Goal: Information Seeking & Learning: Learn about a topic

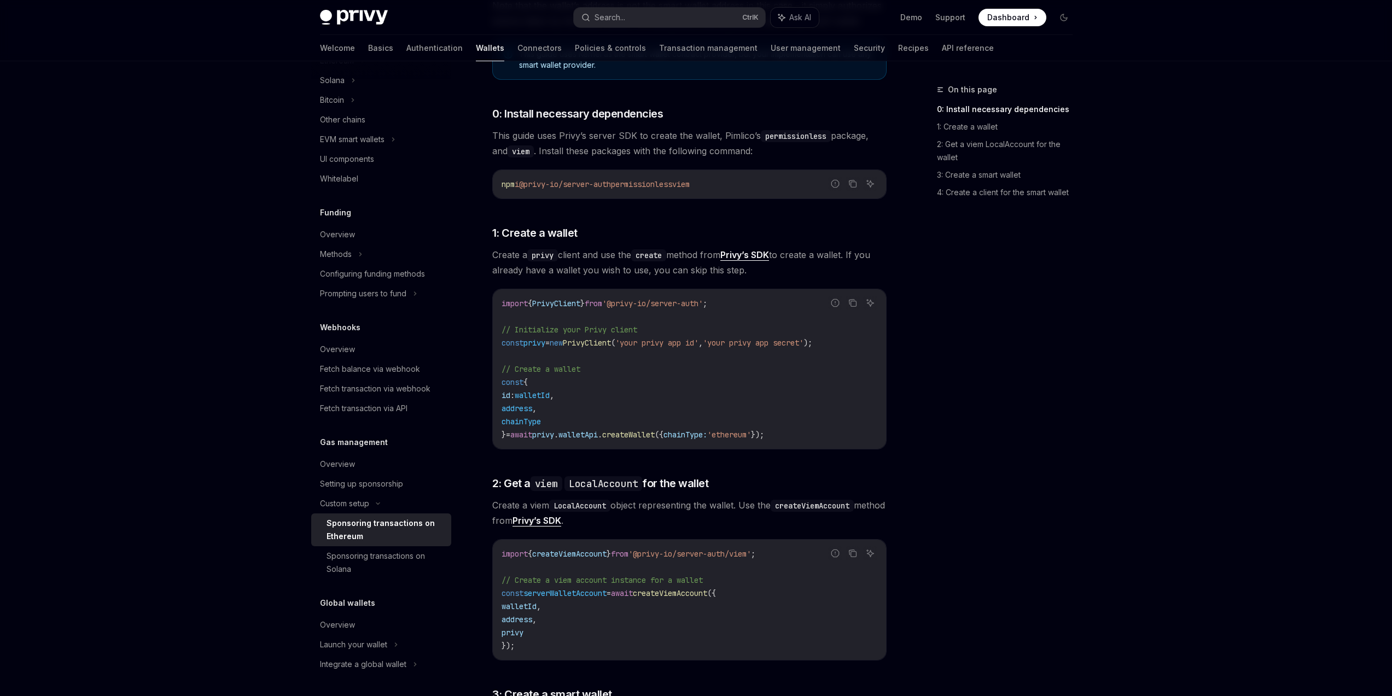
scroll to position [394, 0]
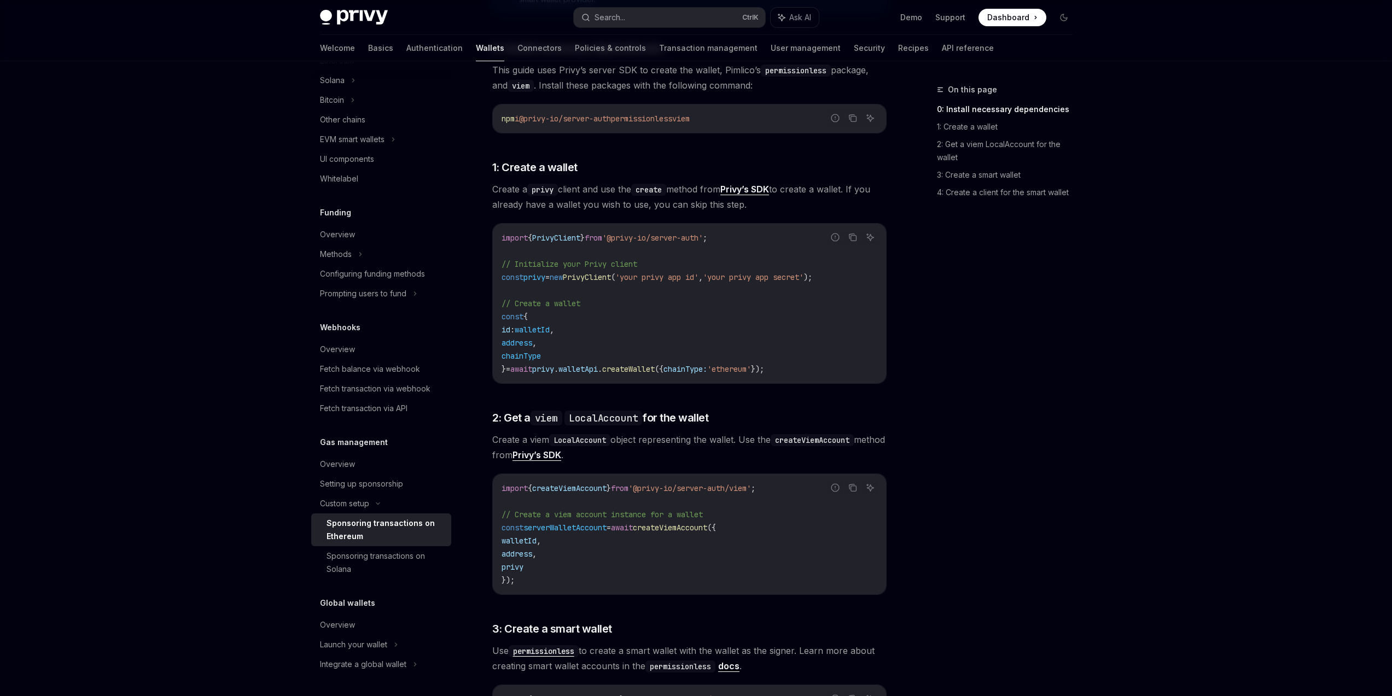
click at [1065, 357] on div "On this page 0: Install necessary dependencies 1: Create a wallet 2: Get a viem…" at bounding box center [998, 389] width 166 height 613
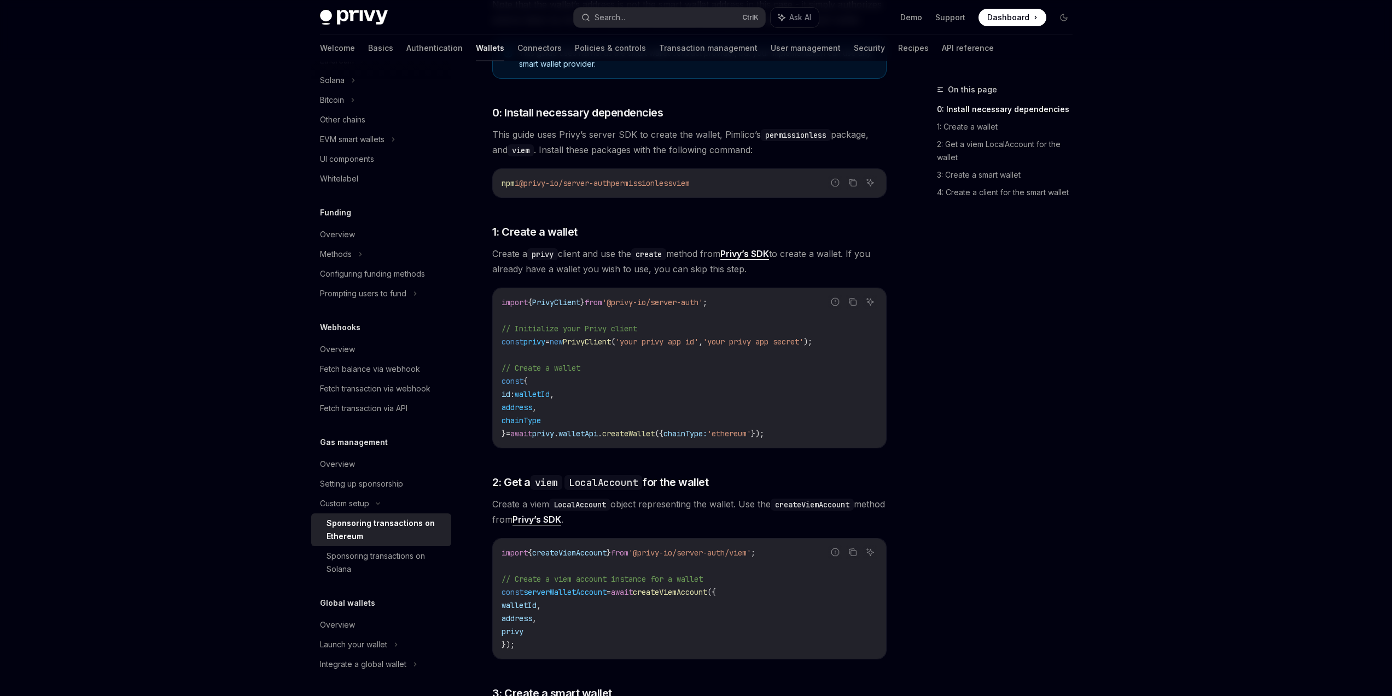
scroll to position [328, 0]
click at [1006, 479] on div "On this page 0: Install necessary dependencies 1: Create a wallet 2: Get a viem…" at bounding box center [998, 389] width 166 height 613
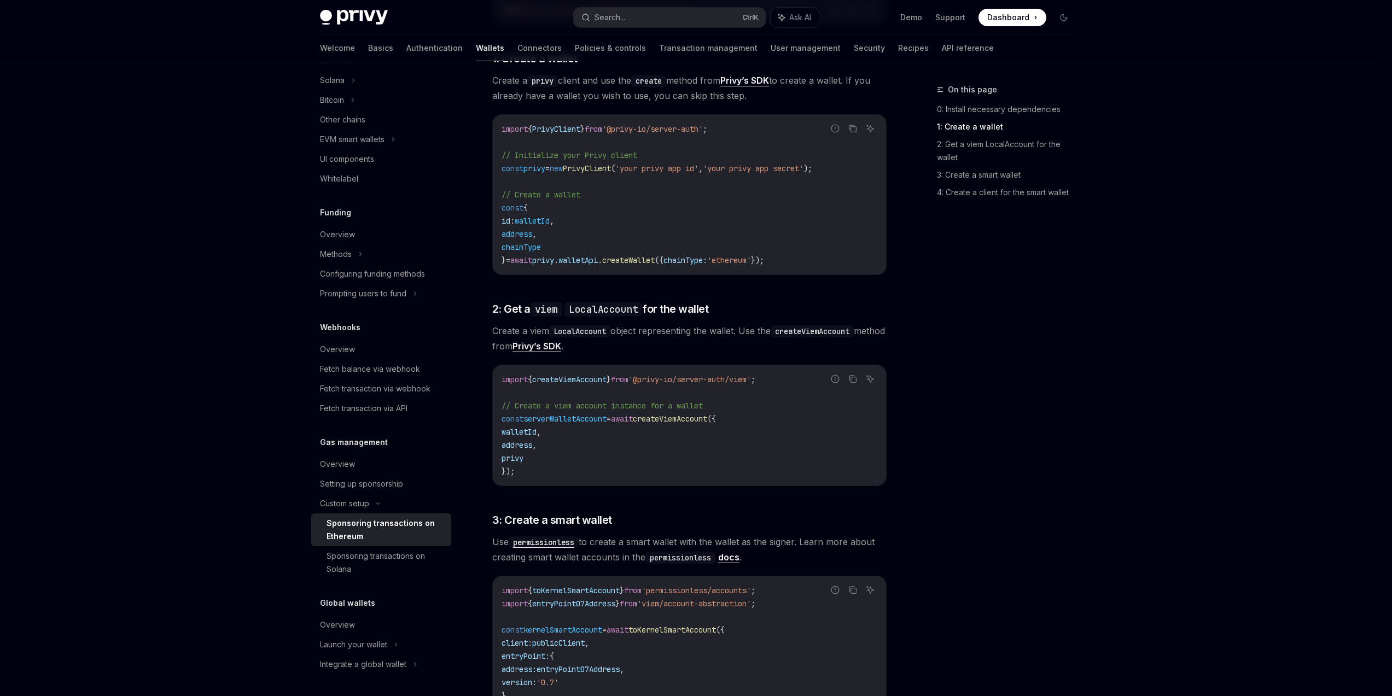
scroll to position [656, 0]
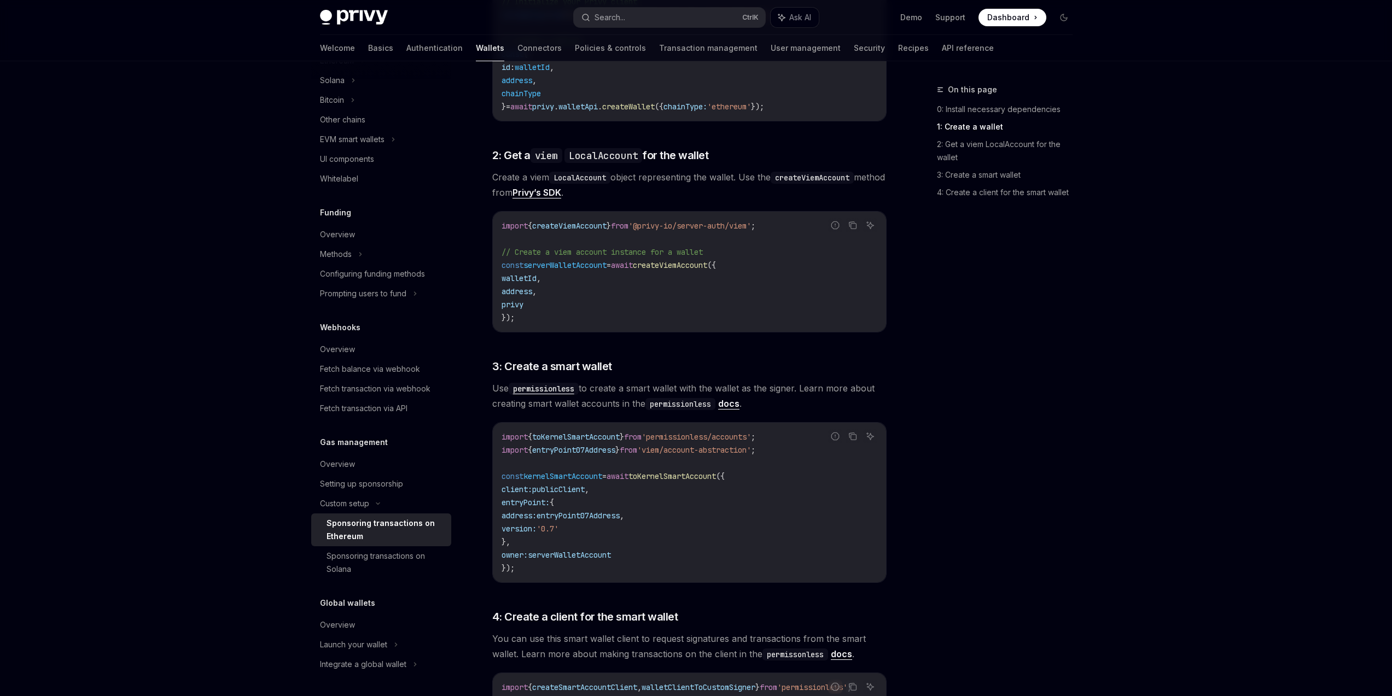
click at [908, 466] on div "On this page 0: Install necessary dependencies 1: Create a wallet 2: Get a viem…" at bounding box center [696, 321] width 770 height 1832
click at [994, 378] on div "On this page 0: Install necessary dependencies 1: Create a wallet 2: Get a viem…" at bounding box center [998, 389] width 166 height 613
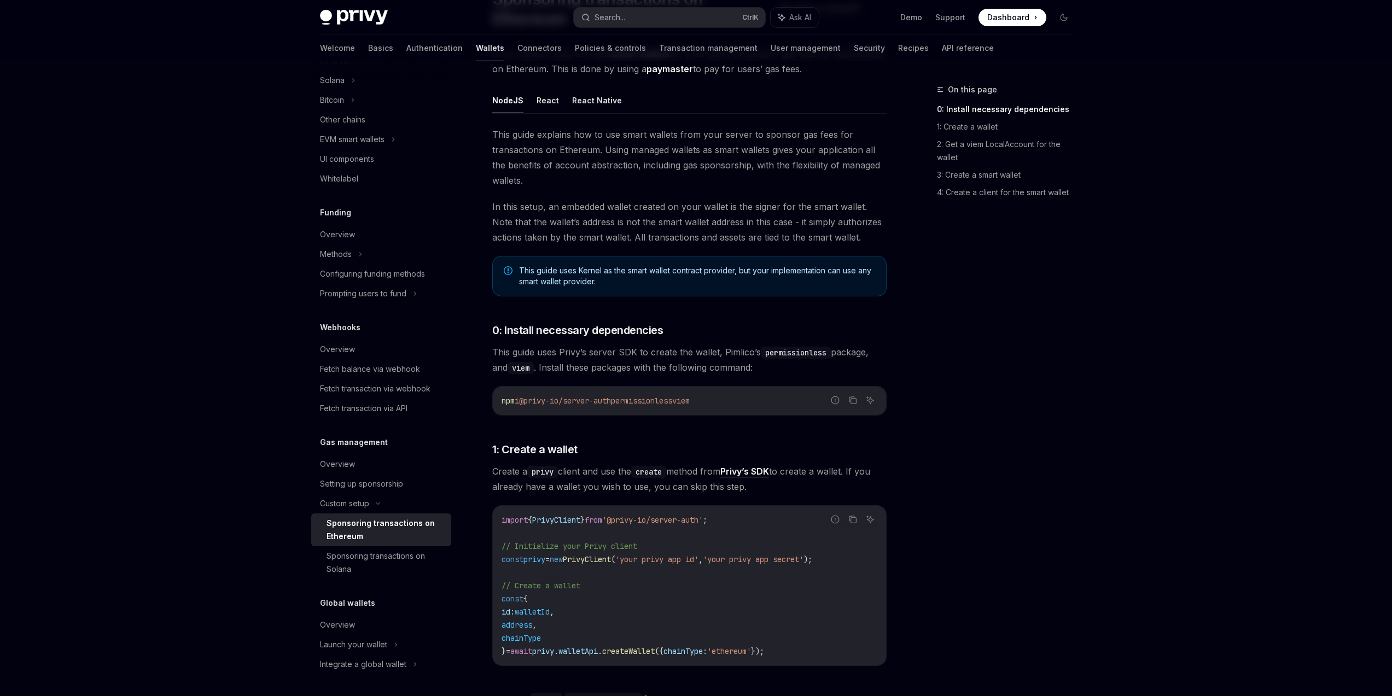
scroll to position [0, 0]
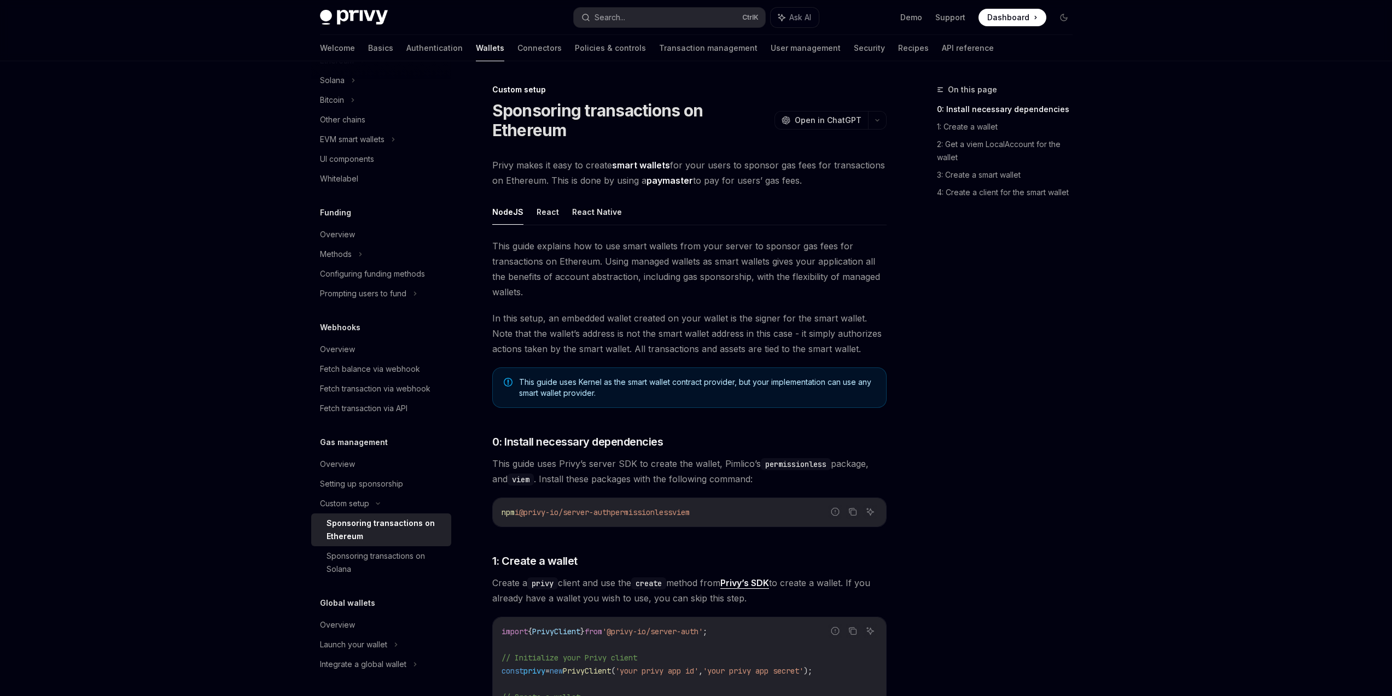
drag, startPoint x: 488, startPoint y: 165, endPoint x: 829, endPoint y: 178, distance: 341.0
click at [829, 178] on span "Privy makes it easy to create smart wallets for your users to sponsor gas fees …" at bounding box center [689, 173] width 394 height 31
drag, startPoint x: 824, startPoint y: 180, endPoint x: 506, endPoint y: 171, distance: 317.9
click at [506, 171] on span "Privy makes it easy to create smart wallets for your users to sponsor gas fees …" at bounding box center [689, 173] width 394 height 31
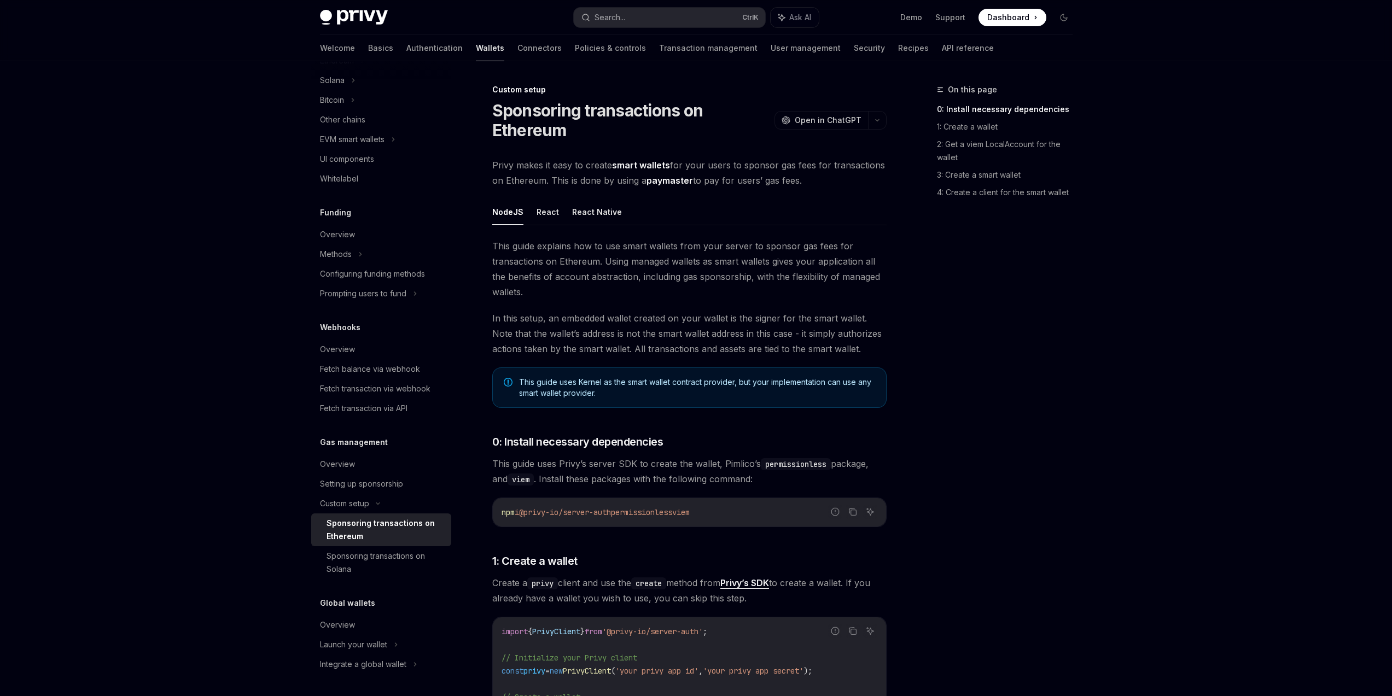
click at [506, 171] on span "Privy makes it easy to create smart wallets for your users to sponsor gas fees …" at bounding box center [689, 173] width 394 height 31
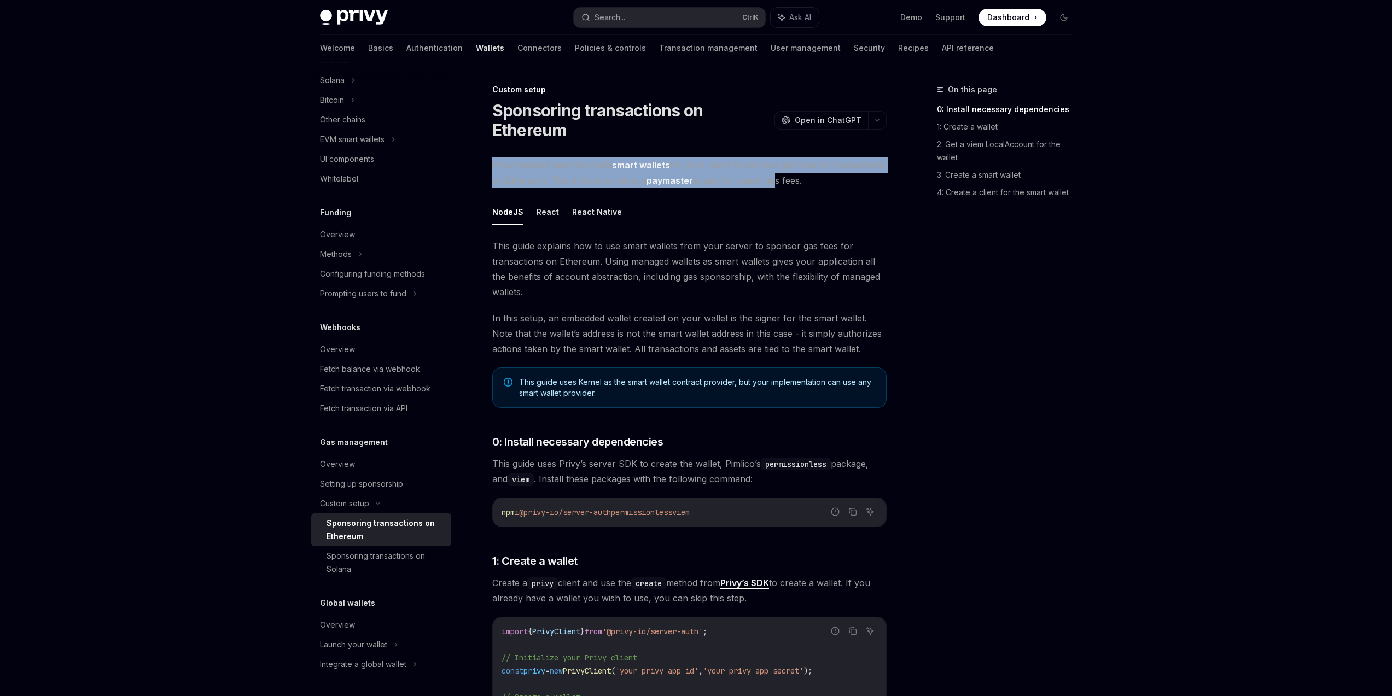
drag, startPoint x: 491, startPoint y: 160, endPoint x: 808, endPoint y: 182, distance: 318.0
click at [808, 182] on span "Privy makes it easy to create smart wallets for your users to sponsor gas fees …" at bounding box center [689, 173] width 394 height 31
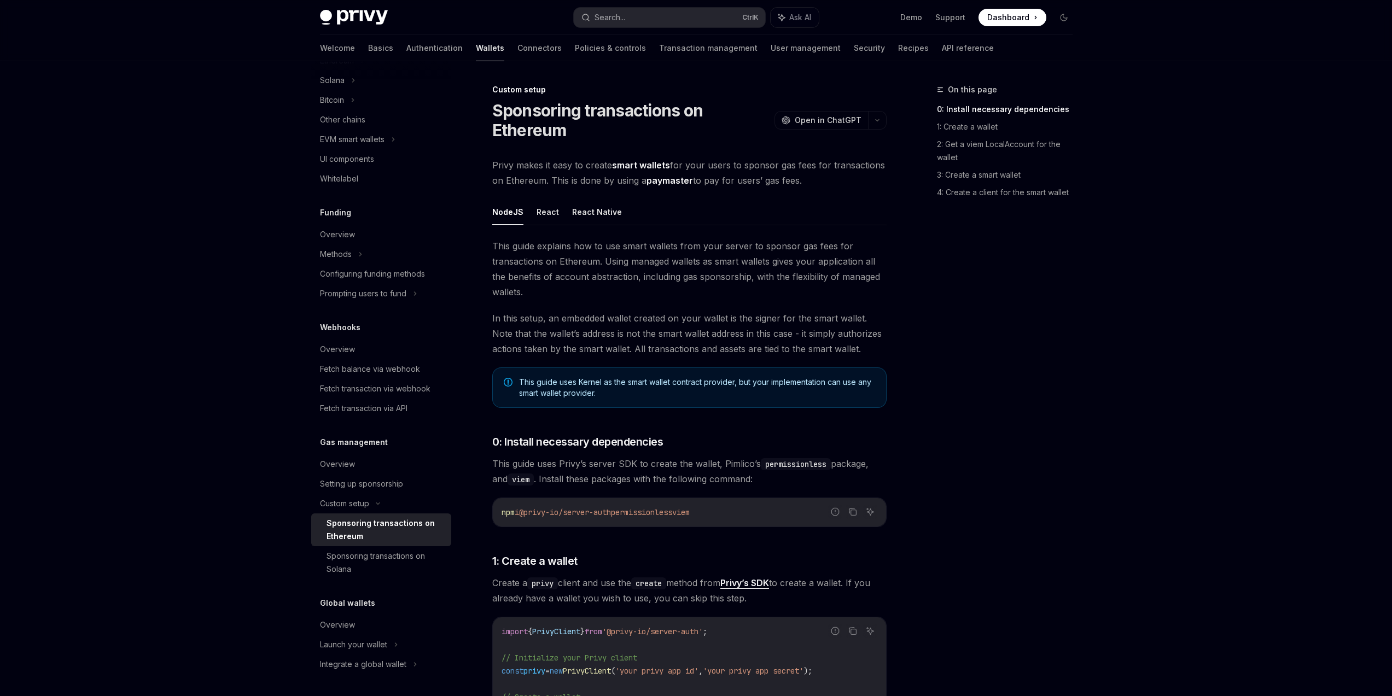
click at [857, 179] on span "Privy makes it easy to create smart wallets for your users to sponsor gas fees …" at bounding box center [689, 173] width 394 height 31
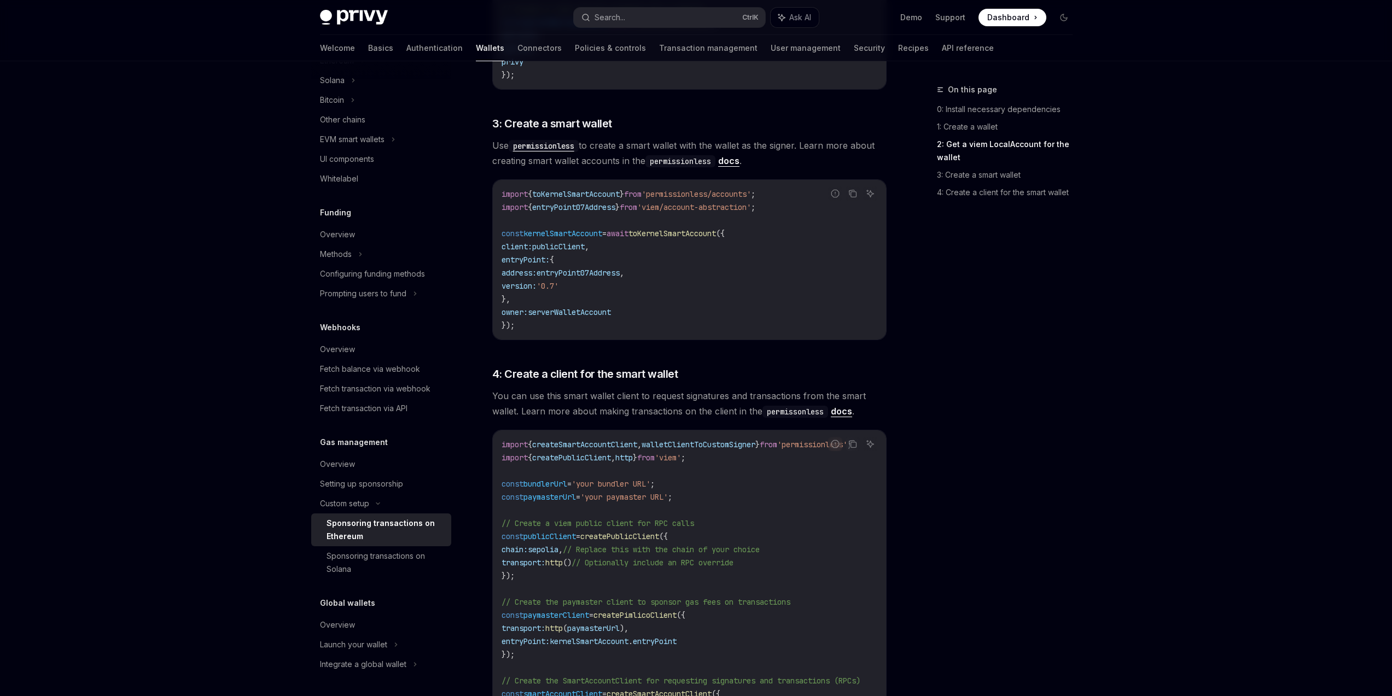
scroll to position [985, 0]
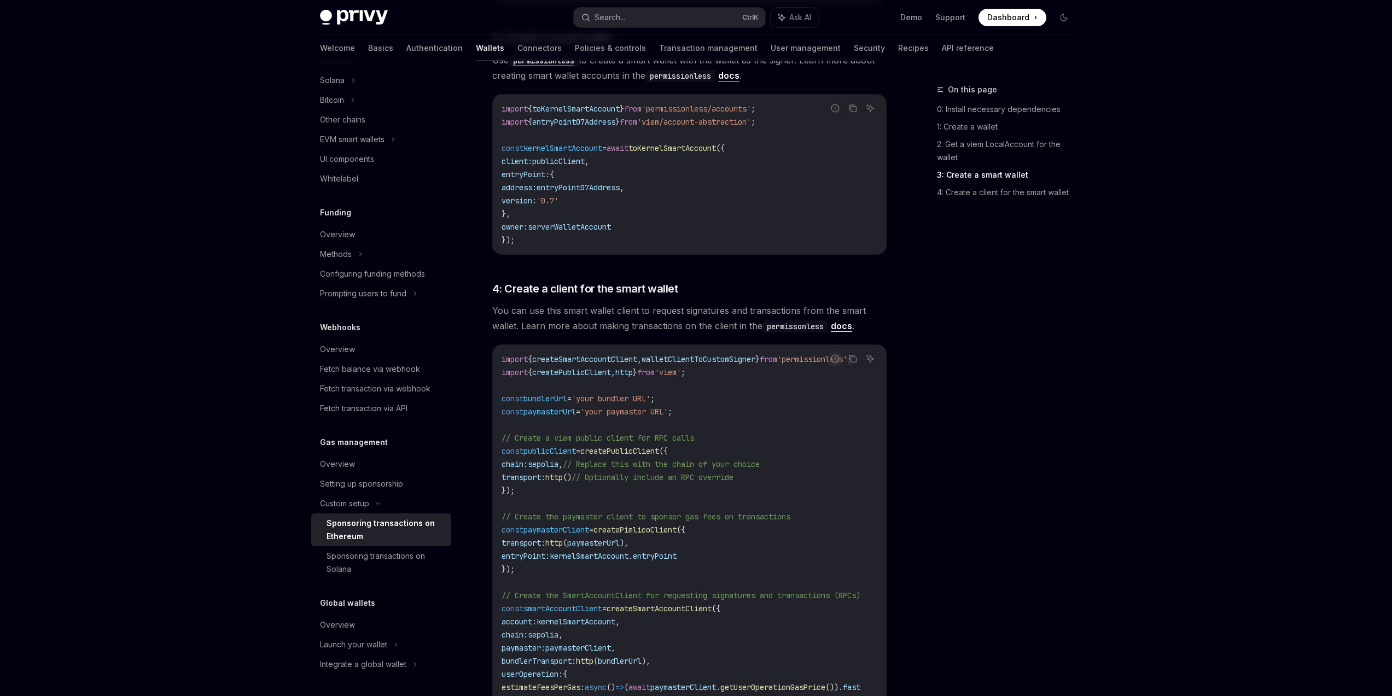
click at [1026, 465] on div "On this page 0: Install necessary dependencies 1: Create a wallet 2: Get a viem…" at bounding box center [998, 389] width 166 height 613
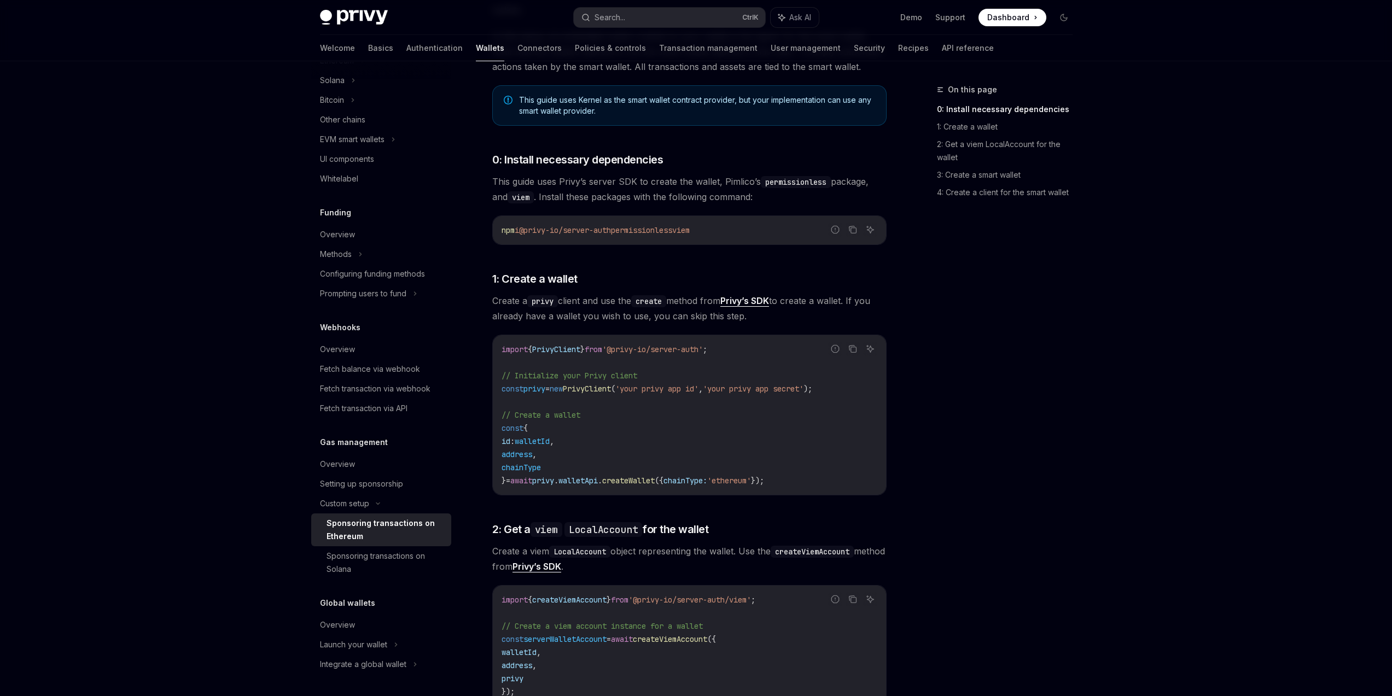
scroll to position [610, 0]
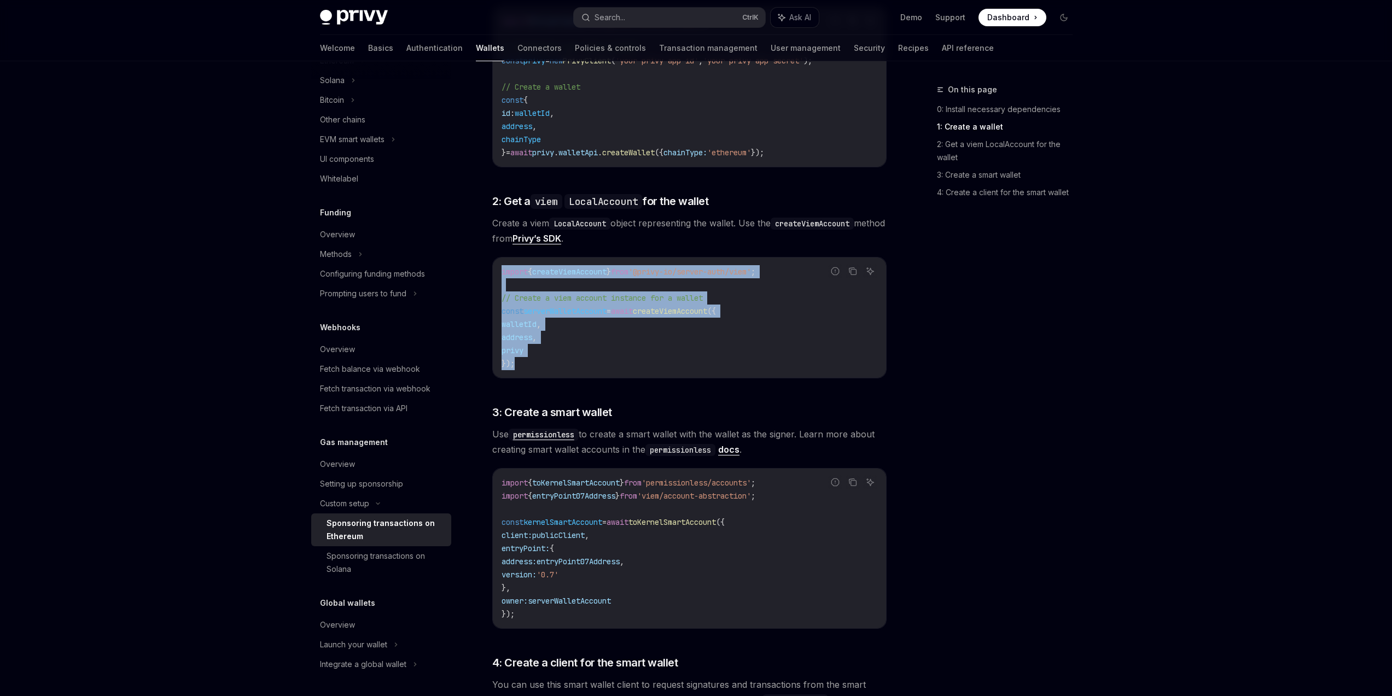
drag, startPoint x: 522, startPoint y: 340, endPoint x: 497, endPoint y: 272, distance: 72.1
click at [496, 272] on div "import { createViemAccount } from '@privy-io/server-auth/viem' ; // Create a vi…" at bounding box center [689, 318] width 393 height 120
click at [497, 271] on div "import { createViemAccount } from '@privy-io/server-auth/viem' ; // Create a vi…" at bounding box center [689, 318] width 393 height 120
drag, startPoint x: 506, startPoint y: 278, endPoint x: 551, endPoint y: 369, distance: 101.0
click at [551, 369] on div "import { createViemAccount } from '@privy-io/server-auth/viem' ; // Create a vi…" at bounding box center [689, 318] width 393 height 120
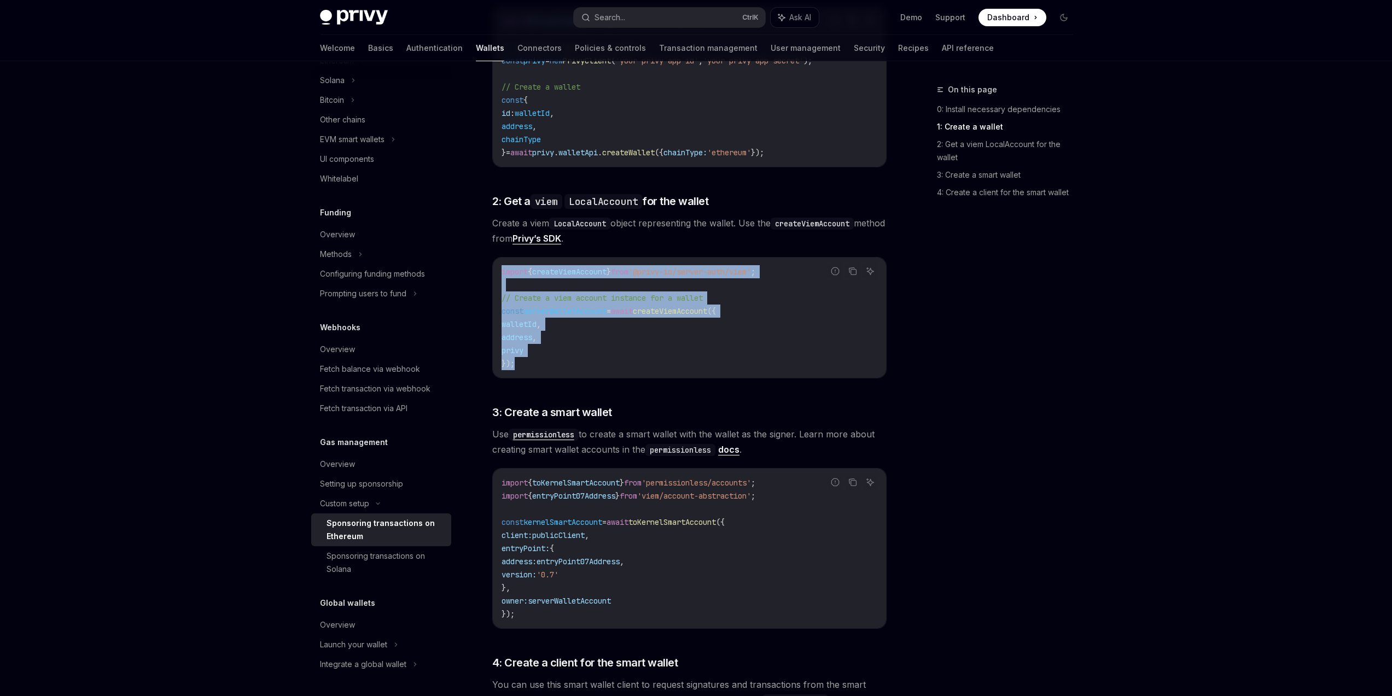
click at [551, 369] on code "import { createViemAccount } from '@privy-io/server-auth/viem' ; // Create a vi…" at bounding box center [690, 317] width 376 height 105
drag, startPoint x: 578, startPoint y: 368, endPoint x: 503, endPoint y: 271, distance: 122.1
click at [503, 271] on code "import { createViemAccount } from '@privy-io/server-auth/viem' ; // Create a vi…" at bounding box center [690, 317] width 376 height 105
click at [503, 271] on span "import" at bounding box center [515, 272] width 26 height 10
click at [500, 271] on div "import { createViemAccount } from '@privy-io/server-auth/viem' ; // Create a vi…" at bounding box center [689, 318] width 393 height 120
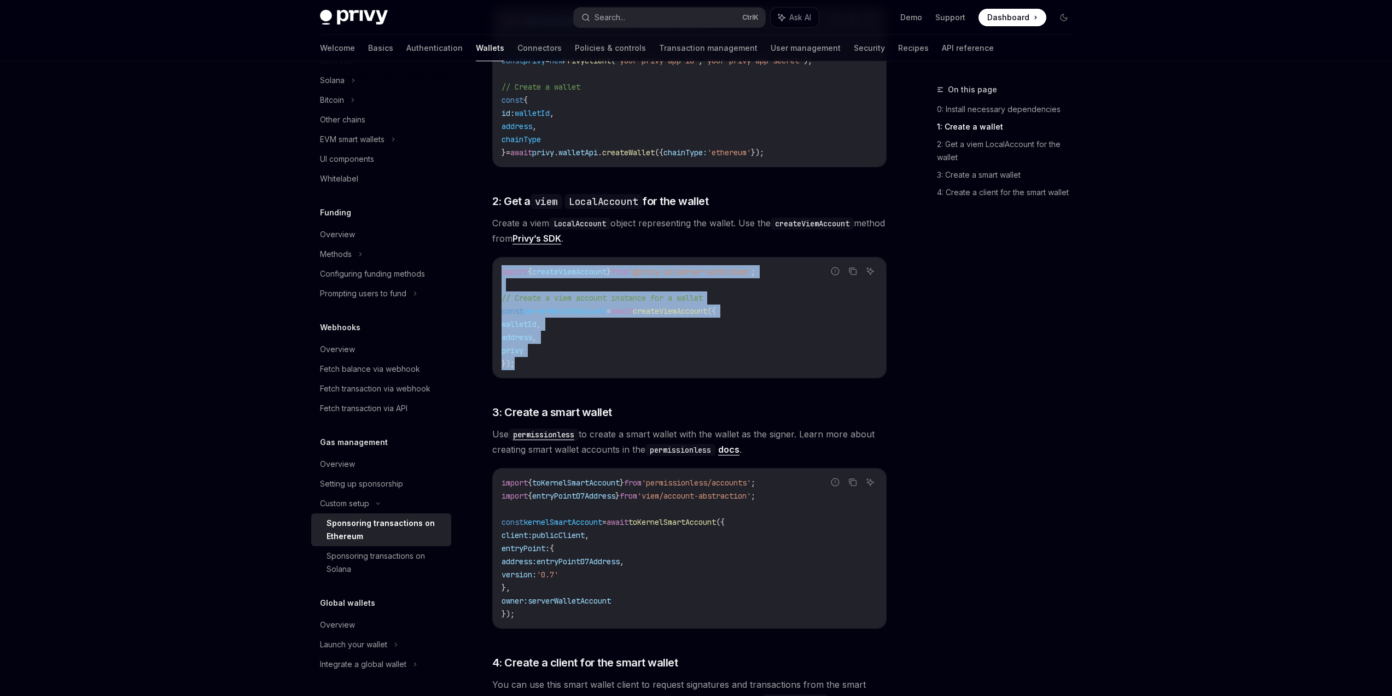
drag, startPoint x: 499, startPoint y: 271, endPoint x: 566, endPoint y: 376, distance: 124.0
click at [566, 376] on div "import { createViemAccount } from '@privy-io/server-auth/viem' ; // Create a vi…" at bounding box center [689, 318] width 393 height 120
click at [567, 368] on code "import { createViemAccount } from '@privy-io/server-auth/viem' ; // Create a vi…" at bounding box center [690, 317] width 376 height 105
drag, startPoint x: 584, startPoint y: 371, endPoint x: 493, endPoint y: 269, distance: 136.8
click at [493, 269] on div "import { createViemAccount } from '@privy-io/server-auth/viem' ; // Create a vi…" at bounding box center [689, 318] width 393 height 120
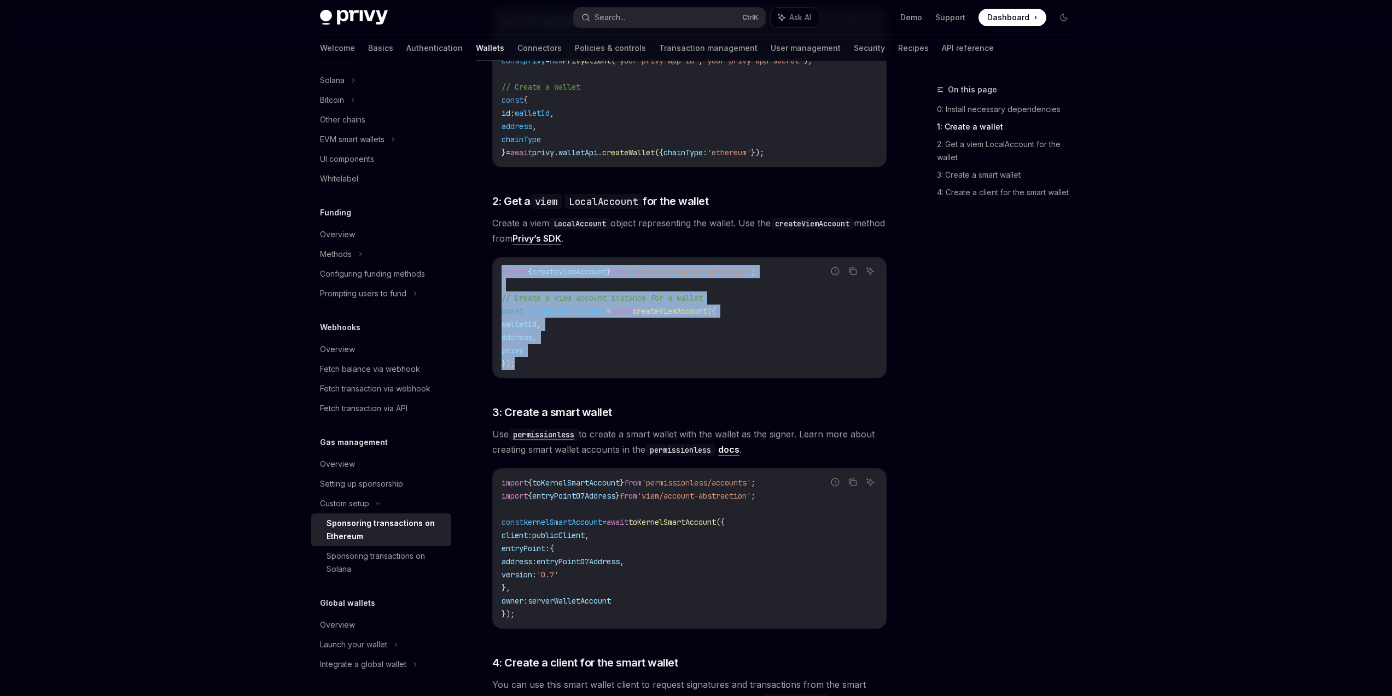
click at [493, 269] on div "import { createViemAccount } from '@privy-io/server-auth/viem' ; // Create a vi…" at bounding box center [689, 318] width 393 height 120
drag, startPoint x: 508, startPoint y: 289, endPoint x: 528, endPoint y: 369, distance: 82.8
click at [528, 369] on div "import { createViemAccount } from '@privy-io/server-auth/viem' ; // Create a vi…" at bounding box center [689, 318] width 393 height 120
click at [528, 369] on code "import { createViemAccount } from '@privy-io/server-auth/viem' ; // Create a vi…" at bounding box center [690, 317] width 376 height 105
drag, startPoint x: 547, startPoint y: 369, endPoint x: 502, endPoint y: 268, distance: 110.2
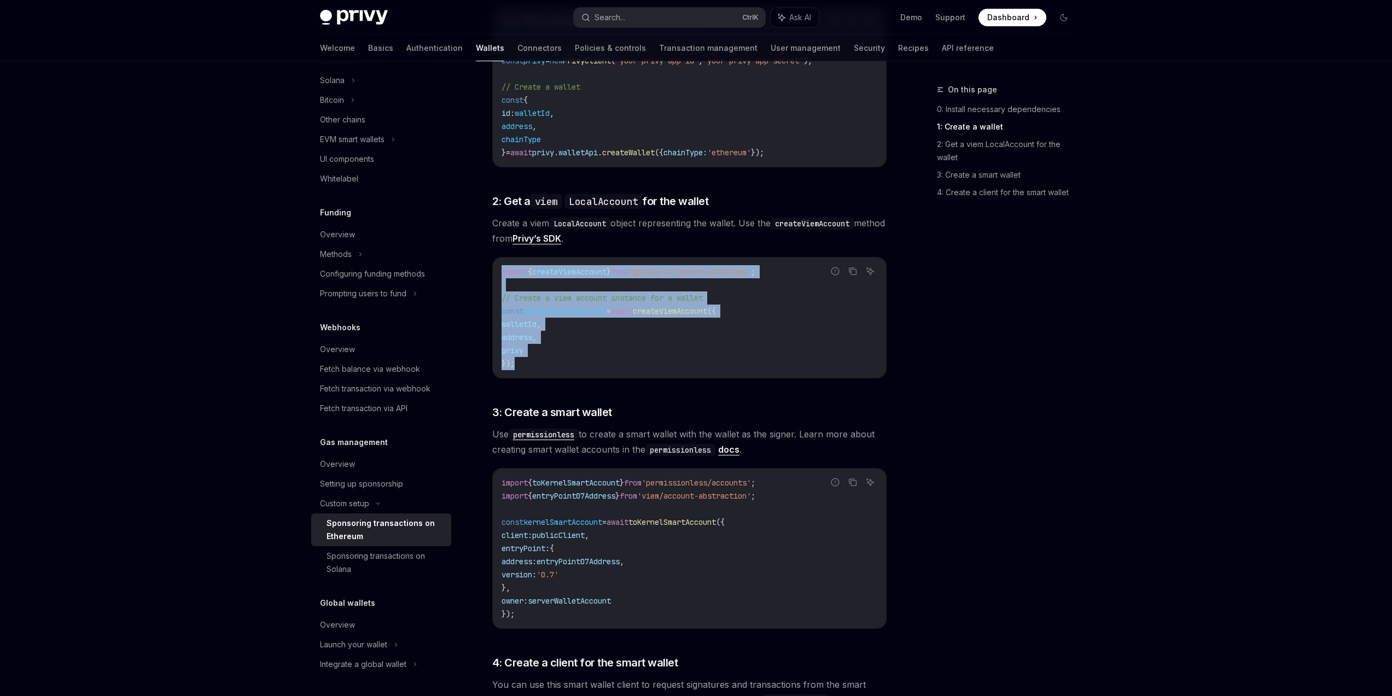
click at [499, 268] on div "import { createViemAccount } from '@privy-io/server-auth/viem' ; // Create a vi…" at bounding box center [689, 318] width 393 height 120
click at [559, 366] on code "import { createViemAccount } from '@privy-io/server-auth/viem' ; // Create a vi…" at bounding box center [690, 317] width 376 height 105
drag, startPoint x: 520, startPoint y: 335, endPoint x: 491, endPoint y: 266, distance: 74.0
click at [491, 266] on div "Custom setup Sponsoring transactions on Ethereum OpenAI Open in ChatGPT OpenAI …" at bounding box center [587, 378] width 604 height 1810
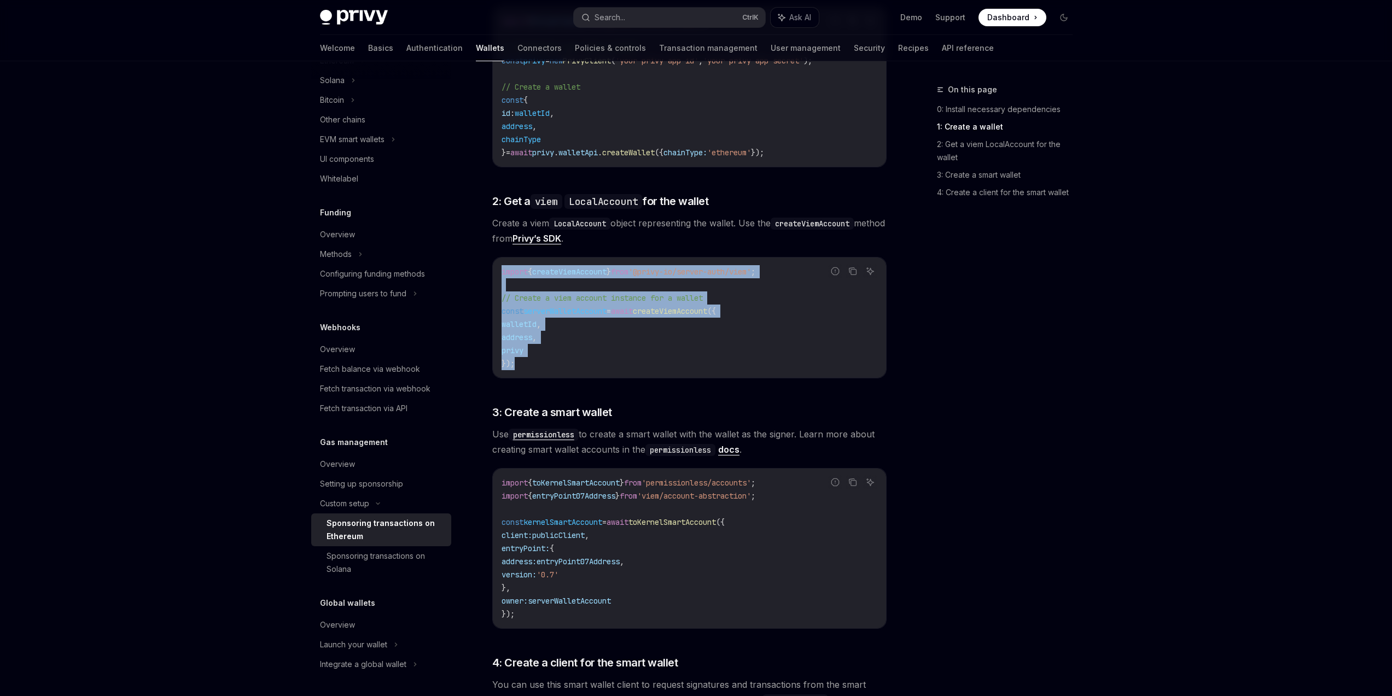
drag, startPoint x: 492, startPoint y: 267, endPoint x: 523, endPoint y: 365, distance: 102.6
click at [523, 365] on div "import { createViemAccount } from '@privy-io/server-auth/viem' ; // Create a vi…" at bounding box center [689, 318] width 393 height 120
click at [523, 365] on code "import { createViemAccount } from '@privy-io/server-auth/viem' ; // Create a vi…" at bounding box center [690, 317] width 376 height 105
drag, startPoint x: 546, startPoint y: 367, endPoint x: 497, endPoint y: 272, distance: 106.9
click at [497, 272] on div "import { createViemAccount } from '@privy-io/server-auth/viem' ; // Create a vi…" at bounding box center [689, 318] width 393 height 120
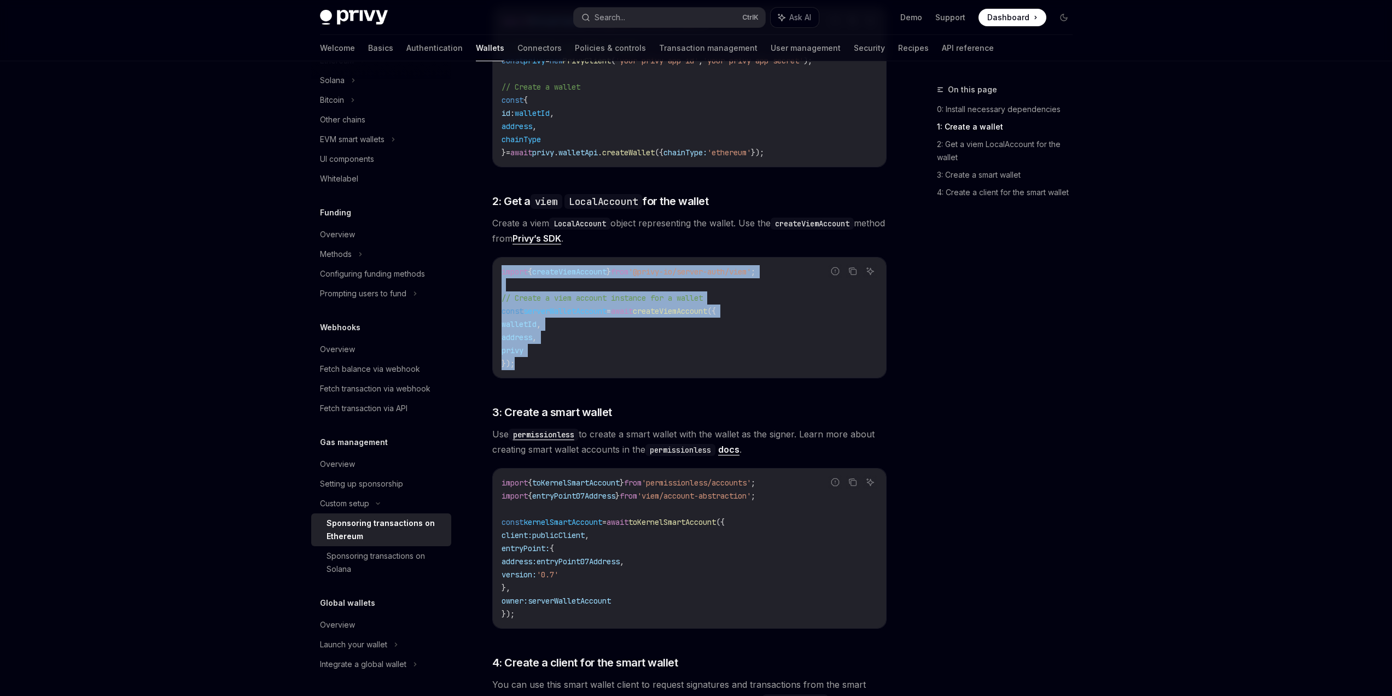
click at [497, 272] on div "import { createViemAccount } from '@privy-io/server-auth/viem' ; // Create a vi…" at bounding box center [689, 318] width 393 height 120
drag, startPoint x: 498, startPoint y: 268, endPoint x: 549, endPoint y: 369, distance: 113.0
click at [549, 369] on div "import { createViemAccount } from '@privy-io/server-auth/viem' ; // Create a vi…" at bounding box center [689, 318] width 393 height 120
click at [549, 369] on code "import { createViemAccount } from '@privy-io/server-auth/viem' ; // Create a vi…" at bounding box center [690, 317] width 376 height 105
drag, startPoint x: 578, startPoint y: 367, endPoint x: 500, endPoint y: 273, distance: 121.6
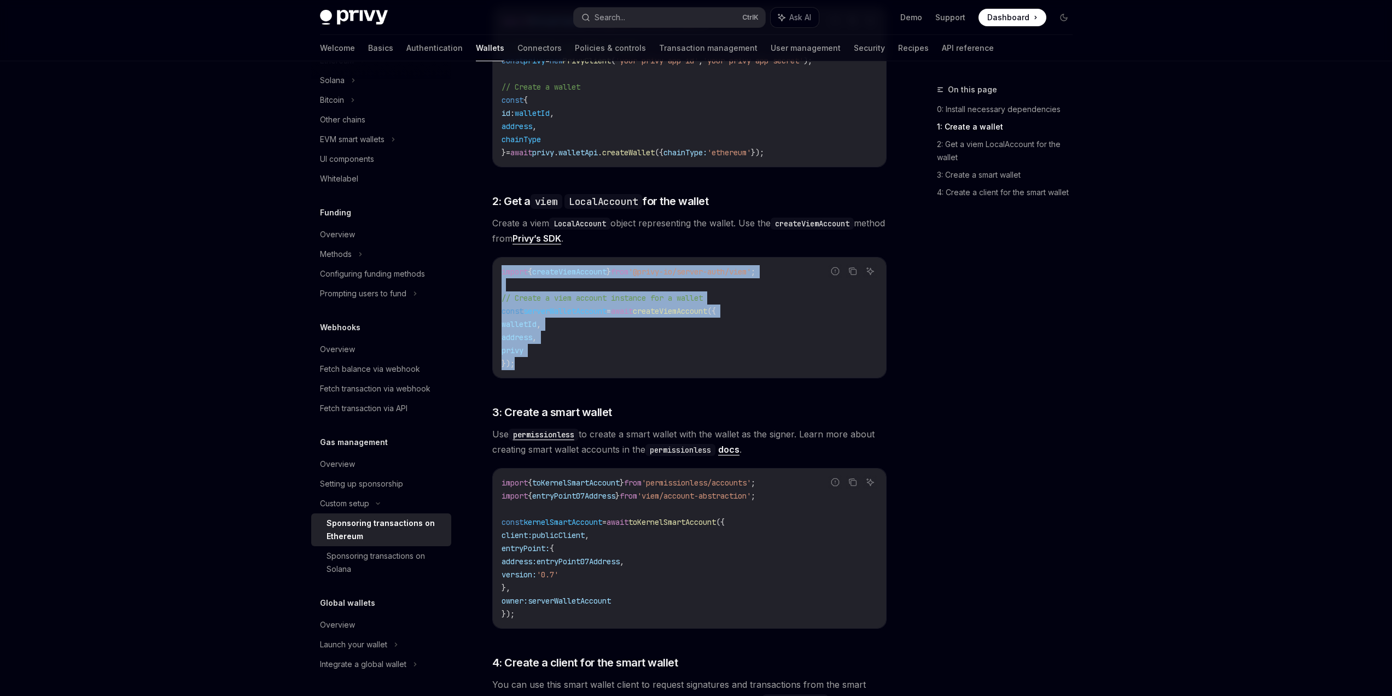
click at [500, 273] on div "import { createViemAccount } from '@privy-io/server-auth/viem' ; // Create a vi…" at bounding box center [689, 318] width 393 height 120
click at [500, 272] on div "import { createViemAccount } from '@privy-io/server-auth/viem' ; // Create a vi…" at bounding box center [689, 318] width 393 height 120
drag, startPoint x: 500, startPoint y: 268, endPoint x: 528, endPoint y: 368, distance: 103.4
click at [528, 368] on div "import { createViemAccount } from '@privy-io/server-auth/viem' ; // Create a vi…" at bounding box center [689, 318] width 393 height 120
click at [528, 368] on code "import { createViemAccount } from '@privy-io/server-auth/viem' ; // Create a vi…" at bounding box center [690, 317] width 376 height 105
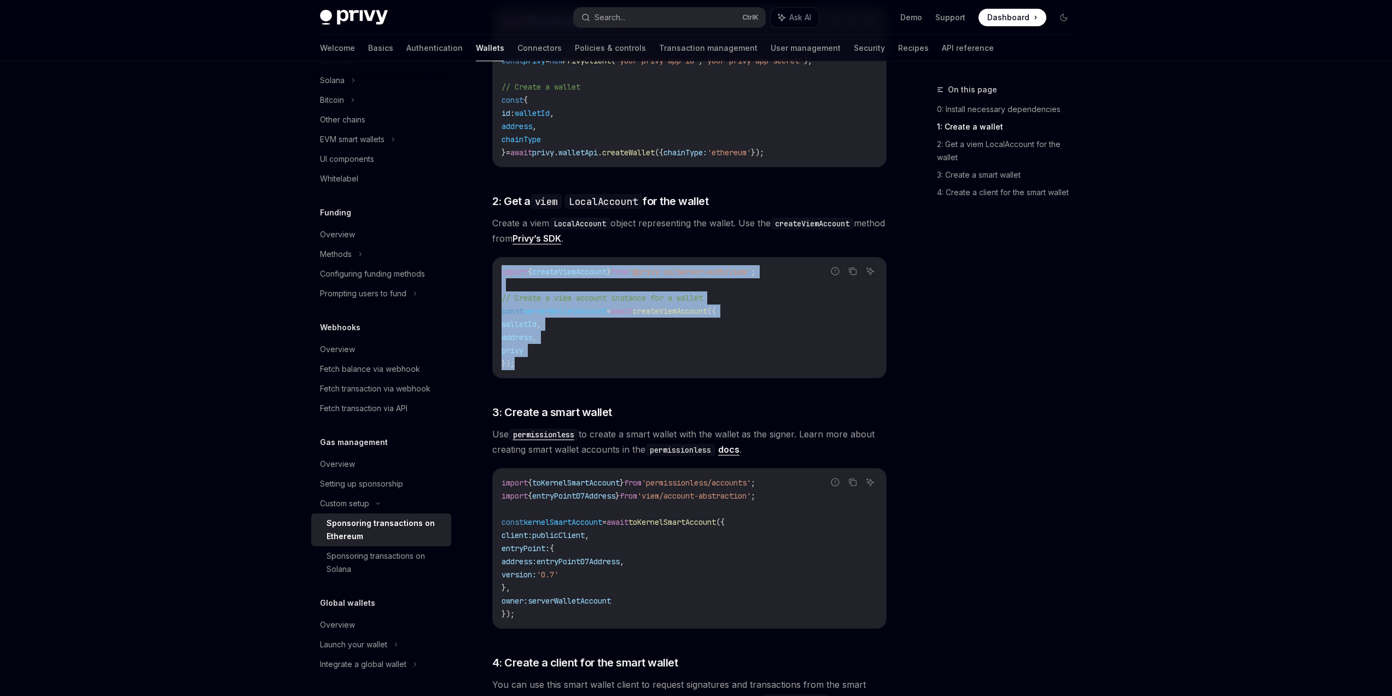
drag, startPoint x: 558, startPoint y: 364, endPoint x: 500, endPoint y: 275, distance: 105.6
click at [502, 277] on code "import { createViemAccount } from '@privy-io/server-auth/viem' ; // Create a vi…" at bounding box center [690, 317] width 376 height 105
click at [500, 275] on div "import { createViemAccount } from '@privy-io/server-auth/viem' ; // Create a vi…" at bounding box center [689, 318] width 393 height 120
drag, startPoint x: 511, startPoint y: 289, endPoint x: 543, endPoint y: 369, distance: 85.9
click at [543, 369] on div "import { createViemAccount } from '@privy-io/server-auth/viem' ; // Create a vi…" at bounding box center [689, 318] width 393 height 120
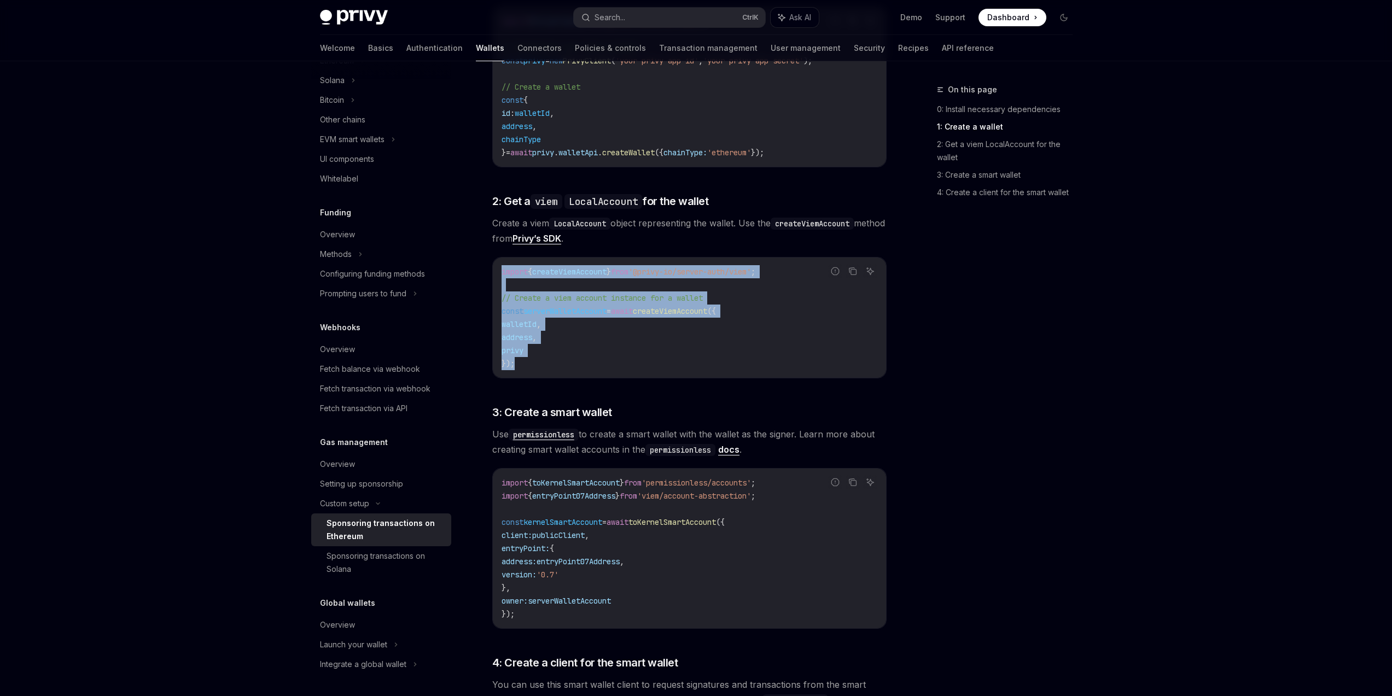
click at [543, 369] on code "import { createViemAccount } from '@privy-io/server-auth/viem' ; // Create a vi…" at bounding box center [690, 317] width 376 height 105
drag, startPoint x: 568, startPoint y: 368, endPoint x: 504, endPoint y: 272, distance: 115.9
click at [504, 273] on code "import { createViemAccount } from '@privy-io/server-auth/viem' ; // Create a vi…" at bounding box center [690, 317] width 376 height 105
click at [504, 272] on span "import" at bounding box center [515, 272] width 26 height 10
drag, startPoint x: 503, startPoint y: 270, endPoint x: 531, endPoint y: 353, distance: 87.7
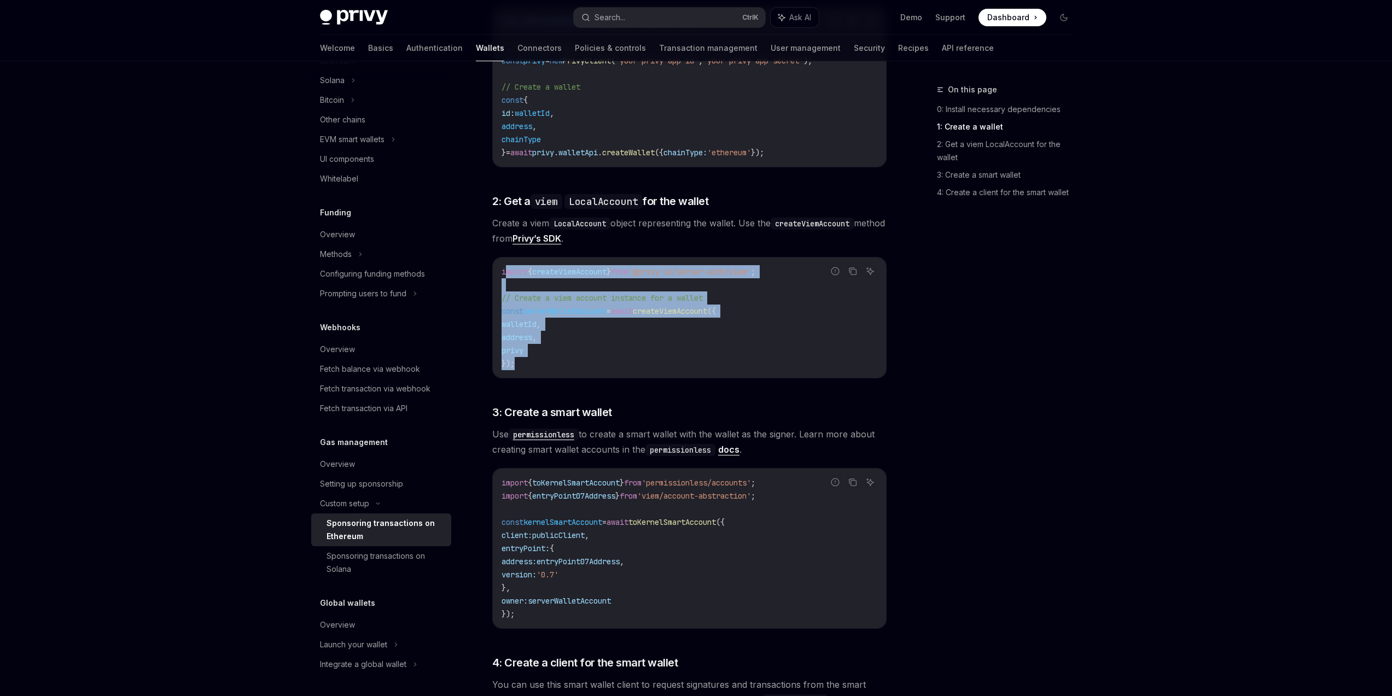
click at [531, 353] on code "import { createViemAccount } from '@privy-io/server-auth/viem' ; // Create a vi…" at bounding box center [690, 317] width 376 height 105
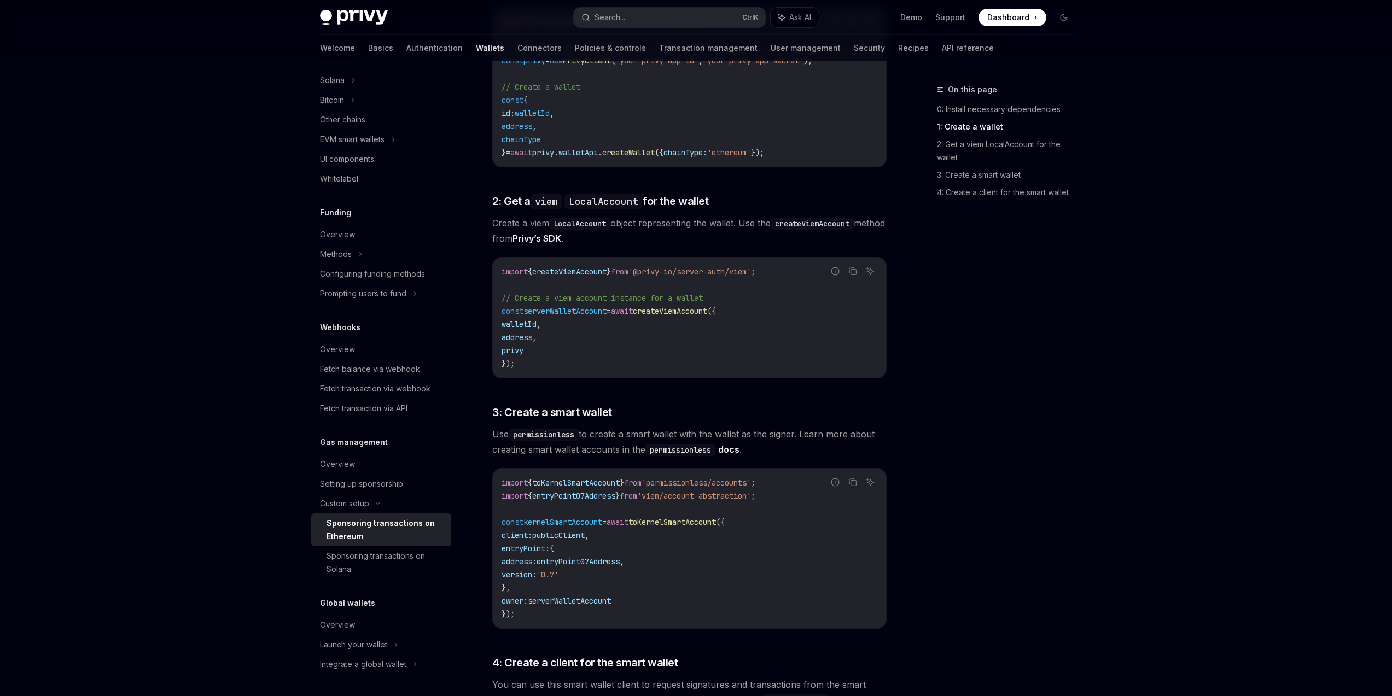
click at [531, 358] on code "import { createViemAccount } from '@privy-io/server-auth/viem' ; // Create a vi…" at bounding box center [690, 317] width 376 height 105
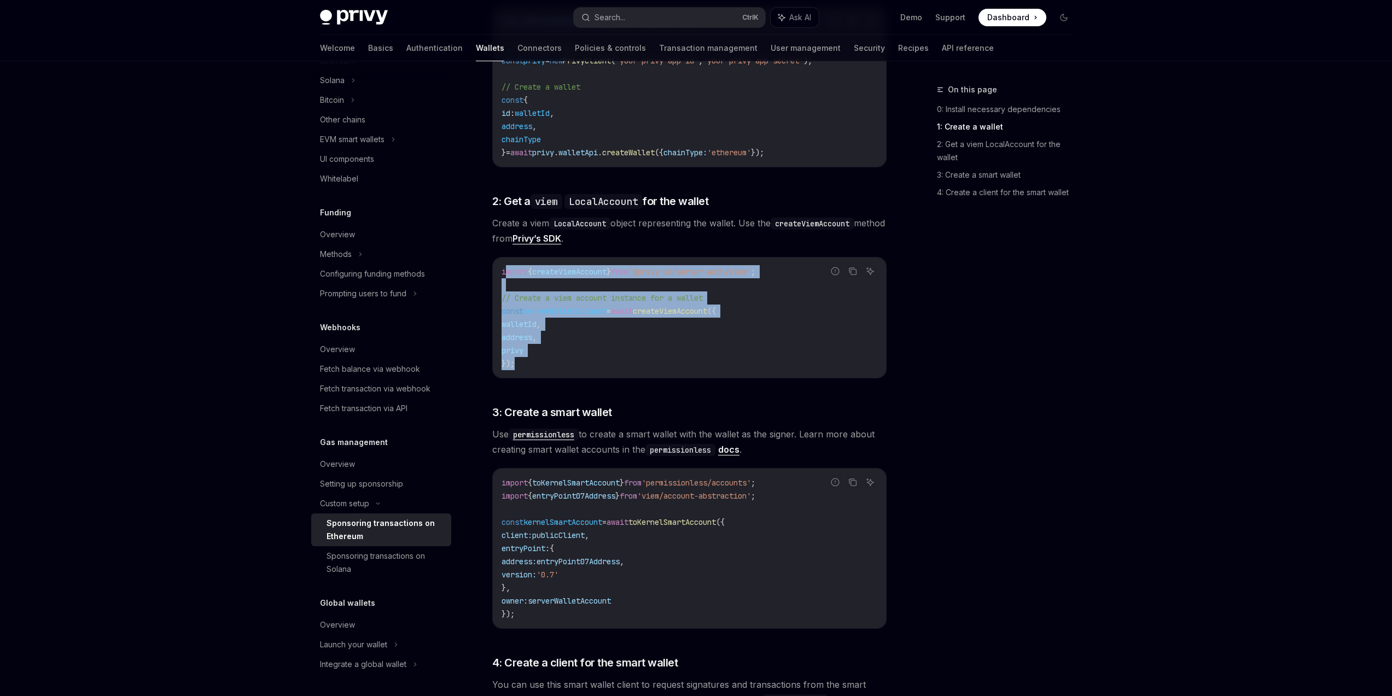
drag, startPoint x: 525, startPoint y: 342, endPoint x: 504, endPoint y: 270, distance: 74.6
click at [504, 270] on code "import { createViemAccount } from '@privy-io/server-auth/viem' ; // Create a vi…" at bounding box center [690, 317] width 376 height 105
click at [504, 270] on span "import" at bounding box center [515, 272] width 26 height 10
drag, startPoint x: 500, startPoint y: 270, endPoint x: 545, endPoint y: 365, distance: 104.7
click at [545, 365] on div "import { createViemAccount } from '@privy-io/server-auth/viem' ; // Create a vi…" at bounding box center [689, 318] width 393 height 120
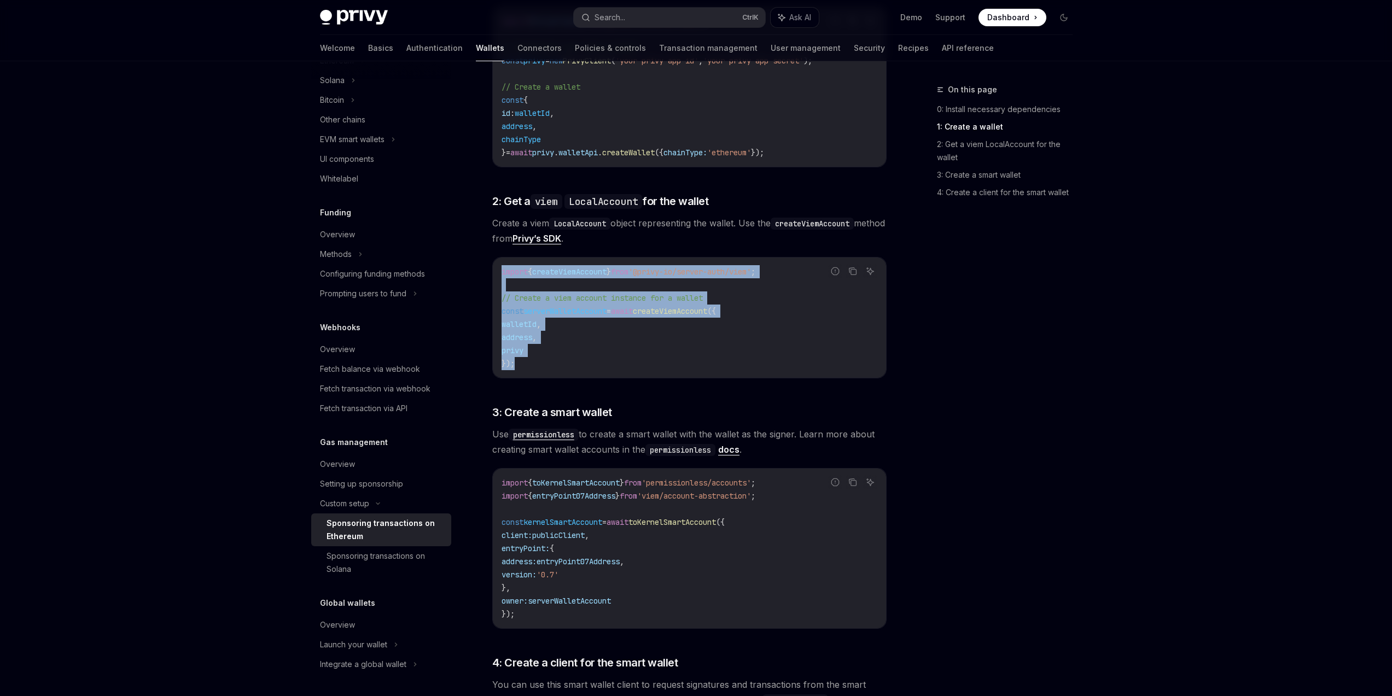
click at [545, 365] on code "import { createViemAccount } from '@privy-io/server-auth/viem' ; // Create a vi…" at bounding box center [690, 317] width 376 height 105
drag, startPoint x: 538, startPoint y: 368, endPoint x: 500, endPoint y: 267, distance: 107.8
click at [500, 267] on div "import { createViemAccount } from '@privy-io/server-auth/viem' ; // Create a vi…" at bounding box center [689, 318] width 393 height 120
click at [748, 368] on code "import { createViemAccount } from '@privy-io/server-auth/viem' ; // Create a vi…" at bounding box center [690, 317] width 376 height 105
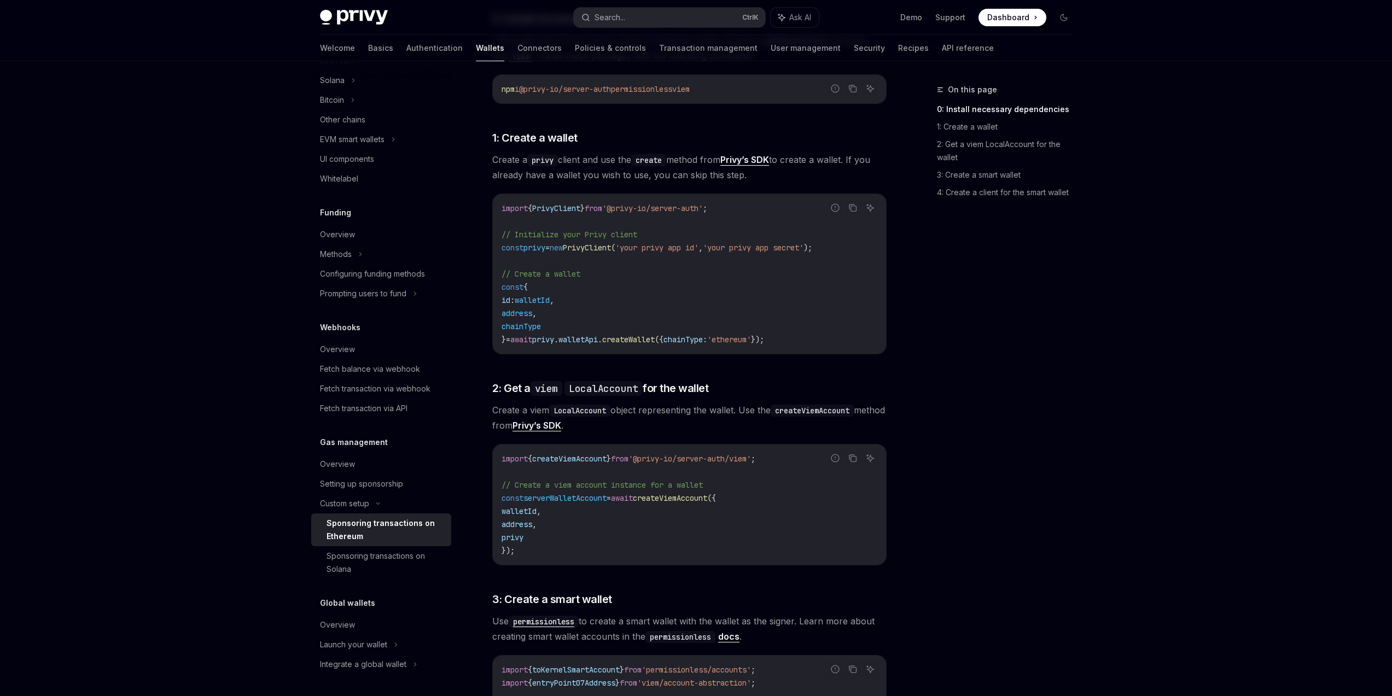
scroll to position [742, 0]
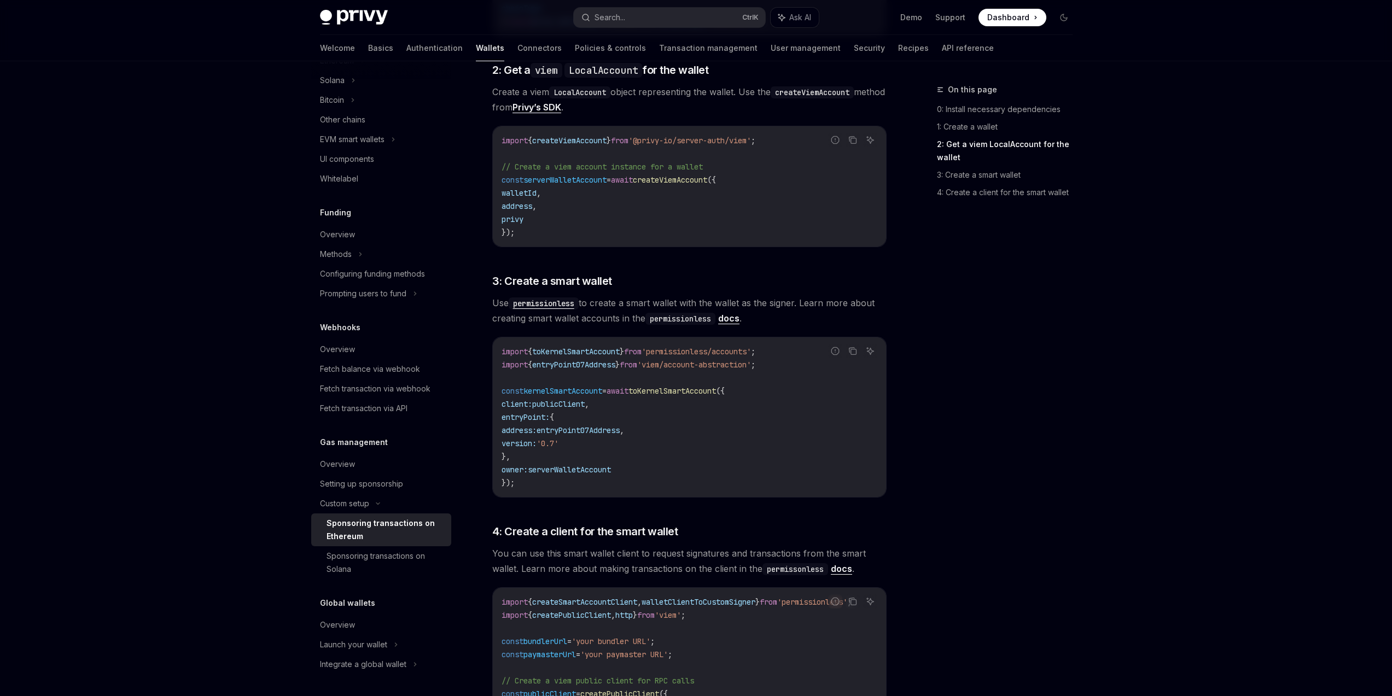
drag, startPoint x: 510, startPoint y: 412, endPoint x: 541, endPoint y: 460, distance: 57.3
click at [541, 460] on code "import { toKernelSmartAccount } from 'permissionless/accounts' ; import { entry…" at bounding box center [690, 417] width 376 height 144
drag, startPoint x: 549, startPoint y: 460, endPoint x: 510, endPoint y: 416, distance: 58.5
click at [510, 416] on code "import { toKernelSmartAccount } from 'permissionless/accounts' ; import { entry…" at bounding box center [690, 417] width 376 height 144
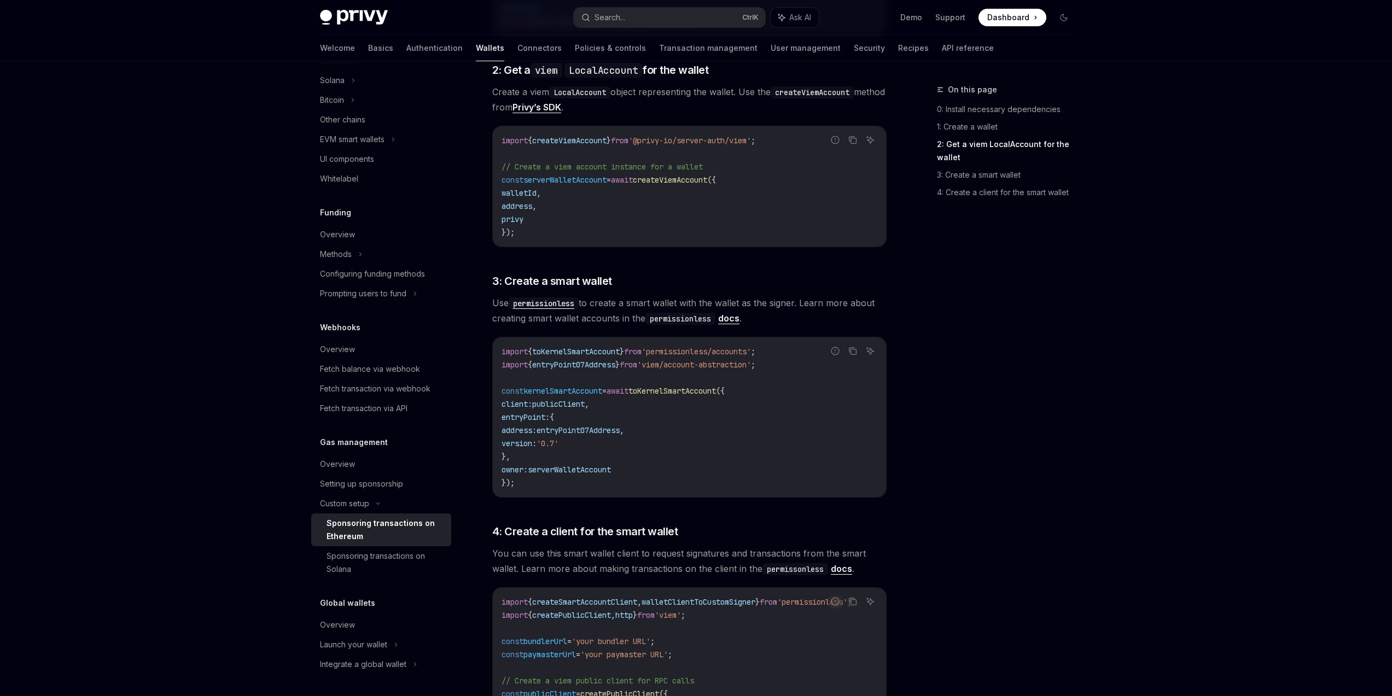
click at [510, 413] on span "entryPoint:" at bounding box center [526, 417] width 48 height 10
drag, startPoint x: 506, startPoint y: 405, endPoint x: 543, endPoint y: 475, distance: 78.5
click at [543, 475] on code "import { toKernelSmartAccount } from 'permissionless/accounts' ; import { entry…" at bounding box center [690, 417] width 376 height 144
click at [546, 475] on code "import { toKernelSmartAccount } from 'permissionless/accounts' ; import { entry…" at bounding box center [690, 417] width 376 height 144
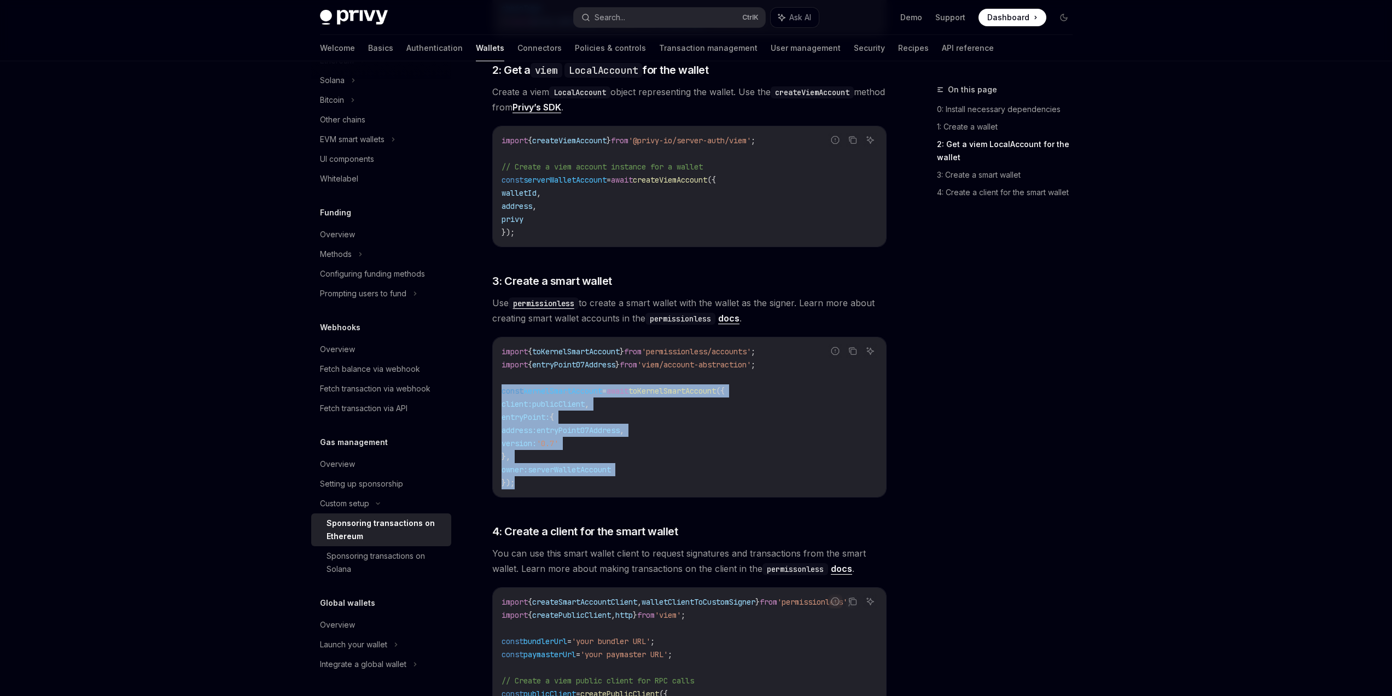
drag, startPoint x: 552, startPoint y: 485, endPoint x: 499, endPoint y: 392, distance: 107.5
click at [499, 392] on div "import { toKernelSmartAccount } from 'permissionless/accounts' ; import { entry…" at bounding box center [689, 417] width 393 height 160
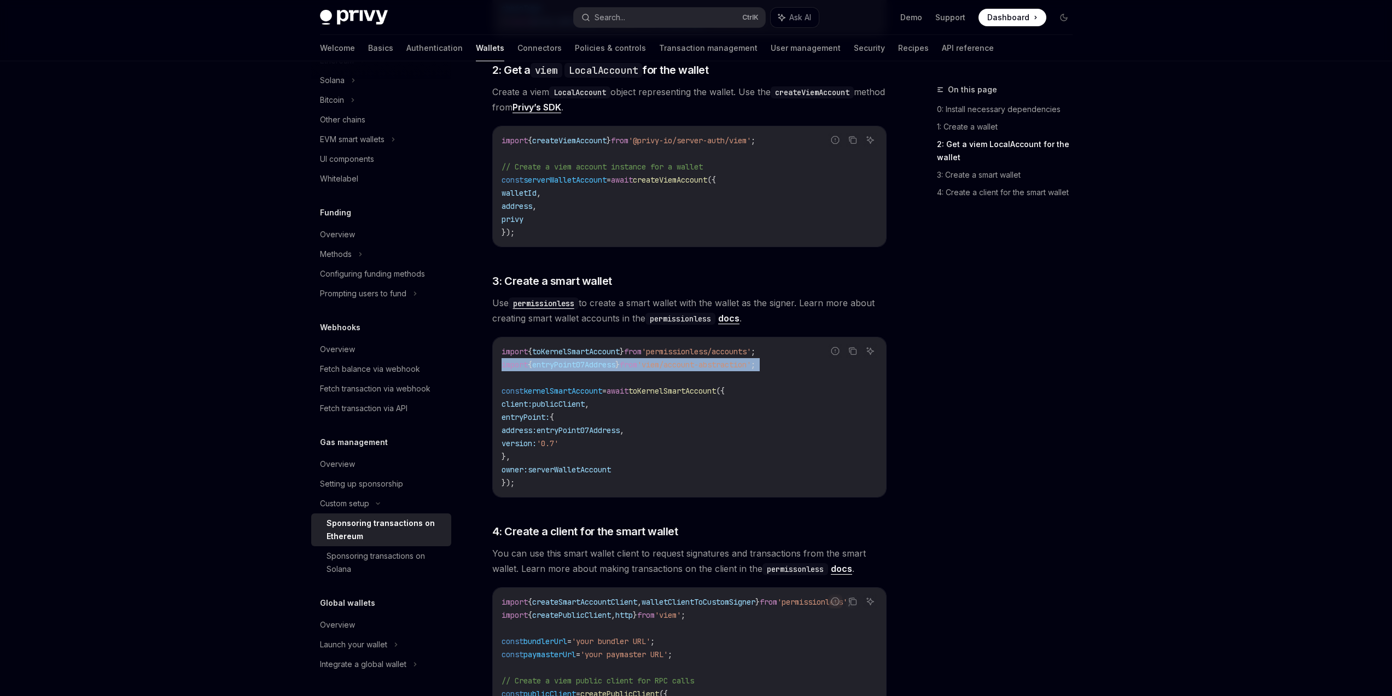
drag, startPoint x: 500, startPoint y: 365, endPoint x: 746, endPoint y: 378, distance: 245.9
click at [746, 378] on div "import { toKernelSmartAccount } from 'permissionless/accounts' ; import { entry…" at bounding box center [689, 417] width 393 height 160
click at [746, 378] on code "import { toKernelSmartAccount } from 'permissionless/accounts' ; import { entry…" at bounding box center [690, 417] width 376 height 144
click at [726, 364] on span "'viem/account-abstraction'" at bounding box center [694, 365] width 114 height 10
drag, startPoint x: 726, startPoint y: 364, endPoint x: 733, endPoint y: 362, distance: 6.9
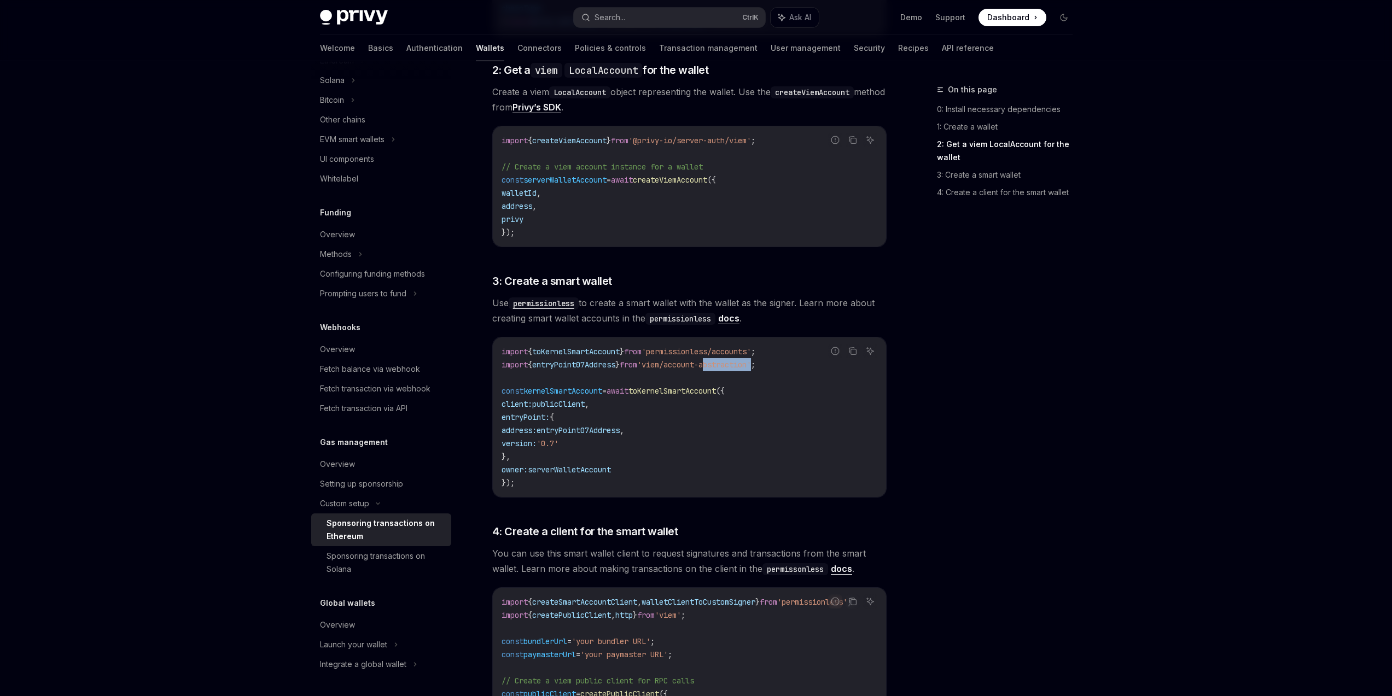
click at [726, 364] on span "'viem/account-abstraction'" at bounding box center [694, 365] width 114 height 10
click at [744, 353] on span "'permissionless/accounts'" at bounding box center [696, 352] width 109 height 10
click at [717, 352] on span "'permissionless/accounts'" at bounding box center [696, 352] width 109 height 10
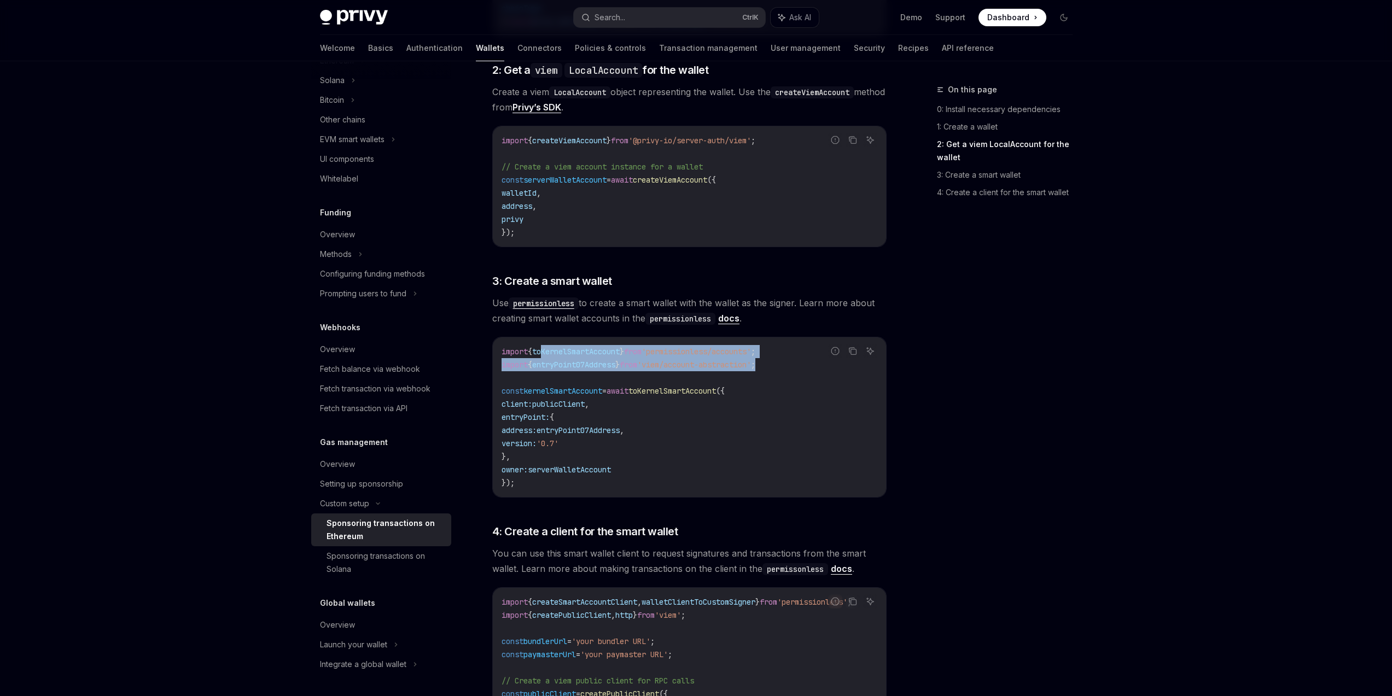
drag, startPoint x: 792, startPoint y: 368, endPoint x: 546, endPoint y: 357, distance: 246.4
click at [546, 357] on code "import { toKernelSmartAccount } from 'permissionless/accounts' ; import { entry…" at bounding box center [690, 417] width 376 height 144
drag, startPoint x: 500, startPoint y: 347, endPoint x: 814, endPoint y: 369, distance: 314.2
click at [814, 369] on div "Report incorrect code Copy Ask AI import { toKernelSmartAccount } from 'permiss…" at bounding box center [689, 417] width 394 height 161
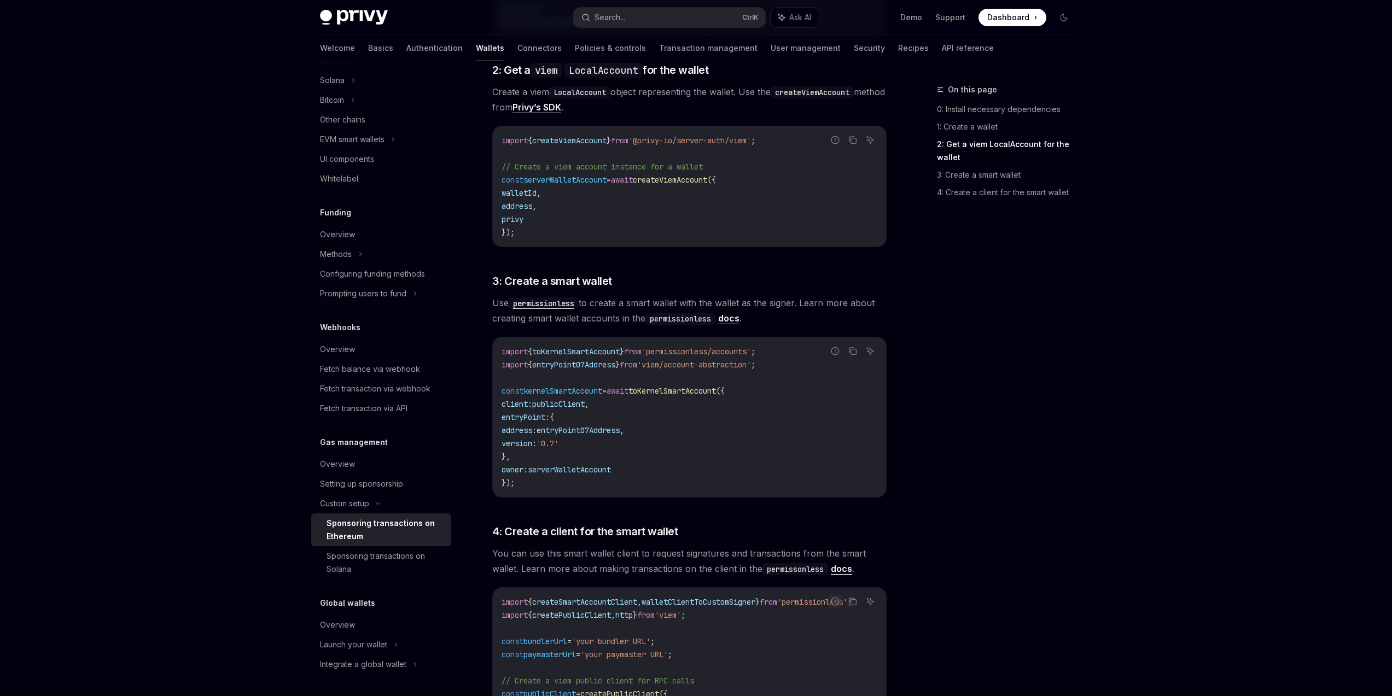
click at [814, 369] on div "Report incorrect code" at bounding box center [834, 368] width 77 height 11
drag, startPoint x: 796, startPoint y: 368, endPoint x: 523, endPoint y: 354, distance: 273.8
click at [523, 354] on code "import { toKernelSmartAccount } from 'permissionless/accounts' ; import { entry…" at bounding box center [690, 417] width 376 height 144
click at [522, 353] on span "import" at bounding box center [515, 352] width 26 height 10
click at [505, 351] on span "import" at bounding box center [515, 352] width 26 height 10
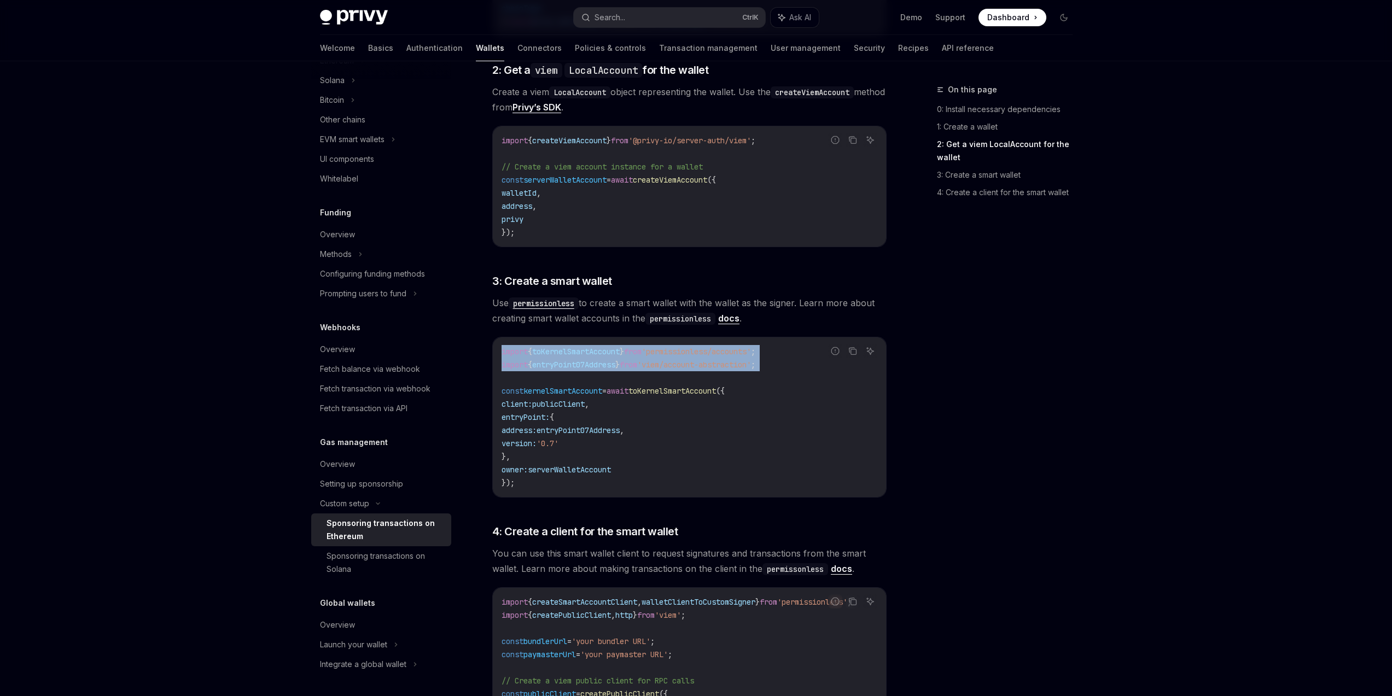
drag, startPoint x: 500, startPoint y: 351, endPoint x: 775, endPoint y: 371, distance: 275.9
click at [772, 372] on div "import { toKernelSmartAccount } from 'permissionless/accounts' ; import { entry…" at bounding box center [689, 417] width 393 height 160
click at [775, 371] on code "import { toKernelSmartAccount } from 'permissionless/accounts' ; import { entry…" at bounding box center [690, 417] width 376 height 144
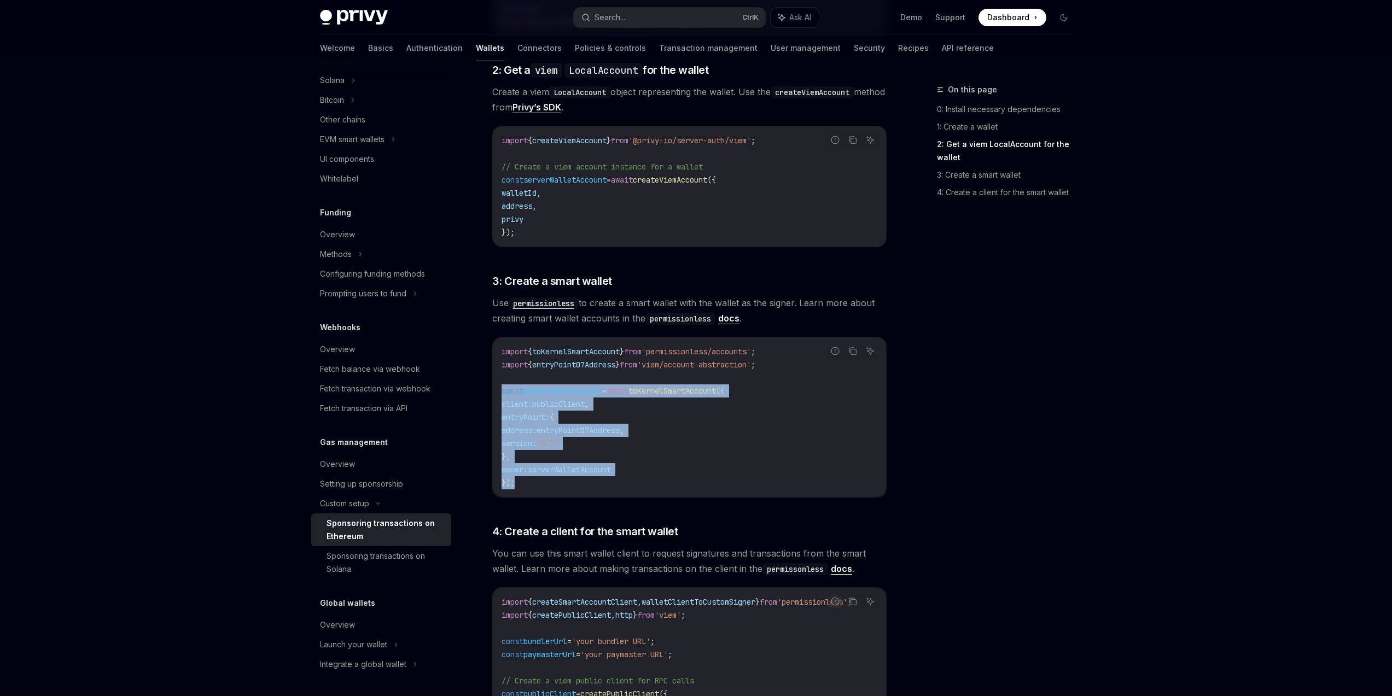
drag
click at [498, 389] on div "import { toKernelSmartAccount } from 'permissionless/accounts' ; import { entry…" at bounding box center [689, 417] width 393 height 160
click at [497, 388] on div "import { toKernelSmartAccount } from 'permissionless/accounts' ; import { entry…" at bounding box center [689, 417] width 393 height 160
click at [497, 385] on div "import { toKernelSmartAccount } from 'permissionless/accounts' ; import { entry…" at bounding box center [689, 417] width 393 height 160
click at [544, 487] on div "import { toKernelSmartAccount } from 'permissionless/accounts' ; import { entry…" at bounding box center [689, 417] width 393 height 160
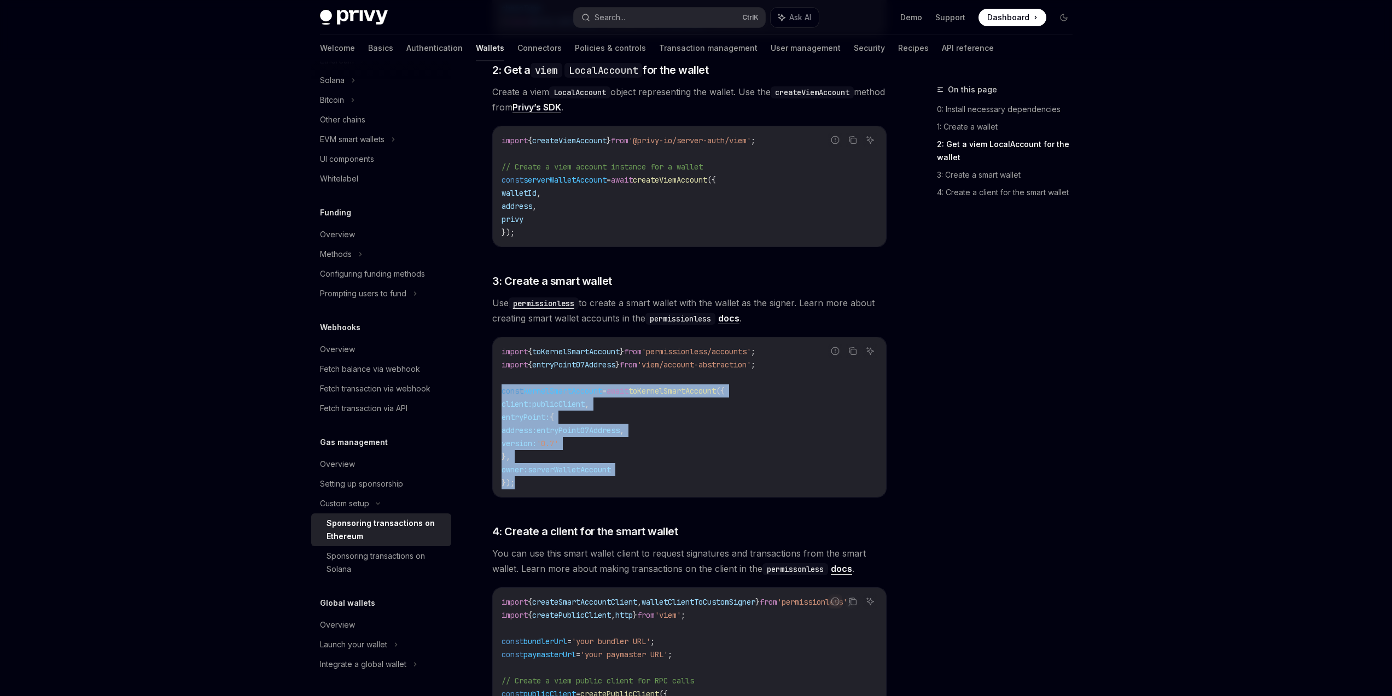
click at [544, 487] on code "import { toKernelSmartAccount } from 'permissionless/accounts' ; import { entry…" at bounding box center [690, 417] width 376 height 144
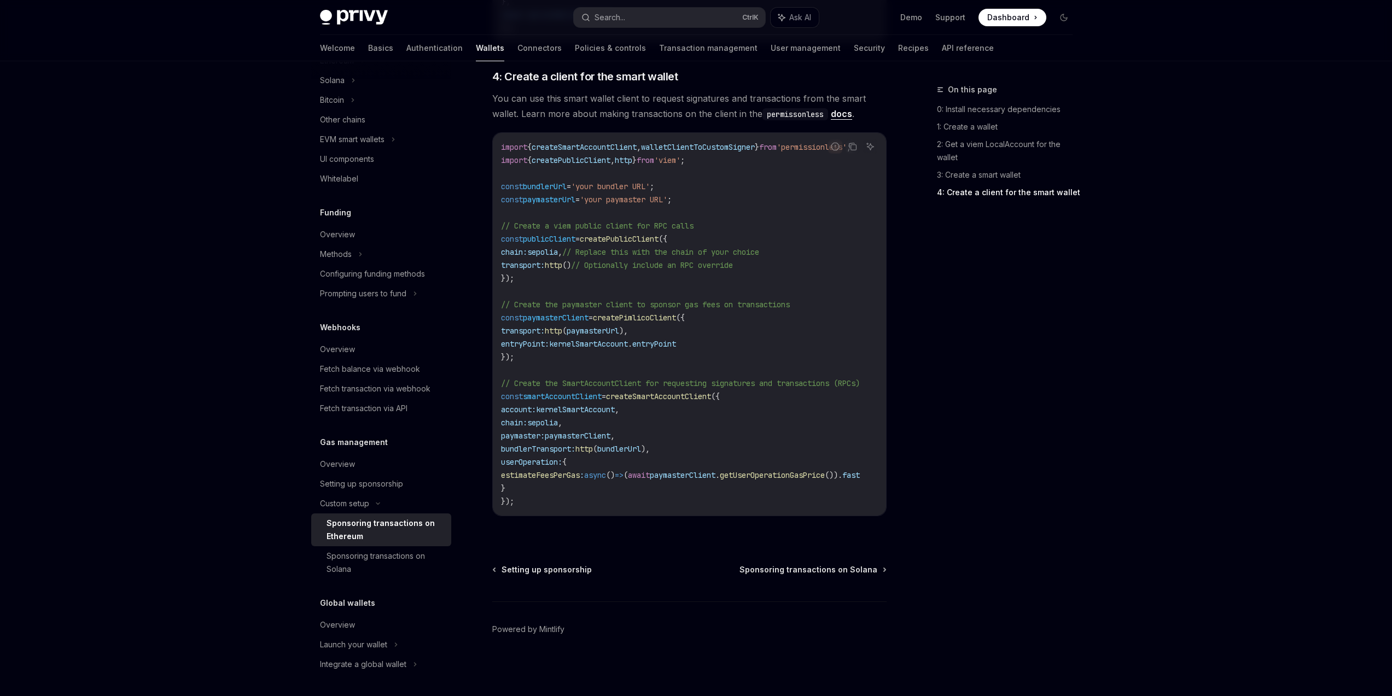
scroll to position [0, 0]
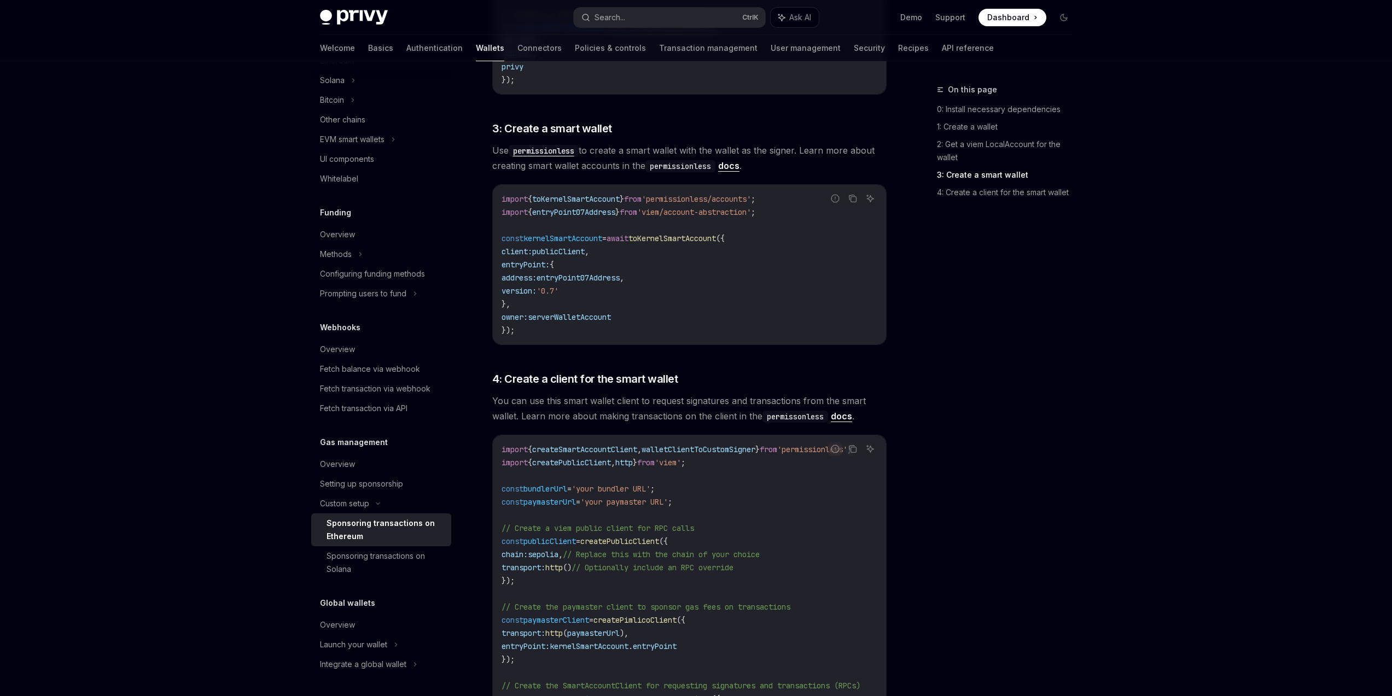
scroll to position [742, 0]
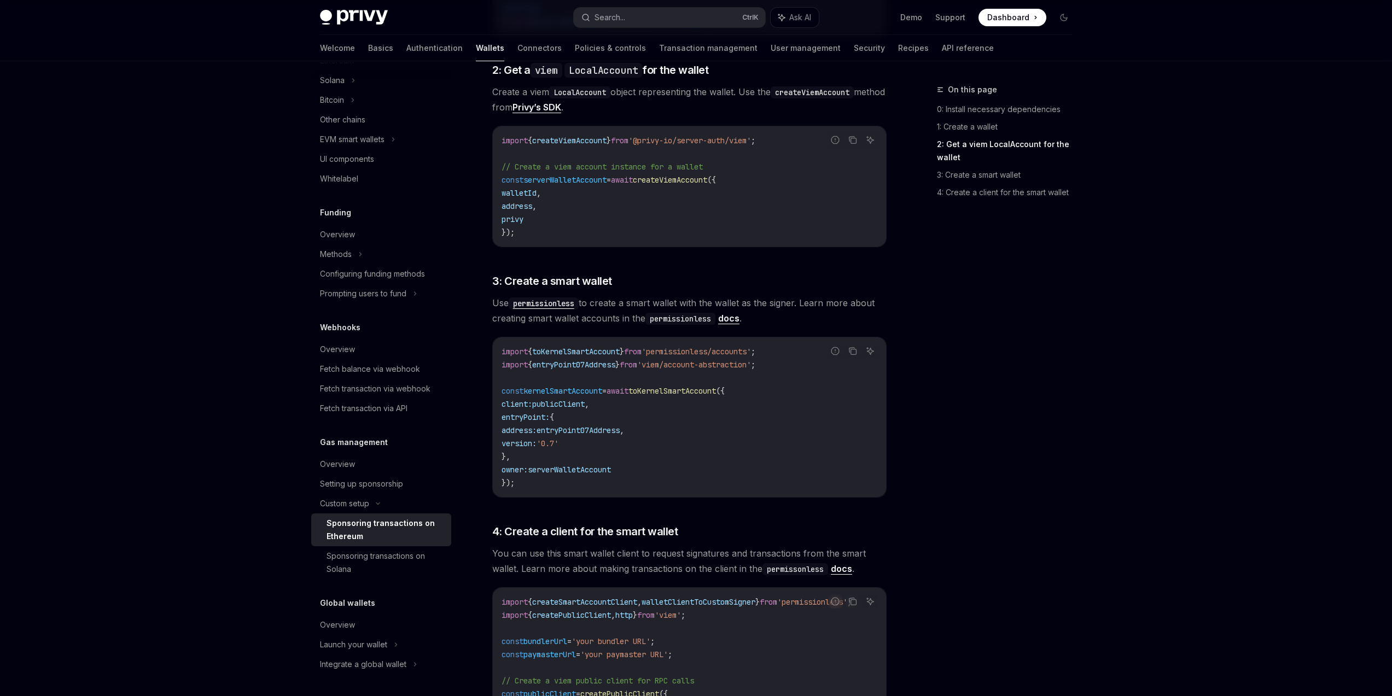
click at [956, 441] on div "On this page 0: Install necessary dependencies 1: Create a wallet 2: Get a viem…" at bounding box center [998, 389] width 166 height 613
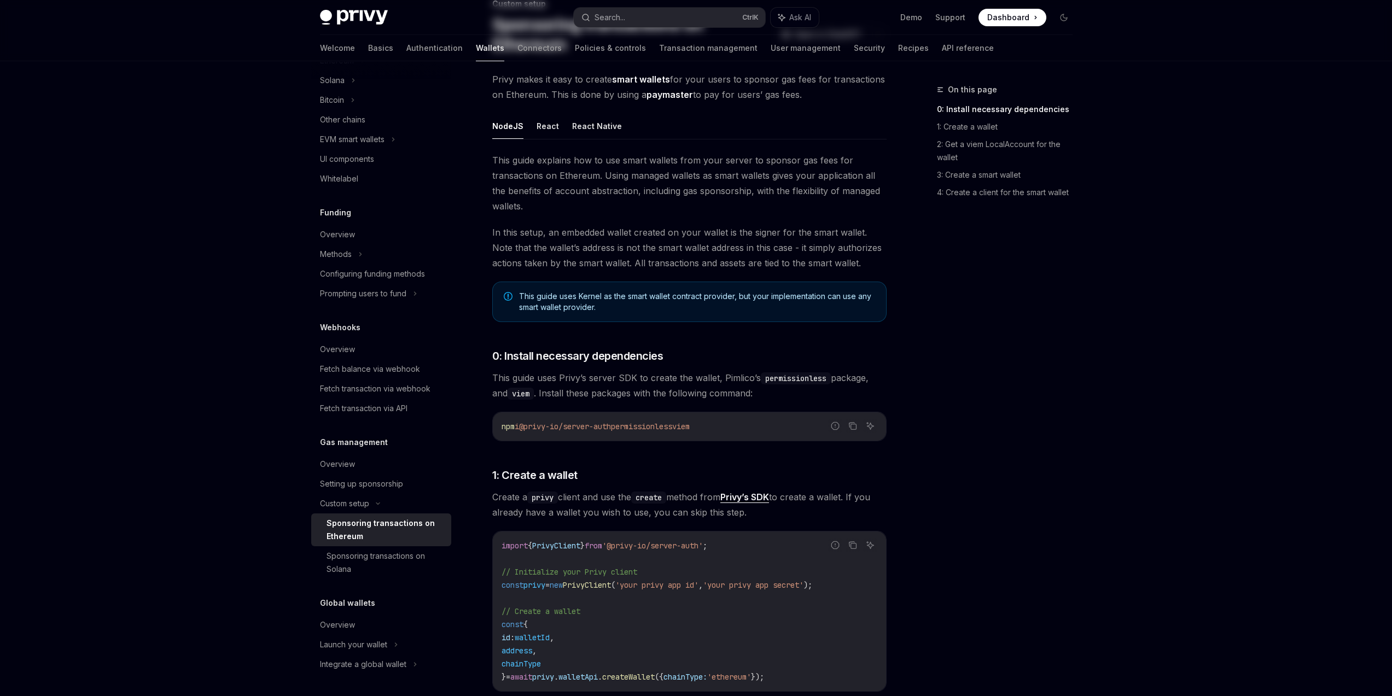
scroll to position [0, 0]
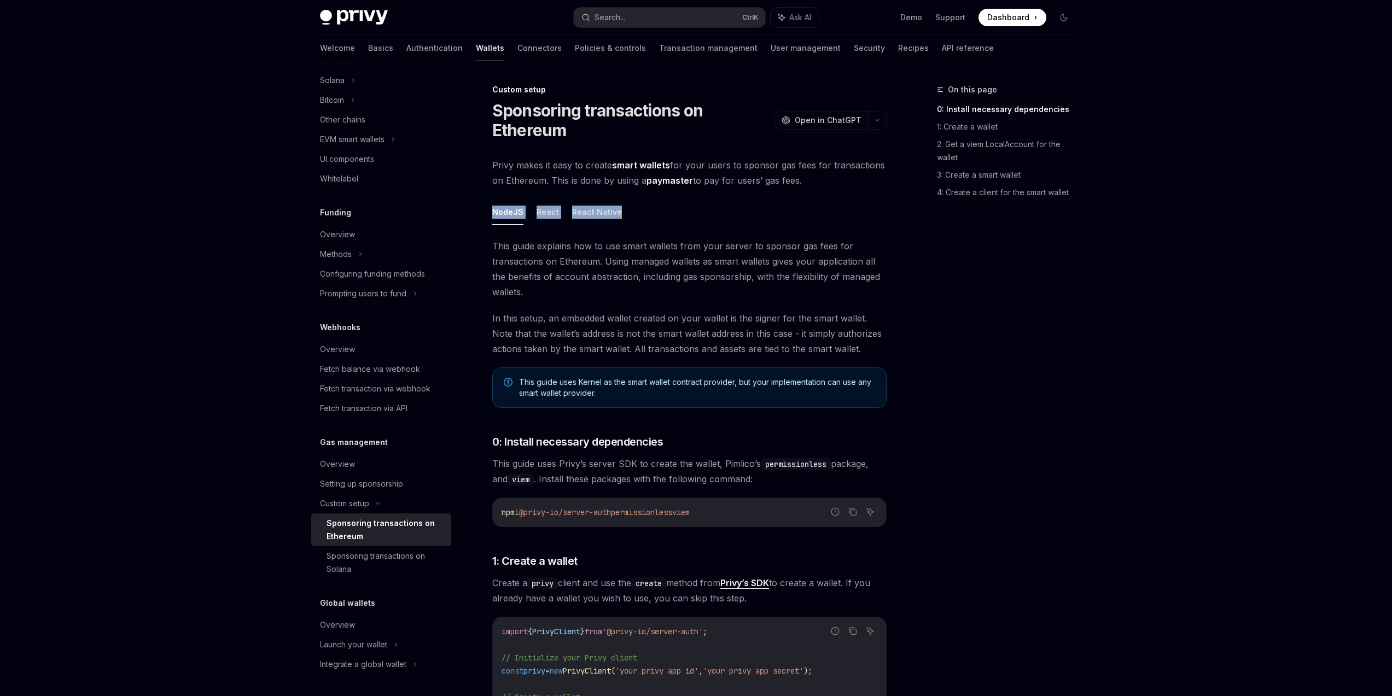
drag, startPoint x: 546, startPoint y: 210, endPoint x: 492, endPoint y: 208, distance: 54.7
click at [492, 208] on ul "NodeJS React React Native" at bounding box center [689, 212] width 394 height 26
click at [1029, 413] on div "On this page 0: Install necessary dependencies 1: Create a wallet 2: Get a viem…" at bounding box center [998, 389] width 166 height 613
drag, startPoint x: 818, startPoint y: 186, endPoint x: 487, endPoint y: 163, distance: 332.2
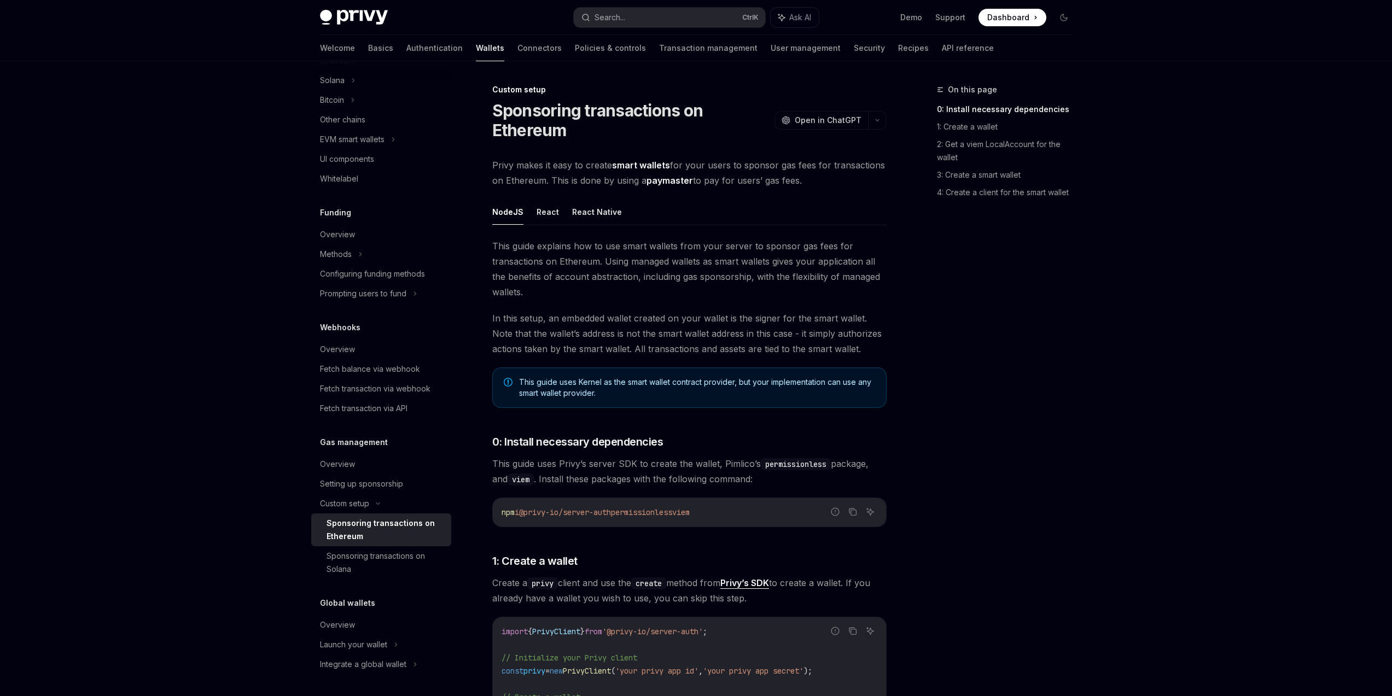
drag, startPoint x: 492, startPoint y: 154, endPoint x: 867, endPoint y: 181, distance: 375.7
click at [867, 181] on span "Privy makes it easy to create smart wallets for your users to sponsor gas fees …" at bounding box center [689, 173] width 394 height 31
drag, startPoint x: 851, startPoint y: 184, endPoint x: 484, endPoint y: 168, distance: 366.8
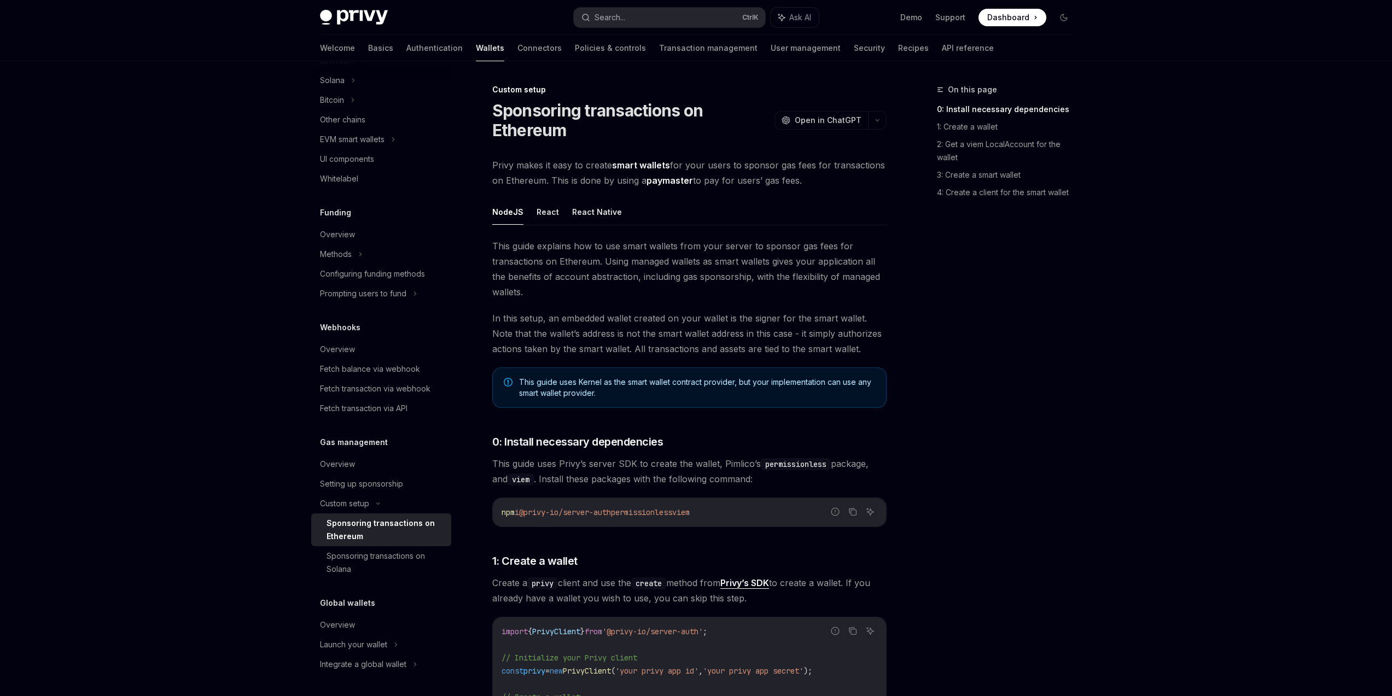
drag, startPoint x: 585, startPoint y: 173, endPoint x: 824, endPoint y: 183, distance: 239.2
click at [824, 183] on span "Privy makes it easy to create smart wallets for your users to sponsor gas fees …" at bounding box center [689, 173] width 394 height 31
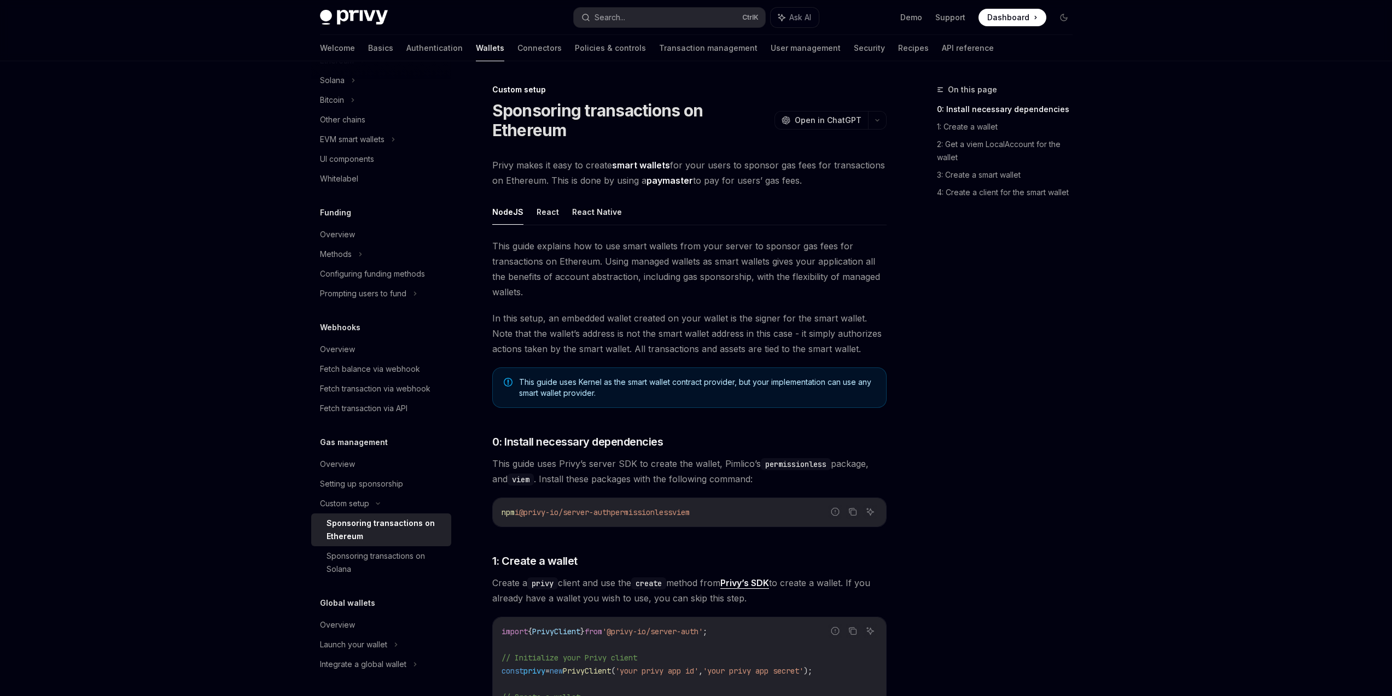
drag, startPoint x: 843, startPoint y: 183, endPoint x: 498, endPoint y: 166, distance: 346.1
click at [499, 167] on span "Privy makes it easy to create smart wallets for your users to sponsor gas fees …" at bounding box center [689, 173] width 394 height 31
click at [498, 166] on span "Privy makes it easy to create smart wallets for your users to sponsor gas fees …" at bounding box center [689, 173] width 394 height 31
drag, startPoint x: 486, startPoint y: 162, endPoint x: 864, endPoint y: 186, distance: 379.3
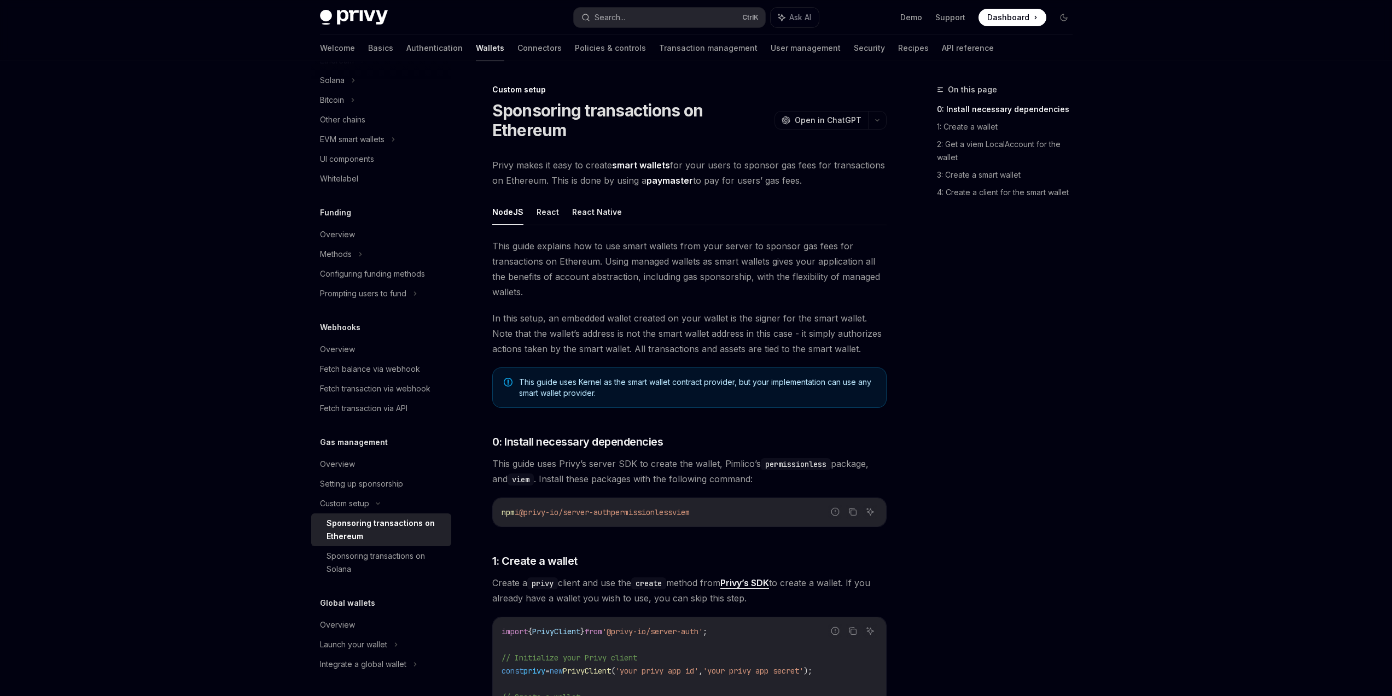
click at [846, 185] on span "Privy makes it easy to create smart wallets for your users to sponsor gas fees …" at bounding box center [689, 173] width 394 height 31
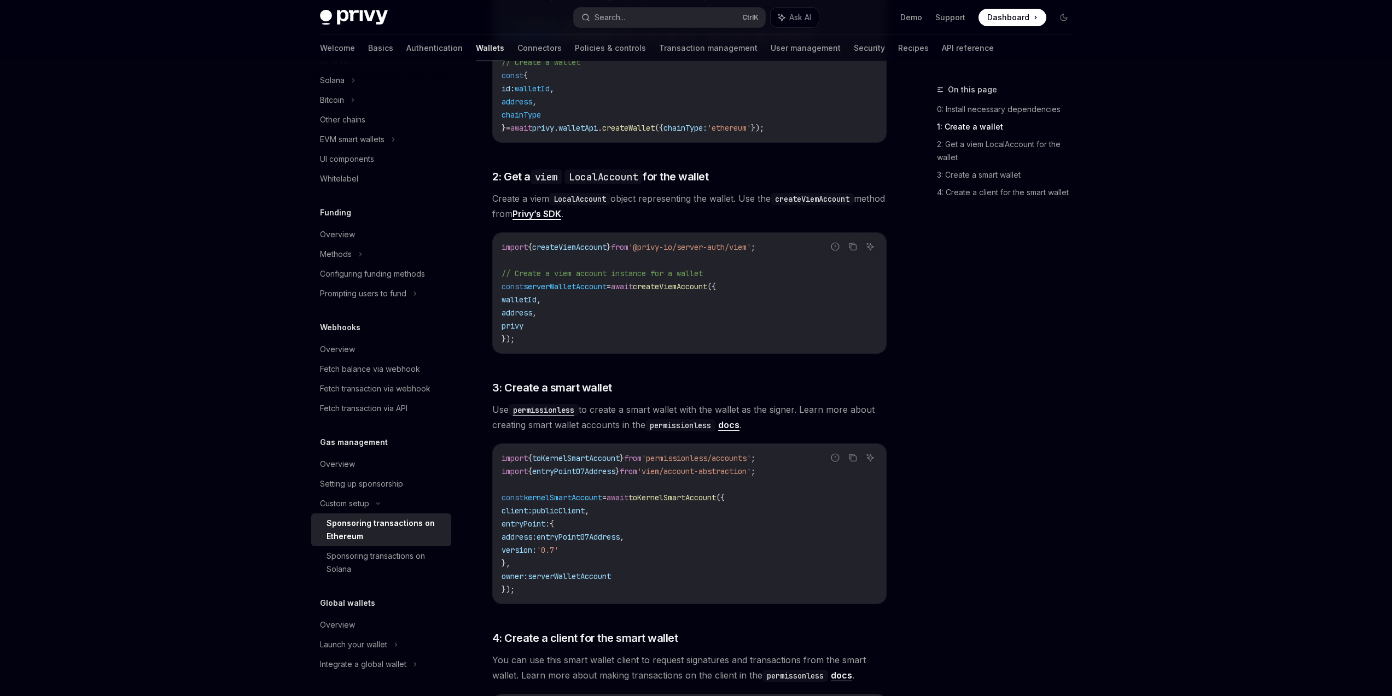
scroll to position [525, 0]
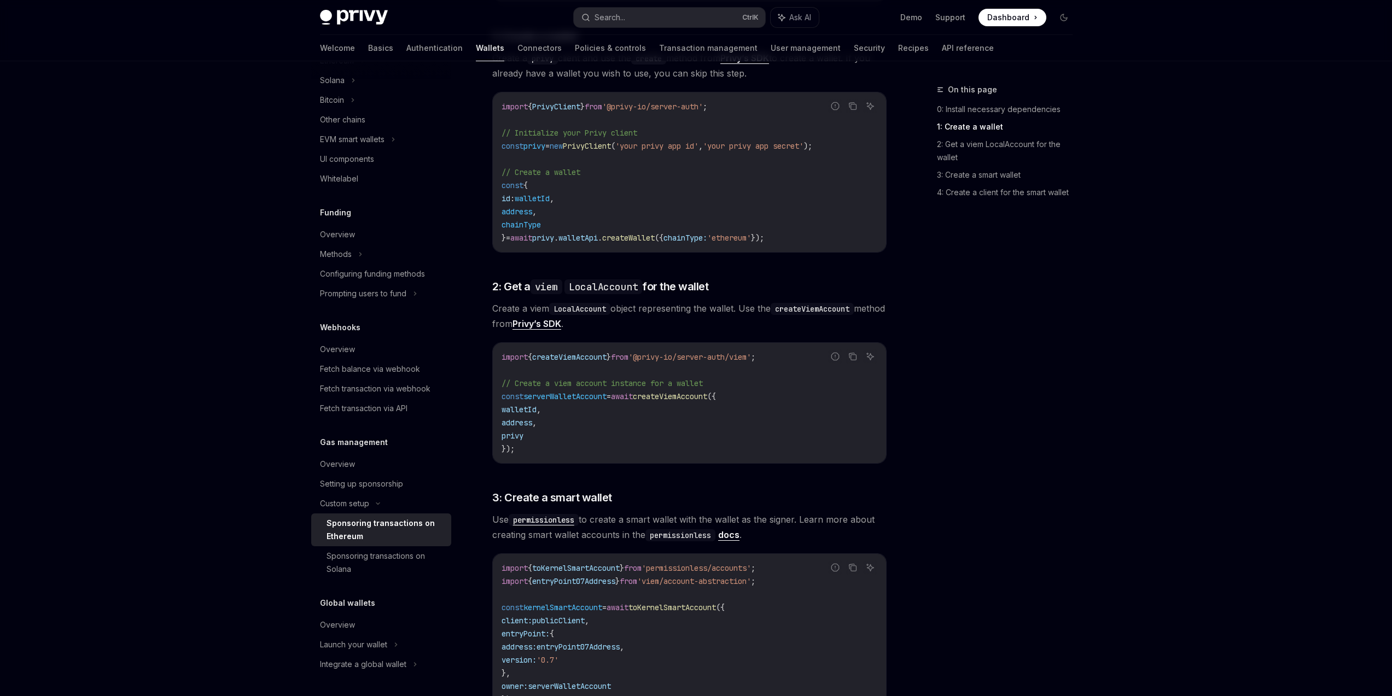
click at [945, 498] on div "On this page 0: Install necessary dependencies 1: Create a wallet 2: Get a viem…" at bounding box center [998, 389] width 166 height 613
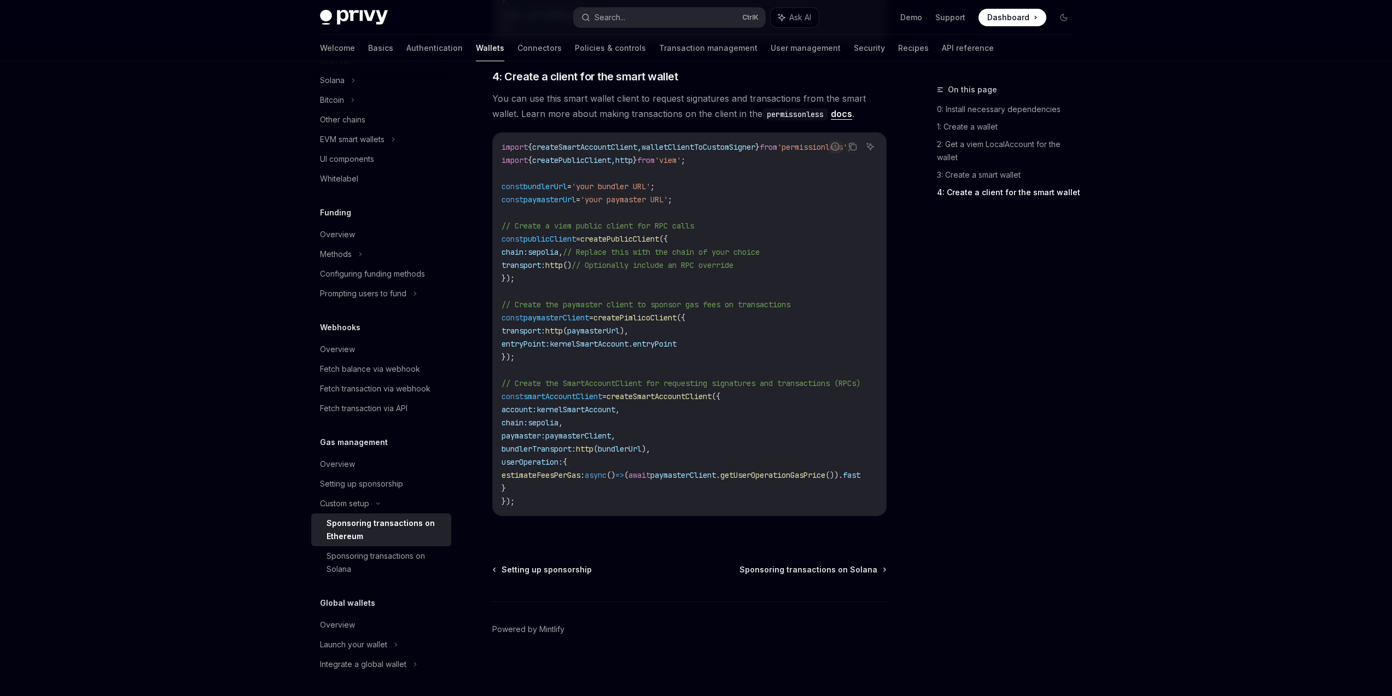
click at [946, 498] on div "On this page 0: Install necessary dependencies 1: Create a wallet 2: Get a viem…" at bounding box center [998, 389] width 166 height 613
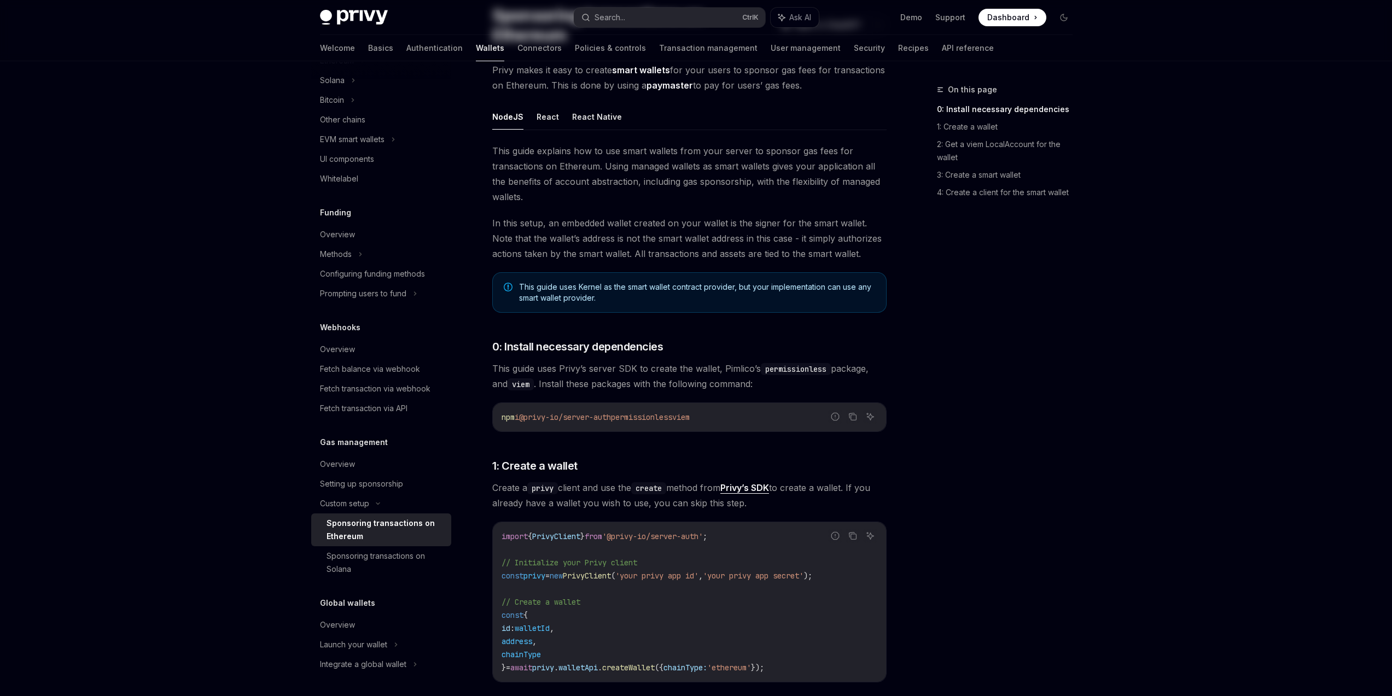
scroll to position [0, 0]
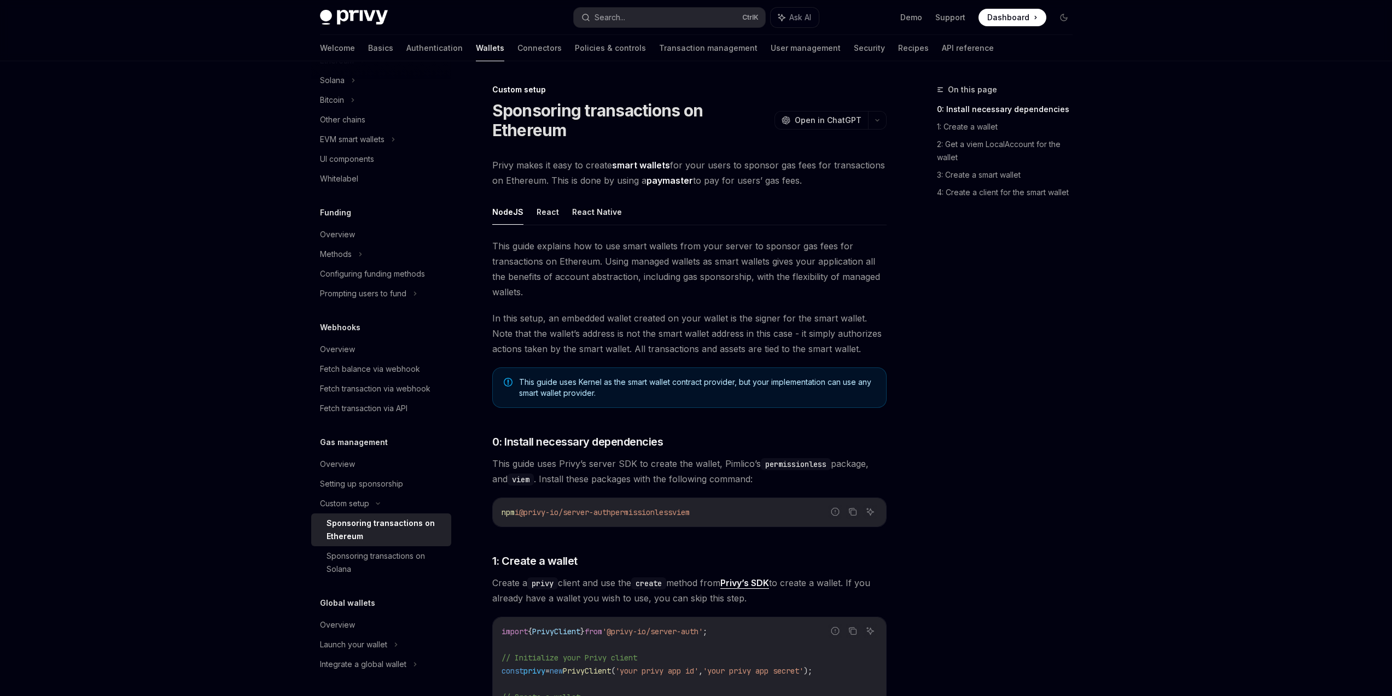
drag, startPoint x: 813, startPoint y: 188, endPoint x: 531, endPoint y: 162, distance: 282.8
click at [531, 162] on span "Privy makes it easy to create smart wallets for your users to sponsor gas fees …" at bounding box center [689, 173] width 394 height 31
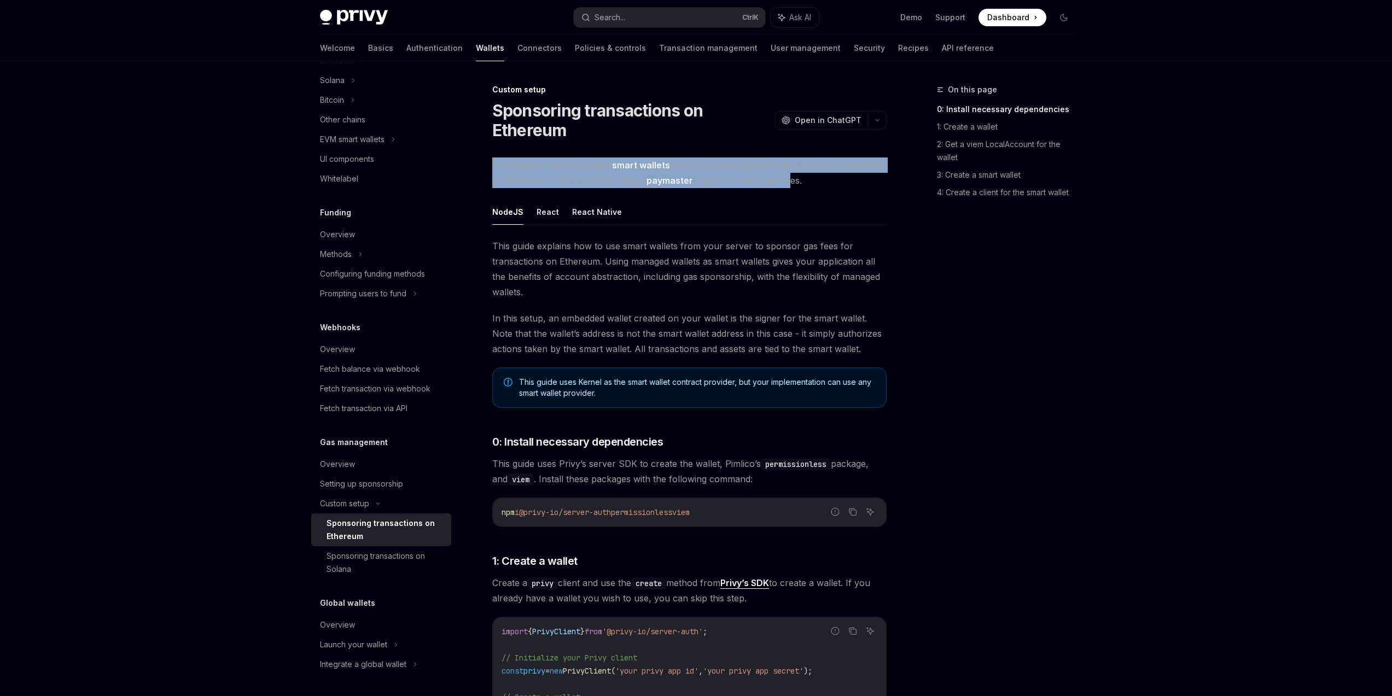
drag, startPoint x: 490, startPoint y: 165, endPoint x: 787, endPoint y: 180, distance: 297.9
click at [787, 180] on span "Privy makes it easy to create smart wallets for your users to sponsor gas fees …" at bounding box center [689, 173] width 394 height 31
drag, startPoint x: 837, startPoint y: 182, endPoint x: 498, endPoint y: 167, distance: 340.0
click at [499, 168] on span "Privy makes it easy to create smart wallets for your users to sponsor gas fees …" at bounding box center [689, 173] width 394 height 31
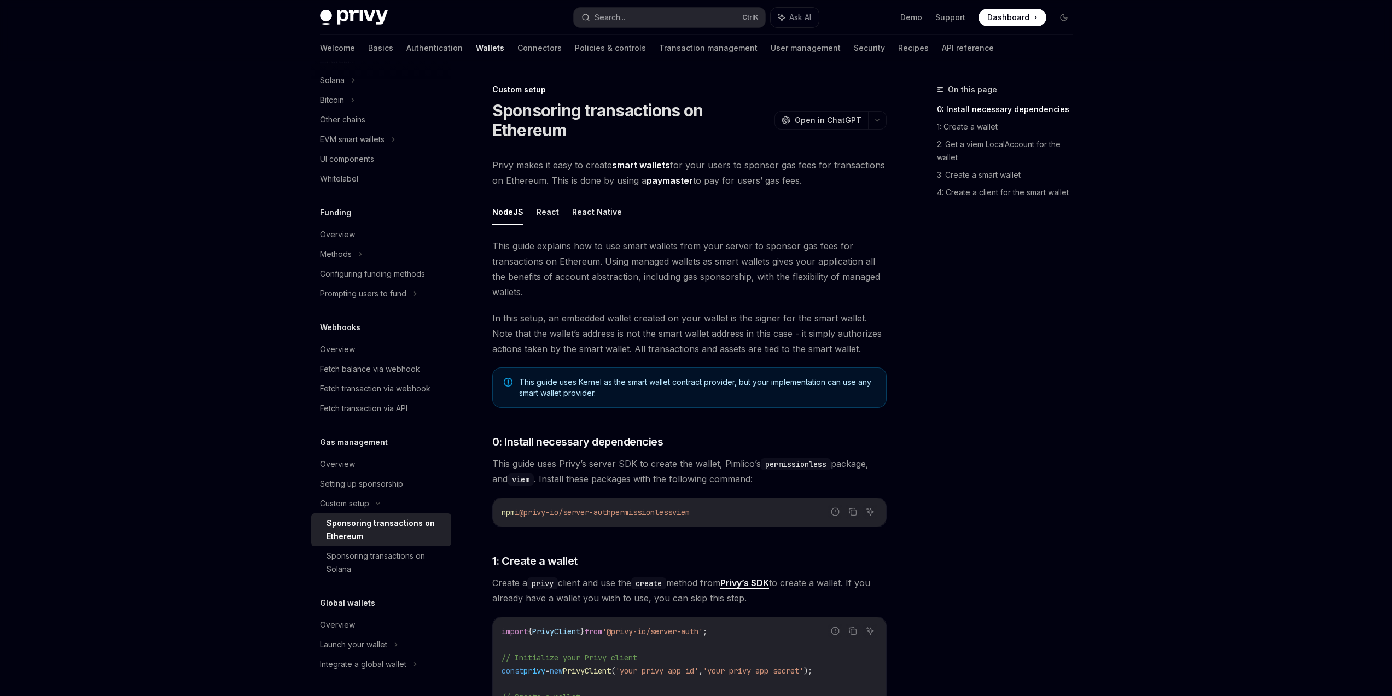
click at [498, 167] on span "Privy makes it easy to create smart wallets for your users to sponsor gas fees …" at bounding box center [689, 173] width 394 height 31
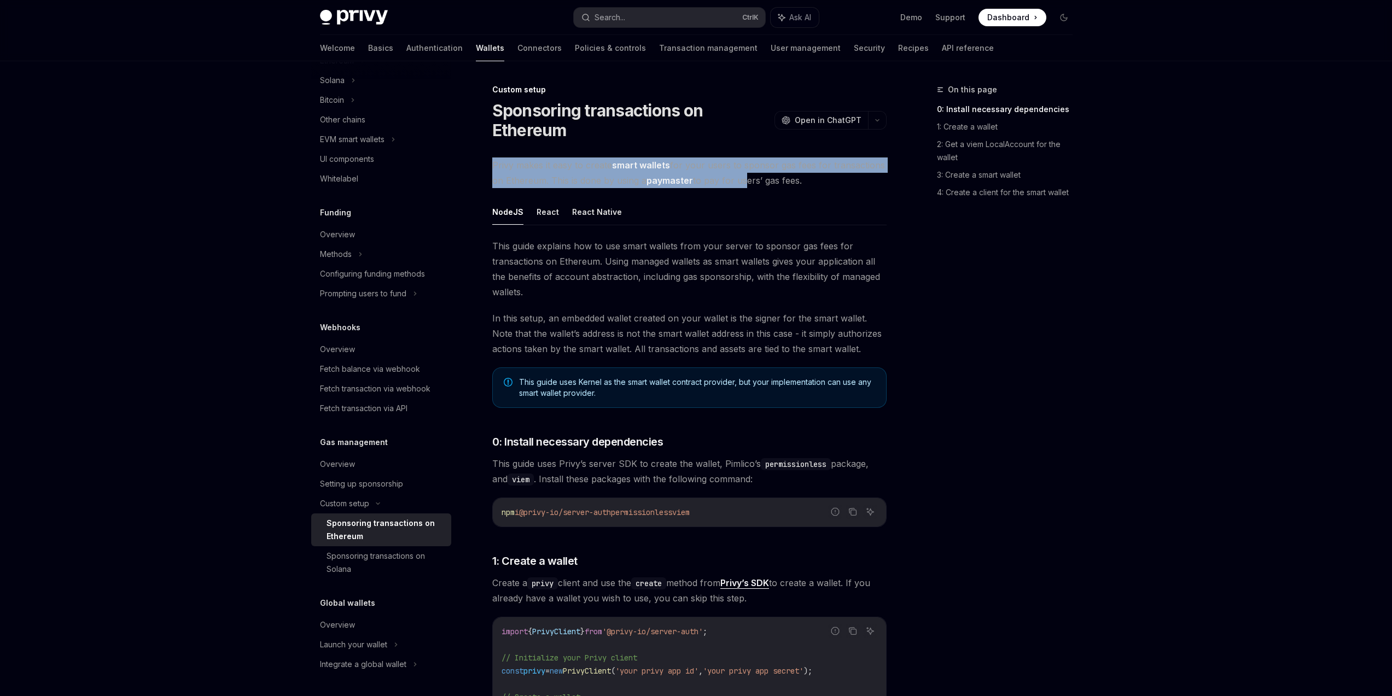
drag, startPoint x: 492, startPoint y: 162, endPoint x: 766, endPoint y: 178, distance: 275.0
click at [760, 178] on span "Privy makes it easy to create smart wallets for your users to sponsor gas fees …" at bounding box center [689, 173] width 394 height 31
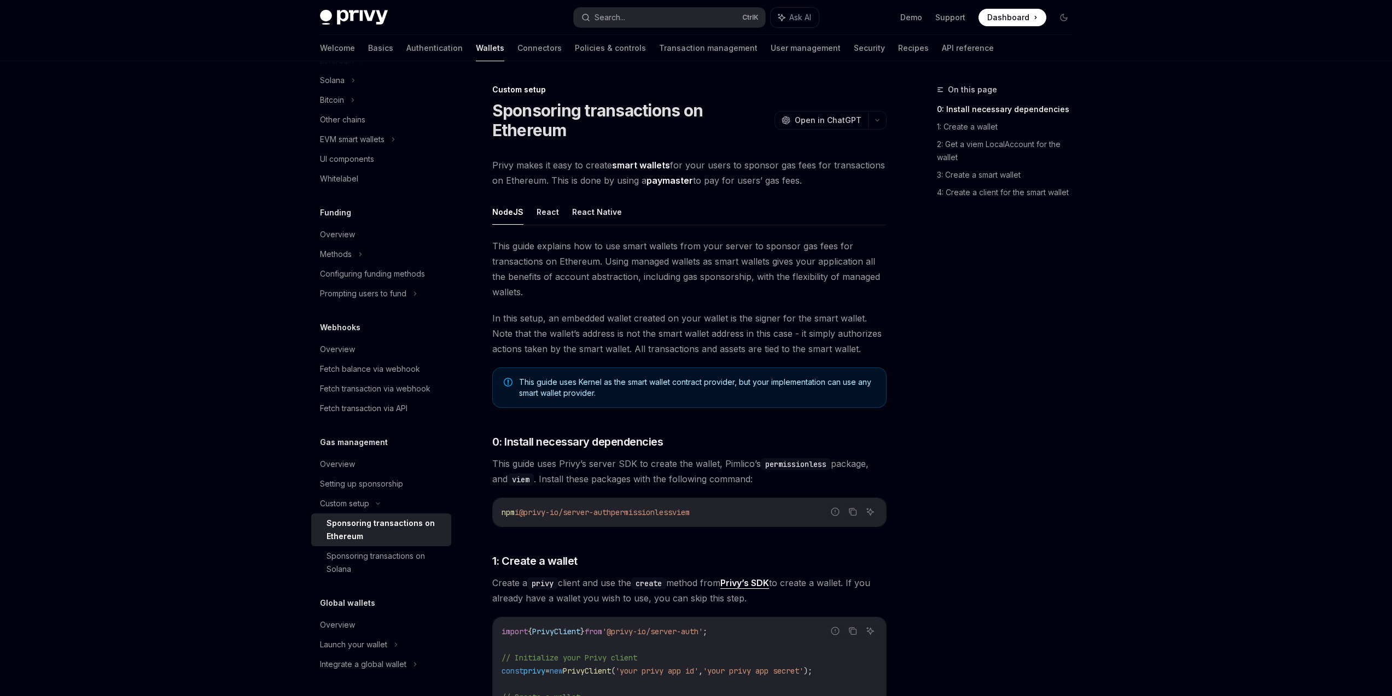
click at [772, 179] on span "Privy makes it easy to create smart wallets for your users to sponsor gas fees …" at bounding box center [689, 173] width 394 height 31
click at [817, 183] on span "Privy makes it easy to create smart wallets for your users to sponsor gas fees …" at bounding box center [689, 173] width 394 height 31
drag, startPoint x: 841, startPoint y: 185, endPoint x: 508, endPoint y: 162, distance: 333.9
click at [508, 162] on span "Privy makes it easy to create smart wallets for your users to sponsor gas fees …" at bounding box center [689, 173] width 394 height 31
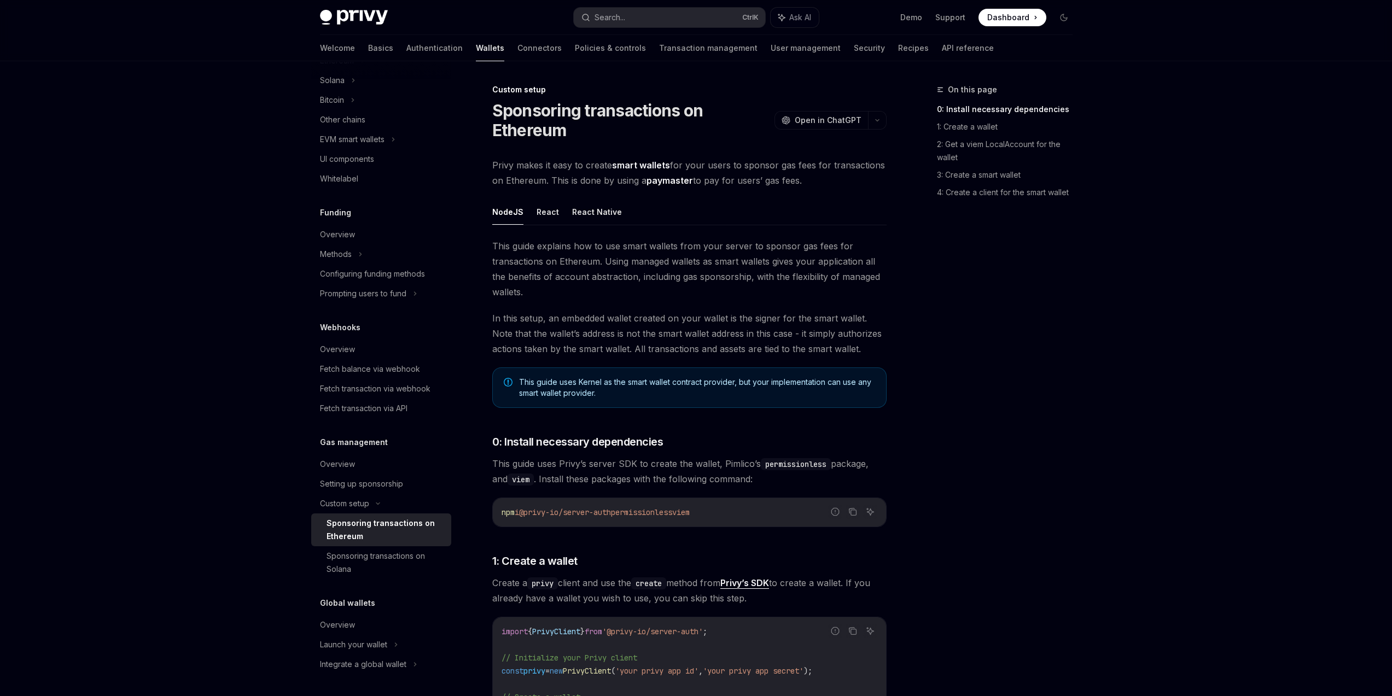
click at [994, 417] on div "On this page 0: Install necessary dependencies 1: Create a wallet 2: Get a viem…" at bounding box center [998, 389] width 166 height 613
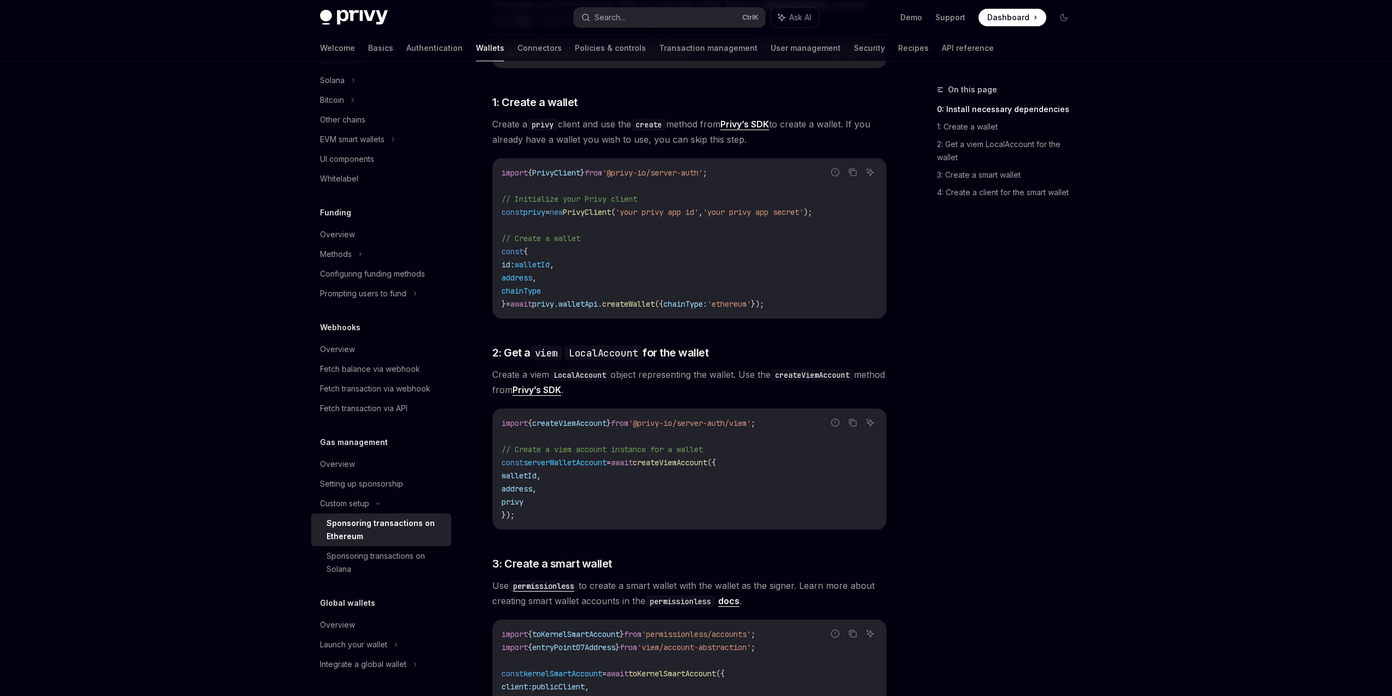
scroll to position [459, 0]
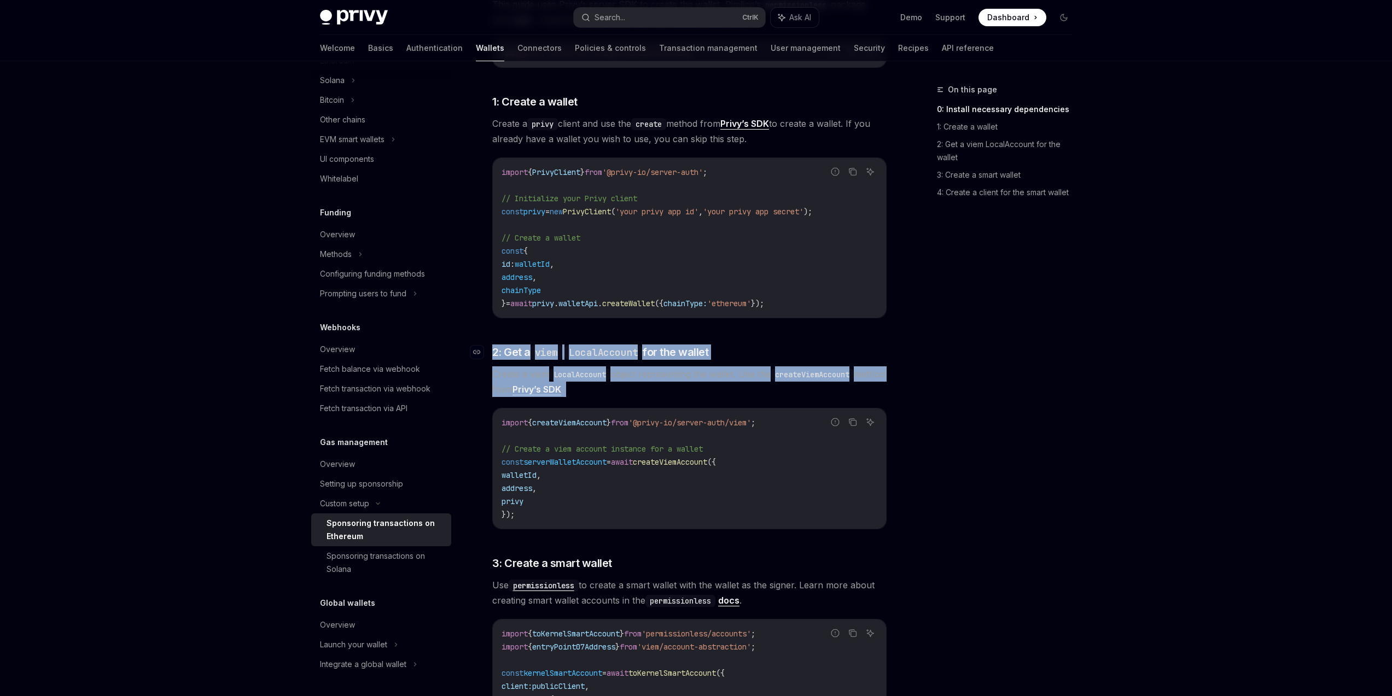
drag, startPoint x: 640, startPoint y: 400, endPoint x: 487, endPoint y: 351, distance: 160.5
click at [492, 351] on div "This guide explains how to use smart wallets from your server to sponsor gas fe…" at bounding box center [689, 525] width 394 height 1492
click at [487, 351] on link "​" at bounding box center [481, 352] width 22 height 15
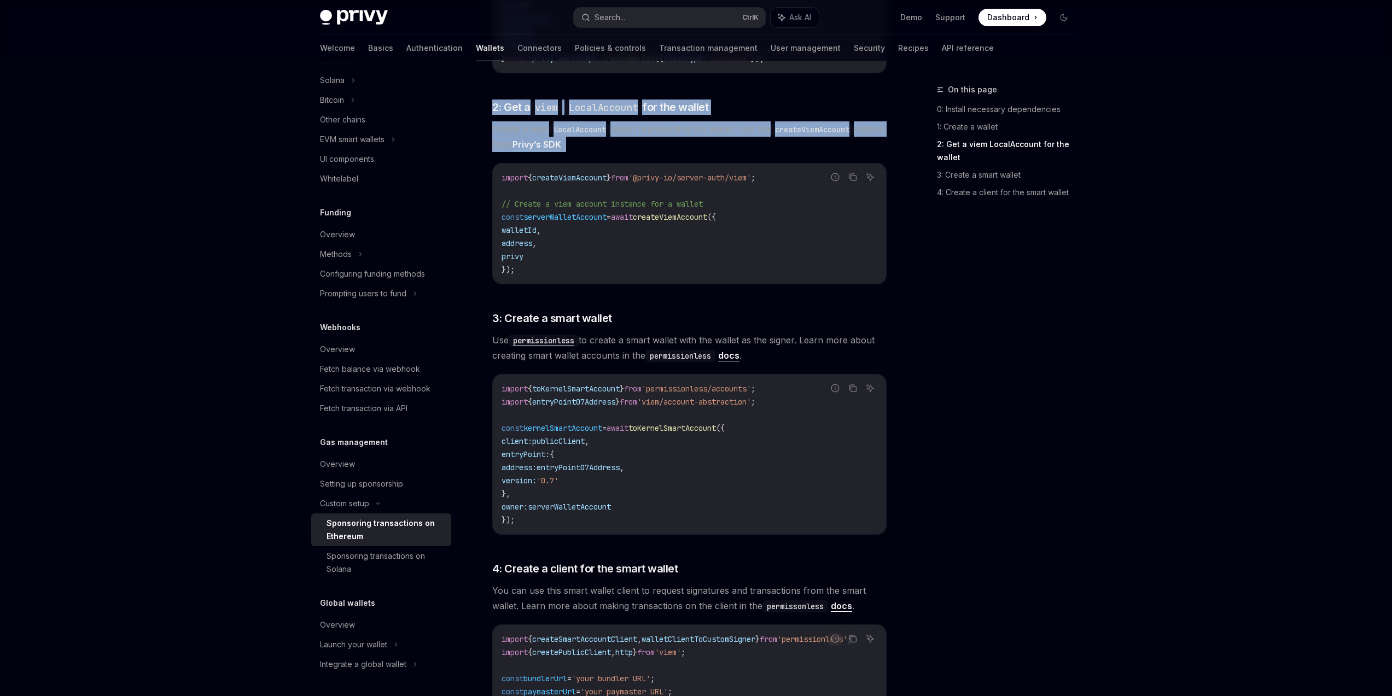
scroll to position [721, 0]
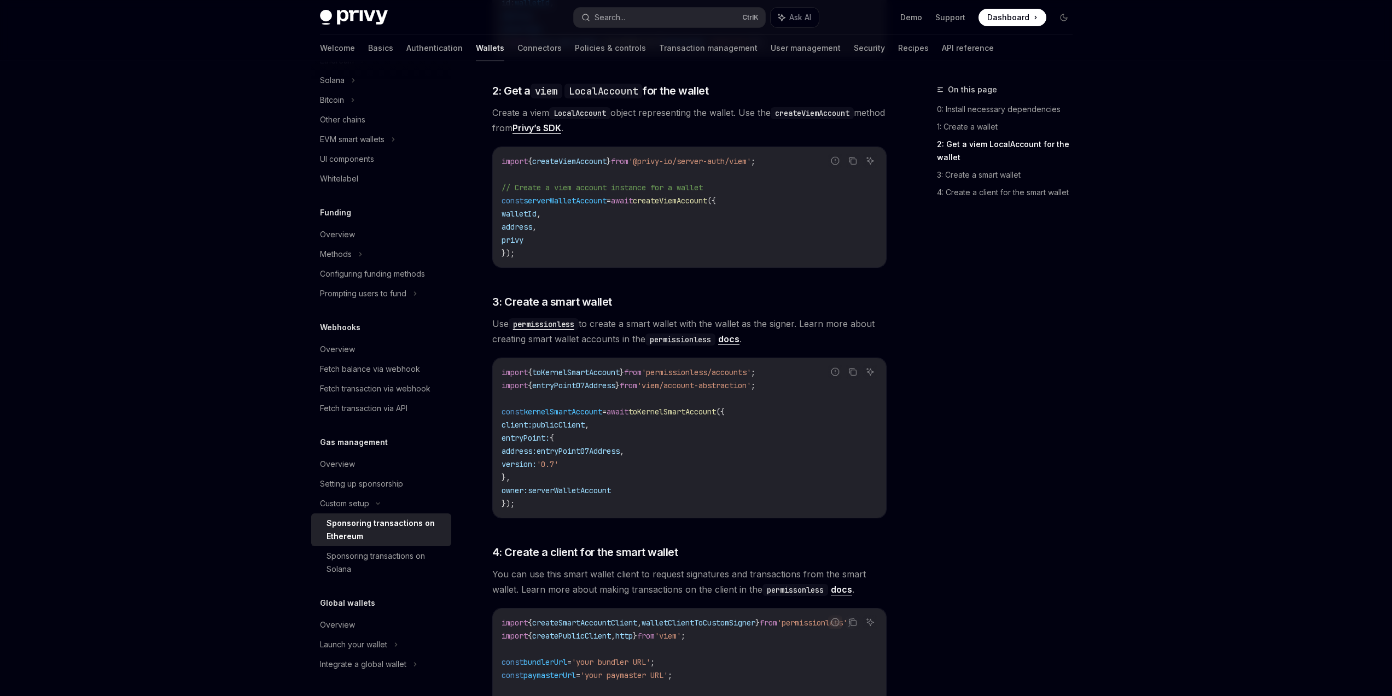
click at [957, 438] on div "On this page 0: Install necessary dependencies 1: Create a wallet 2: Get a viem…" at bounding box center [998, 389] width 166 height 613
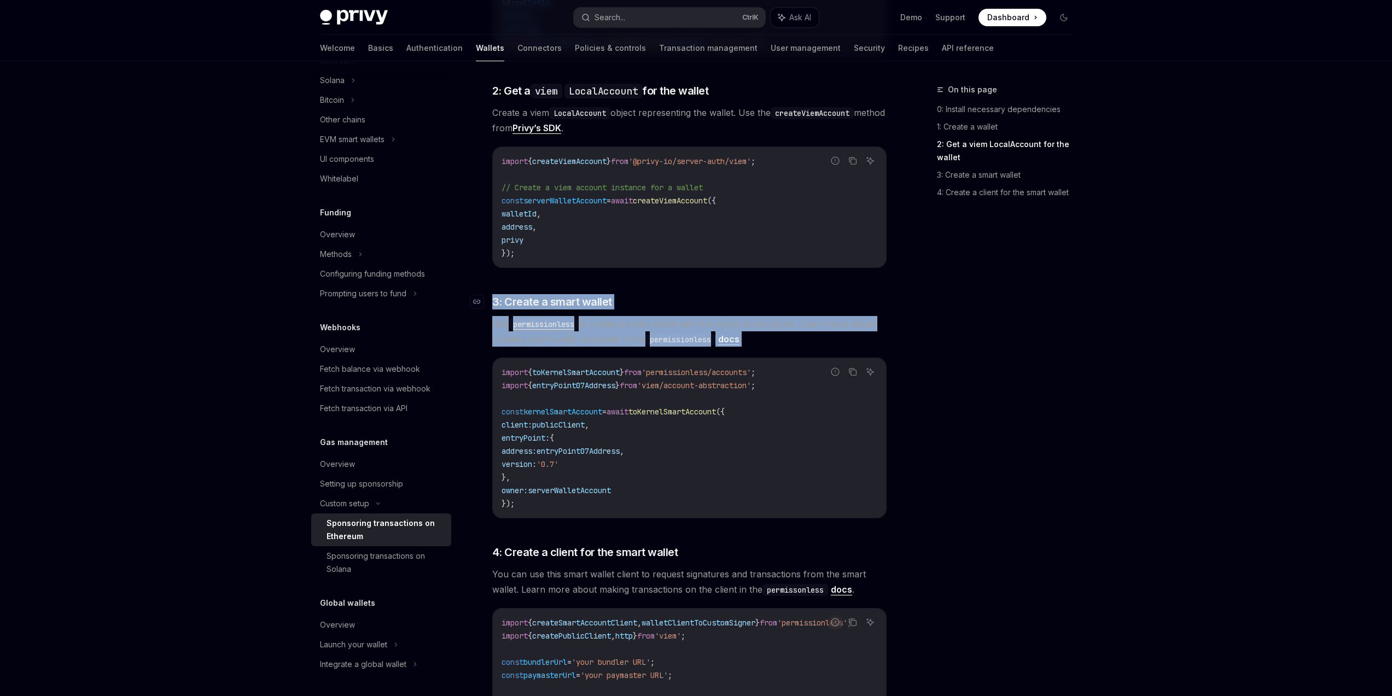
drag, startPoint x: 793, startPoint y: 336, endPoint x: 491, endPoint y: 302, distance: 303.3
click at [492, 302] on div "This guide explains how to use smart wallets from your server to sponsor gas fe…" at bounding box center [689, 264] width 394 height 1492
click at [806, 337] on span "Use permissionless to create a smart wallet with the wallet as the signer. Lear…" at bounding box center [689, 331] width 394 height 31
drag, startPoint x: 818, startPoint y: 339, endPoint x: 495, endPoint y: 301, distance: 325.0
click at [495, 301] on div "This guide explains how to use smart wallets from your server to sponsor gas fe…" at bounding box center [689, 264] width 394 height 1492
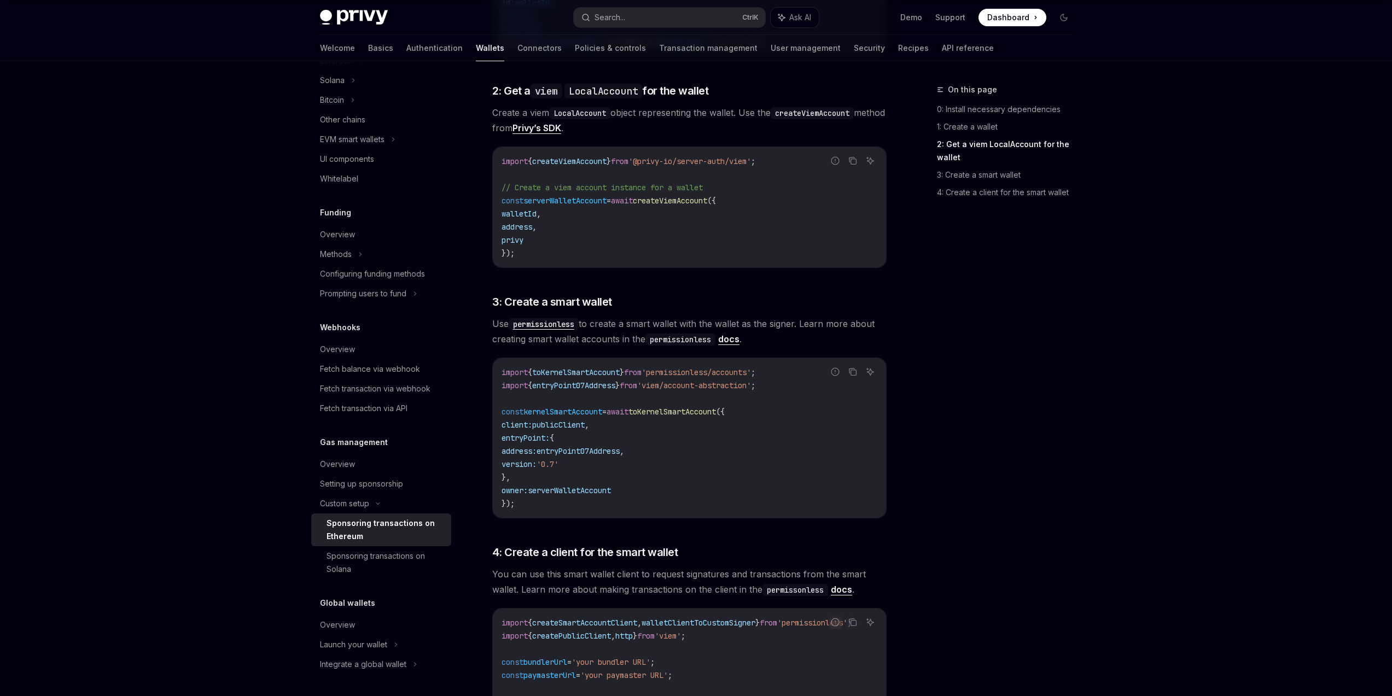
click at [994, 334] on div "On this page 0: Install necessary dependencies 1: Create a wallet 2: Get a viem…" at bounding box center [998, 389] width 166 height 613
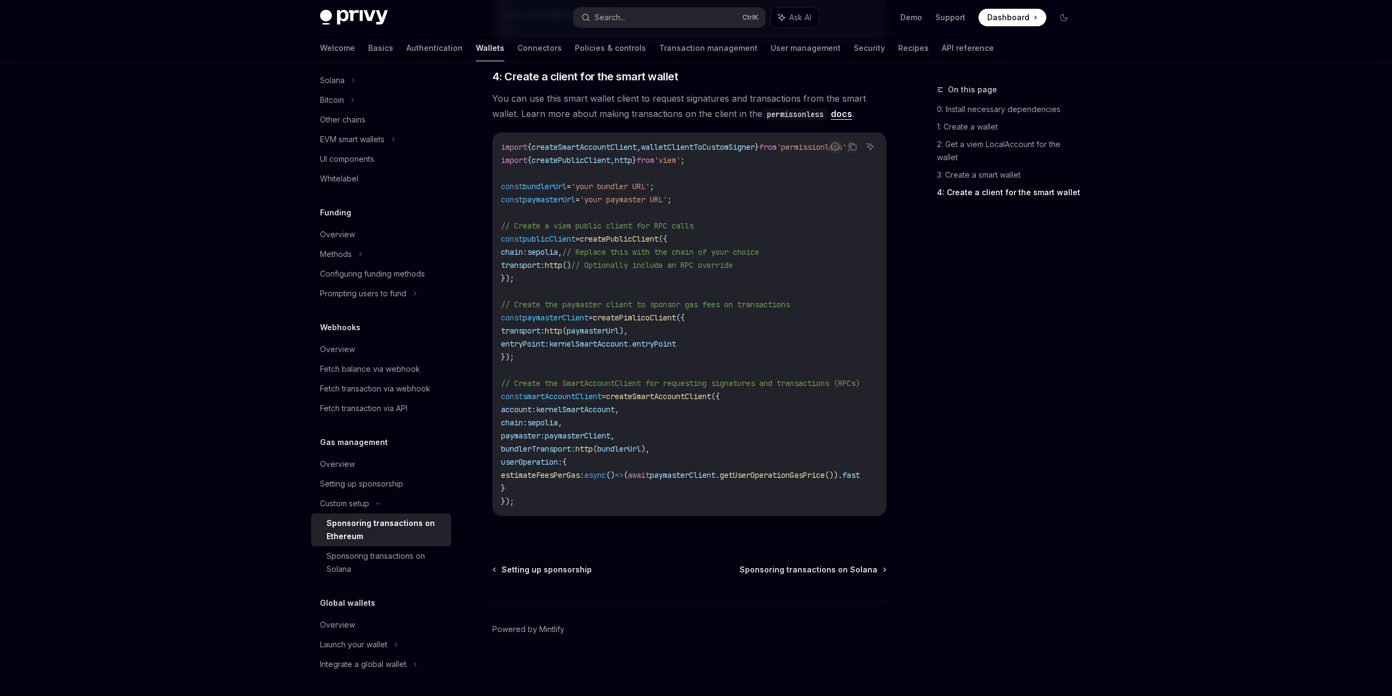
scroll to position [0, 0]
drag, startPoint x: 1021, startPoint y: 476, endPoint x: 1010, endPoint y: 478, distance: 11.6
click at [1020, 476] on div "On this page 0: Install necessary dependencies 1: Create a wallet 2: Get a viem…" at bounding box center [998, 389] width 166 height 613
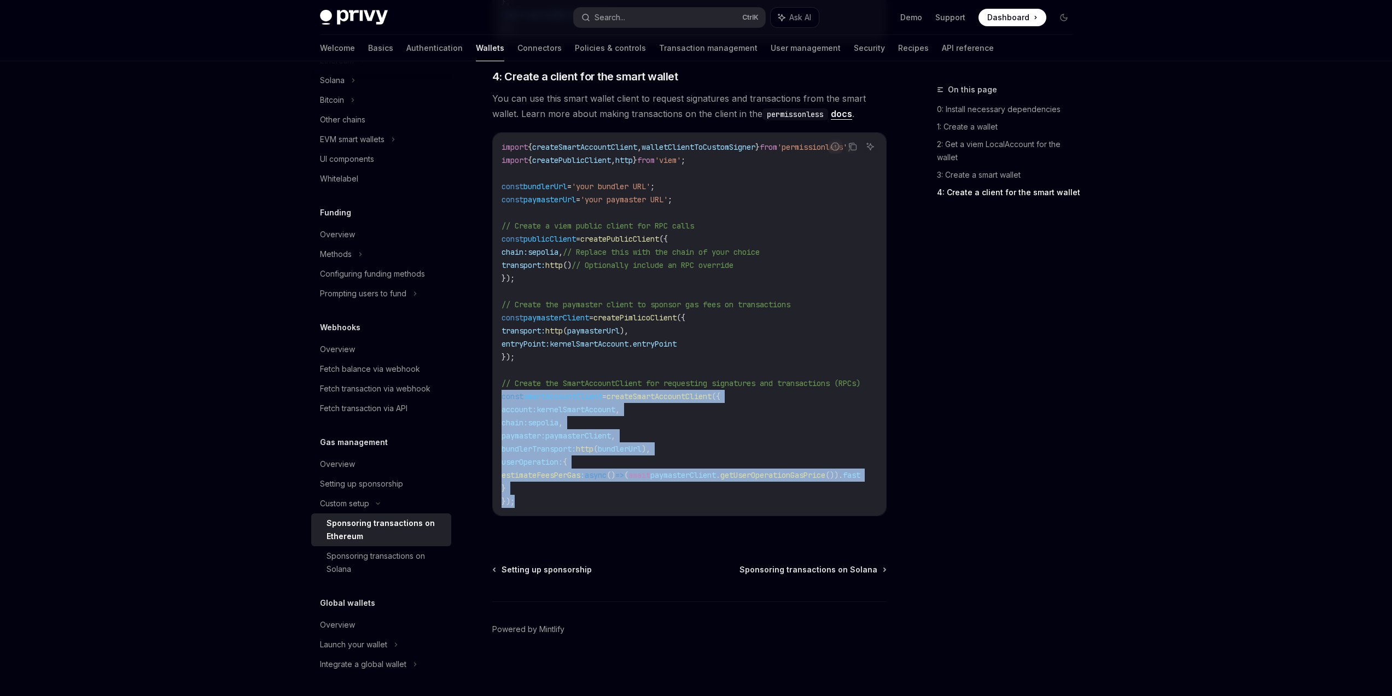
drag, startPoint x: 538, startPoint y: 500, endPoint x: 496, endPoint y: 391, distance: 117.4
click at [496, 391] on div "import { createSmartAccountClient , walletClientToCustomSigner } from 'permissi…" at bounding box center [689, 324] width 393 height 383
drag, startPoint x: 497, startPoint y: 388, endPoint x: 535, endPoint y: 491, distance: 109.5
click at [535, 491] on div "import { createSmartAccountClient , walletClientToCustomSigner } from 'permissi…" at bounding box center [689, 324] width 393 height 383
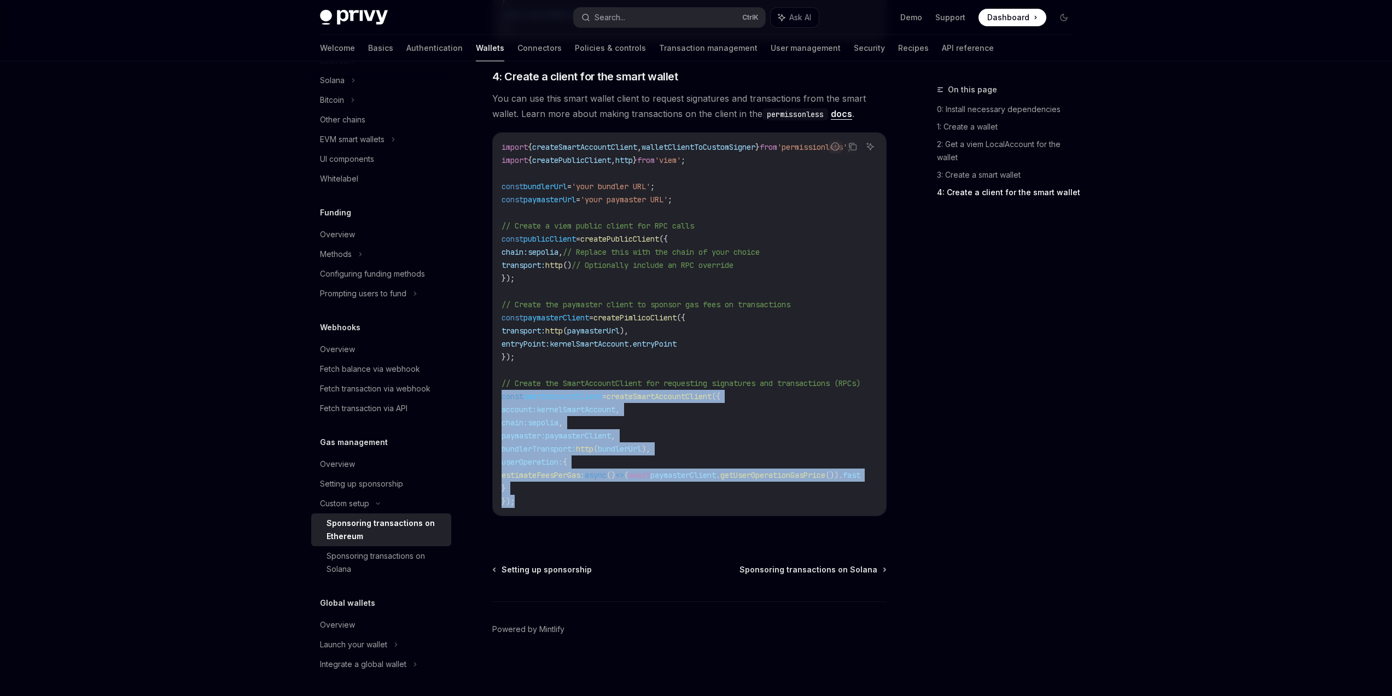
click at [535, 491] on code "import { createSmartAccountClient , walletClientToCustomSigner } from 'permissi…" at bounding box center [694, 325] width 385 height 368
drag, startPoint x: 537, startPoint y: 496, endPoint x: 497, endPoint y: 394, distance: 108.6
click at [497, 394] on div "import { createSmartAccountClient , walletClientToCustomSigner } from 'permissi…" at bounding box center [689, 324] width 393 height 383
drag, startPoint x: 499, startPoint y: 389, endPoint x: 569, endPoint y: 496, distance: 128.3
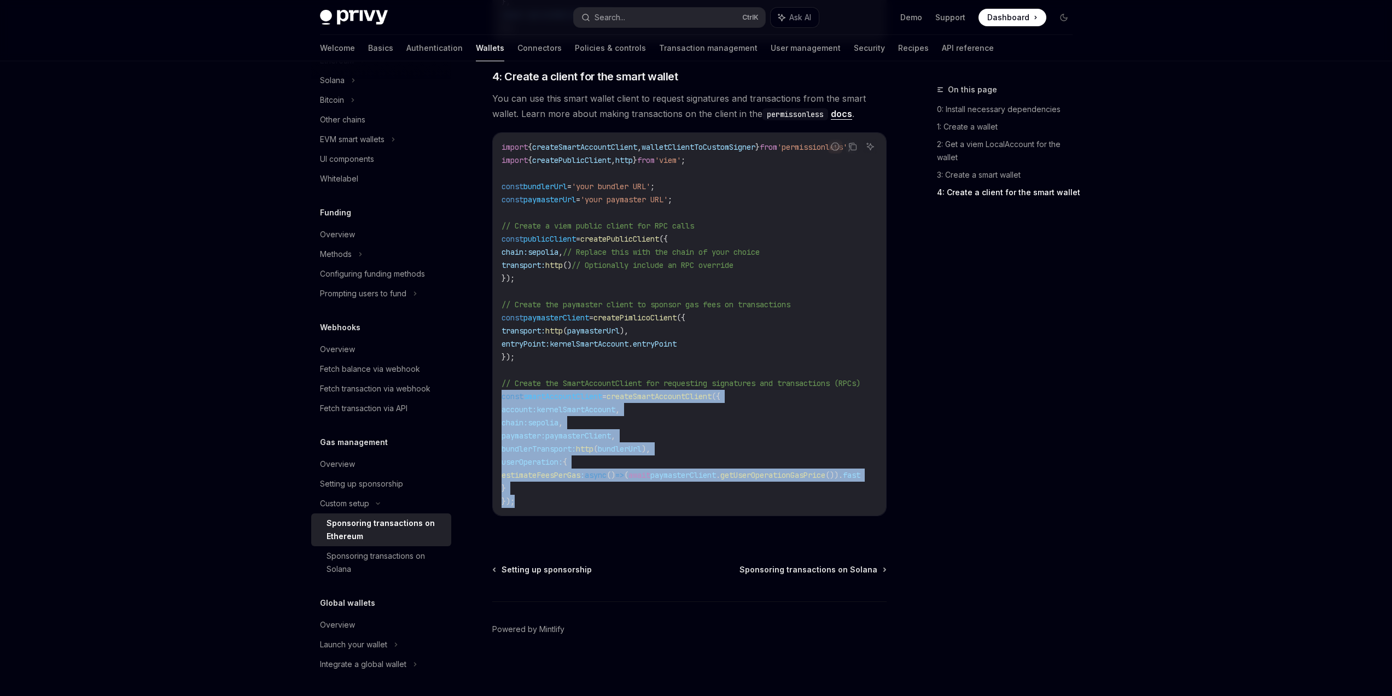
click at [569, 496] on div "import { createSmartAccountClient , walletClientToCustomSigner } from 'permissi…" at bounding box center [689, 324] width 393 height 383
click at [569, 496] on code "import { createSmartAccountClient , walletClientToCustomSigner } from 'permissi…" at bounding box center [694, 325] width 385 height 368
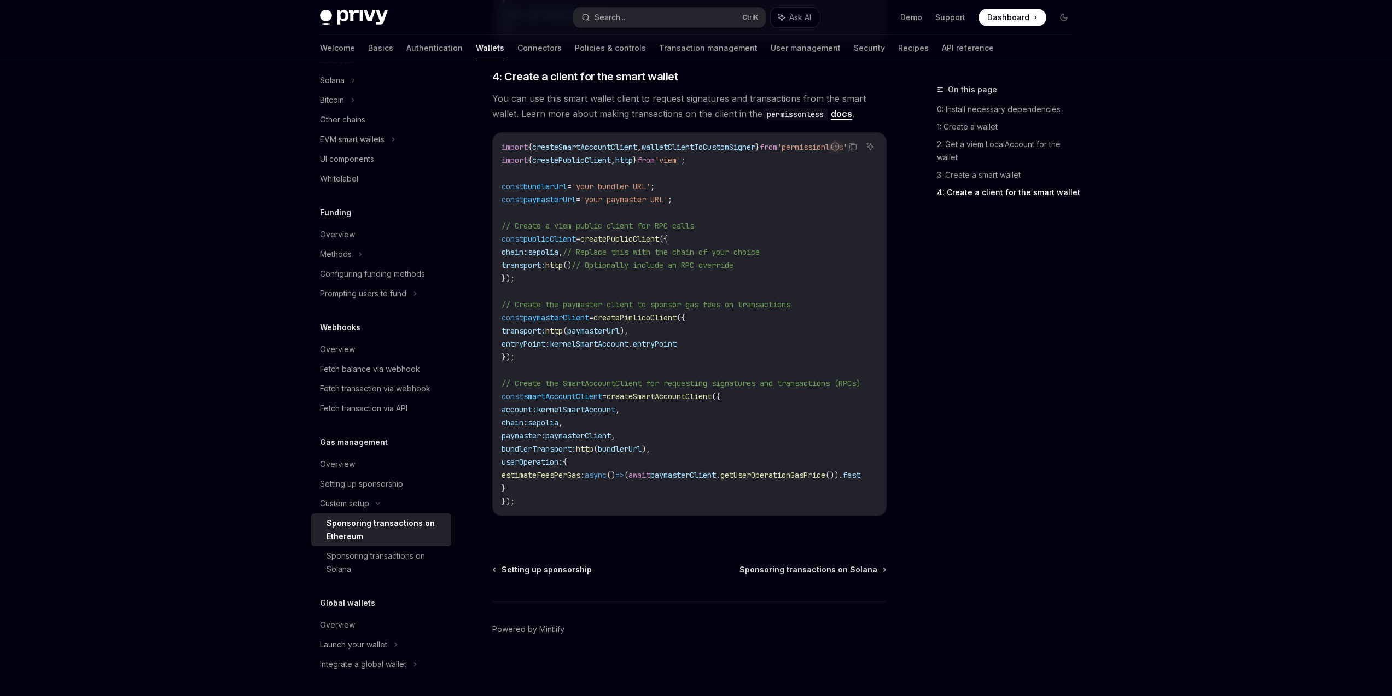
click at [566, 499] on code "import { createSmartAccountClient , walletClientToCustomSigner } from 'permissi…" at bounding box center [694, 325] width 385 height 368
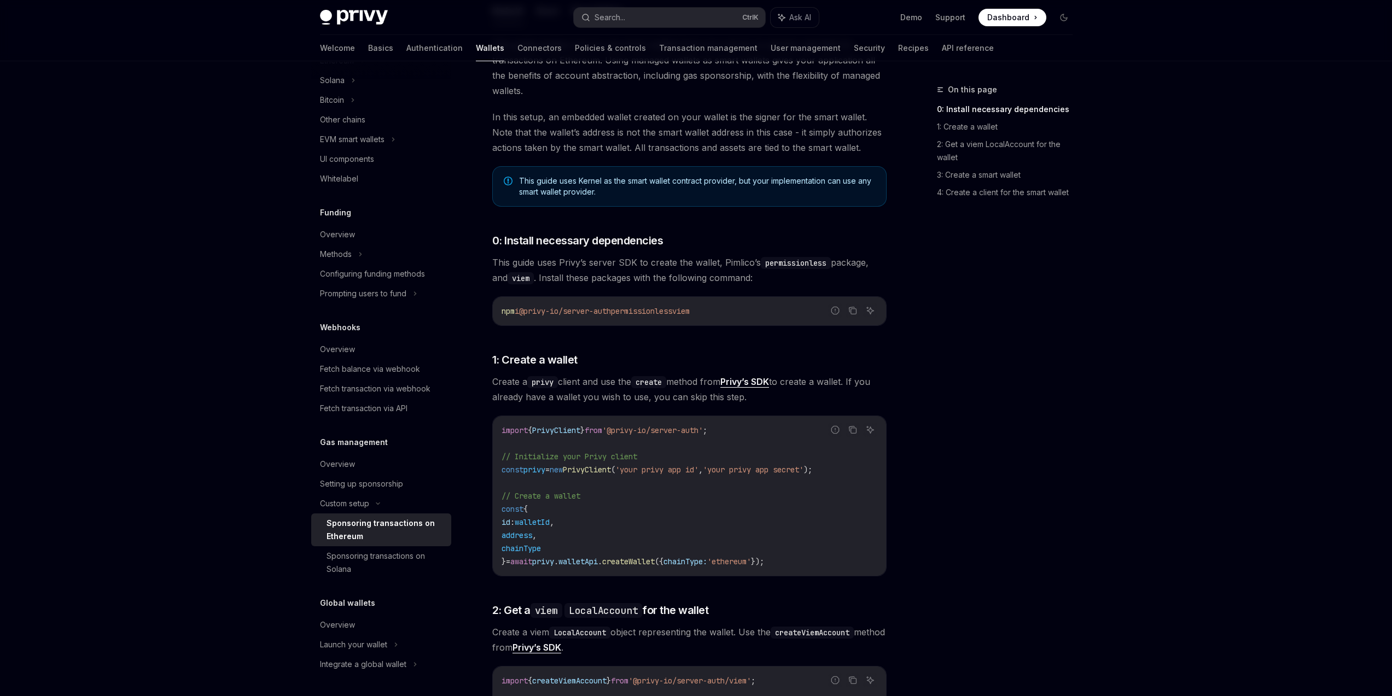
scroll to position [328, 0]
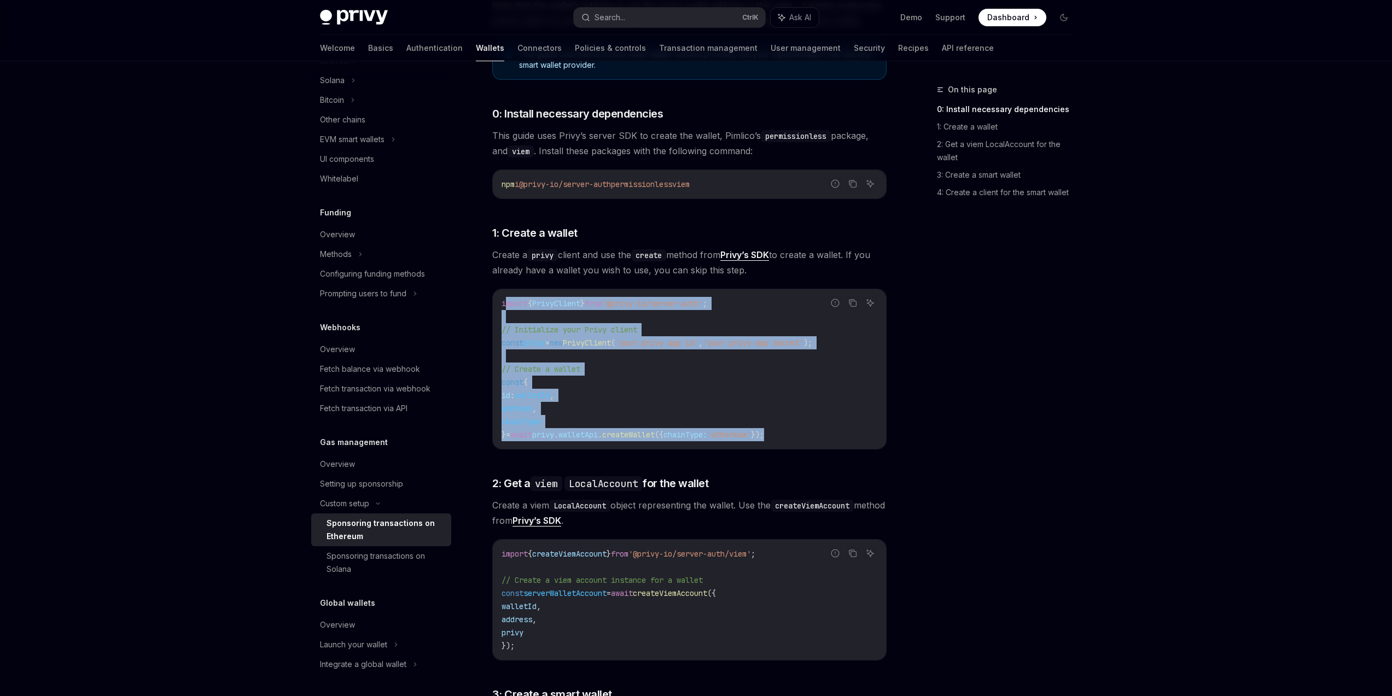
drag, startPoint x: 837, startPoint y: 443, endPoint x: 507, endPoint y: 307, distance: 357.3
click at [507, 307] on div "import { PrivyClient } from '@privy-io/server-auth' ; // Initialize your Privy …" at bounding box center [689, 369] width 393 height 160
click at [507, 307] on span "import" at bounding box center [515, 304] width 26 height 10
drag, startPoint x: 501, startPoint y: 301, endPoint x: 806, endPoint y: 430, distance: 331.6
click at [806, 430] on code "import { PrivyClient } from '@privy-io/server-auth' ; // Initialize your Privy …" at bounding box center [690, 369] width 376 height 144
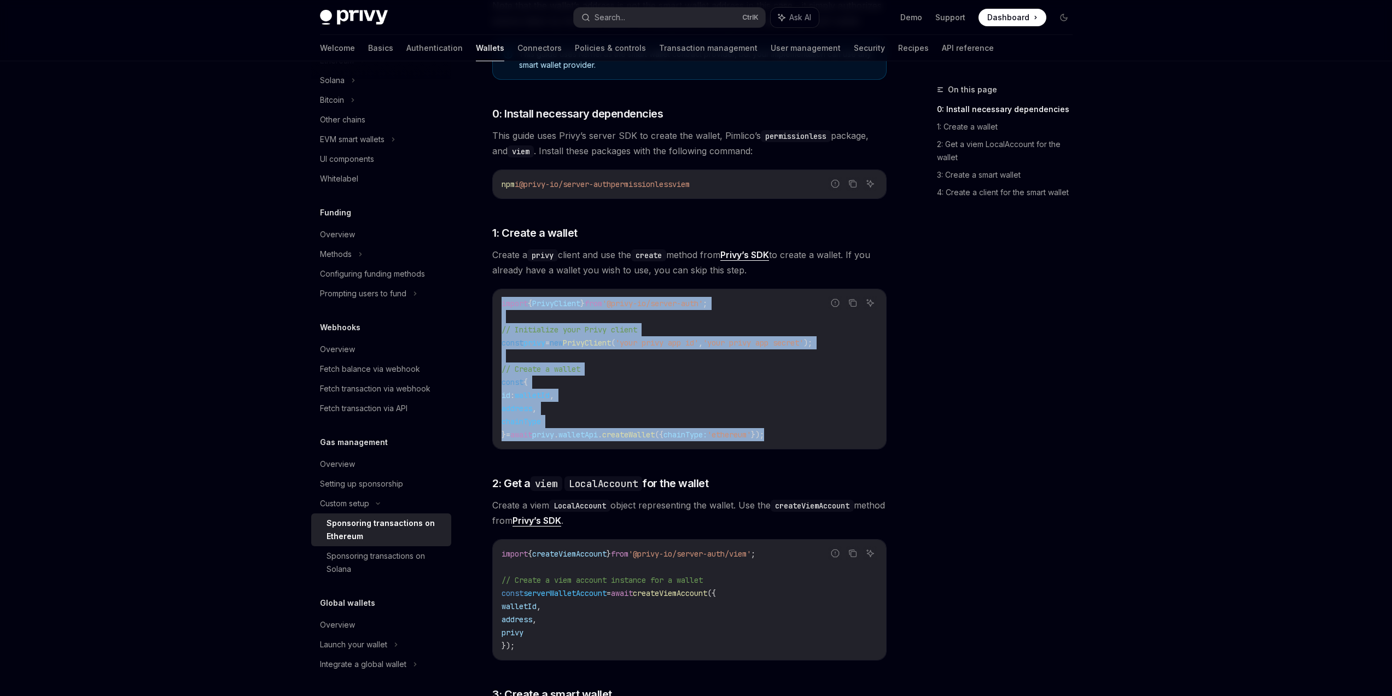
click at [806, 430] on code "import { PrivyClient } from '@privy-io/server-auth' ; // Initialize your Privy …" at bounding box center [690, 369] width 376 height 144
drag, startPoint x: 813, startPoint y: 436, endPoint x: 509, endPoint y: 304, distance: 331.7
click at [511, 305] on code "import { PrivyClient } from '@privy-io/server-auth' ; // Initialize your Privy …" at bounding box center [690, 369] width 376 height 144
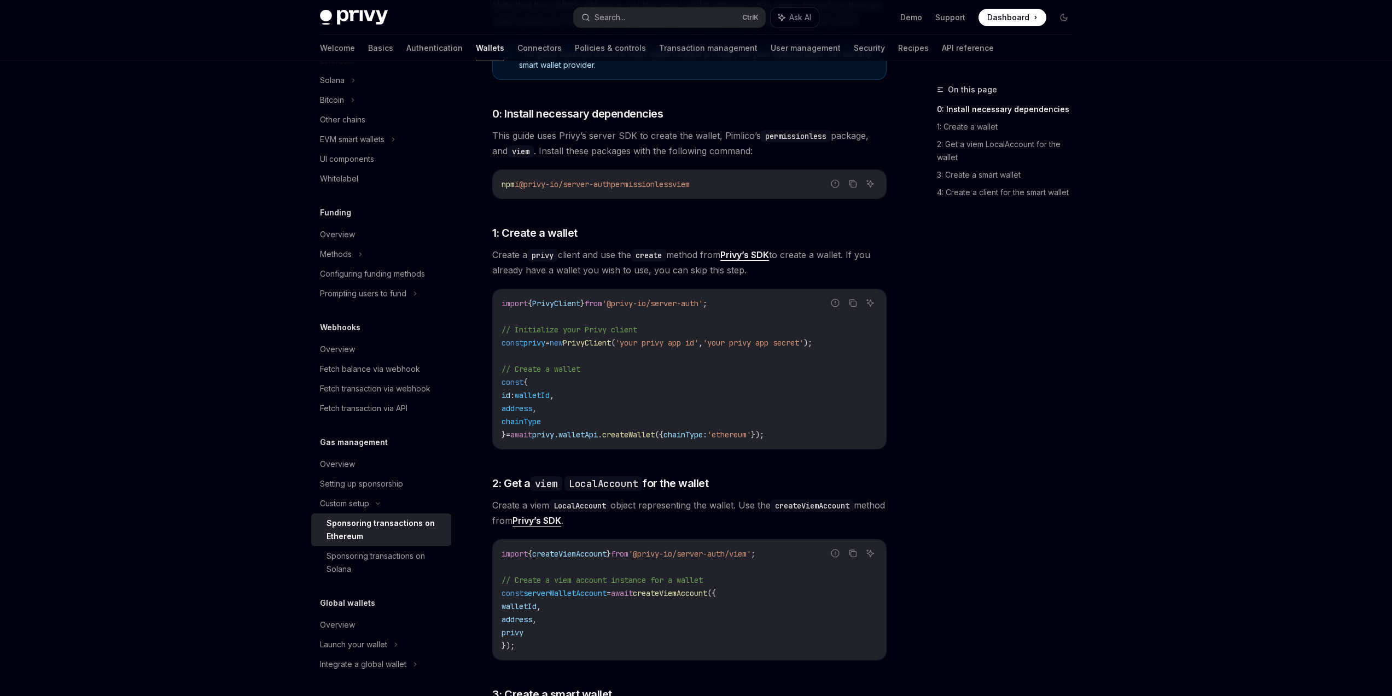
click at [502, 301] on span "import" at bounding box center [515, 304] width 26 height 10
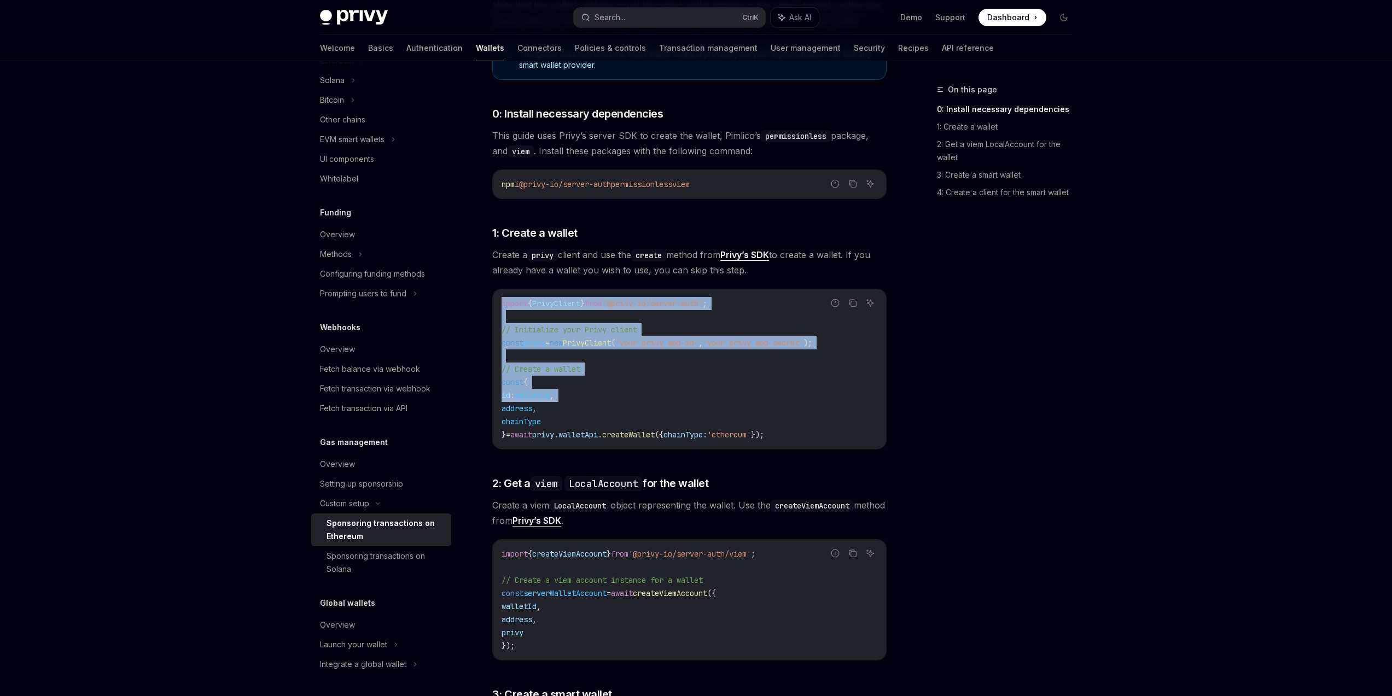
drag, startPoint x: 502, startPoint y: 301, endPoint x: 867, endPoint y: 428, distance: 387.3
click at [865, 427] on code "import { PrivyClient } from '@privy-io/server-auth' ; // Initialize your Privy …" at bounding box center [690, 369] width 376 height 144
click at [867, 428] on code "import { PrivyClient } from '@privy-io/server-auth' ; // Initialize your Privy …" at bounding box center [690, 369] width 376 height 144
drag, startPoint x: 848, startPoint y: 440, endPoint x: 506, endPoint y: 298, distance: 370.7
click at [506, 298] on code "import { PrivyClient } from '@privy-io/server-auth' ; // Initialize your Privy …" at bounding box center [690, 369] width 376 height 144
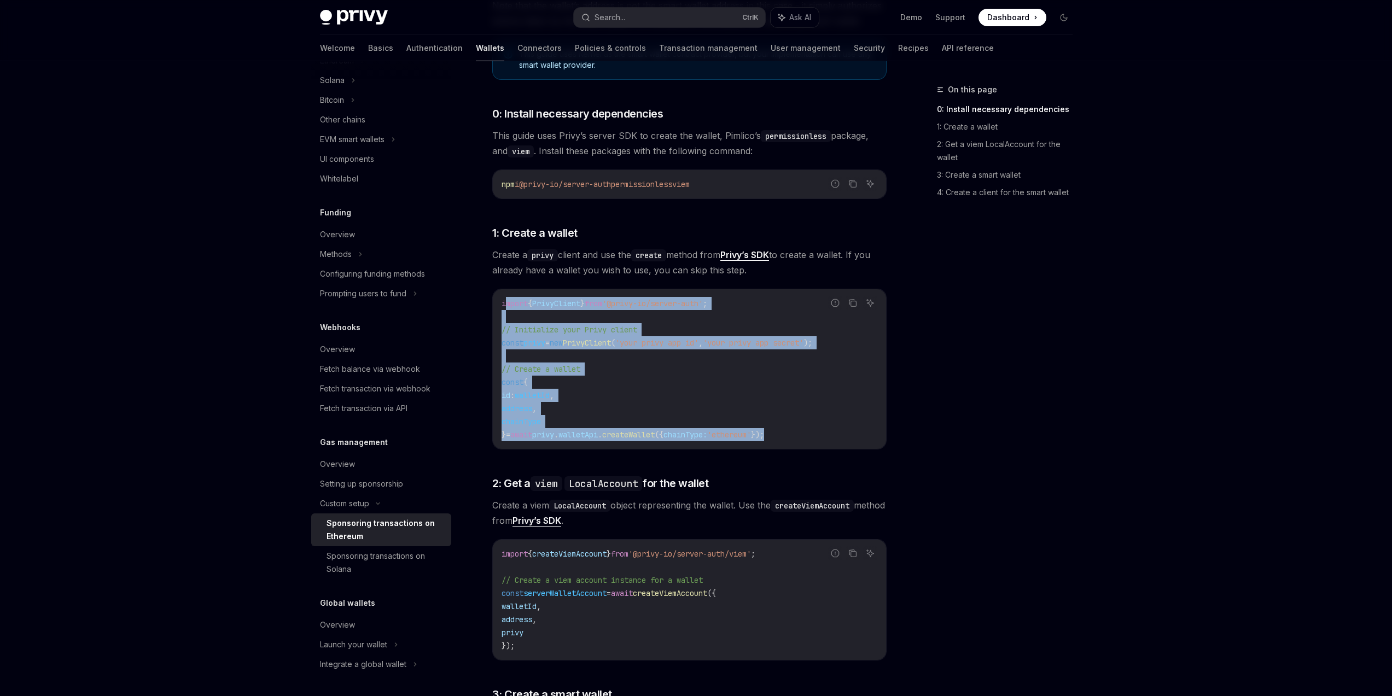
click at [506, 298] on code "import { PrivyClient } from '@privy-io/server-auth' ; // Initialize your Privy …" at bounding box center [690, 369] width 376 height 144
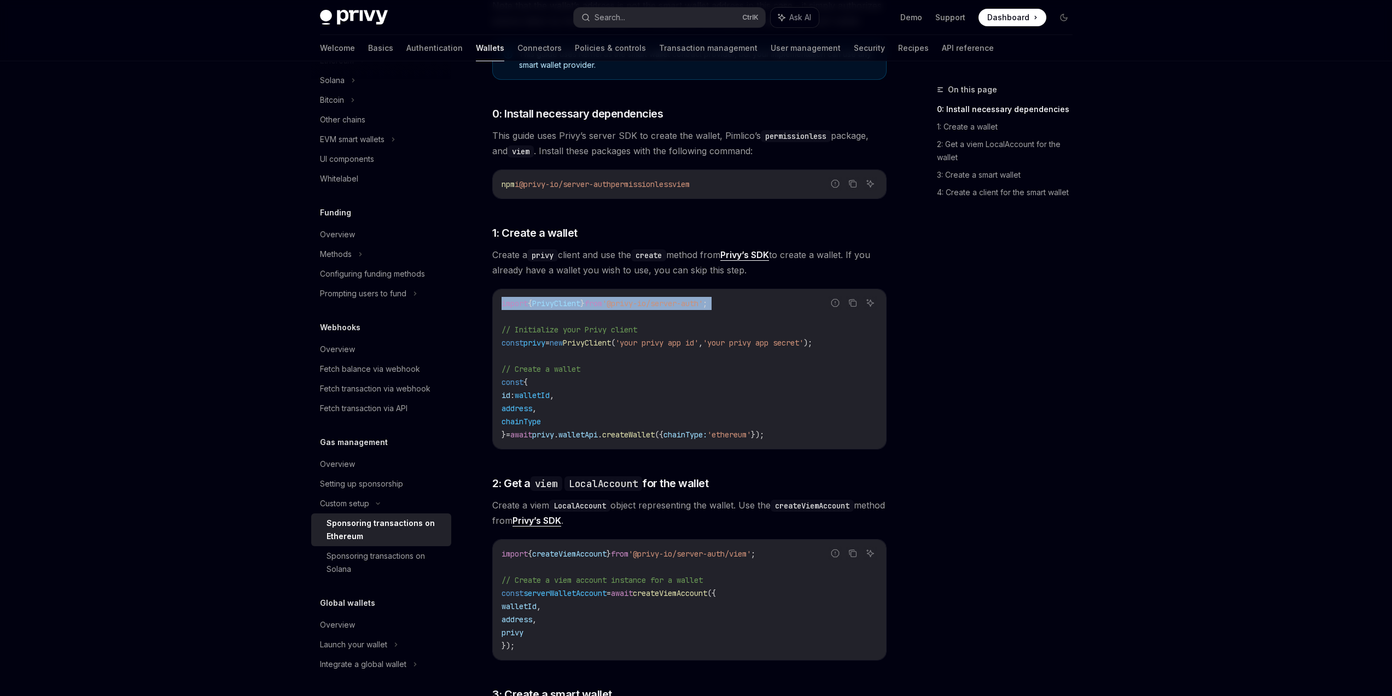
drag, startPoint x: 502, startPoint y: 298, endPoint x: 793, endPoint y: 399, distance: 308.1
click at [709, 373] on code "import { PrivyClient } from '@privy-io/server-auth' ; // Initialize your Privy …" at bounding box center [690, 369] width 376 height 144
click at [840, 410] on code "import { PrivyClient } from '@privy-io/server-auth' ; // Initialize your Privy …" at bounding box center [690, 369] width 376 height 144
click at [1031, 446] on div "On this page 0: Install necessary dependencies 1: Create a wallet 2: Get a viem…" at bounding box center [998, 389] width 166 height 613
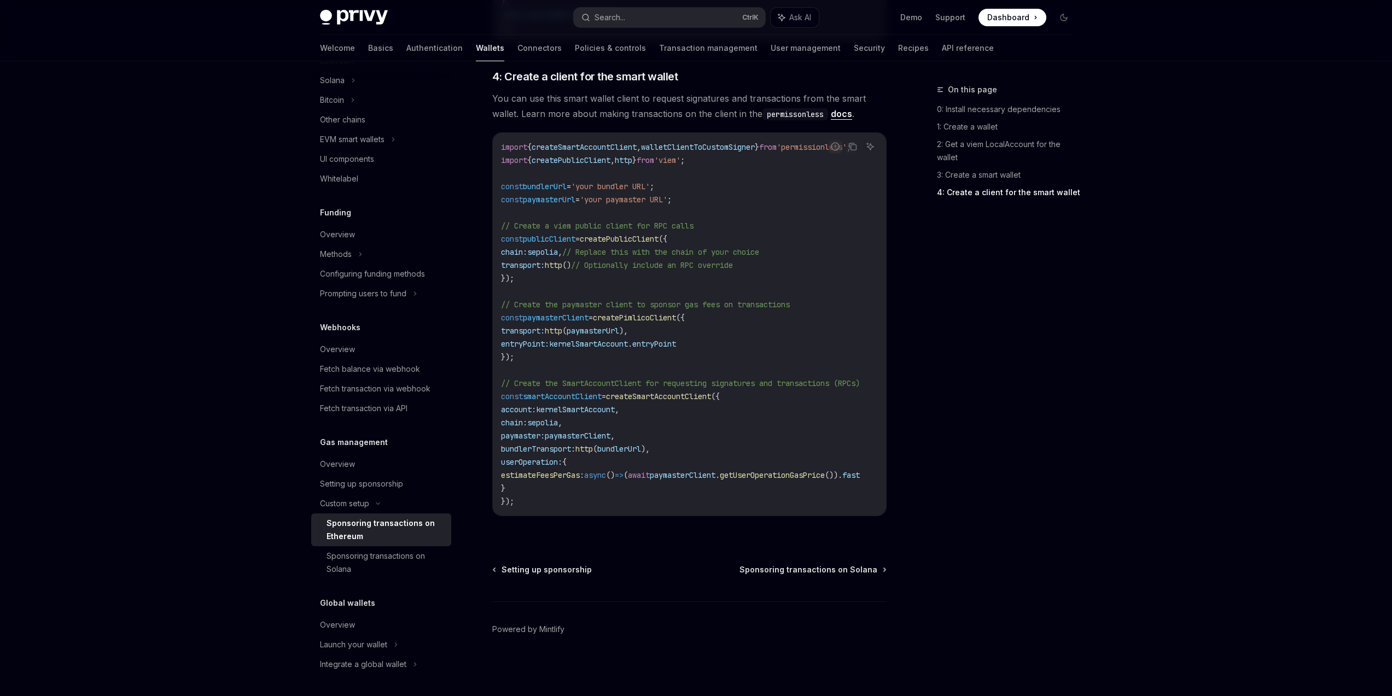
scroll to position [0, 0]
click at [1063, 514] on div "On this page 0: Install necessary dependencies 1: Create a wallet 2: Get a viem…" at bounding box center [998, 389] width 166 height 613
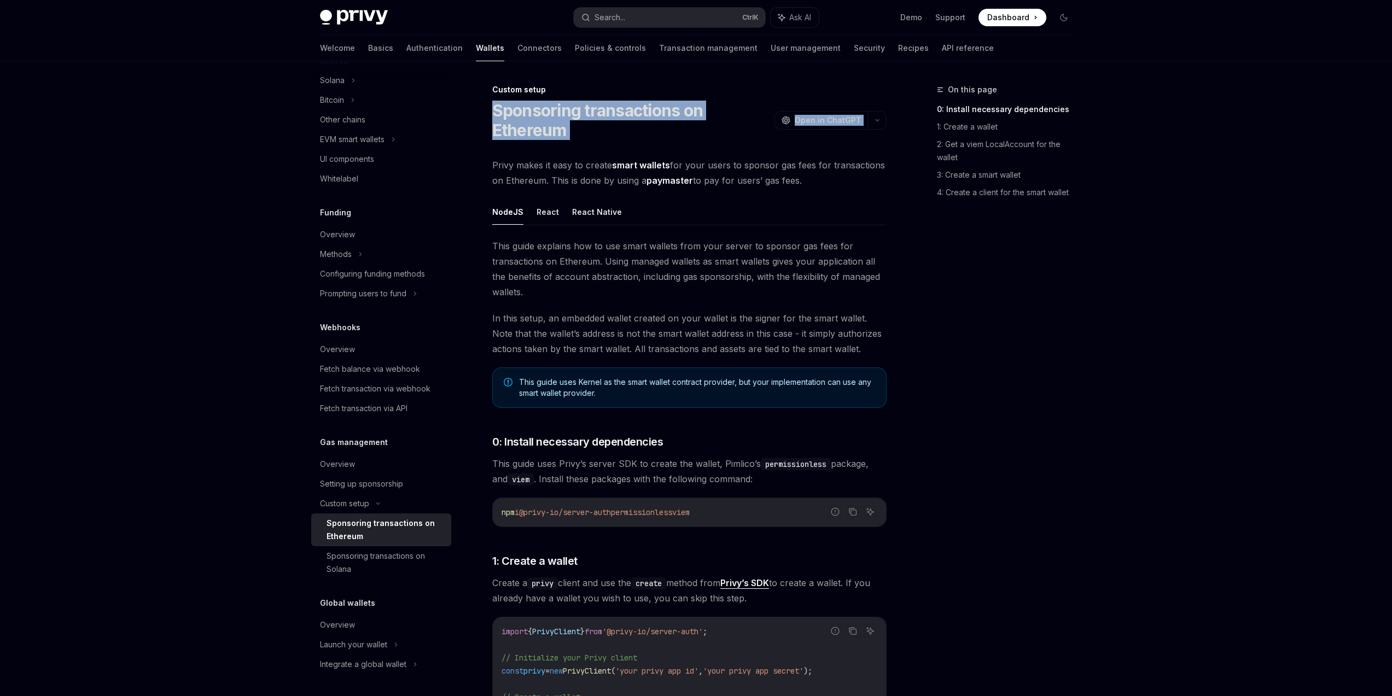
drag, startPoint x: 490, startPoint y: 110, endPoint x: 608, endPoint y: 145, distance: 122.7
drag, startPoint x: 616, startPoint y: 137, endPoint x: 491, endPoint y: 108, distance: 128.2
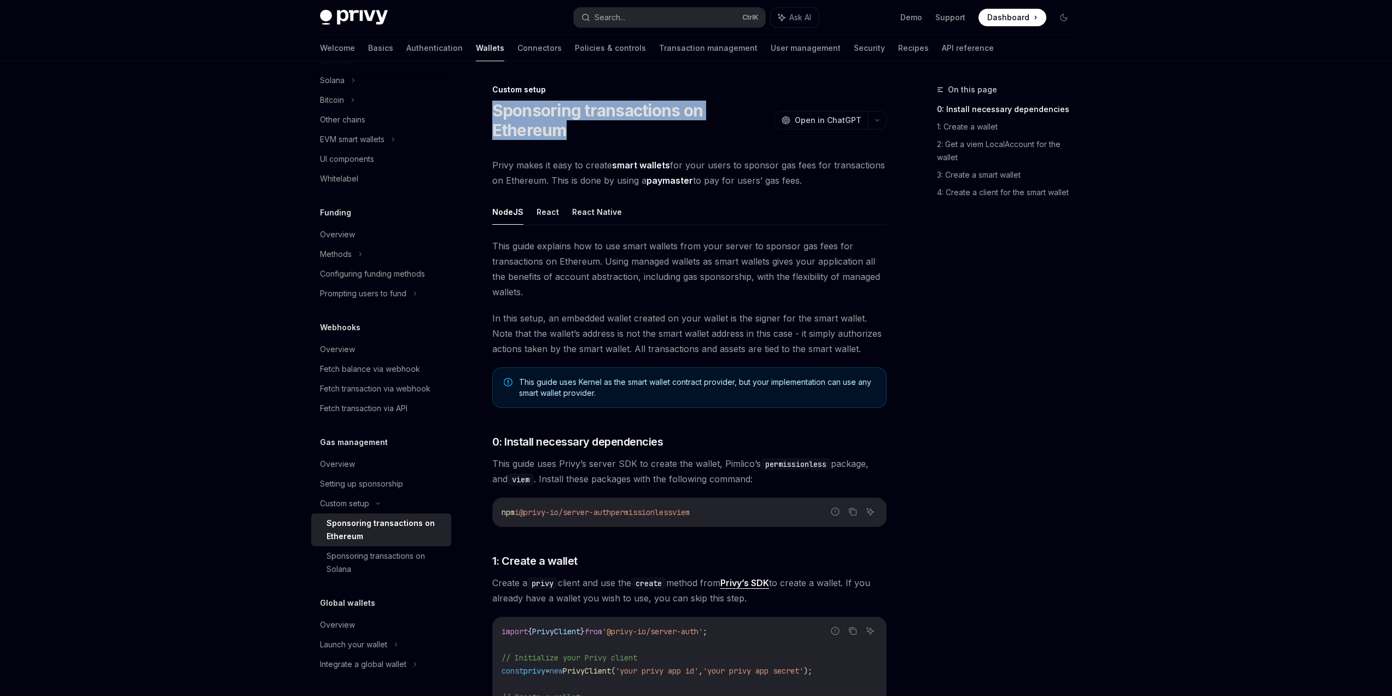
drag, startPoint x: 494, startPoint y: 107, endPoint x: 568, endPoint y: 132, distance: 78.5
click at [568, 132] on h1 "Sponsoring transactions on Ethereum" at bounding box center [631, 120] width 278 height 39
drag, startPoint x: 566, startPoint y: 133, endPoint x: 496, endPoint y: 115, distance: 71.8
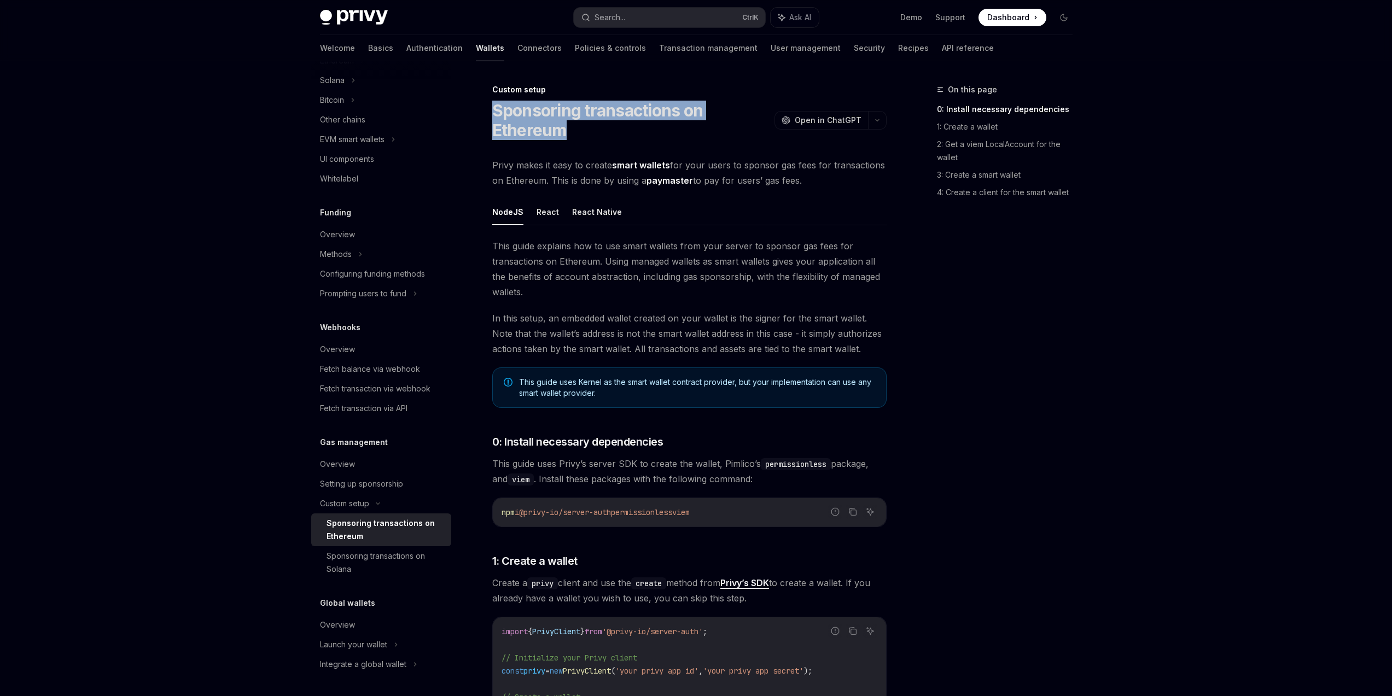
click at [496, 115] on h1 "Sponsoring transactions on Ethereum" at bounding box center [631, 120] width 278 height 39
drag, startPoint x: 495, startPoint y: 111, endPoint x: 575, endPoint y: 136, distance: 84.1
click at [575, 136] on h1 "Sponsoring transactions on Ethereum" at bounding box center [631, 120] width 278 height 39
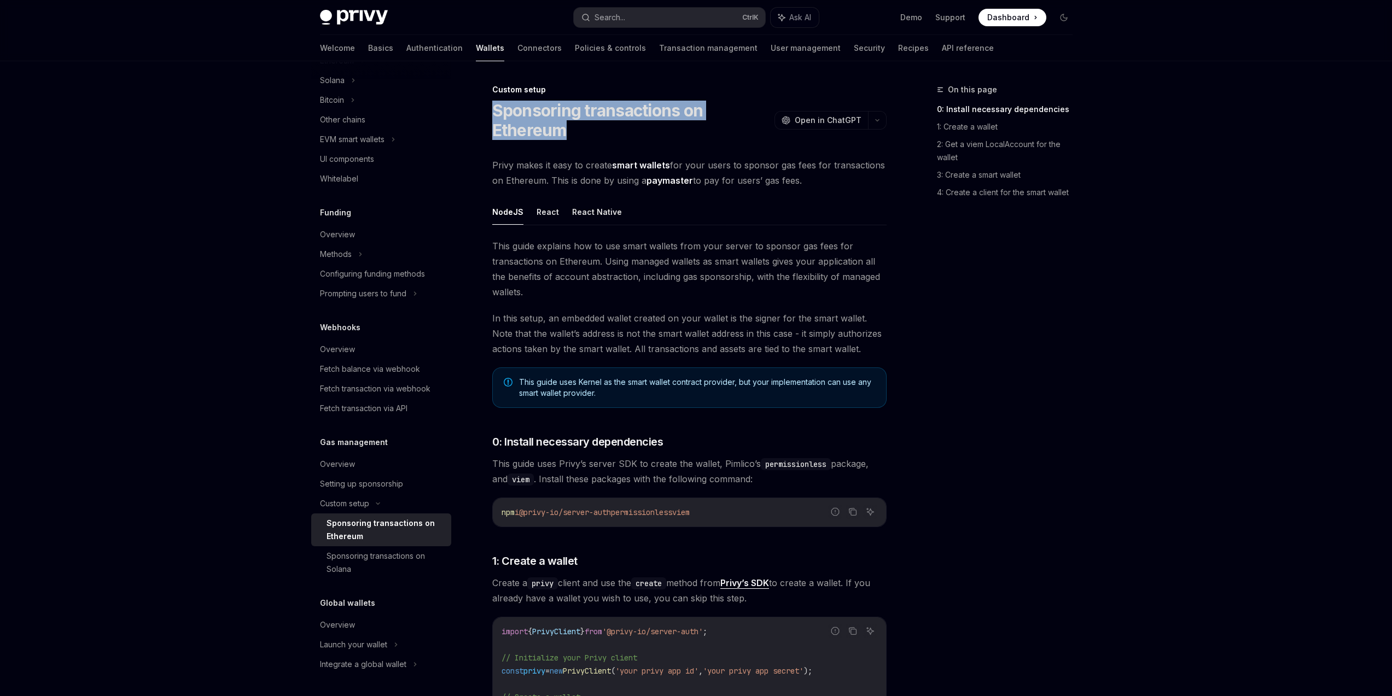
drag, startPoint x: 565, startPoint y: 132, endPoint x: 485, endPoint y: 110, distance: 82.9
drag, startPoint x: 495, startPoint y: 107, endPoint x: 575, endPoint y: 134, distance: 84.9
click at [575, 134] on h1 "Sponsoring transactions on Ethereum" at bounding box center [631, 120] width 278 height 39
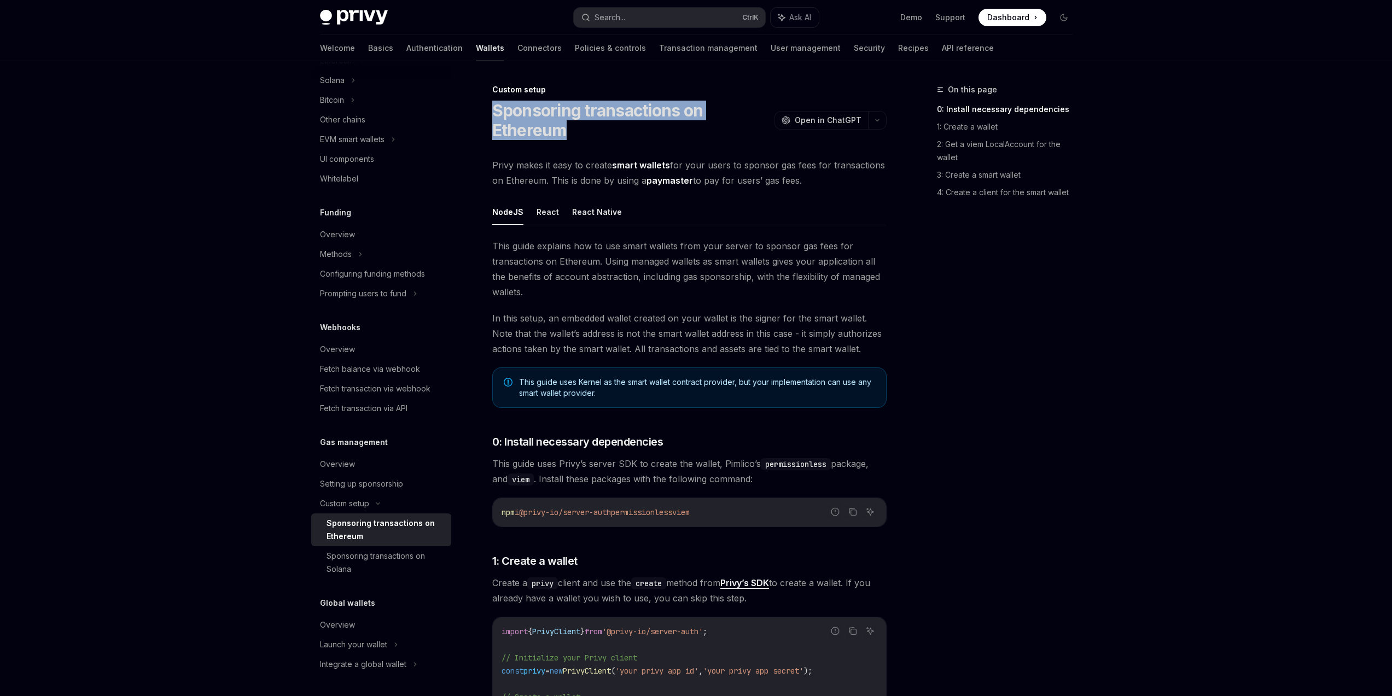
click at [575, 134] on h1 "Sponsoring transactions on Ethereum" at bounding box center [631, 120] width 278 height 39
drag, startPoint x: 565, startPoint y: 132, endPoint x: 494, endPoint y: 107, distance: 75.2
click at [494, 107] on h1 "Sponsoring transactions on Ethereum" at bounding box center [631, 120] width 278 height 39
drag, startPoint x: 493, startPoint y: 107, endPoint x: 575, endPoint y: 135, distance: 86.1
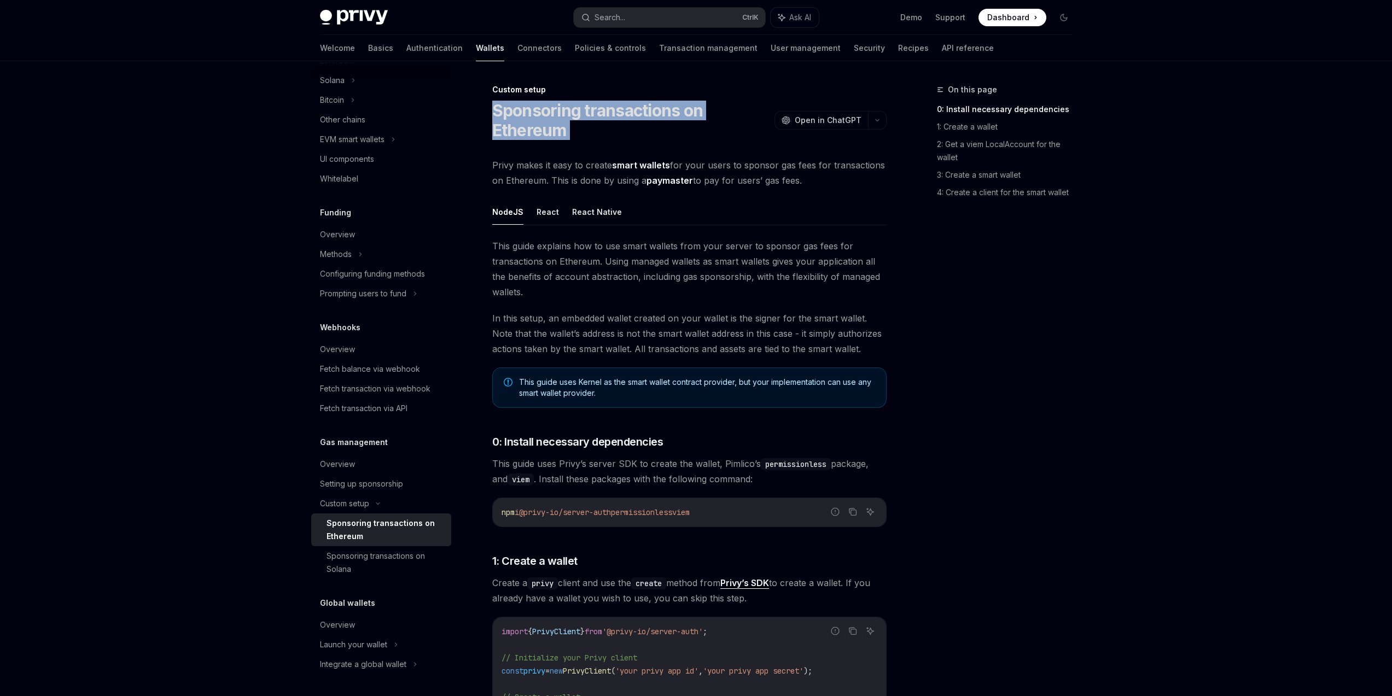
click at [575, 135] on h1 "Sponsoring transactions on Ethereum" at bounding box center [631, 120] width 278 height 39
drag, startPoint x: 569, startPoint y: 134, endPoint x: 510, endPoint y: 108, distance: 64.4
click at [510, 108] on h1 "Sponsoring transactions on Ethereum" at bounding box center [631, 120] width 278 height 39
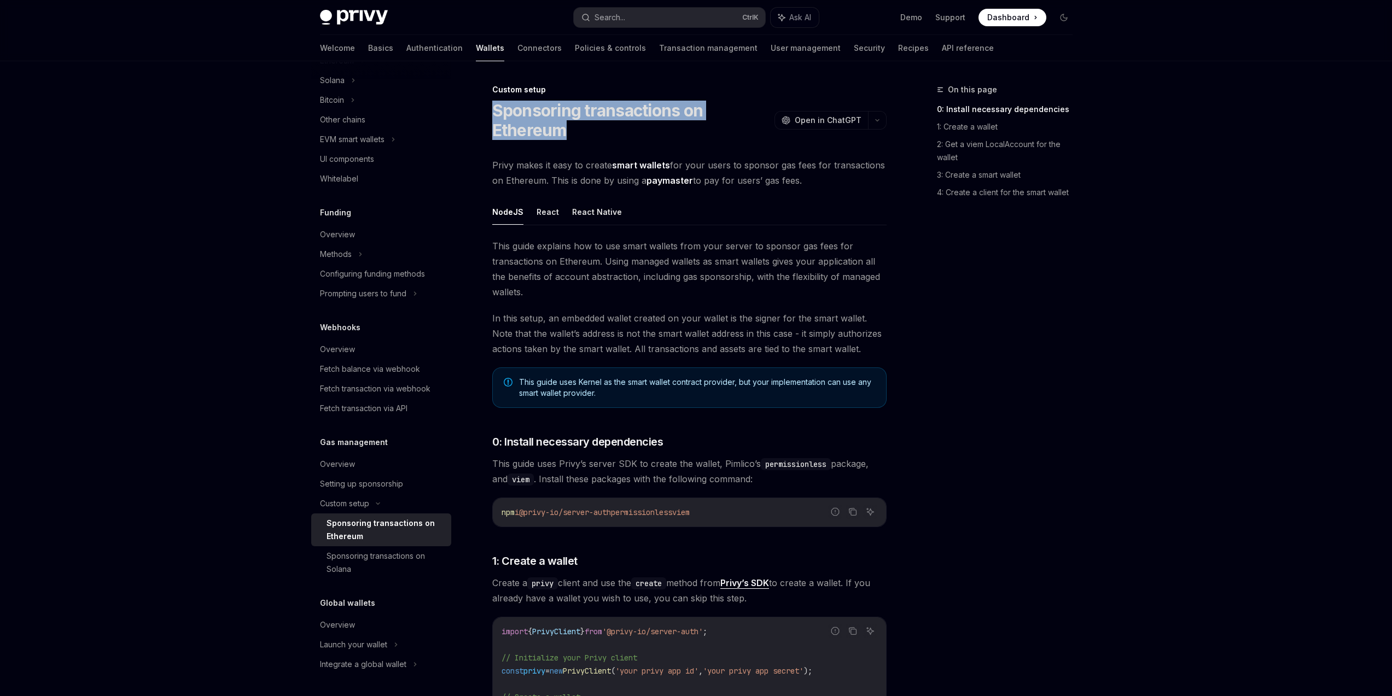
drag, startPoint x: 496, startPoint y: 109, endPoint x: 579, endPoint y: 130, distance: 85.0
click at [579, 130] on h1 "Sponsoring transactions on Ethereum" at bounding box center [631, 120] width 278 height 39
drag, startPoint x: 566, startPoint y: 133, endPoint x: 488, endPoint y: 112, distance: 80.0
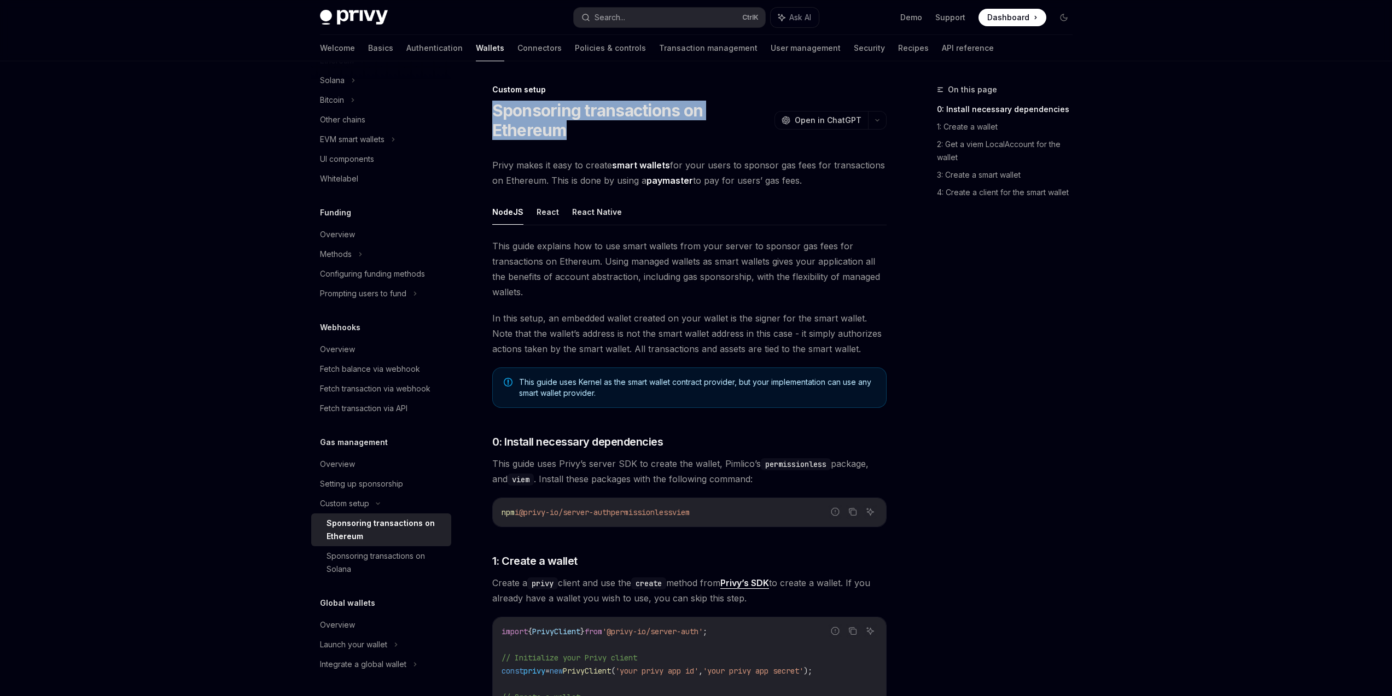
click at [494, 110] on h1 "Sponsoring transactions on Ethereum" at bounding box center [631, 120] width 278 height 39
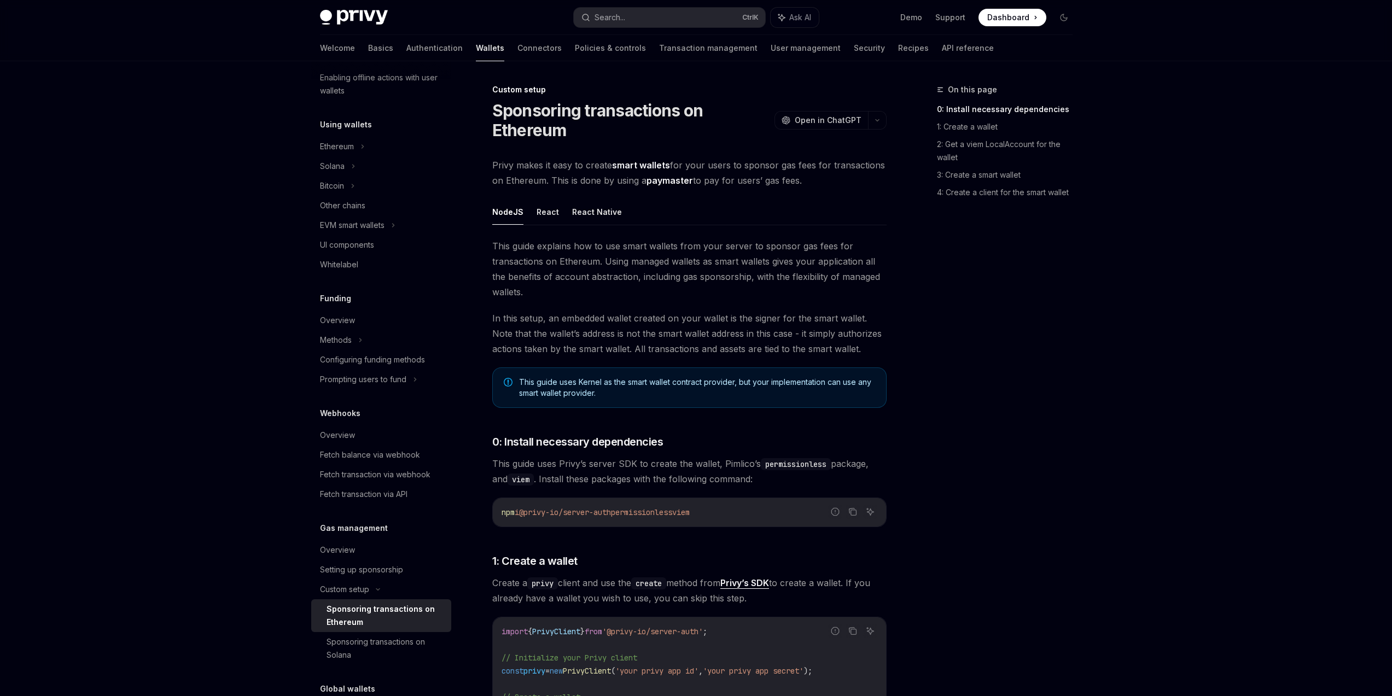
scroll to position [309, 0]
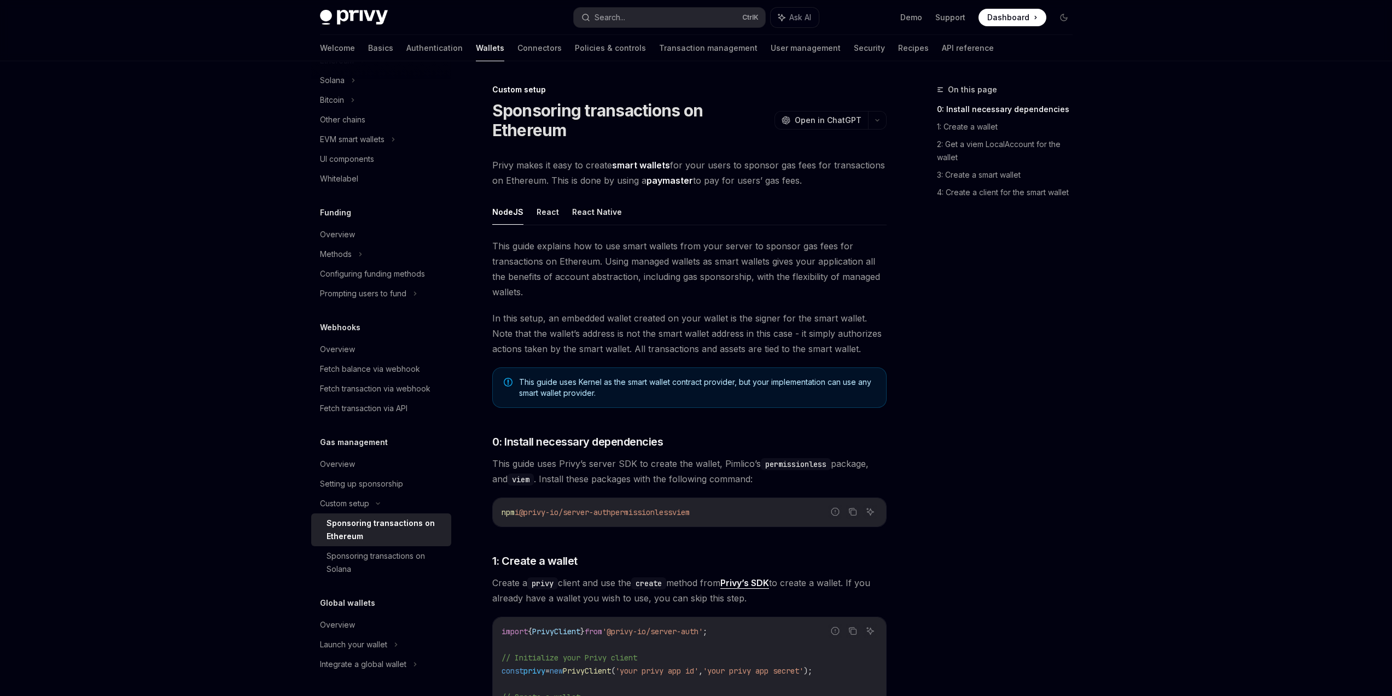
click at [1065, 522] on div "On this page 0: Install necessary dependencies 1: Create a wallet 2: Get a viem…" at bounding box center [998, 389] width 166 height 613
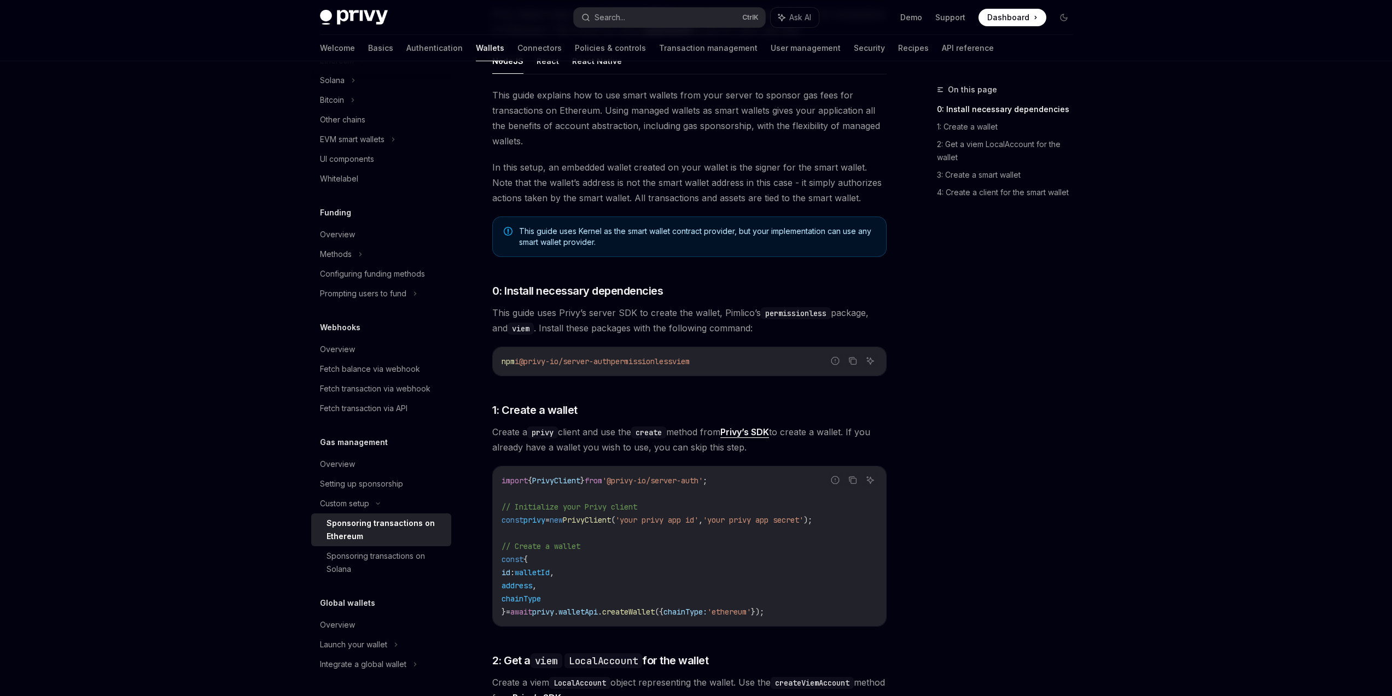
scroll to position [0, 0]
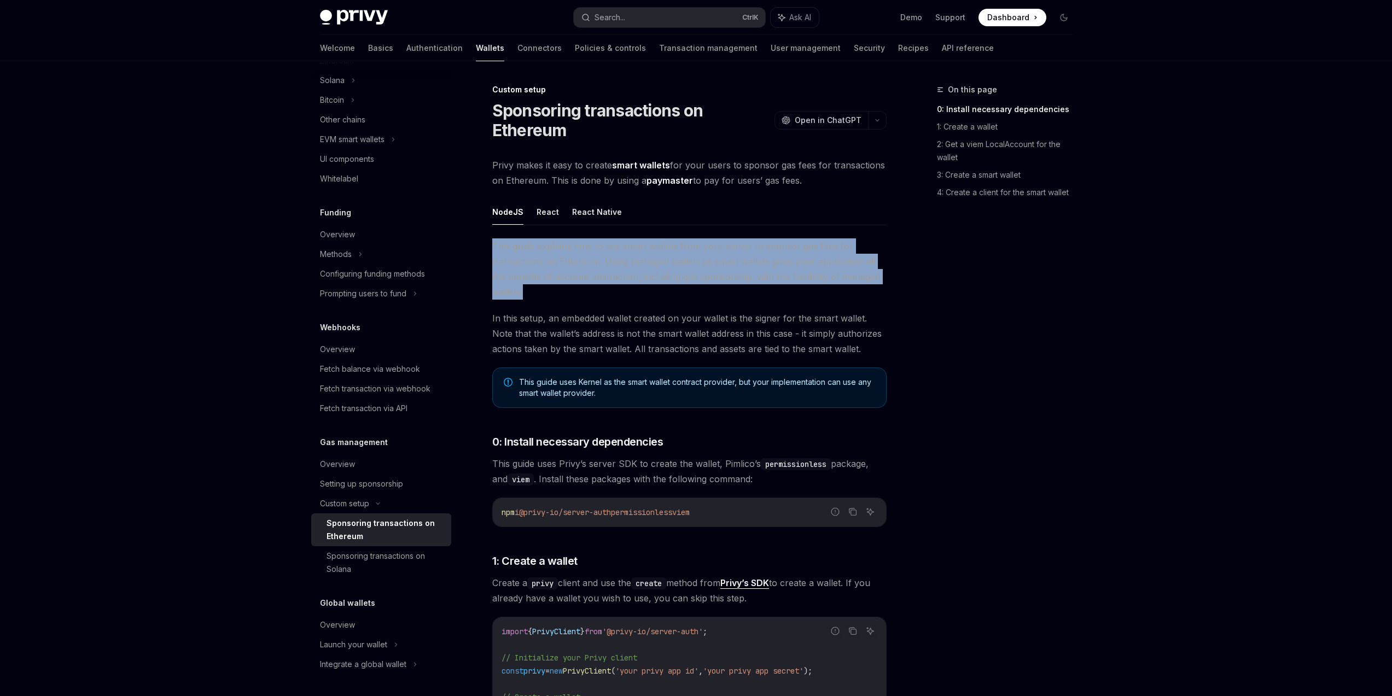
drag, startPoint x: 493, startPoint y: 237, endPoint x: 545, endPoint y: 293, distance: 75.8
click at [545, 293] on span "This guide explains how to use smart wallets from your server to sponsor gas fe…" at bounding box center [689, 268] width 394 height 61
drag, startPoint x: 544, startPoint y: 297, endPoint x: 497, endPoint y: 241, distance: 73.3
click at [497, 241] on span "This guide explains how to use smart wallets from your server to sponsor gas fe…" at bounding box center [689, 268] width 394 height 61
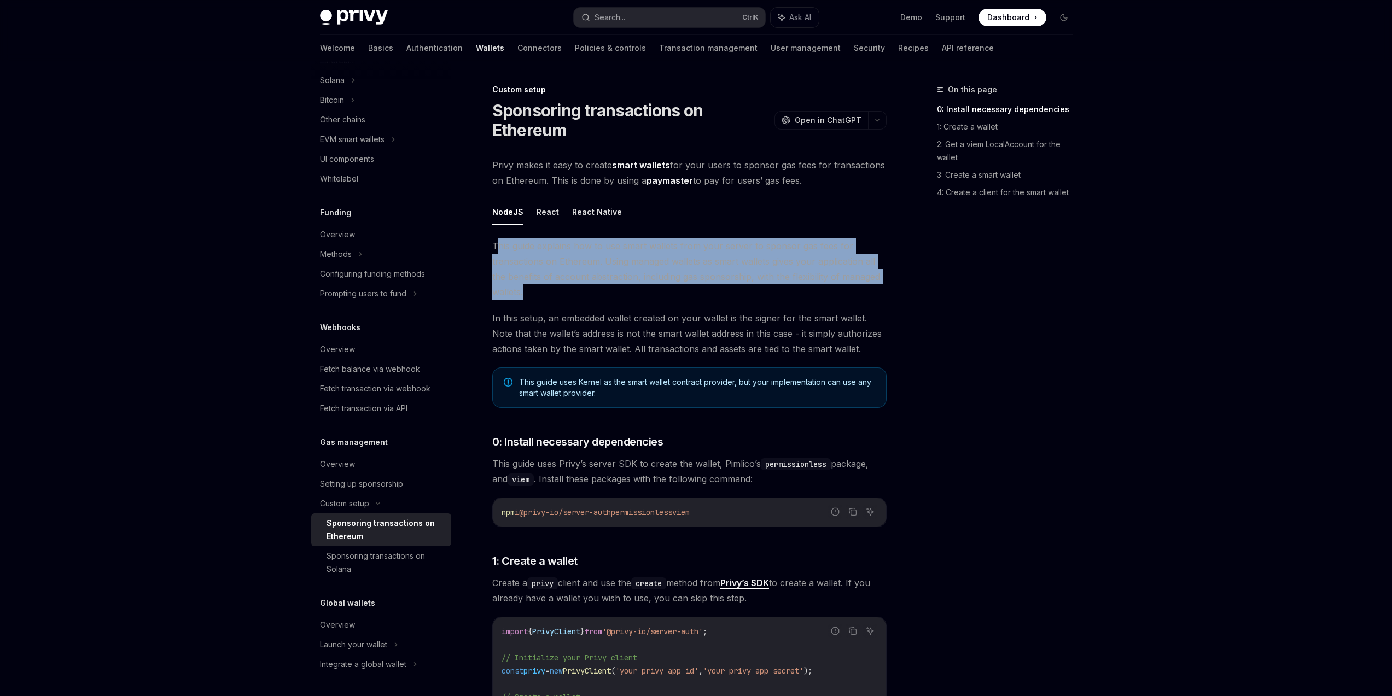
click at [497, 241] on span "This guide explains how to use smart wallets from your server to sponsor gas fe…" at bounding box center [689, 268] width 394 height 61
drag, startPoint x: 494, startPoint y: 242, endPoint x: 592, endPoint y: 297, distance: 112.1
click at [592, 297] on span "This guide explains how to use smart wallets from your server to sponsor gas fe…" at bounding box center [689, 268] width 394 height 61
drag, startPoint x: 580, startPoint y: 298, endPoint x: 505, endPoint y: 242, distance: 93.9
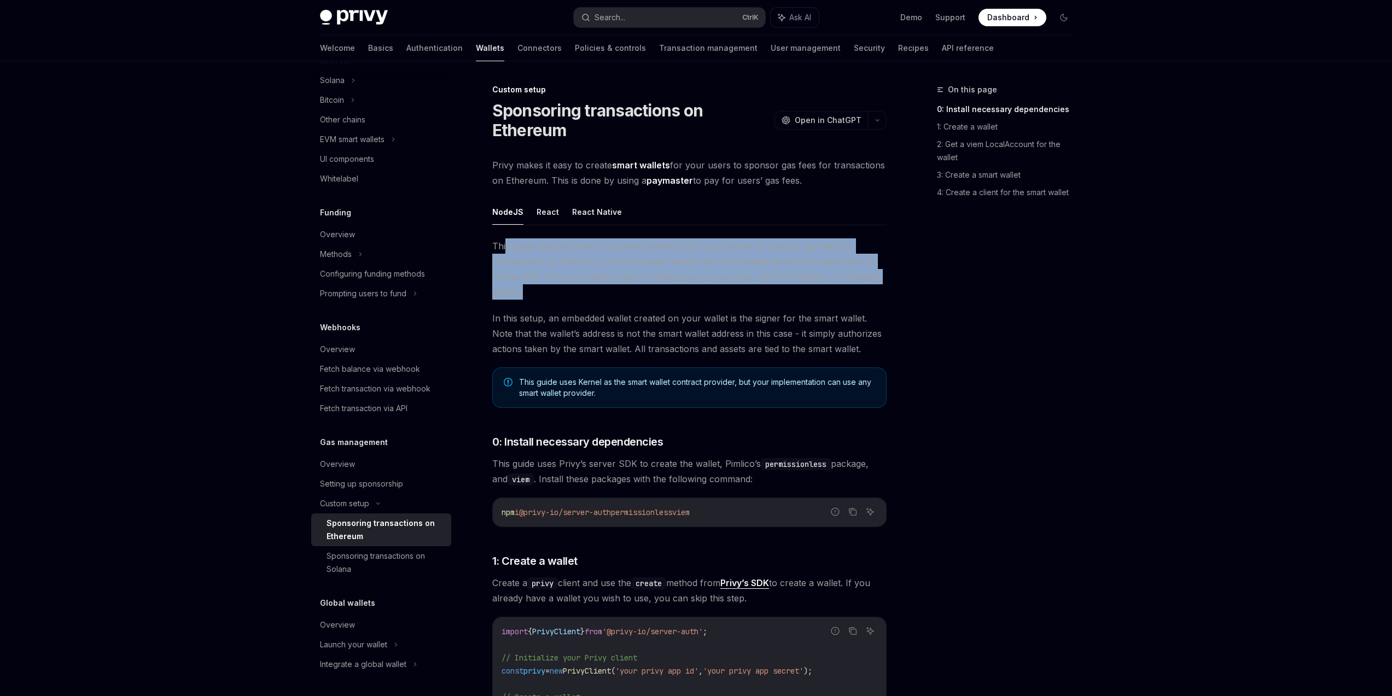
click at [505, 242] on span "This guide explains how to use smart wallets from your server to sponsor gas fe…" at bounding box center [689, 268] width 394 height 61
drag, startPoint x: 496, startPoint y: 243, endPoint x: 546, endPoint y: 305, distance: 79.7
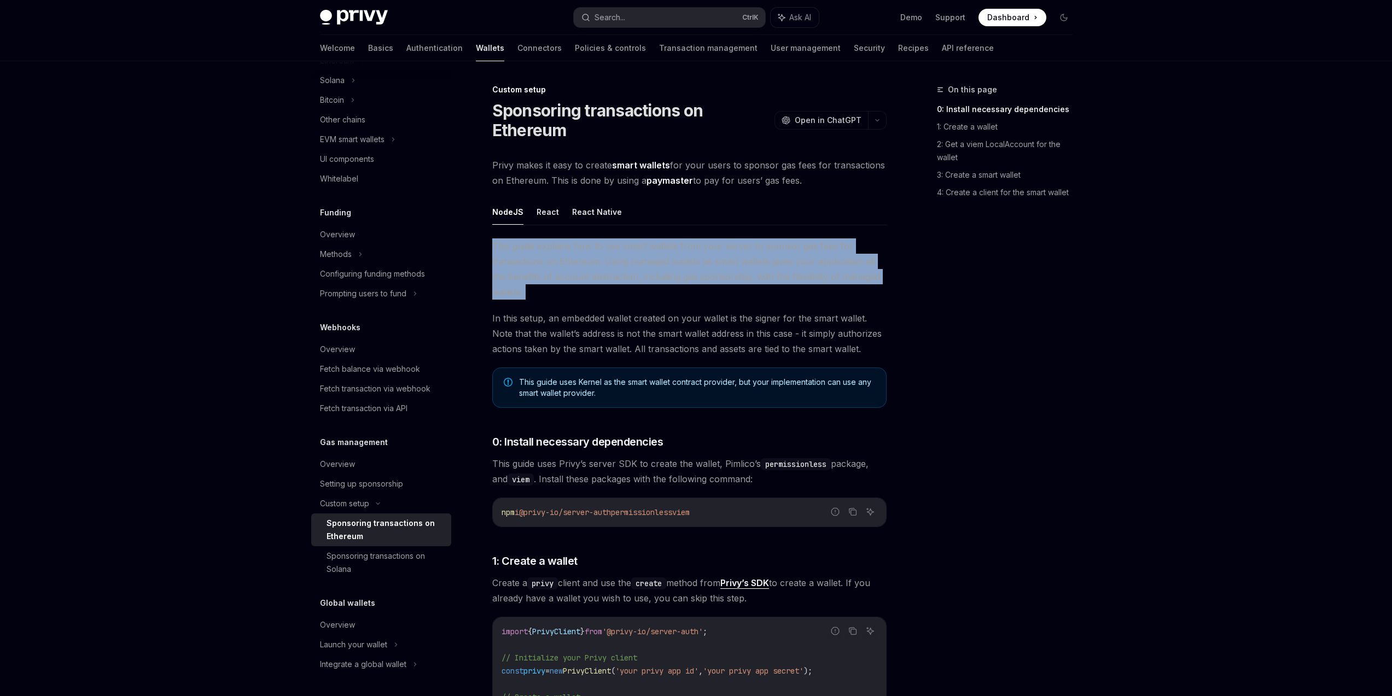
drag, startPoint x: 555, startPoint y: 303, endPoint x: 493, endPoint y: 253, distance: 80.1
click at [493, 253] on span "This guide explains how to use smart wallets from your server to sponsor gas fe…" at bounding box center [689, 268] width 394 height 61
drag, startPoint x: 492, startPoint y: 245, endPoint x: 527, endPoint y: 311, distance: 74.9
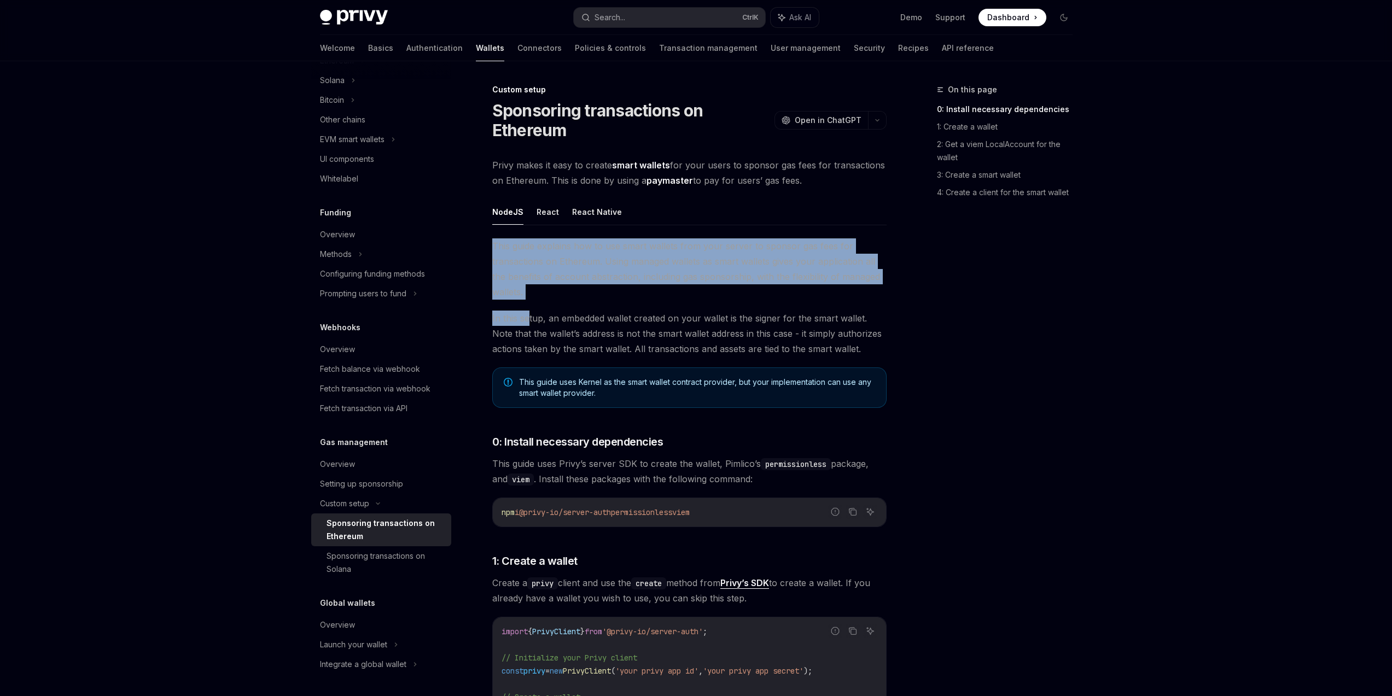
click at [527, 311] on span "In this setup, an embedded wallet created on your wallet is the signer for the …" at bounding box center [689, 334] width 394 height 46
drag, startPoint x: 526, startPoint y: 303, endPoint x: 493, endPoint y: 251, distance: 61.7
click at [493, 251] on span "This guide explains how to use smart wallets from your server to sponsor gas fe…" at bounding box center [689, 268] width 394 height 61
drag, startPoint x: 492, startPoint y: 247, endPoint x: 528, endPoint y: 290, distance: 56.7
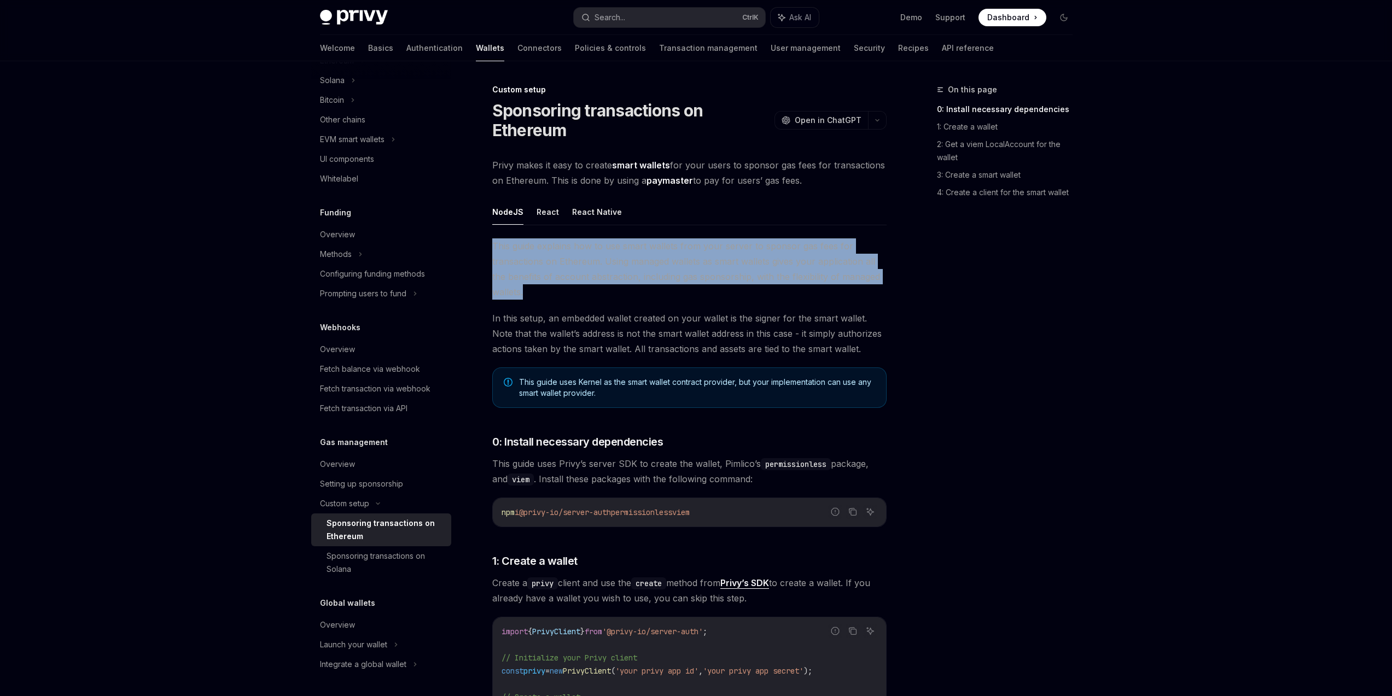
click at [528, 290] on span "This guide explains how to use smart wallets from your server to sponsor gas fe…" at bounding box center [689, 268] width 394 height 61
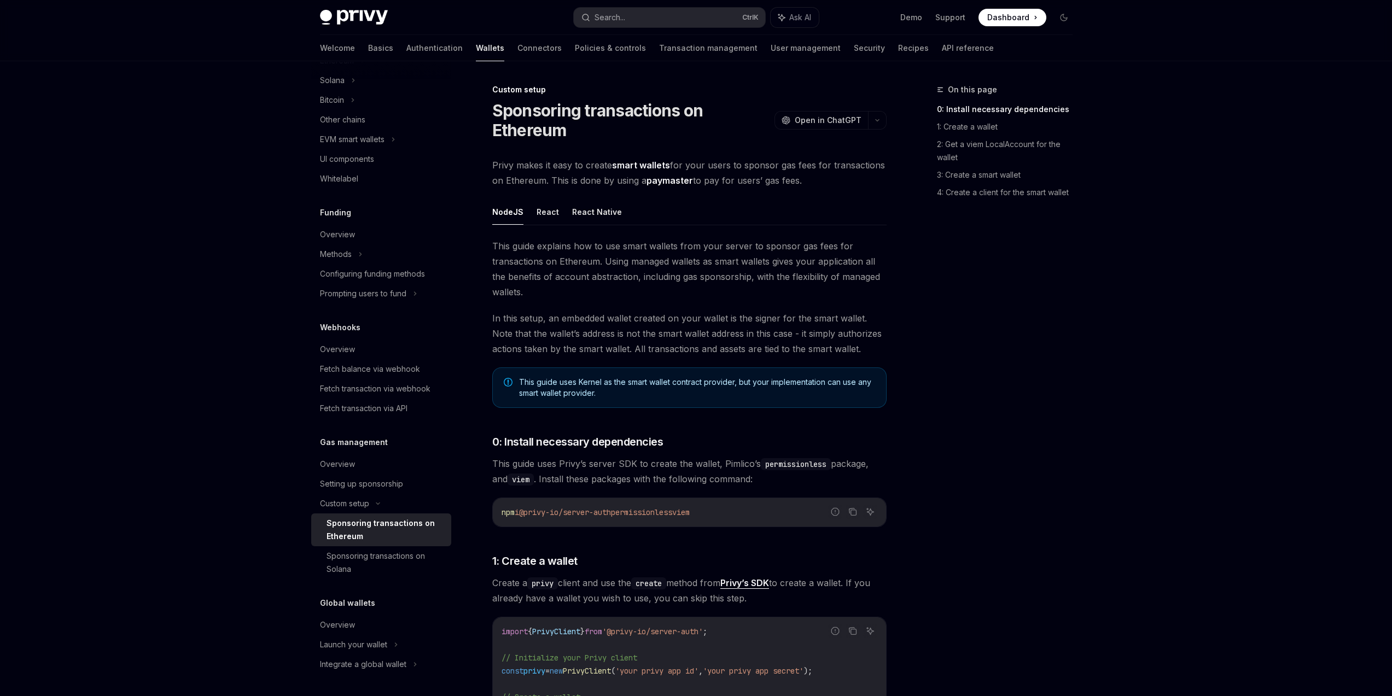
click at [1048, 299] on div "On this page 0: Install necessary dependencies 1: Create a wallet 2: Get a viem…" at bounding box center [998, 389] width 166 height 613
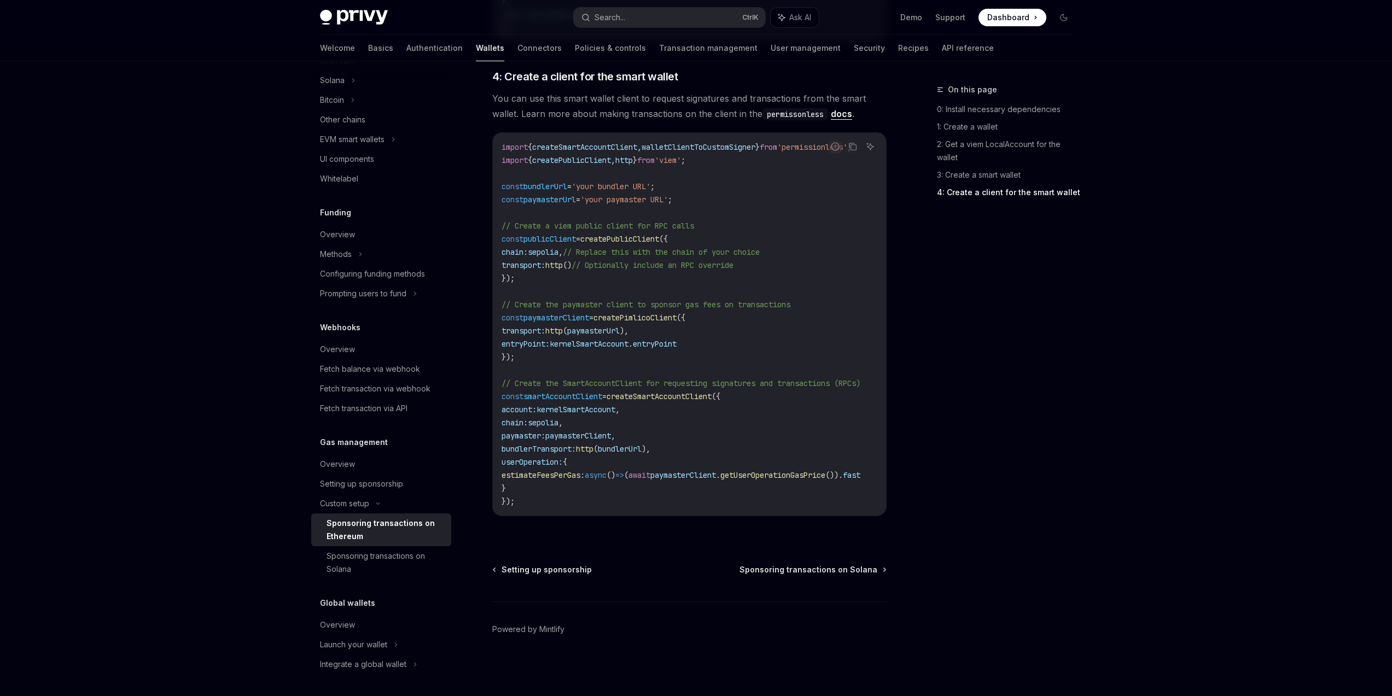
click at [1034, 495] on div "On this page 0: Install necessary dependencies 1: Create a wallet 2: Get a viem…" at bounding box center [998, 389] width 166 height 613
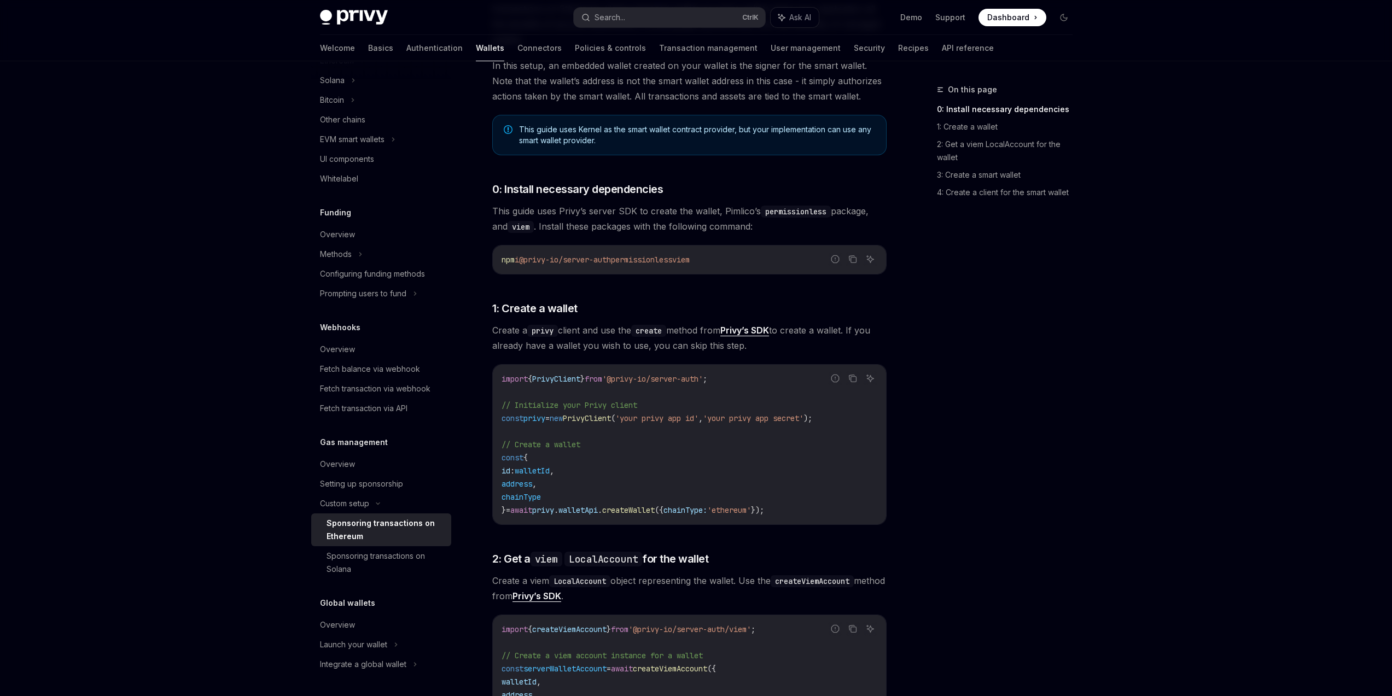
scroll to position [394, 0]
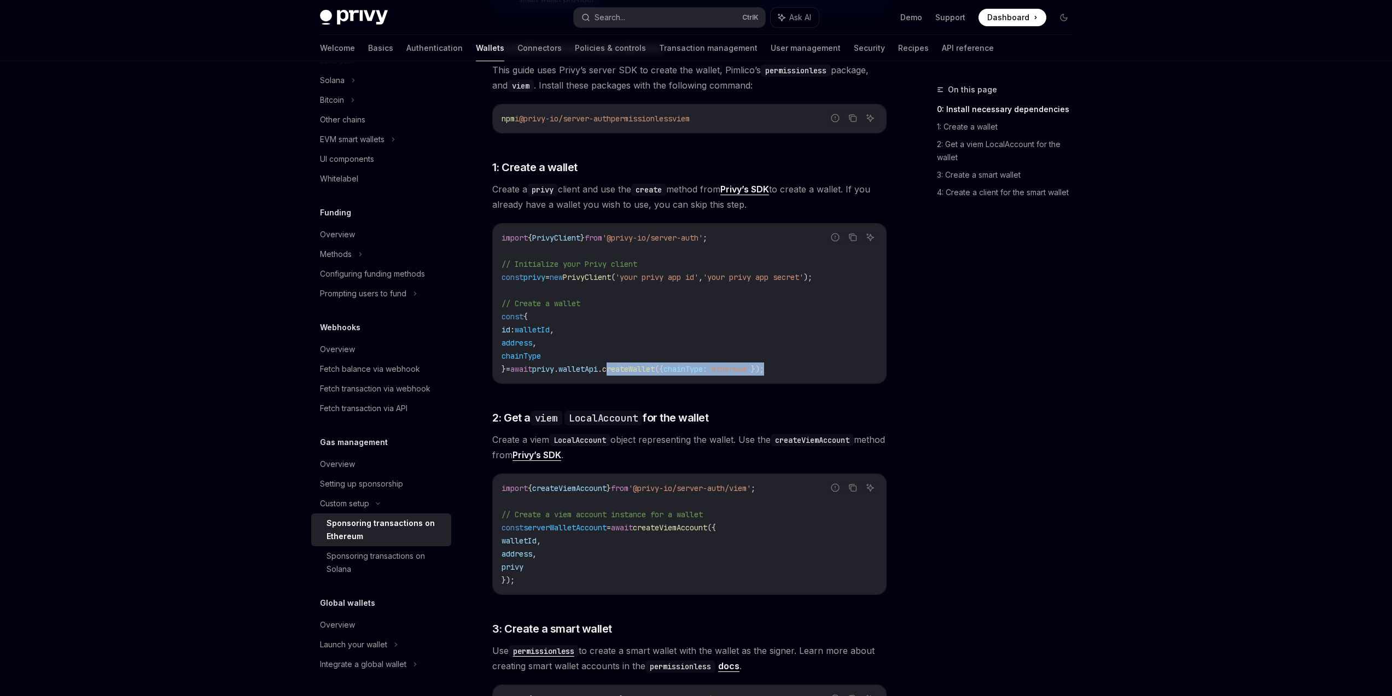
drag, startPoint x: 813, startPoint y: 370, endPoint x: 609, endPoint y: 366, distance: 204.6
click at [609, 366] on code "import { PrivyClient } from '@privy-io/server-auth' ; // Initialize your Privy …" at bounding box center [690, 303] width 376 height 144
click at [598, 366] on span "walletApi" at bounding box center [577, 369] width 39 height 10
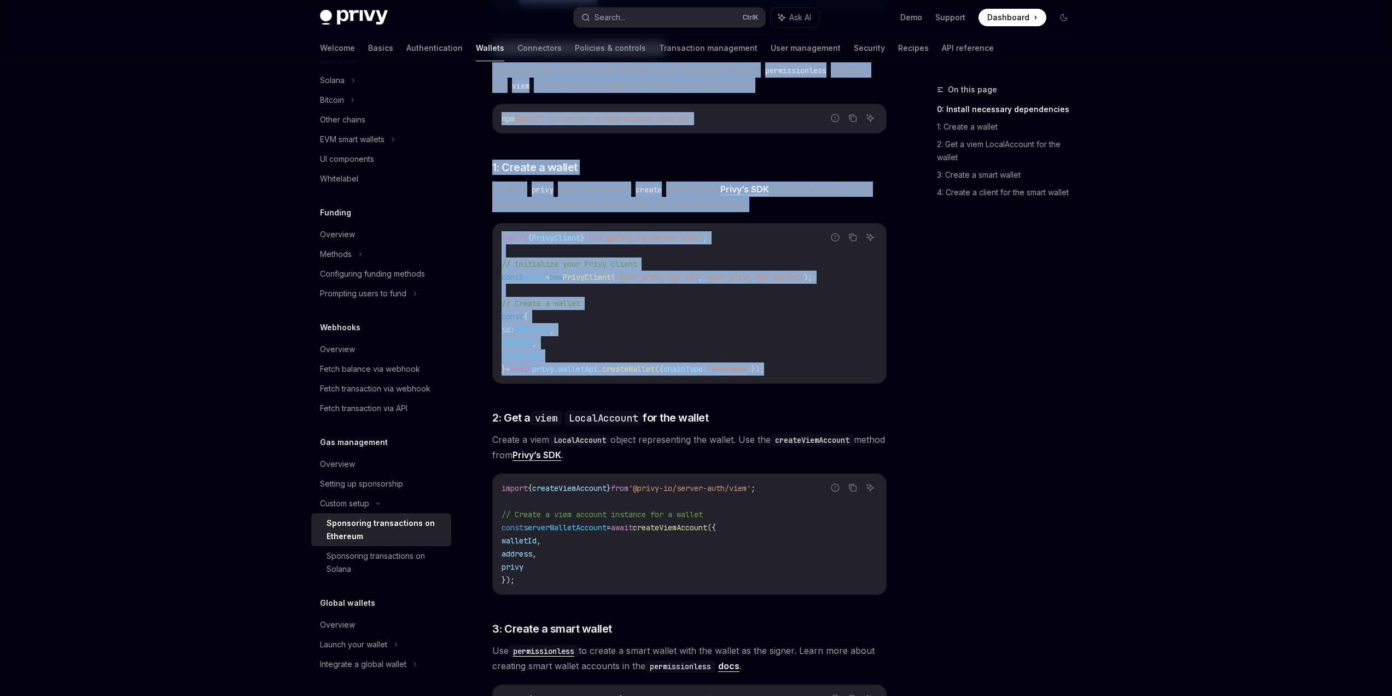
drag, startPoint x: 975, startPoint y: 396, endPoint x: 841, endPoint y: 376, distance: 135.5
click at [841, 376] on div "On this page 0: Install necessary dependencies 1: Create a wallet 2: Get a viem…" at bounding box center [696, 583] width 770 height 1832
click at [1029, 382] on div "On this page 0: Install necessary dependencies 1: Create a wallet 2: Get a viem…" at bounding box center [998, 389] width 166 height 613
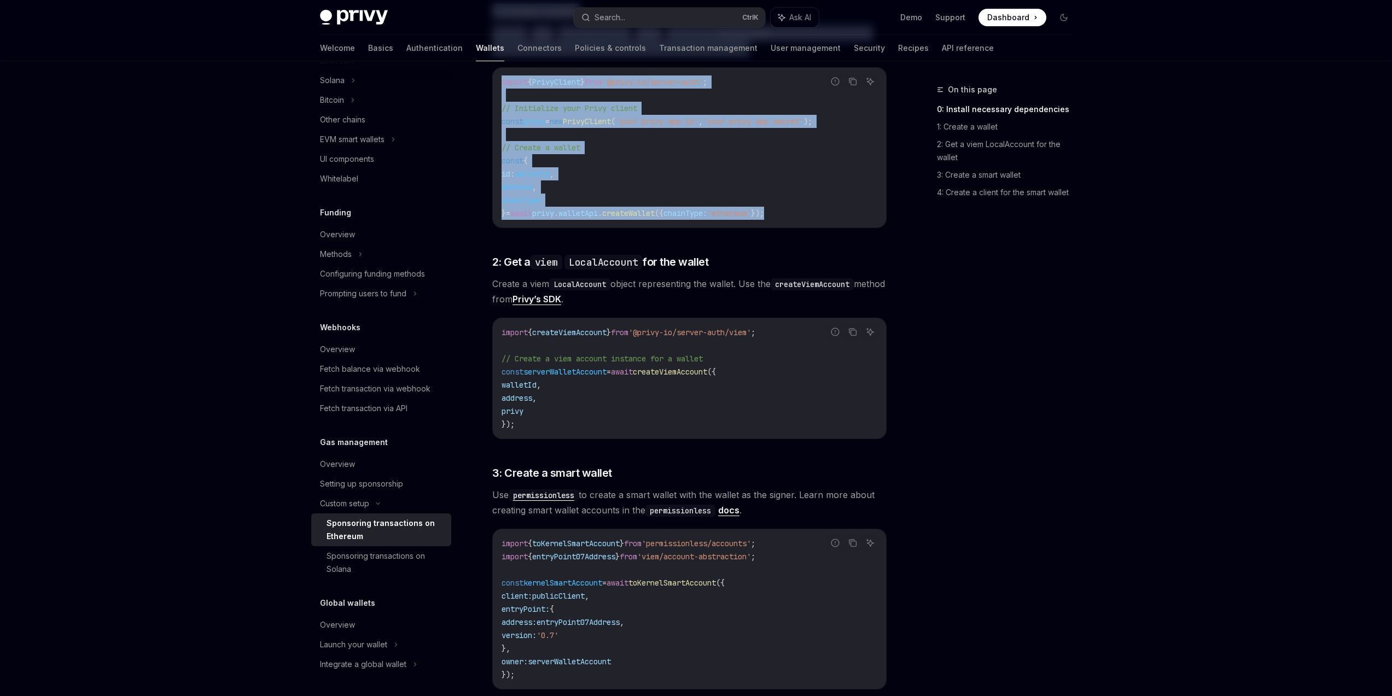
scroll to position [656, 0]
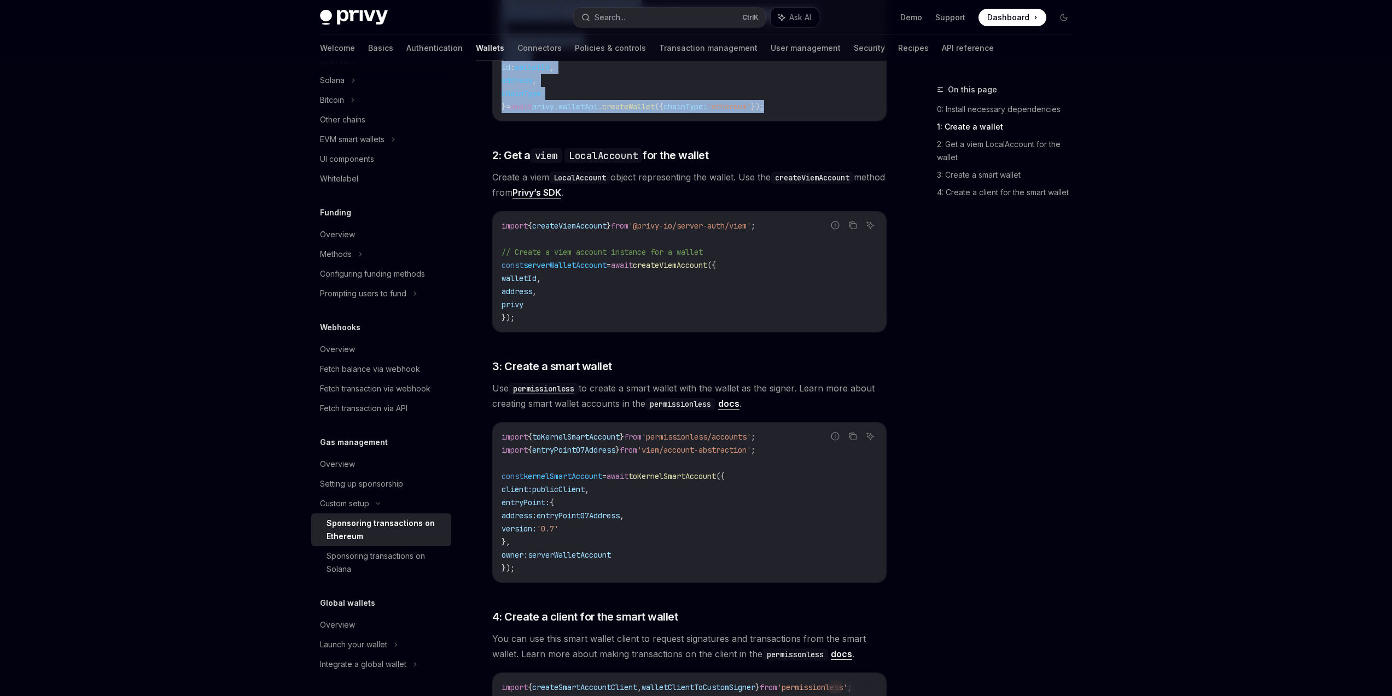
click at [1005, 395] on div "On this page 0: Install necessary dependencies 1: Create a wallet 2: Get a viem…" at bounding box center [998, 389] width 166 height 613
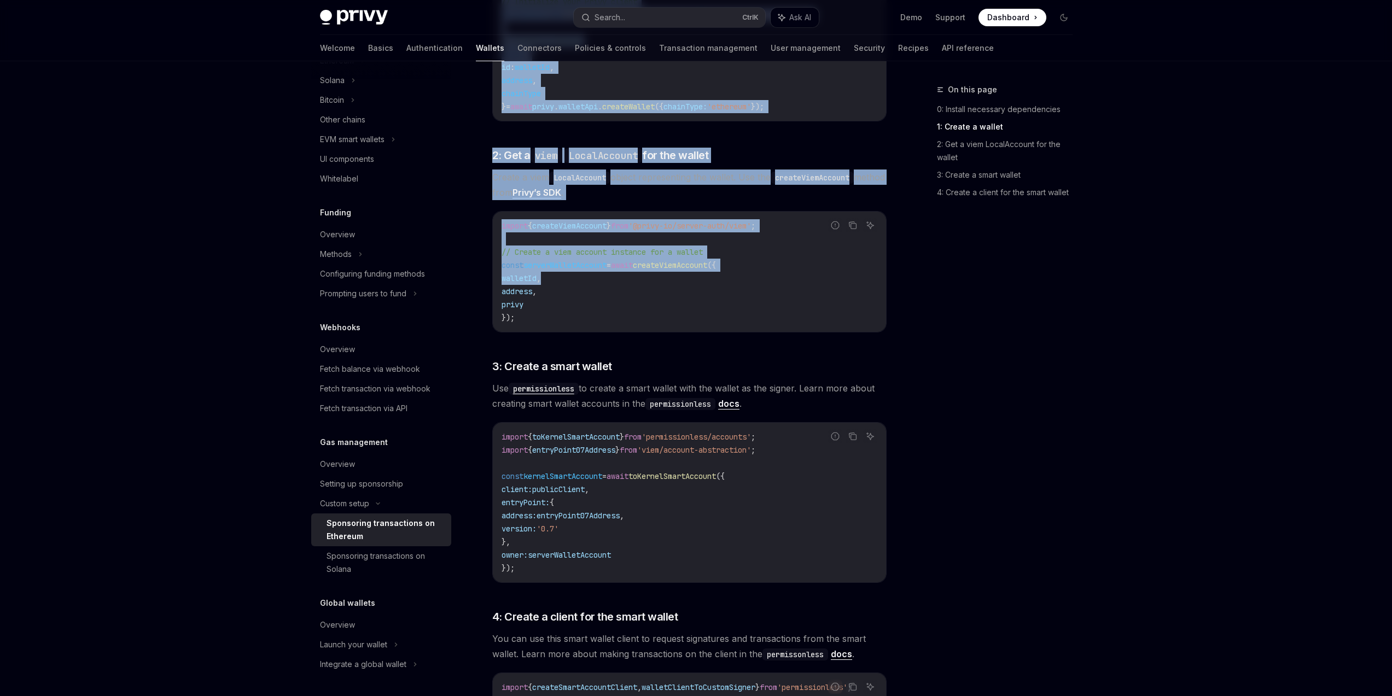
drag, startPoint x: 826, startPoint y: 319, endPoint x: 576, endPoint y: 275, distance: 253.8
click at [576, 275] on div "On this page 0: Install necessary dependencies 1: Create a wallet 2: Get a viem…" at bounding box center [696, 321] width 770 height 1832
click at [945, 323] on div "On this page 0: Install necessary dependencies 1: Create a wallet 2: Get a viem…" at bounding box center [998, 389] width 166 height 613
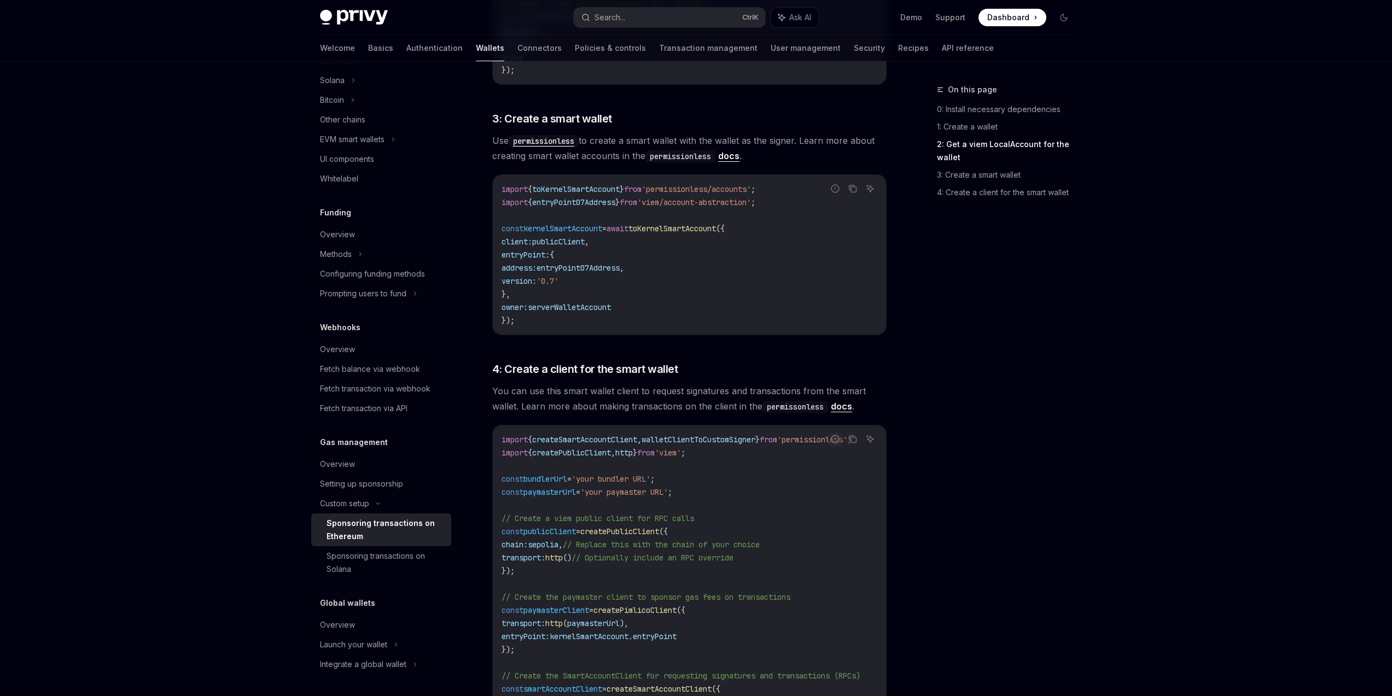
scroll to position [919, 0]
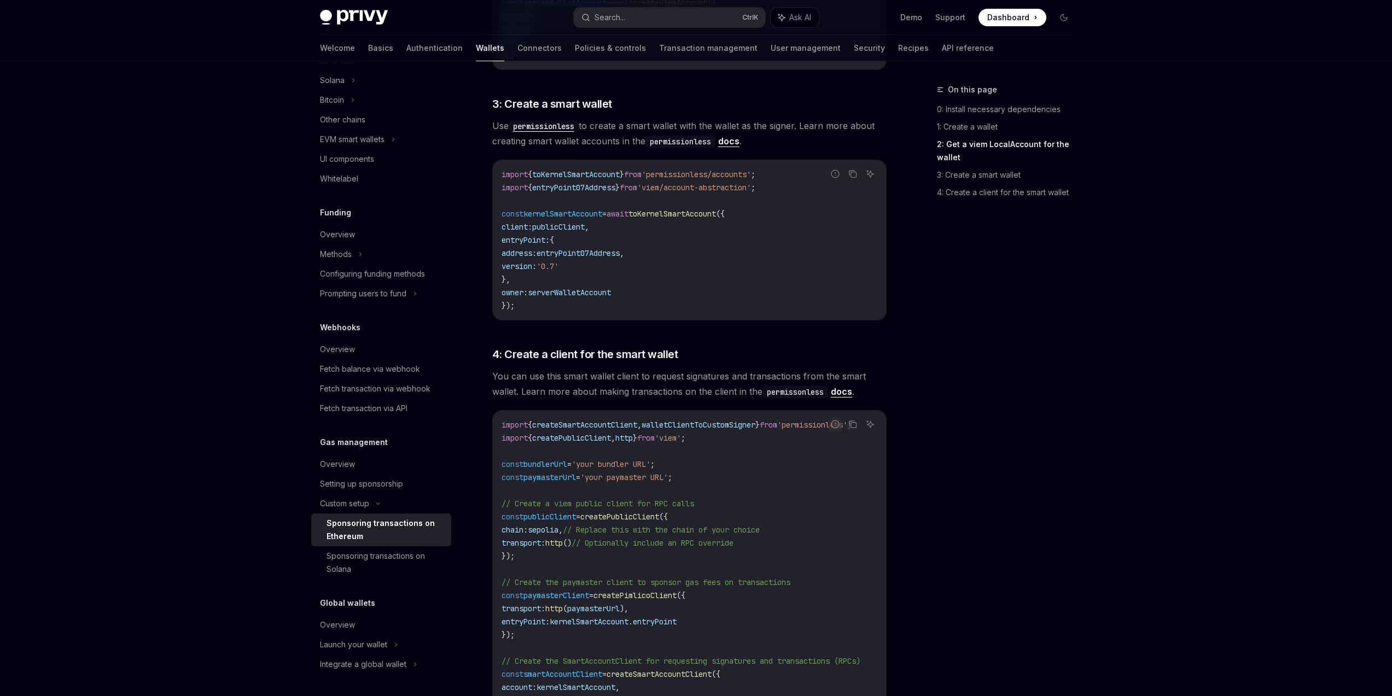
drag, startPoint x: 515, startPoint y: 216, endPoint x: 685, endPoint y: 296, distance: 188.4
click at [685, 296] on code "import { toKernelSmartAccount } from 'permissionless/accounts' ; import { entry…" at bounding box center [690, 240] width 376 height 144
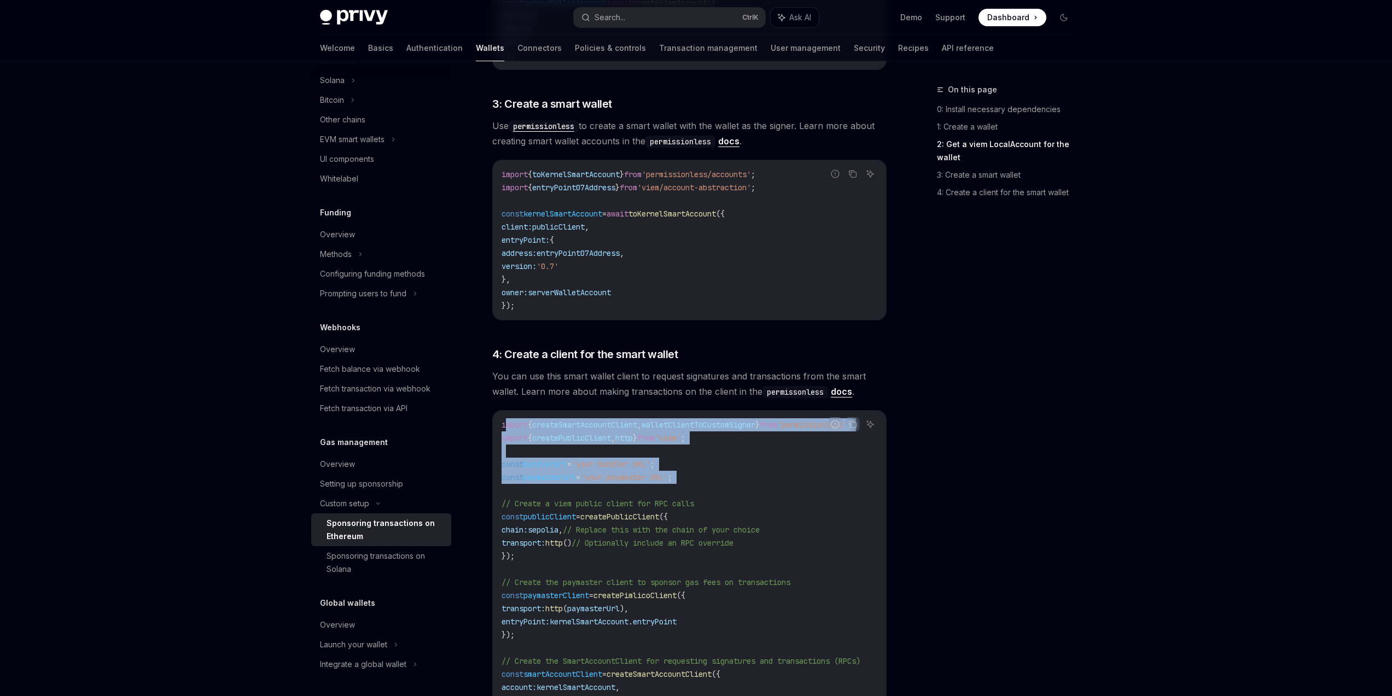
drag, startPoint x: 506, startPoint y: 422, endPoint x: 797, endPoint y: 487, distance: 298.2
click at [797, 486] on code "import { createSmartAccountClient , walletClientToCustomSigner } from 'permissi…" at bounding box center [694, 602] width 385 height 368
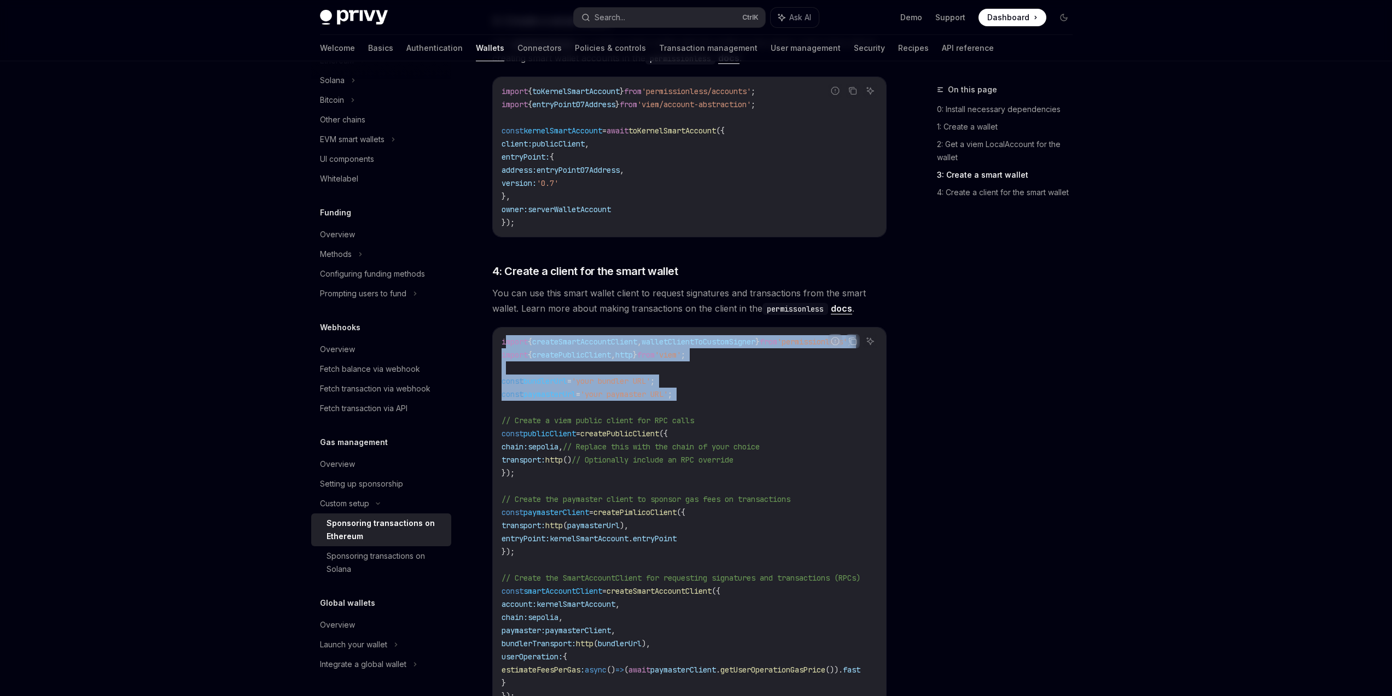
scroll to position [1181, 0]
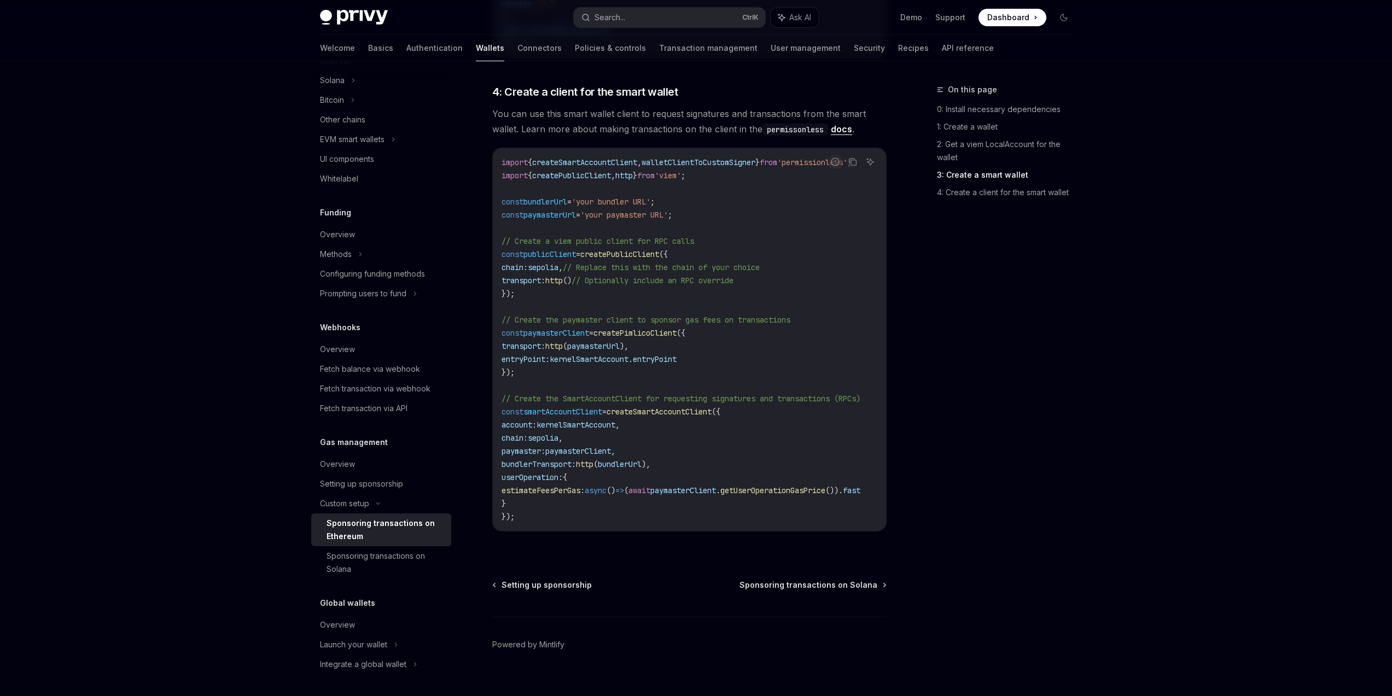
click at [723, 509] on code "import { createSmartAccountClient , walletClientToCustomSigner } from 'permissi…" at bounding box center [694, 340] width 385 height 368
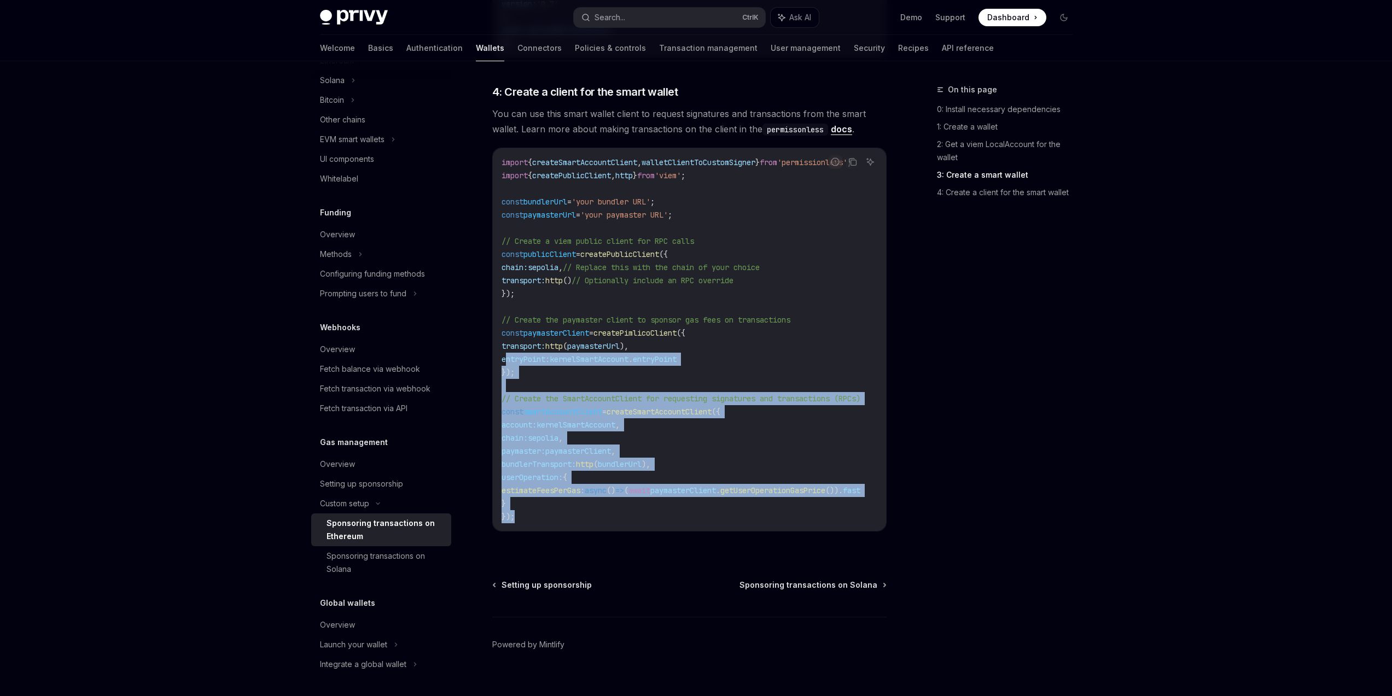
drag, startPoint x: 680, startPoint y: 520, endPoint x: 505, endPoint y: 352, distance: 242.2
click at [505, 353] on code "import { createSmartAccountClient , walletClientToCustomSigner } from 'permissi…" at bounding box center [694, 340] width 385 height 368
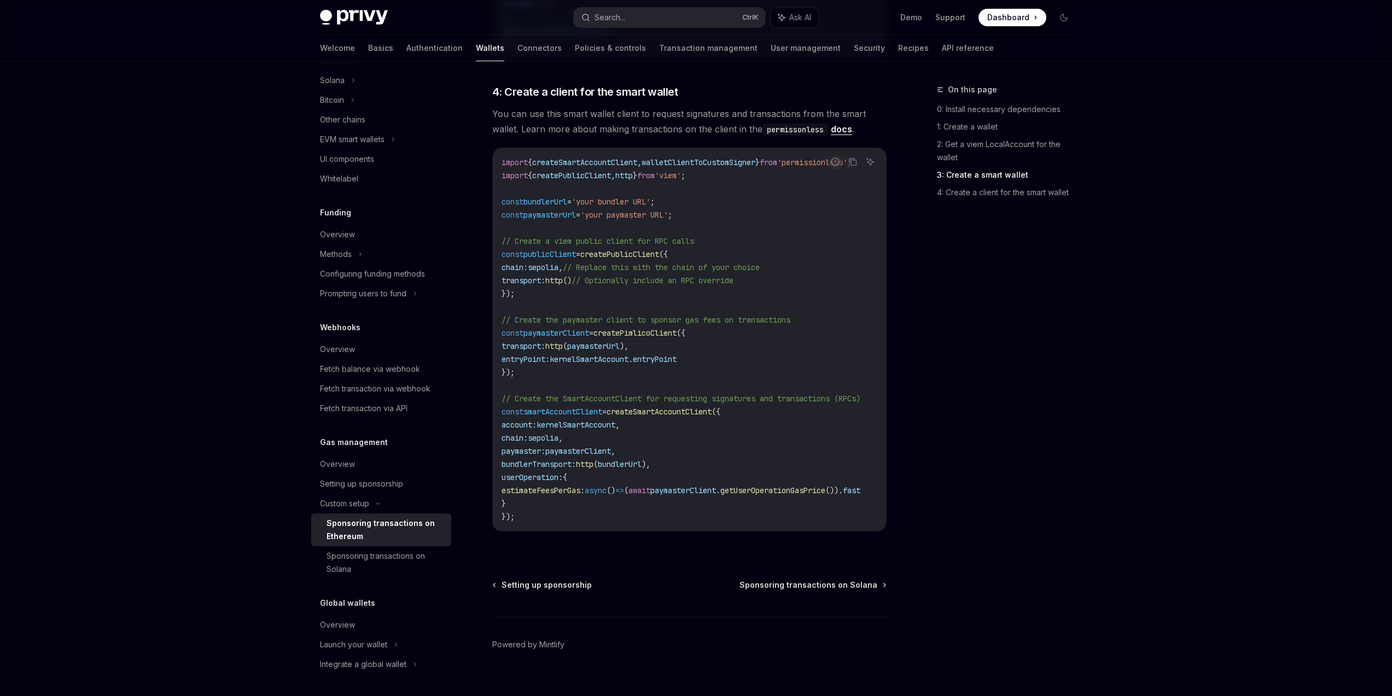
click at [505, 352] on code "import { createSmartAccountClient , walletClientToCustomSigner } from 'permissi…" at bounding box center [694, 340] width 385 height 368
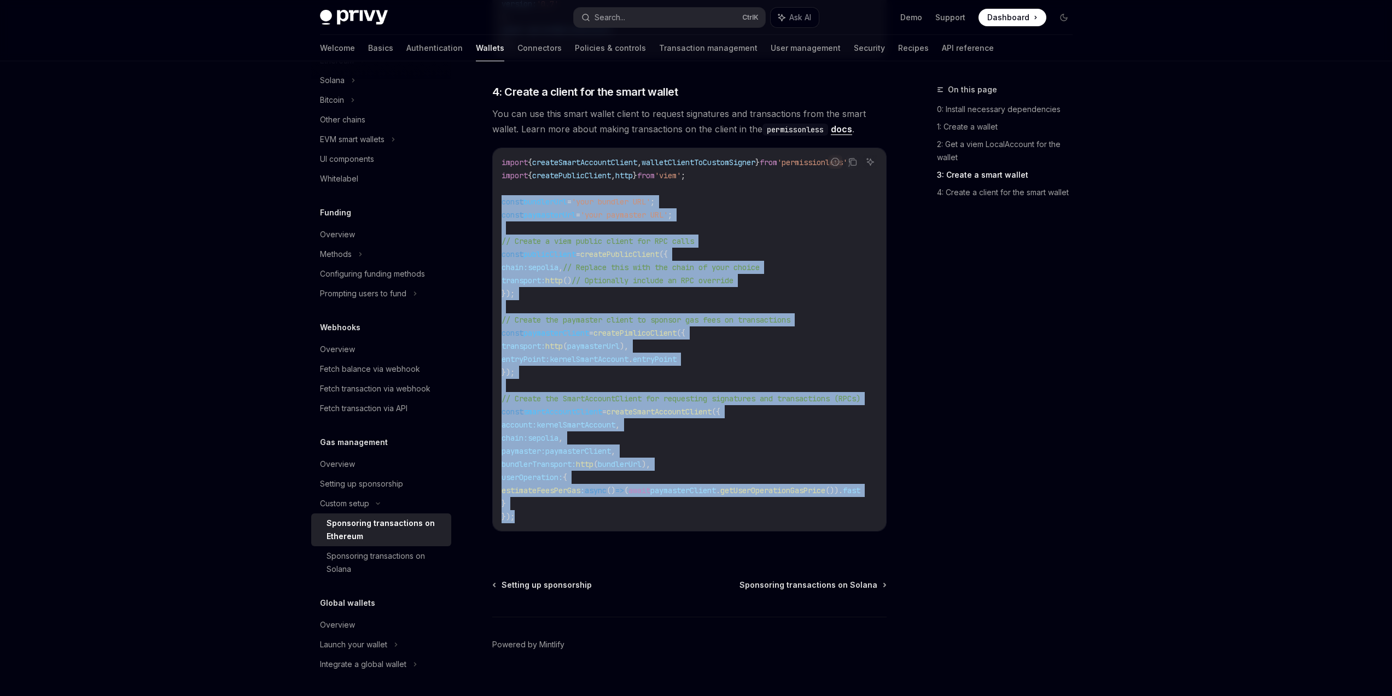
drag, startPoint x: 538, startPoint y: 519, endPoint x: 499, endPoint y: 198, distance: 322.8
click at [499, 199] on div "import { createSmartAccountClient , walletClientToCustomSigner } from 'permissi…" at bounding box center [689, 339] width 393 height 383
click at [516, 206] on span "const" at bounding box center [513, 202] width 22 height 10
drag, startPoint x: 490, startPoint y: 168, endPoint x: 586, endPoint y: 517, distance: 362.4
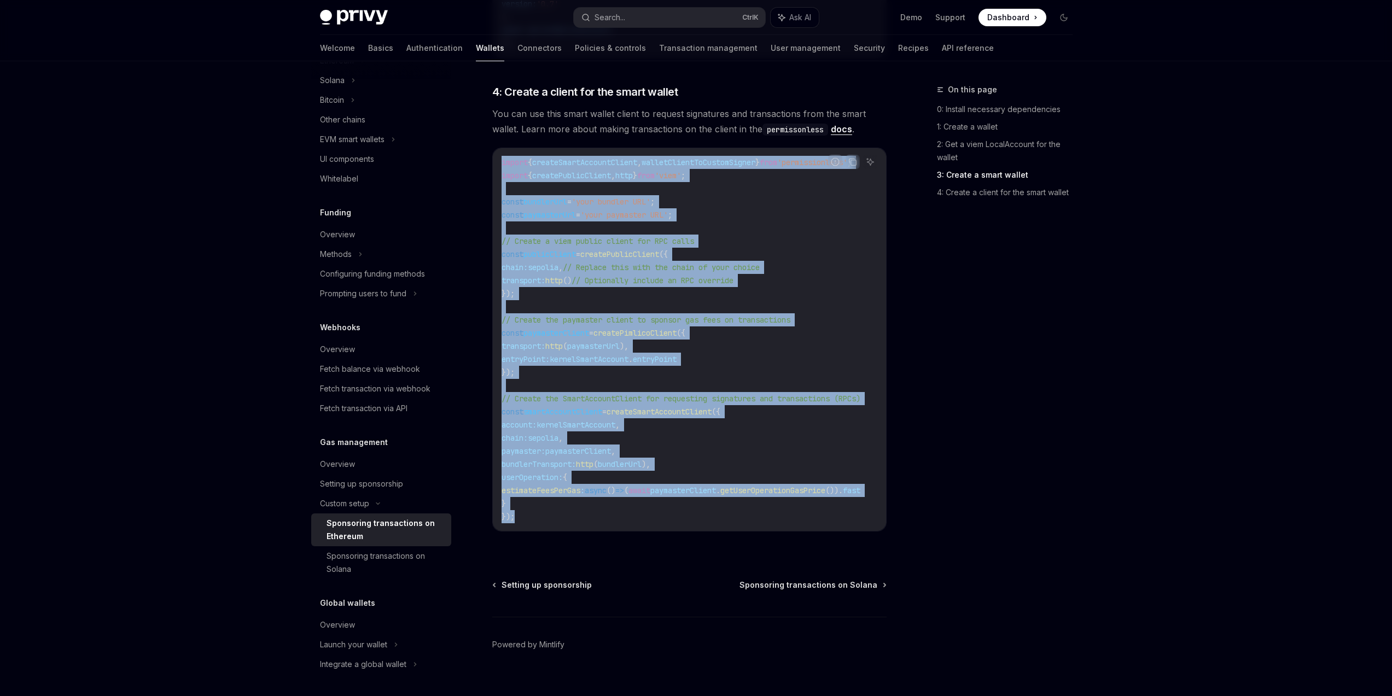
click at [586, 517] on code "import { createSmartAccountClient , walletClientToCustomSigner } from 'permissi…" at bounding box center [694, 340] width 385 height 368
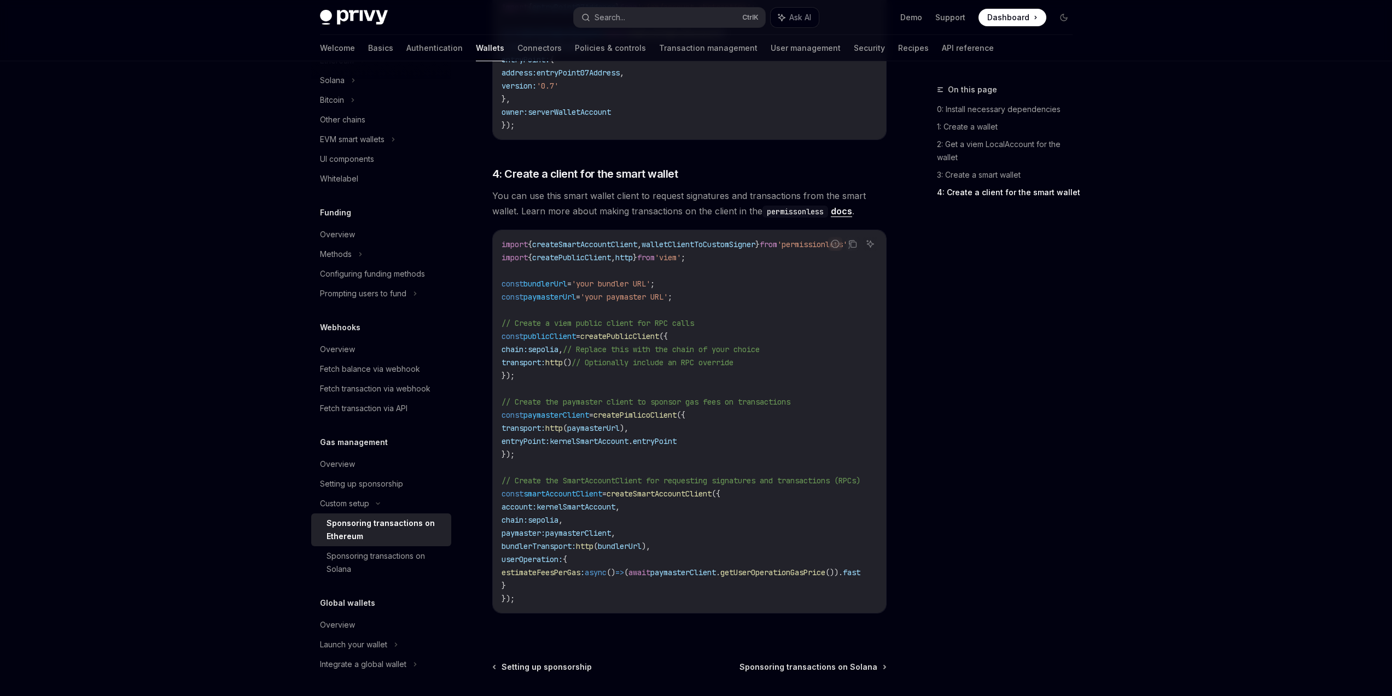
scroll to position [1201, 0]
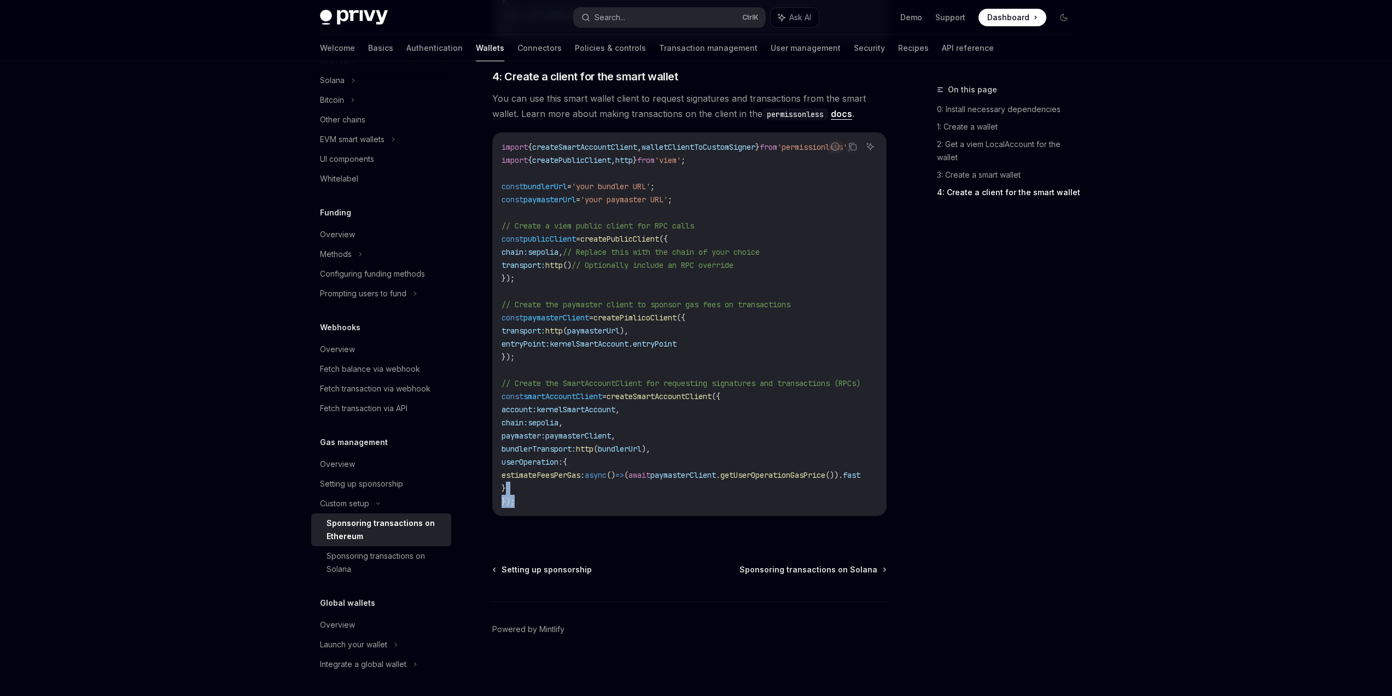
drag, startPoint x: 791, startPoint y: 516, endPoint x: 886, endPoint y: 489, distance: 98.3
click at [605, 476] on div "Report incorrect code Copy Ask AI import { createSmartAccountClient , walletCli…" at bounding box center [689, 324] width 394 height 384
click at [1048, 506] on div "On this page 0: Install necessary dependencies 1: Create a wallet 2: Get a viem…" at bounding box center [998, 389] width 166 height 613
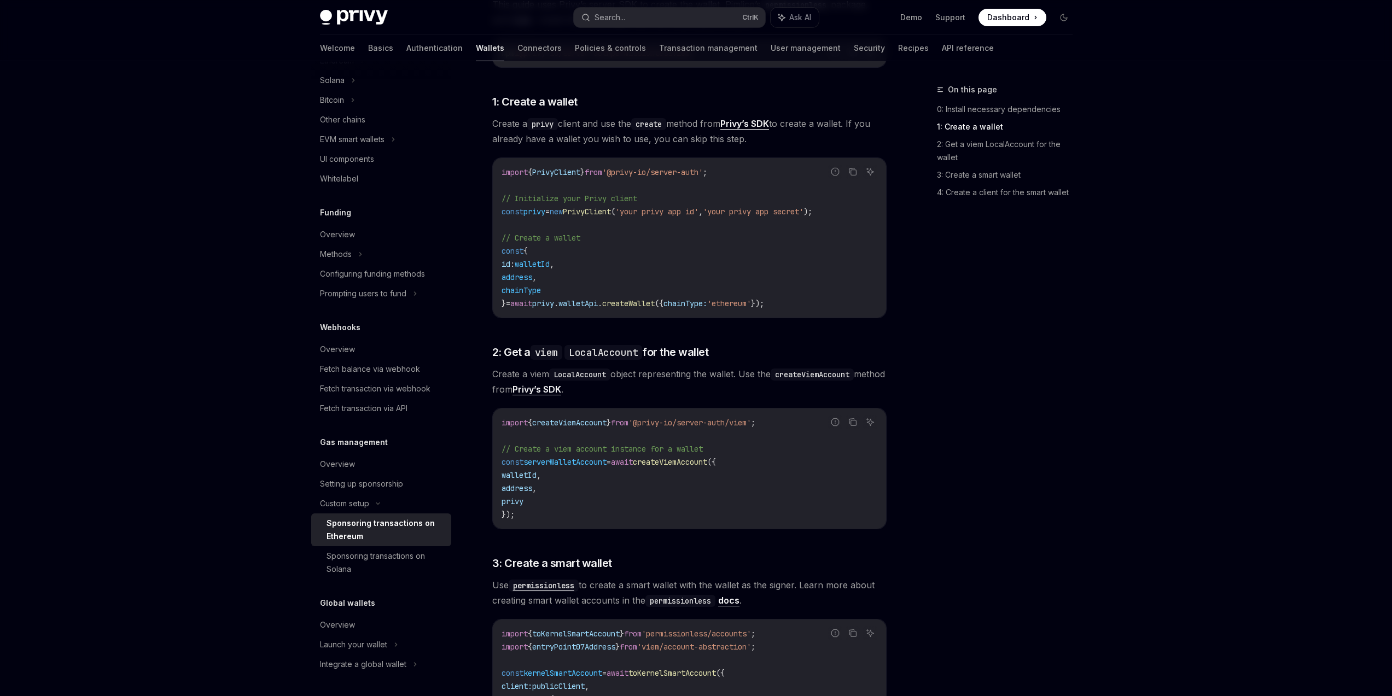
scroll to position [853, 0]
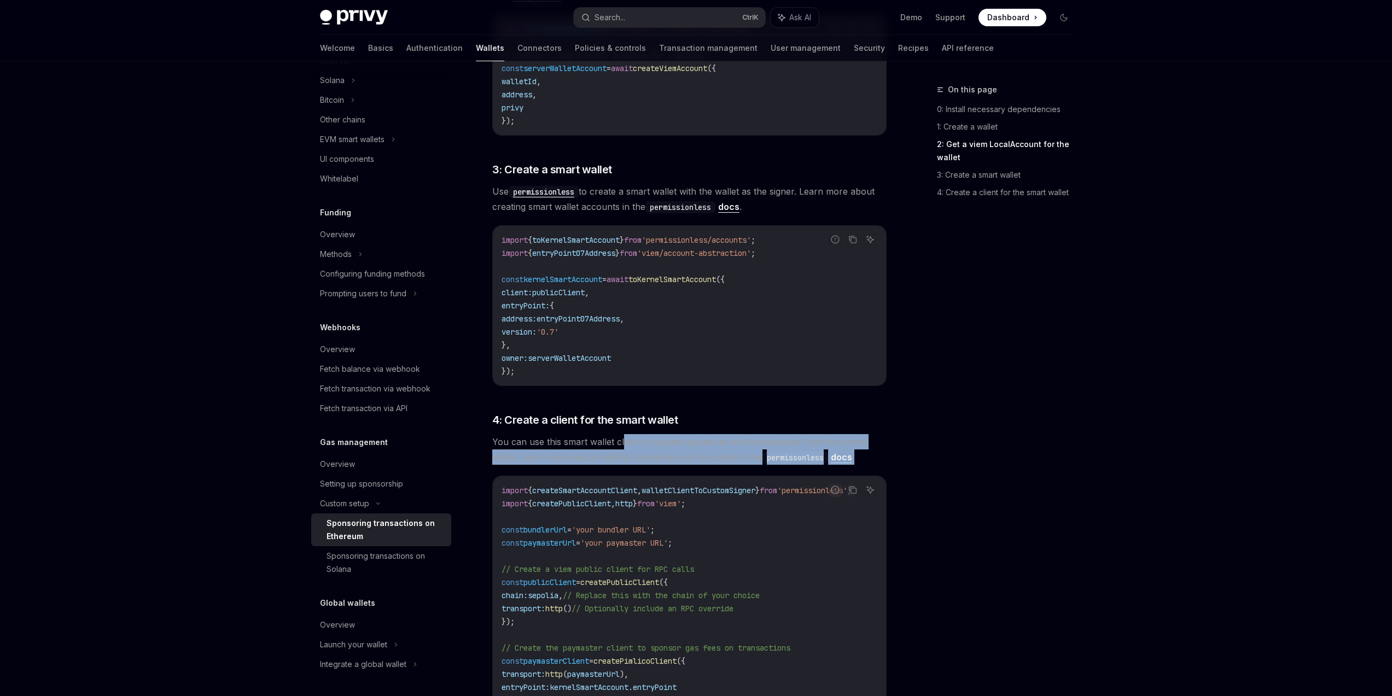
drag, startPoint x: 896, startPoint y: 461, endPoint x: 622, endPoint y: 448, distance: 274.3
click at [622, 448] on div "On this page 0: Install necessary dependencies 1: Create a wallet 2: Get a viem…" at bounding box center [696, 124] width 770 height 1832
click at [622, 448] on span "You can use this smart wallet client to request signatures and transactions fro…" at bounding box center [689, 449] width 394 height 31
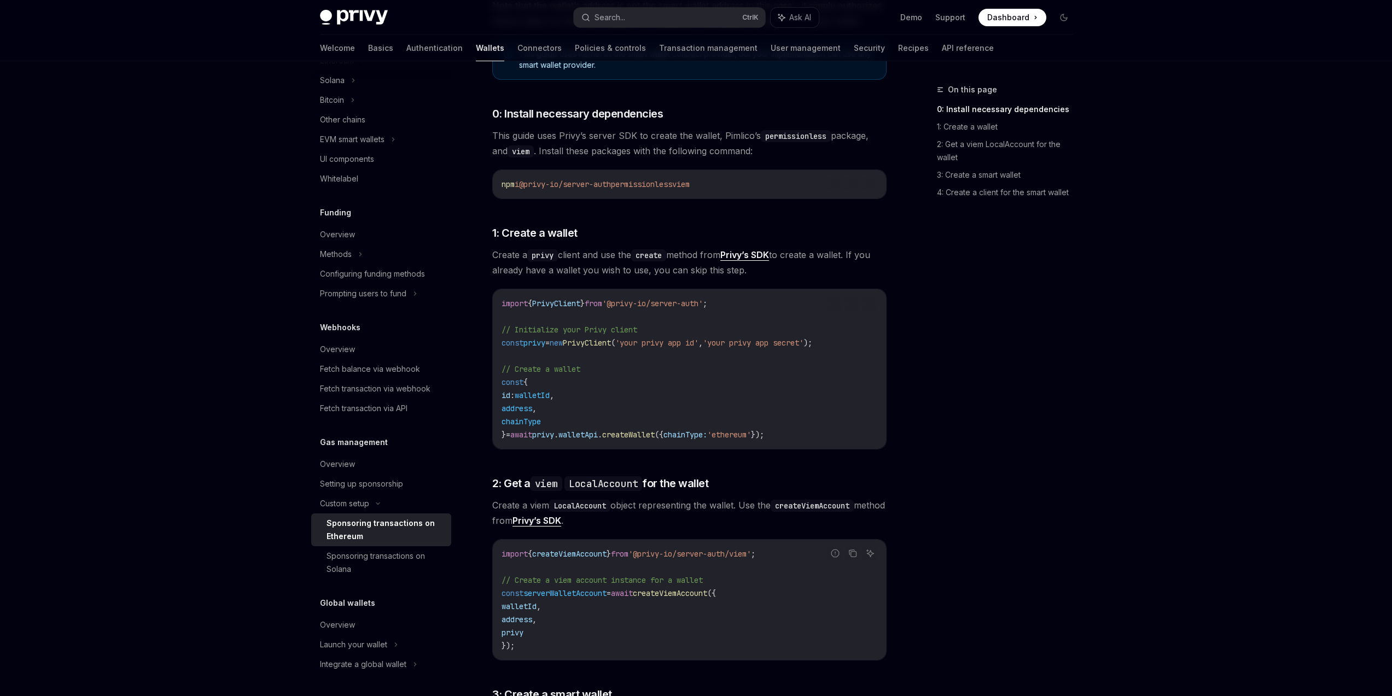
scroll to position [0, 0]
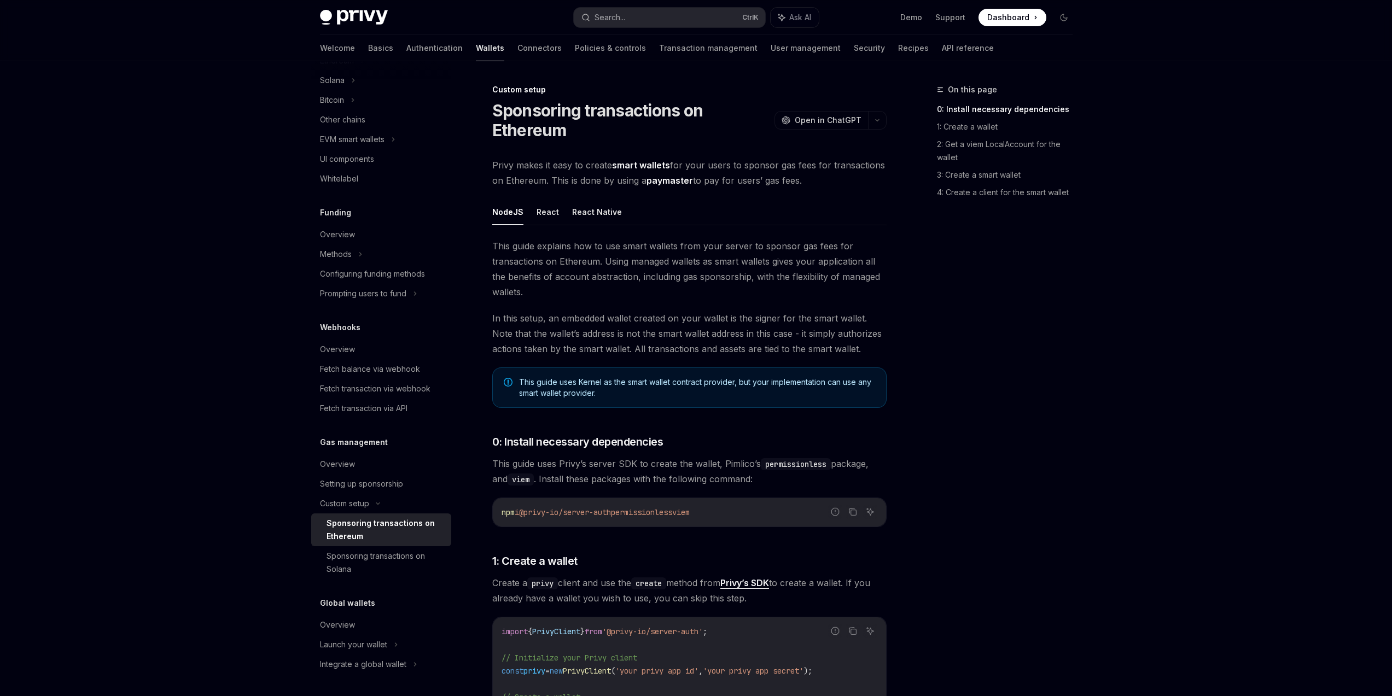
click at [995, 501] on div "On this page 0: Install necessary dependencies 1: Create a wallet 2: Get a viem…" at bounding box center [998, 389] width 166 height 613
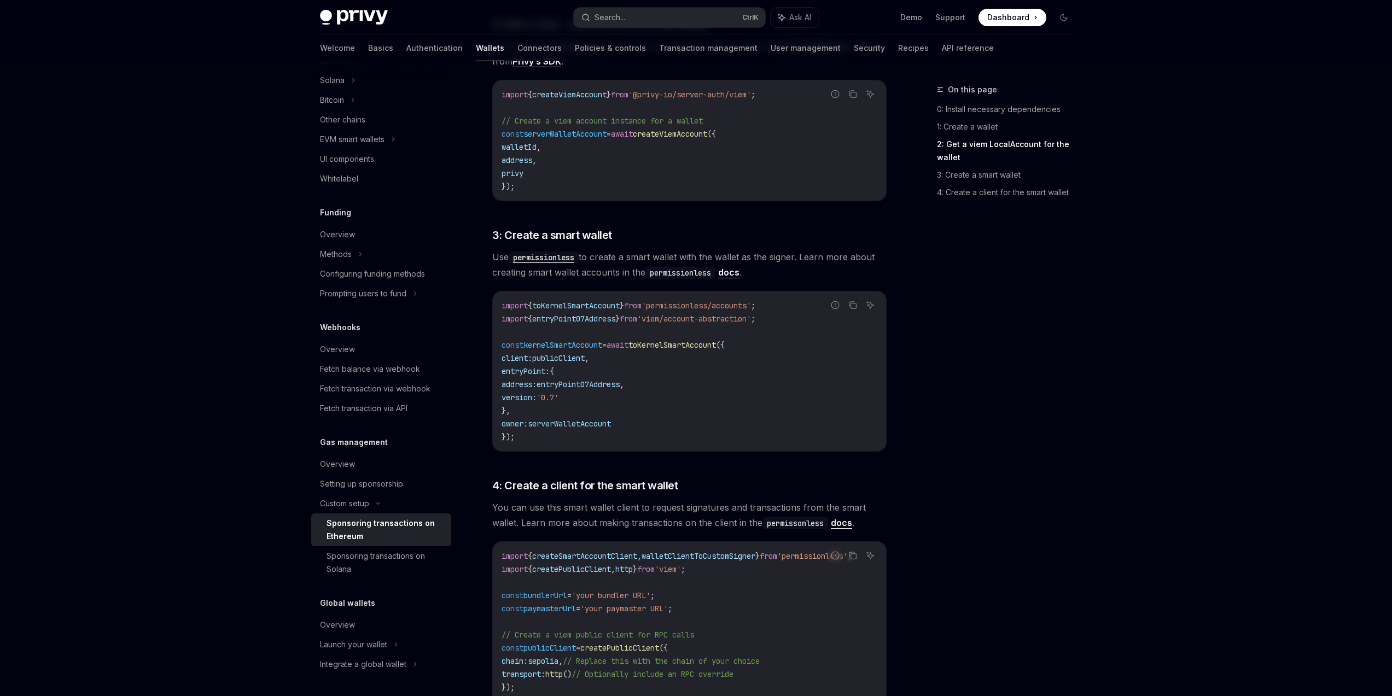
scroll to position [722, 0]
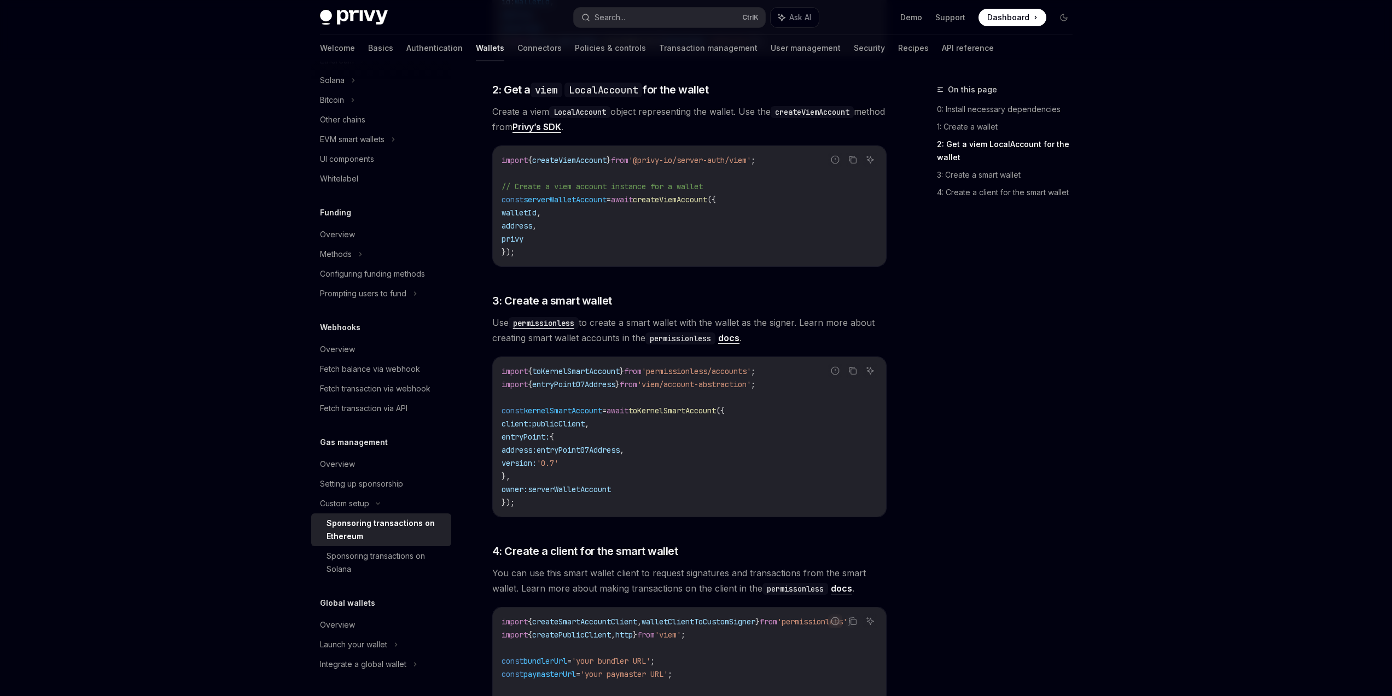
click at [596, 496] on code "import { toKernelSmartAccount } from 'permissionless/accounts' ; import { entry…" at bounding box center [690, 437] width 376 height 144
click at [603, 491] on span "serverWalletAccount" at bounding box center [569, 490] width 83 height 10
click at [970, 497] on div "On this page 0: Install necessary dependencies 1: Create a wallet 2: Get a viem…" at bounding box center [998, 389] width 166 height 613
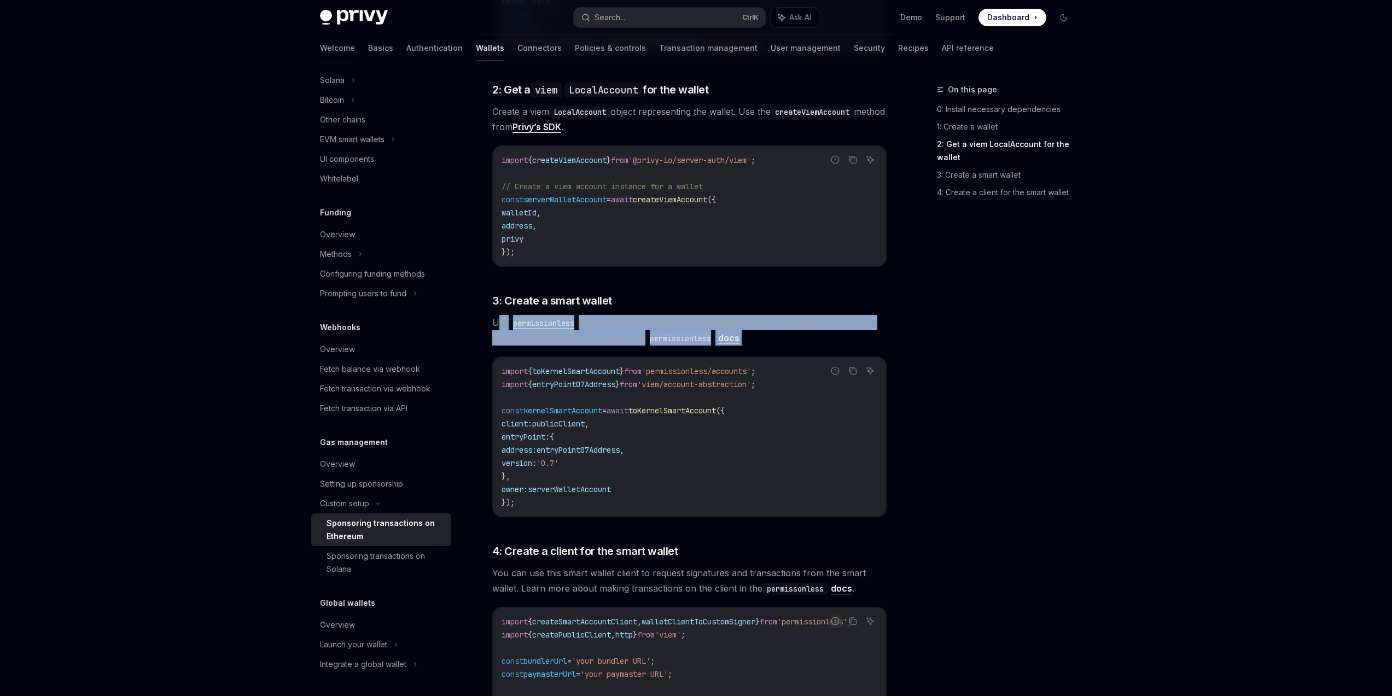
drag, startPoint x: 500, startPoint y: 319, endPoint x: 816, endPoint y: 334, distance: 315.9
click at [811, 333] on span "Use permissionless to create a smart wallet with the wallet as the signer. Lear…" at bounding box center [689, 330] width 394 height 31
click at [816, 334] on span "Use permissionless to create a smart wallet with the wallet as the signer. Lear…" at bounding box center [689, 330] width 394 height 31
drag, startPoint x: 804, startPoint y: 339, endPoint x: 591, endPoint y: 326, distance: 213.1
click at [591, 326] on span "Use permissionless to create a smart wallet with the wallet as the signer. Lear…" at bounding box center [689, 330] width 394 height 31
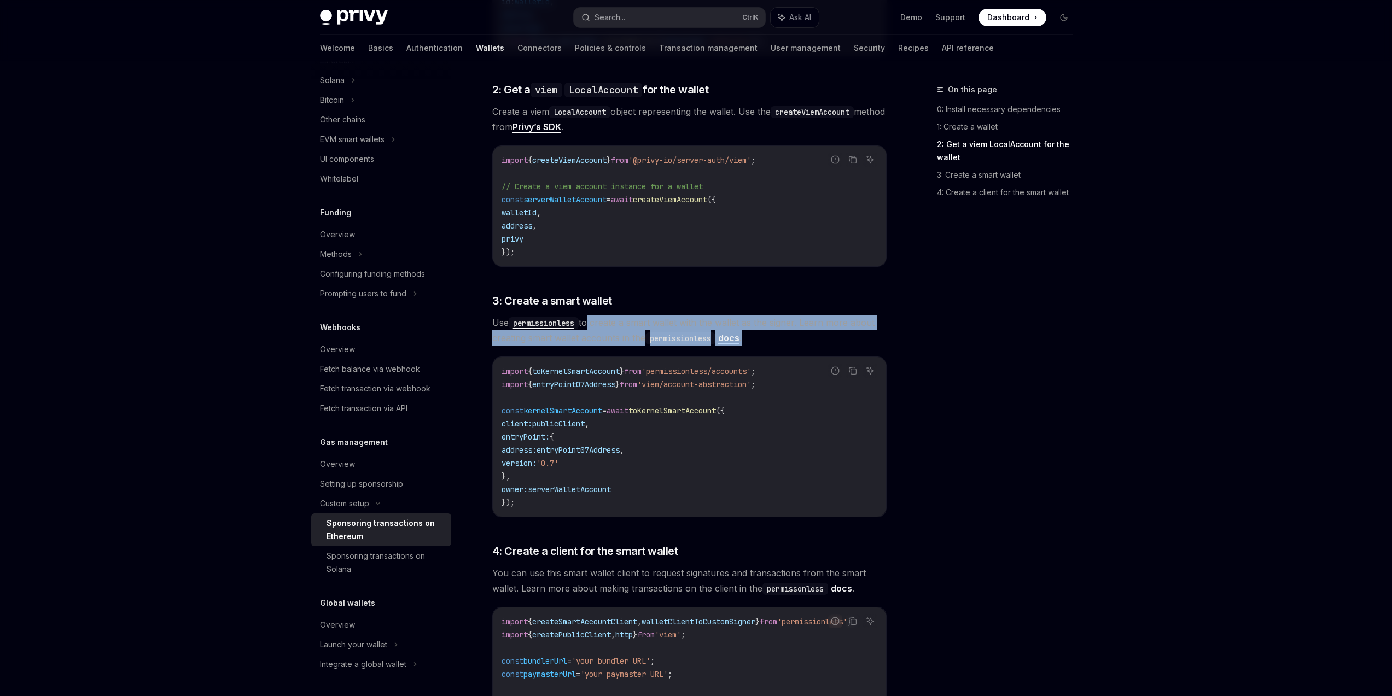
click at [591, 325] on span "Use permissionless to create a smart wallet with the wallet as the signer. Lear…" at bounding box center [689, 330] width 394 height 31
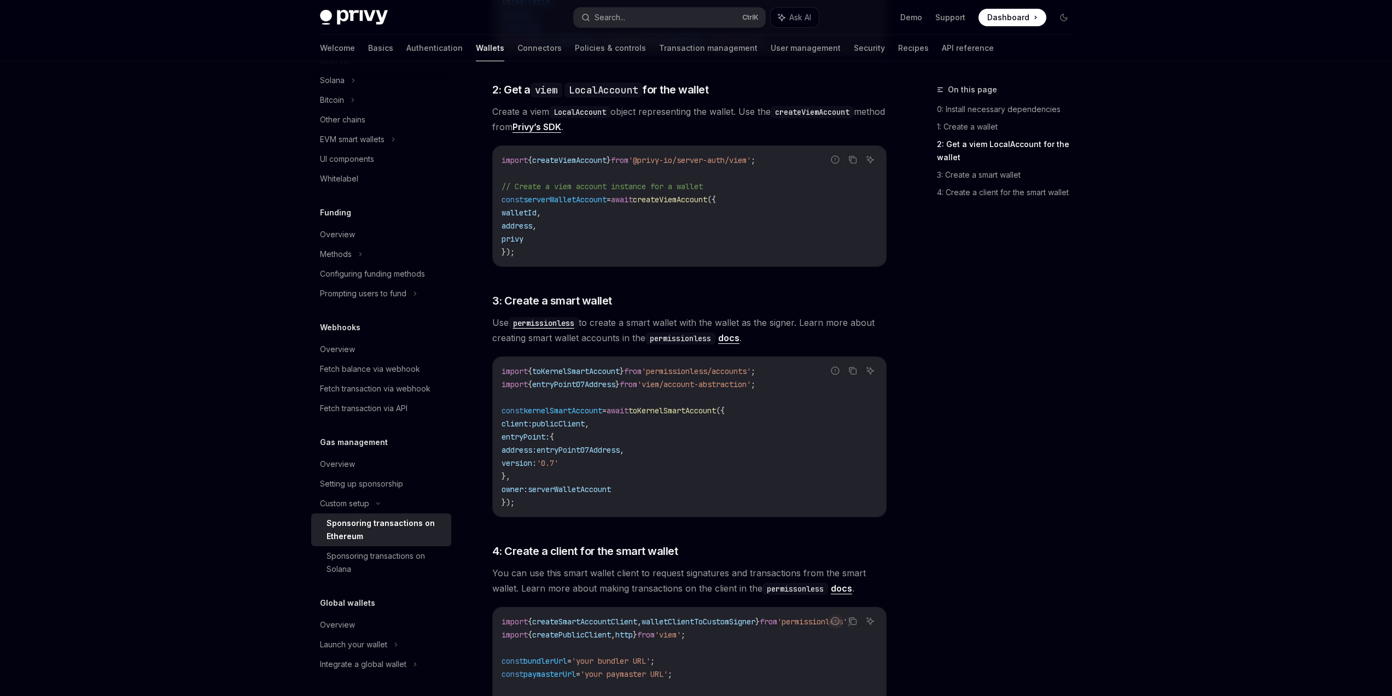
click at [602, 325] on span "Use permissionless to create a smart wallet with the wallet as the signer. Lear…" at bounding box center [689, 330] width 394 height 31
drag, startPoint x: 609, startPoint y: 325, endPoint x: 677, endPoint y: 324, distance: 67.3
click at [670, 324] on span "Use permissionless to create a smart wallet with the wallet as the signer. Lear…" at bounding box center [689, 330] width 394 height 31
click at [677, 324] on span "Use permissionless to create a smart wallet with the wallet as the signer. Lear…" at bounding box center [689, 330] width 394 height 31
click at [715, 324] on span "Use permissionless to create a smart wallet with the wallet as the signer. Lear…" at bounding box center [689, 330] width 394 height 31
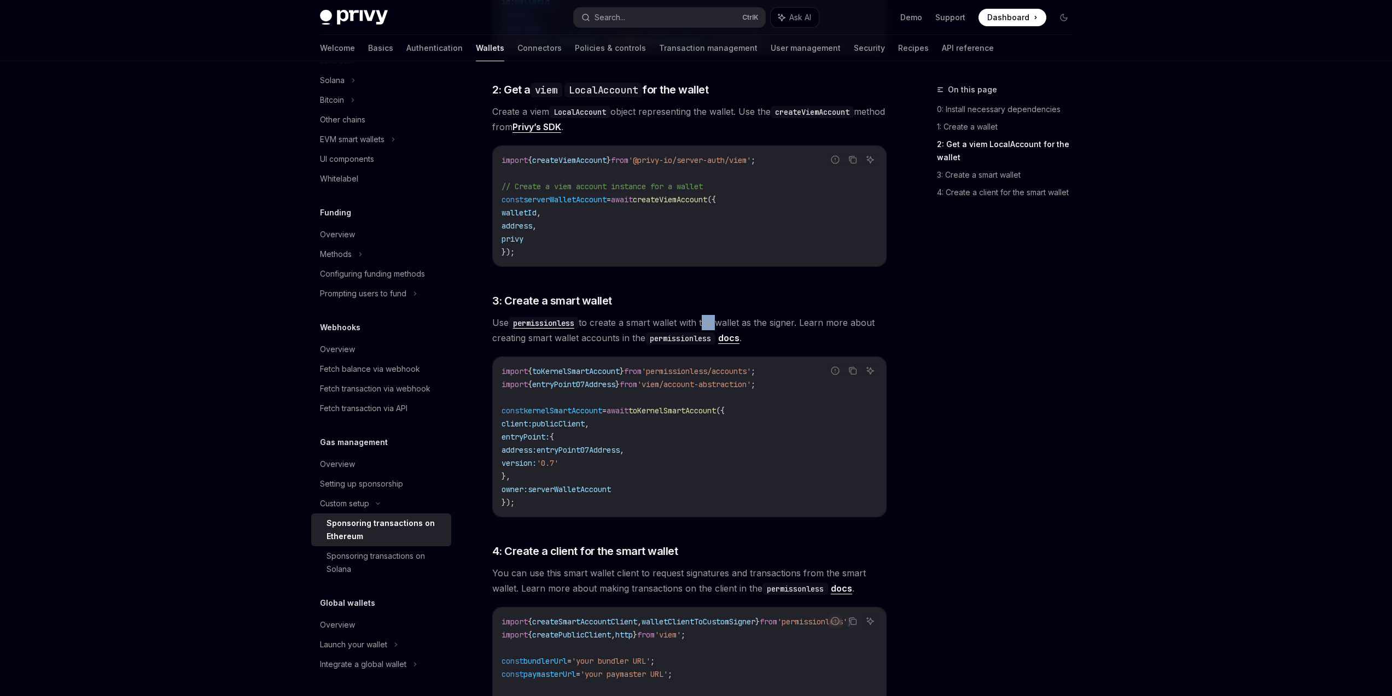
click at [715, 324] on span "Use permissionless to create a smart wallet with the wallet as the signer. Lear…" at bounding box center [689, 330] width 394 height 31
click at [688, 337] on code "permissionless" at bounding box center [680, 339] width 70 height 12
click at [862, 349] on div "This guide explains how to use smart wallets from your server to sponsor gas fe…" at bounding box center [689, 262] width 394 height 1492
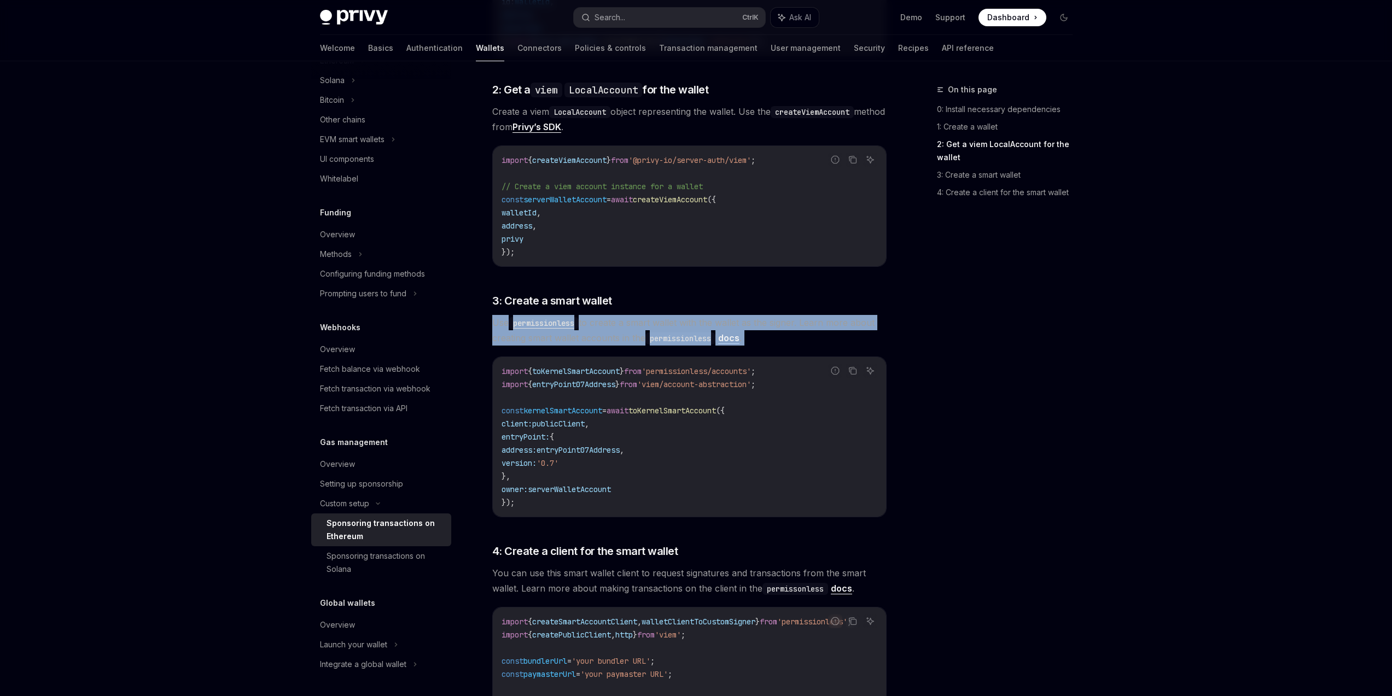
drag, startPoint x: 491, startPoint y: 323, endPoint x: 796, endPoint y: 347, distance: 306.2
click at [796, 347] on div "Custom setup Sponsoring transactions on Ethereum OpenAI Open in ChatGPT OpenAI …" at bounding box center [587, 266] width 604 height 1810
click at [796, 347] on div "This guide explains how to use smart wallets from your server to sponsor gas fe…" at bounding box center [689, 262] width 394 height 1492
drag, startPoint x: 791, startPoint y: 347, endPoint x: 481, endPoint y: 328, distance: 310.7
click at [481, 328] on div "Custom setup Sponsoring transactions on Ethereum OpenAI Open in ChatGPT OpenAI …" at bounding box center [587, 266] width 604 height 1810
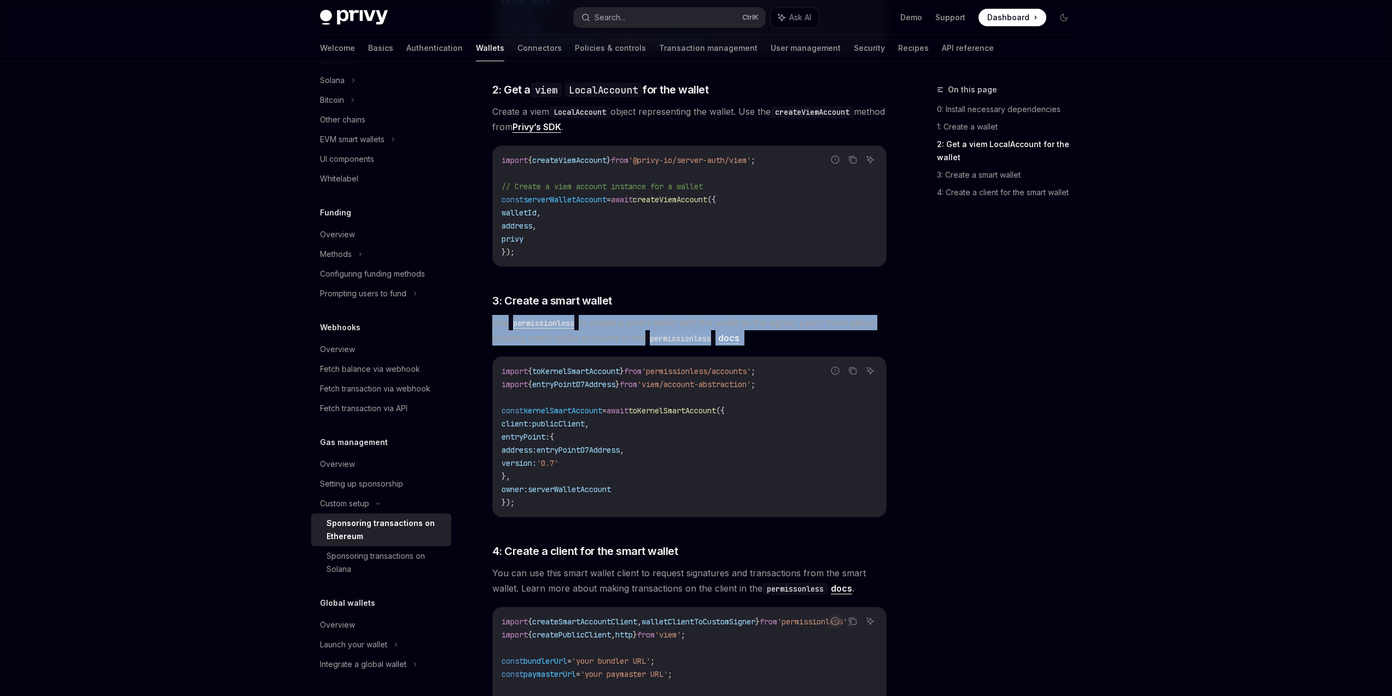
click at [481, 328] on div "Custom setup Sponsoring transactions on Ethereum OpenAI Open in ChatGPT OpenAI …" at bounding box center [587, 266] width 604 height 1810
drag, startPoint x: 485, startPoint y: 321, endPoint x: 829, endPoint y: 343, distance: 345.3
click at [829, 343] on div "Custom setup Sponsoring transactions on Ethereum OpenAI Open in ChatGPT OpenAI …" at bounding box center [587, 266] width 604 height 1810
click at [829, 343] on span "Use permissionless to create a smart wallet with the wallet as the signer. Lear…" at bounding box center [689, 330] width 394 height 31
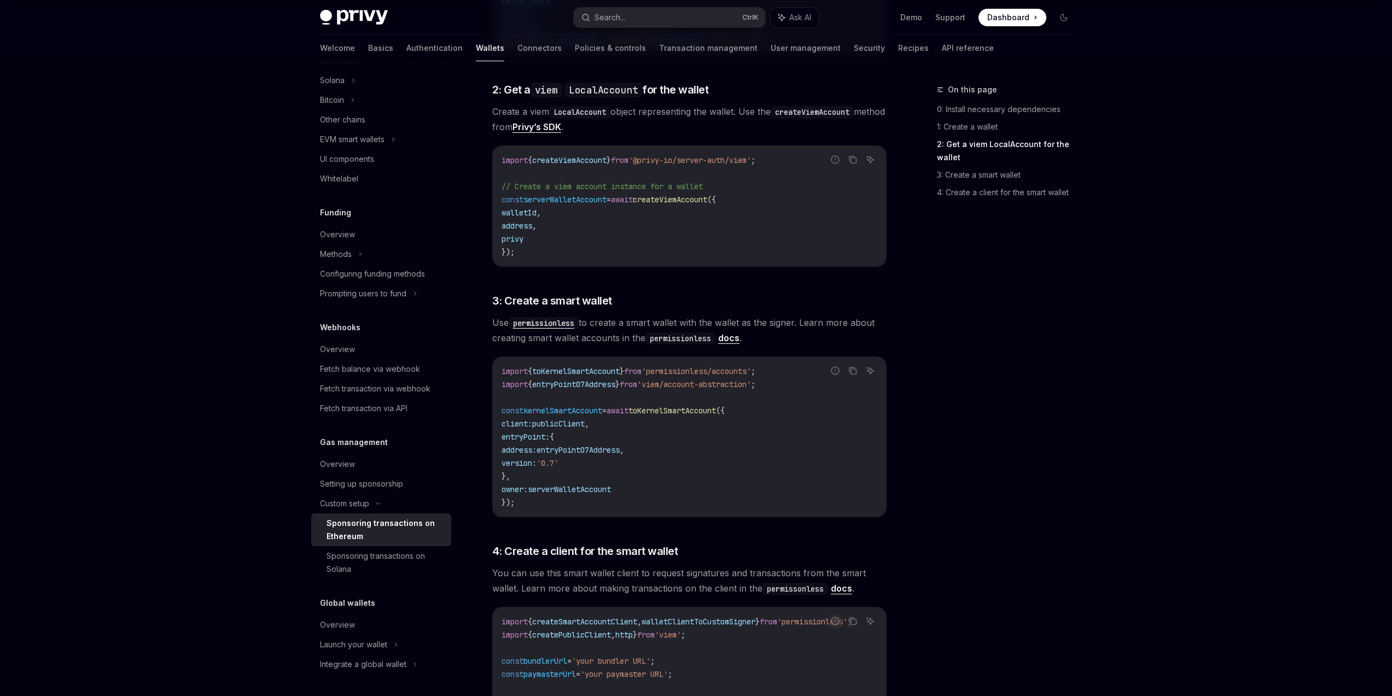
click at [806, 342] on span "Use permissionless to create a smart wallet with the wallet as the signer. Lear…" at bounding box center [689, 330] width 394 height 31
click at [978, 355] on div "On this page 0: Install necessary dependencies 1: Create a wallet 2: Get a viem…" at bounding box center [998, 389] width 166 height 613
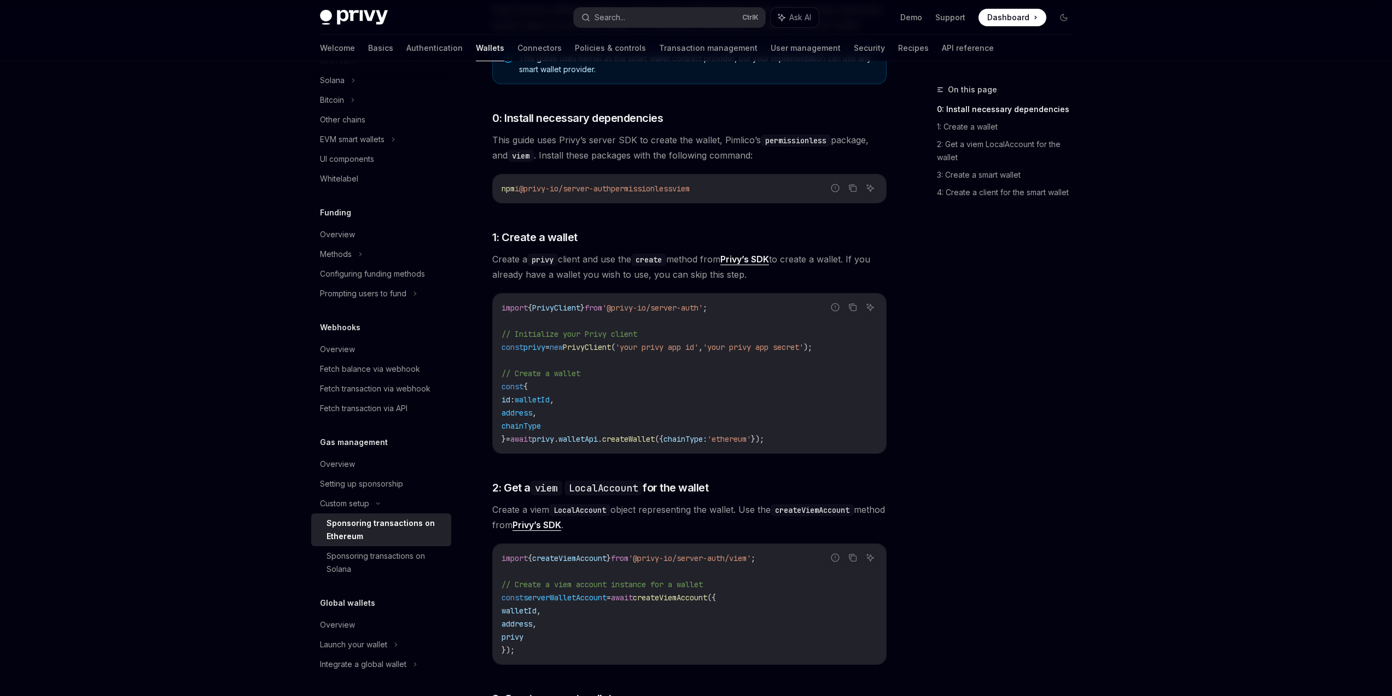
scroll to position [328, 0]
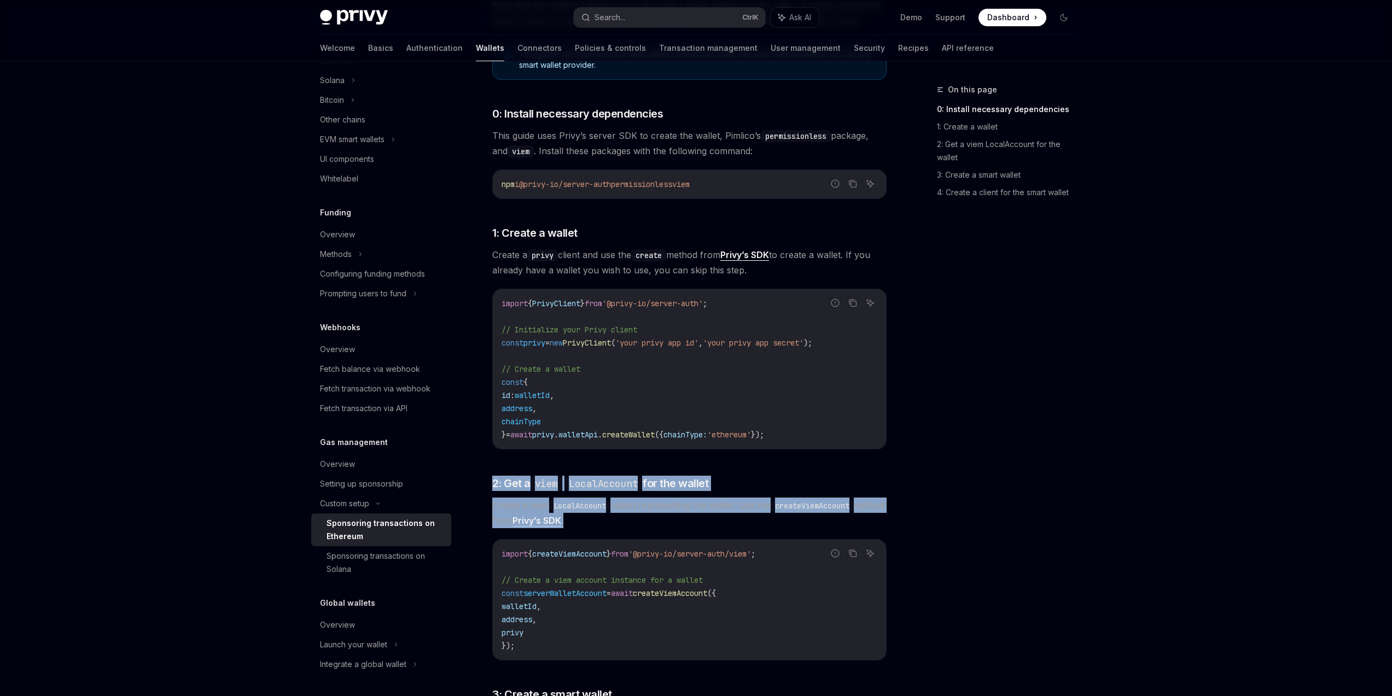
drag, startPoint x: 659, startPoint y: 516, endPoint x: 493, endPoint y: 468, distance: 172.0
click at [493, 468] on div "This guide explains how to use smart wallets from your server to sponsor gas fe…" at bounding box center [689, 656] width 394 height 1492
click at [496, 467] on div "This guide explains how to use smart wallets from your server to sponsor gas fe…" at bounding box center [689, 656] width 394 height 1492
click at [487, 470] on div "Custom setup Sponsoring transactions on Ethereum OpenAI Open in ChatGPT OpenAI …" at bounding box center [587, 660] width 604 height 1810
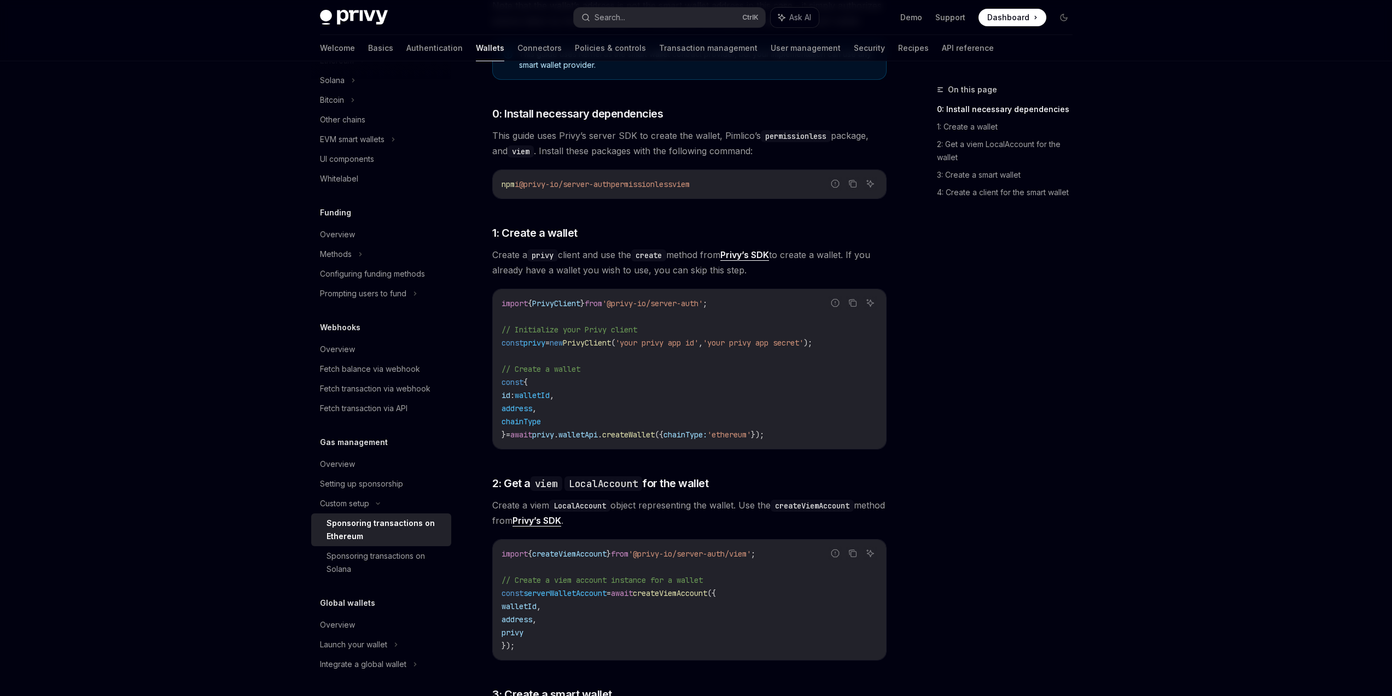
click at [672, 520] on span "Create a viem LocalAccount object representing the wallet. Use the createViemAc…" at bounding box center [689, 513] width 394 height 31
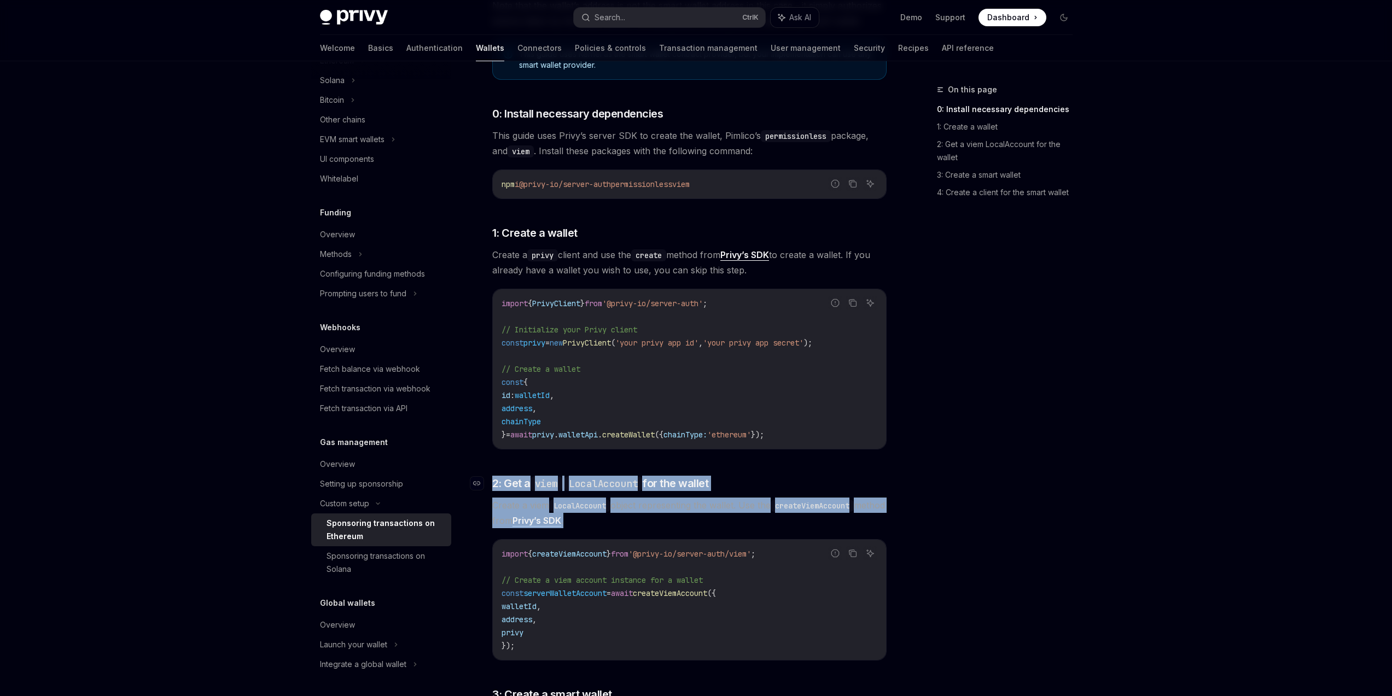
drag, startPoint x: 639, startPoint y: 515, endPoint x: 497, endPoint y: 477, distance: 147.1
click at [492, 478] on div "This guide explains how to use smart wallets from your server to sponsor gas fe…" at bounding box center [689, 656] width 394 height 1492
click at [497, 474] on div "This guide explains how to use smart wallets from your server to sponsor gas fe…" at bounding box center [689, 656] width 394 height 1492
drag, startPoint x: 633, startPoint y: 518, endPoint x: 490, endPoint y: 486, distance: 147.4
click at [492, 486] on div "This guide explains how to use smart wallets from your server to sponsor gas fe…" at bounding box center [689, 656] width 394 height 1492
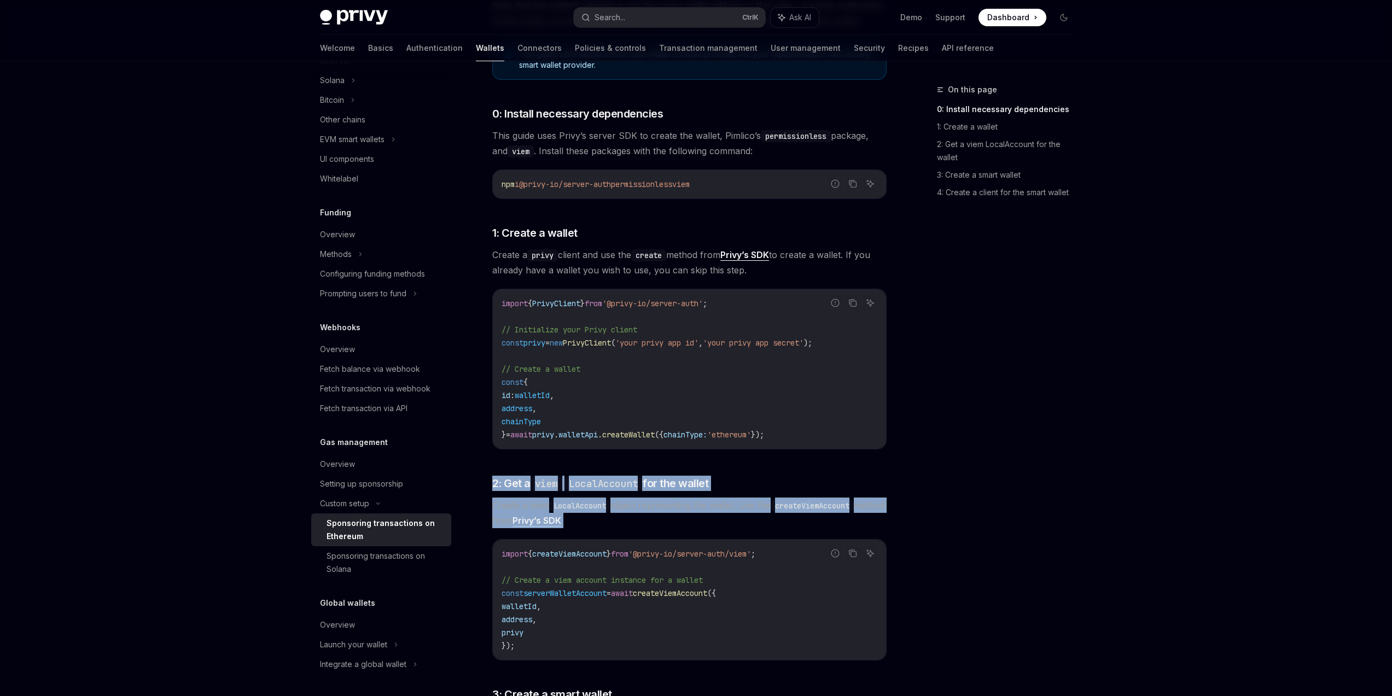
click at [644, 526] on span "Create a viem LocalAccount object representing the wallet. Use the createViemAc…" at bounding box center [689, 513] width 394 height 31
drag, startPoint x: 666, startPoint y: 525, endPoint x: 492, endPoint y: 484, distance: 179.4
click at [492, 484] on div "This guide explains how to use smart wallets from your server to sponsor gas fe…" at bounding box center [689, 656] width 394 height 1492
click at [740, 450] on div "This guide explains how to use smart wallets from your server to sponsor gas fe…" at bounding box center [689, 656] width 394 height 1492
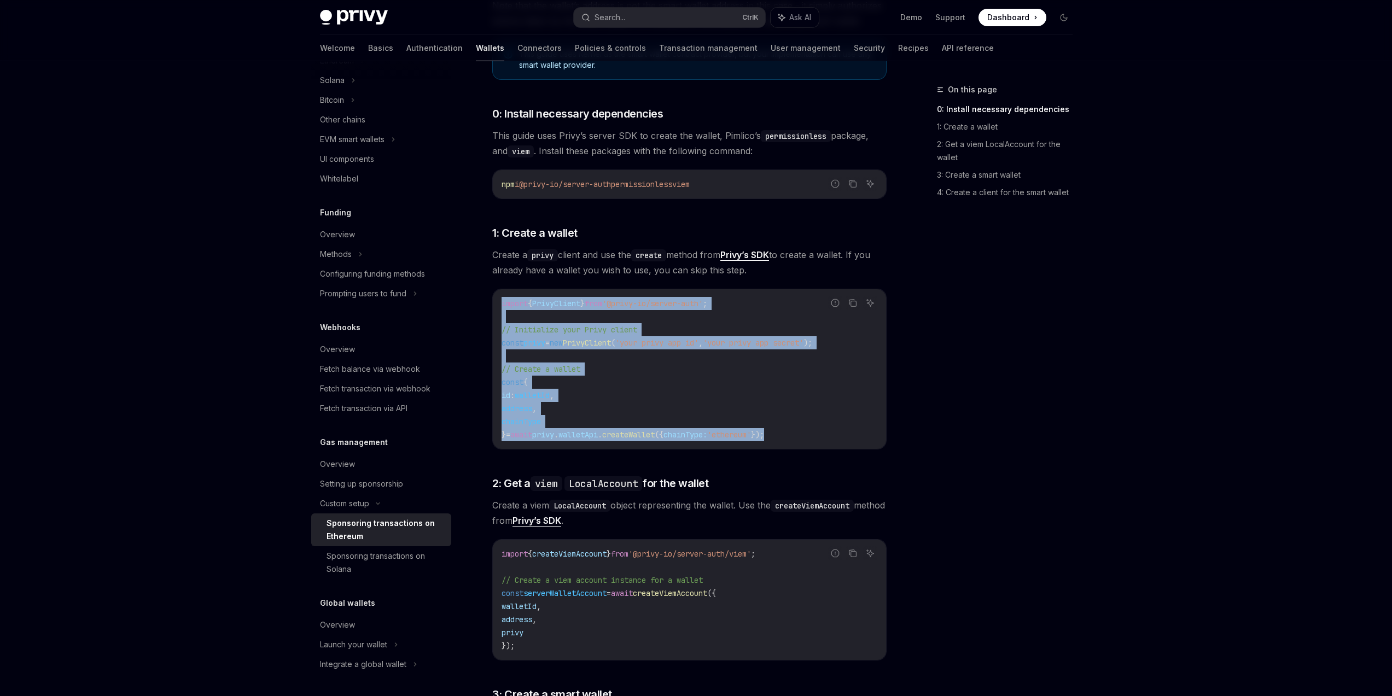
drag, startPoint x: 817, startPoint y: 441, endPoint x: 495, endPoint y: 284, distance: 358.6
click at [495, 284] on div "This guide explains how to use smart wallets from your server to sponsor gas fe…" at bounding box center [689, 656] width 394 height 1492
click at [505, 296] on div "import { PrivyClient } from '@privy-io/server-auth' ; // Initialize your Privy …" at bounding box center [689, 369] width 393 height 160
drag, startPoint x: 501, startPoint y: 299, endPoint x: 811, endPoint y: 433, distance: 337.3
click at [811, 433] on code "import { PrivyClient } from '@privy-io/server-auth' ; // Initialize your Privy …" at bounding box center [690, 369] width 376 height 144
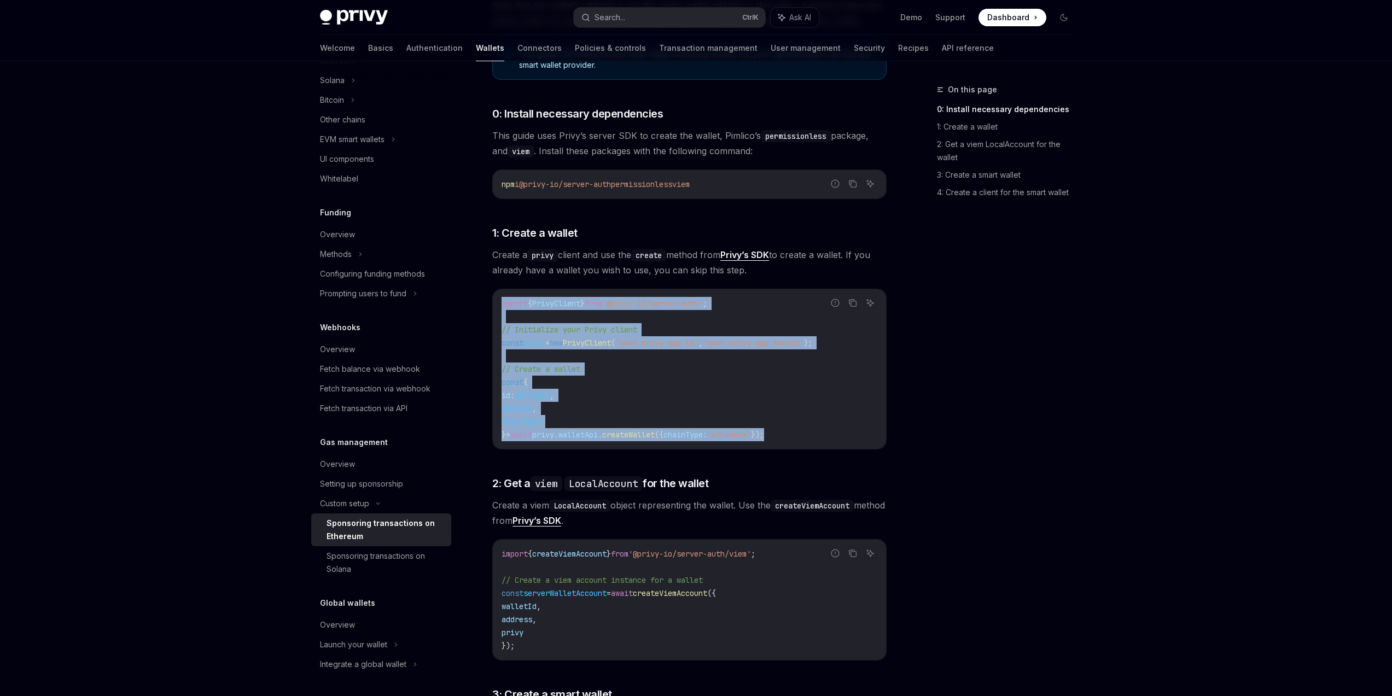
click at [811, 433] on code "import { PrivyClient } from '@privy-io/server-auth' ; // Initialize your Privy …" at bounding box center [690, 369] width 376 height 144
drag, startPoint x: 829, startPoint y: 439, endPoint x: 497, endPoint y: 301, distance: 359.0
click at [497, 301] on div "import { PrivyClient } from '@privy-io/server-auth' ; // Initialize your Privy …" at bounding box center [689, 369] width 393 height 160
click at [717, 365] on code "import { PrivyClient } from '@privy-io/server-auth' ; // Initialize your Privy …" at bounding box center [690, 369] width 376 height 144
drag, startPoint x: 829, startPoint y: 439, endPoint x: 509, endPoint y: 302, distance: 347.5
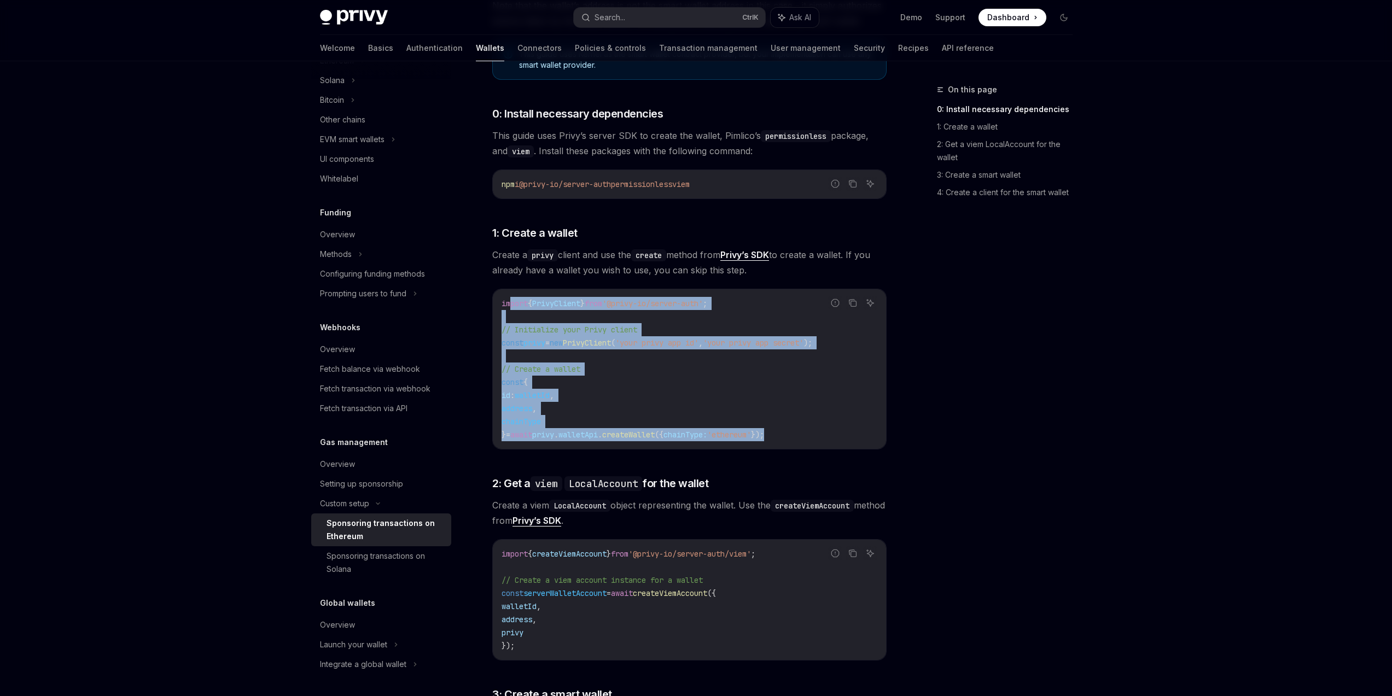
click at [509, 302] on code "import { PrivyClient } from '@privy-io/server-auth' ; // Initialize your Privy …" at bounding box center [690, 369] width 376 height 144
drag, startPoint x: 501, startPoint y: 302, endPoint x: 817, endPoint y: 441, distance: 344.6
click at [817, 441] on code "import { PrivyClient } from '@privy-io/server-auth' ; // Initialize your Privy …" at bounding box center [690, 369] width 376 height 144
drag, startPoint x: 705, startPoint y: 406, endPoint x: 502, endPoint y: 301, distance: 228.5
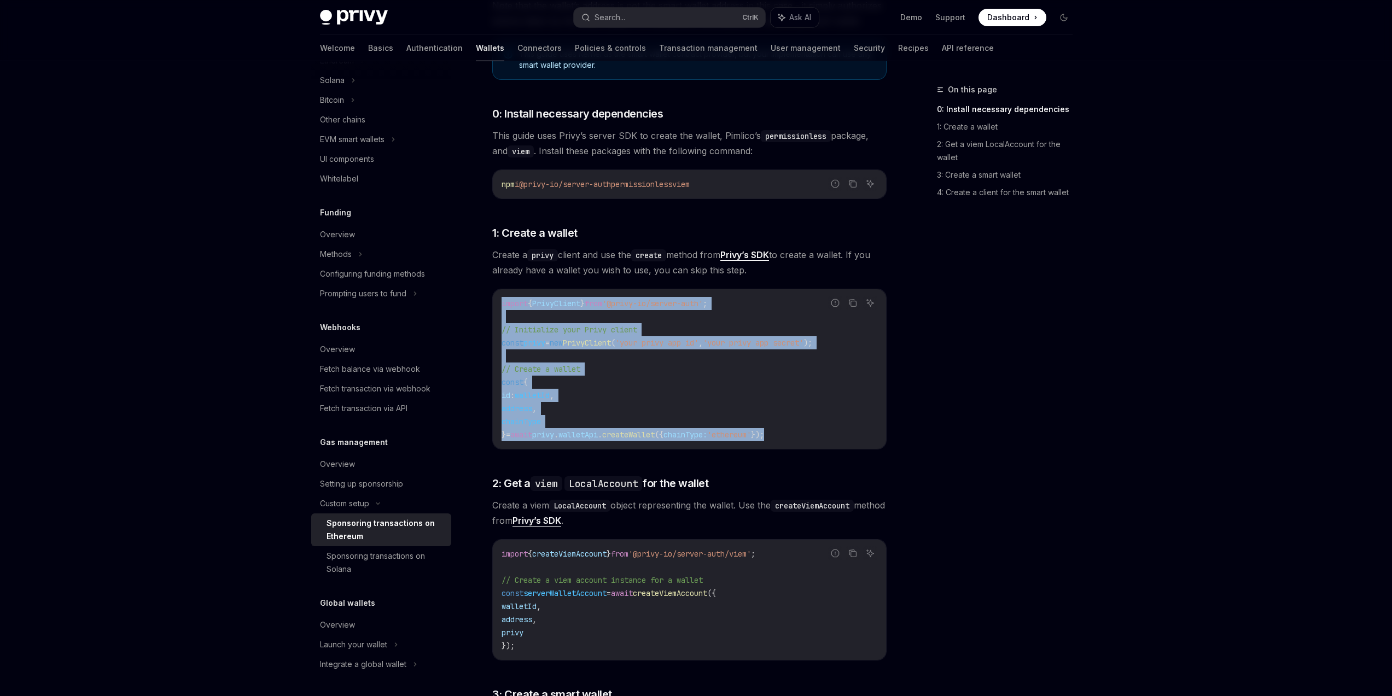
click at [502, 301] on code "import { PrivyClient } from '@privy-io/server-auth' ; // Initialize your Privy …" at bounding box center [690, 369] width 376 height 144
click at [502, 301] on span "import" at bounding box center [515, 304] width 26 height 10
drag, startPoint x: 498, startPoint y: 301, endPoint x: 812, endPoint y: 440, distance: 342.8
click at [812, 440] on div "import { PrivyClient } from '@privy-io/server-auth' ; // Initialize your Privy …" at bounding box center [689, 369] width 393 height 160
click at [812, 440] on code "import { PrivyClient } from '@privy-io/server-auth' ; // Initialize your Privy …" at bounding box center [690, 369] width 376 height 144
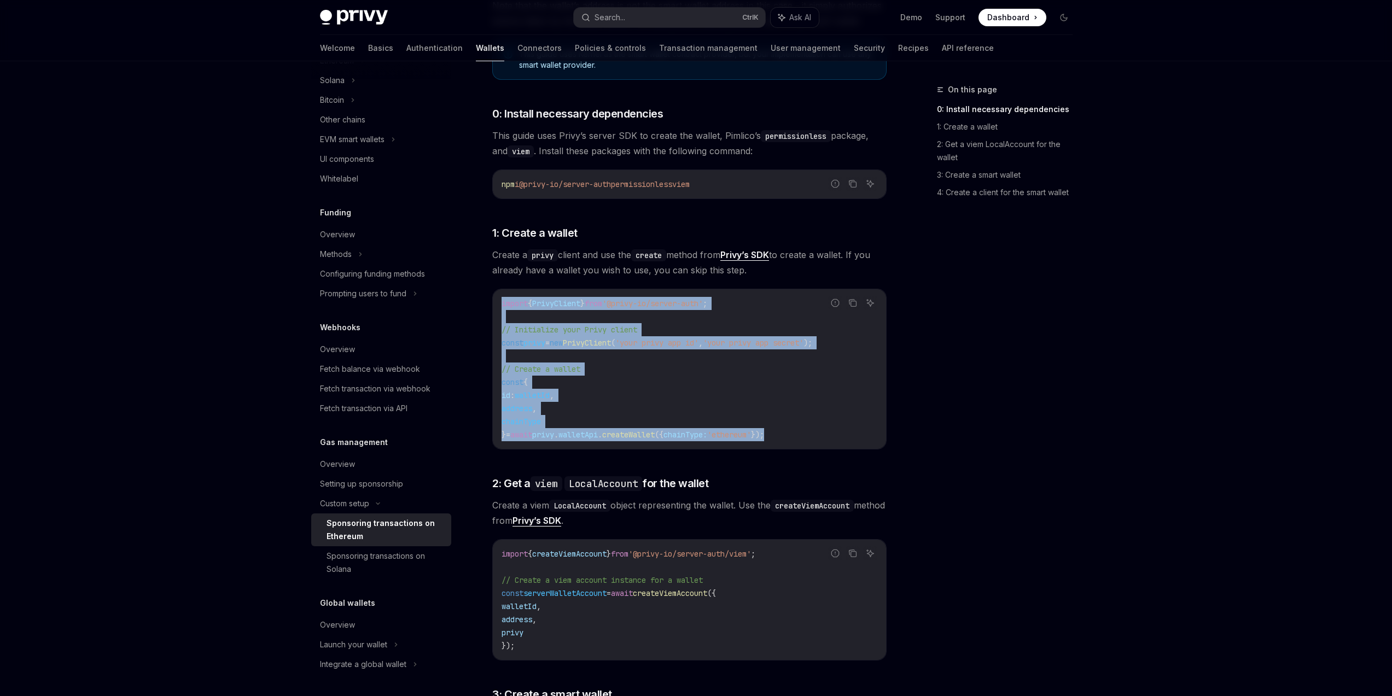
drag, startPoint x: 692, startPoint y: 405, endPoint x: 502, endPoint y: 299, distance: 217.2
click at [502, 299] on code "import { PrivyClient } from '@privy-io/server-auth' ; // Initialize your Privy …" at bounding box center [690, 369] width 376 height 144
click at [502, 299] on span "import" at bounding box center [515, 304] width 26 height 10
drag, startPoint x: 499, startPoint y: 300, endPoint x: 802, endPoint y: 442, distance: 335.0
click at [799, 446] on div "import { PrivyClient } from '@privy-io/server-auth' ; // Initialize your Privy …" at bounding box center [689, 369] width 393 height 160
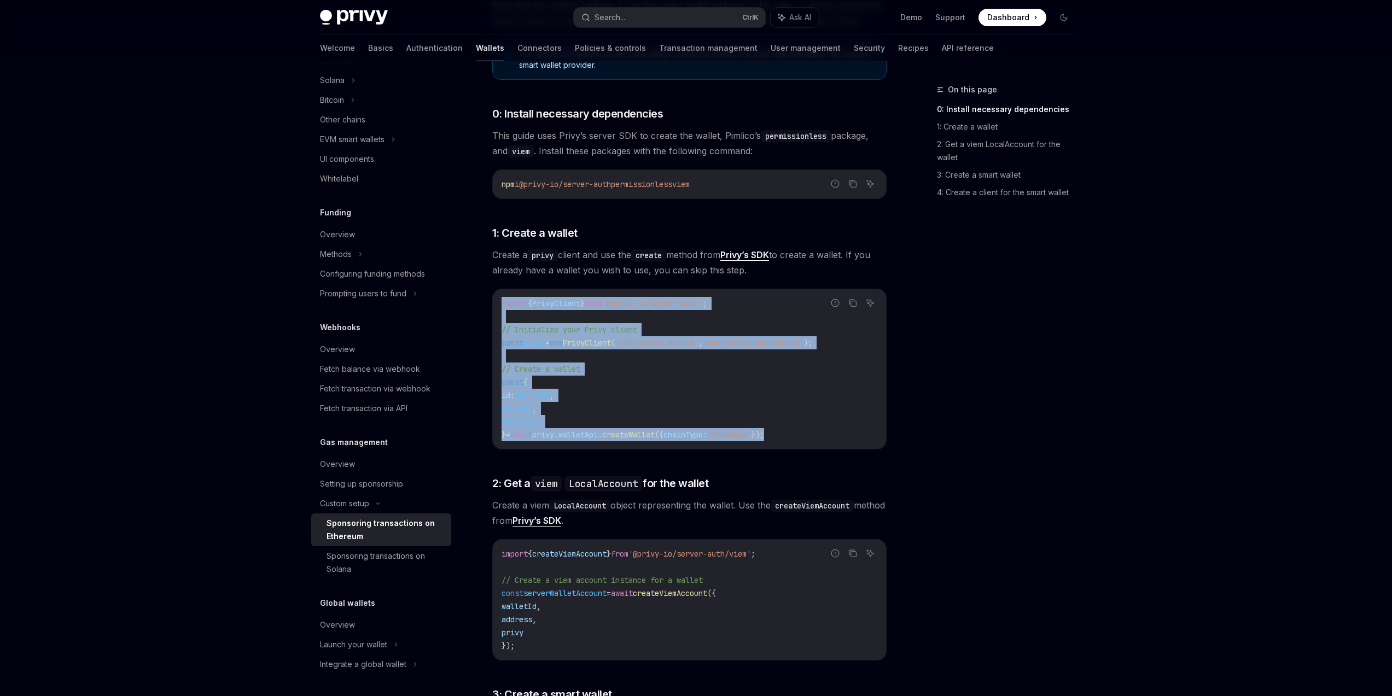
click at [802, 442] on div "import { PrivyClient } from '@privy-io/server-auth' ; // Initialize your Privy …" at bounding box center [689, 369] width 393 height 160
drag, startPoint x: 824, startPoint y: 436, endPoint x: 500, endPoint y: 300, distance: 351.0
click at [500, 300] on div "import { PrivyClient } from '@privy-io/server-auth' ; // Initialize your Privy …" at bounding box center [689, 369] width 393 height 160
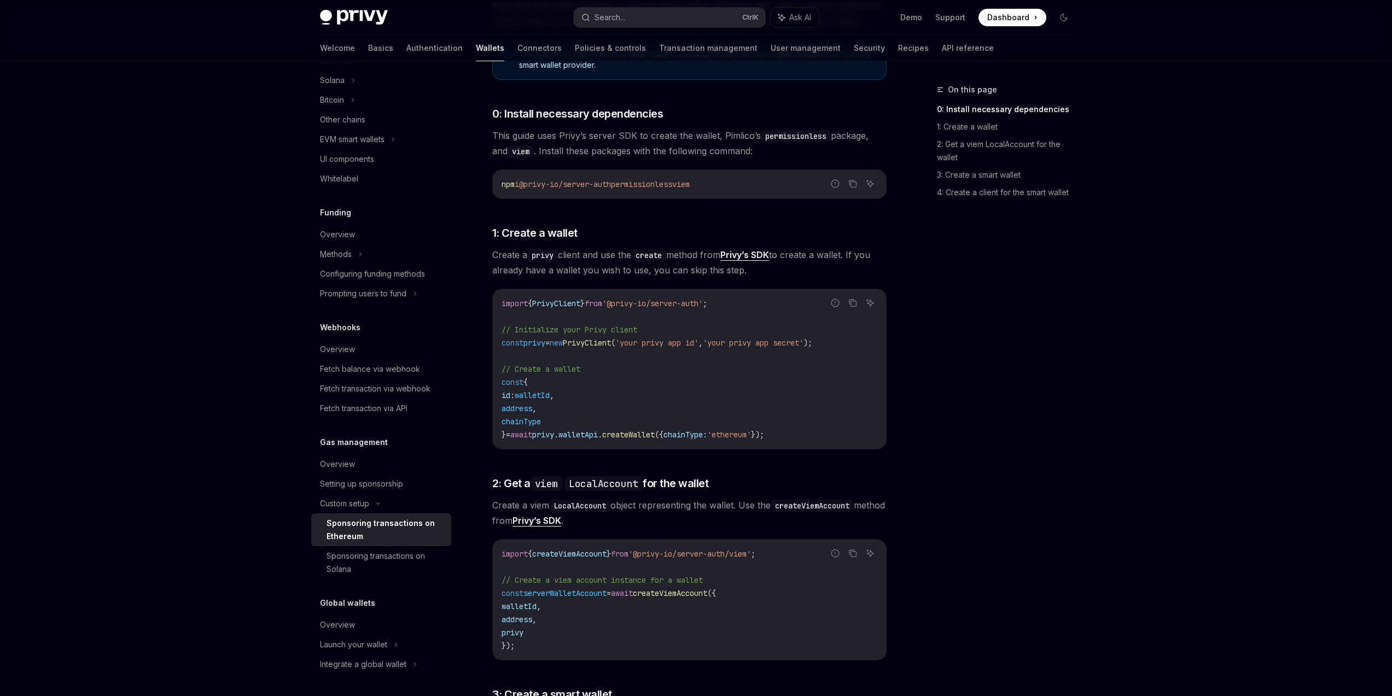
click at [948, 393] on div "On this page 0: Install necessary dependencies 1: Create a wallet 2: Get a viem…" at bounding box center [998, 389] width 166 height 613
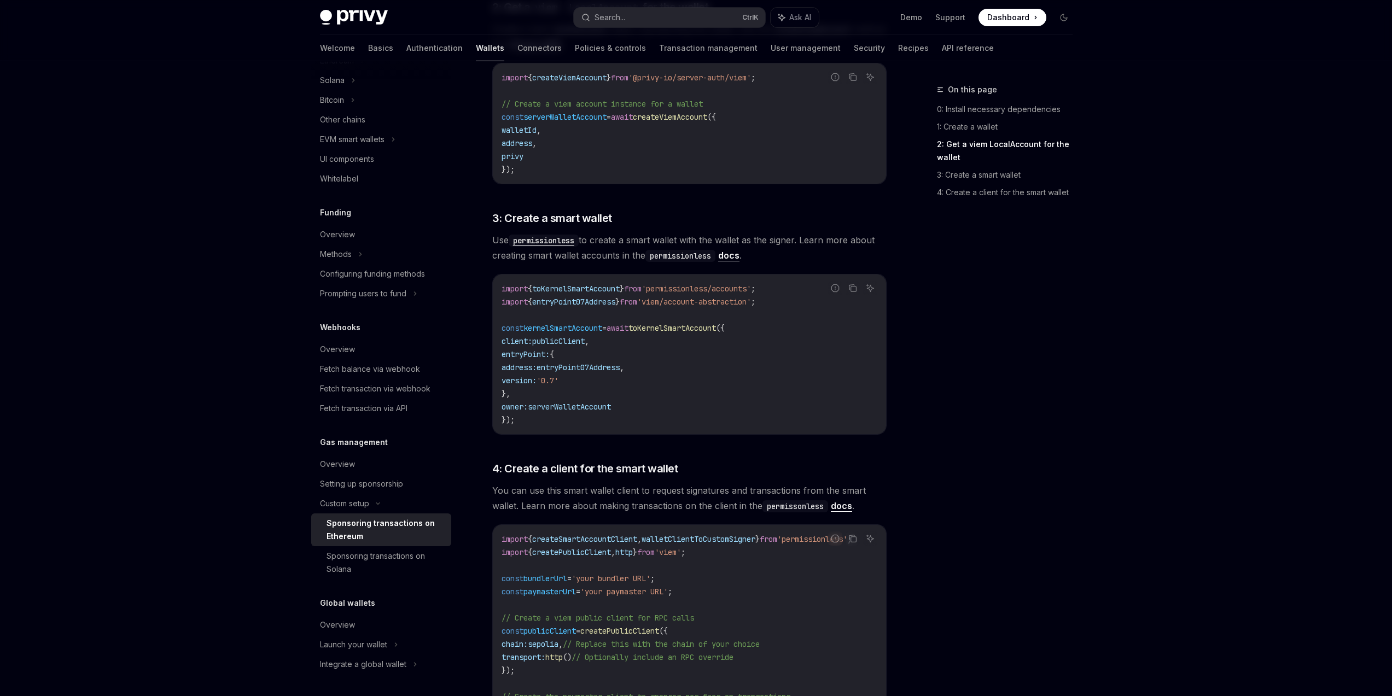
scroll to position [722, 0]
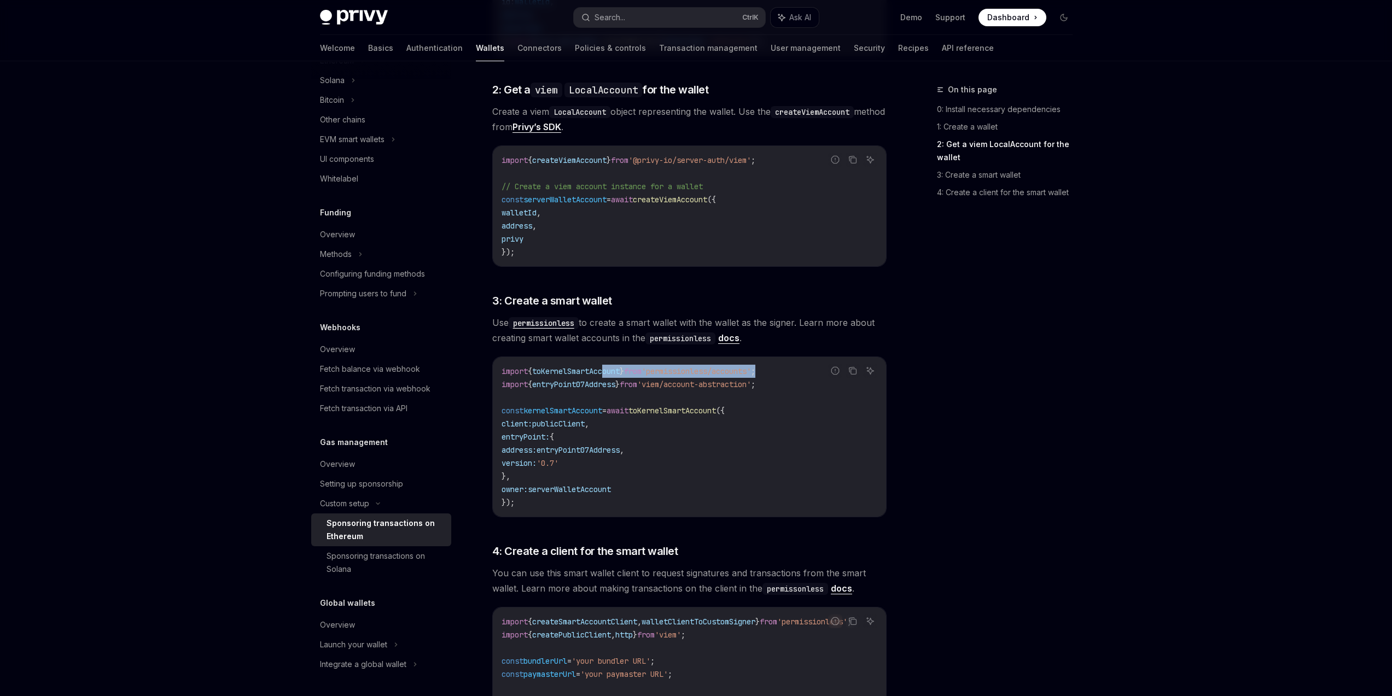
drag, startPoint x: 790, startPoint y: 371, endPoint x: 612, endPoint y: 366, distance: 177.8
click at [612, 366] on code "import { toKernelSmartAccount } from 'permissionless/accounts' ; import { entry…" at bounding box center [690, 437] width 376 height 144
drag, startPoint x: 500, startPoint y: 370, endPoint x: 760, endPoint y: 378, distance: 259.9
click at [759, 378] on div "import { toKernelSmartAccount } from 'permissionless/accounts' ; import { entry…" at bounding box center [689, 437] width 393 height 160
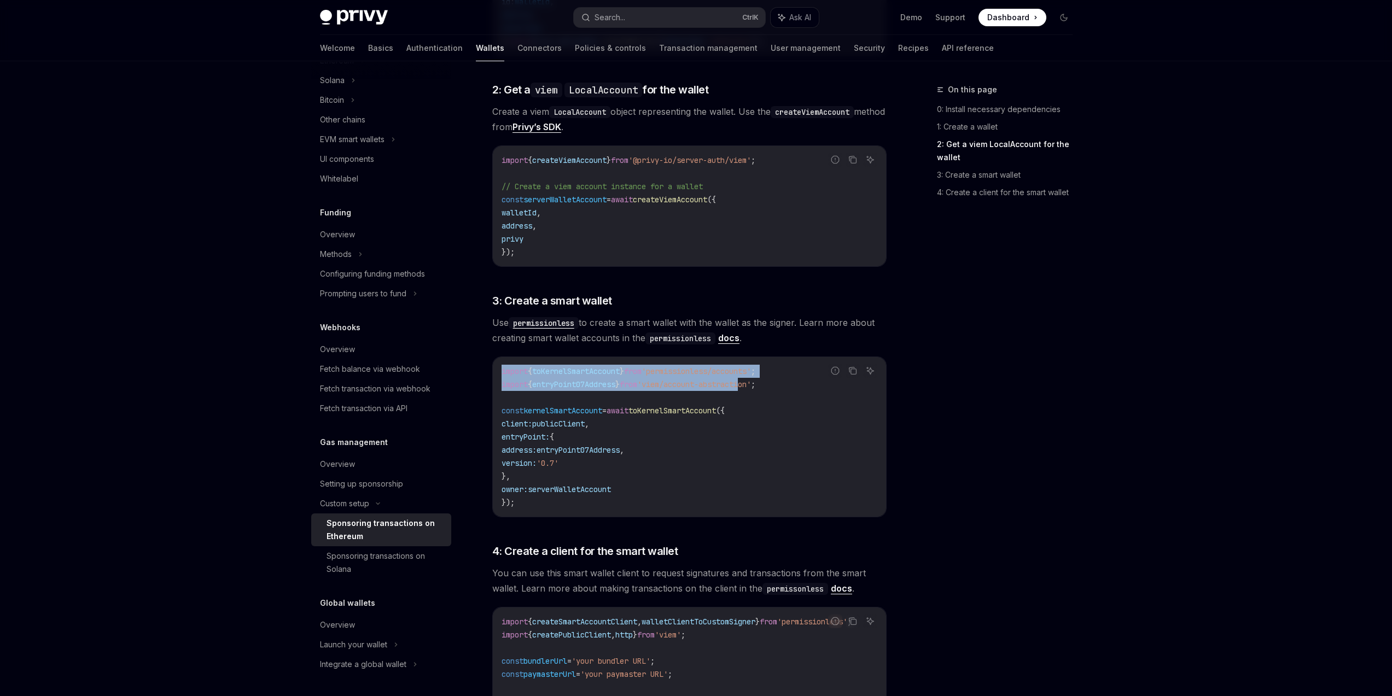
click at [751, 380] on span "'viem/account-abstraction'" at bounding box center [694, 385] width 114 height 10
drag, startPoint x: 788, startPoint y: 375, endPoint x: 551, endPoint y: 368, distance: 236.9
click at [551, 368] on code "import { toKernelSmartAccount } from 'permissionless/accounts' ; import { entry…" at bounding box center [690, 437] width 376 height 144
click at [551, 368] on span "toKernelSmartAccount" at bounding box center [576, 371] width 88 height 10
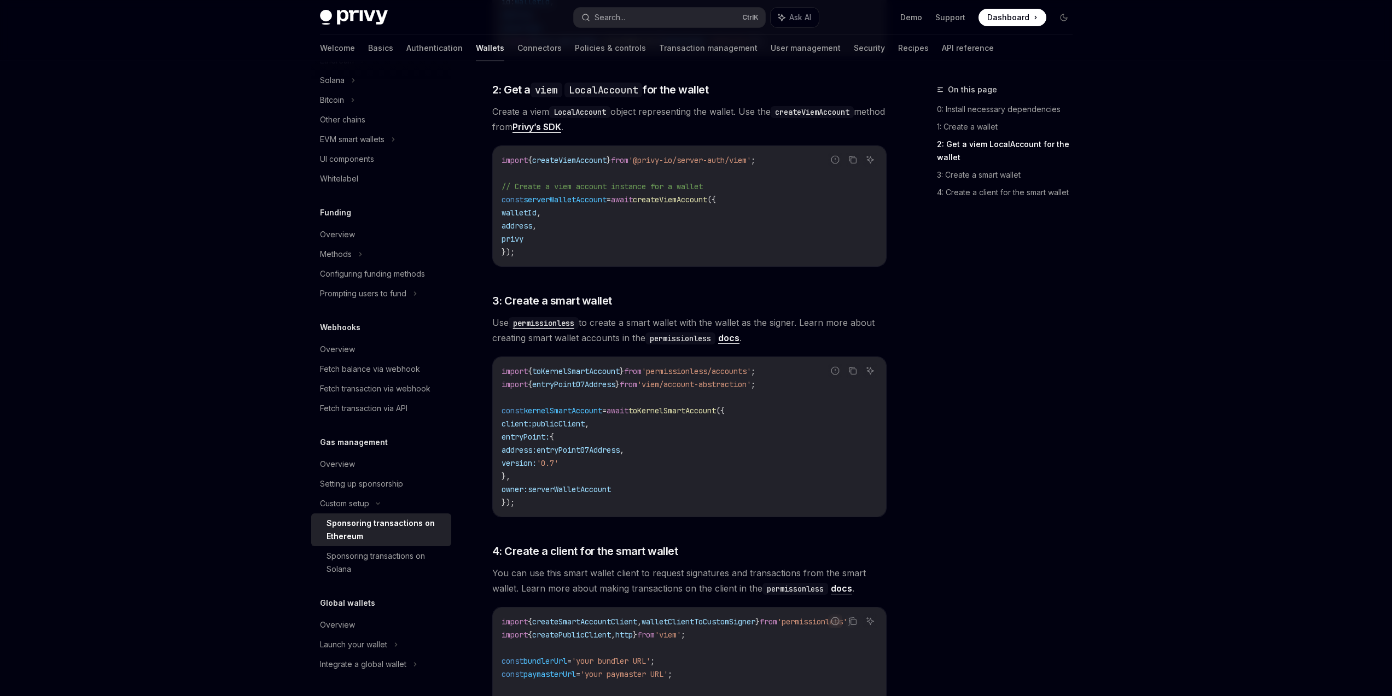
drag, startPoint x: 528, startPoint y: 374, endPoint x: 545, endPoint y: 399, distance: 29.9
click at [529, 374] on span "import { toKernelSmartAccount } from 'permissionless/accounts' ;" at bounding box center [629, 371] width 254 height 10
drag, startPoint x: 531, startPoint y: 406, endPoint x: 776, endPoint y: 421, distance: 244.9
click at [726, 421] on code "import { toKernelSmartAccount } from 'permissionless/accounts' ; import { entry…" at bounding box center [690, 437] width 376 height 144
click at [789, 421] on code "import { toKernelSmartAccount } from 'permissionless/accounts' ; import { entry…" at bounding box center [690, 437] width 376 height 144
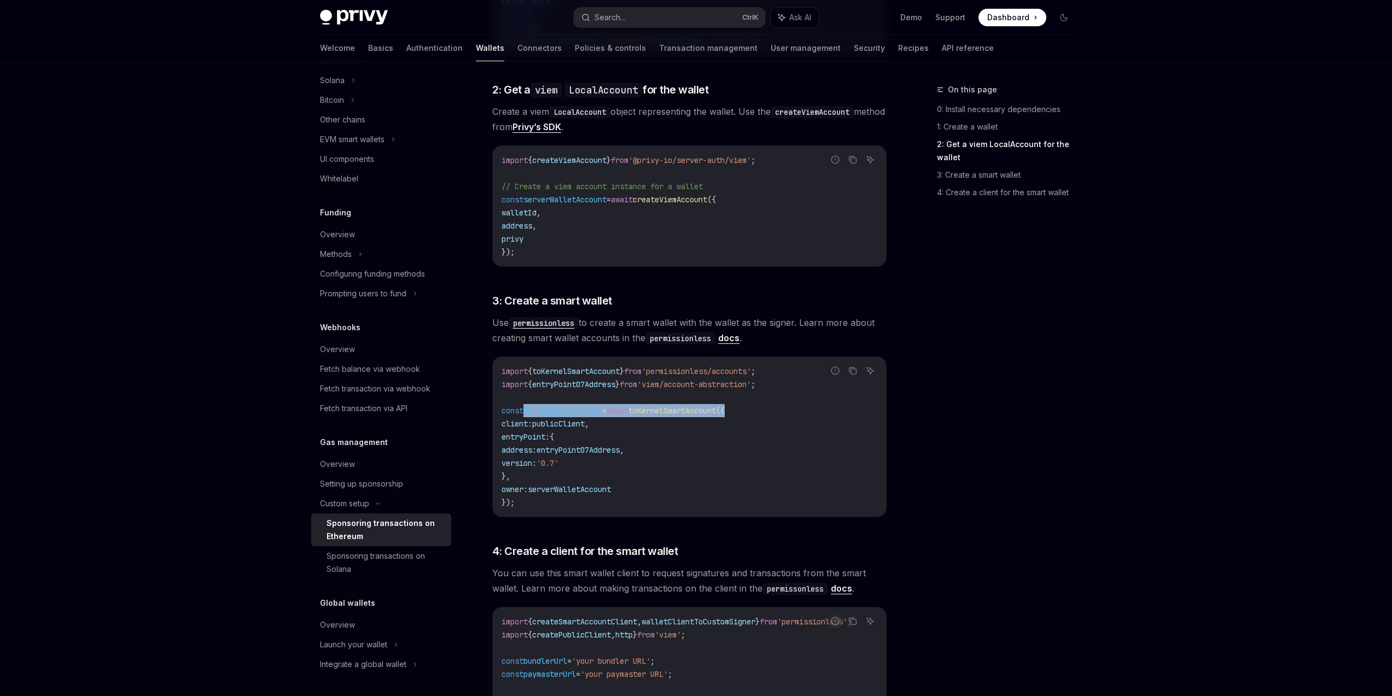
drag, startPoint x: 707, startPoint y: 407, endPoint x: 524, endPoint y: 413, distance: 182.8
click at [524, 413] on code "import { toKernelSmartAccount } from 'permissionless/accounts' ; import { entry…" at bounding box center [690, 437] width 376 height 144
click at [523, 413] on span "const" at bounding box center [513, 411] width 22 height 10
drag, startPoint x: 498, startPoint y: 412, endPoint x: 569, endPoint y: 518, distance: 127.3
click at [569, 518] on div "This guide explains how to use smart wallets from your server to sponsor gas fe…" at bounding box center [689, 262] width 394 height 1492
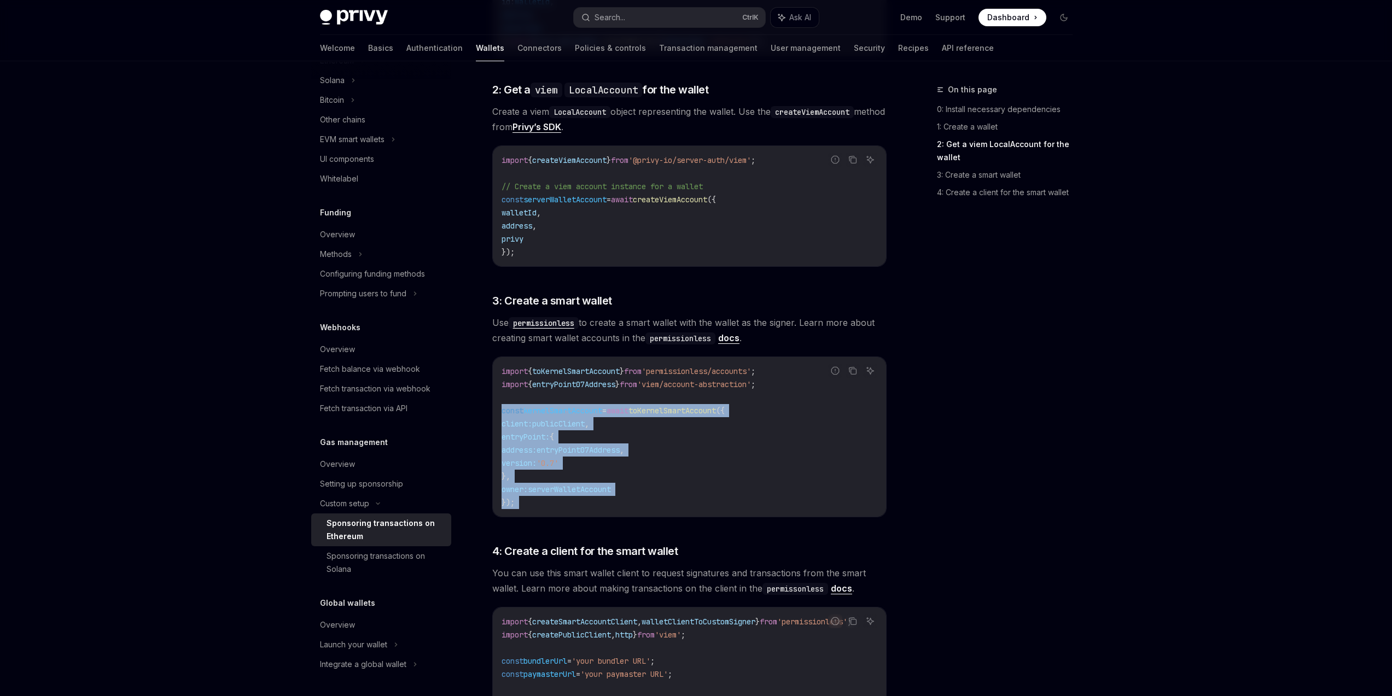
click at [569, 518] on div "This guide explains how to use smart wallets from your server to sponsor gas fe…" at bounding box center [689, 262] width 394 height 1492
drag, startPoint x: 579, startPoint y: 516, endPoint x: 498, endPoint y: 416, distance: 128.3
click at [498, 416] on div "import { toKernelSmartAccount } from 'permissionless/accounts' ; import { entry…" at bounding box center [689, 437] width 393 height 160
drag, startPoint x: 498, startPoint y: 408, endPoint x: 554, endPoint y: 498, distance: 105.8
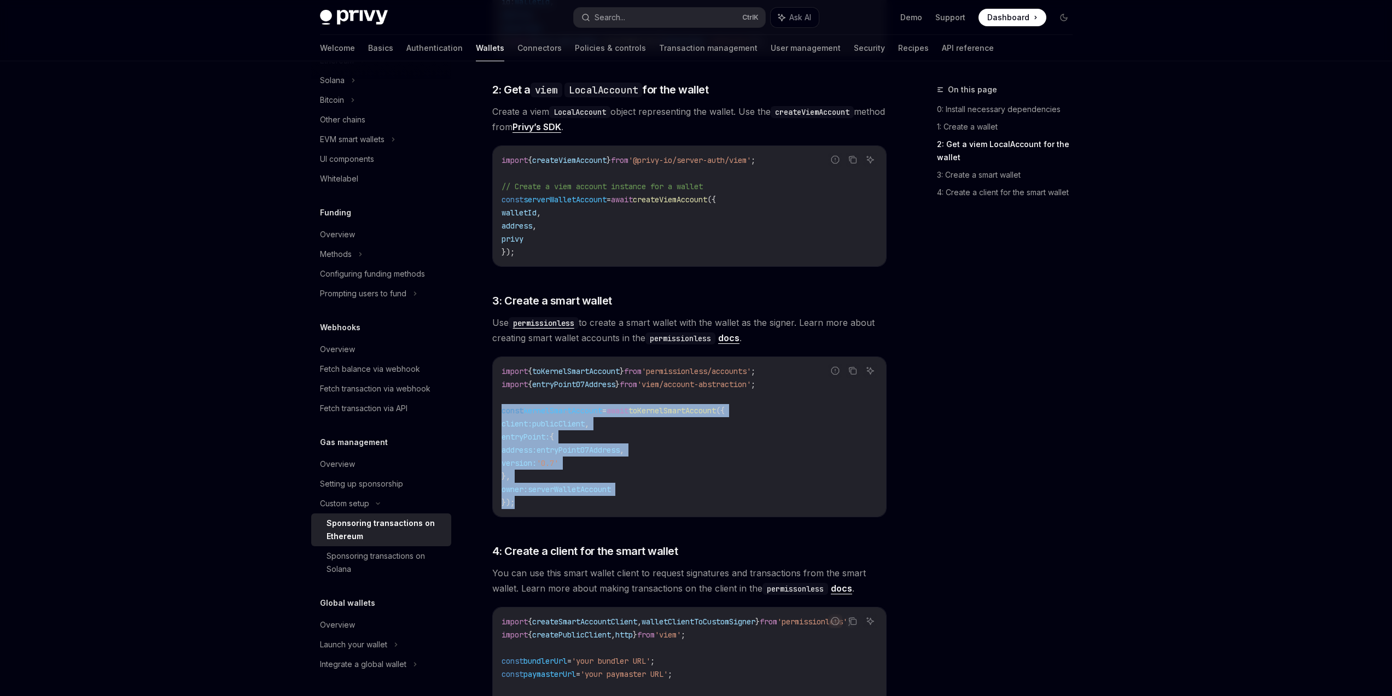
click at [554, 498] on div "import { toKernelSmartAccount } from 'permissionless/accounts' ; import { entry…" at bounding box center [689, 437] width 393 height 160
click at [541, 509] on code "import { toKernelSmartAccount } from 'permissionless/accounts' ; import { entry…" at bounding box center [690, 437] width 376 height 144
drag, startPoint x: 548, startPoint y: 506, endPoint x: 502, endPoint y: 412, distance: 105.4
click at [502, 414] on code "import { toKernelSmartAccount } from 'permissionless/accounts' ; import { entry…" at bounding box center [690, 437] width 376 height 144
click at [502, 412] on span "const" at bounding box center [513, 411] width 22 height 10
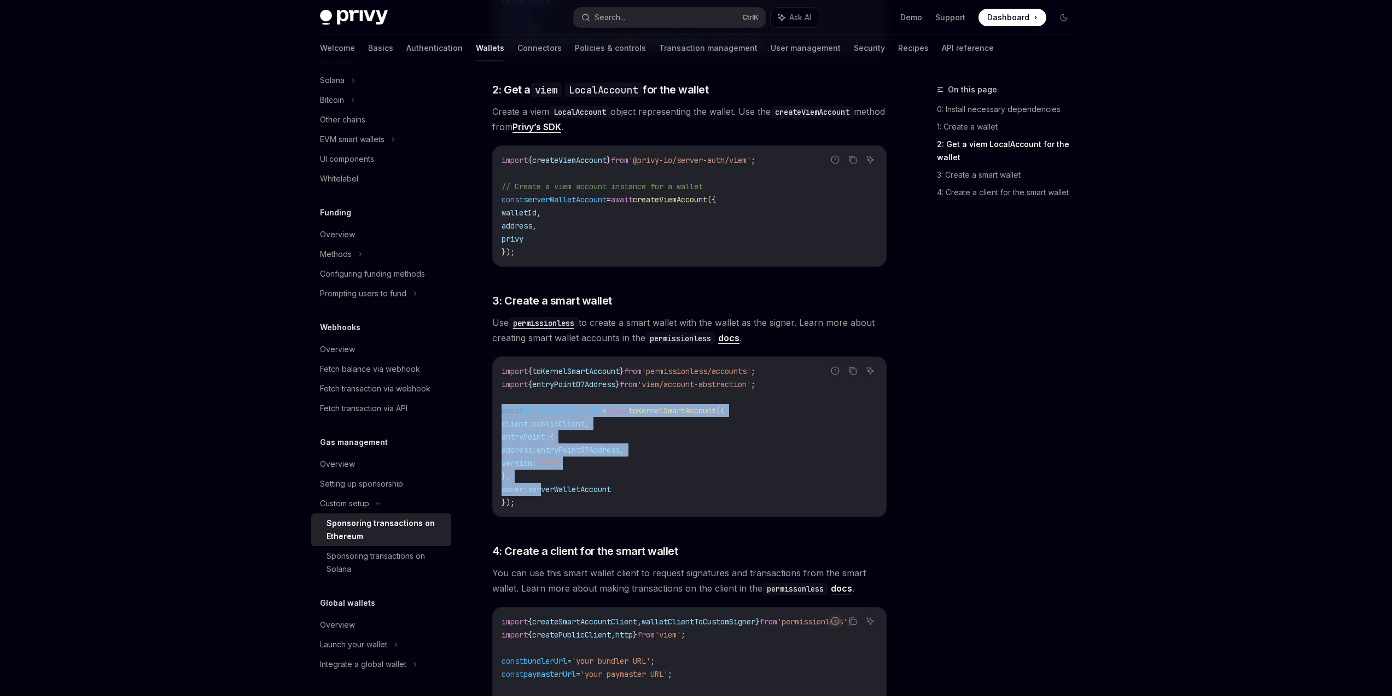
drag, startPoint x: 498, startPoint y: 405, endPoint x: 554, endPoint y: 492, distance: 103.2
click at [554, 492] on div "import { toKernelSmartAccount } from 'permissionless/accounts' ; import { entry…" at bounding box center [689, 437] width 393 height 160
click at [554, 492] on span "serverWalletAccount" at bounding box center [569, 490] width 83 height 10
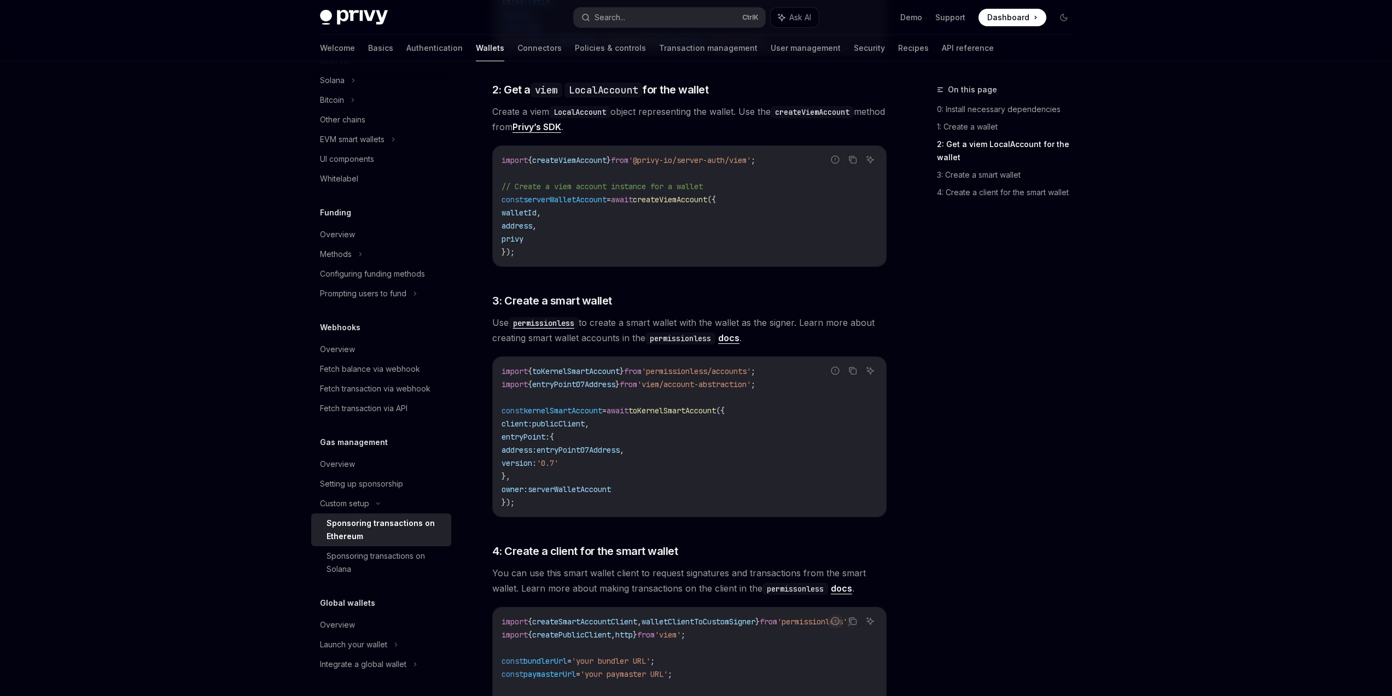
click at [546, 518] on div "This guide explains how to use smart wallets from your server to sponsor gas fe…" at bounding box center [689, 262] width 394 height 1492
drag, startPoint x: 544, startPoint y: 517, endPoint x: 497, endPoint y: 415, distance: 112.6
click at [496, 418] on div "This guide explains how to use smart wallets from your server to sponsor gas fe…" at bounding box center [689, 262] width 394 height 1492
click at [497, 415] on div "import { toKernelSmartAccount } from 'permissionless/accounts' ; import { entry…" at bounding box center [689, 437] width 393 height 160
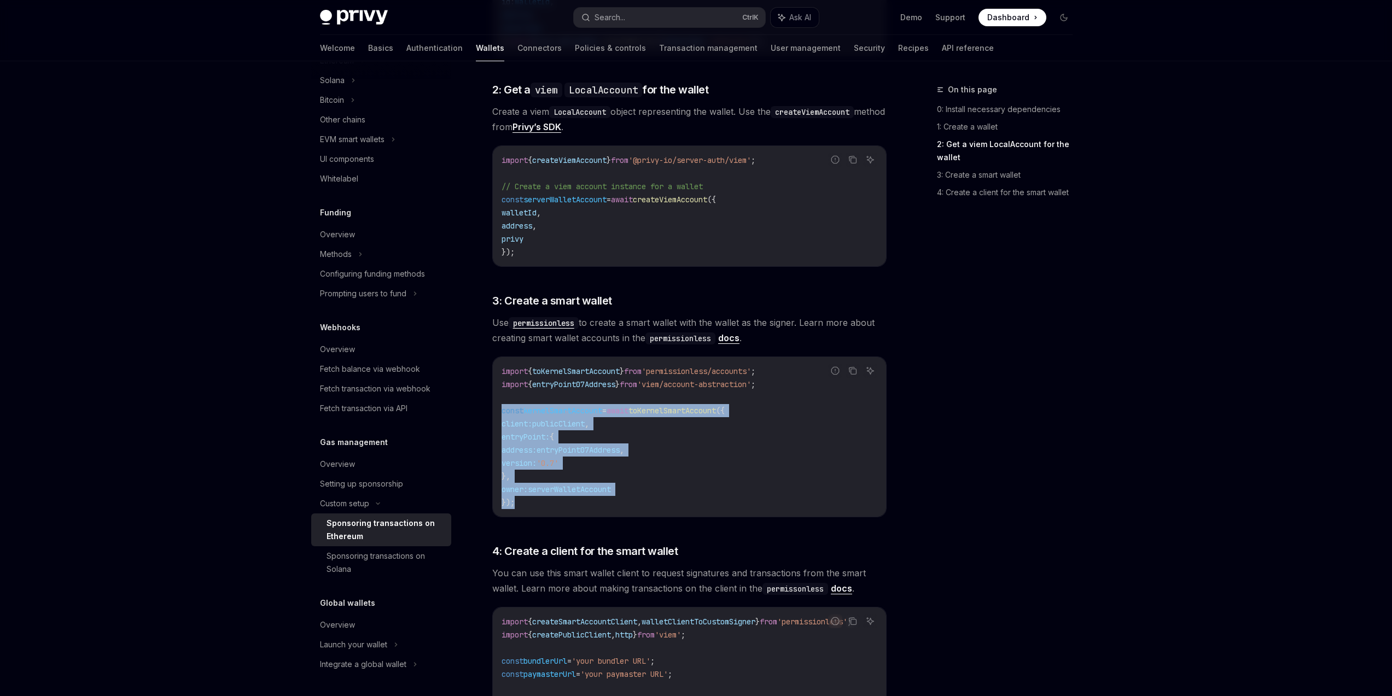
drag, startPoint x: 497, startPoint y: 413, endPoint x: 526, endPoint y: 509, distance: 100.0
click at [526, 509] on div "import { toKernelSmartAccount } from 'permissionless/accounts' ; import { entry…" at bounding box center [689, 437] width 393 height 160
click at [526, 509] on code "import { toKernelSmartAccount } from 'permissionless/accounts' ; import { entry…" at bounding box center [690, 437] width 376 height 144
drag, startPoint x: 552, startPoint y: 504, endPoint x: 492, endPoint y: 409, distance: 112.9
click at [492, 409] on div "Report incorrect code Copy Ask AI import { toKernelSmartAccount } from 'permiss…" at bounding box center [689, 437] width 394 height 161
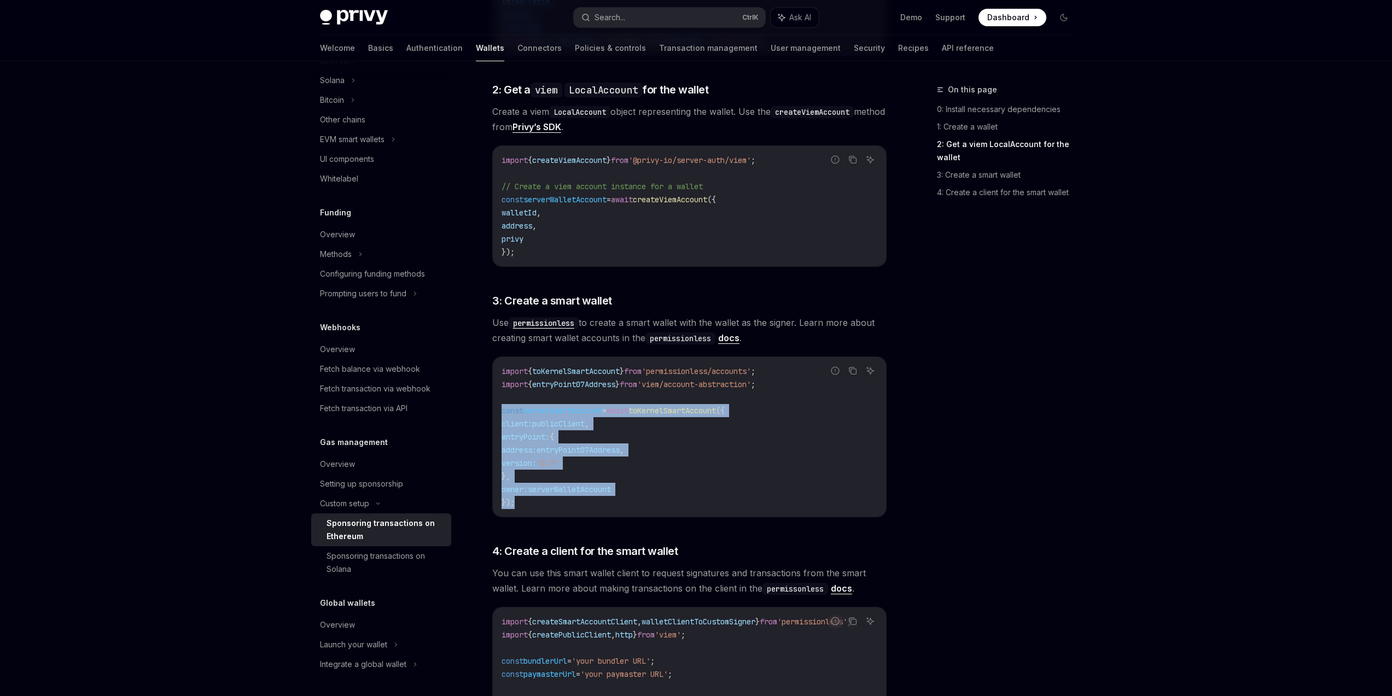
click at [493, 409] on div "import { toKernelSmartAccount } from 'permissionless/accounts' ; import { entry…" at bounding box center [689, 437] width 393 height 160
drag, startPoint x: 498, startPoint y: 405, endPoint x: 526, endPoint y: 501, distance: 100.2
click at [526, 501] on div "import { toKernelSmartAccount } from 'permissionless/accounts' ; import { entry…" at bounding box center [689, 437] width 393 height 160
click at [526, 501] on code "import { toKernelSmartAccount } from 'permissionless/accounts' ; import { entry…" at bounding box center [690, 437] width 376 height 144
drag, startPoint x: 538, startPoint y: 505, endPoint x: 491, endPoint y: 407, distance: 108.1
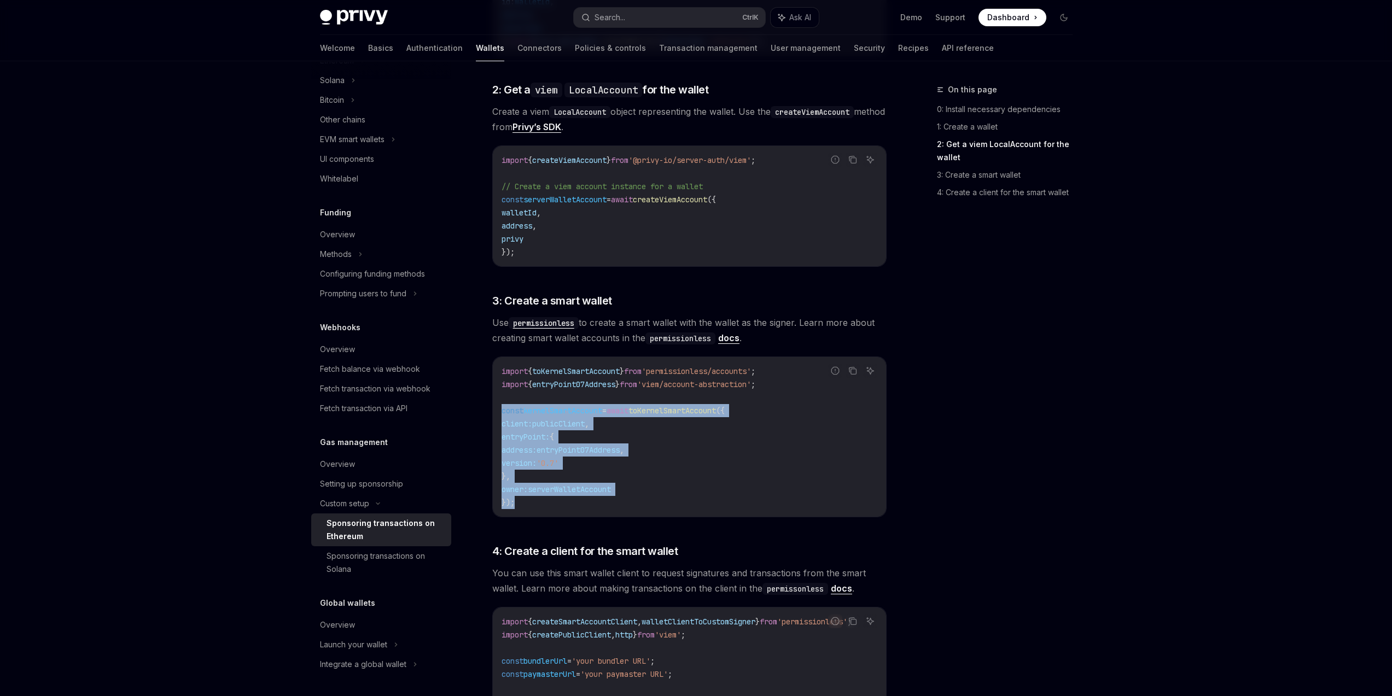
click at [491, 407] on div "Custom setup Sponsoring transactions on Ethereum OpenAI Open in ChatGPT OpenAI …" at bounding box center [587, 266] width 604 height 1810
click at [545, 508] on div "import { toKernelSmartAccount } from 'permissionless/accounts' ; import { entry…" at bounding box center [689, 437] width 393 height 160
click at [545, 508] on code "import { toKernelSmartAccount } from 'permissionless/accounts' ; import { entry…" at bounding box center [690, 437] width 376 height 144
click at [502, 415] on code "import { toKernelSmartAccount } from 'permissionless/accounts' ; import { entry…" at bounding box center [690, 437] width 376 height 144
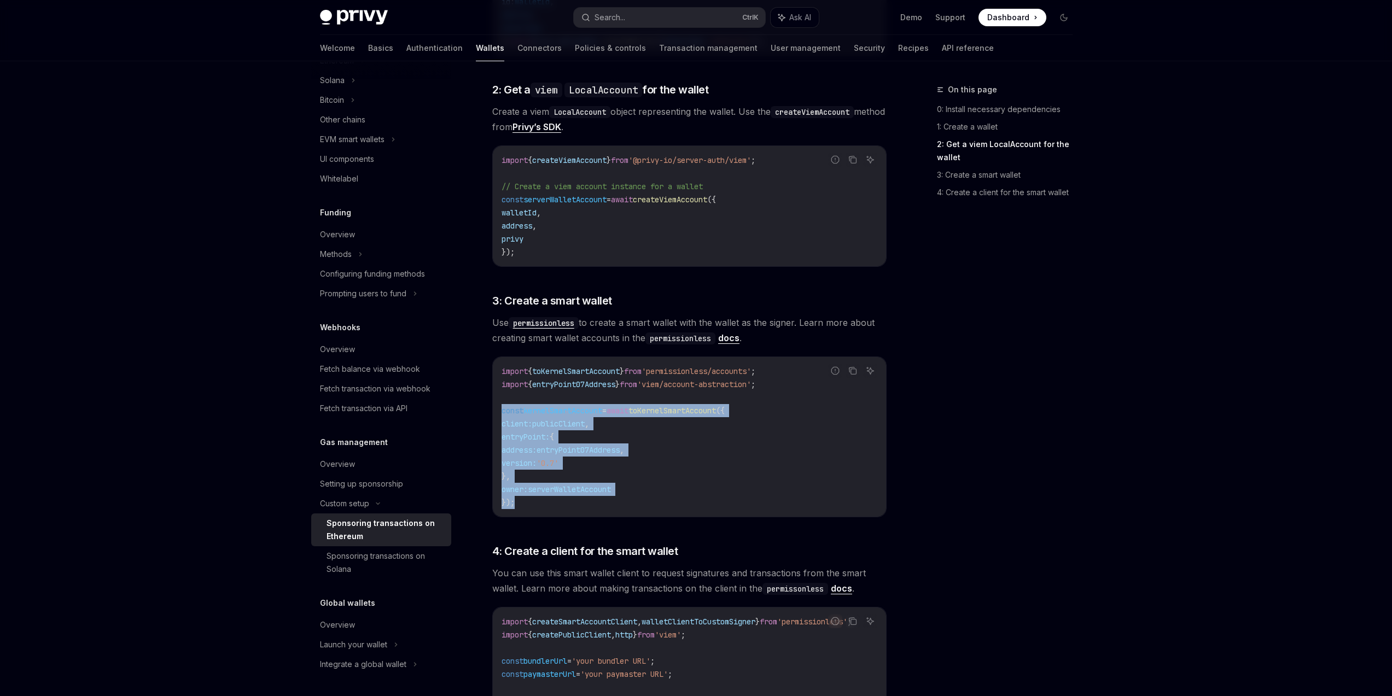
click at [502, 415] on span "const" at bounding box center [513, 411] width 22 height 10
click at [531, 514] on div "import { toKernelSmartAccount } from 'permissionless/accounts' ; import { entry…" at bounding box center [689, 437] width 393 height 160
click at [499, 418] on div "import { toKernelSmartAccount } from 'permissionless/accounts' ; import { entry…" at bounding box center [689, 437] width 393 height 160
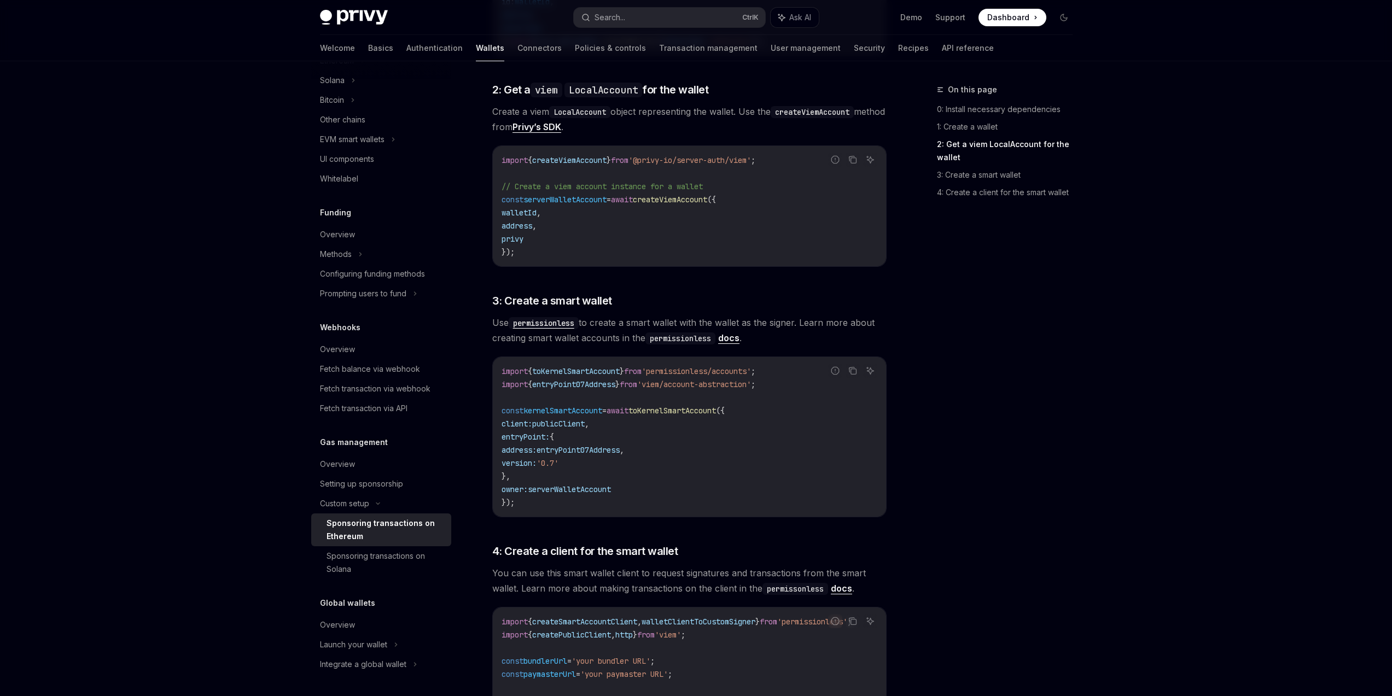
click at [499, 409] on div "import { toKernelSmartAccount } from 'permissionless/accounts' ; import { entry…" at bounding box center [689, 437] width 393 height 160
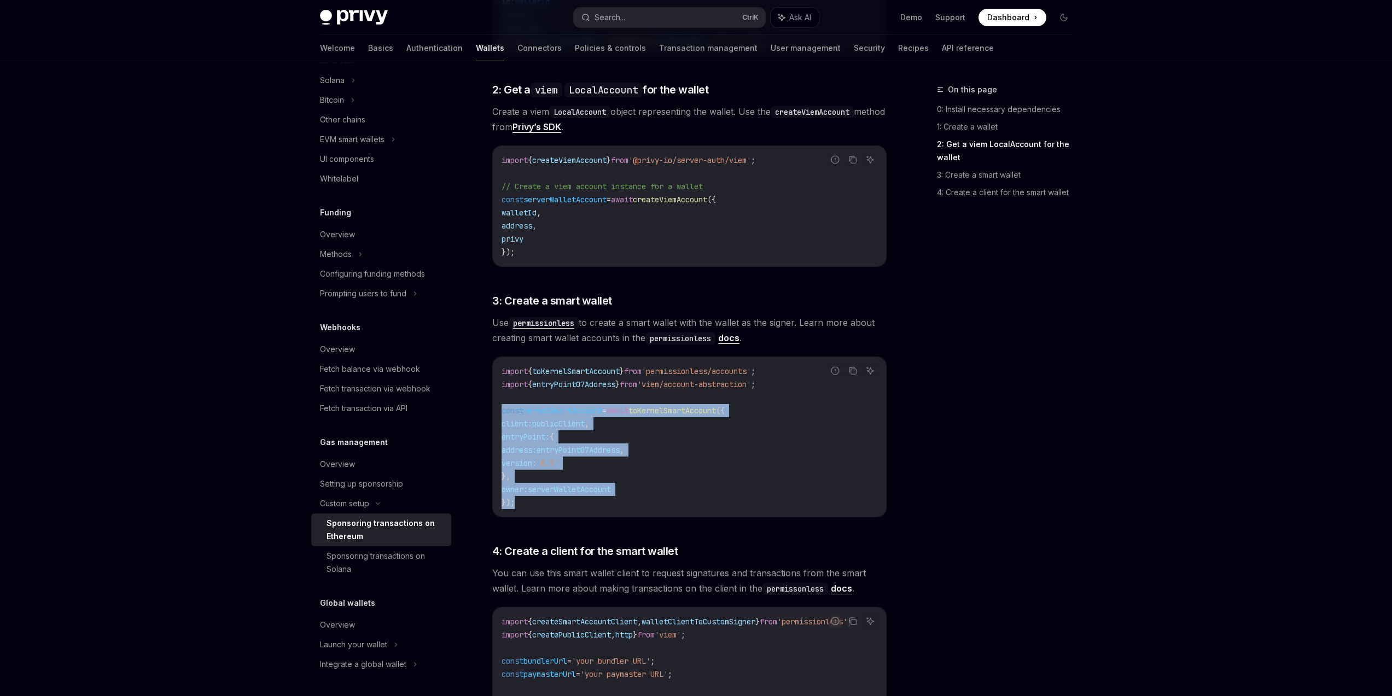
click at [545, 514] on div "import { toKernelSmartAccount } from 'permissionless/accounts' ; import { entry…" at bounding box center [689, 437] width 393 height 160
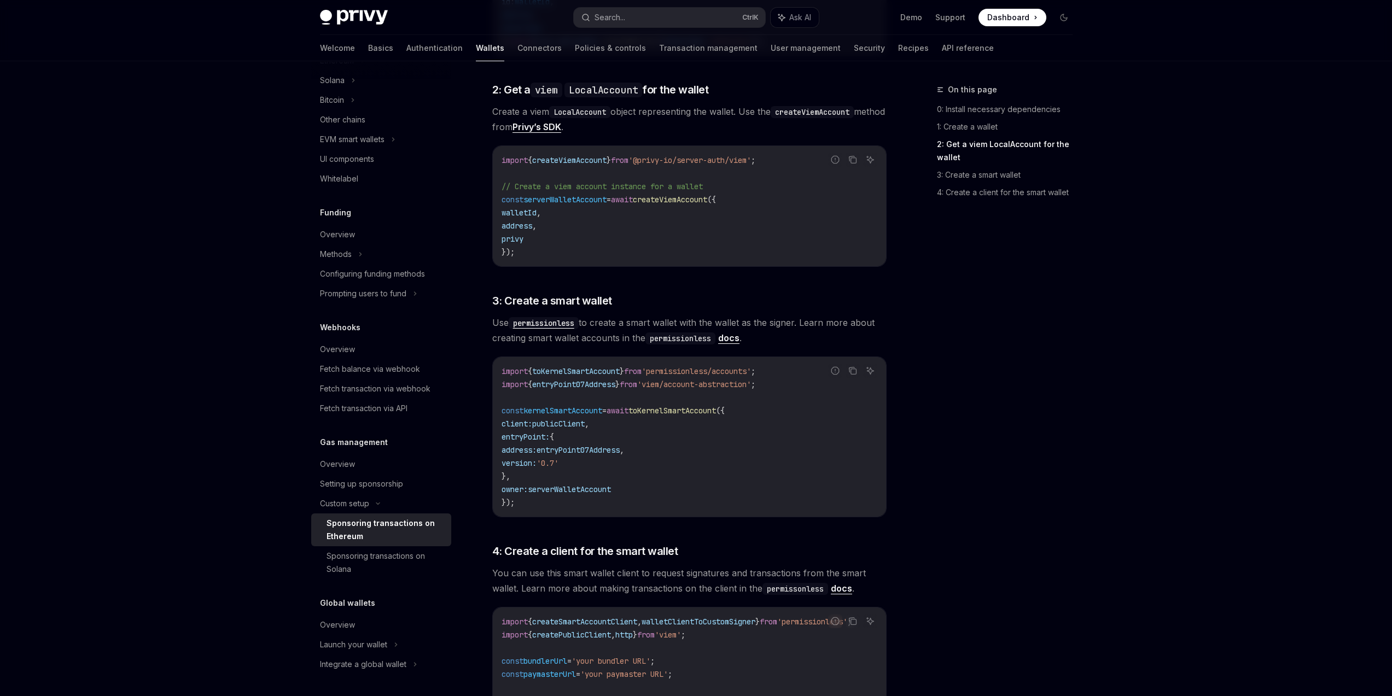
click at [1129, 505] on div "Privy Docs home page Search... Ctrl K Ask AI Demo Support Dashboard Dashboard S…" at bounding box center [696, 224] width 1392 height 1893
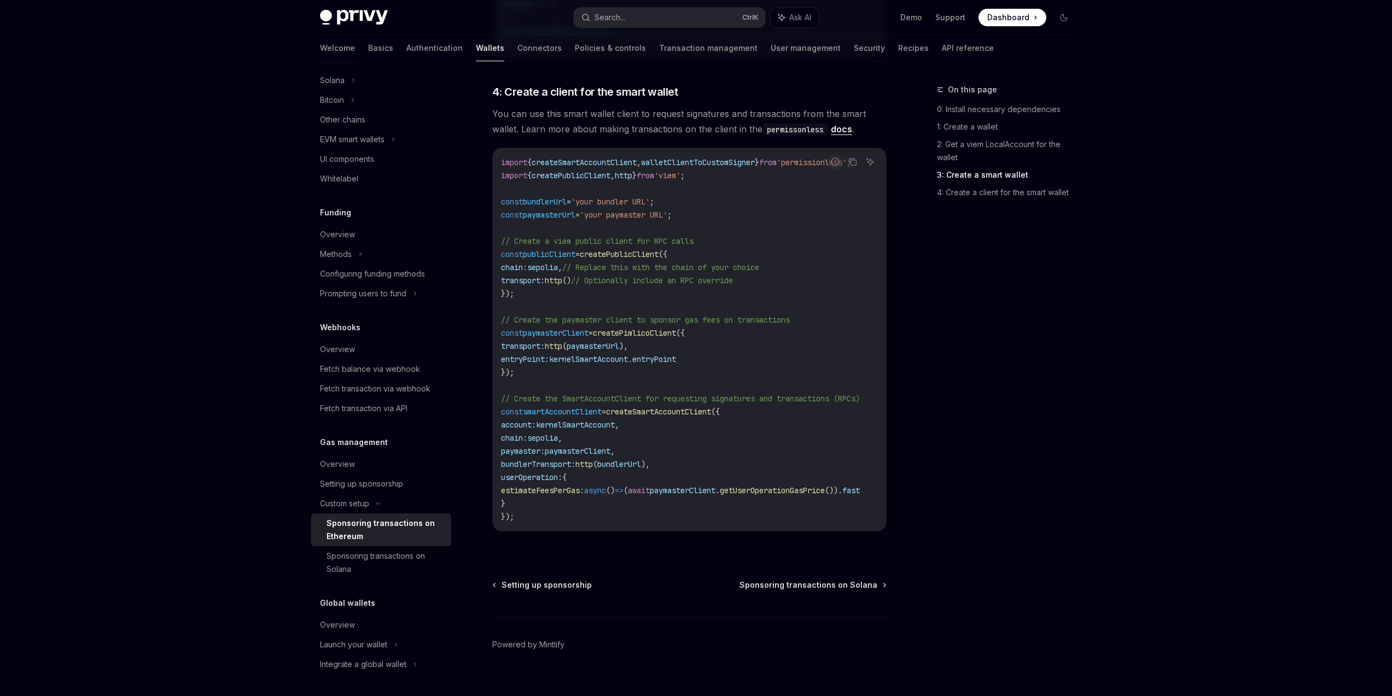
scroll to position [0, 0]
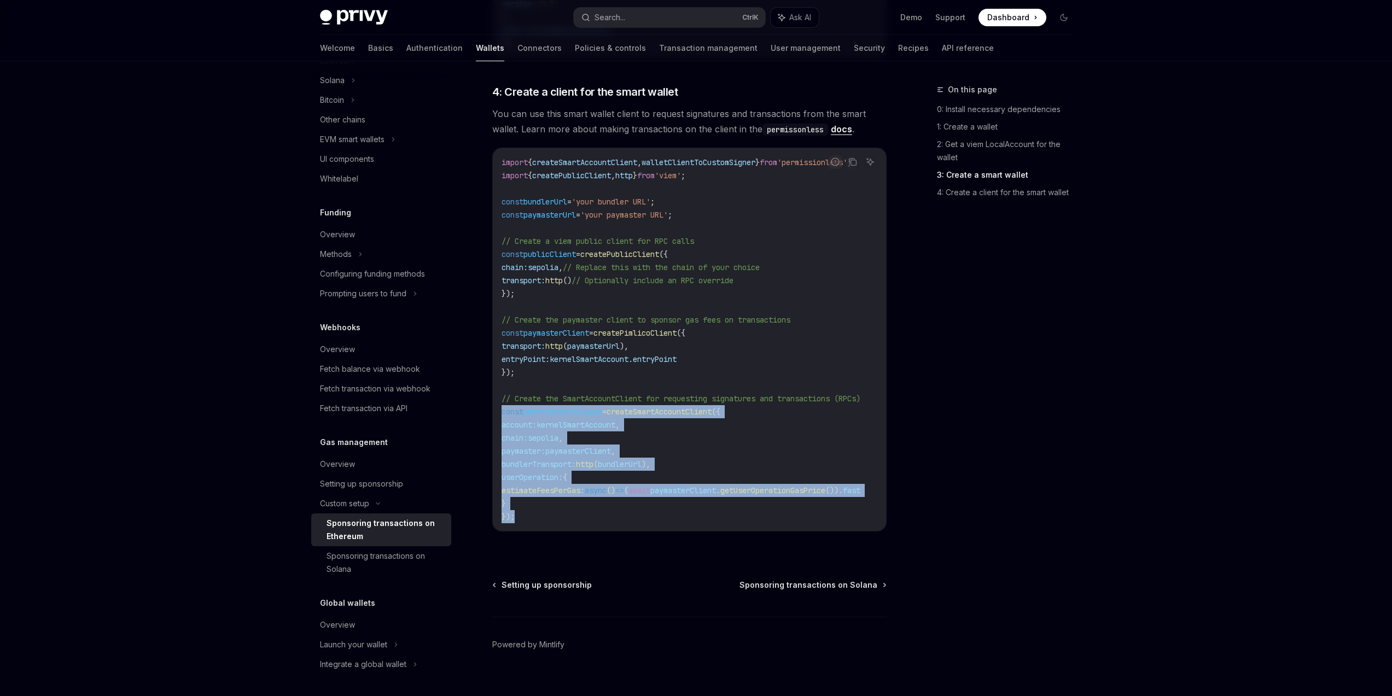
drag, startPoint x: 698, startPoint y: 521, endPoint x: 493, endPoint y: 410, distance: 233.5
click at [493, 410] on div "import { createSmartAccountClient , walletClientToCustomSigner } from 'permissi…" at bounding box center [689, 339] width 393 height 383
click at [498, 398] on div "import { createSmartAccountClient , walletClientToCustomSigner } from 'permissi…" at bounding box center [689, 339] width 393 height 383
drag, startPoint x: 500, startPoint y: 397, endPoint x: 530, endPoint y: 509, distance: 116.5
click at [530, 509] on div "import { createSmartAccountClient , walletClientToCustomSigner } from 'permissi…" at bounding box center [689, 339] width 393 height 383
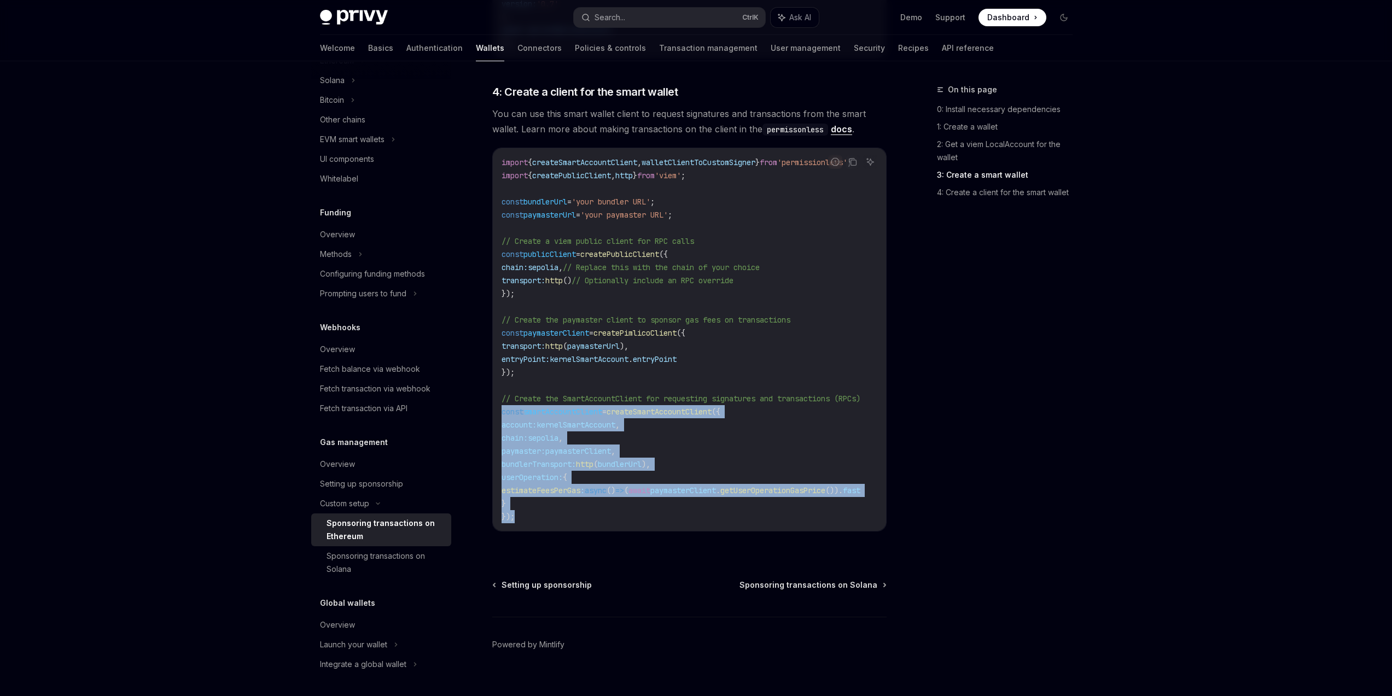
click at [529, 509] on code "import { createSmartAccountClient , walletClientToCustomSigner } from 'permissi…" at bounding box center [694, 340] width 385 height 368
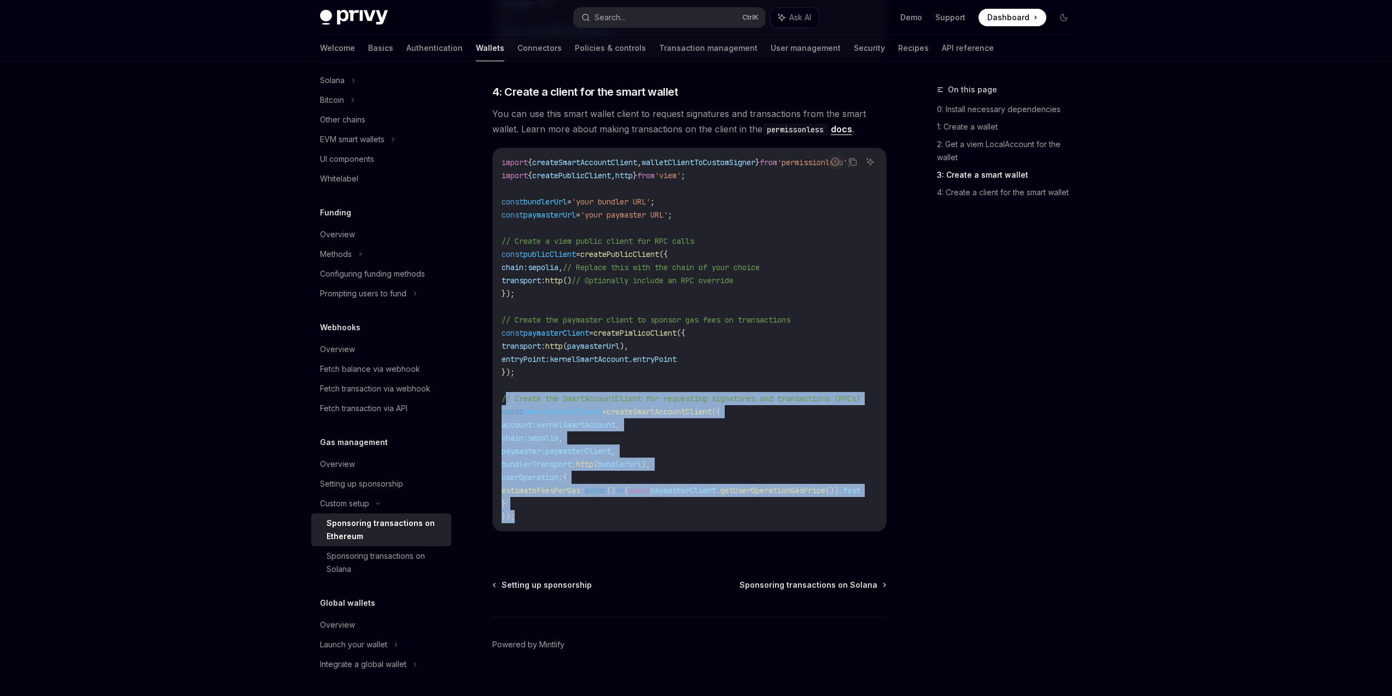
drag, startPoint x: 522, startPoint y: 517, endPoint x: 503, endPoint y: 400, distance: 118.6
click at [503, 400] on code "import { createSmartAccountClient , walletClientToCustomSigner } from 'permissi…" at bounding box center [694, 340] width 385 height 368
click at [503, 400] on span "// Create the SmartAccountClient for requesting signatures and transactions (RP…" at bounding box center [681, 399] width 359 height 10
drag, startPoint x: 503, startPoint y: 397, endPoint x: 532, endPoint y: 512, distance: 119.7
click at [527, 517] on code "import { createSmartAccountClient , walletClientToCustomSigner } from 'permissi…" at bounding box center [694, 340] width 385 height 368
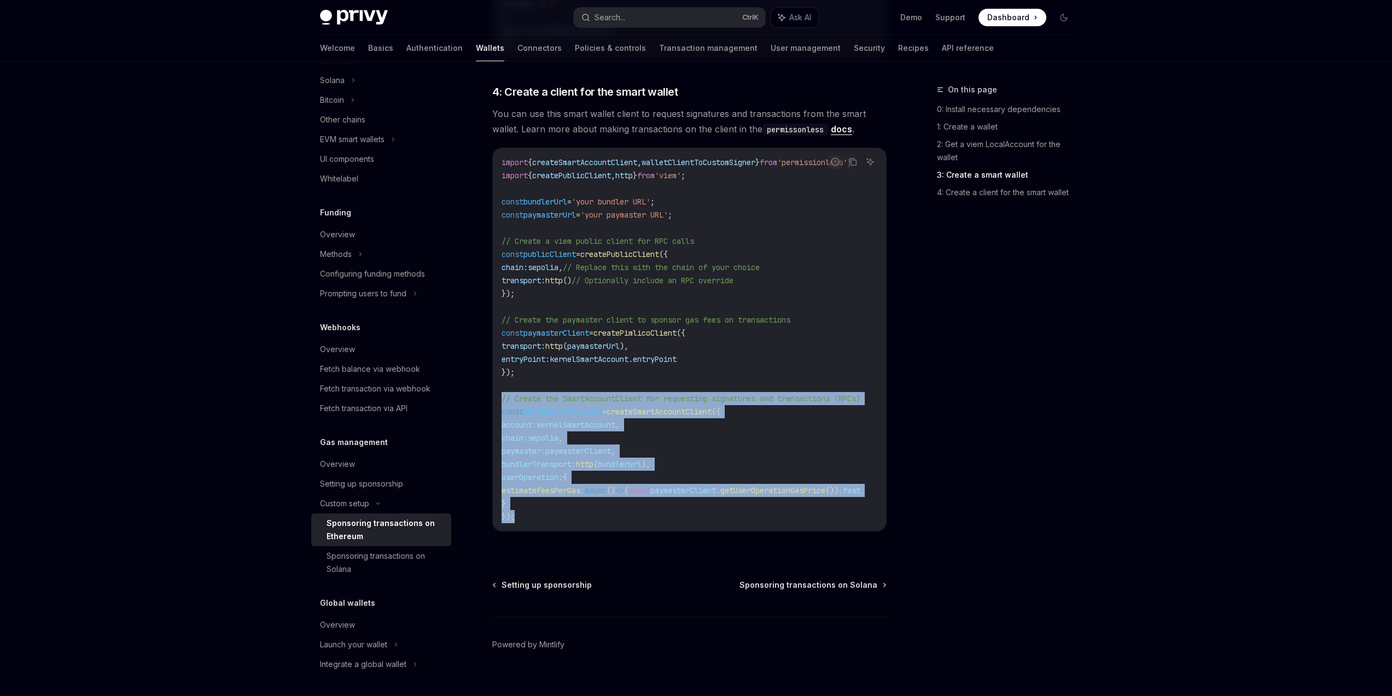
click at [535, 509] on code "import { createSmartAccountClient , walletClientToCustomSigner } from 'permissi…" at bounding box center [694, 340] width 385 height 368
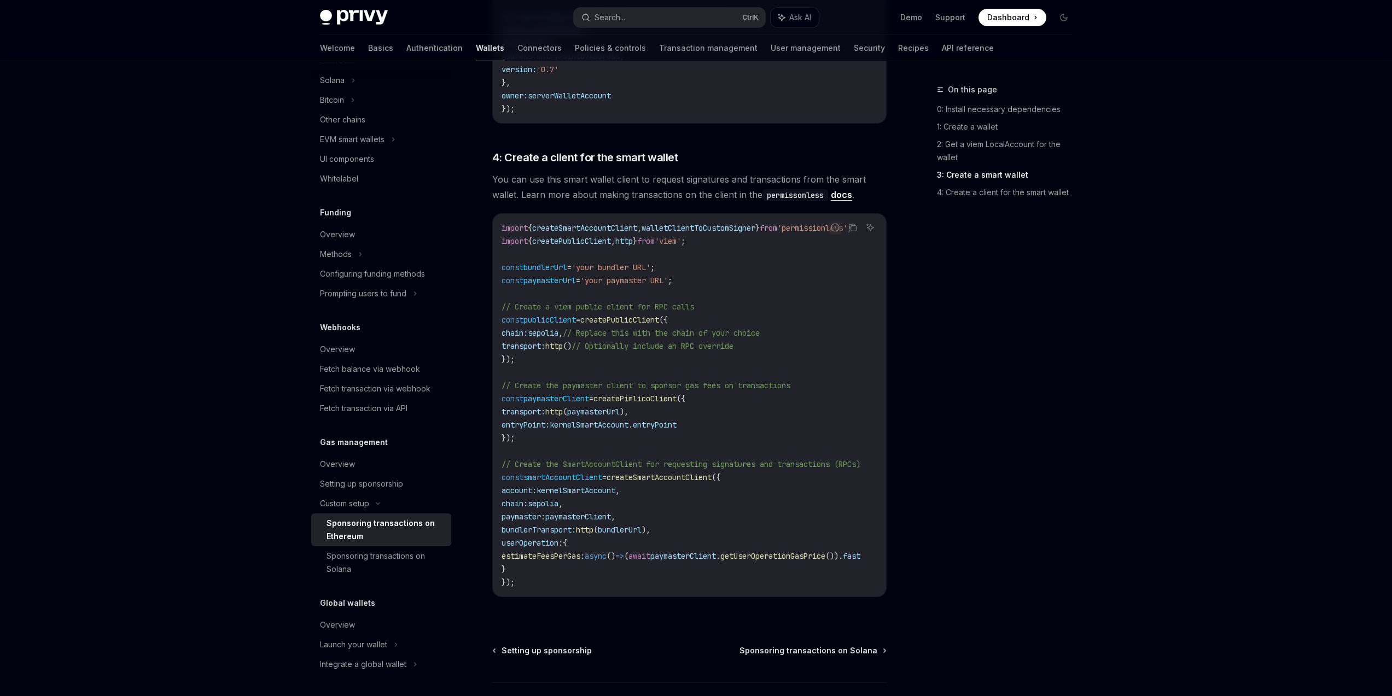
scroll to position [1201, 0]
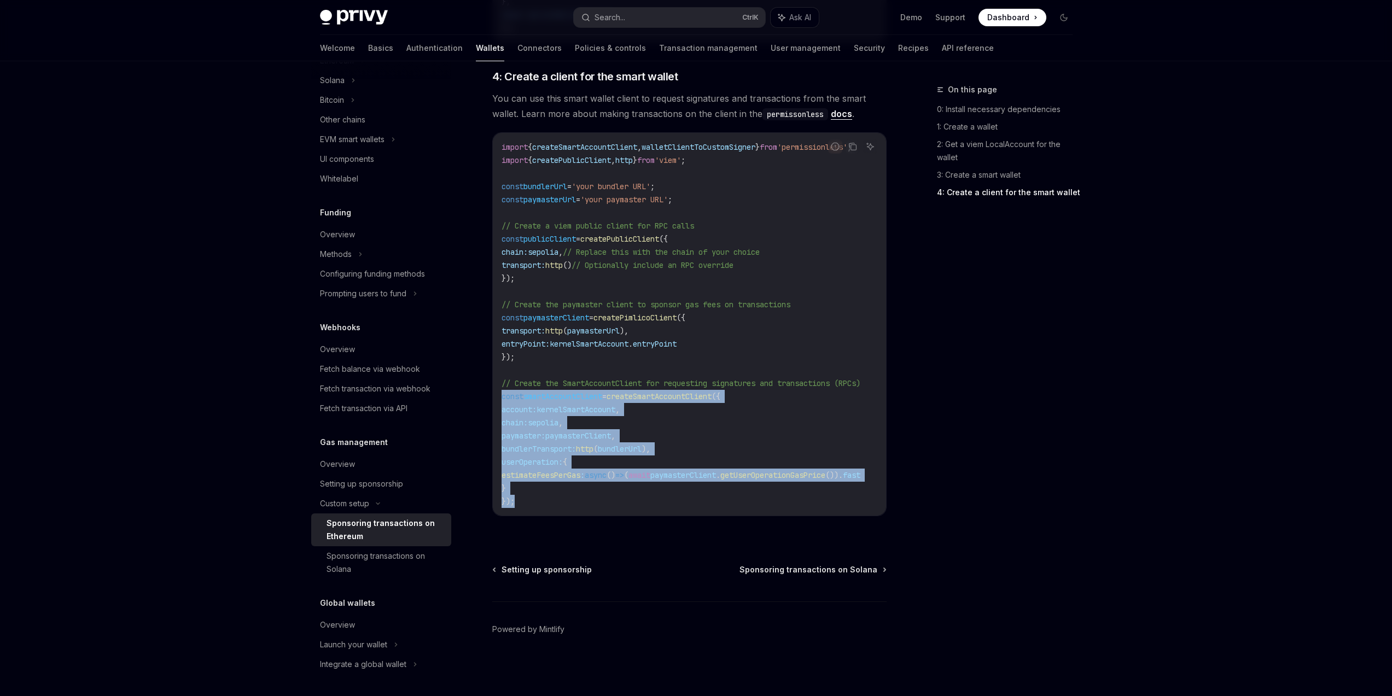
drag, startPoint x: 517, startPoint y: 435, endPoint x: 487, endPoint y: 390, distance: 54.2
click at [497, 388] on div "import { createSmartAccountClient , walletClientToCustomSigner } from 'permissi…" at bounding box center [689, 324] width 393 height 383
drag, startPoint x: 494, startPoint y: 390, endPoint x: 528, endPoint y: 494, distance: 109.7
click at [528, 494] on div "import { createSmartAccountClient , walletClientToCustomSigner } from 'permissi…" at bounding box center [689, 324] width 393 height 383
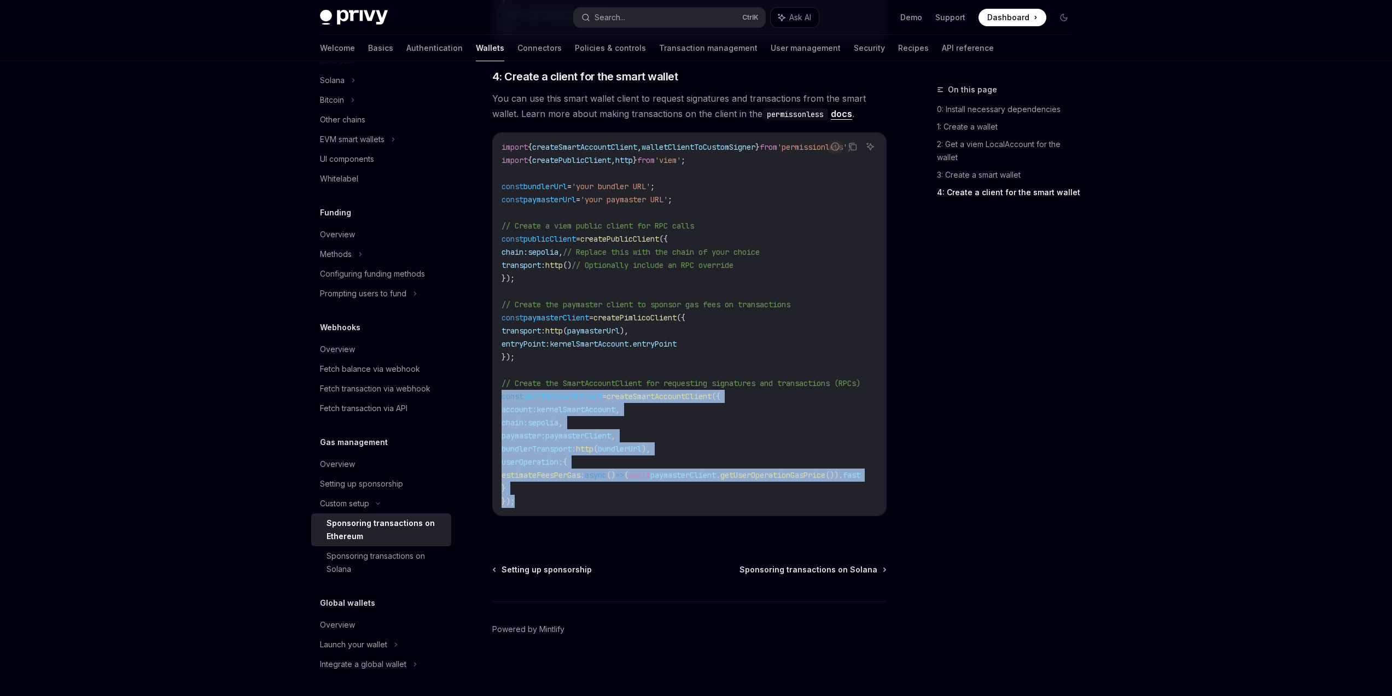
click at [528, 494] on code "import { createSmartAccountClient , walletClientToCustomSigner } from 'permissi…" at bounding box center [694, 325] width 385 height 368
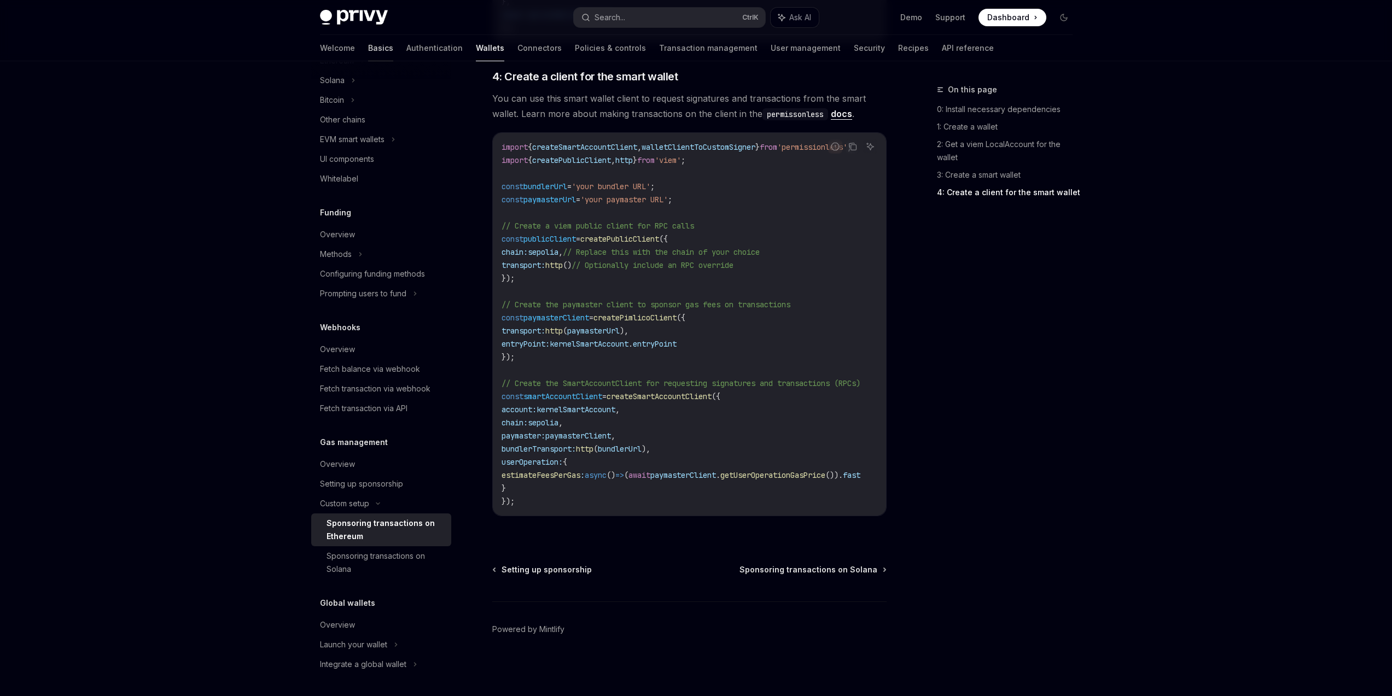
click at [368, 50] on link "Basics" at bounding box center [380, 48] width 25 height 26
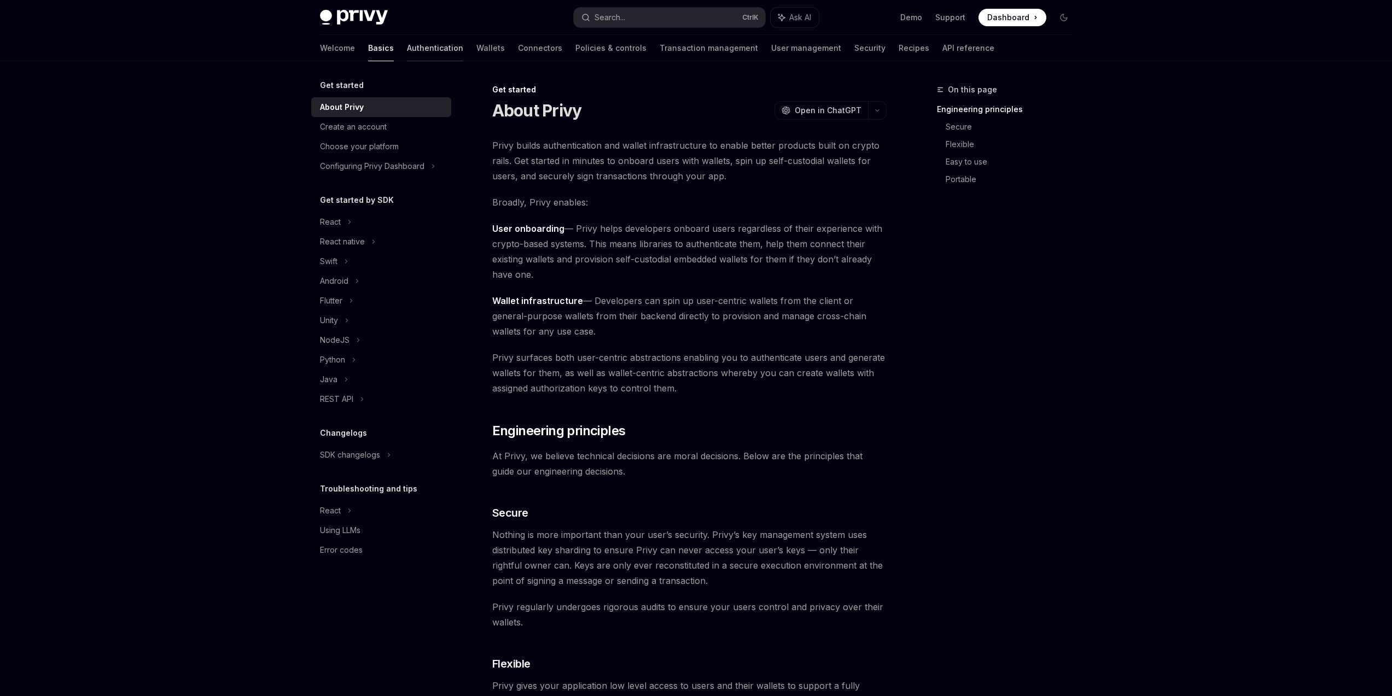
click at [407, 46] on link "Authentication" at bounding box center [435, 48] width 56 height 26
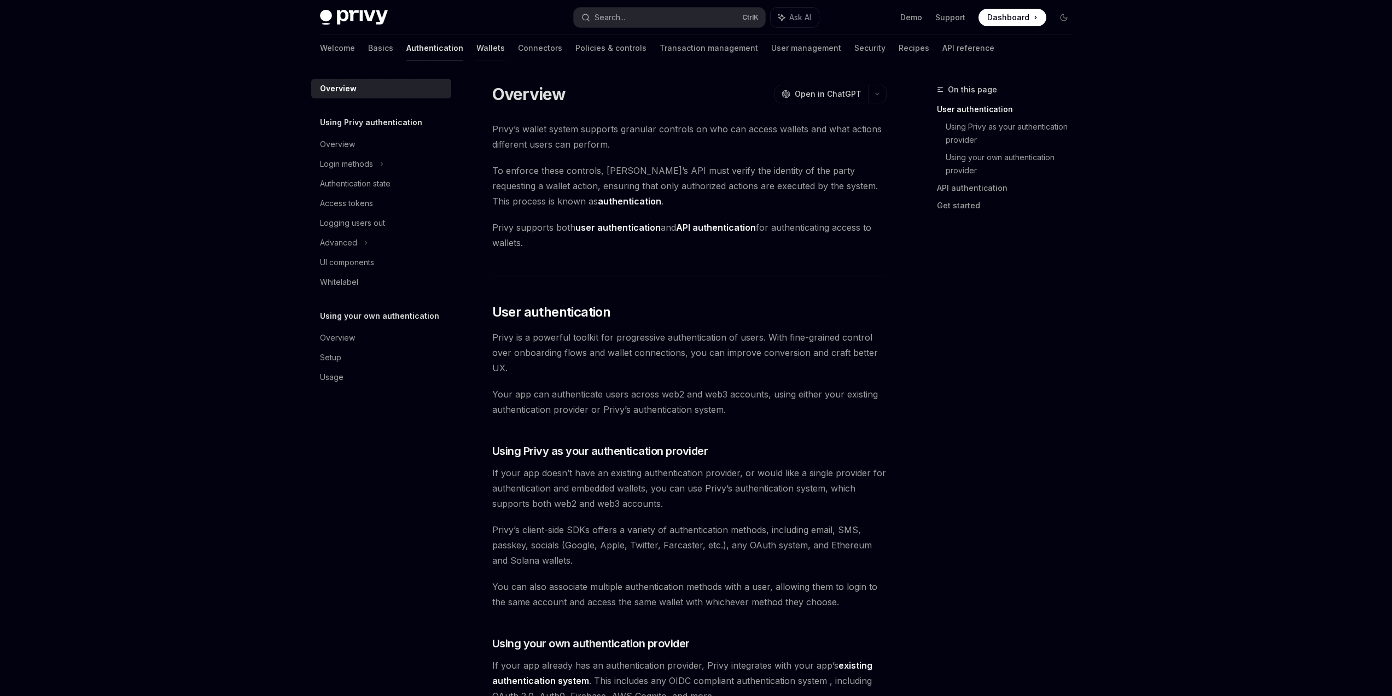
click at [476, 49] on link "Wallets" at bounding box center [490, 48] width 28 height 26
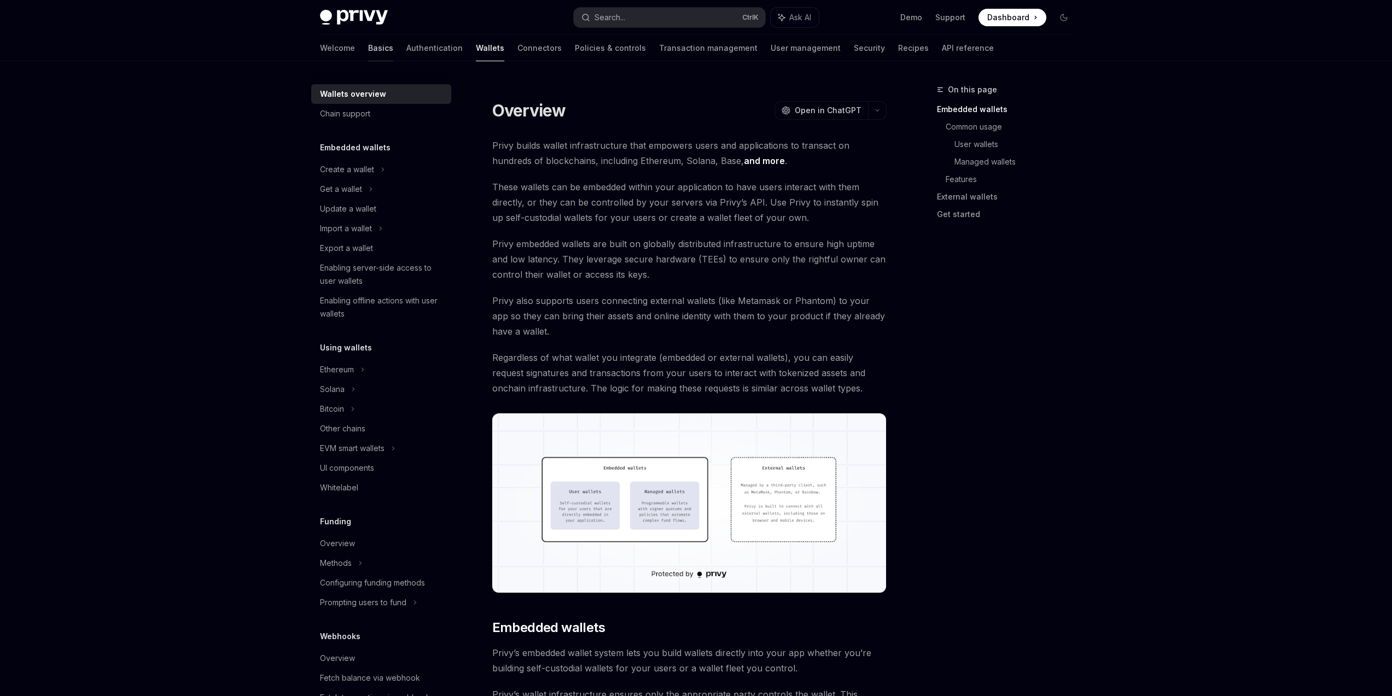
click at [368, 50] on link "Basics" at bounding box center [380, 48] width 25 height 26
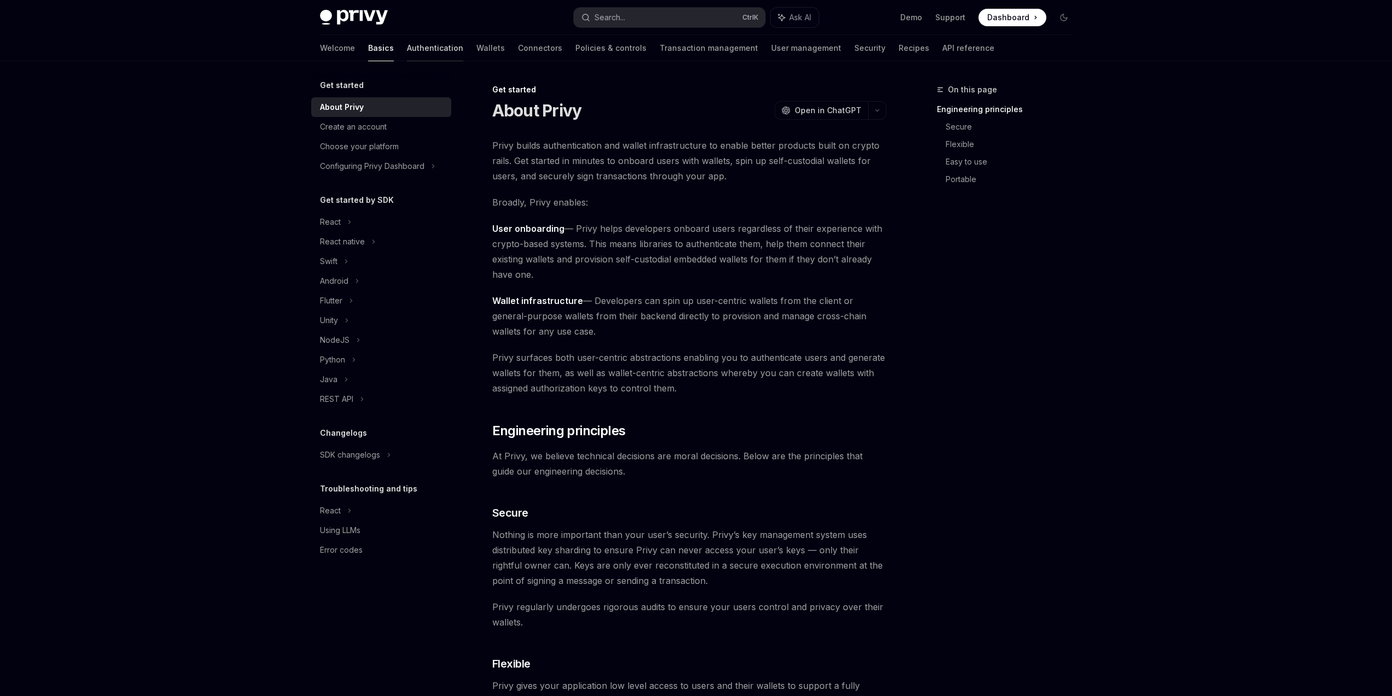
click at [409, 54] on link "Authentication" at bounding box center [435, 48] width 56 height 26
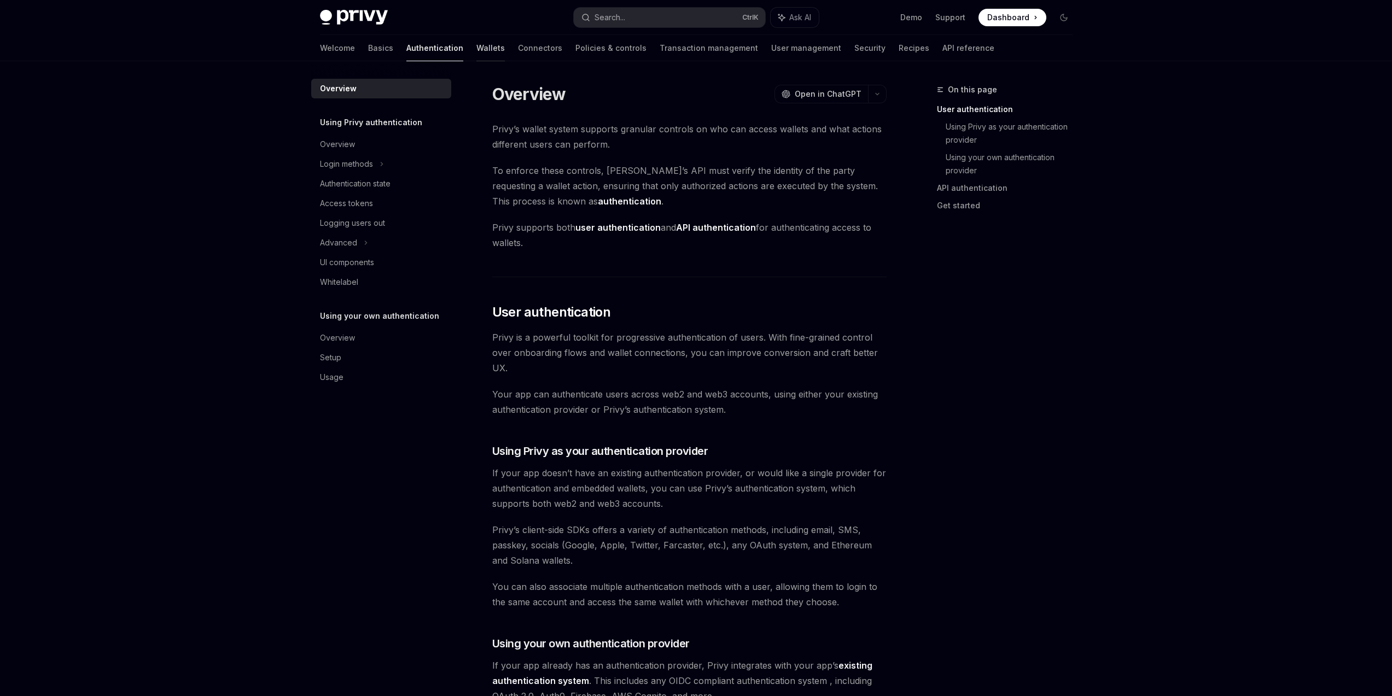
click at [476, 48] on link "Wallets" at bounding box center [490, 48] width 28 height 26
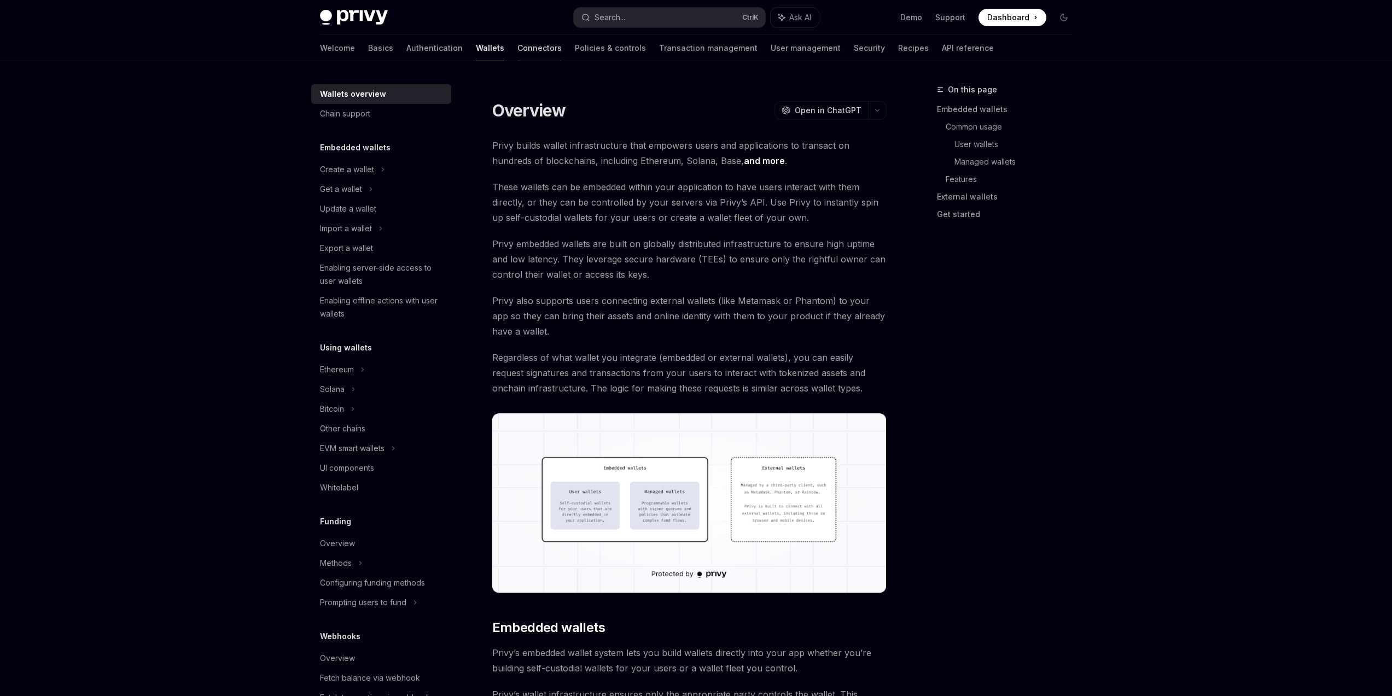
click at [517, 51] on link "Connectors" at bounding box center [539, 48] width 44 height 26
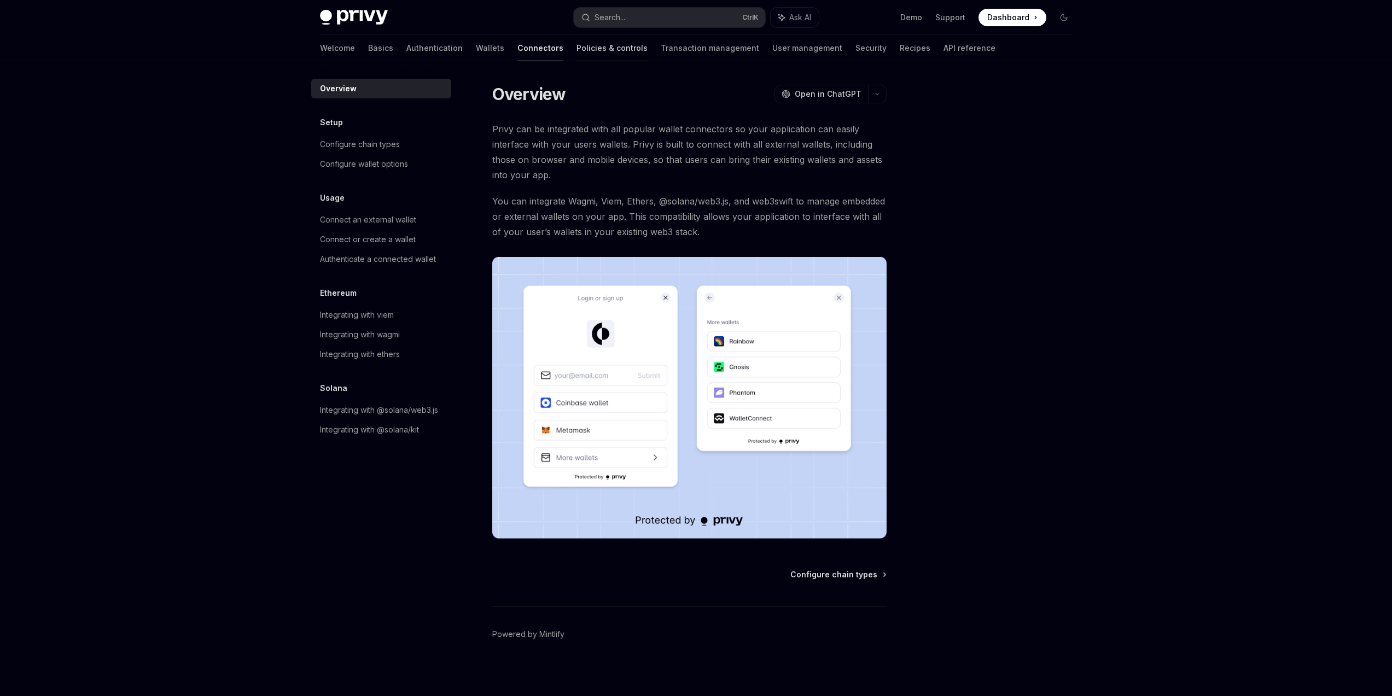
click at [576, 50] on link "Policies & controls" at bounding box center [611, 48] width 71 height 26
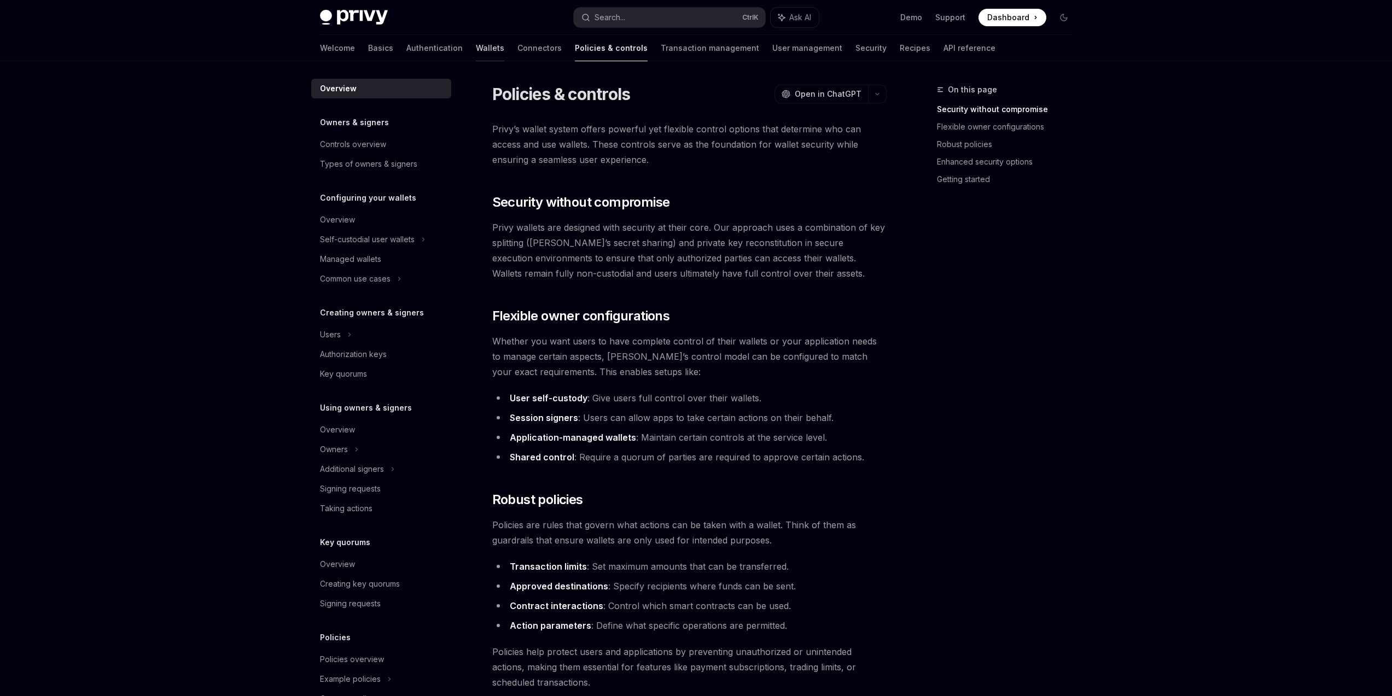
click at [476, 46] on link "Wallets" at bounding box center [490, 48] width 28 height 26
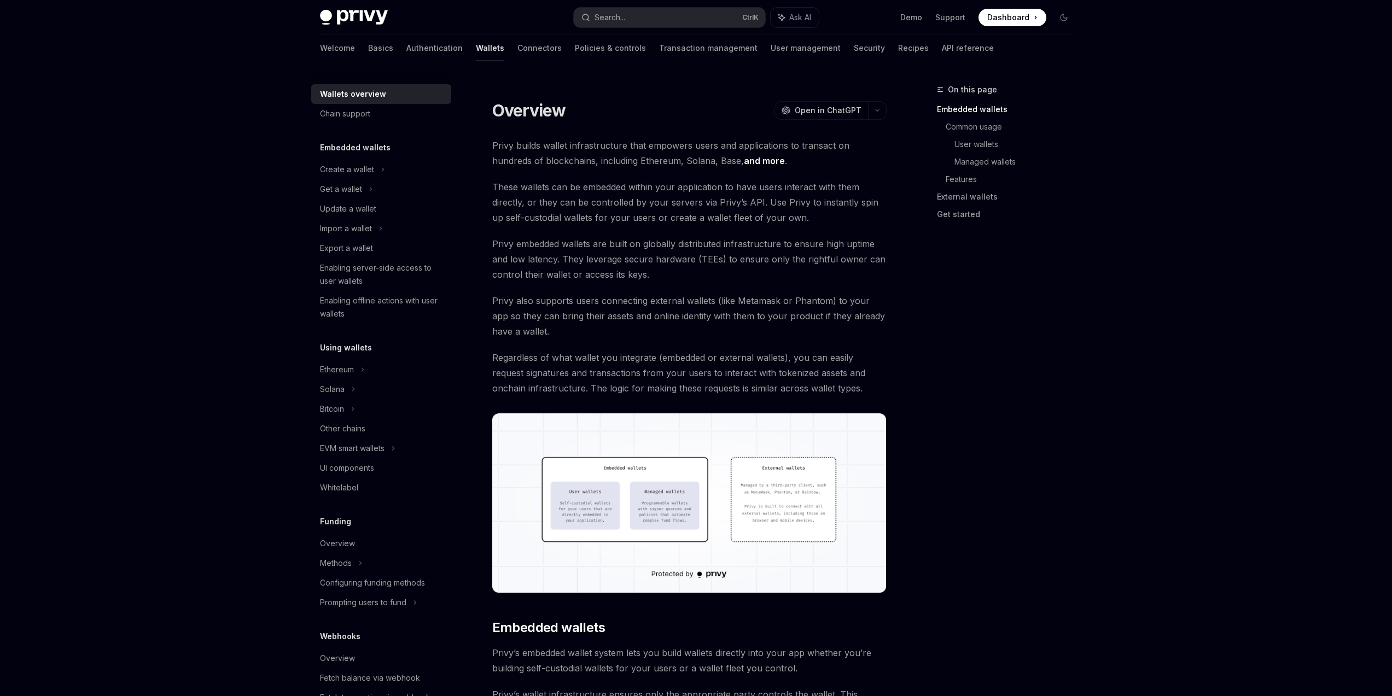
click at [633, 30] on div "Privy Docs home page Search... Ctrl K Ask AI Demo Support Dashboard Dashboard S…" at bounding box center [696, 17] width 753 height 35
click at [640, 18] on button "Search... Ctrl K" at bounding box center [669, 18] width 191 height 20
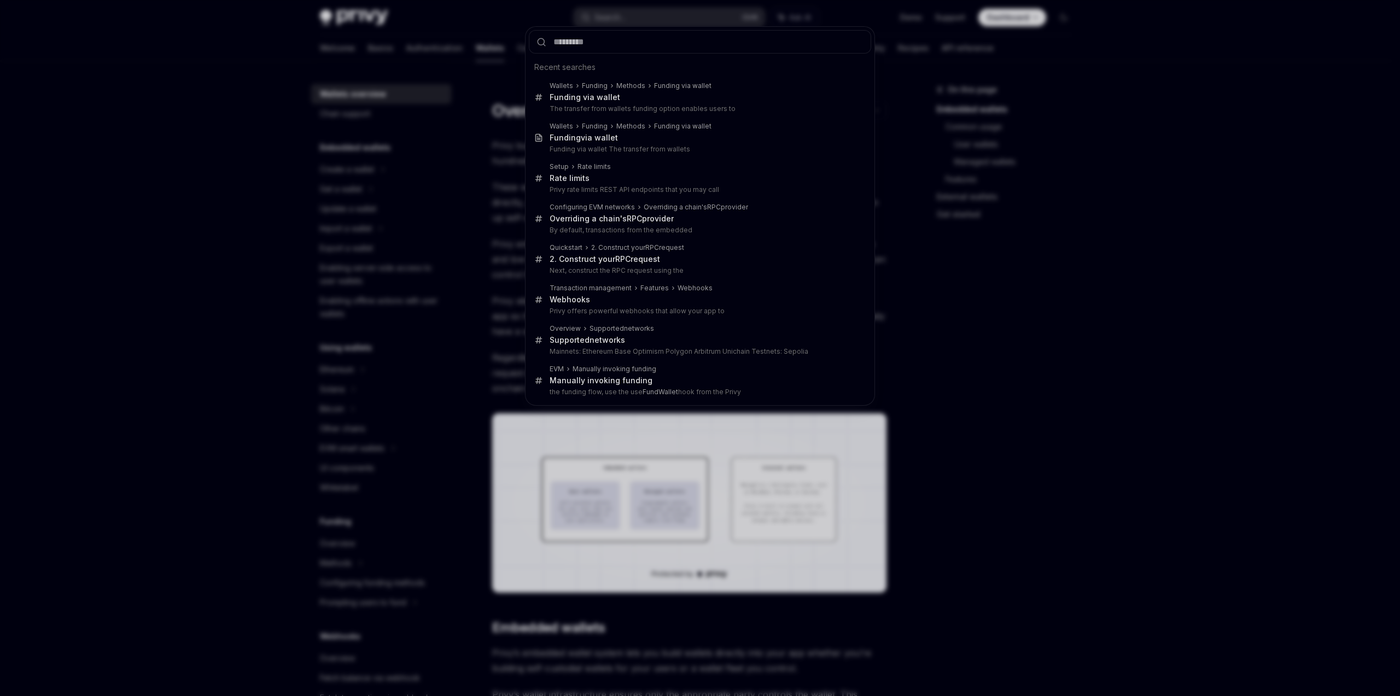
click at [972, 215] on div "Recent searches Wallets Funding Methods Funding via wallet Fund ing via wallet …" at bounding box center [700, 348] width 1400 height 696
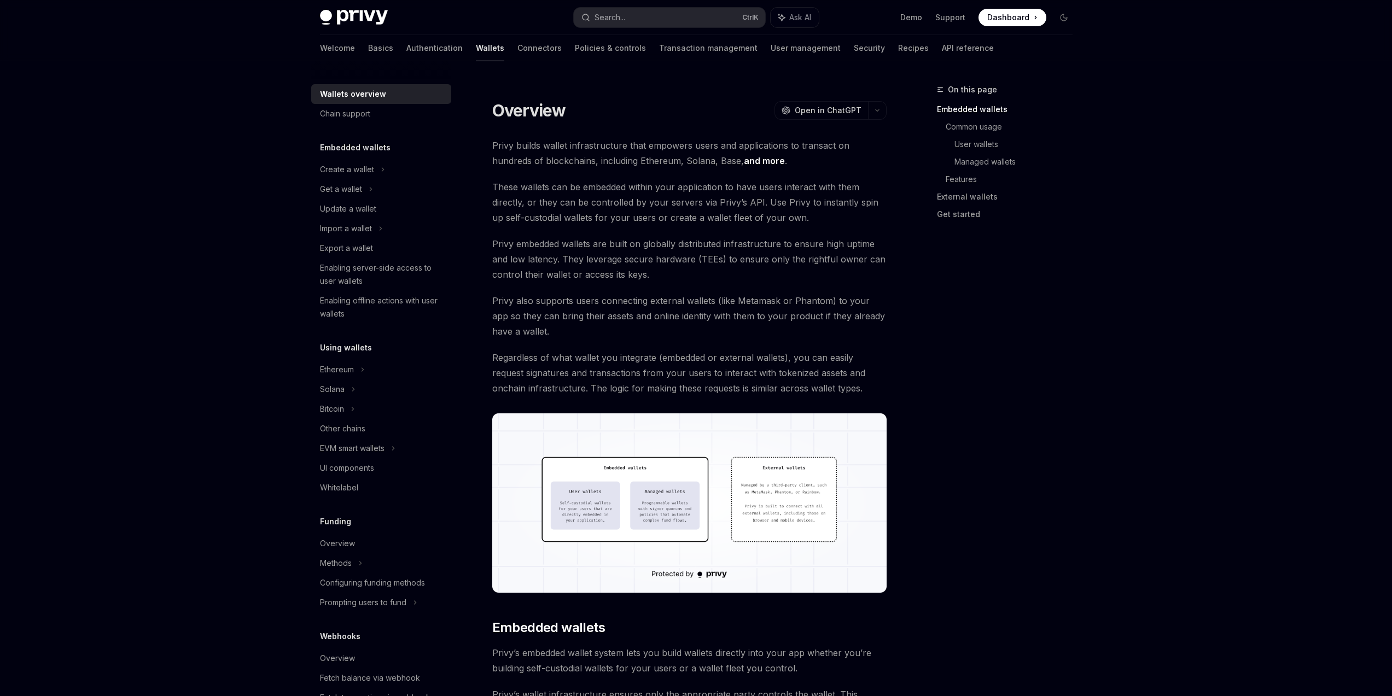
drag, startPoint x: 928, startPoint y: 226, endPoint x: 927, endPoint y: 248, distance: 21.9
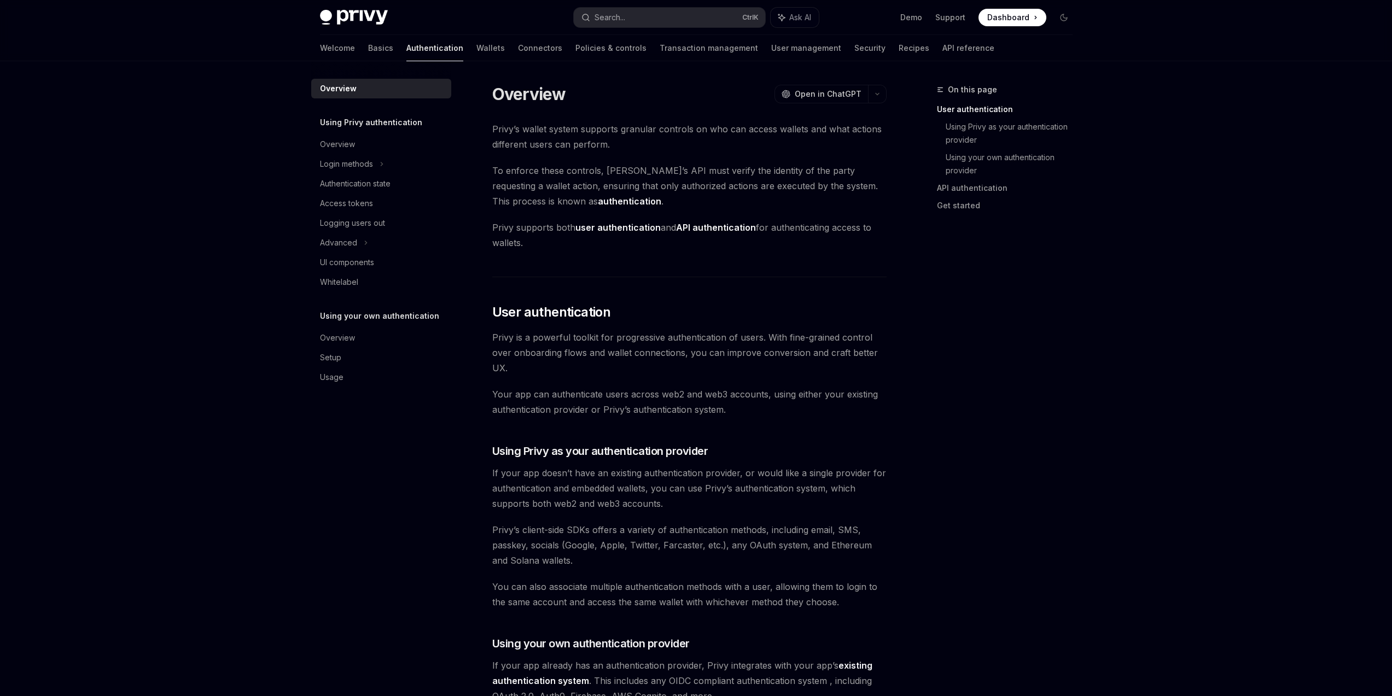
click at [1003, 329] on div "On this page User authentication Using Privy as your authentication provider Us…" at bounding box center [998, 389] width 166 height 613
click at [406, 49] on link "Authentication" at bounding box center [434, 48] width 57 height 26
click at [401, 242] on div "Advanced" at bounding box center [381, 243] width 140 height 20
click at [395, 168] on div "Login methods" at bounding box center [381, 164] width 140 height 20
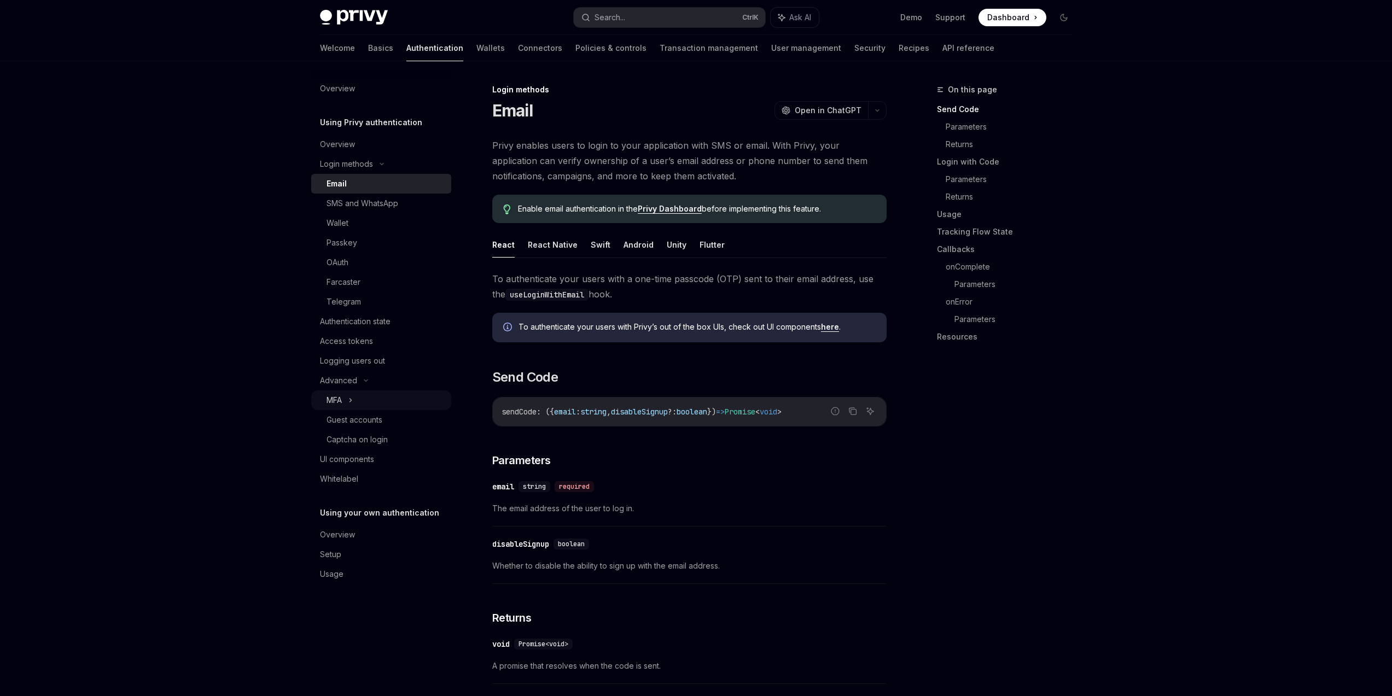
click at [395, 402] on div "MFA" at bounding box center [381, 401] width 140 height 20
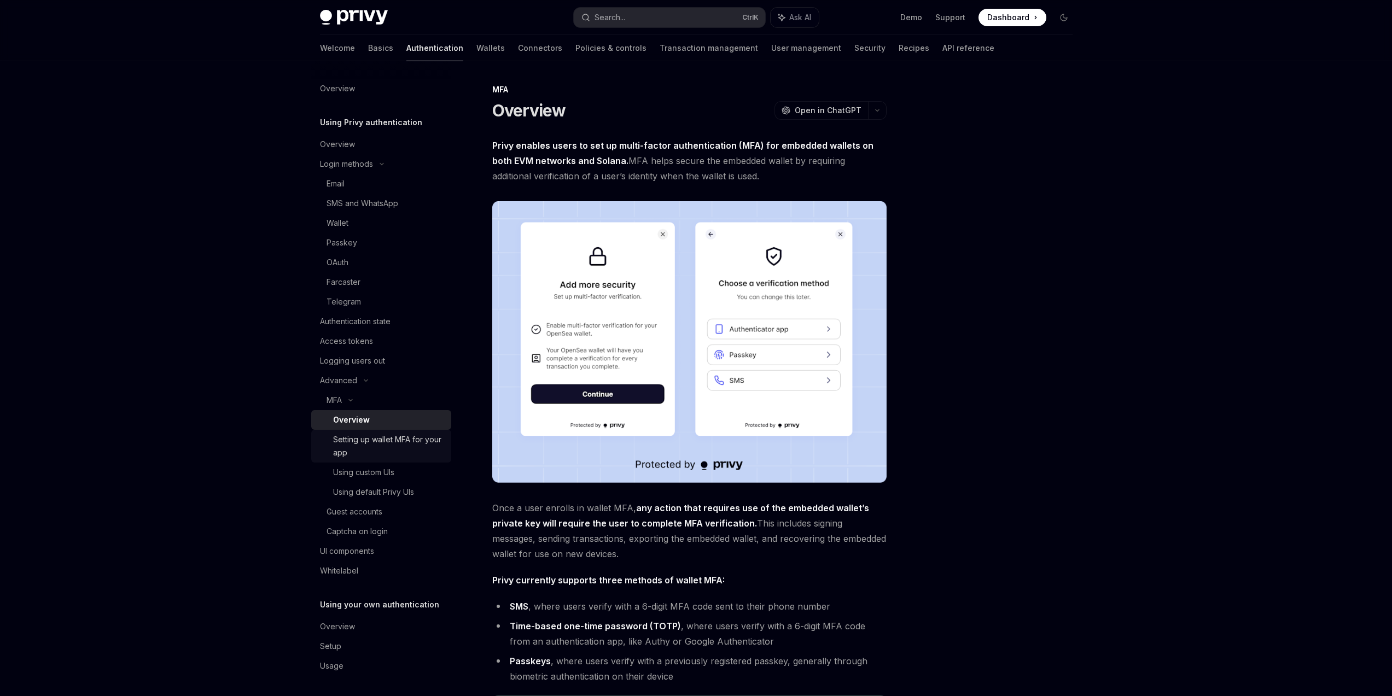
click at [402, 434] on div "Setting up wallet MFA for your app" at bounding box center [389, 446] width 112 height 26
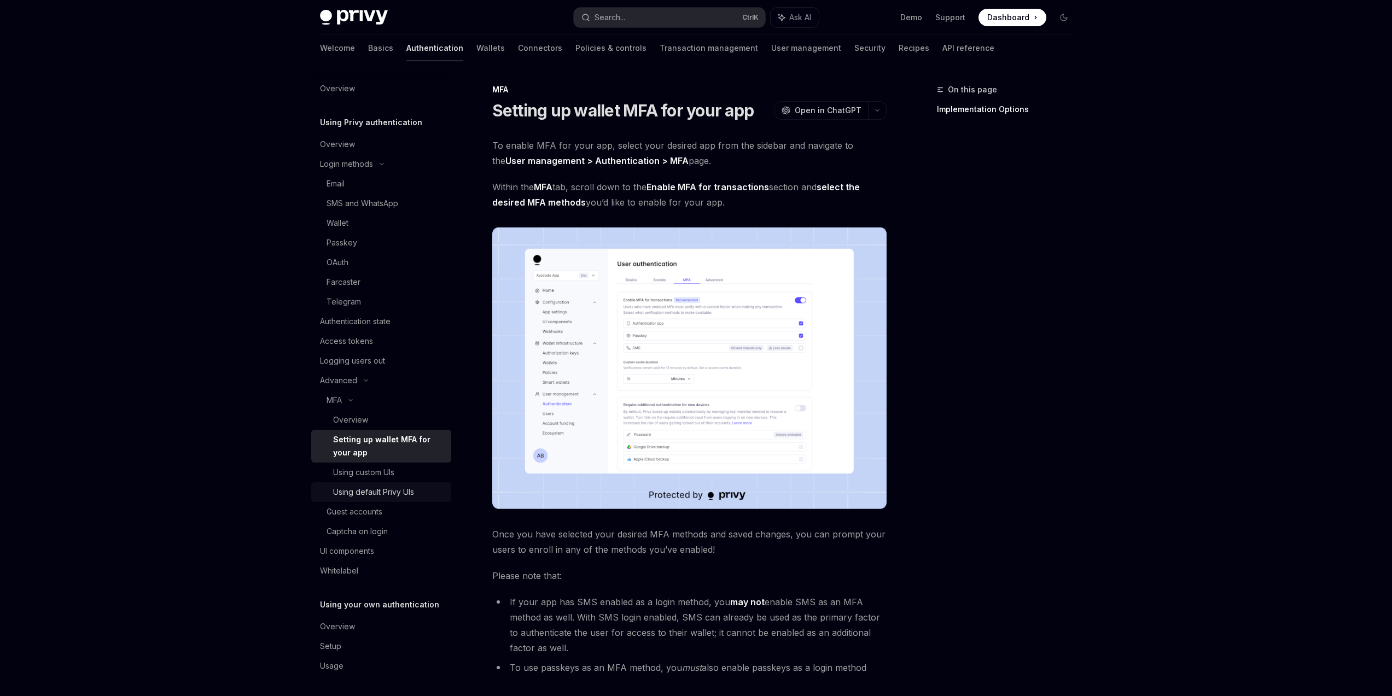
click at [401, 464] on link "Using custom UIs" at bounding box center [381, 473] width 140 height 20
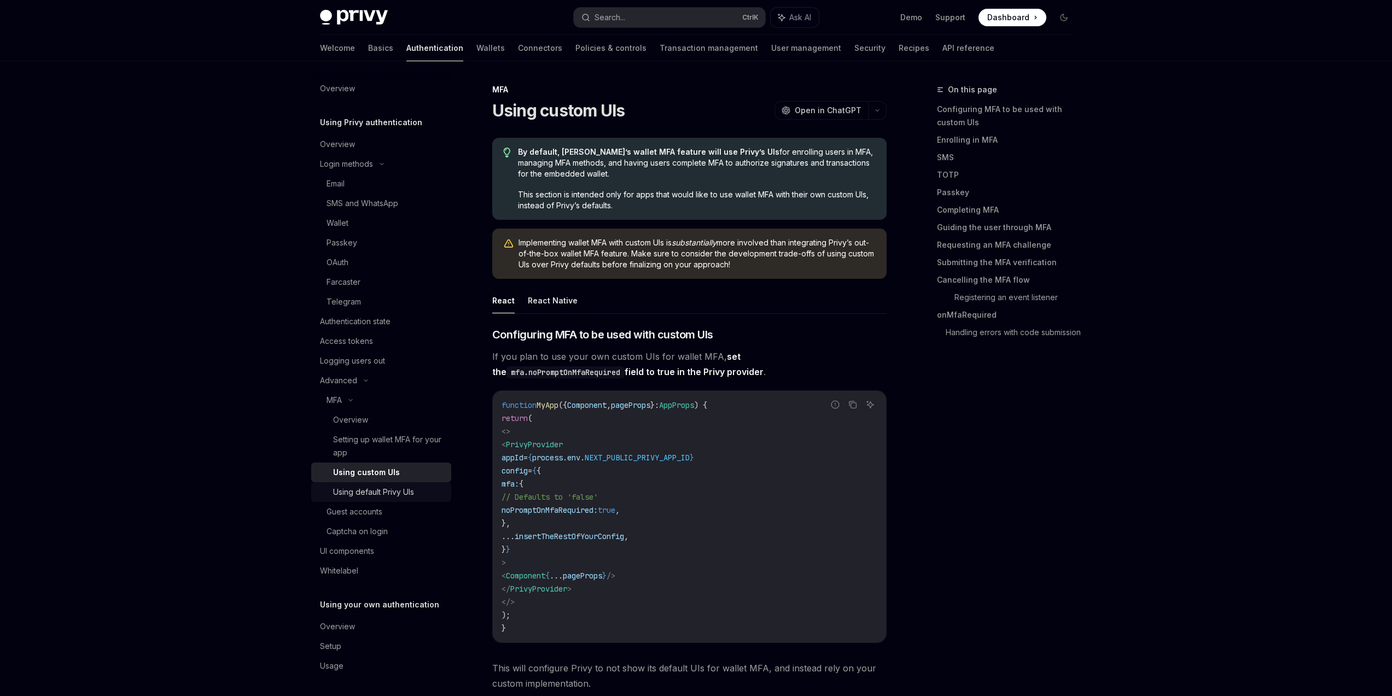
click at [403, 490] on div "Using default Privy UIs" at bounding box center [373, 492] width 81 height 13
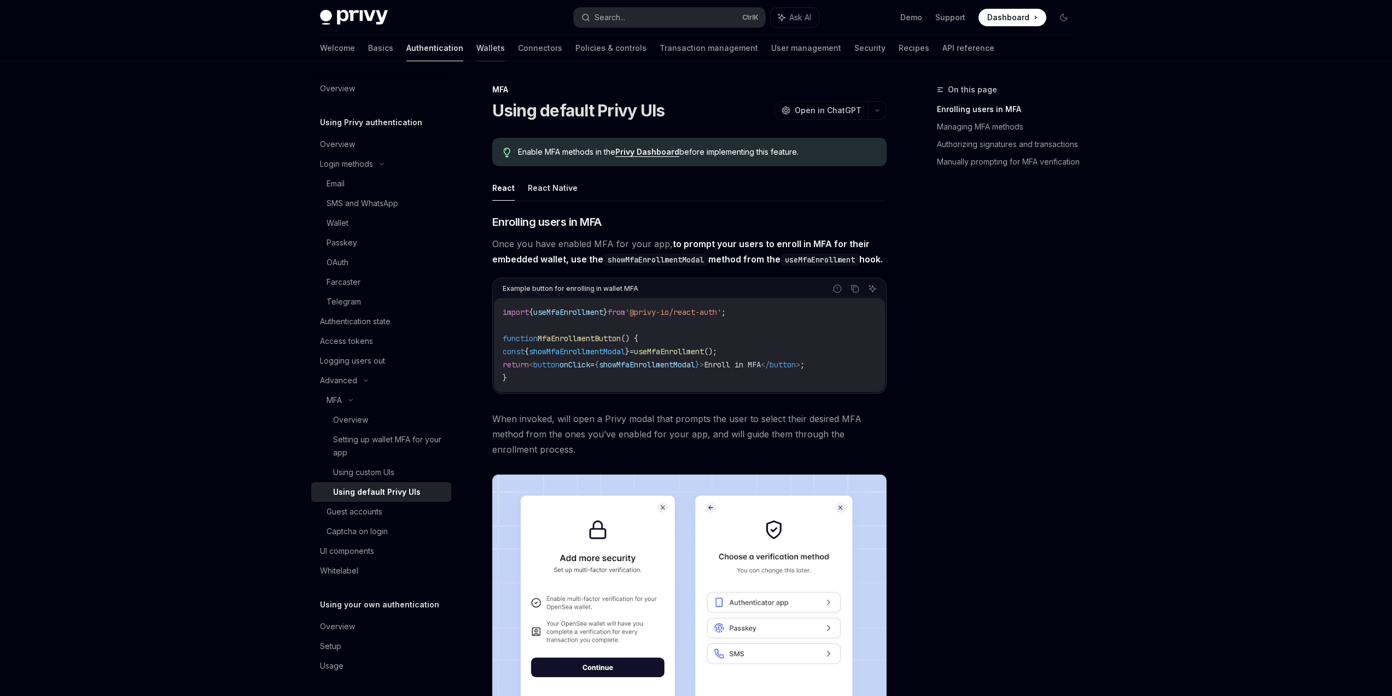
click at [476, 51] on link "Wallets" at bounding box center [490, 48] width 28 height 26
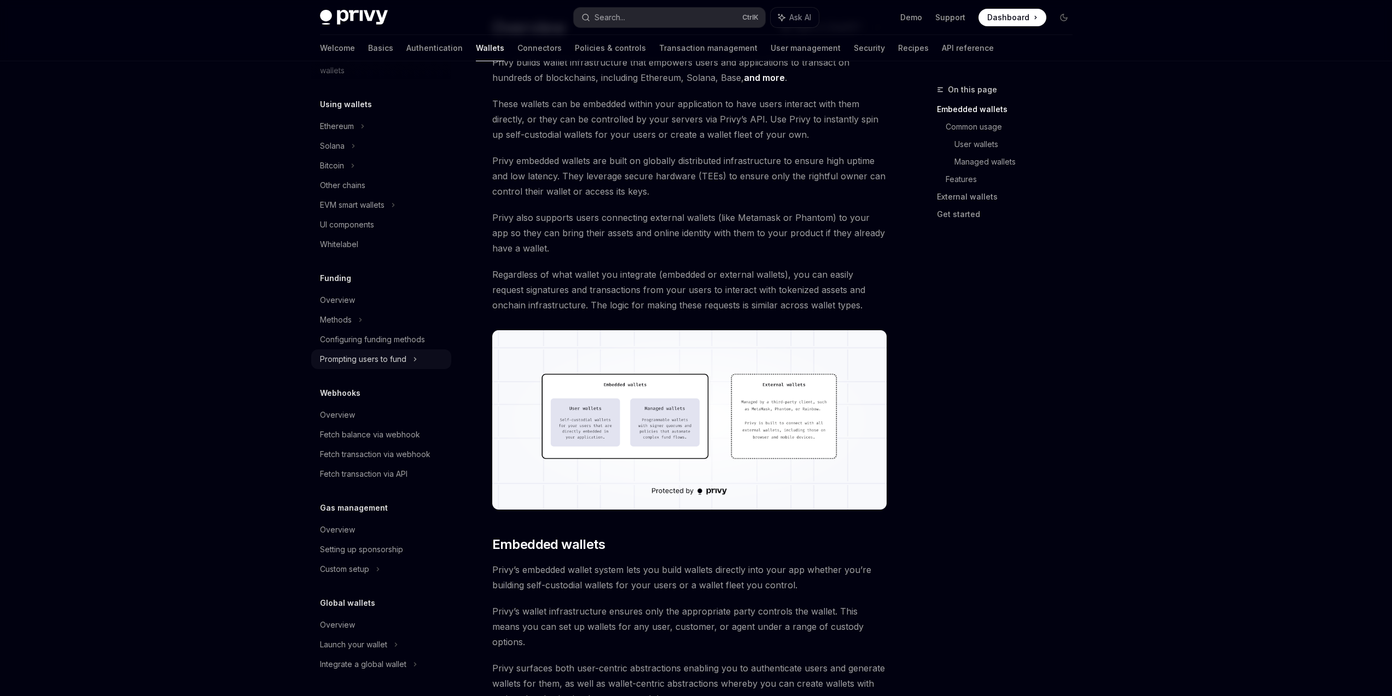
scroll to position [197, 0]
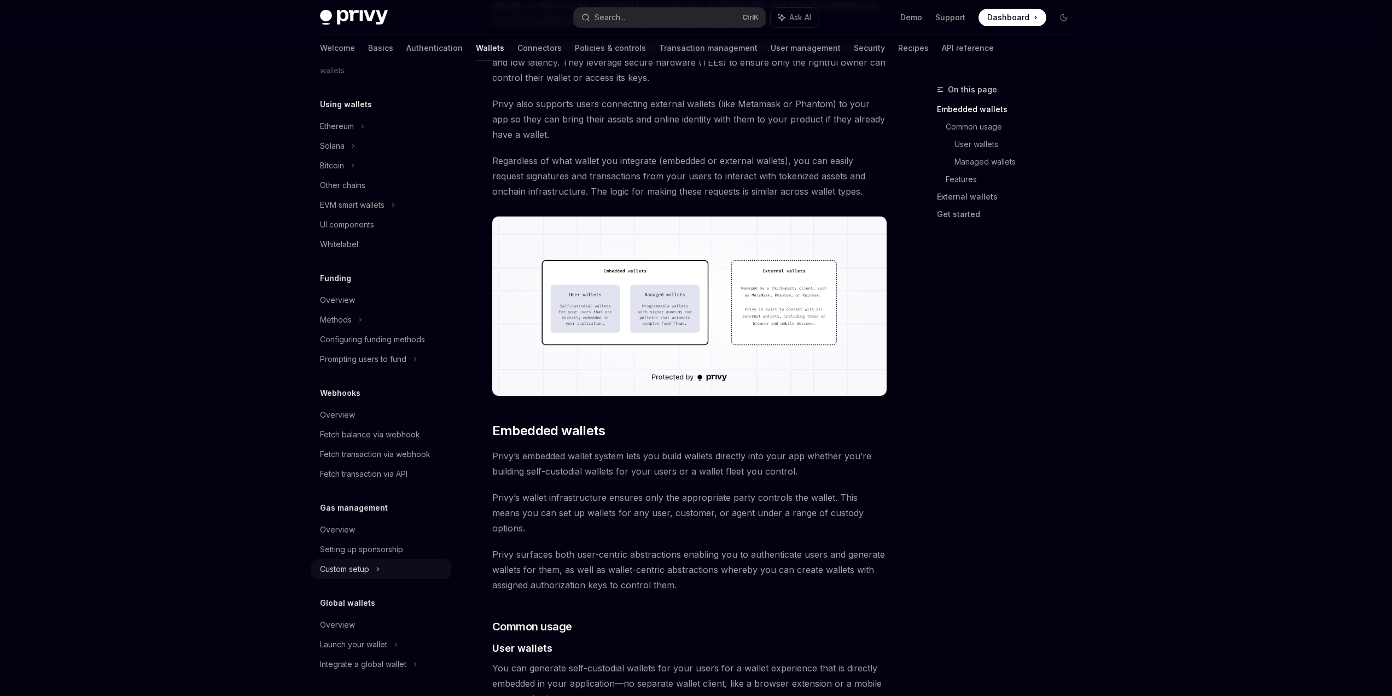
click at [392, 567] on div "Custom setup" at bounding box center [381, 570] width 140 height 20
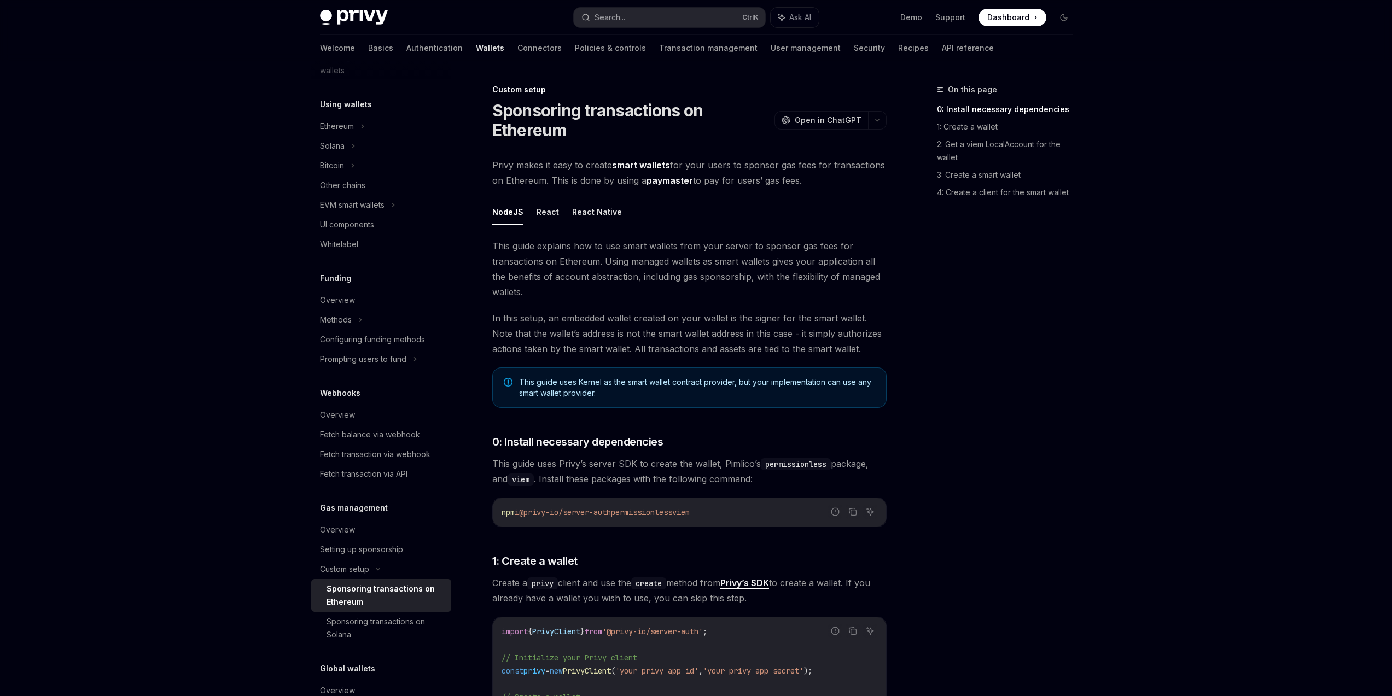
click at [397, 595] on div "Sponsoring transactions on Ethereum" at bounding box center [386, 595] width 118 height 26
click at [1006, 487] on div "On this page 0: Install necessary dependencies 1: Create a wallet 2: Get a viem…" at bounding box center [998, 389] width 166 height 613
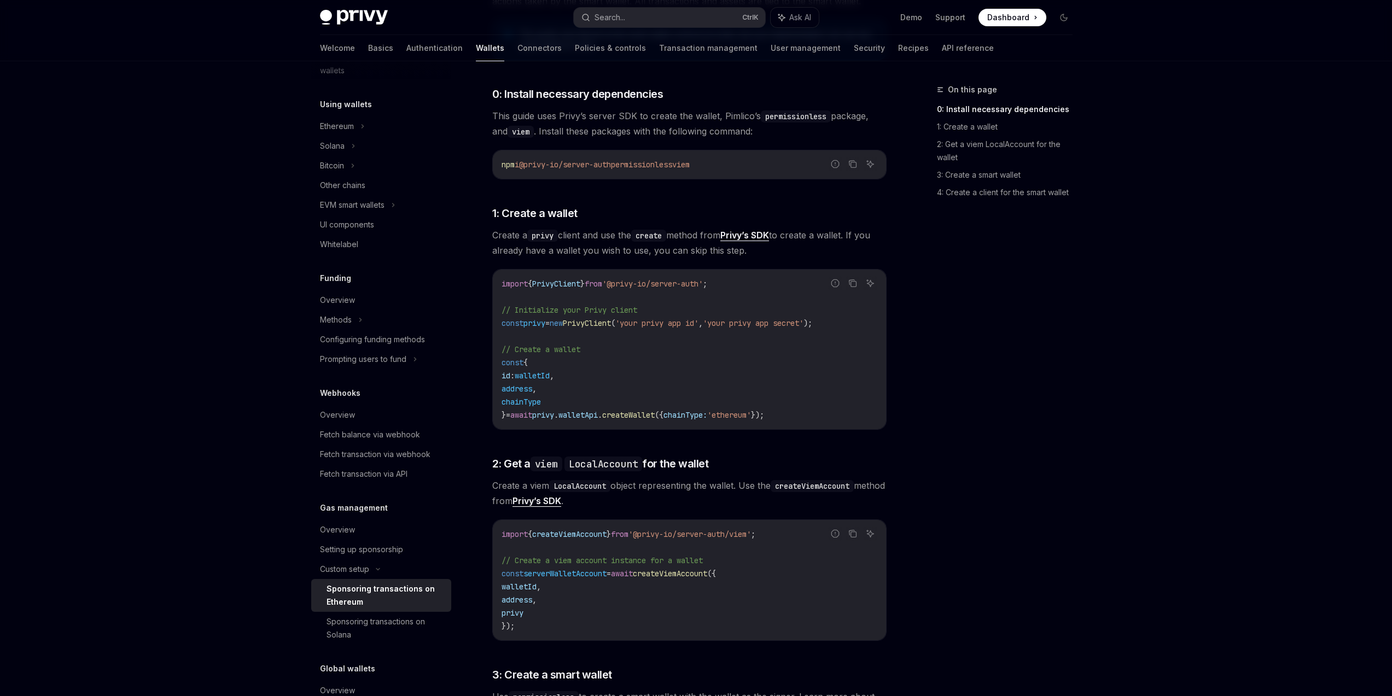
scroll to position [742, 0]
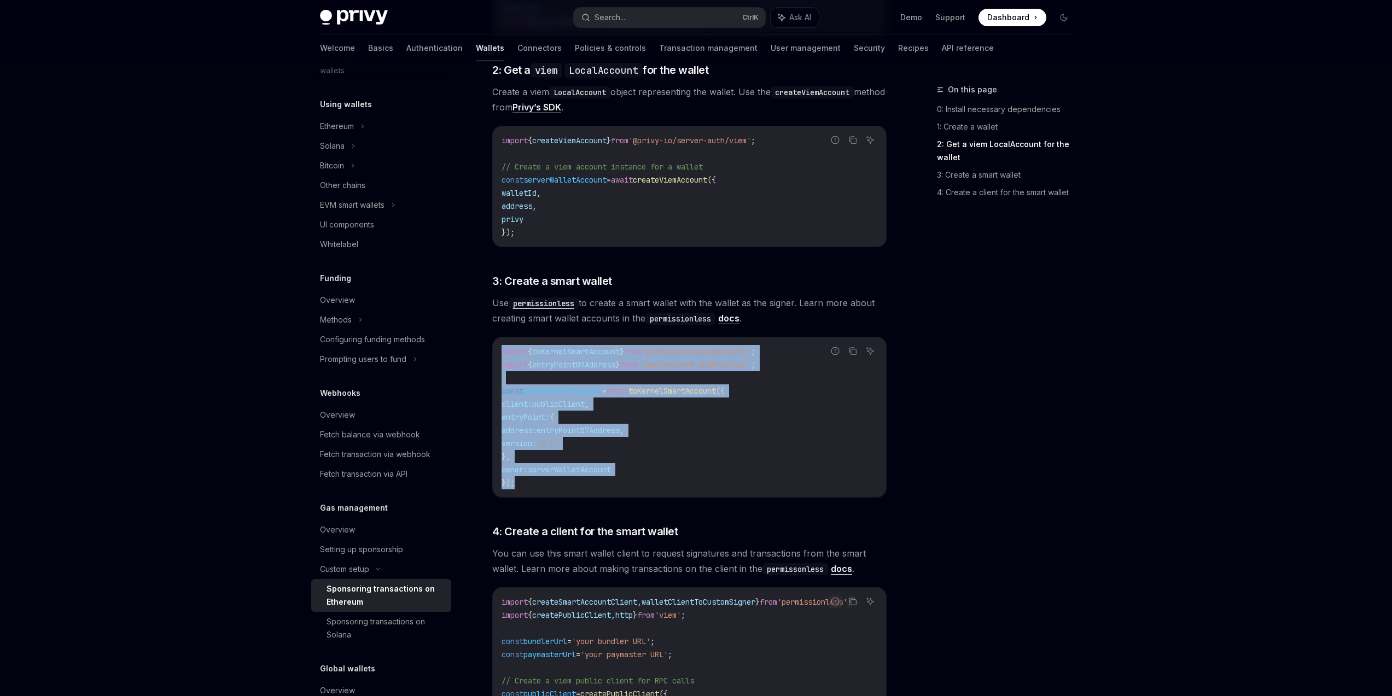
drag, startPoint x: 572, startPoint y: 484, endPoint x: 492, endPoint y: 353, distance: 152.4
click at [493, 353] on div "import { toKernelSmartAccount } from 'permissionless/accounts' ; import { entry…" at bounding box center [689, 417] width 393 height 160
click at [493, 352] on div "import { toKernelSmartAccount } from 'permissionless/accounts' ; import { entry…" at bounding box center [689, 417] width 393 height 160
drag, startPoint x: 496, startPoint y: 346, endPoint x: 529, endPoint y: 494, distance: 152.3
click at [529, 494] on div "import { toKernelSmartAccount } from 'permissionless/accounts' ; import { entry…" at bounding box center [689, 417] width 393 height 160
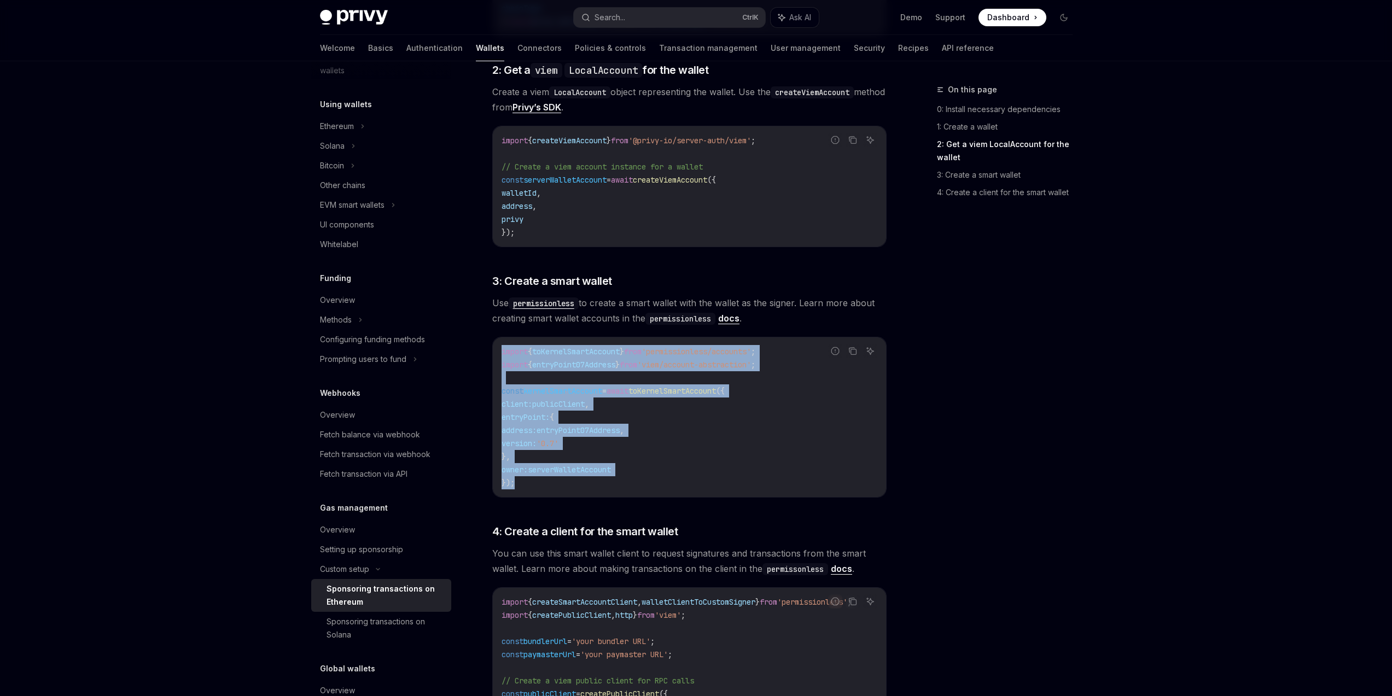
click at [529, 494] on div "import { toKernelSmartAccount } from 'permissionless/accounts' ; import { entry…" at bounding box center [689, 417] width 393 height 160
drag, startPoint x: 547, startPoint y: 491, endPoint x: 490, endPoint y: 351, distance: 151.3
click at [490, 351] on div "Custom setup Sponsoring transactions on Ethereum OpenAI Open in ChatGPT OpenAI …" at bounding box center [587, 246] width 604 height 1810
drag, startPoint x: 492, startPoint y: 347, endPoint x: 538, endPoint y: 502, distance: 161.5
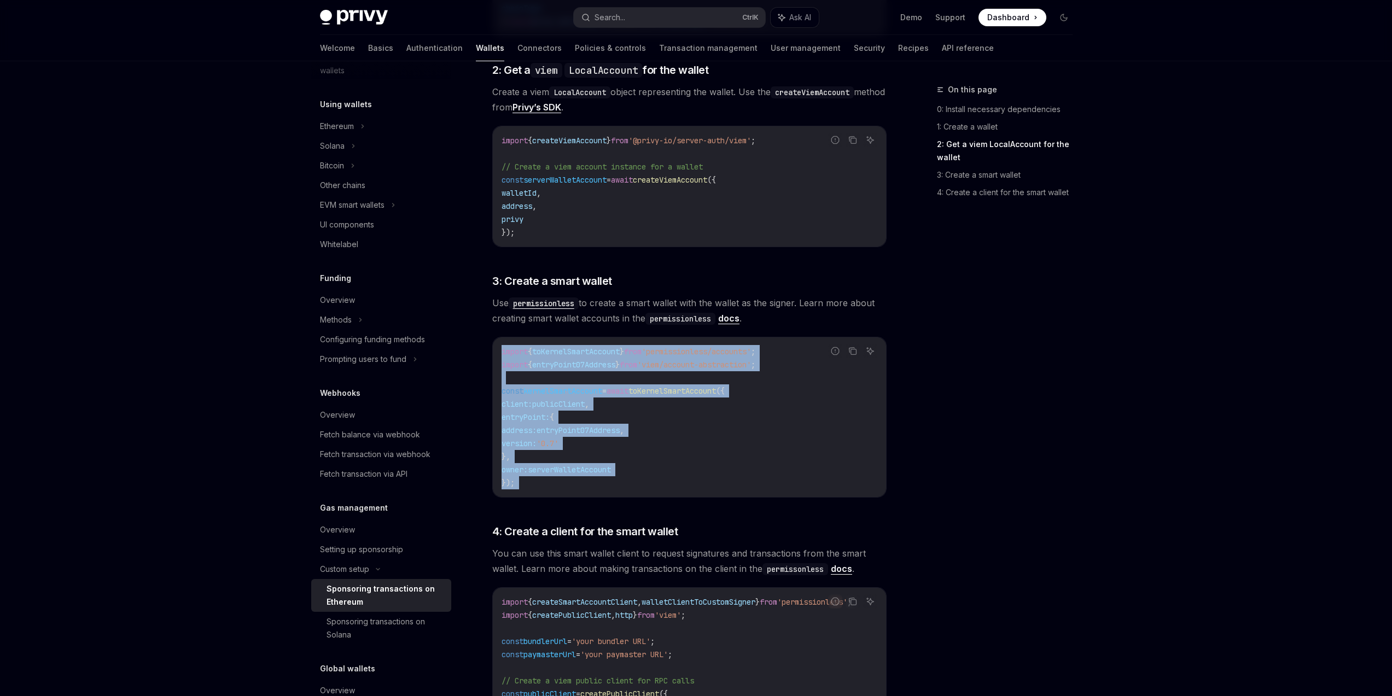
click at [538, 502] on div "This guide explains how to use smart wallets from your server to sponsor gas fe…" at bounding box center [689, 243] width 394 height 1492
click at [550, 493] on div "import { toKernelSmartAccount } from 'permissionless/accounts' ; import { entry…" at bounding box center [689, 417] width 393 height 160
drag, startPoint x: 555, startPoint y: 490, endPoint x: 490, endPoint y: 349, distance: 154.2
click at [490, 349] on div "Custom setup Sponsoring transactions on Ethereum OpenAI Open in ChatGPT OpenAI …" at bounding box center [587, 246] width 604 height 1810
click at [498, 346] on div "import { toKernelSmartAccount } from 'permissionless/accounts' ; import { entry…" at bounding box center [689, 417] width 393 height 160
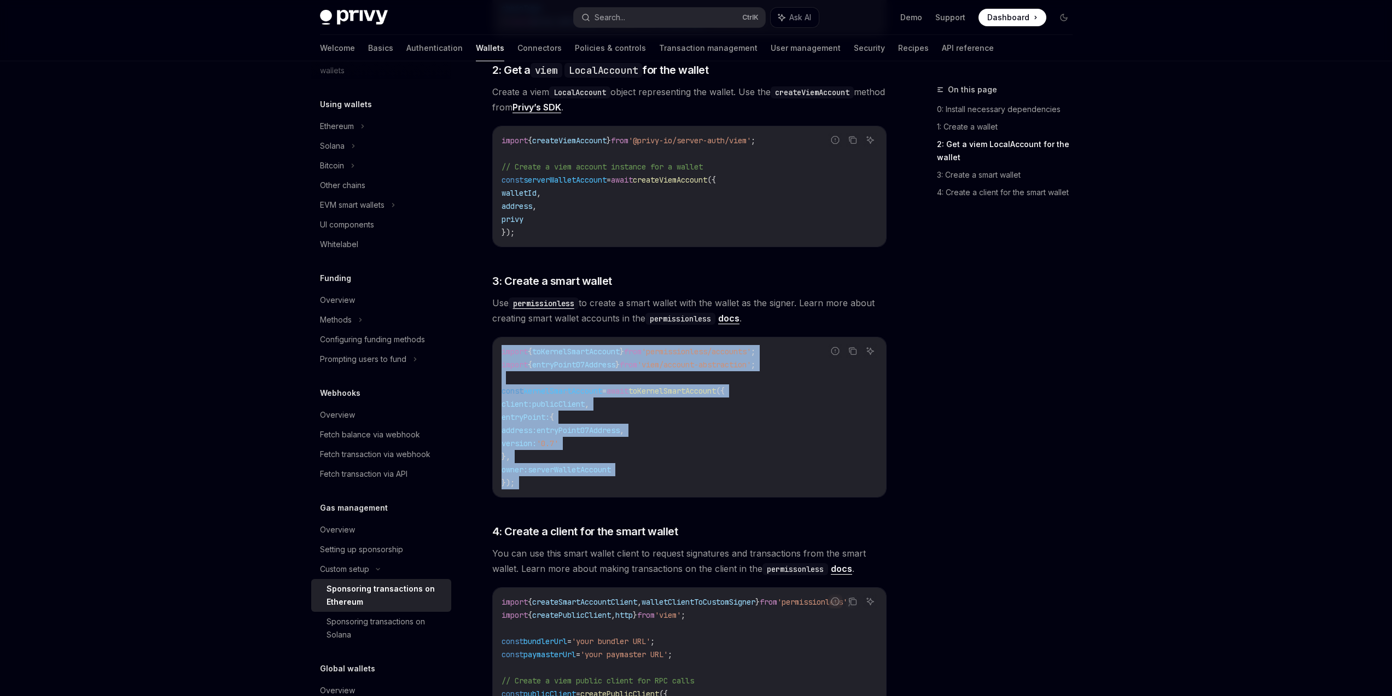
drag, startPoint x: 496, startPoint y: 348, endPoint x: 560, endPoint y: 506, distance: 170.8
click at [560, 506] on div "This guide explains how to use smart wallets from your server to sponsor gas fe…" at bounding box center [689, 243] width 394 height 1492
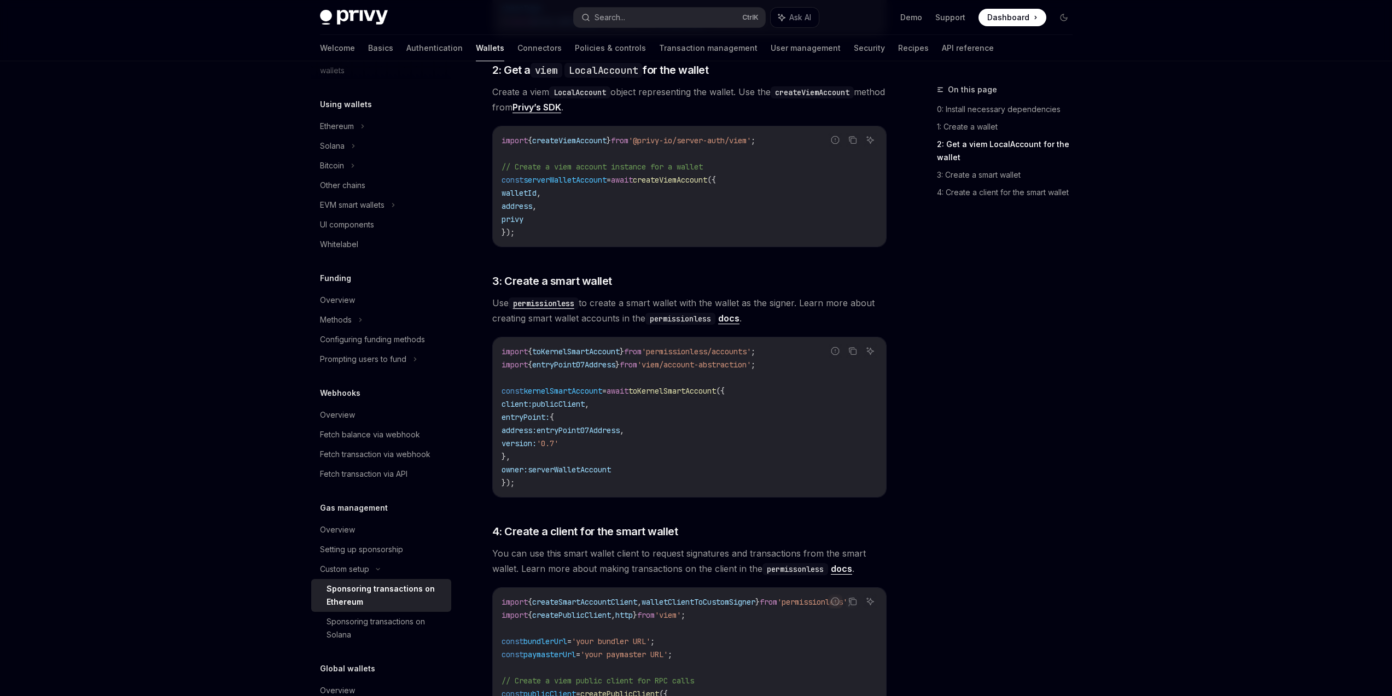
click at [1035, 508] on div "On this page 0: Install necessary dependencies 1: Create a wallet 2: Get a viem…" at bounding box center [998, 389] width 166 height 613
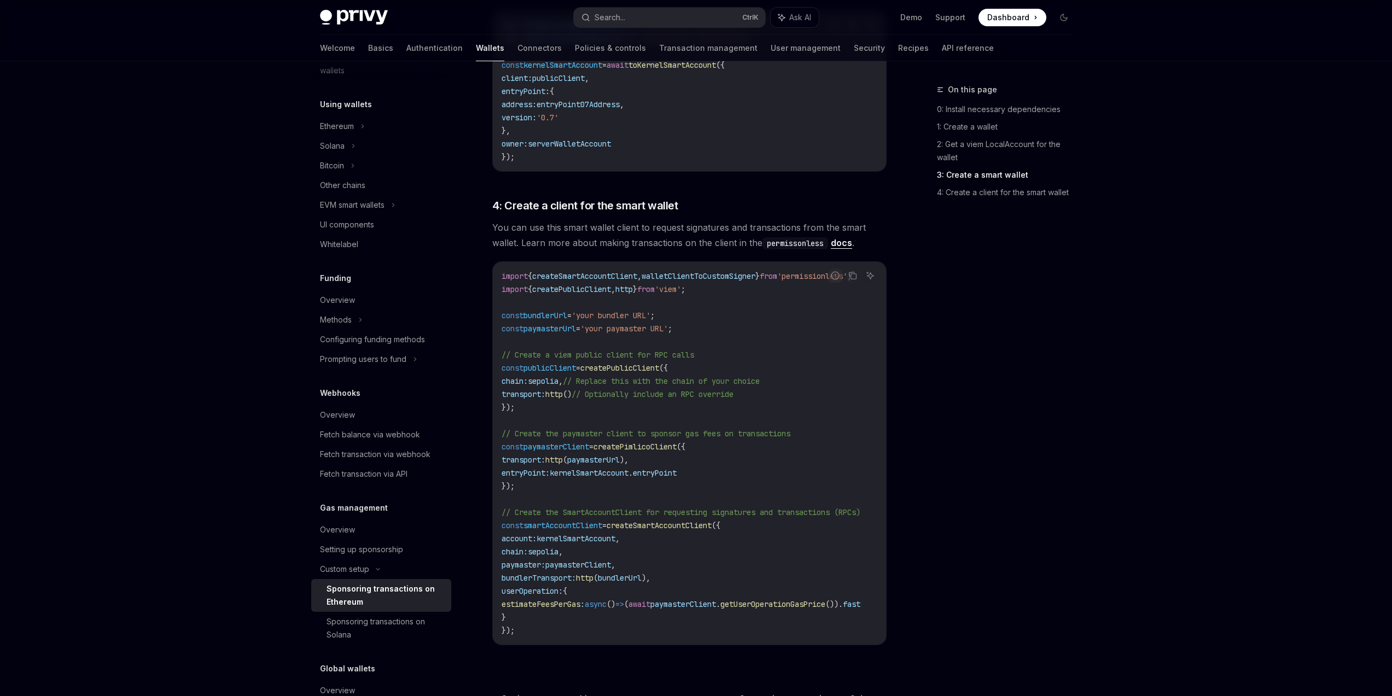
scroll to position [1070, 0]
click at [1048, 545] on div "On this page 0: Install necessary dependencies 1: Create a wallet 2: Get a viem…" at bounding box center [998, 389] width 166 height 613
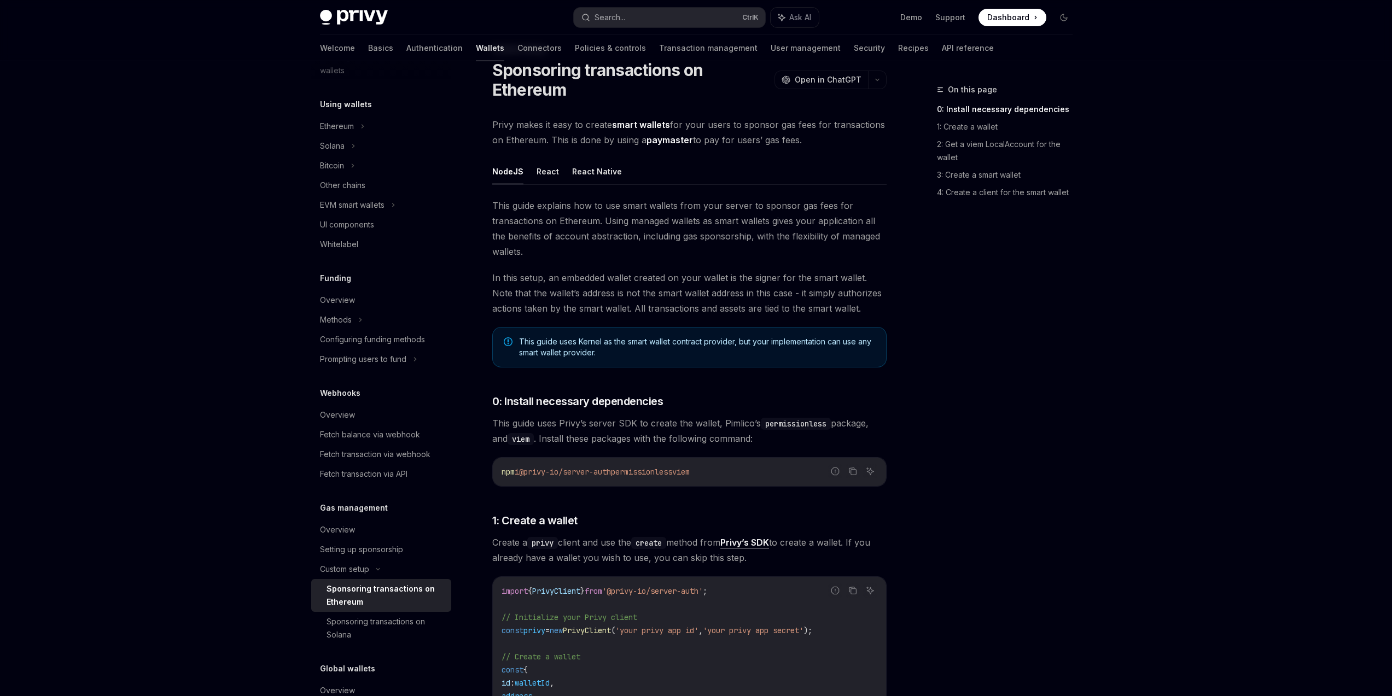
scroll to position [0, 0]
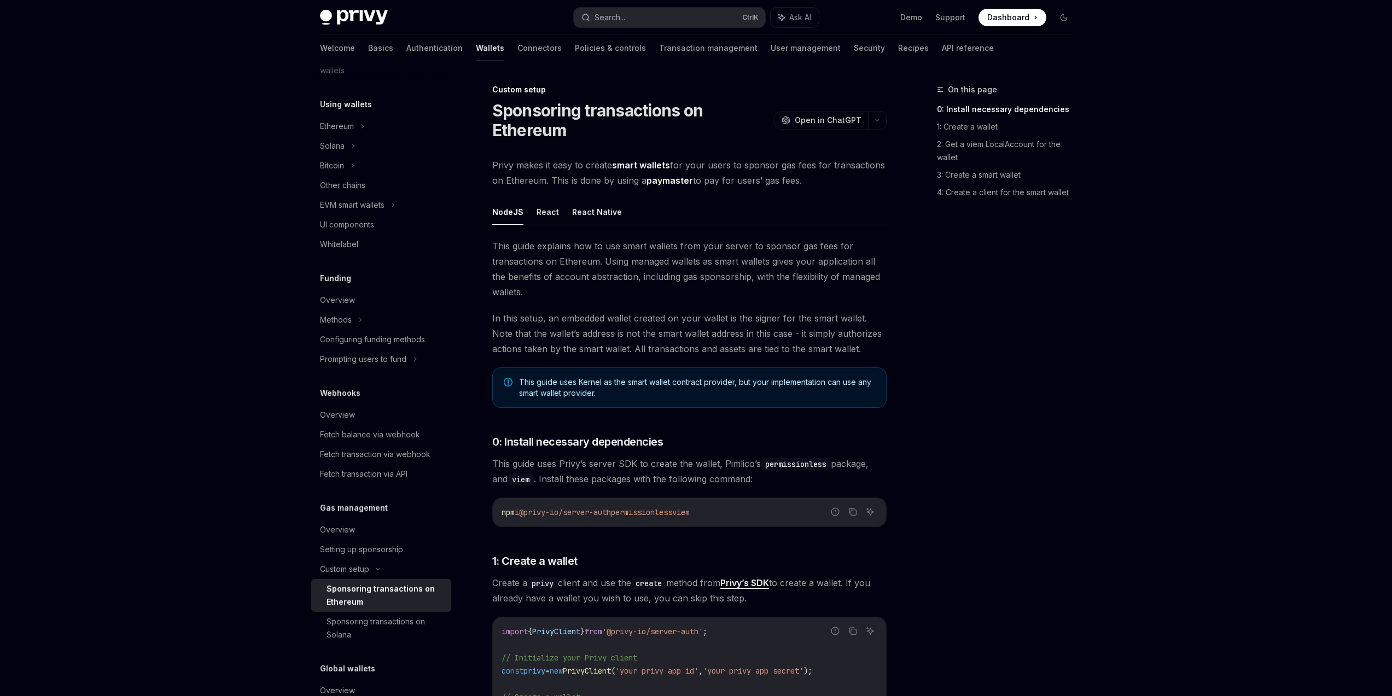
click at [1056, 334] on div "On this page 0: Install necessary dependencies 1: Create a wallet 2: Get a viem…" at bounding box center [998, 389] width 166 height 613
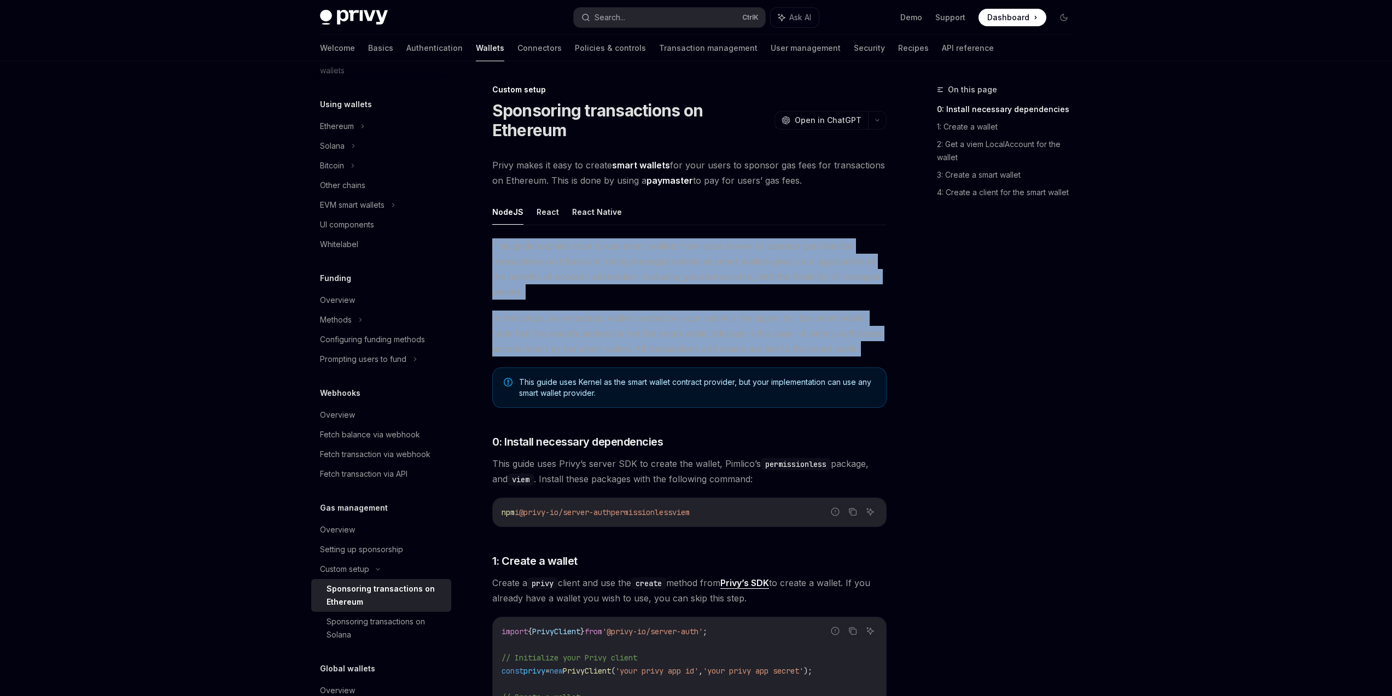
drag, startPoint x: 877, startPoint y: 349, endPoint x: 508, endPoint y: 237, distance: 385.7
click at [507, 238] on span "This guide explains how to use smart wallets from your server to sponsor gas fe…" at bounding box center [689, 268] width 394 height 61
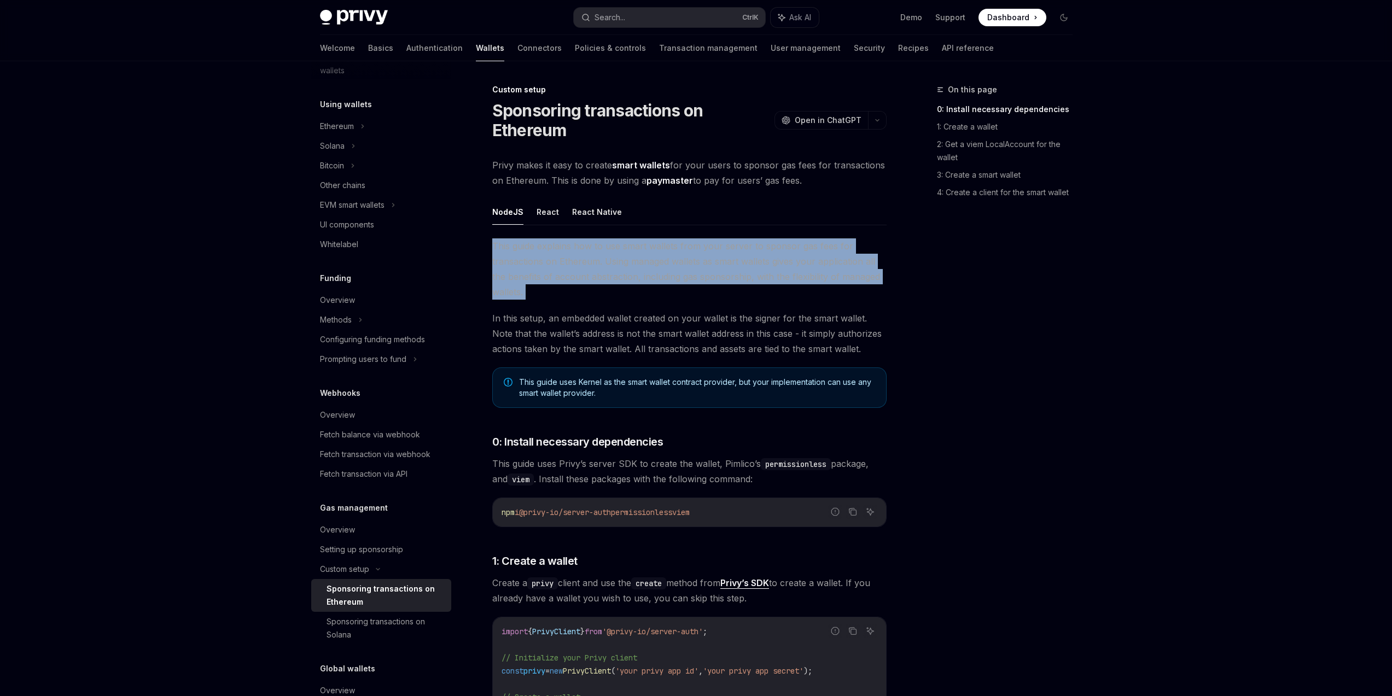
drag, startPoint x: 492, startPoint y: 242, endPoint x: 854, endPoint y: 340, distance: 375.5
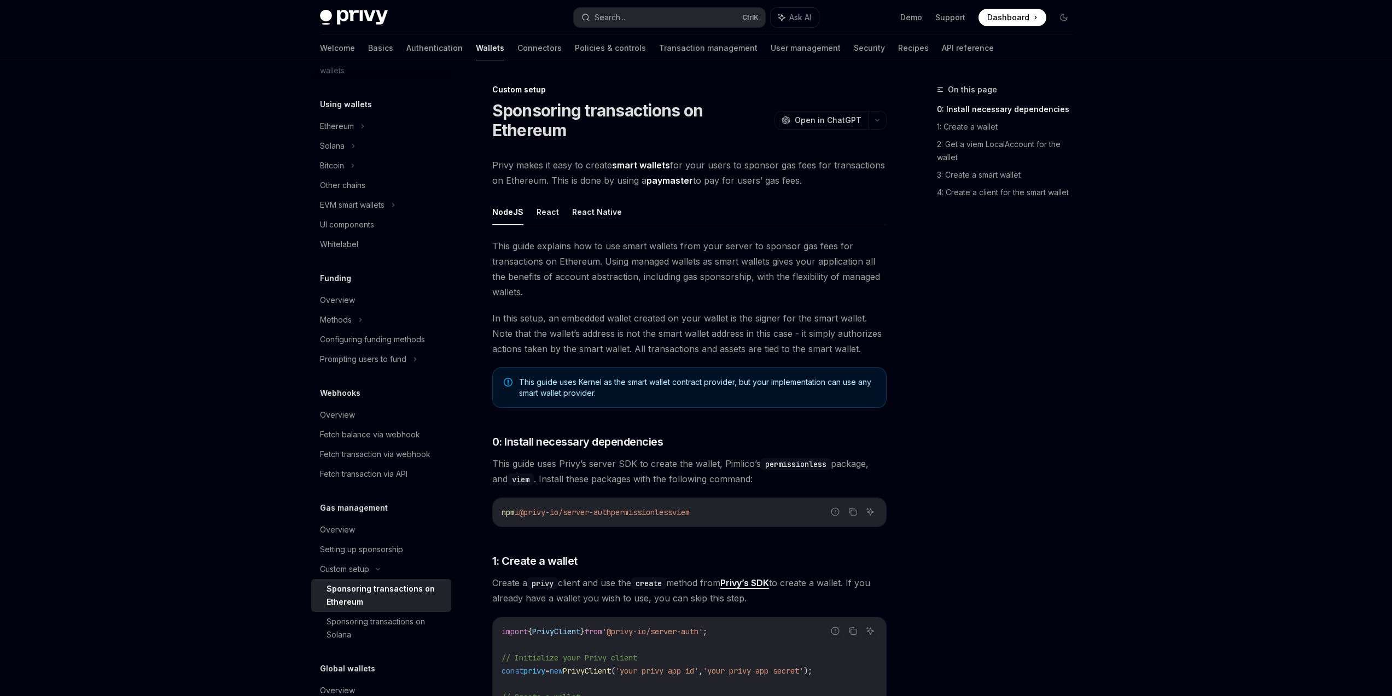
click at [854, 340] on span "In this setup, an embedded wallet created on your wallet is the signer for the …" at bounding box center [689, 334] width 394 height 46
click at [995, 296] on div "On this page 0: Install necessary dependencies 1: Create a wallet 2: Get a viem…" at bounding box center [998, 389] width 166 height 613
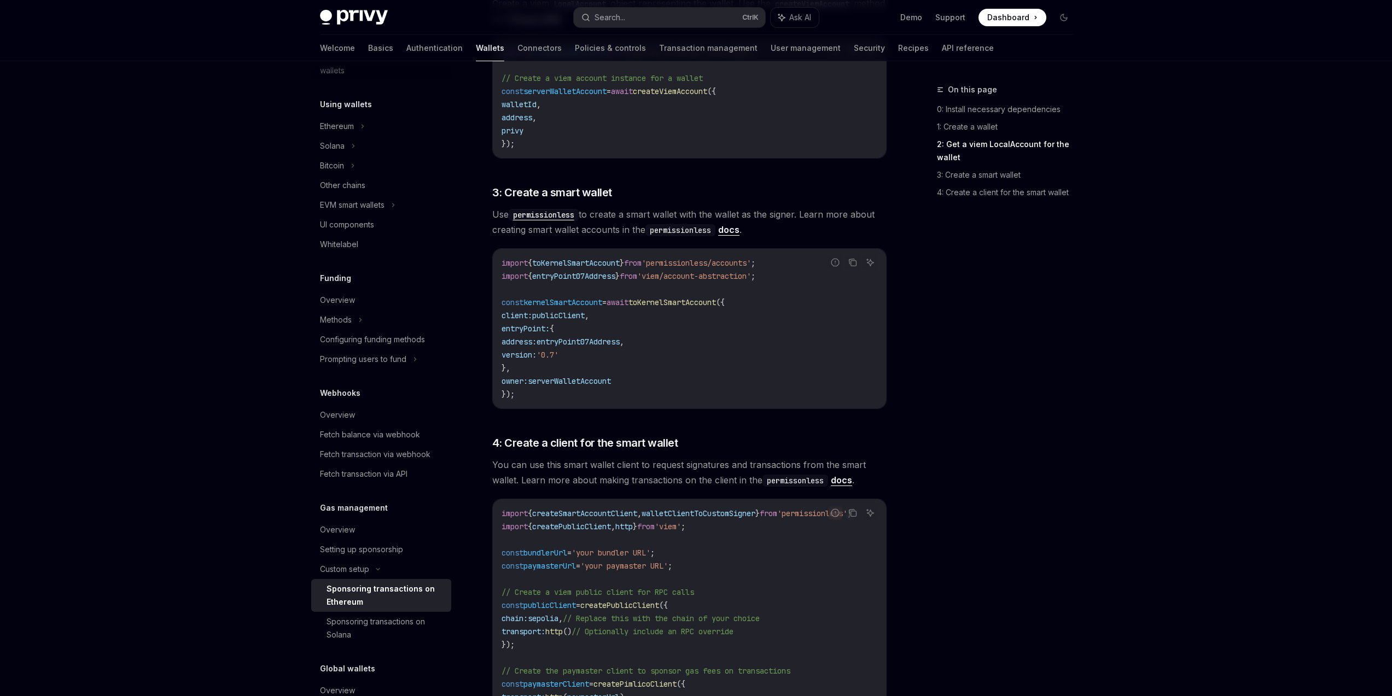
scroll to position [853, 0]
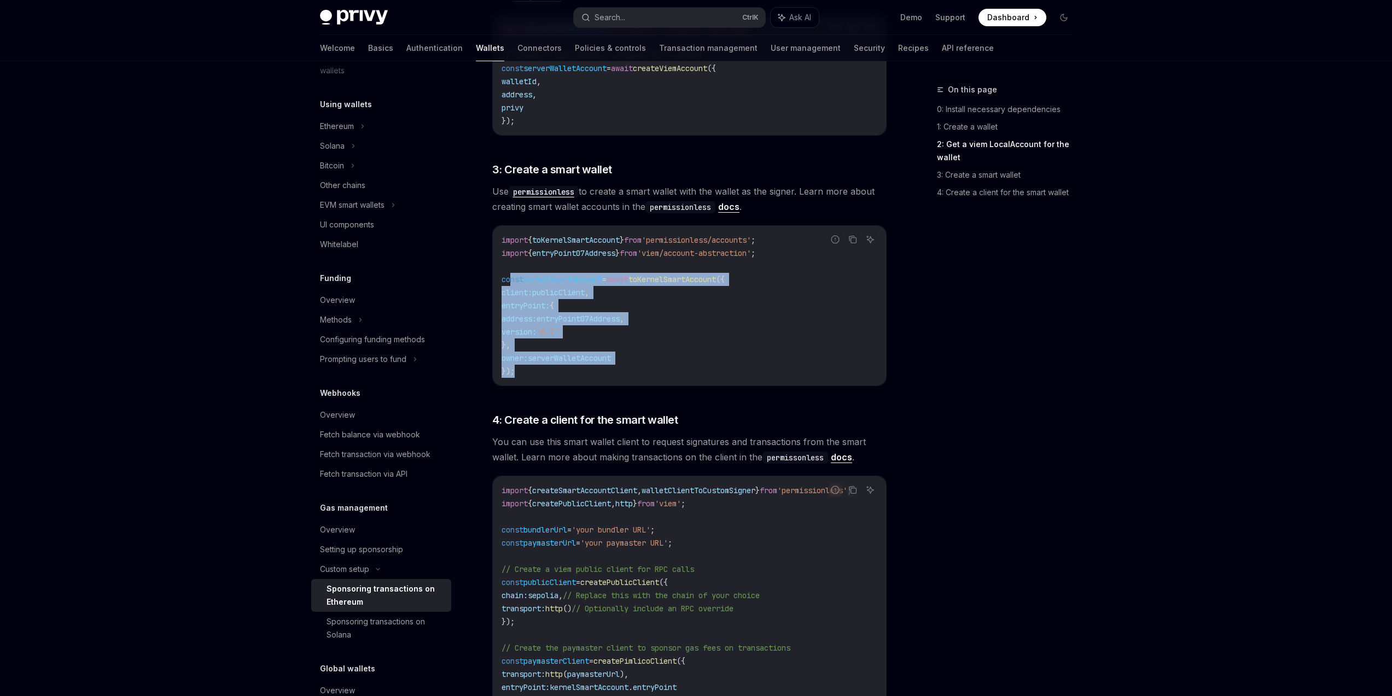
drag, startPoint x: 533, startPoint y: 334, endPoint x: 509, endPoint y: 276, distance: 62.3
click at [509, 277] on code "import { toKernelSmartAccount } from 'permissionless/accounts' ; import { entry…" at bounding box center [690, 306] width 376 height 144
click at [509, 276] on span "const" at bounding box center [513, 280] width 22 height 10
drag, startPoint x: 509, startPoint y: 276, endPoint x: 615, endPoint y: 361, distance: 135.8
click at [614, 360] on code "import { toKernelSmartAccount } from 'permissionless/accounts' ; import { entry…" at bounding box center [690, 306] width 376 height 144
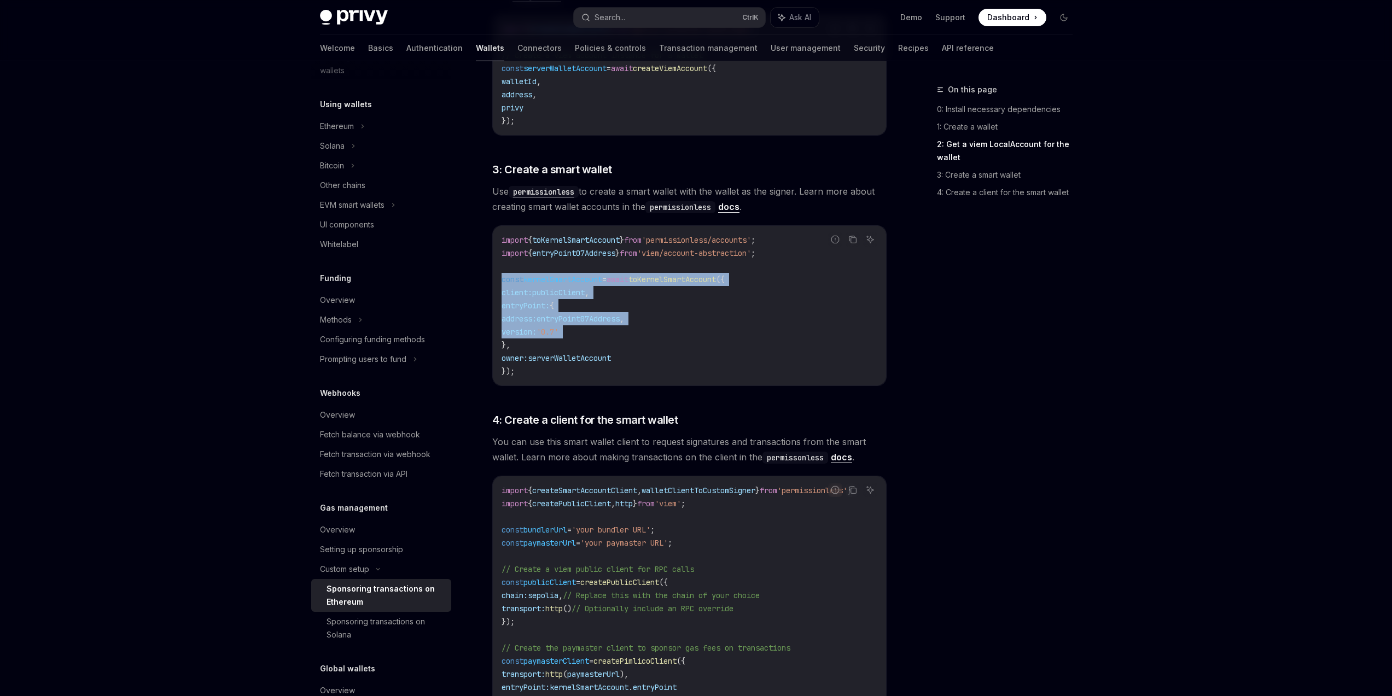
click at [611, 361] on span "serverWalletAccount" at bounding box center [569, 358] width 83 height 10
drag, startPoint x: 616, startPoint y: 372, endPoint x: 510, endPoint y: 271, distance: 147.4
click at [510, 271] on code "import { toKernelSmartAccount } from 'permissionless/accounts' ; import { entry…" at bounding box center [690, 306] width 376 height 144
click at [508, 270] on code "import { toKernelSmartAccount } from 'permissionless/accounts' ; import { entry…" at bounding box center [690, 306] width 376 height 144
drag, startPoint x: 500, startPoint y: 270, endPoint x: 714, endPoint y: 324, distance: 220.5
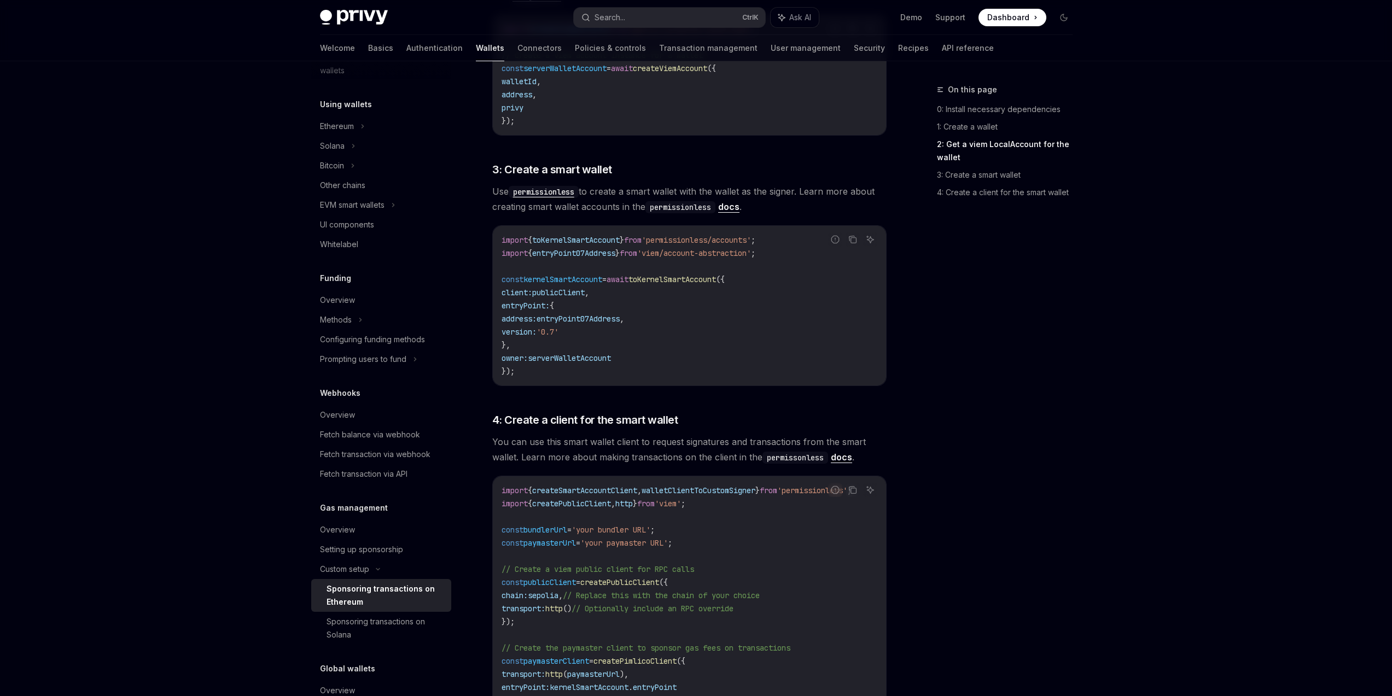
click at [679, 314] on div "import { toKernelSmartAccount } from 'permissionless/accounts' ; import { entry…" at bounding box center [689, 306] width 393 height 160
click at [714, 324] on code "import { toKernelSmartAccount } from 'permissionless/accounts' ; import { entry…" at bounding box center [690, 306] width 376 height 144
click at [710, 357] on code "import { toKernelSmartAccount } from 'permissionless/accounts' ; import { entry…" at bounding box center [690, 306] width 376 height 144
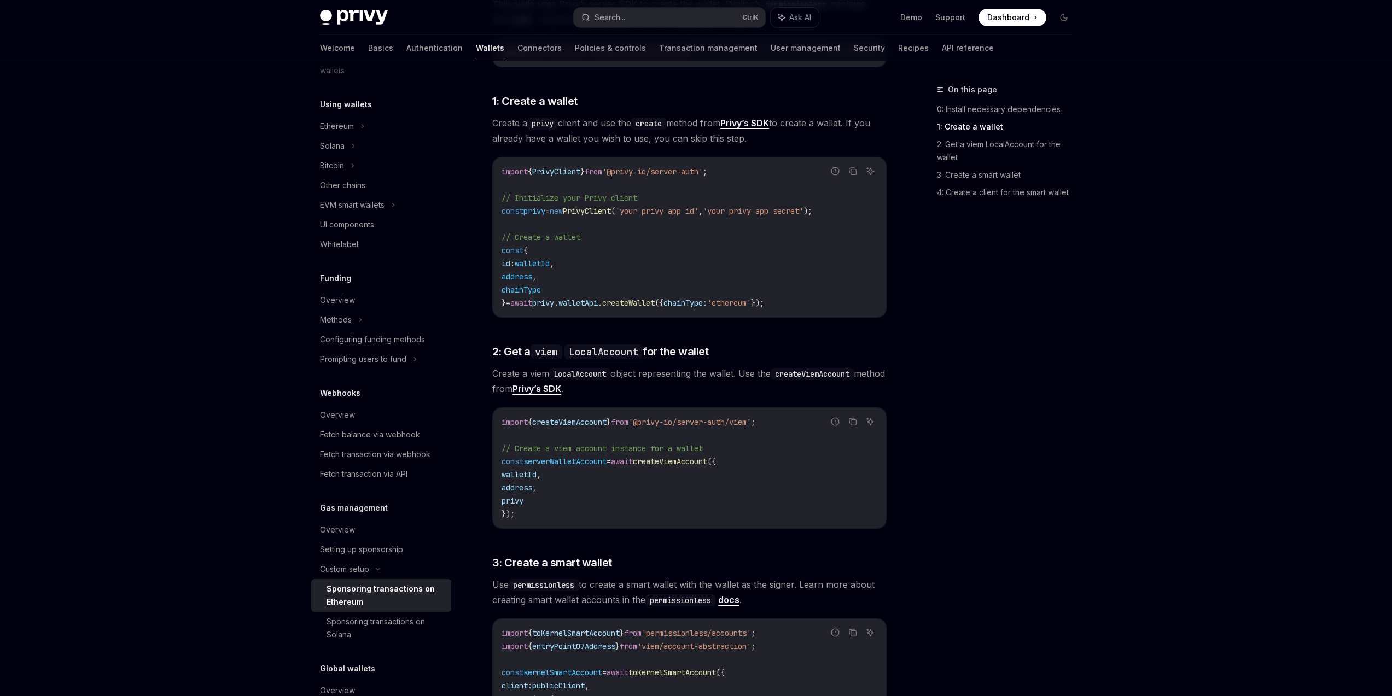
scroll to position [459, 0]
drag, startPoint x: 551, startPoint y: 301, endPoint x: 834, endPoint y: 310, distance: 283.4
click at [834, 310] on code "import { PrivyClient } from '@privy-io/server-auth' ; // Initialize your Privy …" at bounding box center [690, 238] width 376 height 144
click at [1015, 329] on div "On this page 0: Install necessary dependencies 1: Create a wallet 2: Get a viem…" at bounding box center [998, 389] width 166 height 613
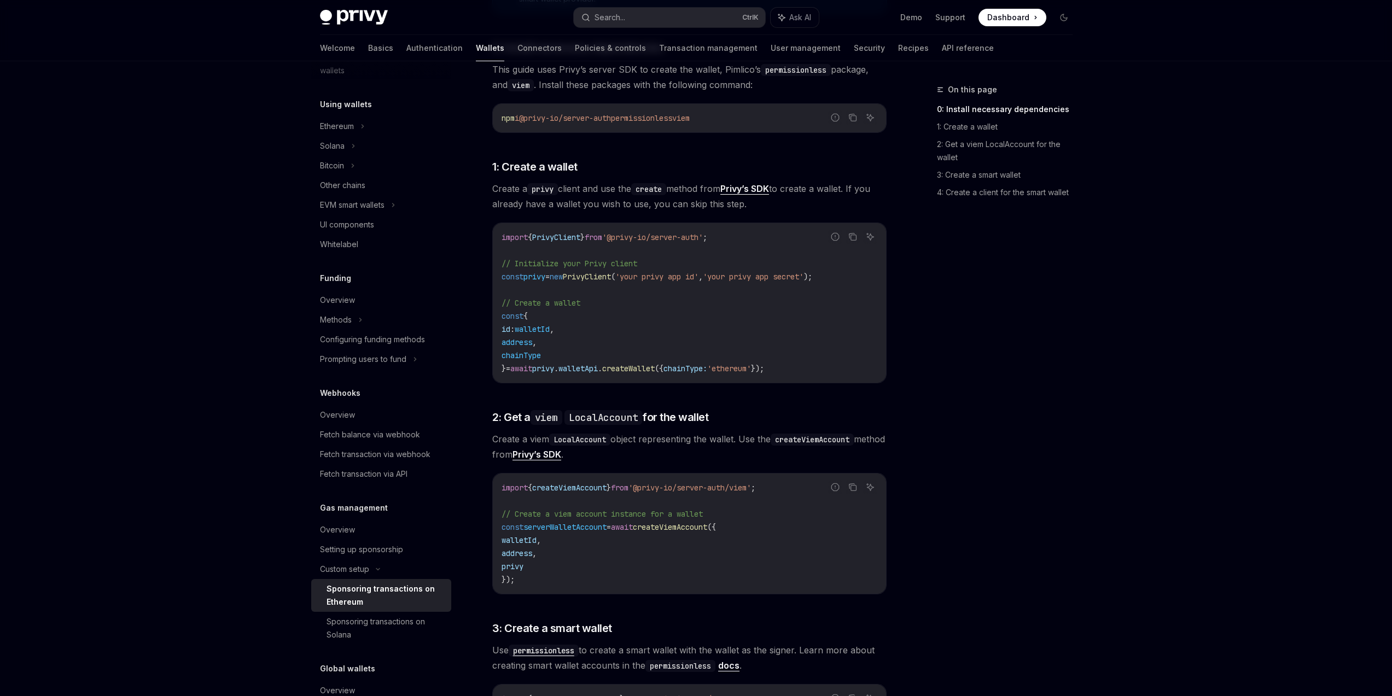
scroll to position [394, 0]
drag, startPoint x: 528, startPoint y: 533, endPoint x: 661, endPoint y: 529, distance: 132.9
click at [597, 527] on code "import { createViemAccount } from '@privy-io/server-auth/viem' ; // Create a vi…" at bounding box center [690, 534] width 376 height 105
click at [665, 530] on span "createViemAccount" at bounding box center [670, 528] width 74 height 10
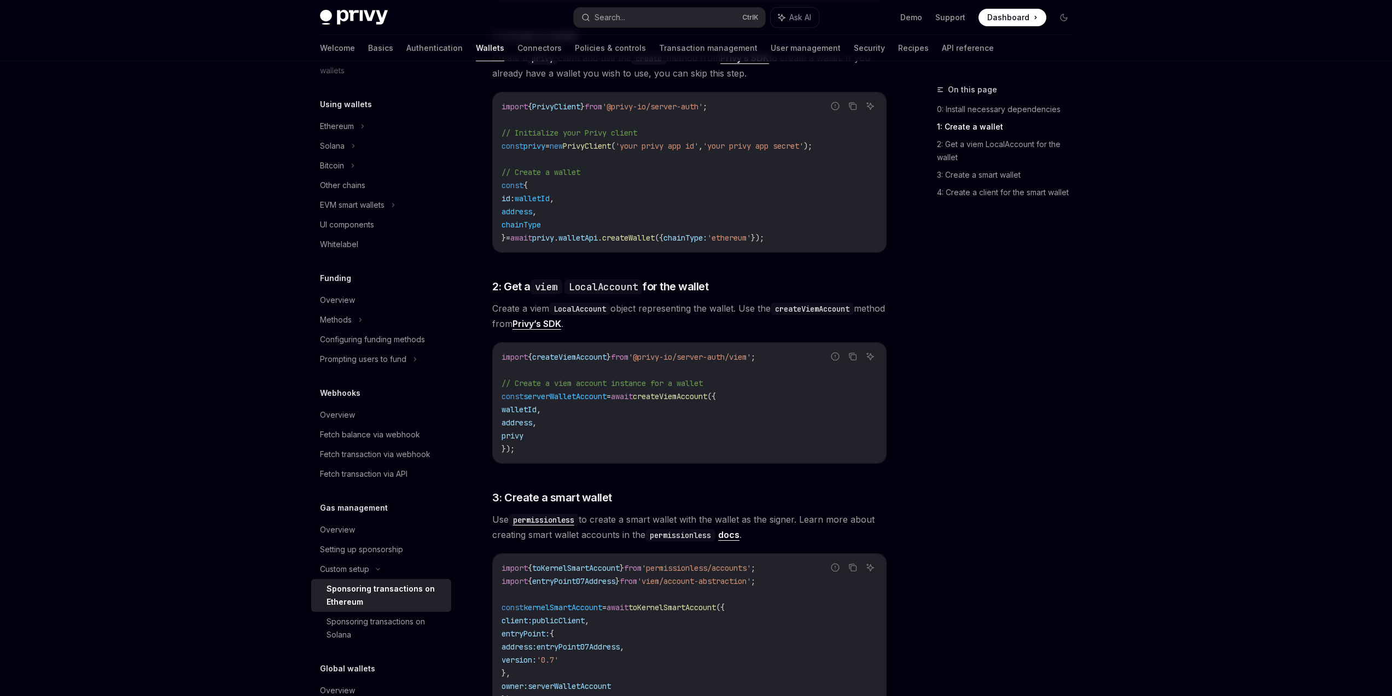
click at [522, 443] on code "import { createViemAccount } from '@privy-io/server-auth/viem' ; // Create a vi…" at bounding box center [690, 403] width 376 height 105
click at [522, 441] on code "import { createViemAccount } from '@privy-io/server-auth/viem' ; // Create a vi…" at bounding box center [690, 403] width 376 height 105
click at [1003, 446] on div "On this page 0: Install necessary dependencies 1: Create a wallet 2: Get a viem…" at bounding box center [998, 389] width 166 height 613
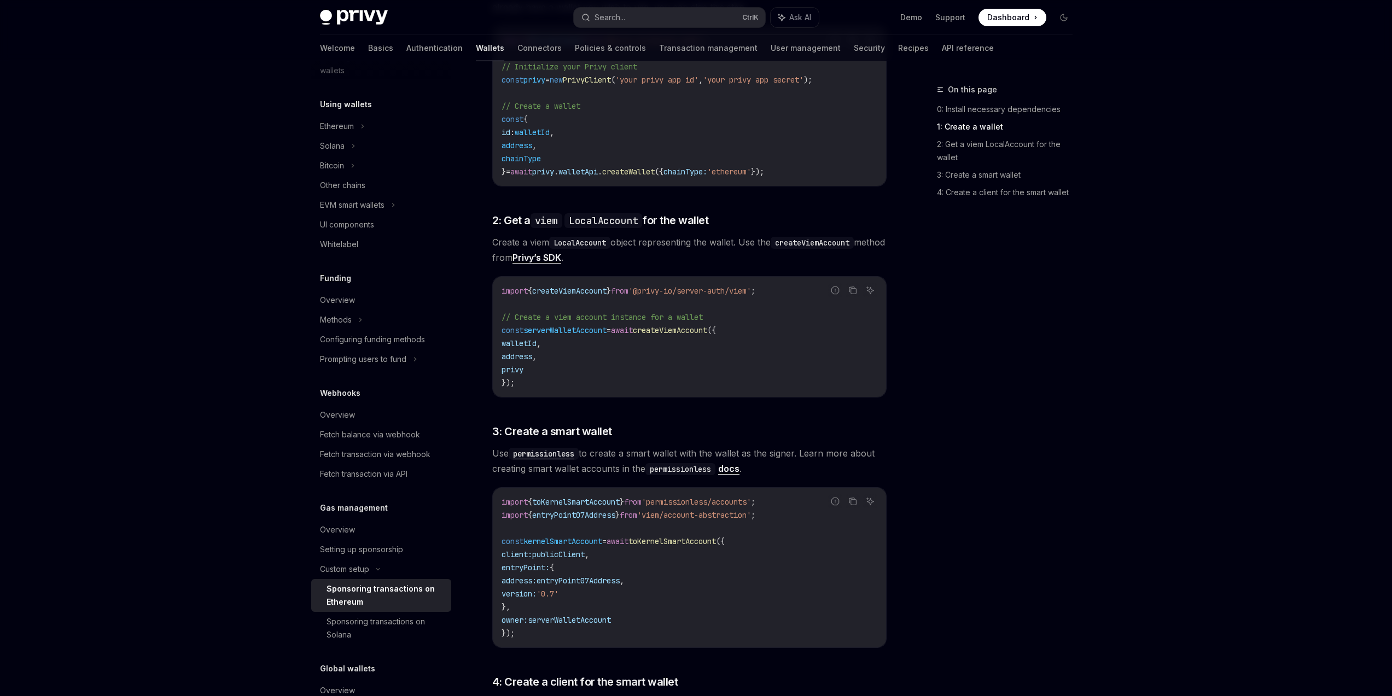
scroll to position [656, 0]
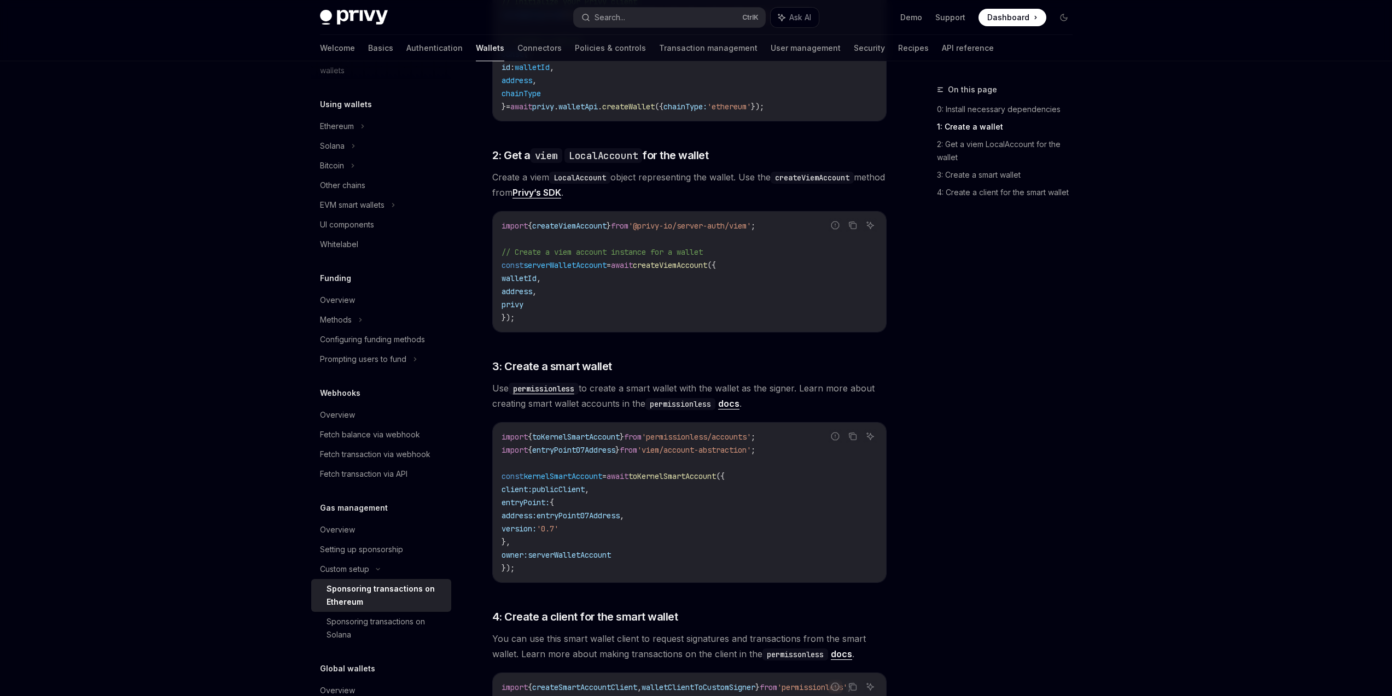
click at [1048, 489] on div "On this page 0: Install necessary dependencies 1: Create a wallet 2: Get a viem…" at bounding box center [998, 389] width 166 height 613
click at [399, 206] on div "EVM smart wallets" at bounding box center [381, 205] width 140 height 20
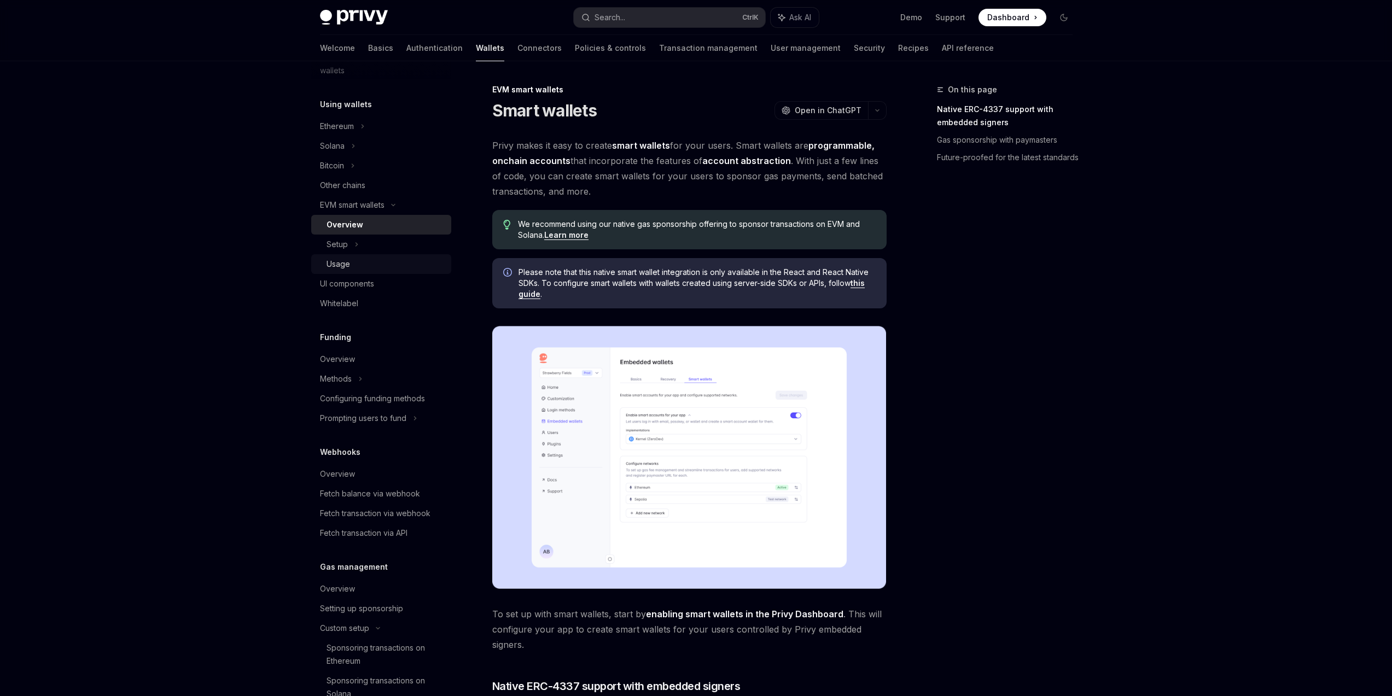
click at [366, 264] on div "Usage" at bounding box center [386, 264] width 118 height 13
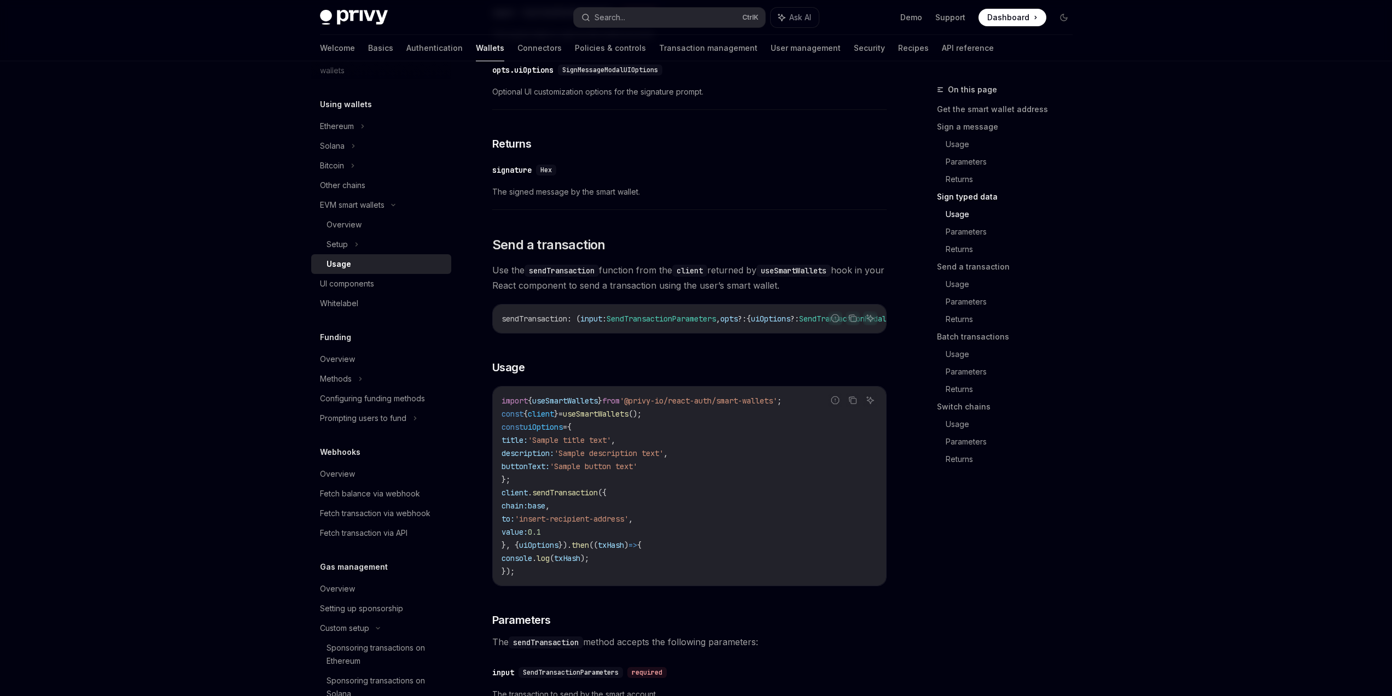
scroll to position [1510, 0]
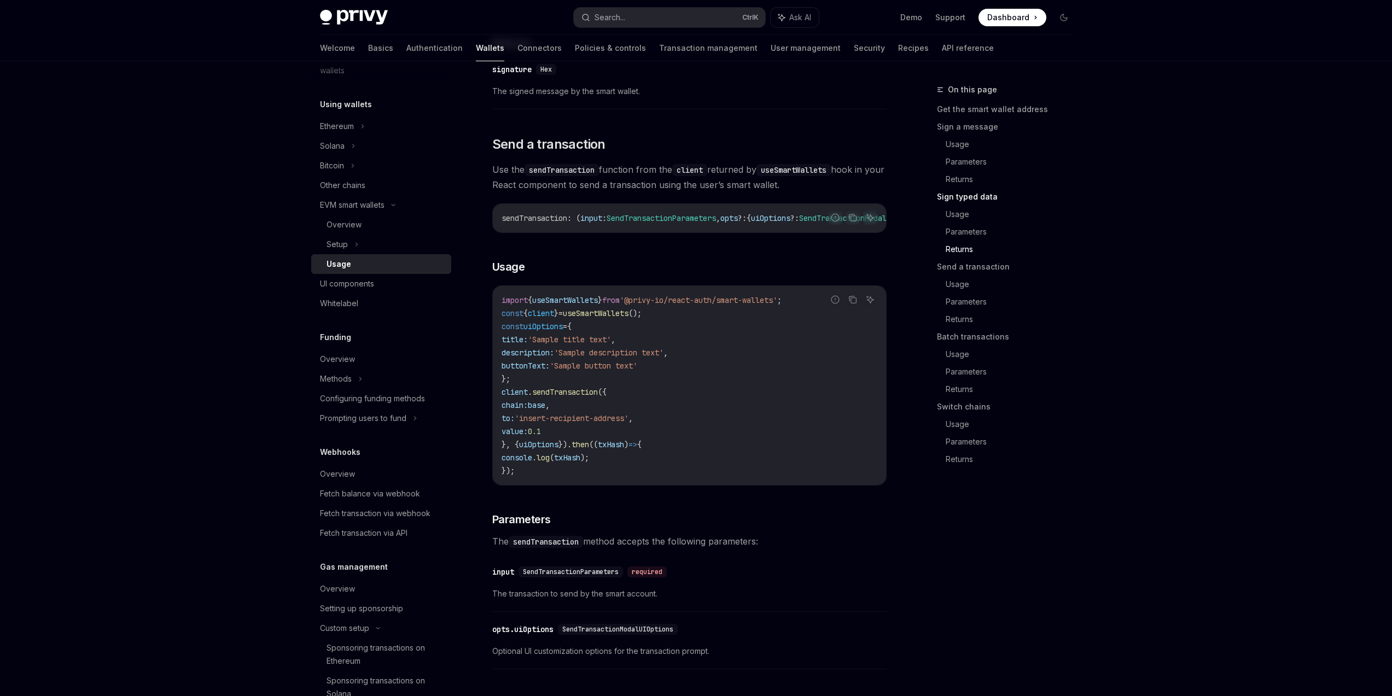
drag, startPoint x: 518, startPoint y: 433, endPoint x: 577, endPoint y: 459, distance: 64.9
click at [577, 459] on code "import { useSmartWallets } from '@privy-io/react-auth/smart-wallets' ; const { …" at bounding box center [690, 386] width 376 height 184
click at [681, 462] on code "import { useSmartWallets } from '@privy-io/react-auth/smart-wallets' ; const { …" at bounding box center [690, 386] width 376 height 184
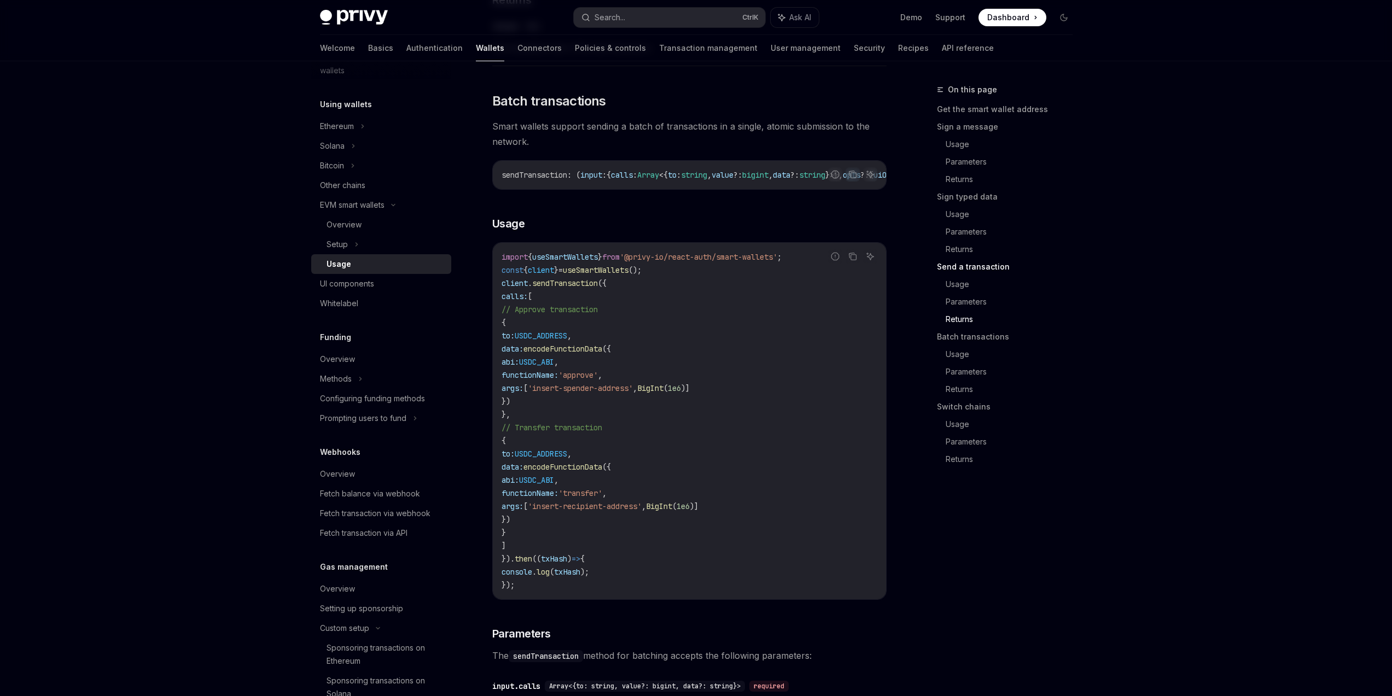
scroll to position [2363, 0]
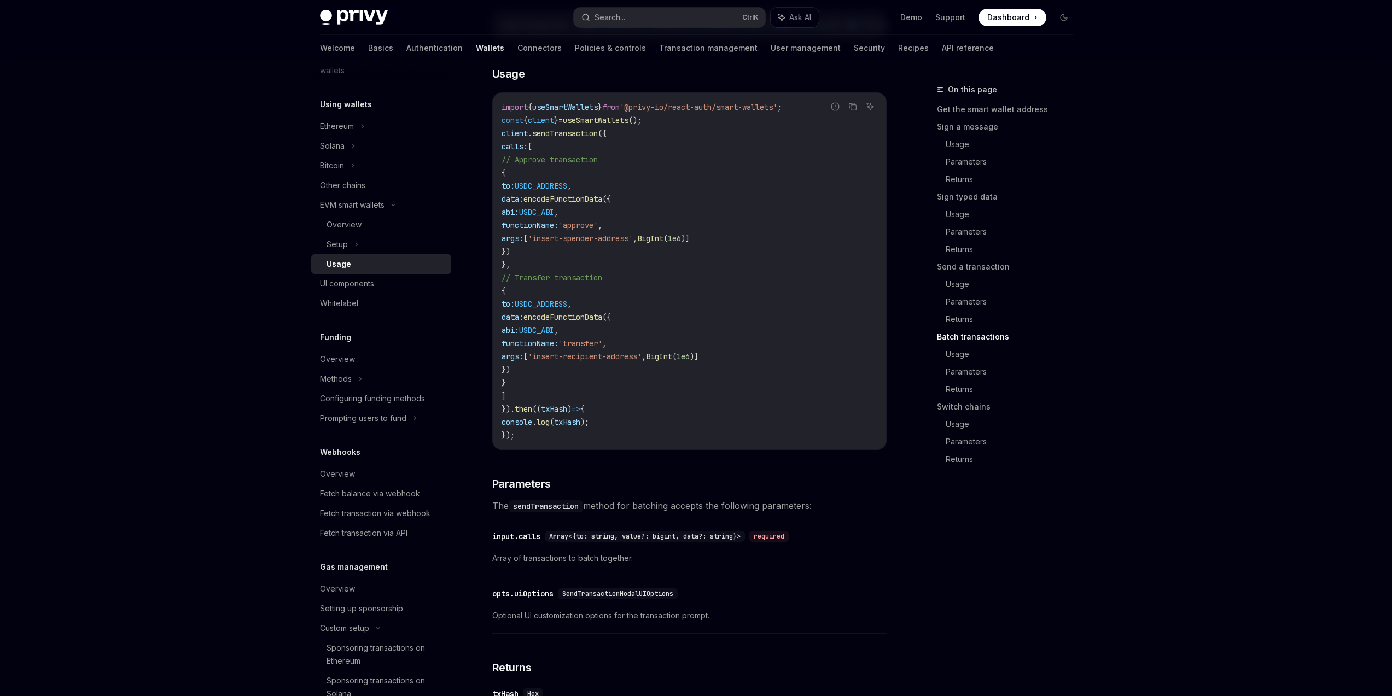
click at [985, 557] on div "On this page Get the smart wallet address Sign a message Usage Parameters Retur…" at bounding box center [998, 389] width 166 height 613
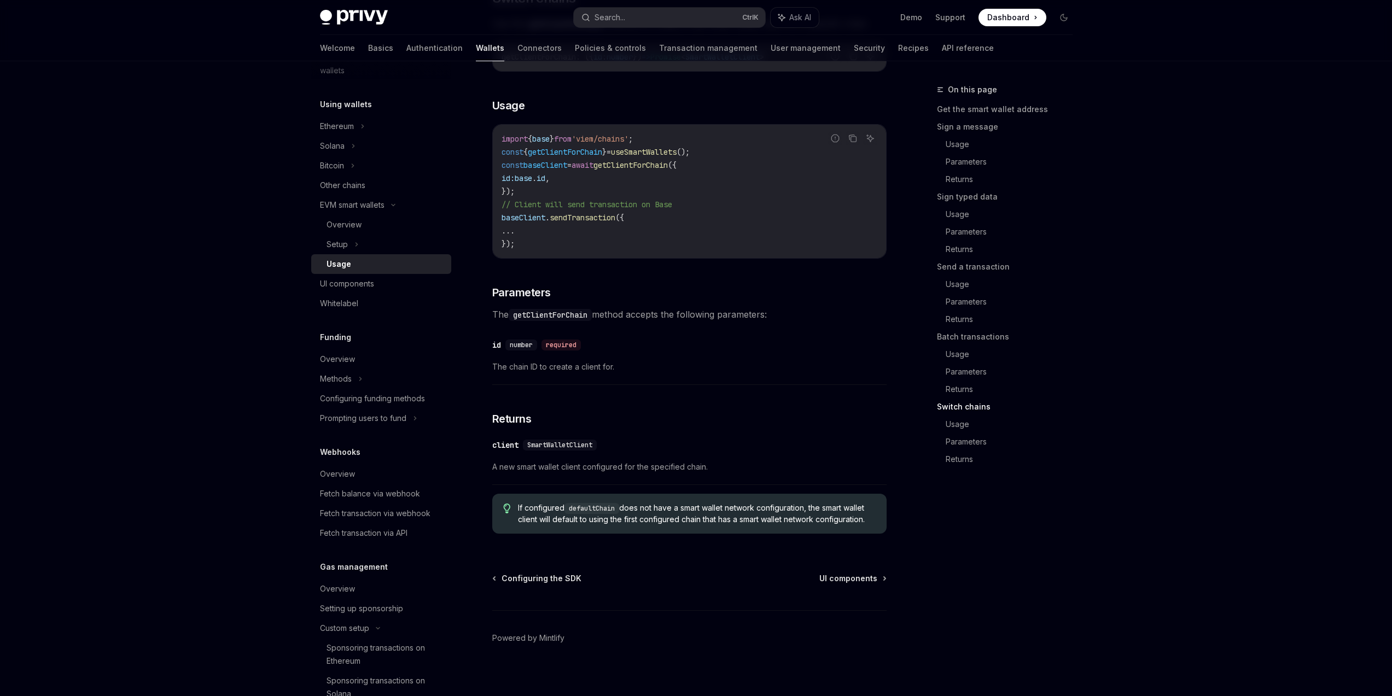
scroll to position [3173, 0]
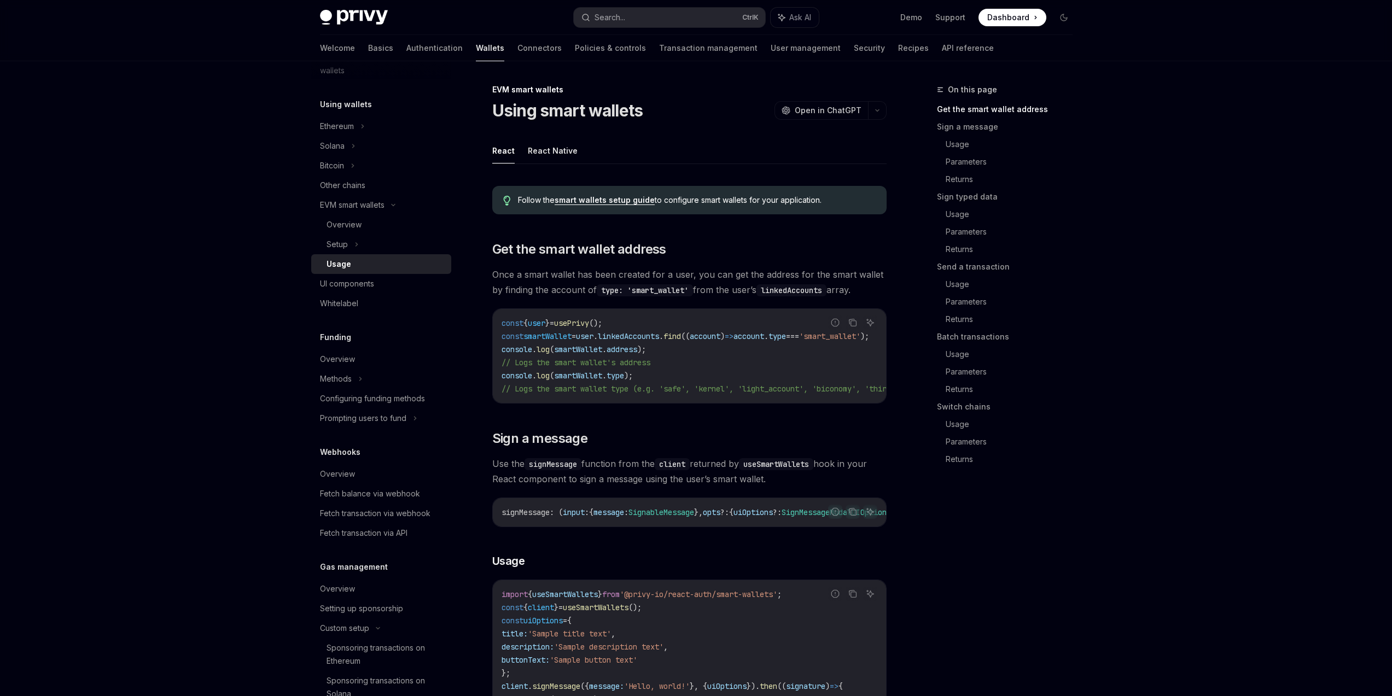
click at [975, 552] on div "On this page Get the smart wallet address Sign a message Usage Parameters Retur…" at bounding box center [998, 389] width 166 height 613
click at [952, 594] on div "On this page Get the smart wallet address Sign a message Usage Parameters Retur…" at bounding box center [998, 389] width 166 height 613
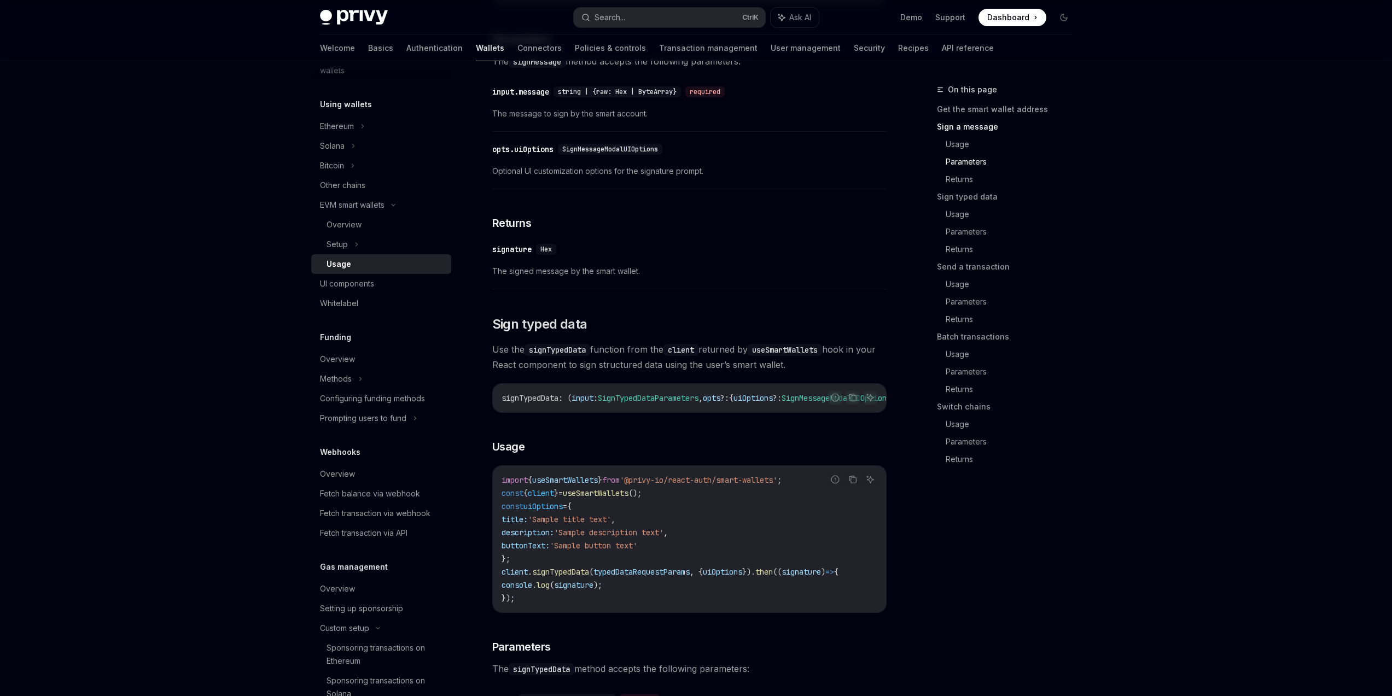
scroll to position [985, 0]
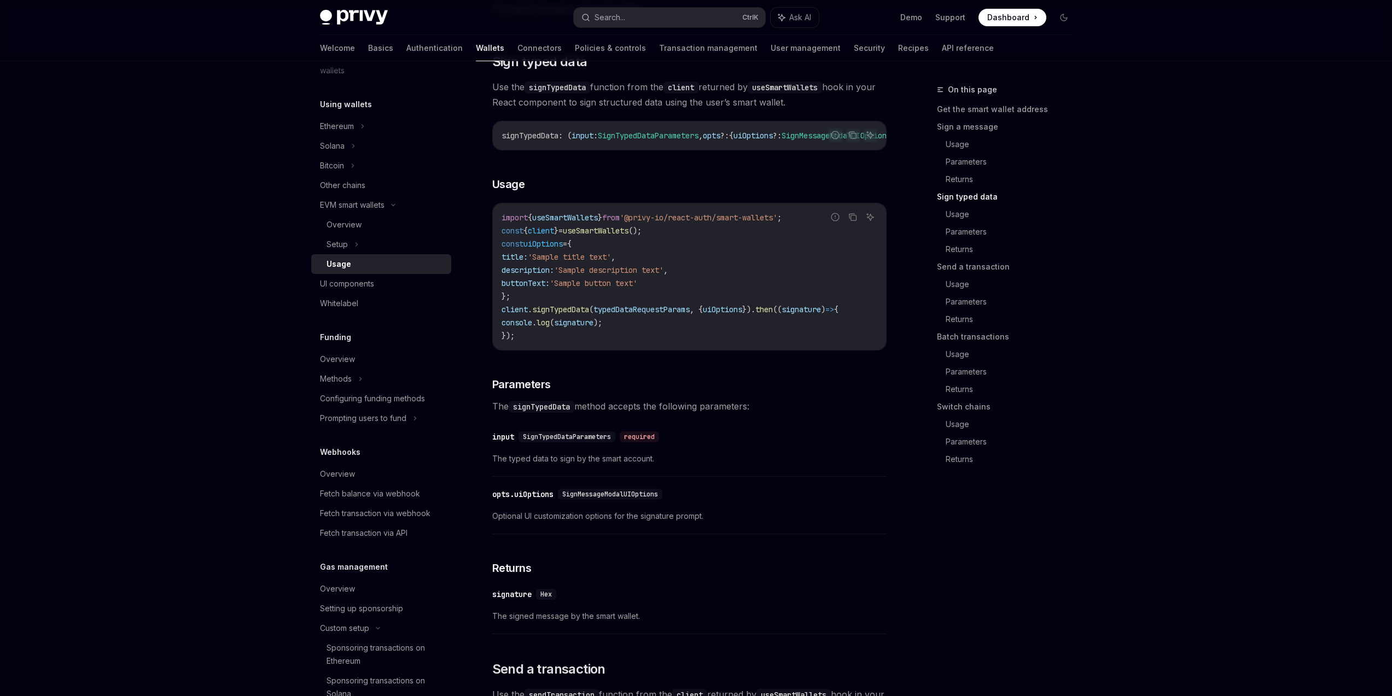
click at [997, 570] on div "On this page Get the smart wallet address Sign a message Usage Parameters Retur…" at bounding box center [998, 389] width 166 height 613
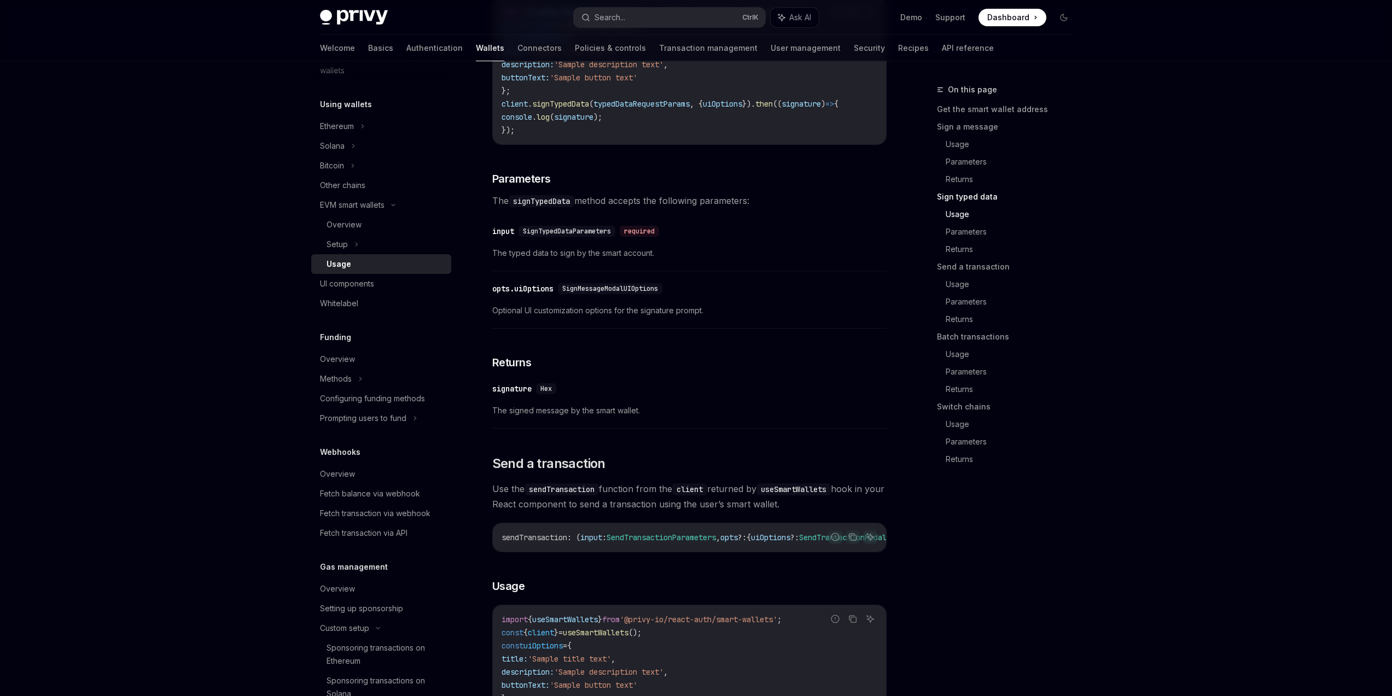
scroll to position [1378, 0]
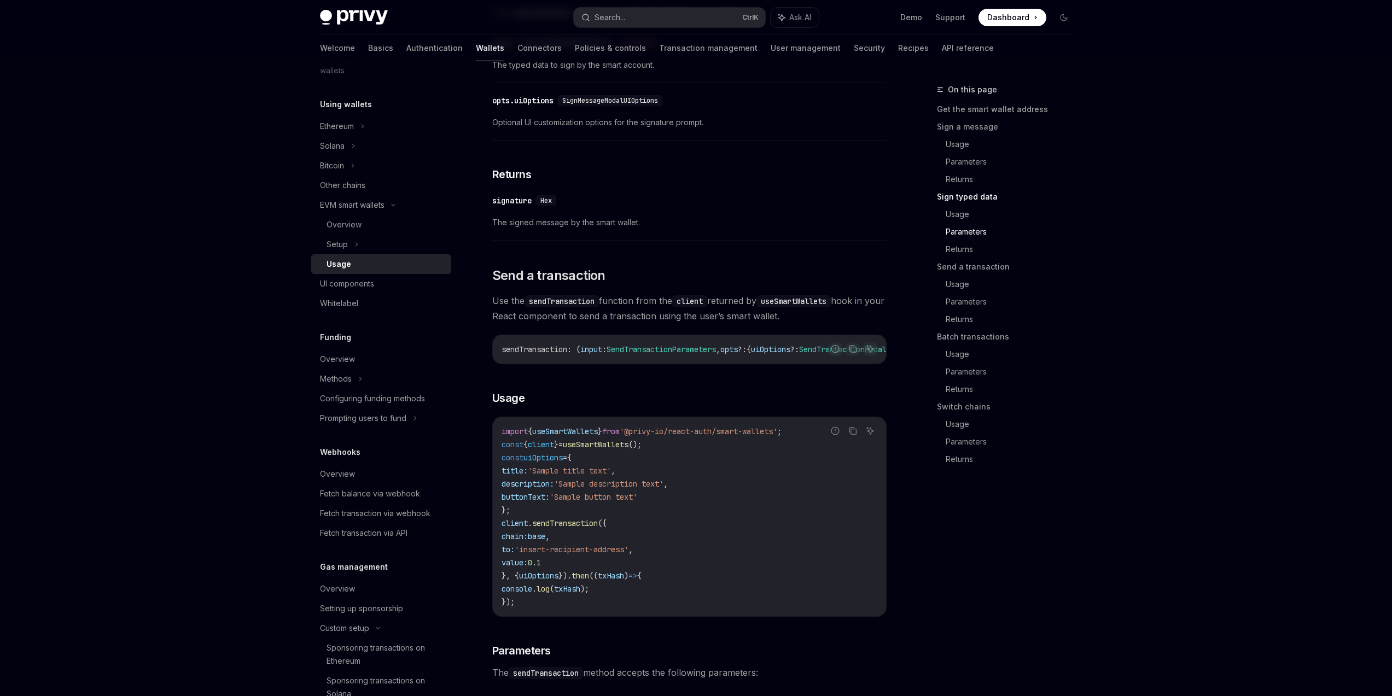
click at [1032, 565] on div "On this page Get the smart wallet address Sign a message Usage Parameters Retur…" at bounding box center [998, 389] width 166 height 613
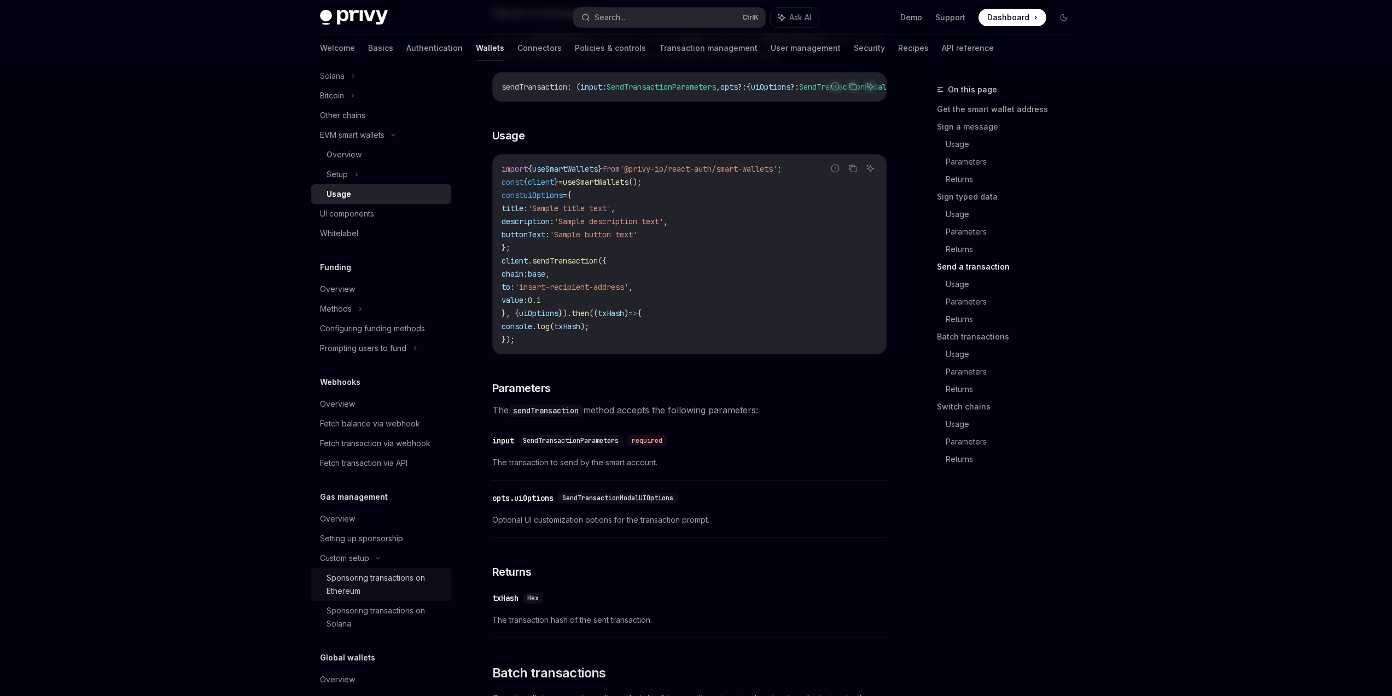
scroll to position [368, 0]
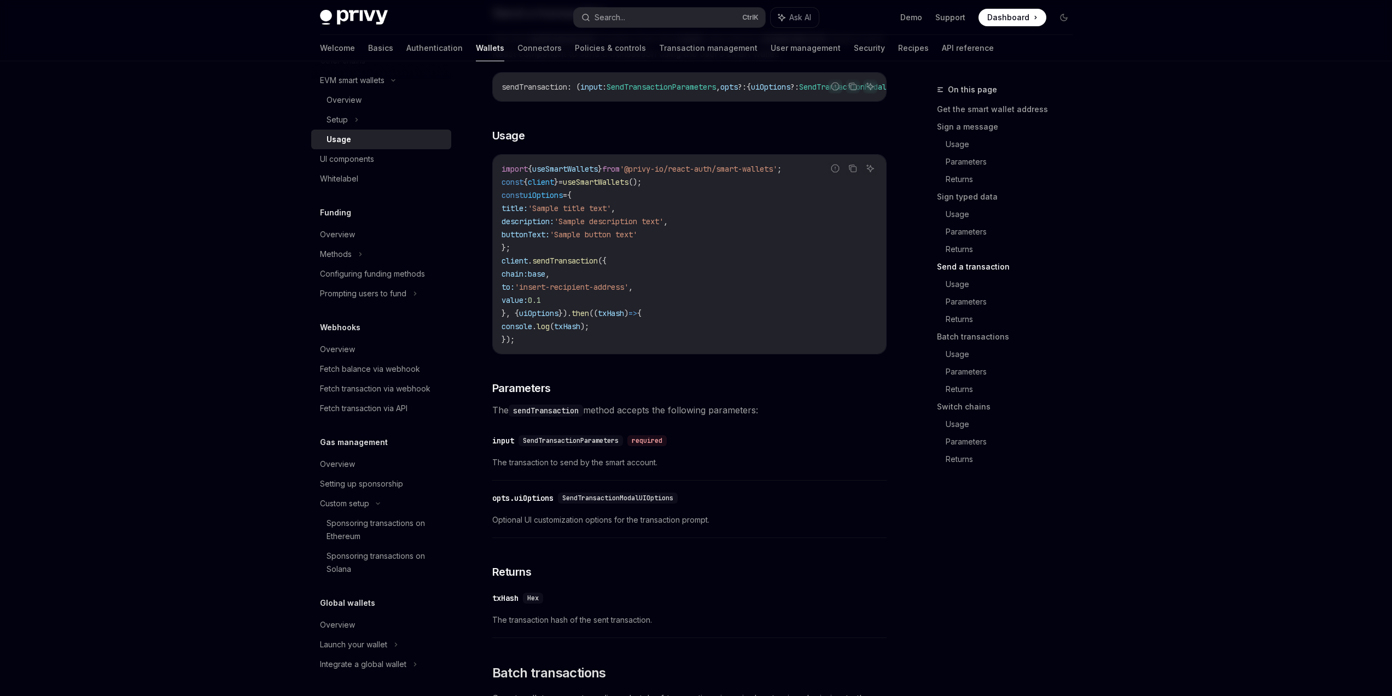
click at [1046, 578] on div "On this page Get the smart wallet address Sign a message Usage Parameters Retur…" at bounding box center [998, 389] width 166 height 613
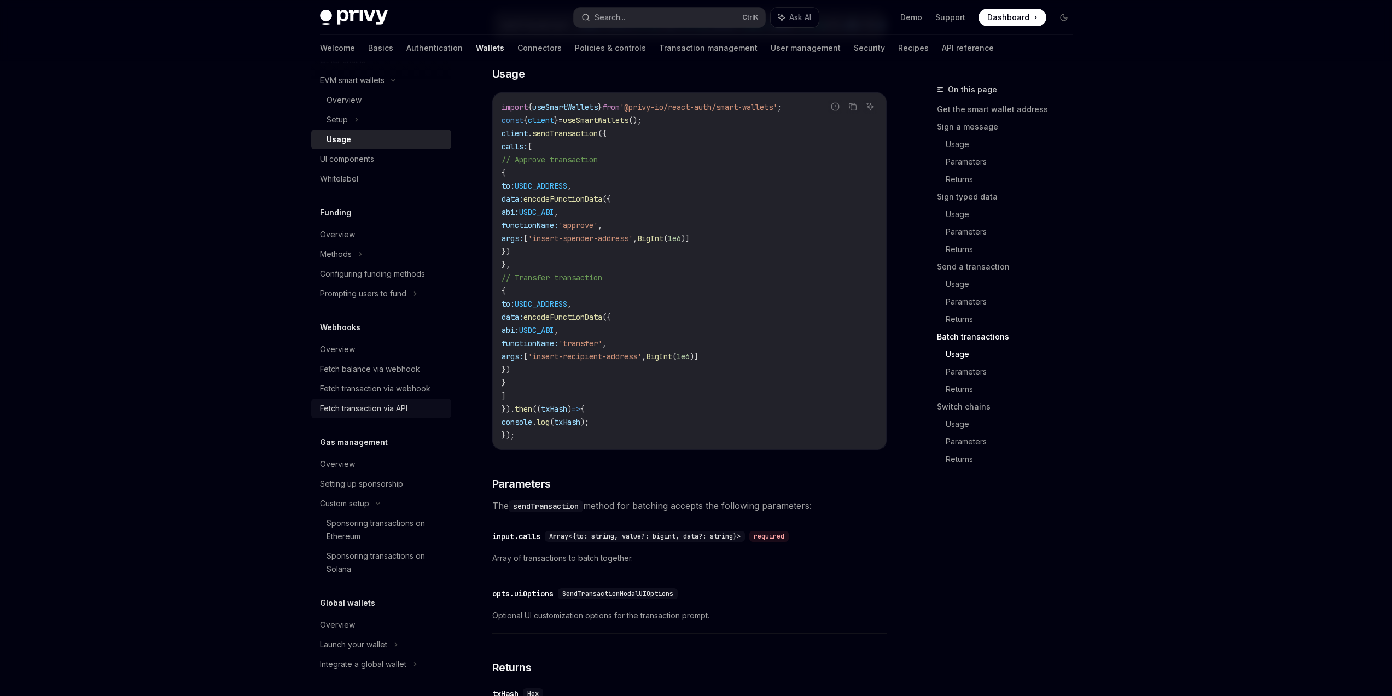
scroll to position [2691, 0]
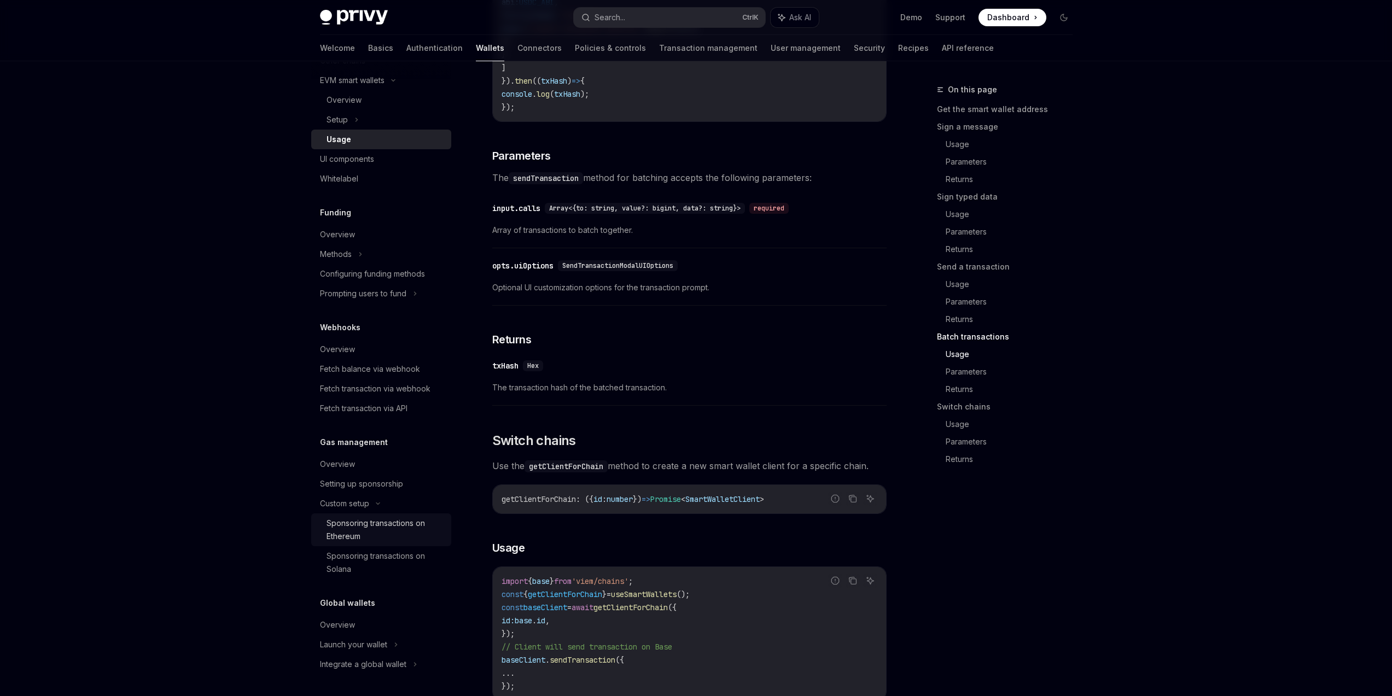
click at [393, 525] on div "Sponsoring transactions on Ethereum" at bounding box center [386, 530] width 118 height 26
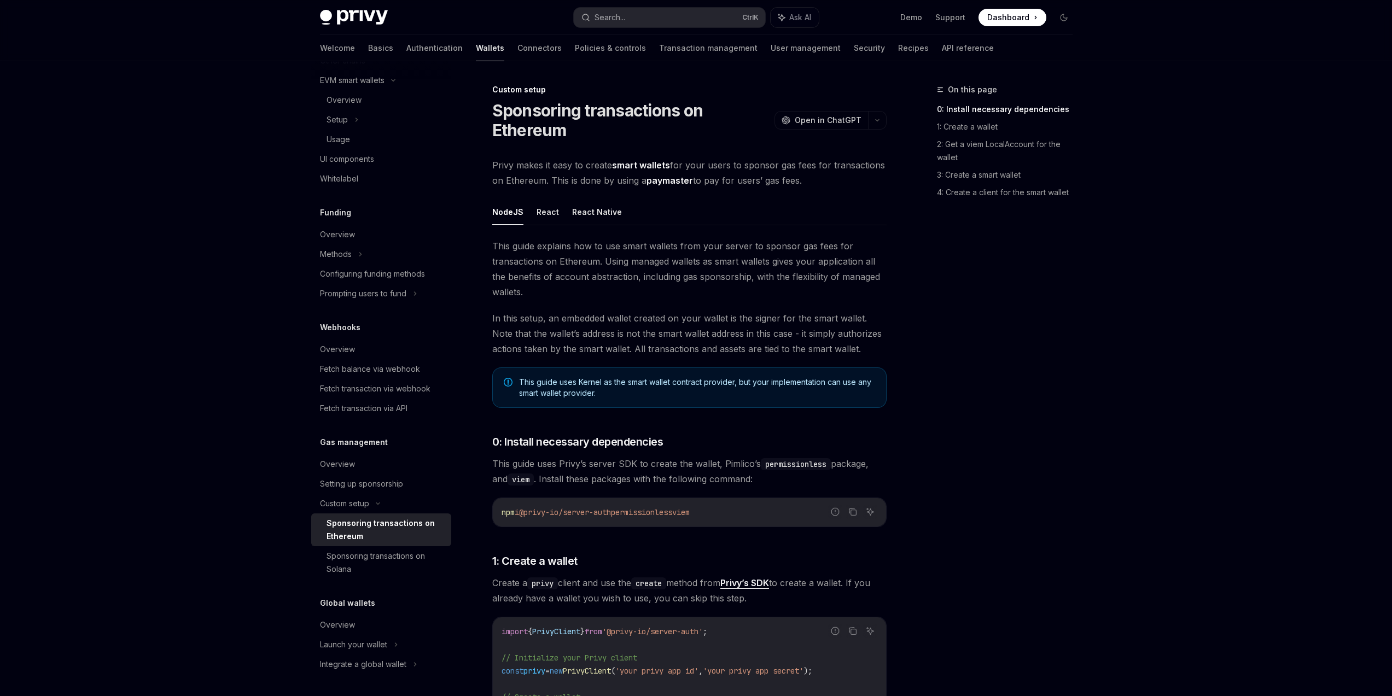
click at [1034, 539] on div "On this page 0: Install necessary dependencies 1: Create a wallet 2: Get a viem…" at bounding box center [998, 389] width 166 height 613
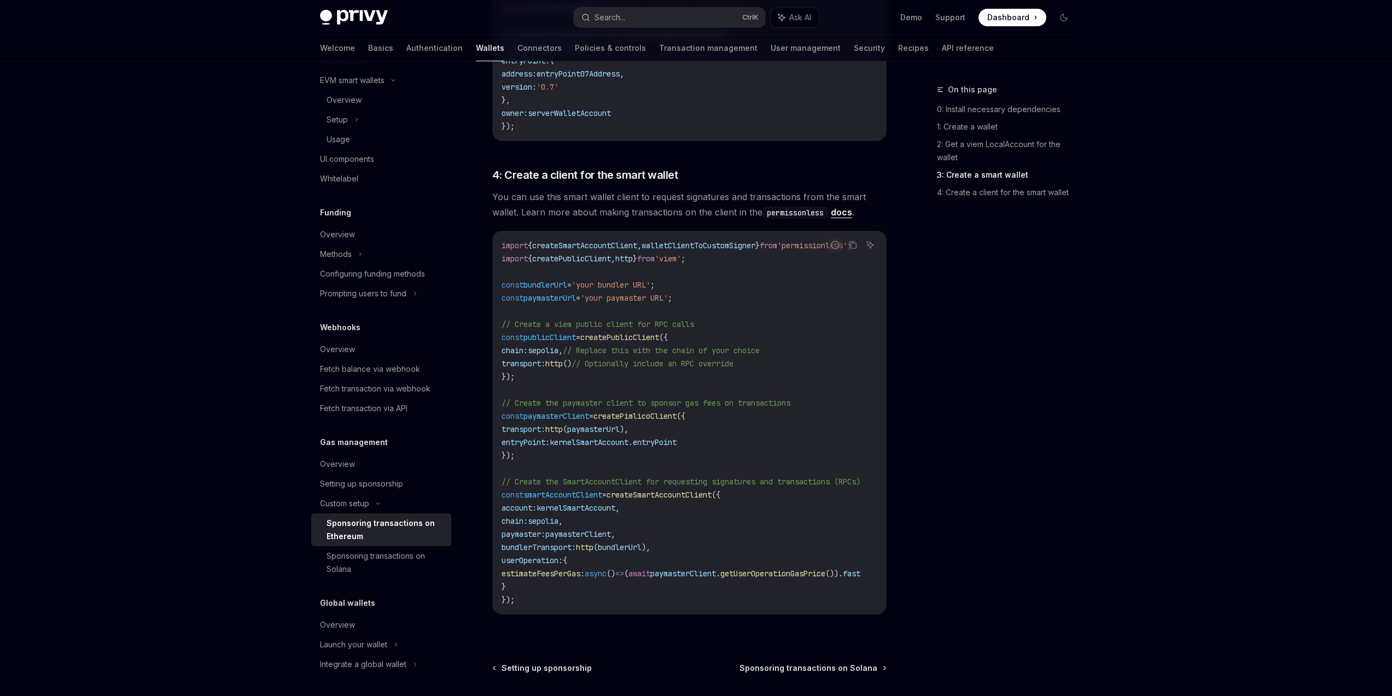
scroll to position [1201, 0]
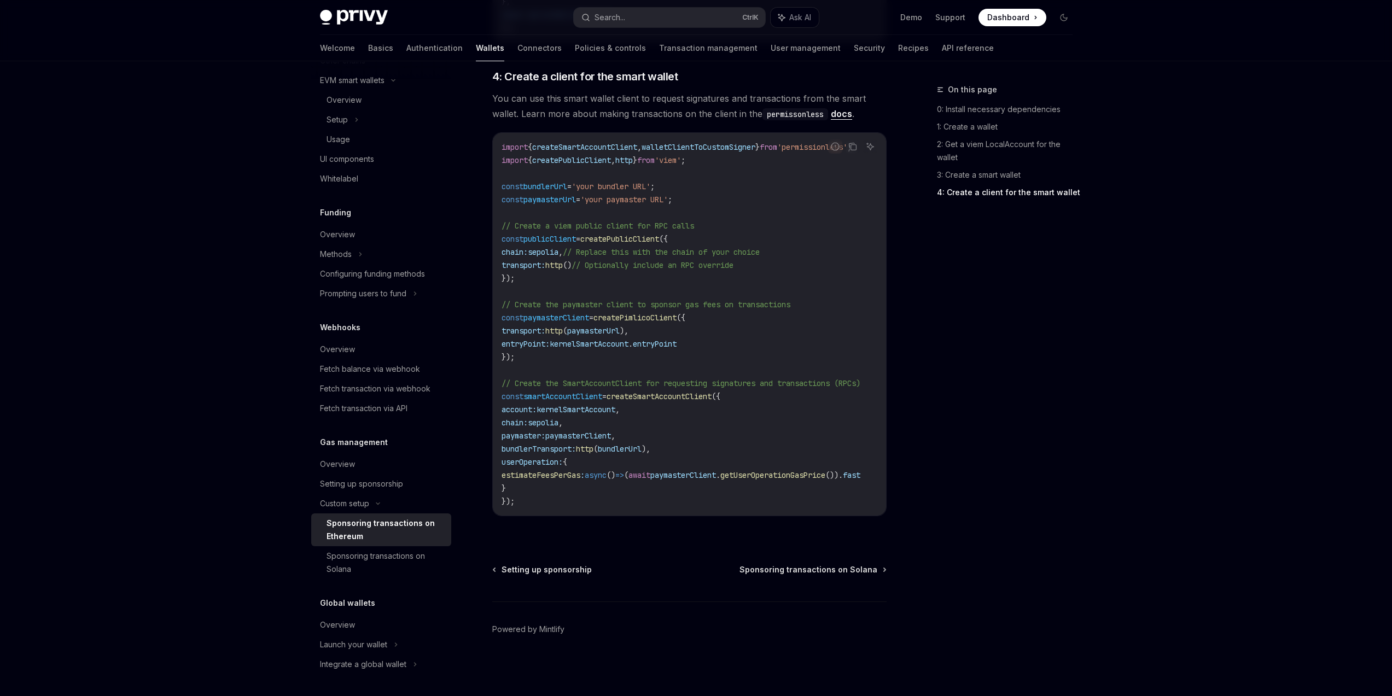
click at [951, 467] on div "On this page 0: Install necessary dependencies 1: Create a wallet 2: Get a viem…" at bounding box center [998, 389] width 166 height 613
drag, startPoint x: 773, startPoint y: 516, endPoint x: 691, endPoint y: 503, distance: 83.5
click at [692, 503] on div "Report incorrect code Copy Ask AI import { createSmartAccountClient , walletCli…" at bounding box center [689, 324] width 394 height 384
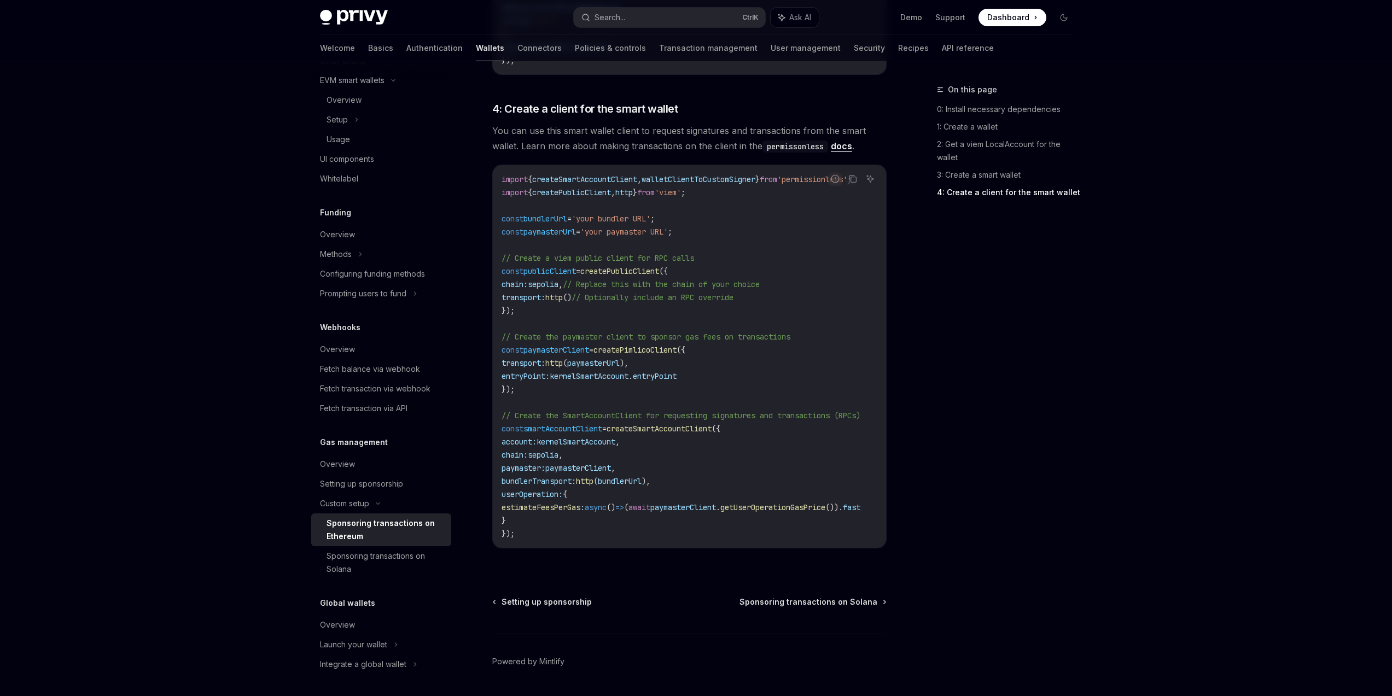
scroll to position [1201, 0]
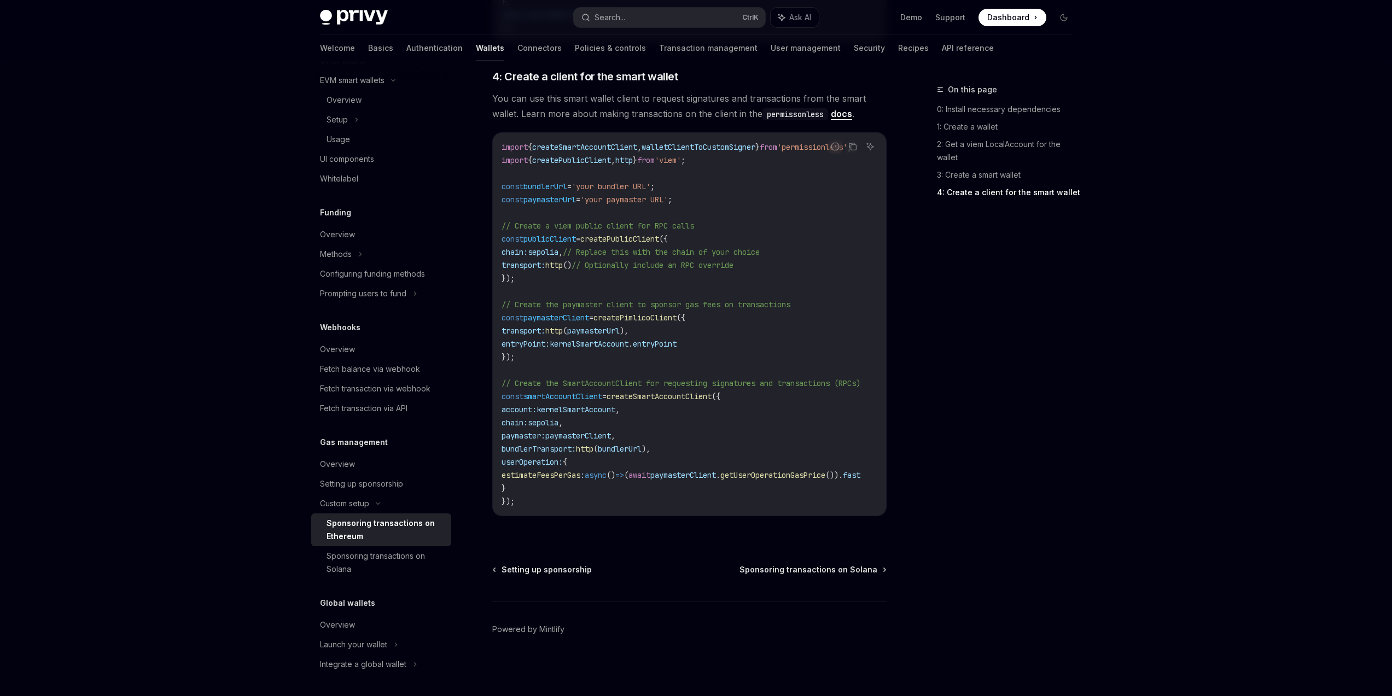
click at [986, 593] on div "On this page 0: Install necessary dependencies 1: Create a wallet 2: Get a viem…" at bounding box center [998, 389] width 166 height 613
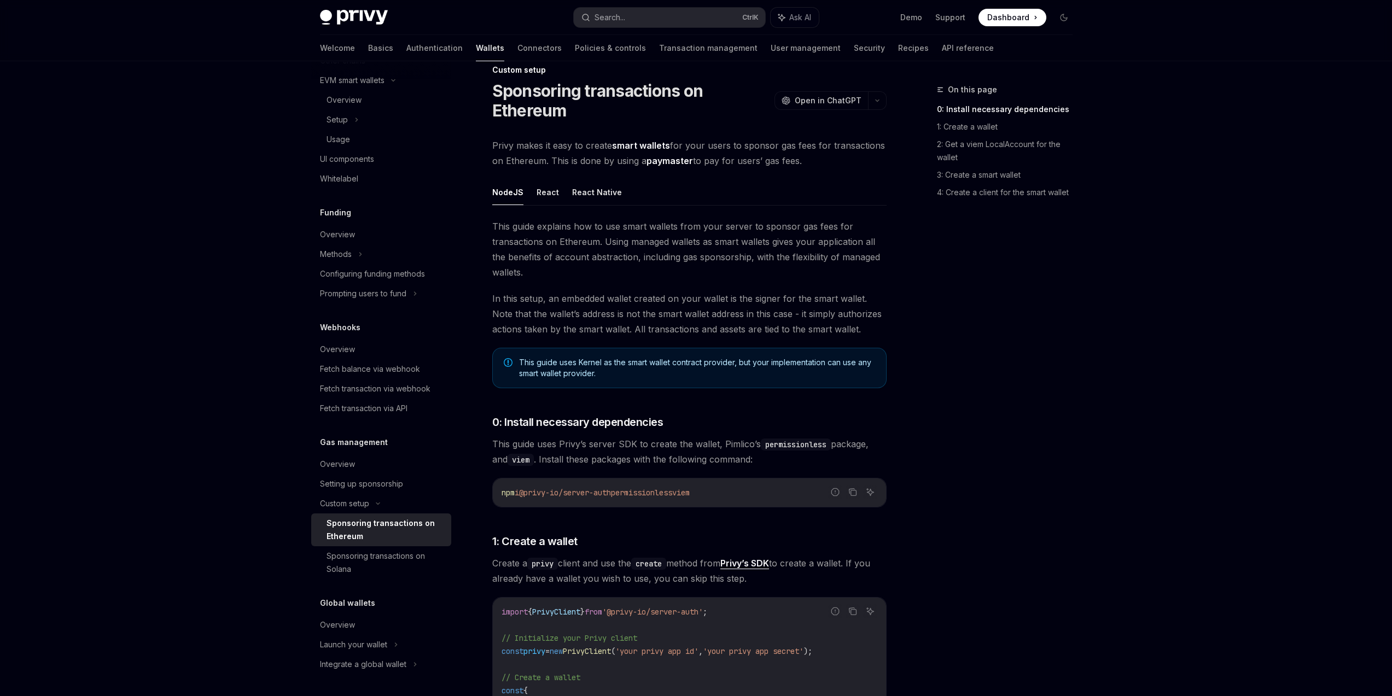
scroll to position [0, 0]
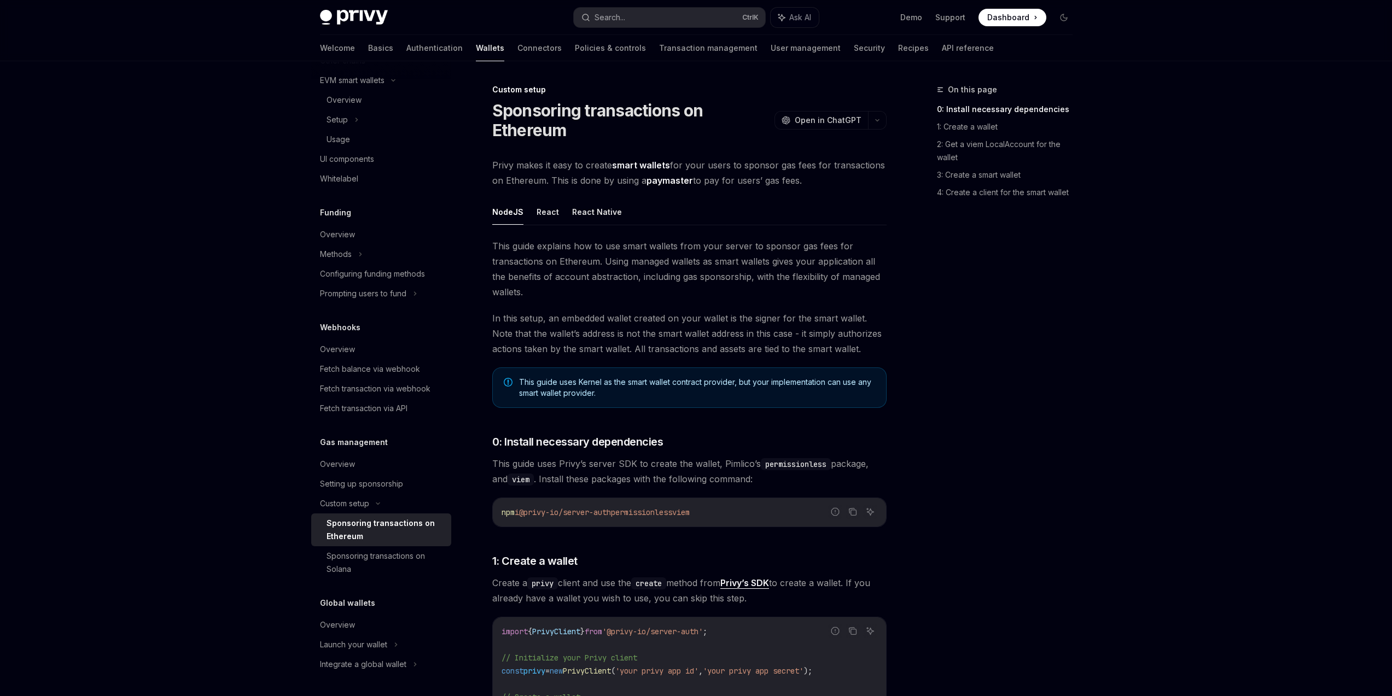
click at [1000, 348] on div "On this page 0: Install necessary dependencies 1: Create a wallet 2: Get a viem…" at bounding box center [998, 389] width 166 height 613
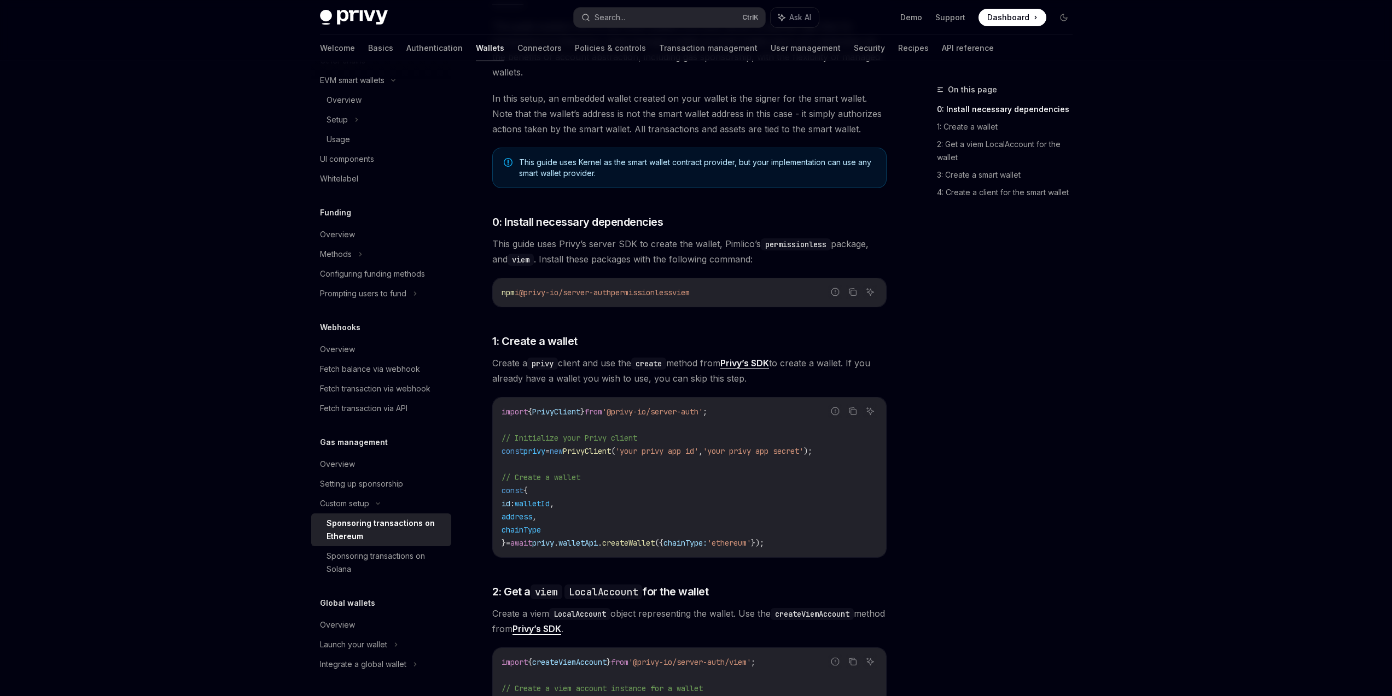
scroll to position [459, 0]
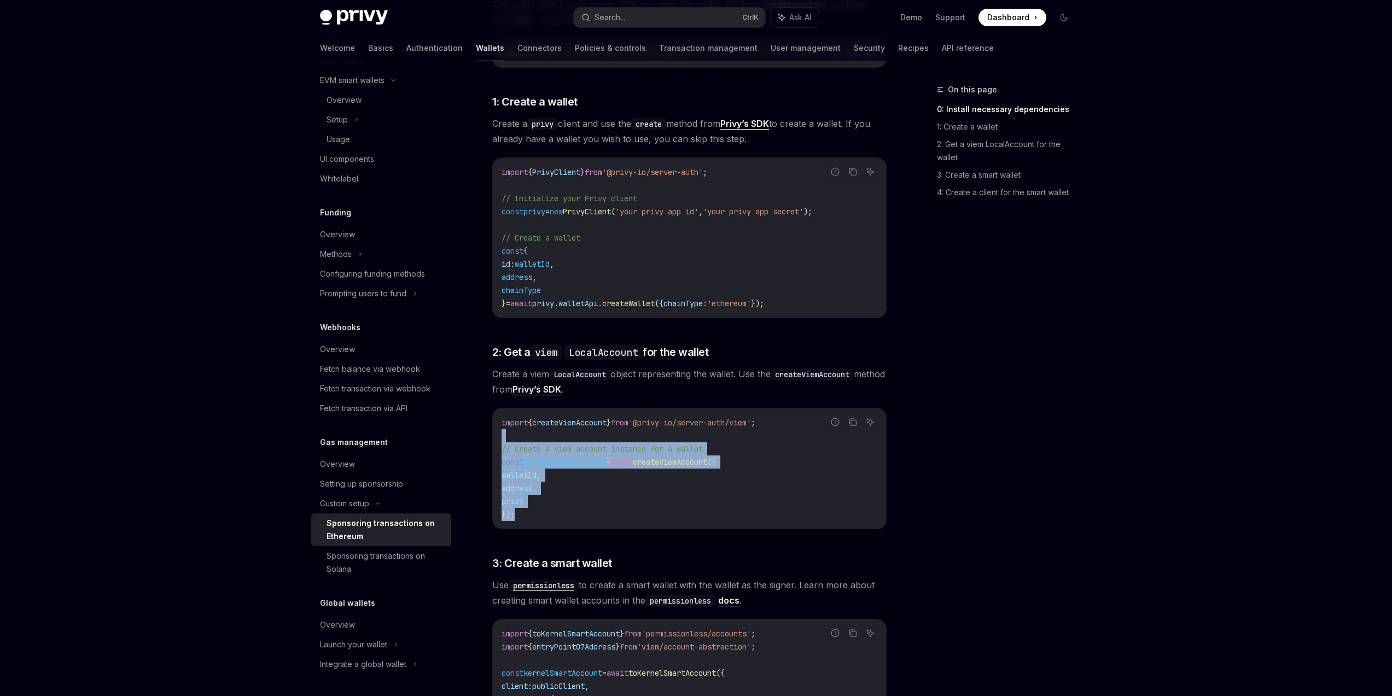
drag, startPoint x: 522, startPoint y: 487, endPoint x: 504, endPoint y: 429, distance: 61.4
click at [504, 430] on code "import { createViemAccount } from '@privy-io/server-auth/viem' ; // Create a vi…" at bounding box center [690, 468] width 376 height 105
click at [503, 425] on span "import" at bounding box center [515, 423] width 26 height 10
drag, startPoint x: 500, startPoint y: 418, endPoint x: 545, endPoint y: 519, distance: 110.9
click at [545, 519] on div "import { createViemAccount } from '@privy-io/server-auth/viem' ; // Create a vi…" at bounding box center [689, 469] width 393 height 120
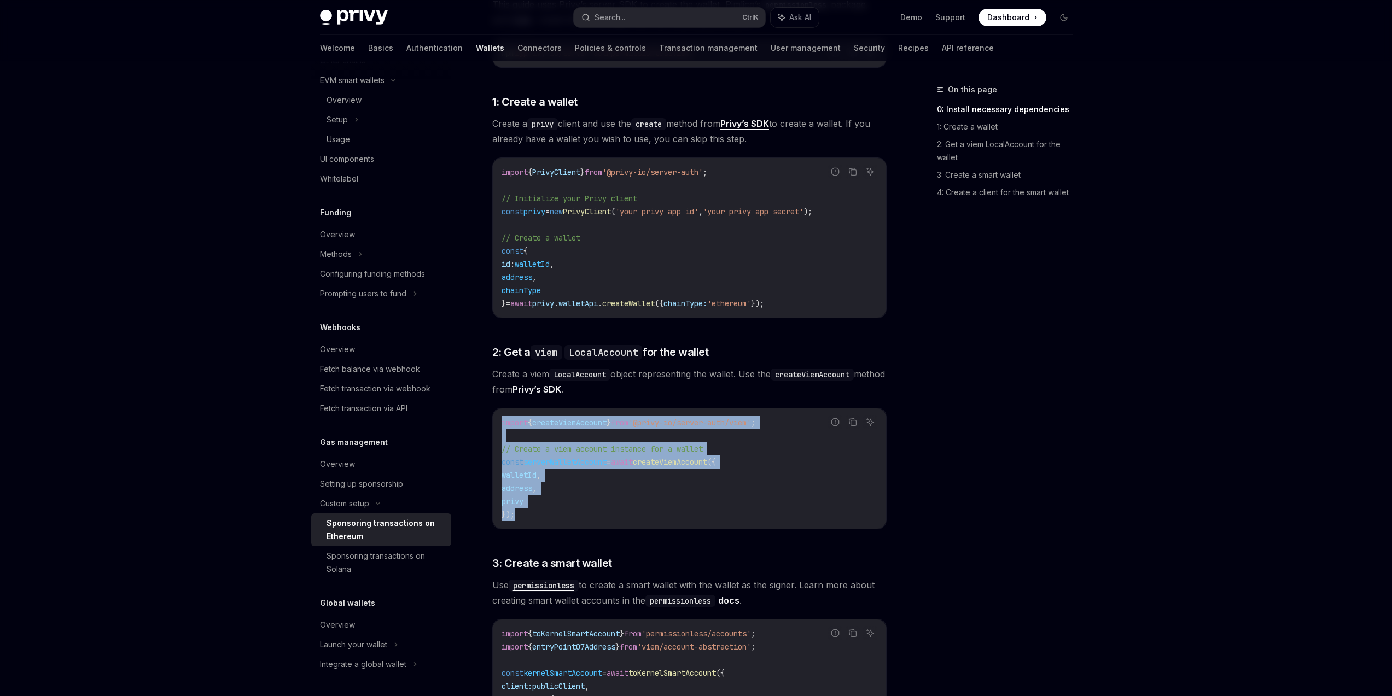
click at [545, 519] on code "import { createViemAccount } from '@privy-io/server-auth/viem' ; // Create a vi…" at bounding box center [690, 468] width 376 height 105
drag, startPoint x: 527, startPoint y: 519, endPoint x: 496, endPoint y: 422, distance: 101.9
click at [495, 422] on div "import { createViemAccount } from '@privy-io/server-auth/viem' ; // Create a vi…" at bounding box center [689, 469] width 393 height 120
click at [496, 421] on div "import { createViemAccount } from '@privy-io/server-auth/viem' ; // Create a vi…" at bounding box center [689, 469] width 393 height 120
click at [498, 420] on div "import { createViemAccount } from '@privy-io/server-auth/viem' ; // Create a vi…" at bounding box center [689, 469] width 393 height 120
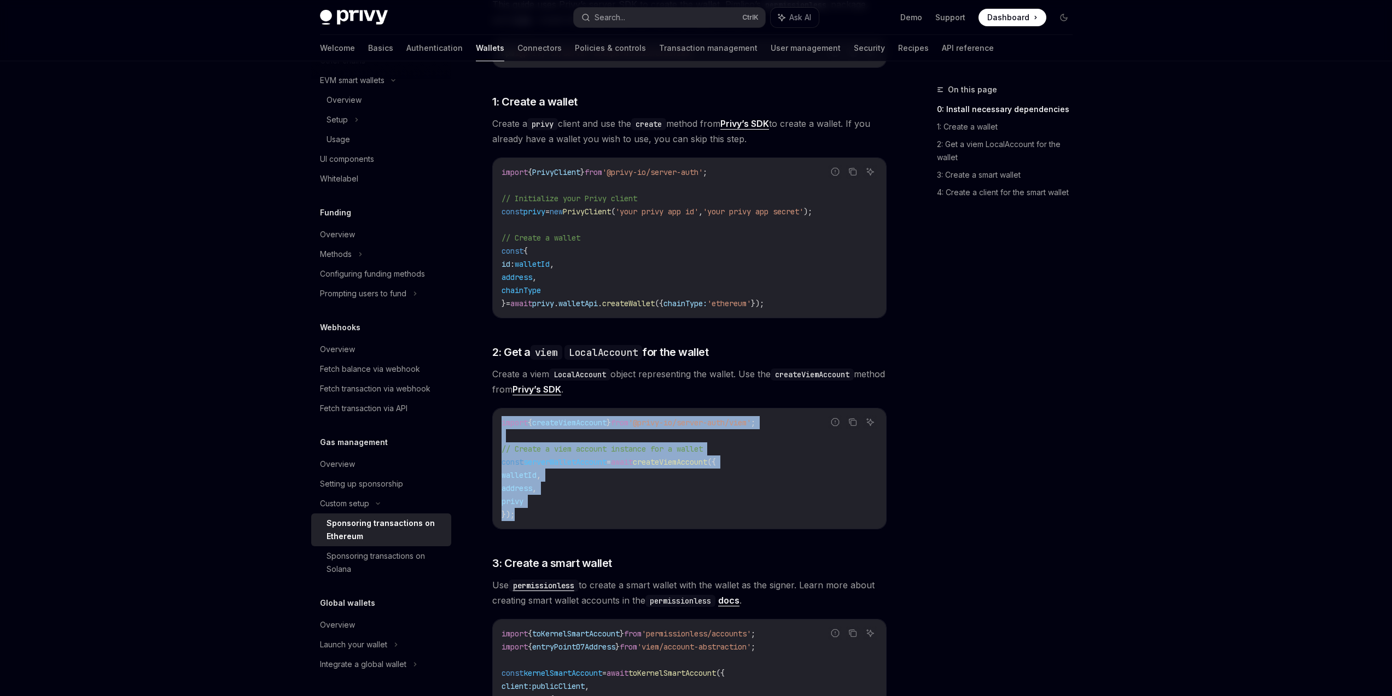
drag, startPoint x: 502, startPoint y: 421, endPoint x: 528, endPoint y: 529, distance: 110.9
click at [528, 529] on div "Report incorrect code Copy Ask AI import { createViemAccount } from '@privy-io/…" at bounding box center [689, 468] width 394 height 121
click at [531, 514] on code "import { createViemAccount } from '@privy-io/server-auth/viem' ; // Create a vi…" at bounding box center [690, 468] width 376 height 105
drag, startPoint x: 552, startPoint y: 516, endPoint x: 493, endPoint y: 411, distance: 120.5
click at [493, 411] on div "This guide explains how to use smart wallets from your server to sponsor gas fe…" at bounding box center [689, 525] width 394 height 1492
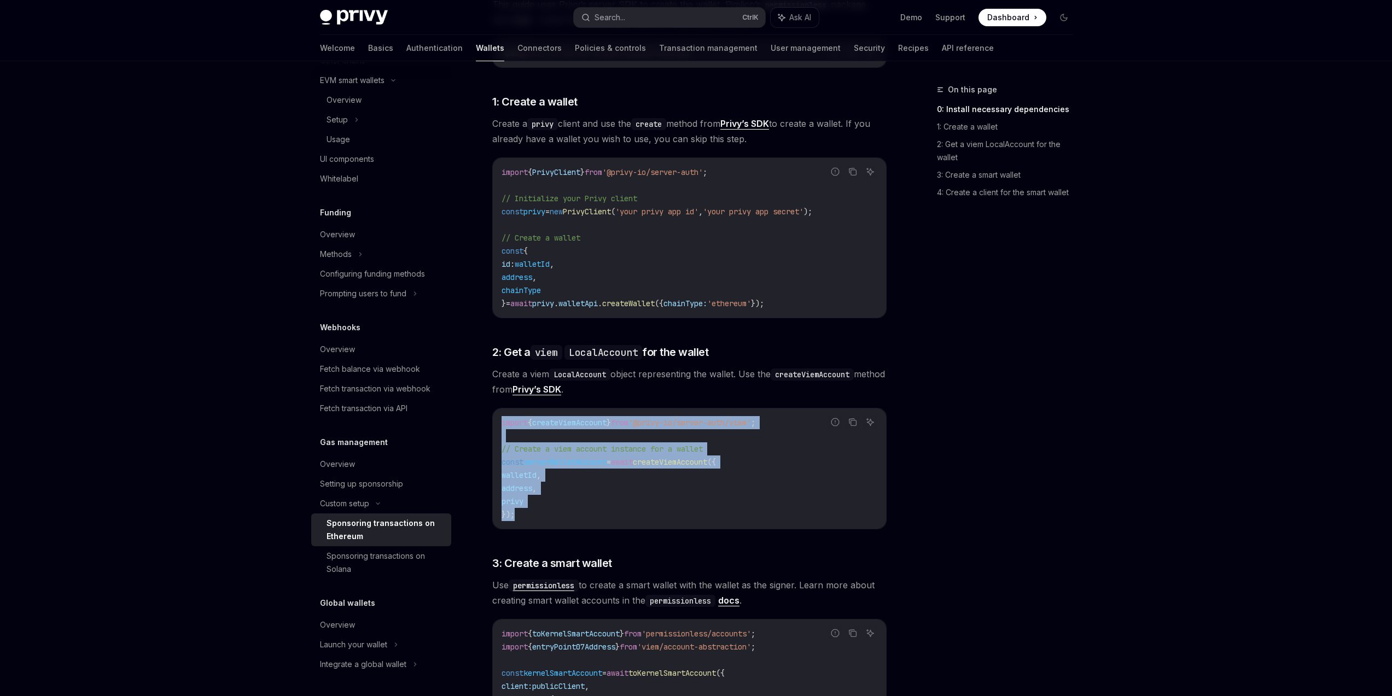
click at [499, 416] on div "import { createViemAccount } from '@privy-io/server-auth/viem' ; // Create a vi…" at bounding box center [689, 469] width 393 height 120
drag, startPoint x: 498, startPoint y: 421, endPoint x: 546, endPoint y: 529, distance: 117.8
click at [546, 529] on div "Report incorrect code Copy Ask AI import { createViemAccount } from '@privy-io/…" at bounding box center [689, 468] width 394 height 121
click at [546, 527] on div "import { createViemAccount } from '@privy-io/server-auth/viem' ; // Create a vi…" at bounding box center [689, 469] width 393 height 120
drag, startPoint x: 563, startPoint y: 520, endPoint x: 504, endPoint y: 426, distance: 111.3
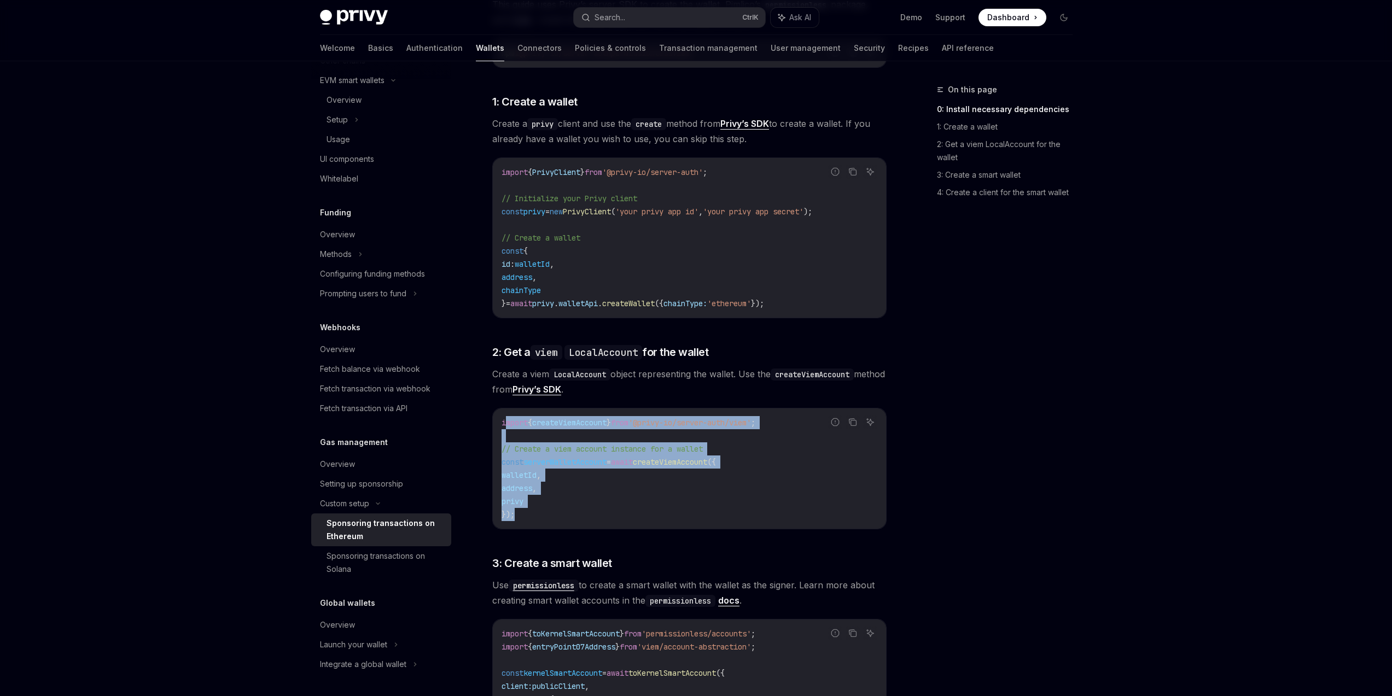
click at [504, 426] on code "import { createViemAccount } from '@privy-io/server-auth/viem' ; // Create a vi…" at bounding box center [690, 468] width 376 height 105
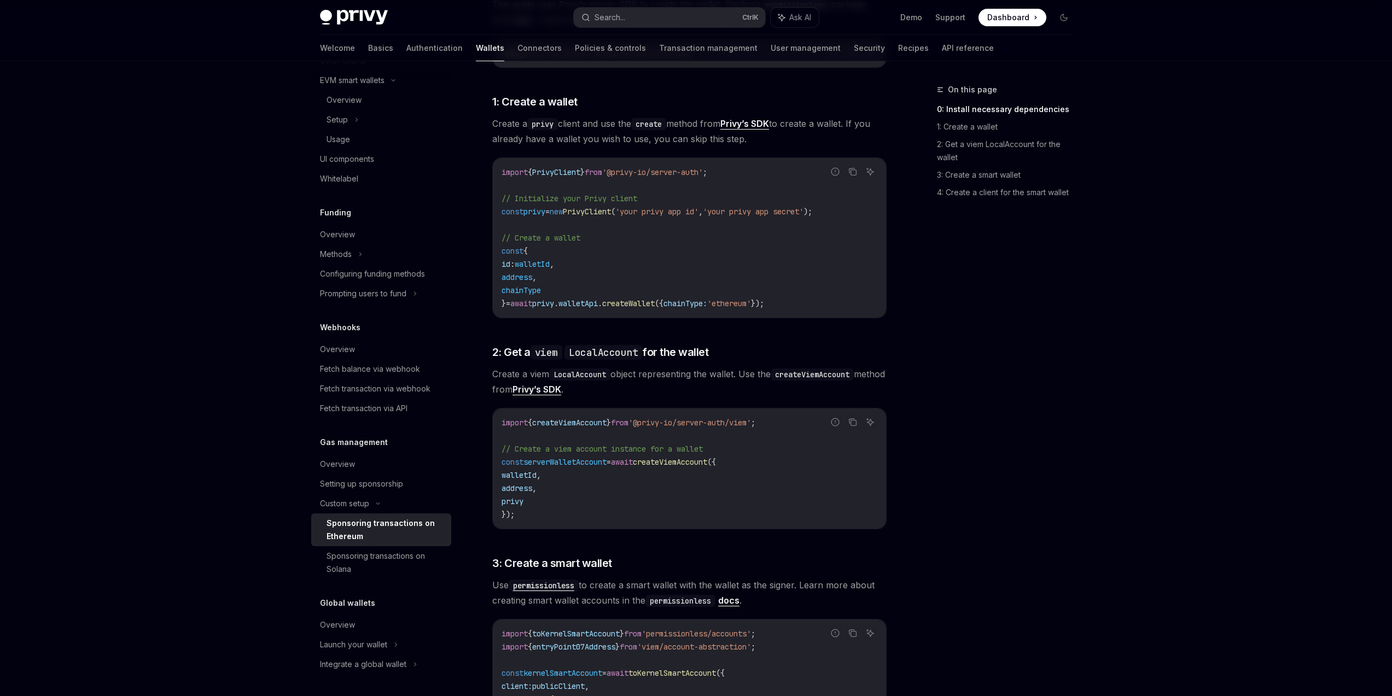
click at [503, 422] on span "import" at bounding box center [515, 423] width 26 height 10
drag, startPoint x: 500, startPoint y: 421, endPoint x: 534, endPoint y: 502, distance: 88.0
click at [534, 502] on div "import { createViemAccount } from '@privy-io/server-auth/viem' ; // Create a vi…" at bounding box center [689, 469] width 393 height 120
click at [534, 502] on code "import { createViemAccount } from '@privy-io/server-auth/viem' ; // Create a vi…" at bounding box center [690, 468] width 376 height 105
click at [531, 515] on code "import { createViemAccount } from '@privy-io/server-auth/viem' ; // Create a vi…" at bounding box center [690, 468] width 376 height 105
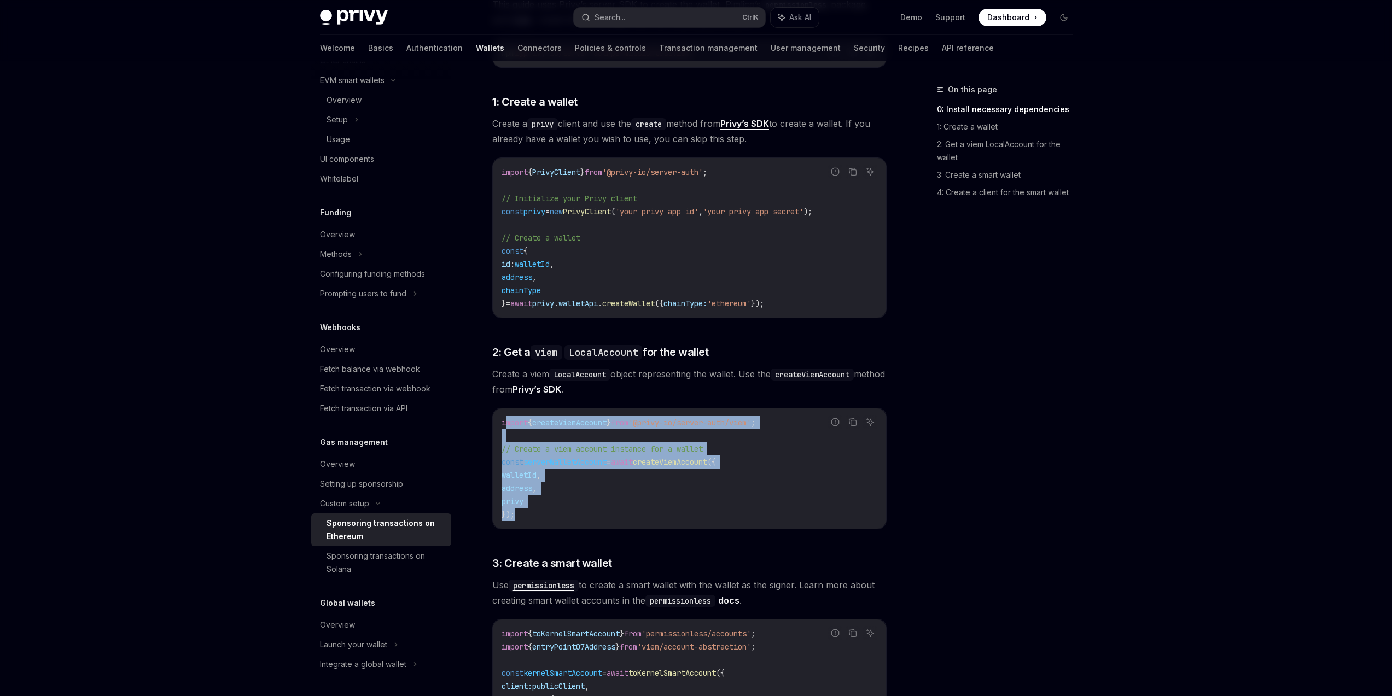
drag, startPoint x: 534, startPoint y: 517, endPoint x: 506, endPoint y: 429, distance: 92.4
click at [506, 429] on code "import { createViemAccount } from '@privy-io/server-auth/viem' ; // Create a vi…" at bounding box center [690, 468] width 376 height 105
drag, startPoint x: 503, startPoint y: 425, endPoint x: 532, endPoint y: 512, distance: 91.8
click at [532, 512] on code "import { createViemAccount } from '@privy-io/server-auth/viem' ; // Create a vi…" at bounding box center [690, 468] width 376 height 105
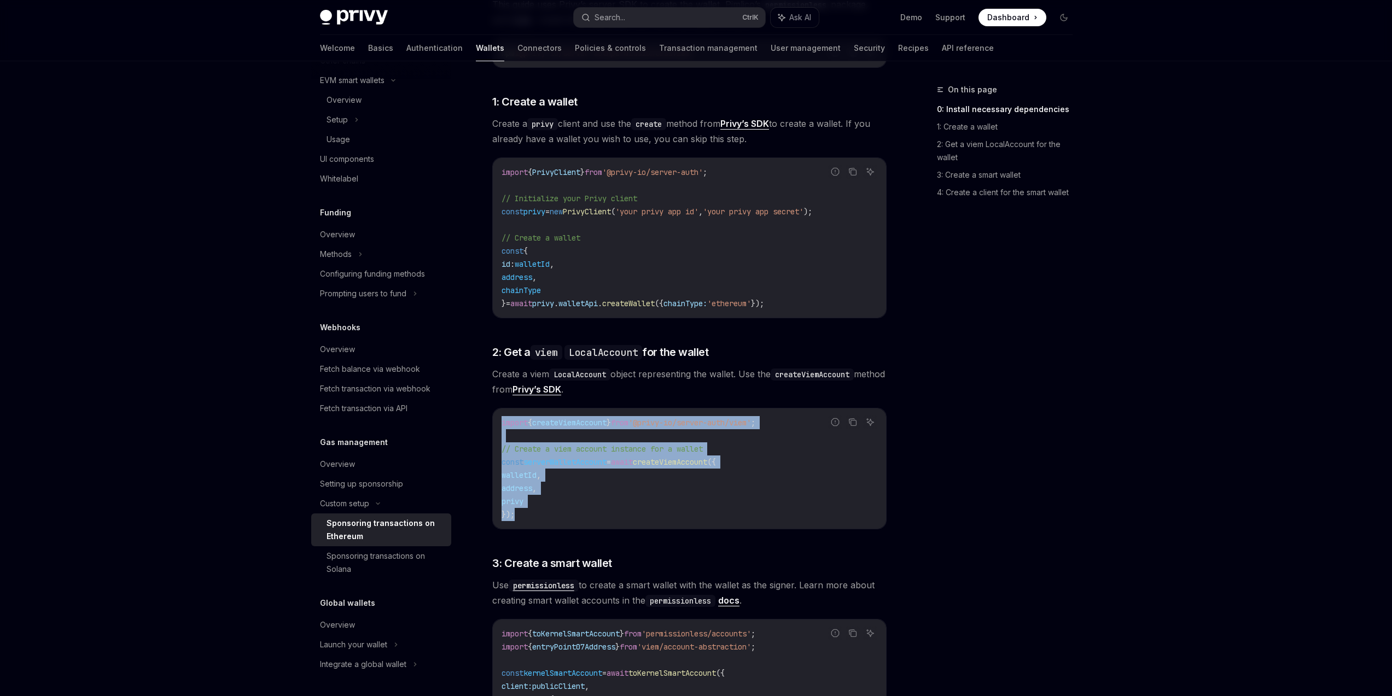
click at [532, 512] on code "import { createViemAccount } from '@privy-io/server-auth/viem' ; // Create a vi…" at bounding box center [690, 468] width 376 height 105
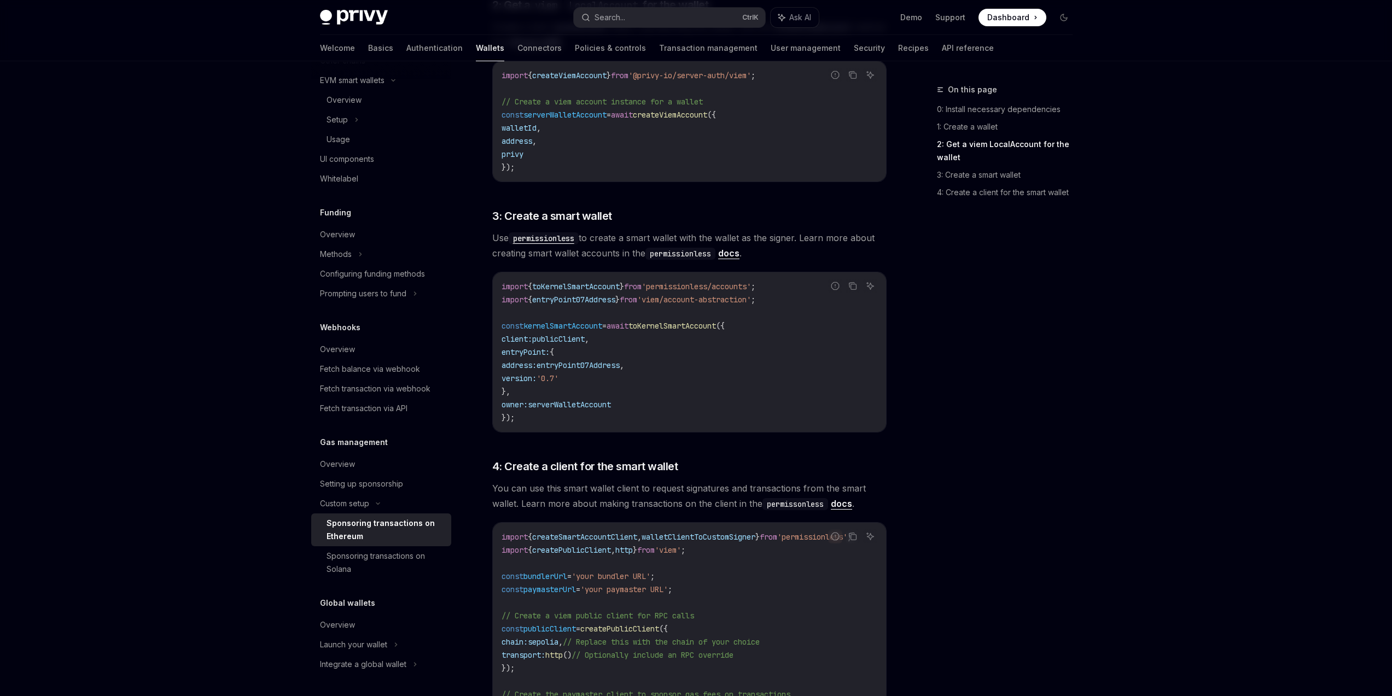
scroll to position [919, 0]
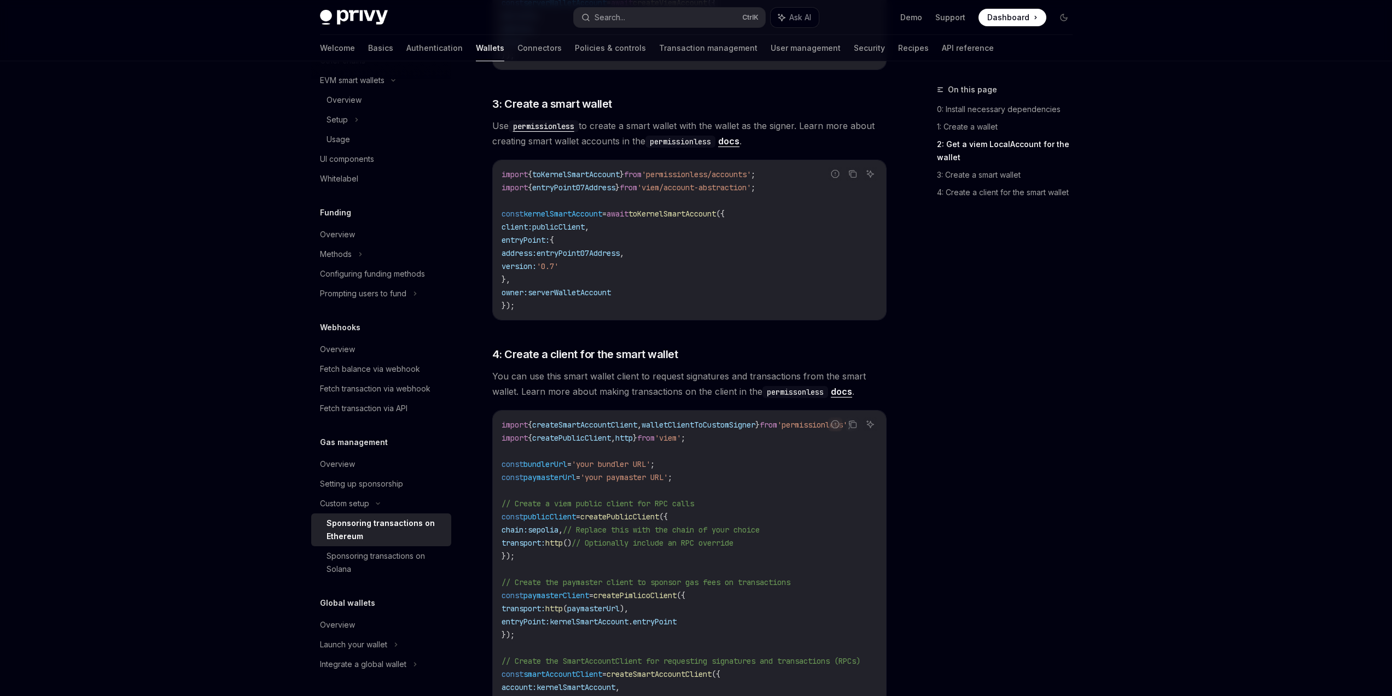
click at [942, 498] on div "On this page 0: Install necessary dependencies 1: Create a wallet 2: Get a viem…" at bounding box center [998, 389] width 166 height 613
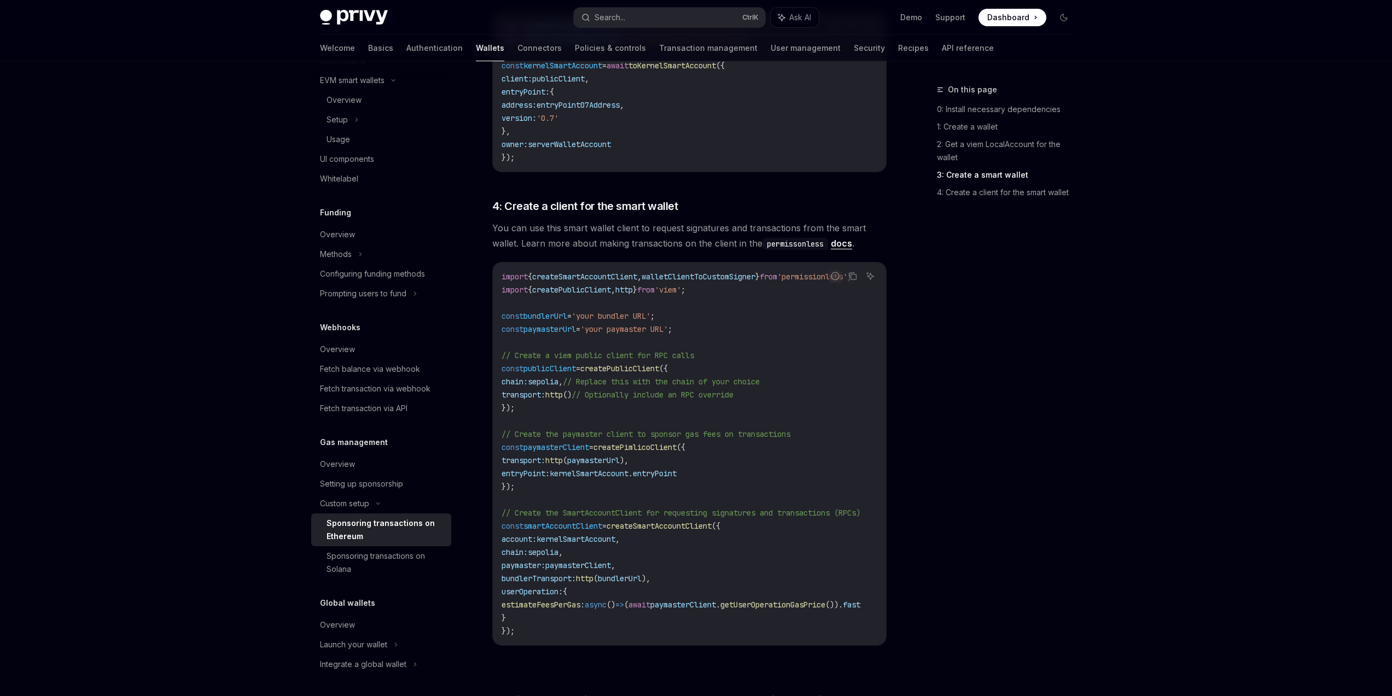
scroll to position [1201, 0]
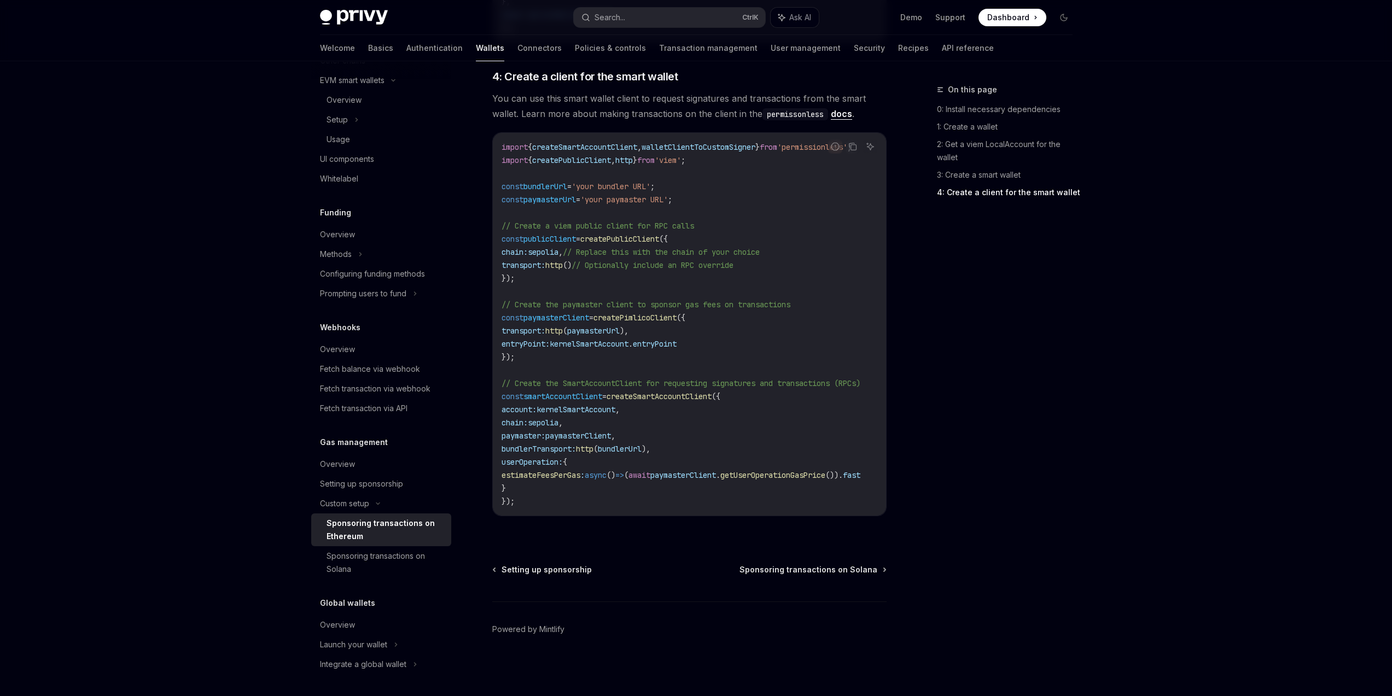
click at [1010, 479] on div "On this page 0: Install necessary dependencies 1: Create a wallet 2: Get a viem…" at bounding box center [998, 389] width 166 height 613
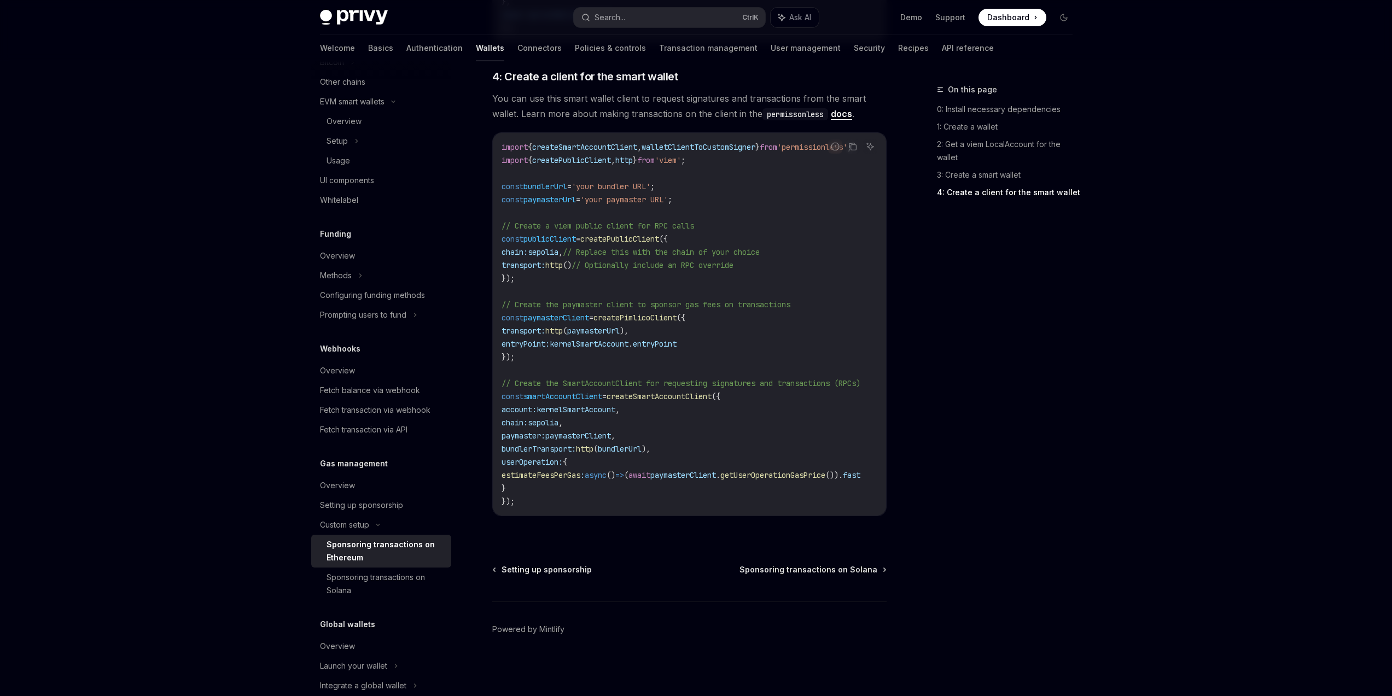
scroll to position [368, 0]
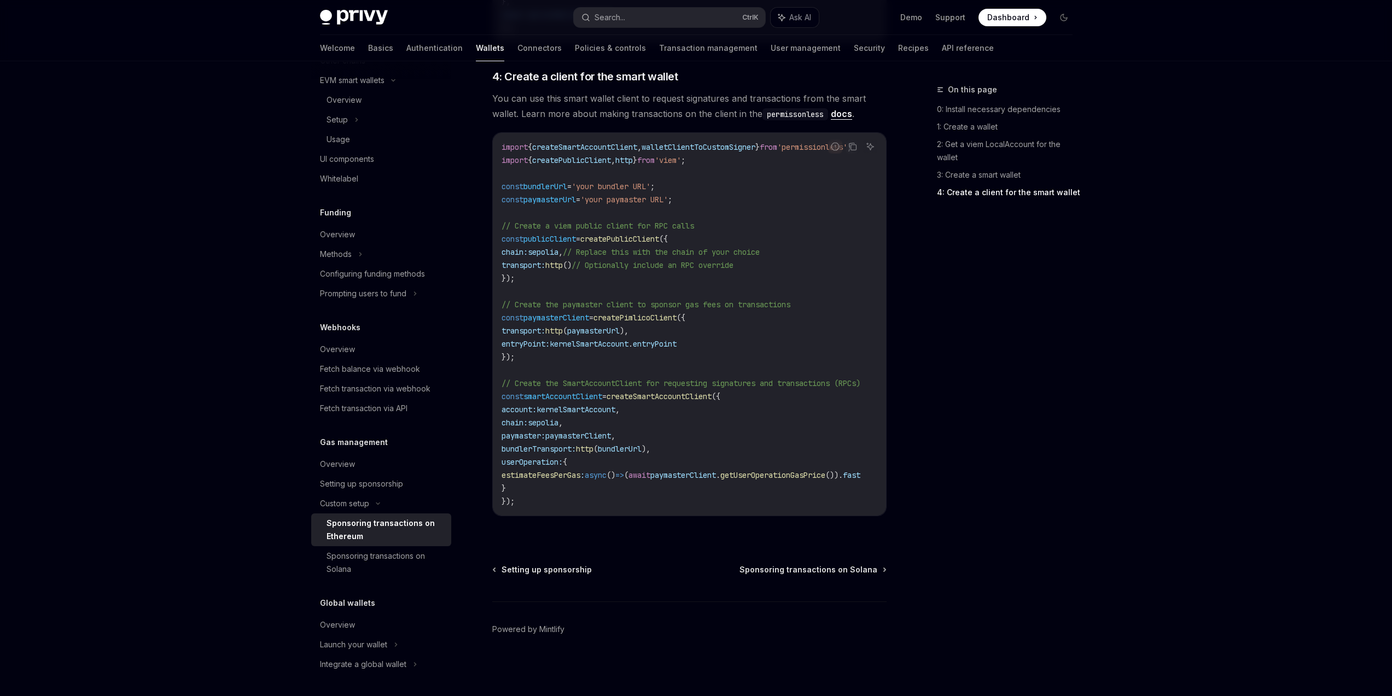
click at [1021, 476] on div "On this page 0: Install necessary dependencies 1: Create a wallet 2: Get a viem…" at bounding box center [998, 389] width 166 height 613
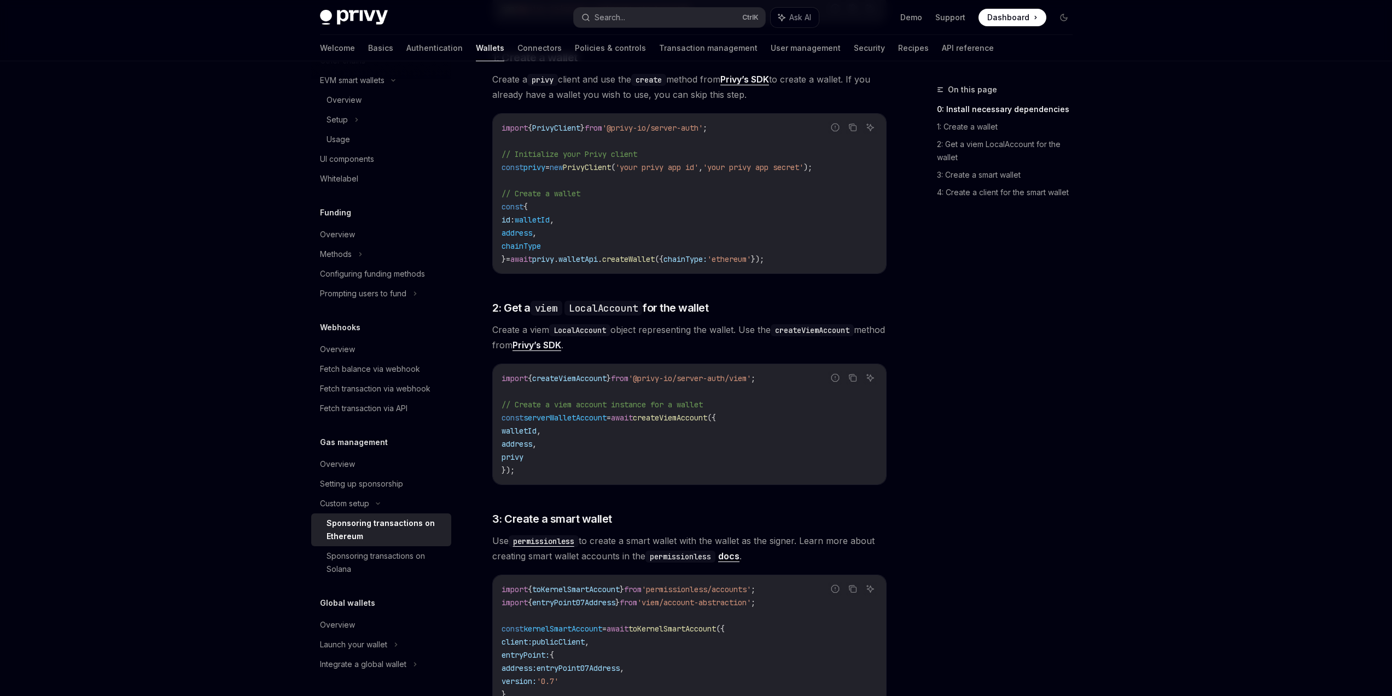
scroll to position [348, 0]
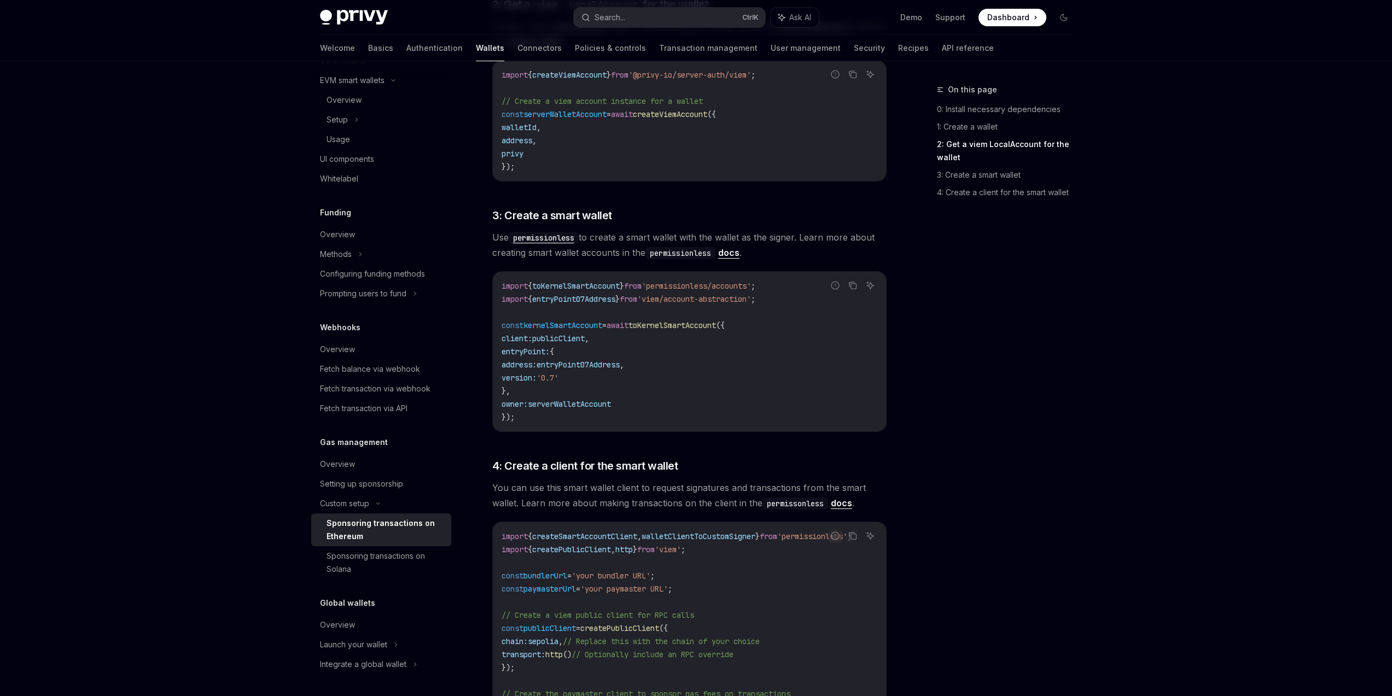
click at [952, 421] on div "On this page 0: Install necessary dependencies 1: Create a wallet 2: Get a viem…" at bounding box center [998, 389] width 166 height 613
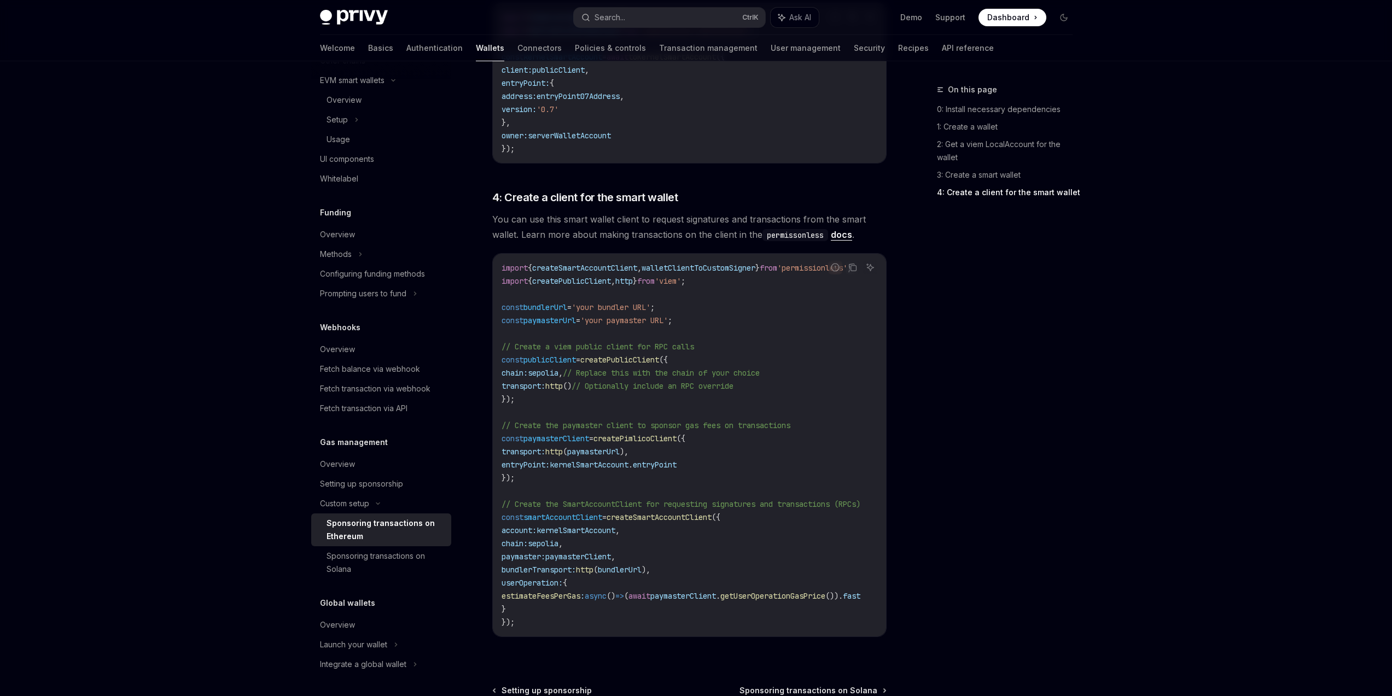
scroll to position [1201, 0]
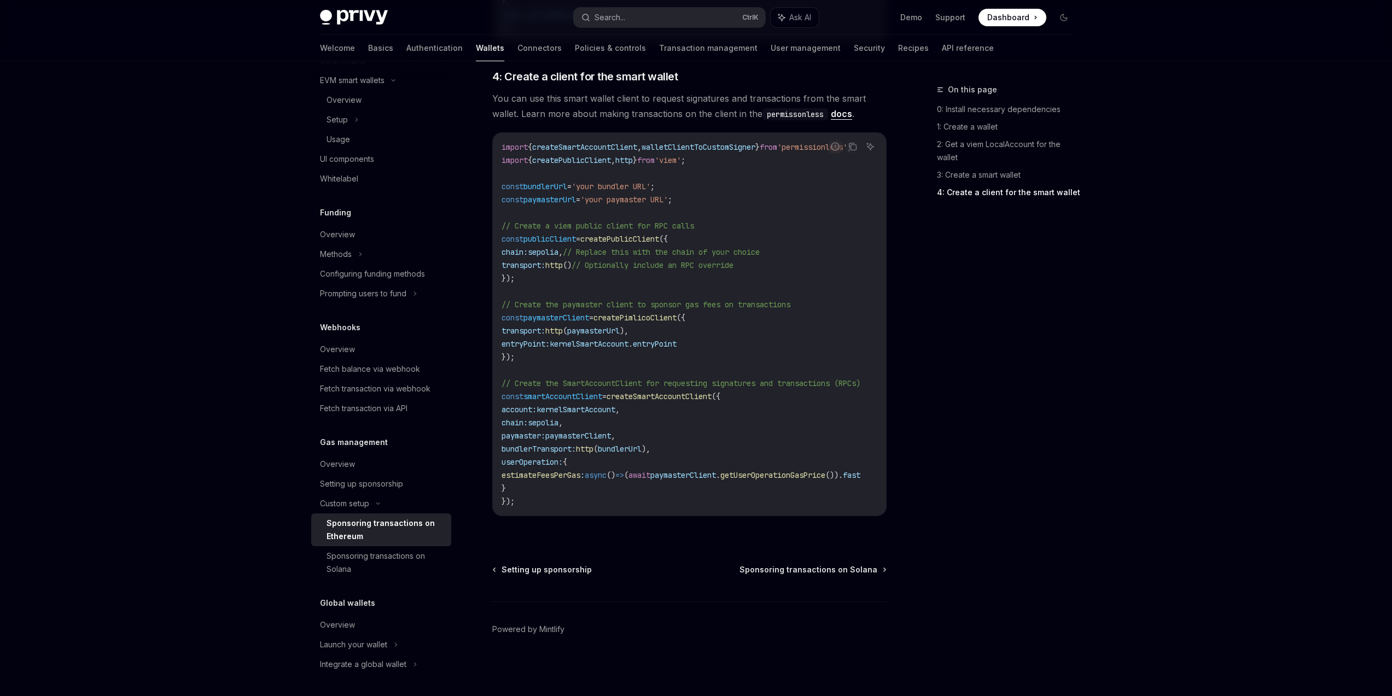
drag, startPoint x: 774, startPoint y: 517, endPoint x: 702, endPoint y: 517, distance: 72.2
drag, startPoint x: 709, startPoint y: 511, endPoint x: 800, endPoint y: 516, distance: 91.5
click at [800, 516] on div "Report incorrect code Copy Ask AI import { createSmartAccountClient , walletCli…" at bounding box center [689, 324] width 394 height 384
drag, startPoint x: 769, startPoint y: 516, endPoint x: 846, endPoint y: 516, distance: 76.6
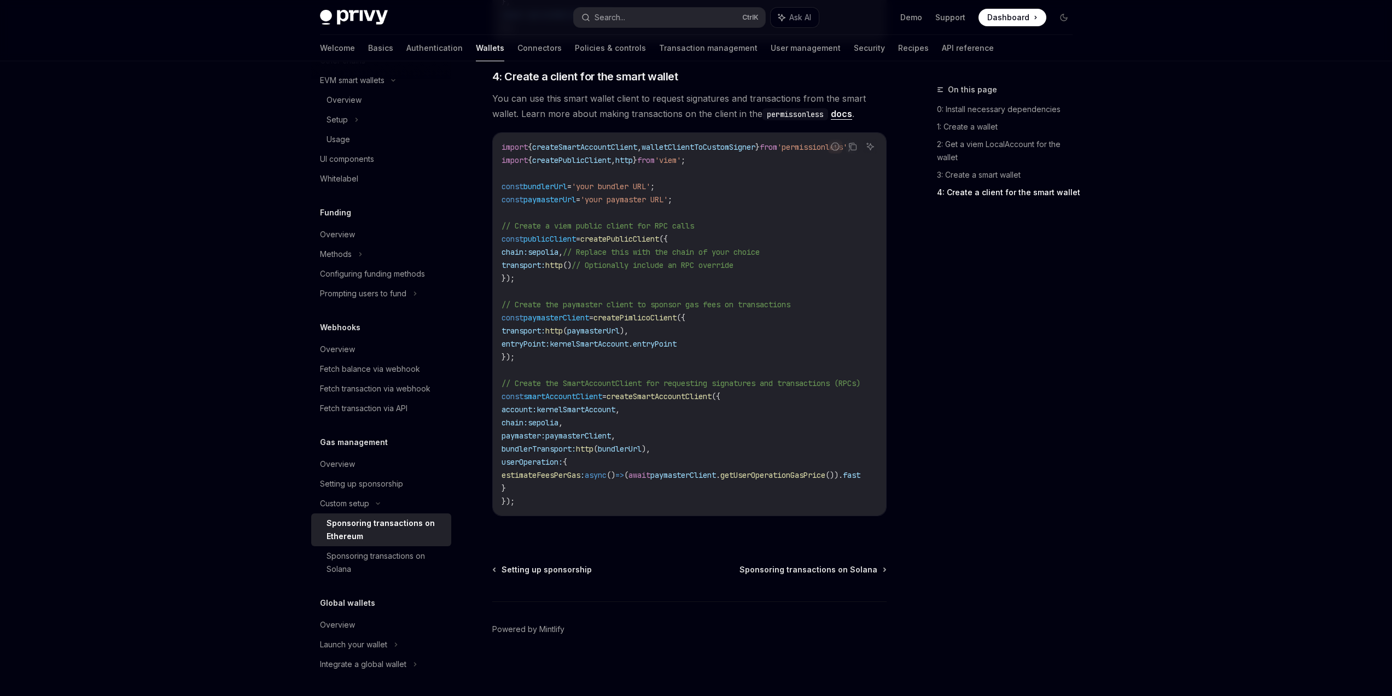
click at [846, 516] on div "Report incorrect code Copy Ask AI import { createSmartAccountClient , walletCli…" at bounding box center [689, 324] width 394 height 384
drag, startPoint x: 801, startPoint y: 516, endPoint x: 883, endPoint y: 514, distance: 82.1
click at [883, 514] on div "Report incorrect code Copy Ask AI import { createSmartAccountClient , walletCli…" at bounding box center [689, 324] width 394 height 384
click at [966, 513] on div "On this page 0: Install necessary dependencies 1: Create a wallet 2: Get a viem…" at bounding box center [998, 389] width 166 height 613
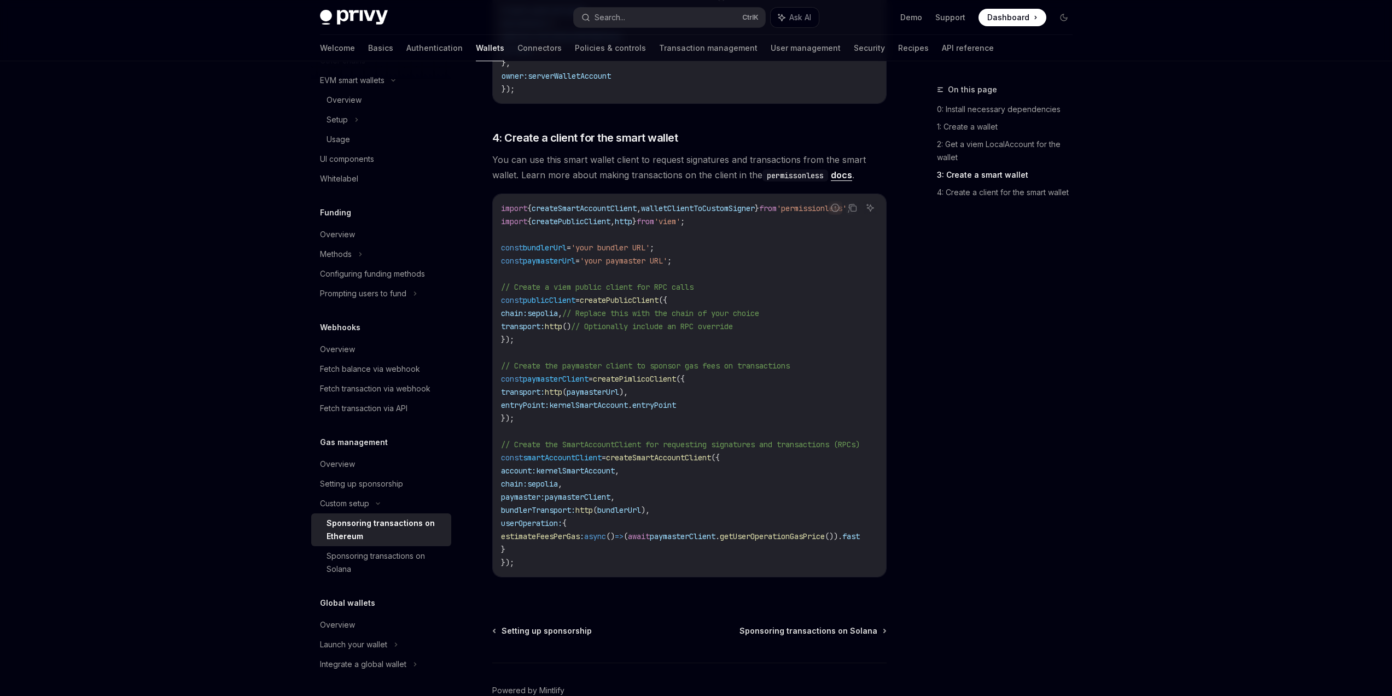
scroll to position [0, 0]
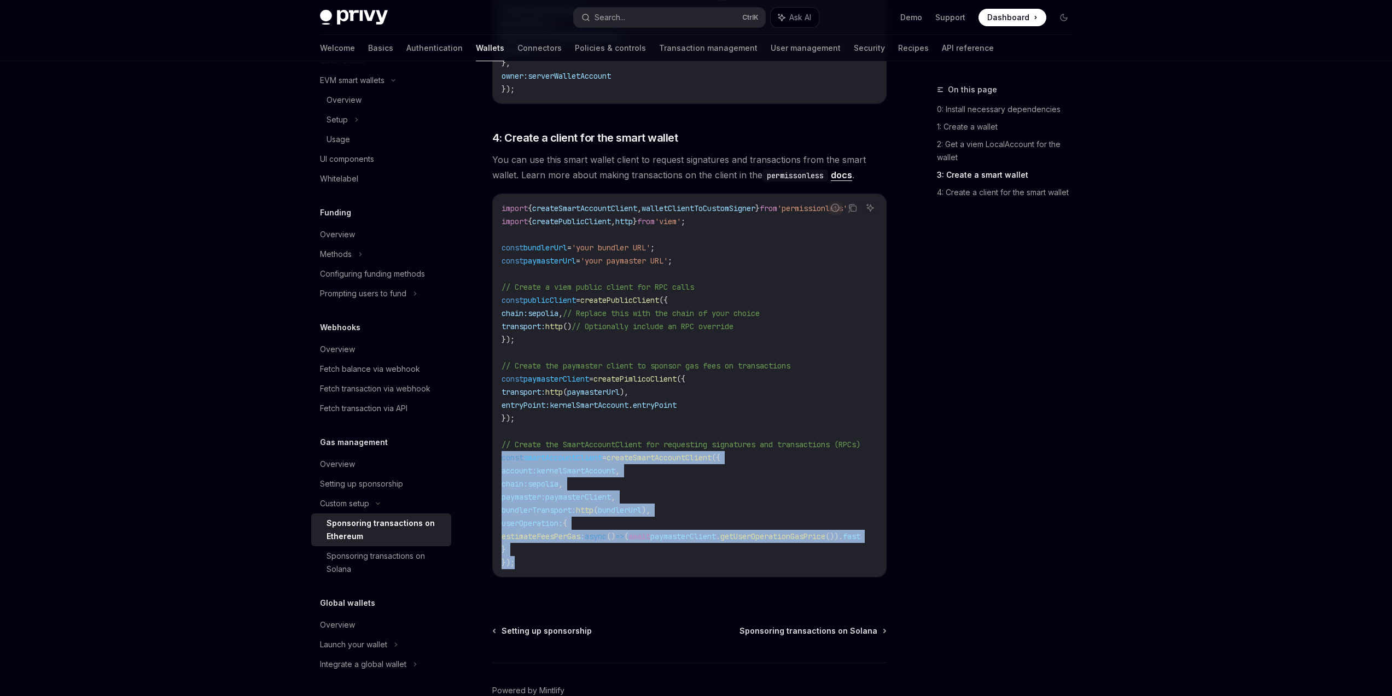
drag, startPoint x: 520, startPoint y: 562, endPoint x: 499, endPoint y: 457, distance: 107.2
click at [499, 457] on div "import { createSmartAccountClient , walletClientToCustomSigner } from 'permissi…" at bounding box center [689, 385] width 393 height 383
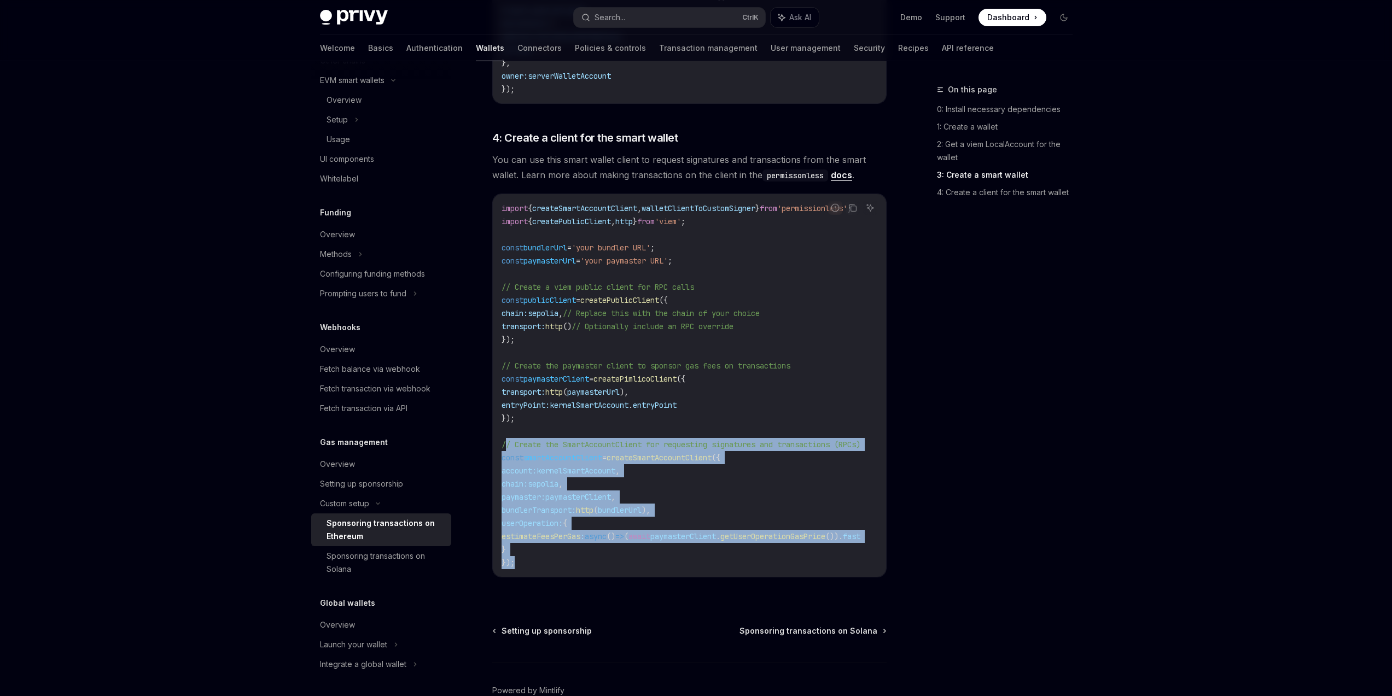
drag, startPoint x: 529, startPoint y: 558, endPoint x: 506, endPoint y: 440, distance: 120.3
click at [506, 440] on code "import { createSmartAccountClient , walletClientToCustomSigner } from 'permissi…" at bounding box center [694, 386] width 385 height 368
click at [506, 440] on span "// Create the SmartAccountClient for requesting signatures and transactions (RP…" at bounding box center [681, 445] width 359 height 10
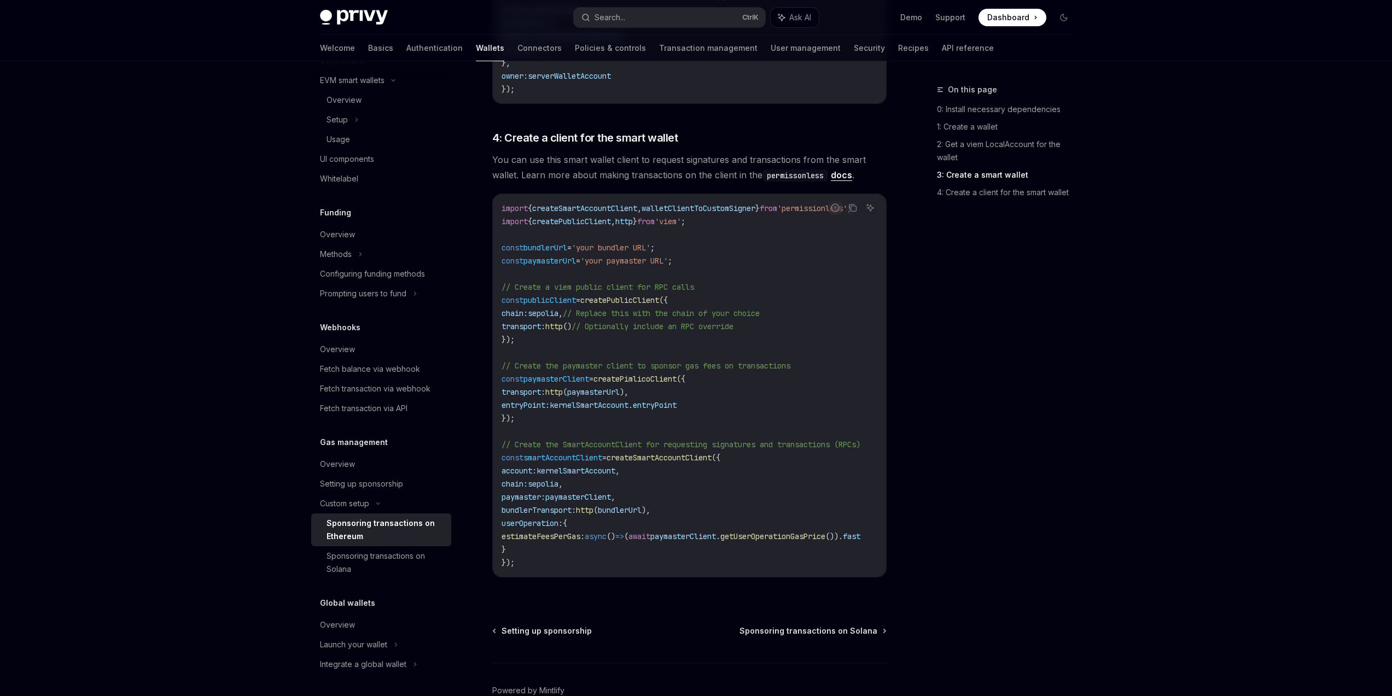
click at [1050, 434] on div "On this page 0: Install necessary dependencies 1: Create a wallet 2: Get a viem…" at bounding box center [998, 389] width 166 height 613
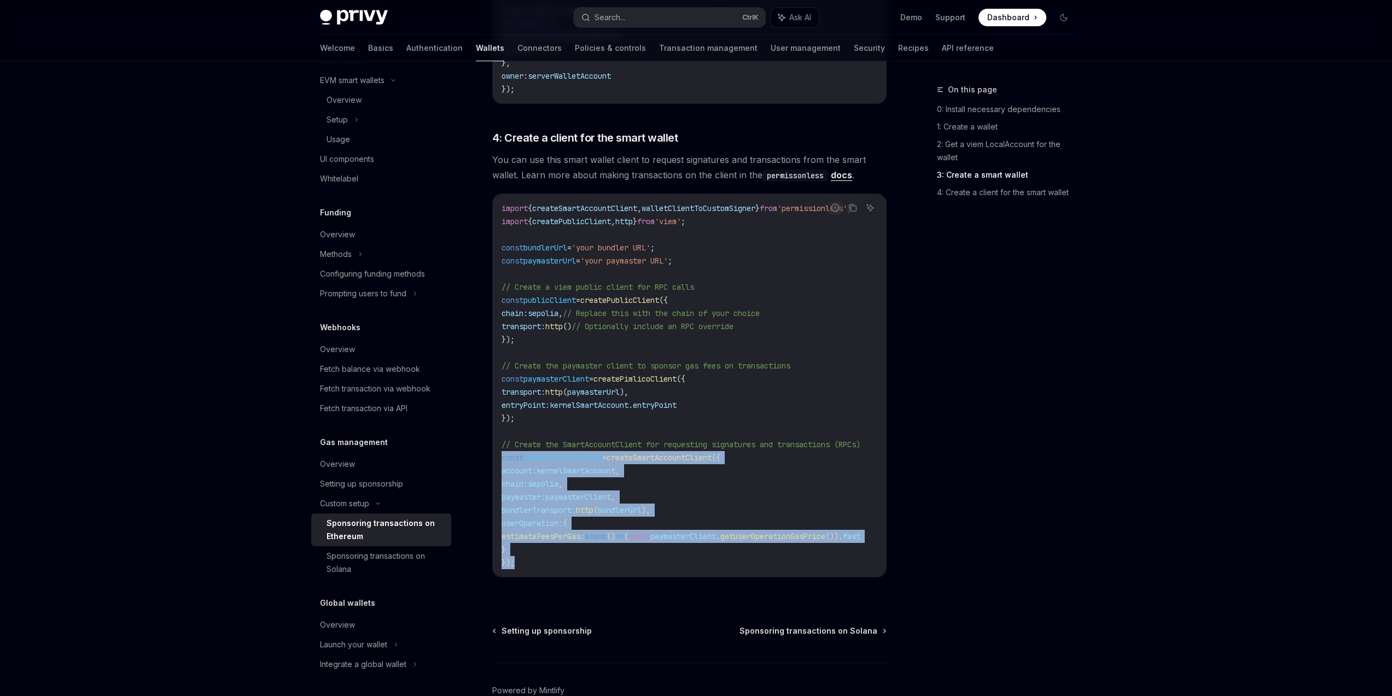
drag, startPoint x: 529, startPoint y: 550, endPoint x: 502, endPoint y: 450, distance: 103.1
click at [502, 451] on code "import { createSmartAccountClient , walletClientToCustomSigner } from 'permissi…" at bounding box center [694, 386] width 385 height 368
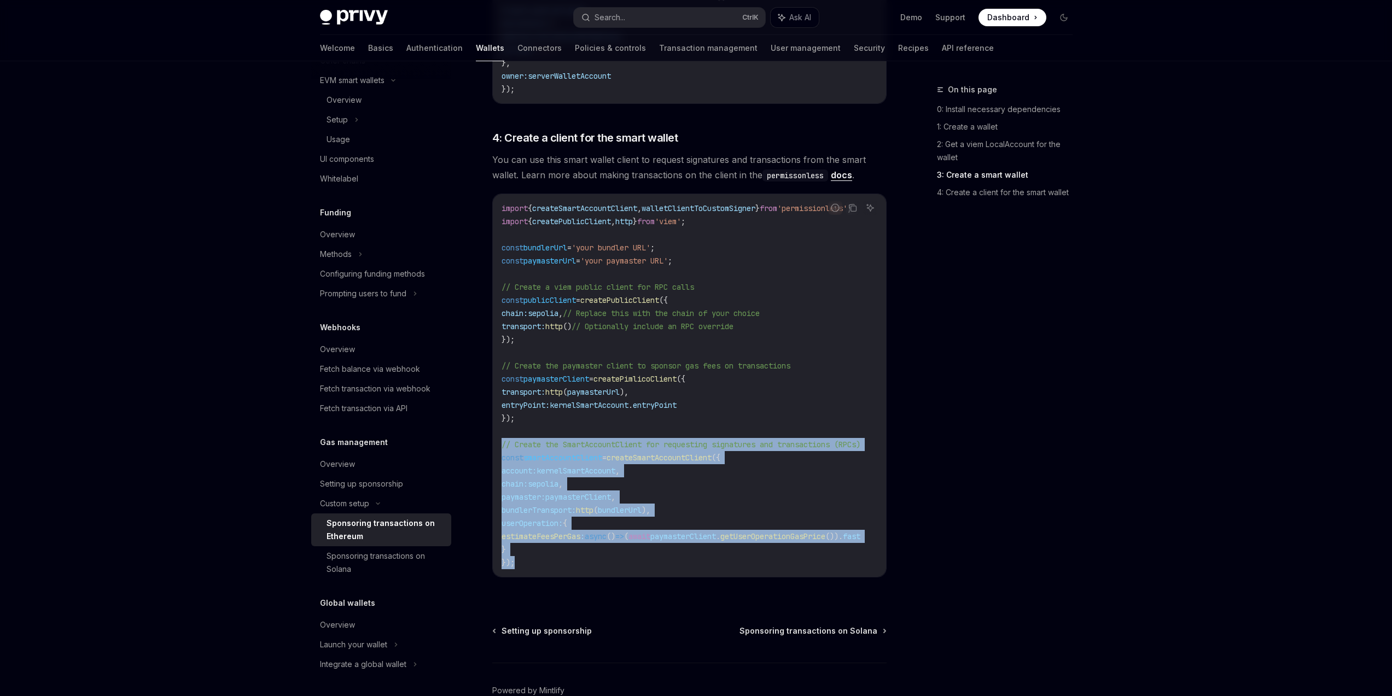
click at [502, 447] on span "// Create the SmartAccountClient for requesting signatures and transactions (RP…" at bounding box center [681, 445] width 359 height 10
drag, startPoint x: 502, startPoint y: 442, endPoint x: 528, endPoint y: 557, distance: 117.3
click at [528, 556] on code "import { createSmartAccountClient , walletClientToCustomSigner } from 'permissi…" at bounding box center [694, 386] width 385 height 368
click at [525, 567] on code "import { createSmartAccountClient , walletClientToCustomSigner } from 'permissi…" at bounding box center [694, 386] width 385 height 368
drag, startPoint x: 533, startPoint y: 567, endPoint x: 502, endPoint y: 445, distance: 125.9
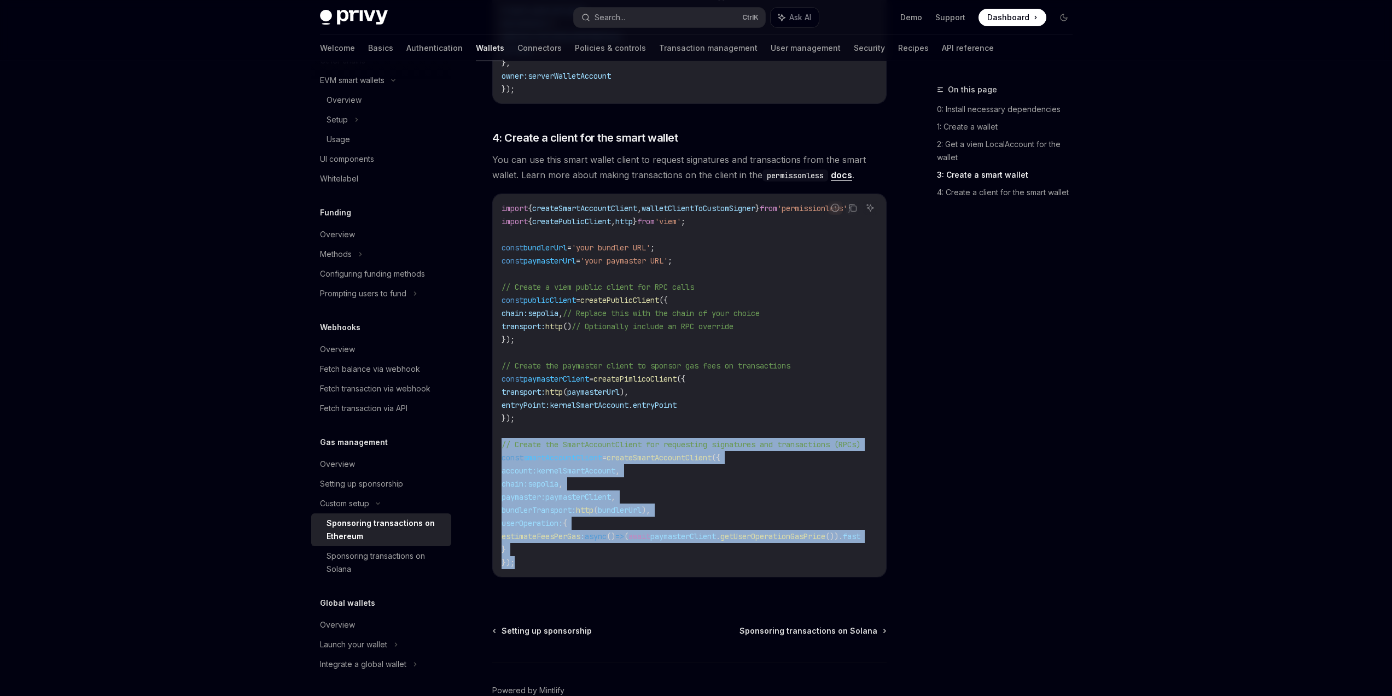
click at [502, 445] on code "import { createSmartAccountClient , walletClientToCustomSigner } from 'permissi…" at bounding box center [694, 386] width 385 height 368
click at [502, 445] on span "// Create the SmartAccountClient for requesting signatures and transactions (RP…" at bounding box center [681, 445] width 359 height 10
drag, startPoint x: 501, startPoint y: 441, endPoint x: 511, endPoint y: 560, distance: 119.1
click at [511, 560] on code "import { createSmartAccountClient , walletClientToCustomSigner } from 'permissi…" at bounding box center [694, 386] width 385 height 368
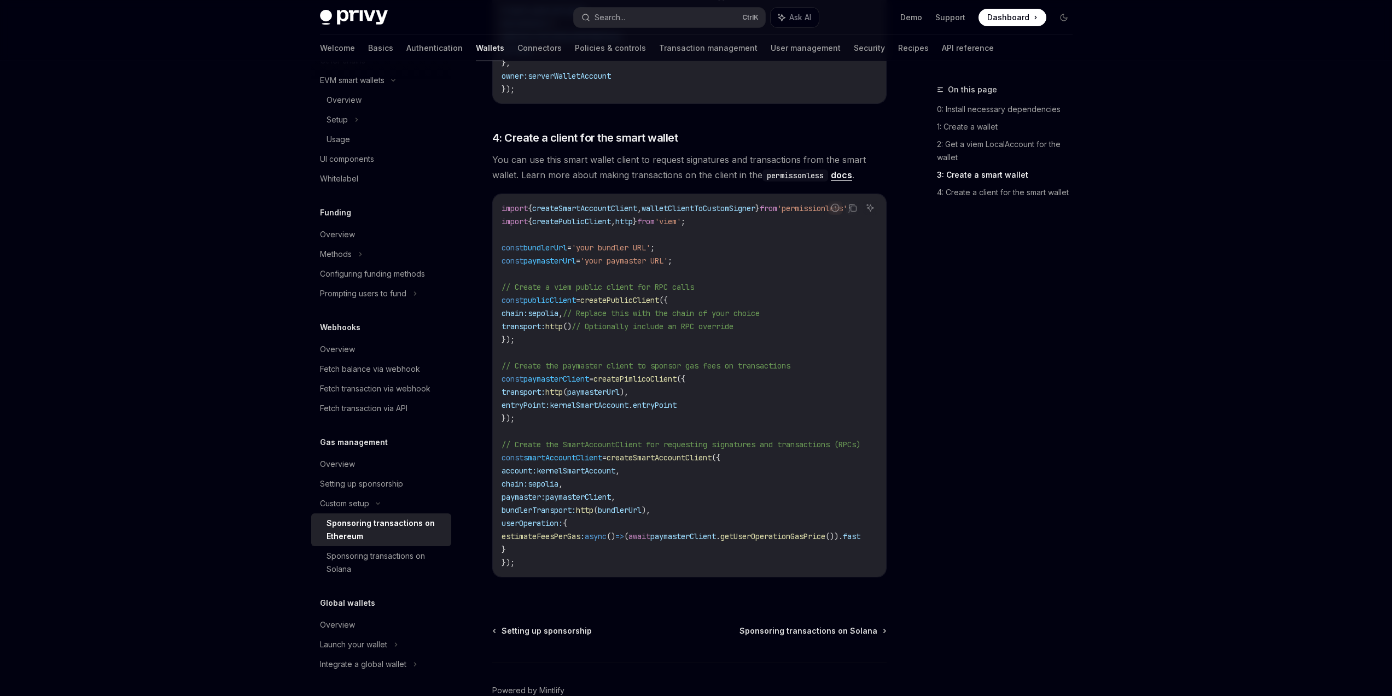
click at [517, 561] on code "import { createSmartAccountClient , walletClientToCustomSigner } from 'permissi…" at bounding box center [694, 386] width 385 height 368
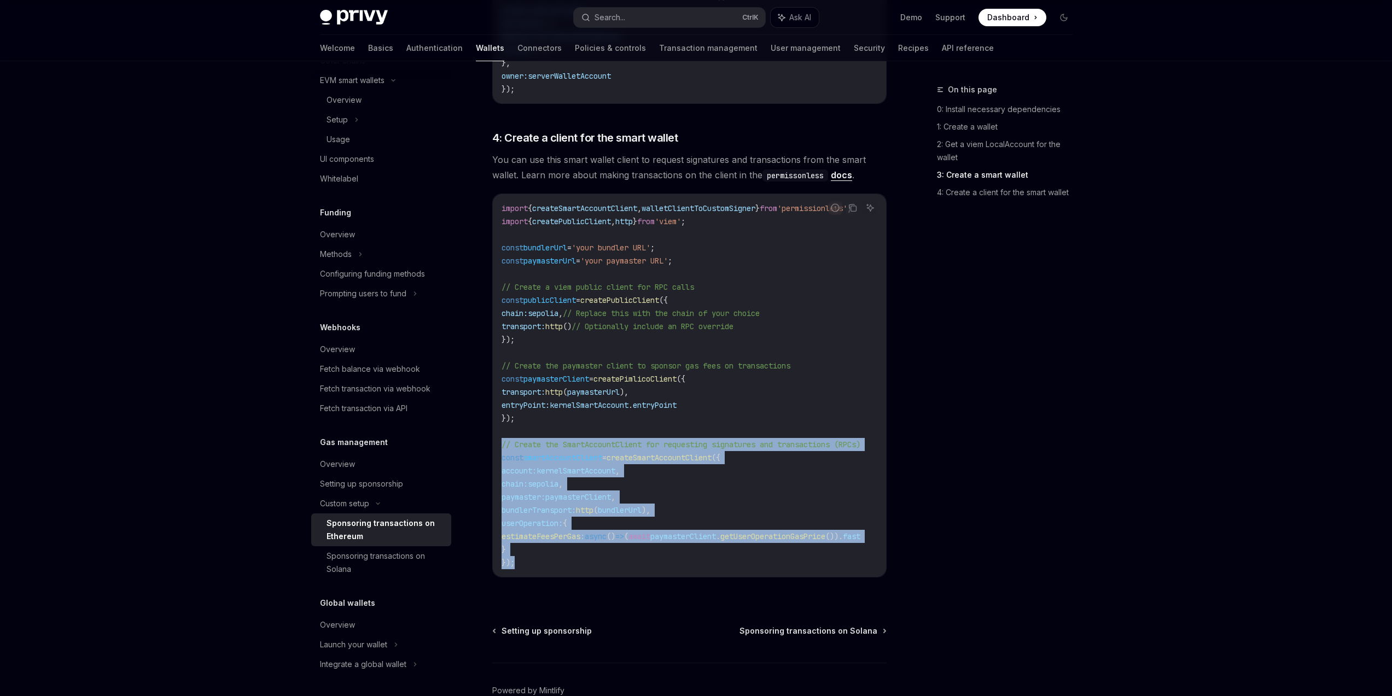
drag, startPoint x: 519, startPoint y: 563, endPoint x: 496, endPoint y: 439, distance: 126.3
click at [496, 439] on div "import { createSmartAccountClient , walletClientToCustomSigner } from 'permissi…" at bounding box center [689, 385] width 393 height 383
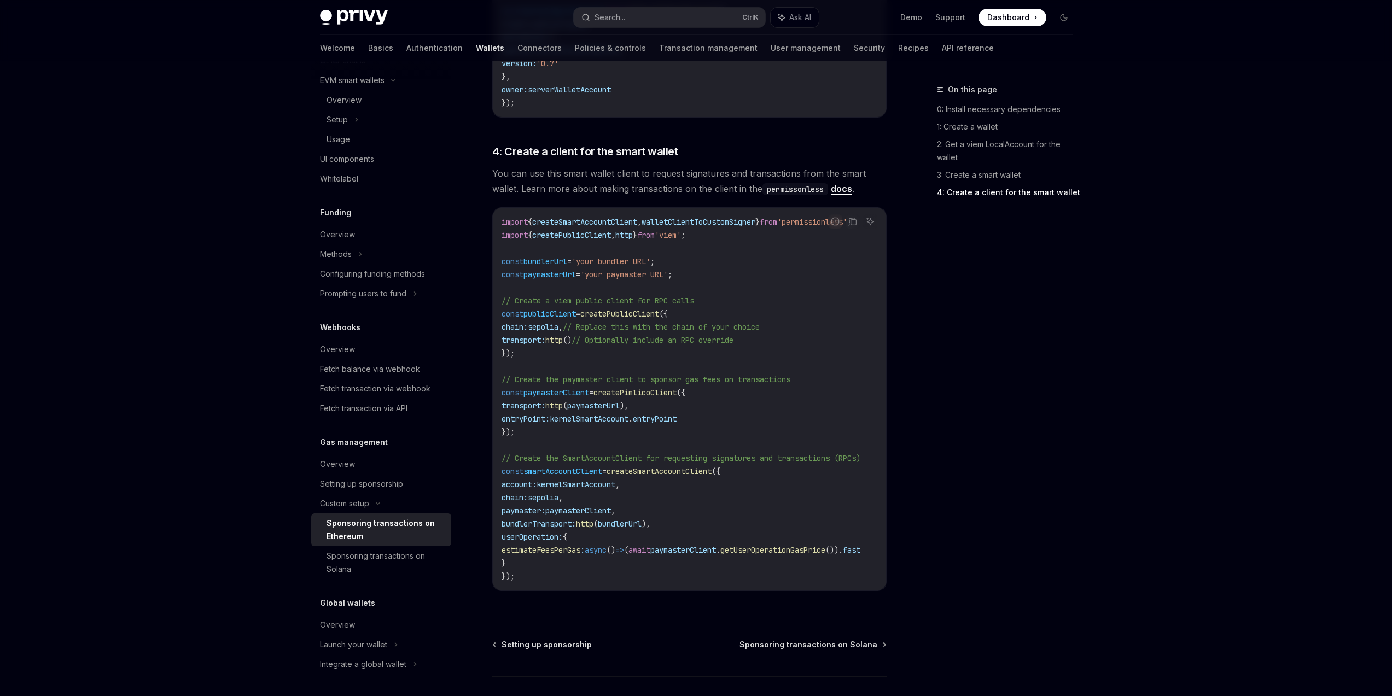
scroll to position [1201, 0]
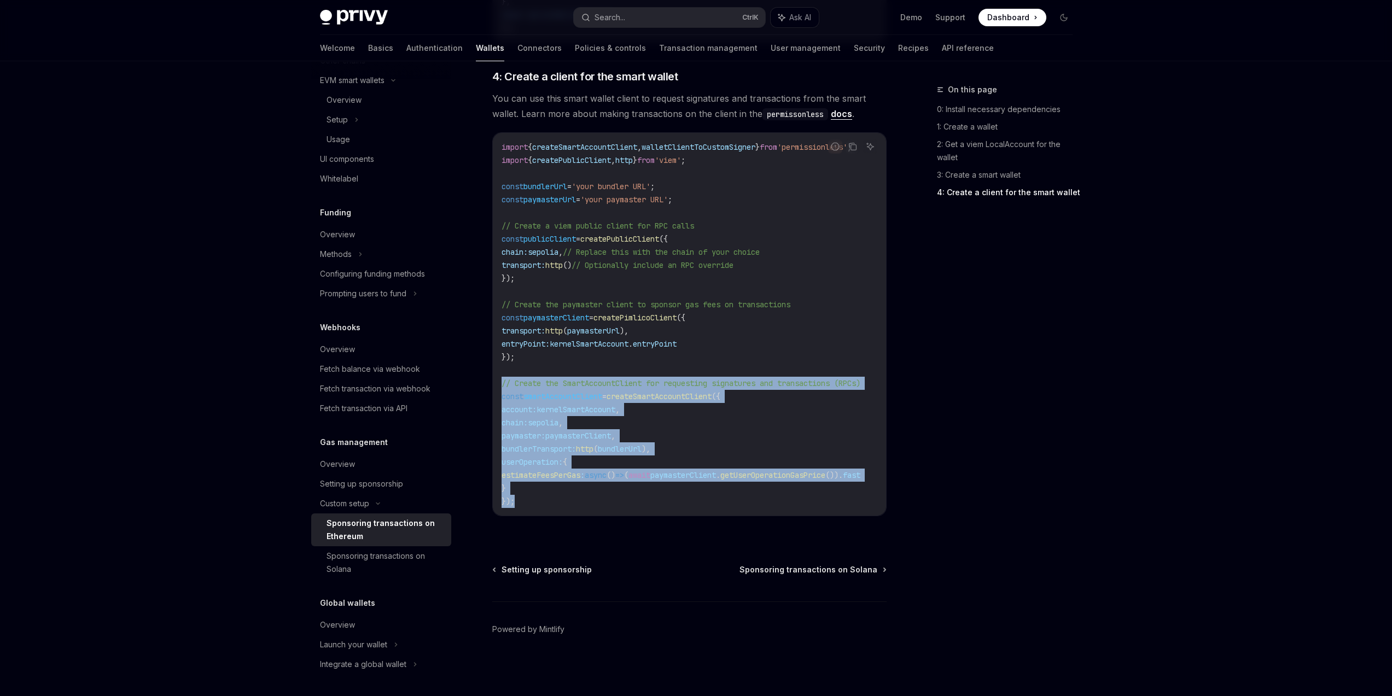
drag, startPoint x: 549, startPoint y: 499, endPoint x: 494, endPoint y: 381, distance: 130.2
click at [494, 381] on div "import { createSmartAccountClient , walletClientToCustomSigner } from 'permissi…" at bounding box center [689, 324] width 393 height 383
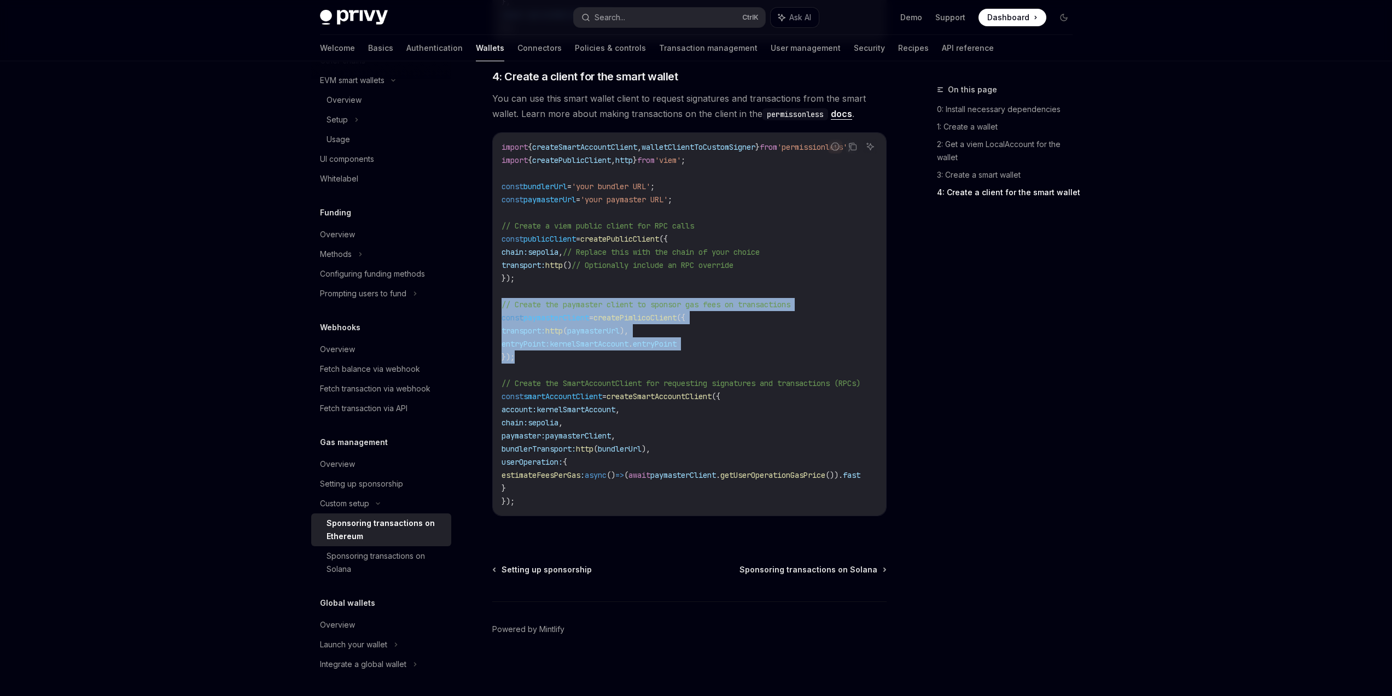
drag, startPoint x: 532, startPoint y: 354, endPoint x: 499, endPoint y: 302, distance: 61.3
click at [499, 302] on div "import { createSmartAccountClient , walletClientToCustomSigner } from 'permissi…" at bounding box center [689, 324] width 393 height 383
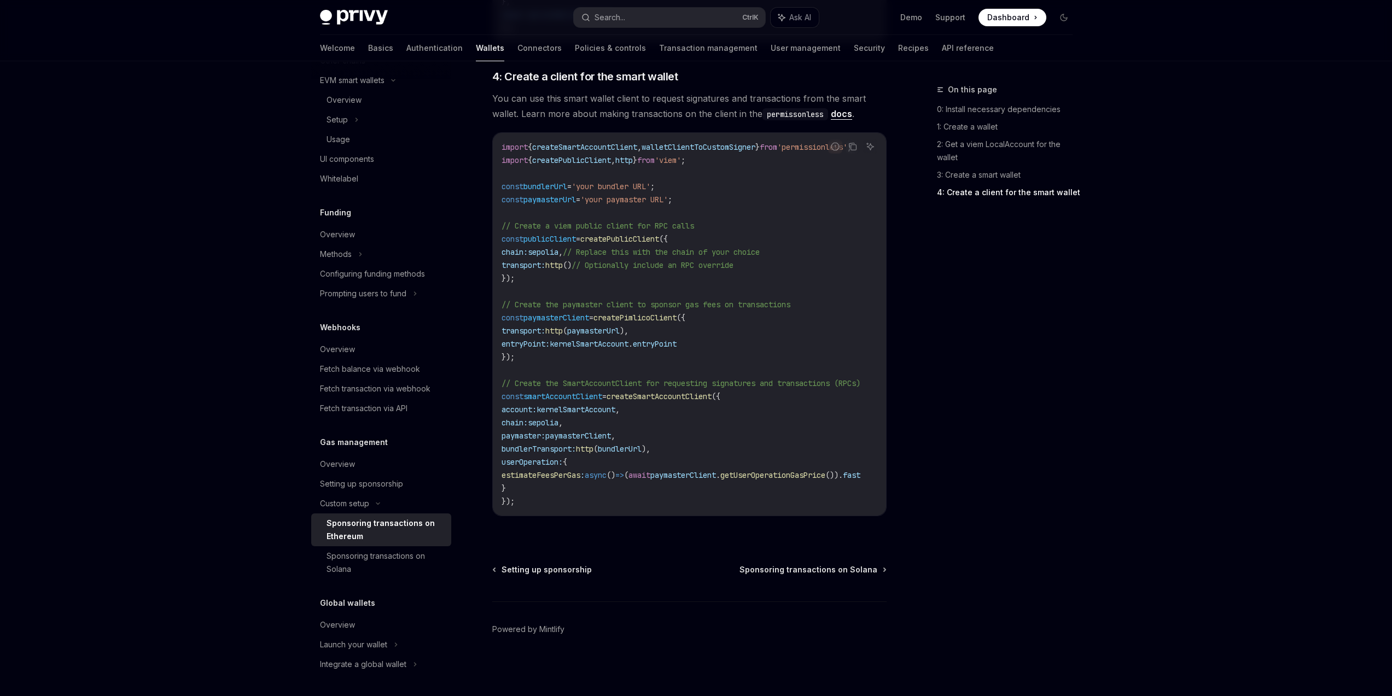
click at [515, 280] on code "import { createSmartAccountClient , walletClientToCustomSigner } from 'permissi…" at bounding box center [694, 325] width 385 height 368
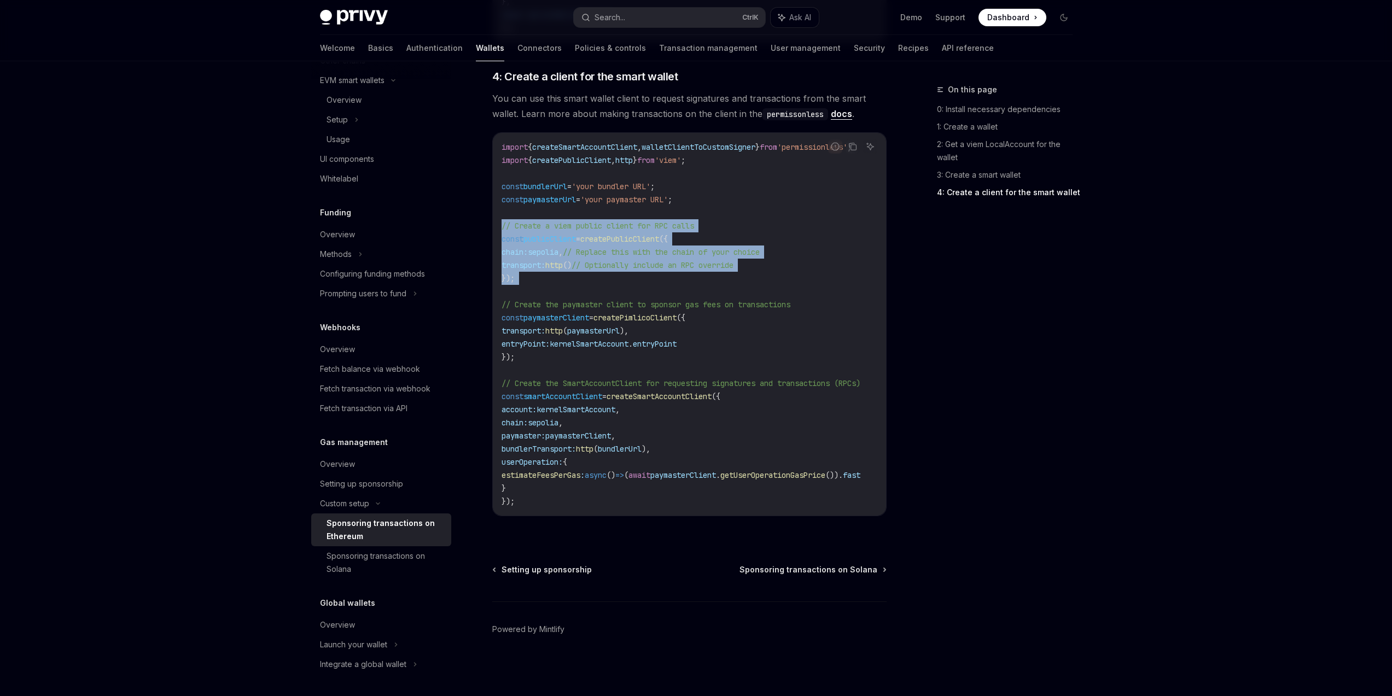
drag, startPoint x: 516, startPoint y: 279, endPoint x: 500, endPoint y: 225, distance: 55.9
click at [500, 225] on div "import { createSmartAccountClient , walletClientToCustomSigner } from 'permissi…" at bounding box center [689, 324] width 393 height 383
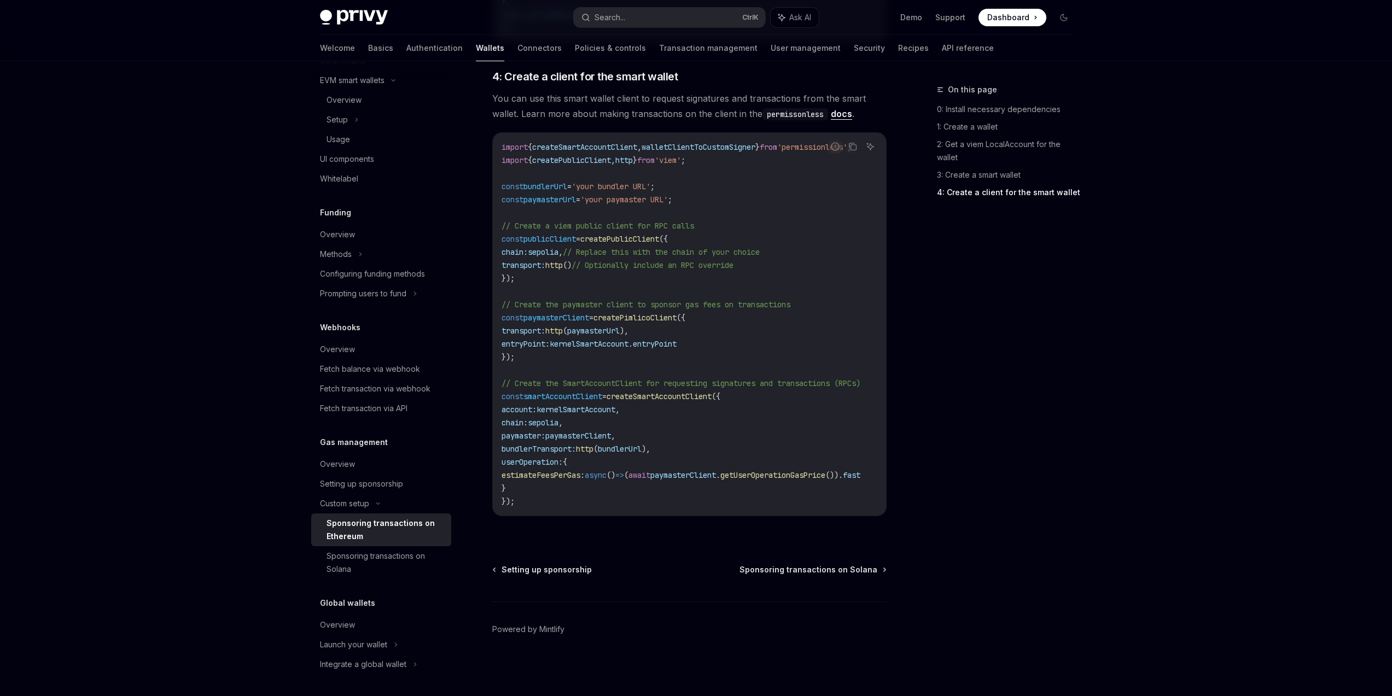
click at [971, 412] on div "On this page 0: Install necessary dependencies 1: Create a wallet 2: Get a viem…" at bounding box center [998, 389] width 166 height 613
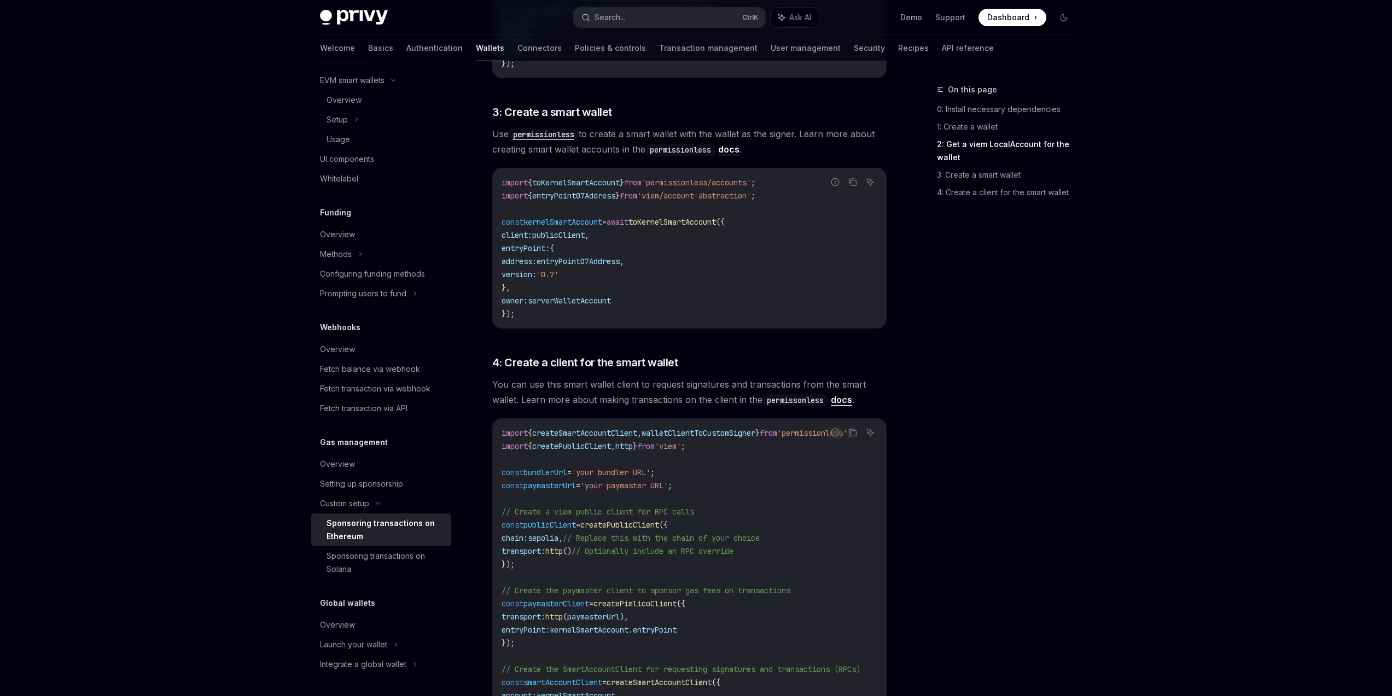
scroll to position [1070, 0]
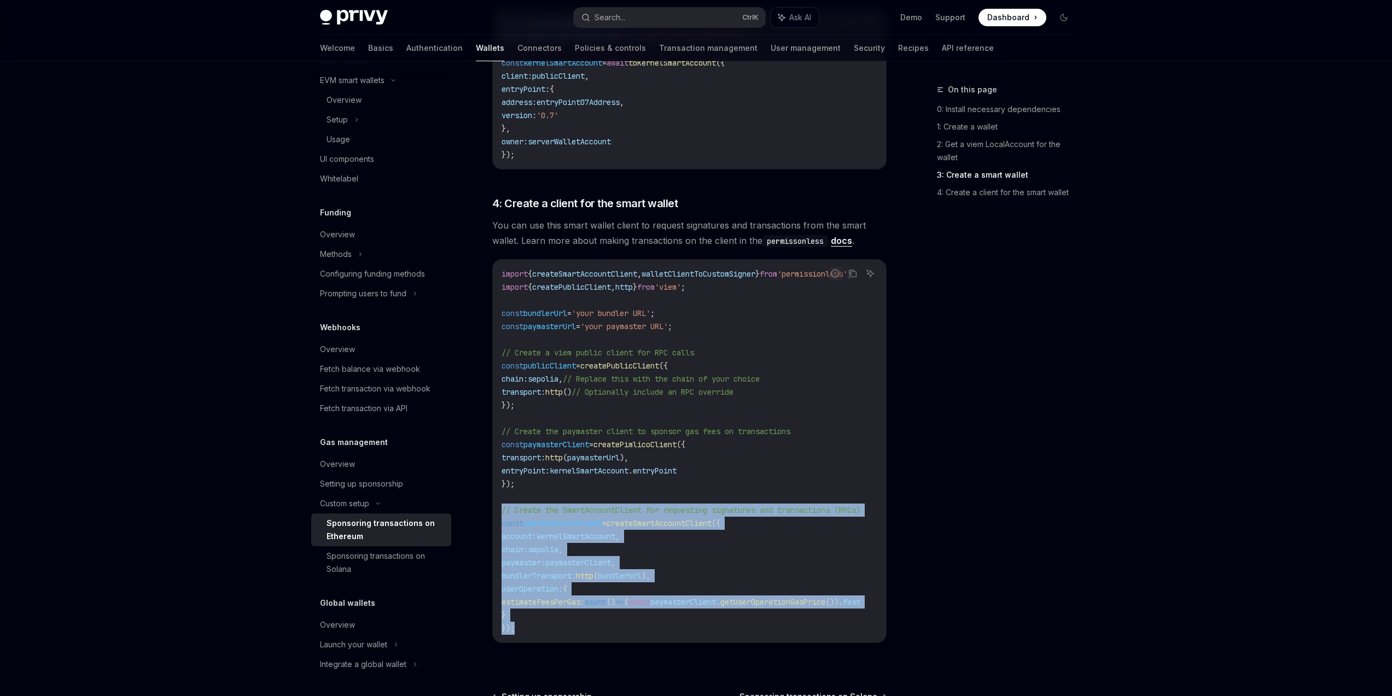
drag, startPoint x: 568, startPoint y: 627, endPoint x: 496, endPoint y: 511, distance: 136.1
click at [496, 511] on div "import { createSmartAccountClient , walletClientToCustomSigner } from 'permissi…" at bounding box center [689, 451] width 393 height 383
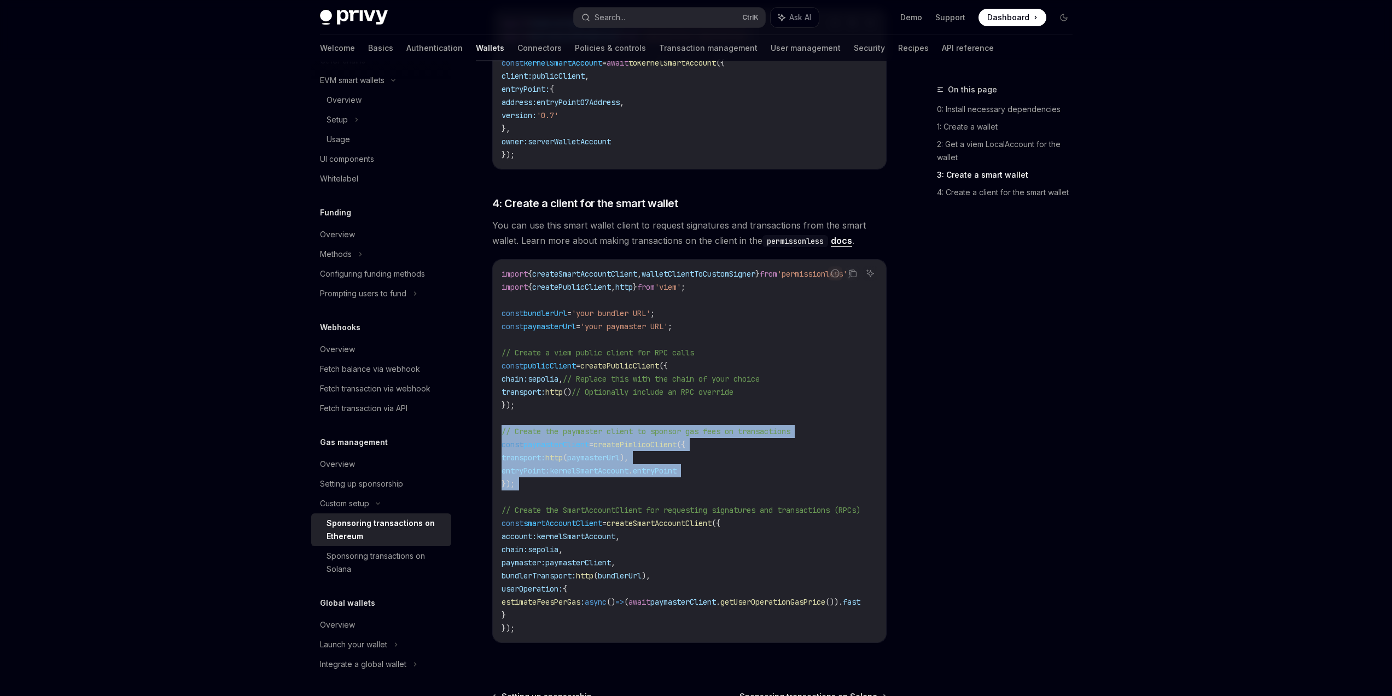
drag, startPoint x: 520, startPoint y: 491, endPoint x: 501, endPoint y: 432, distance: 62.1
click at [502, 432] on code "import { createSmartAccountClient , walletClientToCustomSigner } from 'permissi…" at bounding box center [694, 451] width 385 height 368
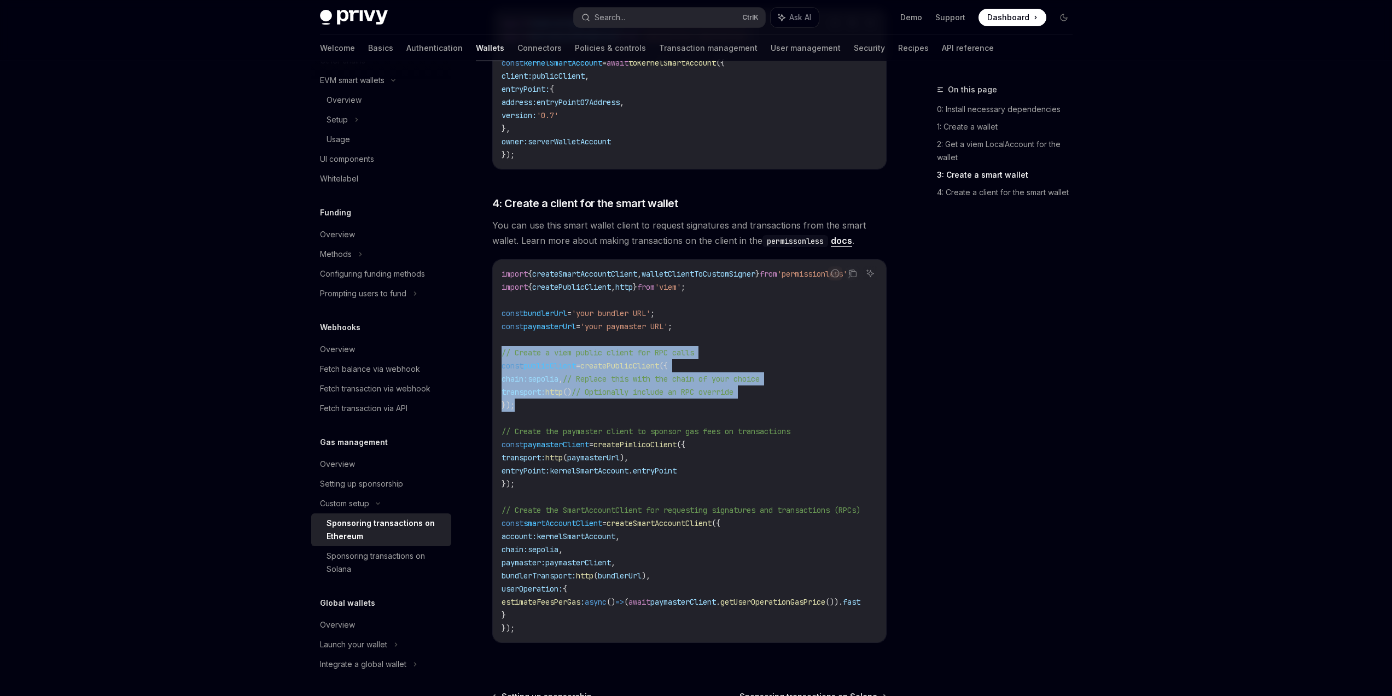
drag, startPoint x: 523, startPoint y: 399, endPoint x: 503, endPoint y: 353, distance: 50.7
click at [503, 353] on code "import { createSmartAccountClient , walletClientToCustomSigner } from 'permissi…" at bounding box center [694, 451] width 385 height 368
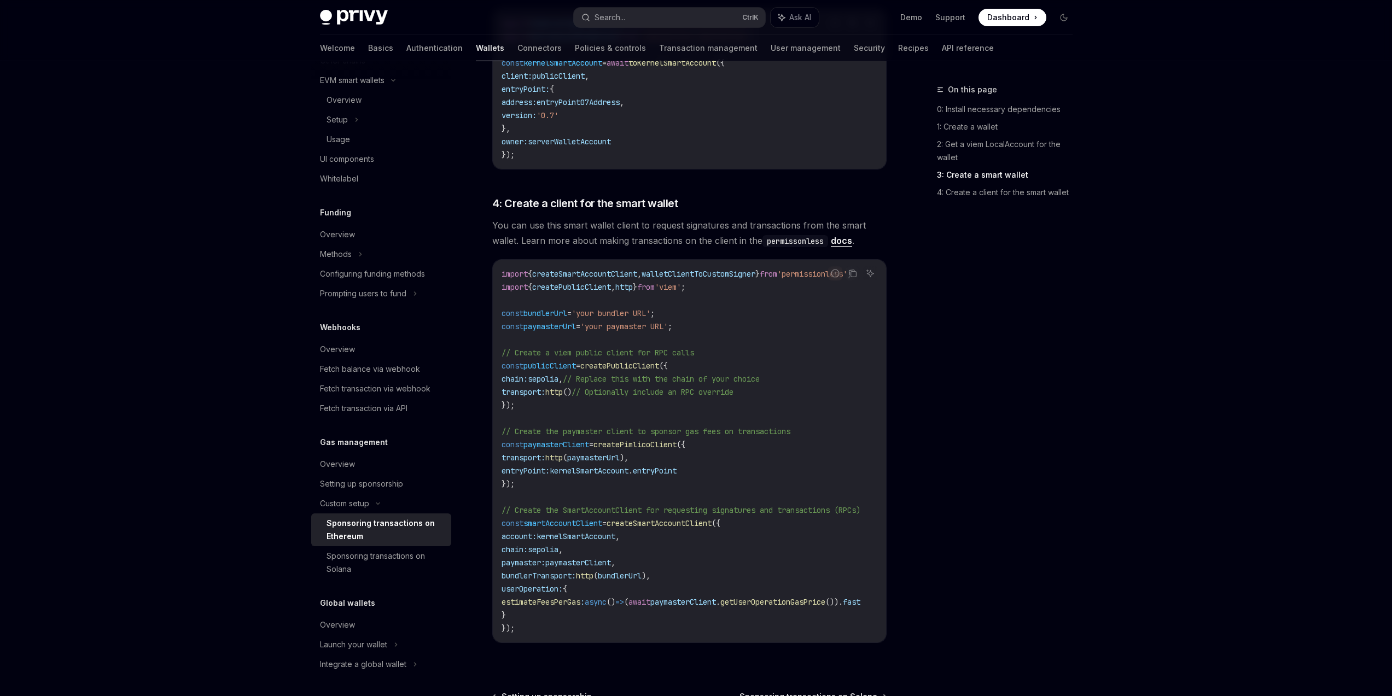
click at [994, 420] on div "On this page 0: Install necessary dependencies 1: Create a wallet 2: Get a viem…" at bounding box center [998, 389] width 166 height 613
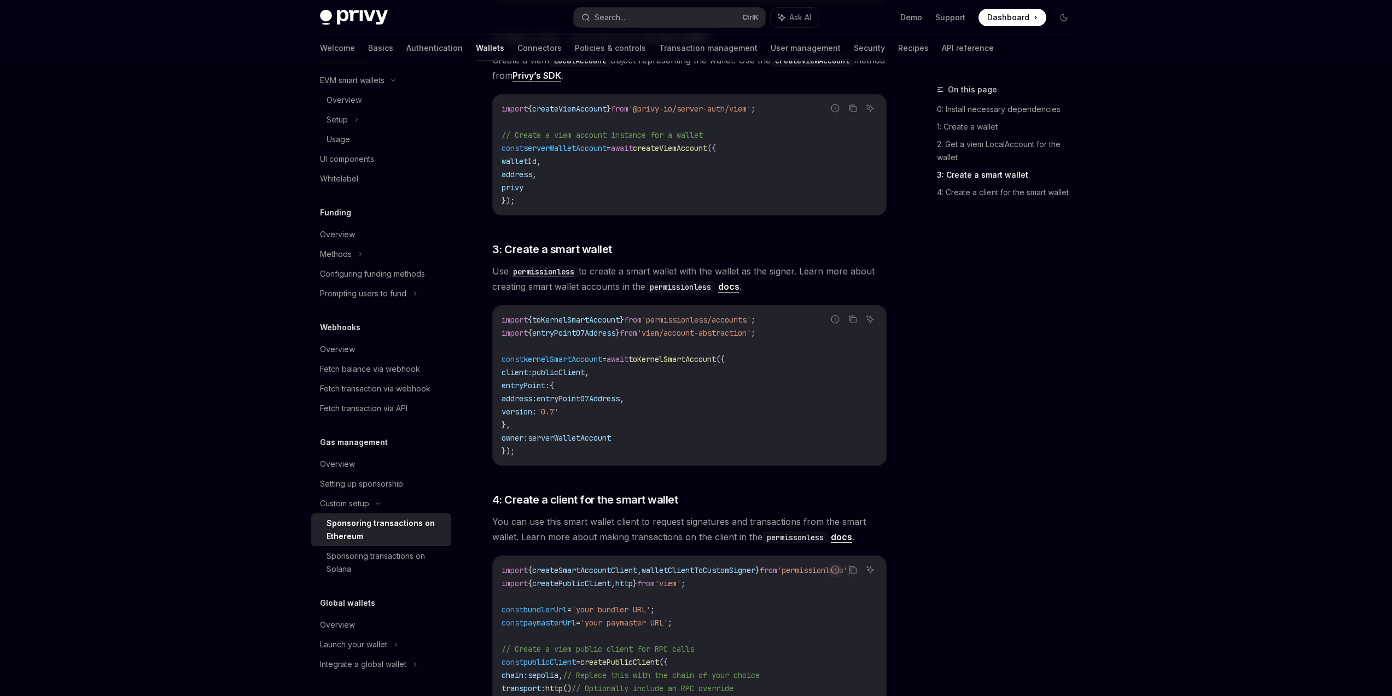
scroll to position [610, 0]
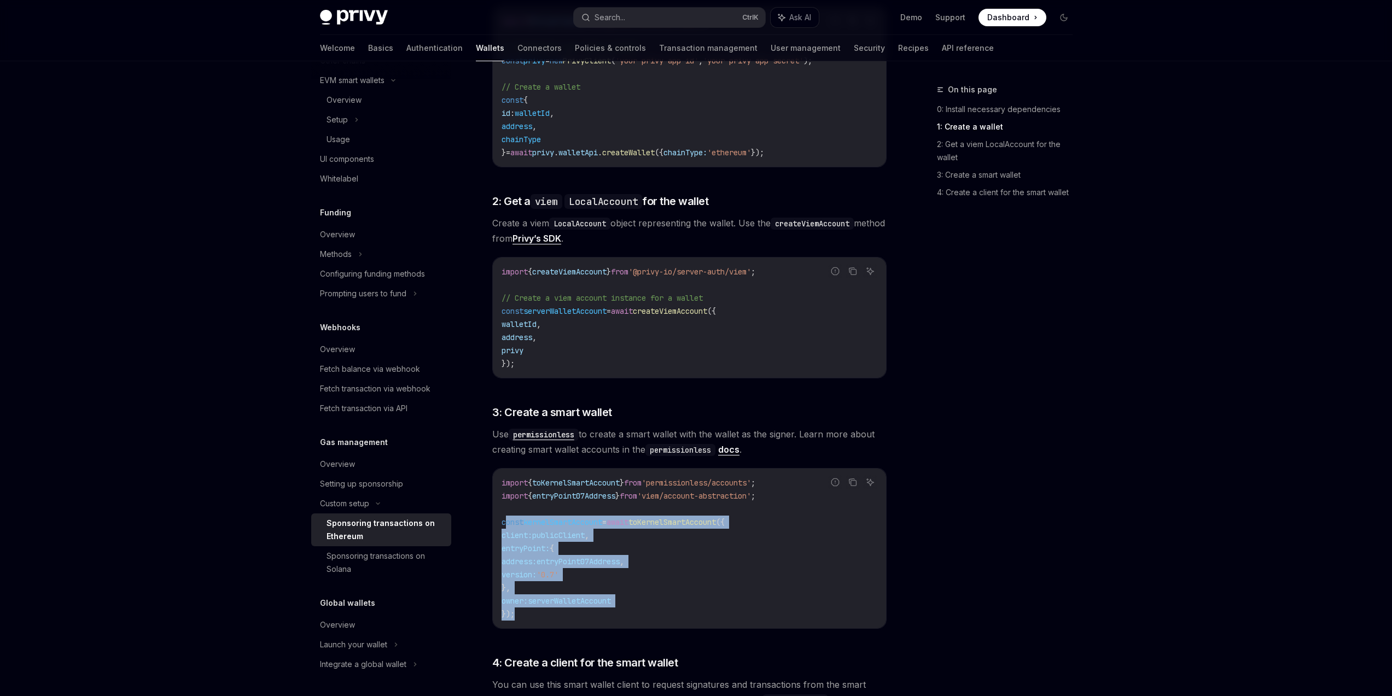
drag, startPoint x: 556, startPoint y: 617, endPoint x: 504, endPoint y: 525, distance: 106.3
click at [504, 525] on code "import { toKernelSmartAccount } from 'permissionless/accounts' ; import { entry…" at bounding box center [690, 548] width 376 height 144
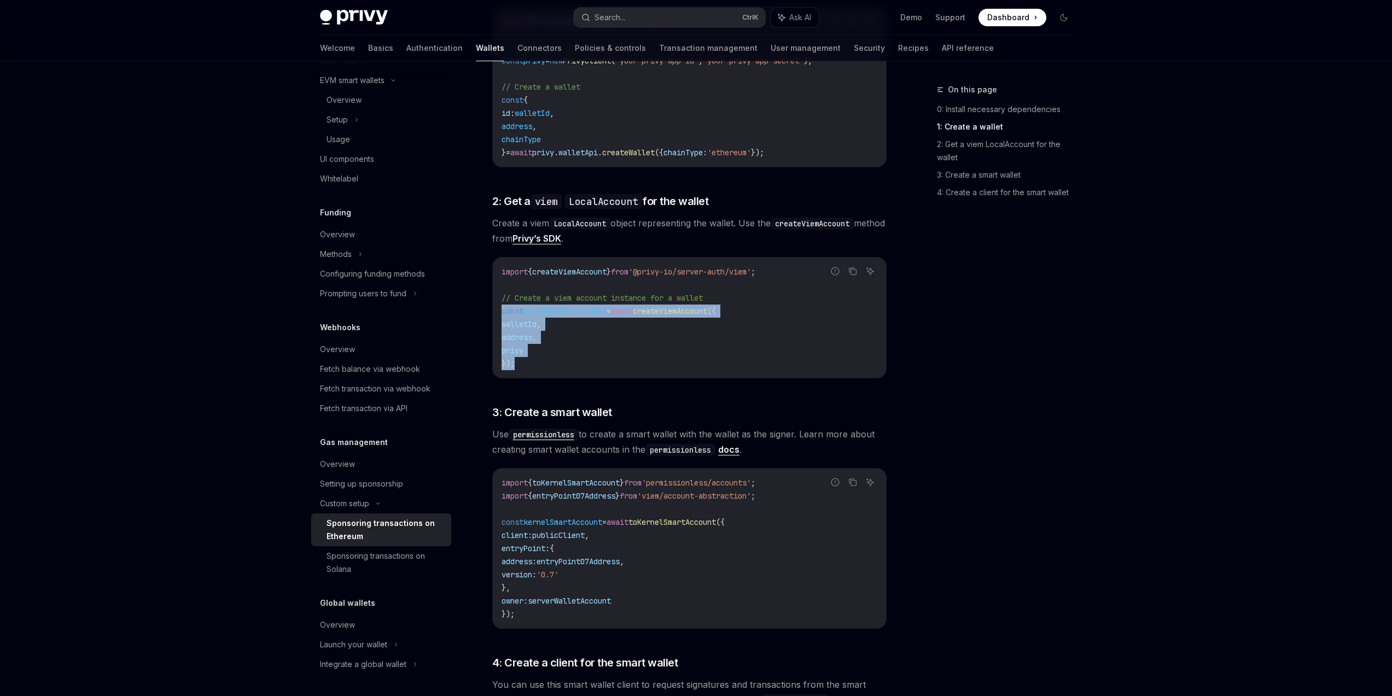
drag, startPoint x: 567, startPoint y: 357, endPoint x: 503, endPoint y: 308, distance: 80.7
click at [503, 308] on code "import { createViemAccount } from '@privy-io/server-auth/viem' ; // Create a vi…" at bounding box center [690, 317] width 376 height 105
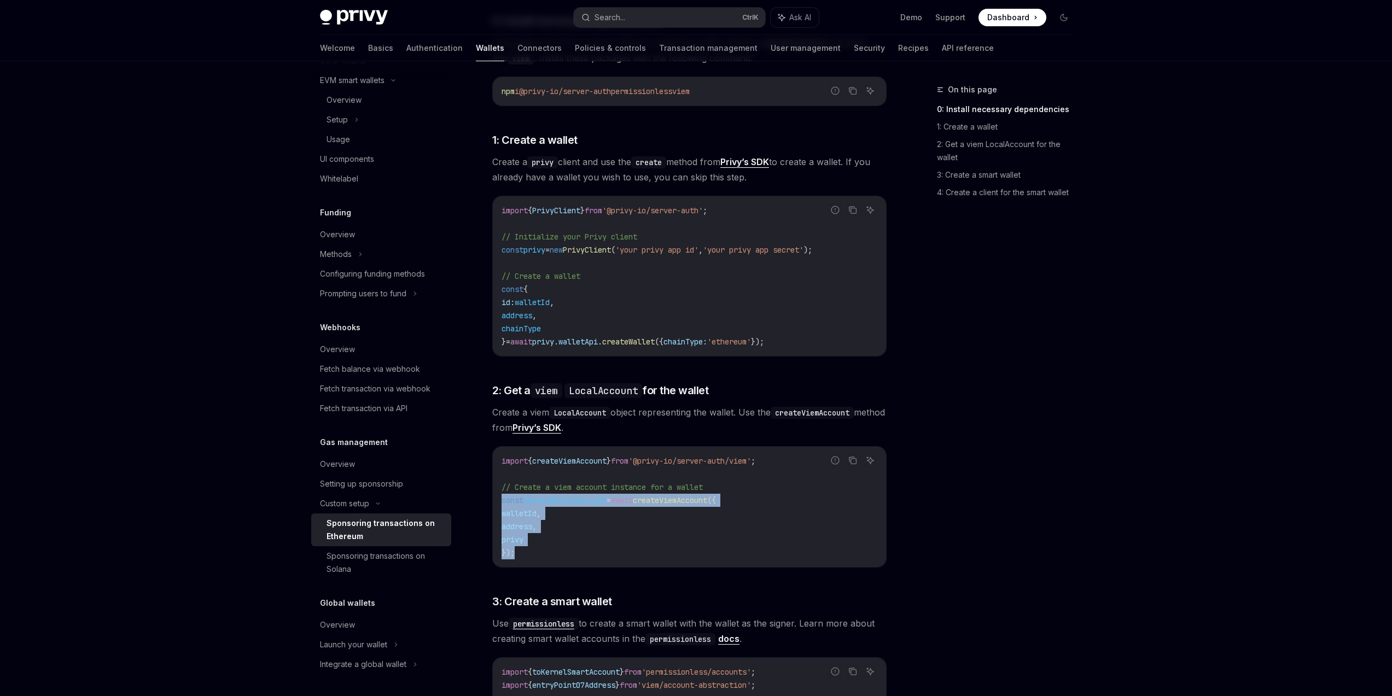
scroll to position [217, 0]
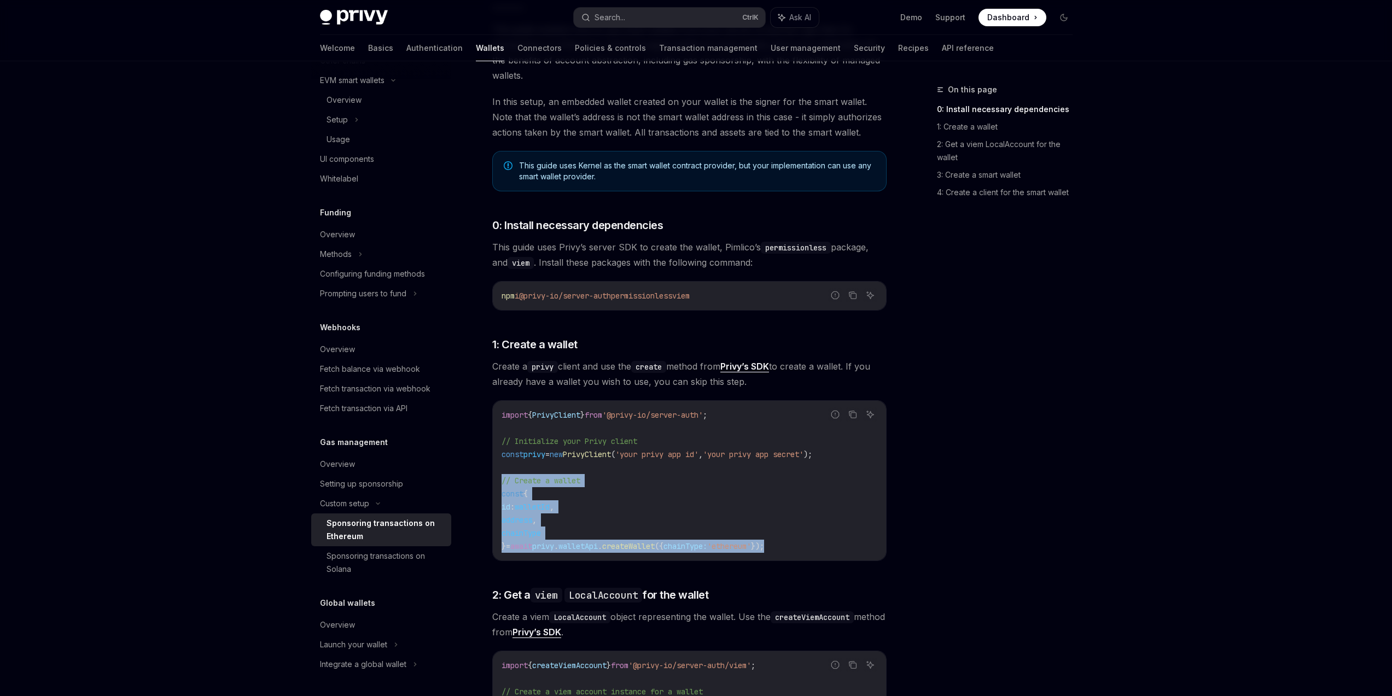
drag, startPoint x: 823, startPoint y: 547, endPoint x: 491, endPoint y: 477, distance: 338.7
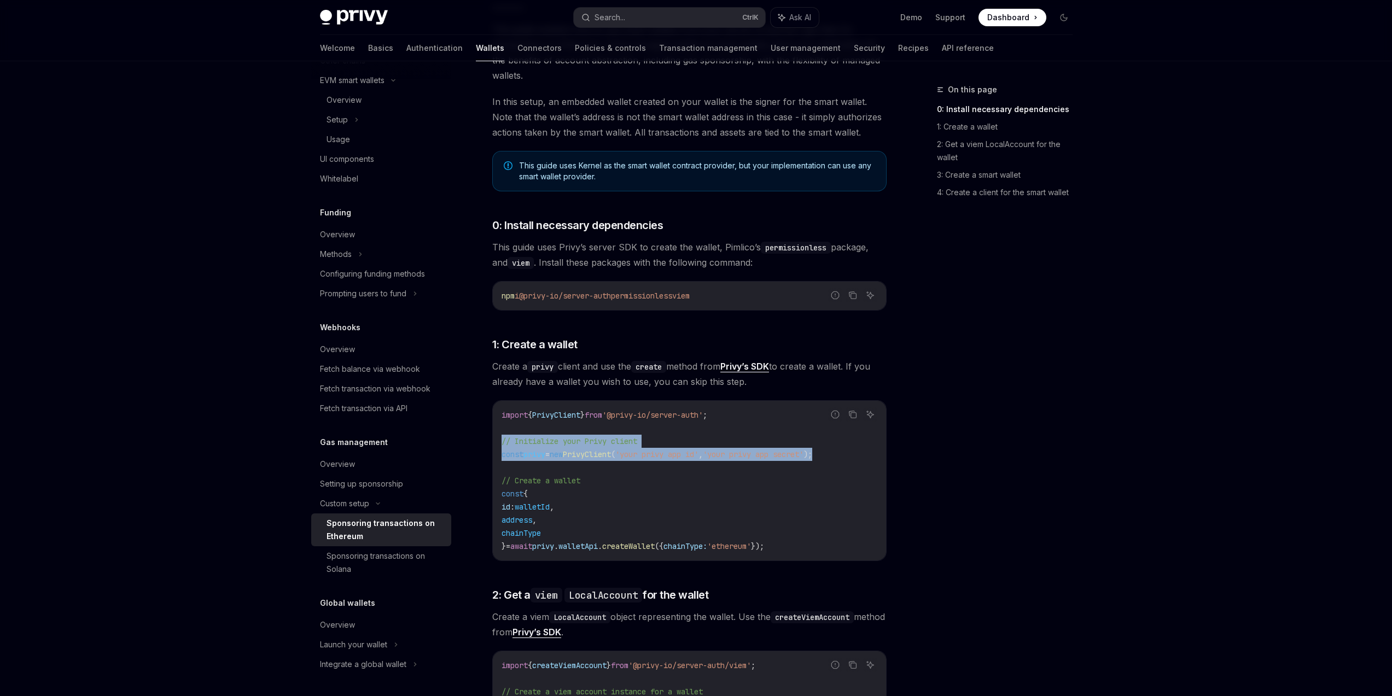
drag, startPoint x: 872, startPoint y: 458, endPoint x: 487, endPoint y: 438, distance: 386.1
click at [1040, 468] on div "On this page 0: Install necessary dependencies 1: Create a wallet 2: Get a viem…" at bounding box center [998, 389] width 166 height 613
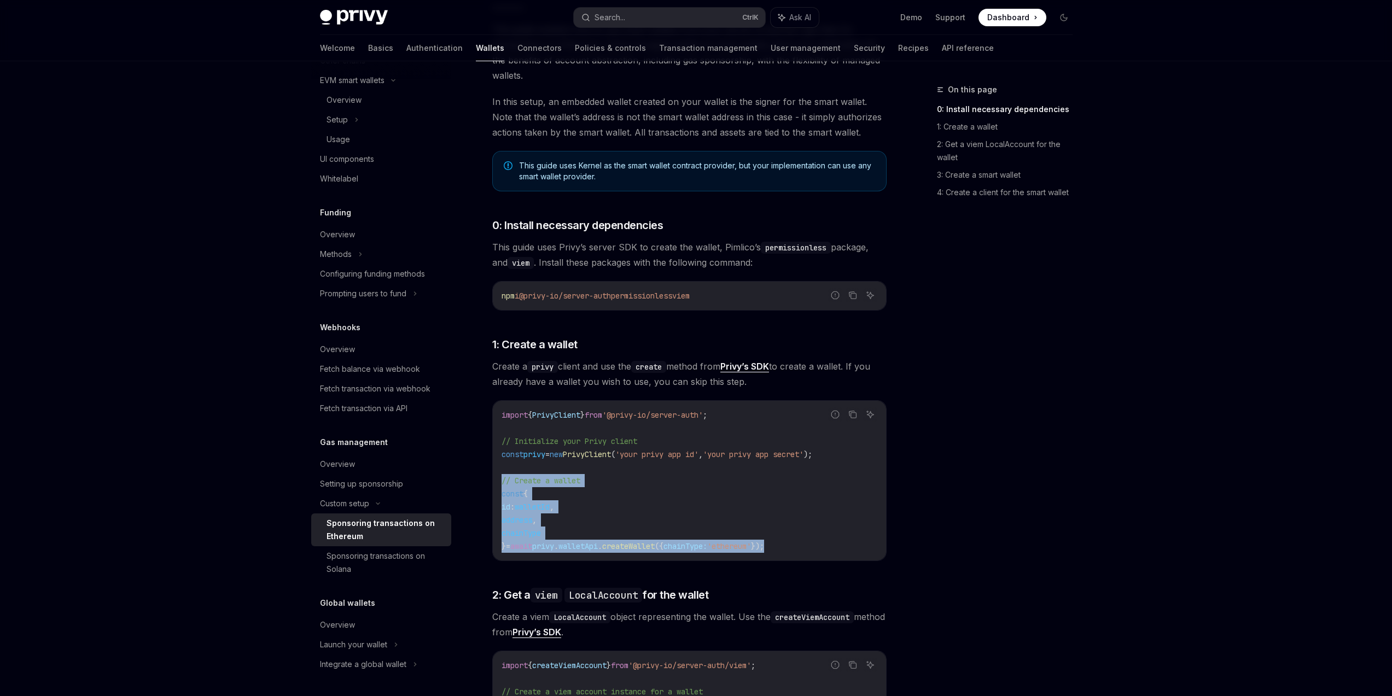
drag, startPoint x: 724, startPoint y: 541, endPoint x: 499, endPoint y: 486, distance: 232.0
click at [499, 486] on div "import { PrivyClient } from '@privy-io/server-auth' ; // Initialize your Privy …" at bounding box center [689, 481] width 393 height 160
click at [1070, 496] on div "On this page 0: Install necessary dependencies 1: Create a wallet 2: Get a viem…" at bounding box center [998, 389] width 166 height 613
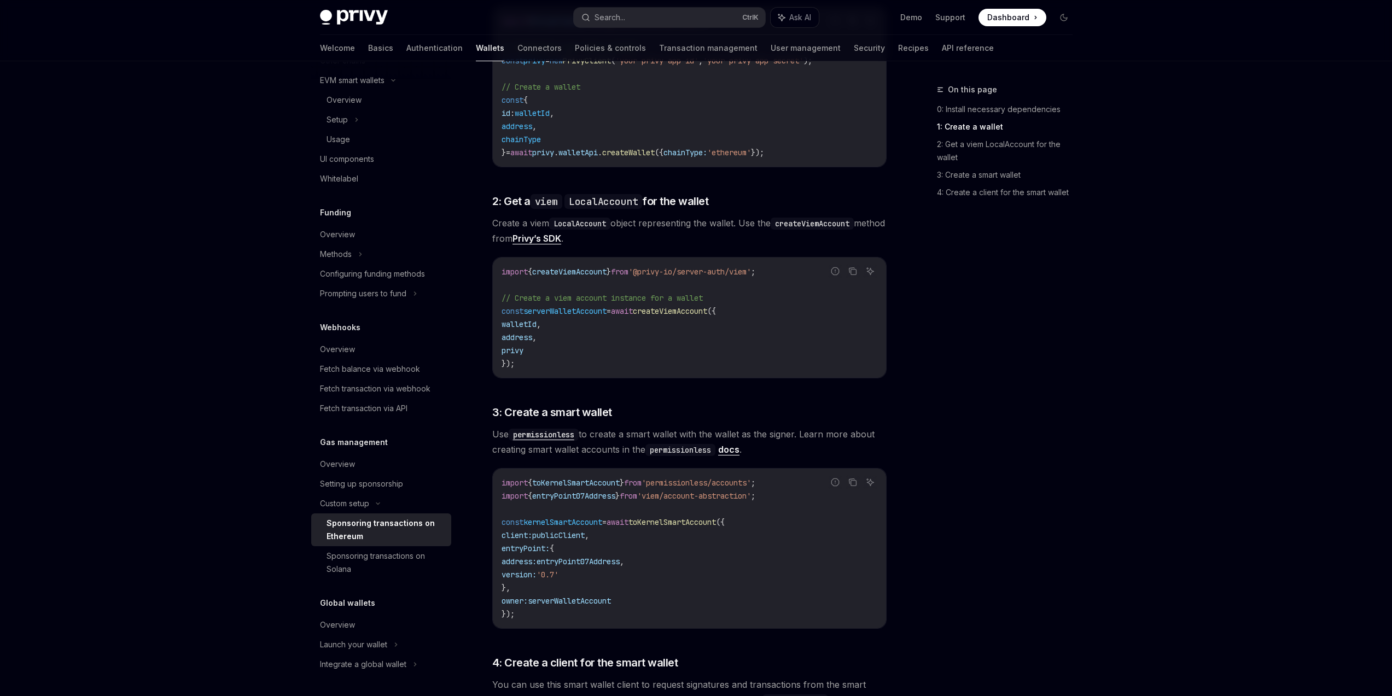
scroll to position [873, 0]
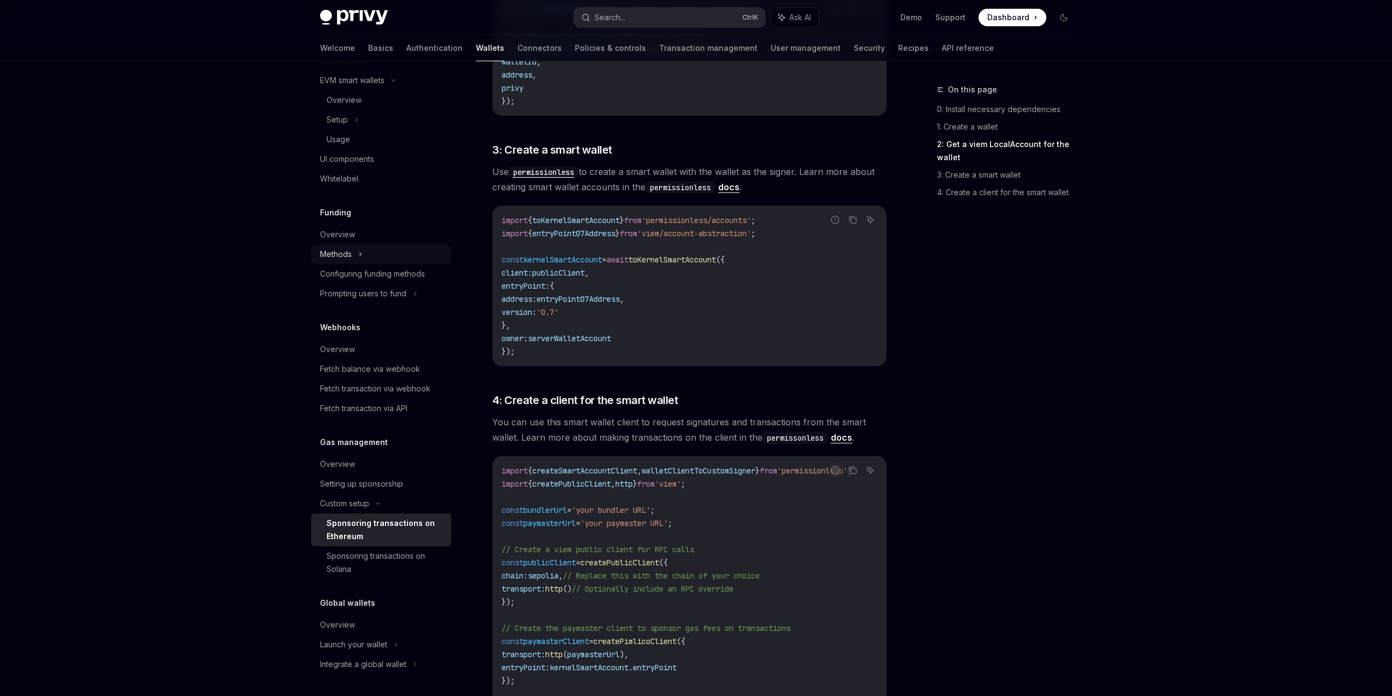
click at [357, 254] on div "Methods" at bounding box center [381, 254] width 140 height 20
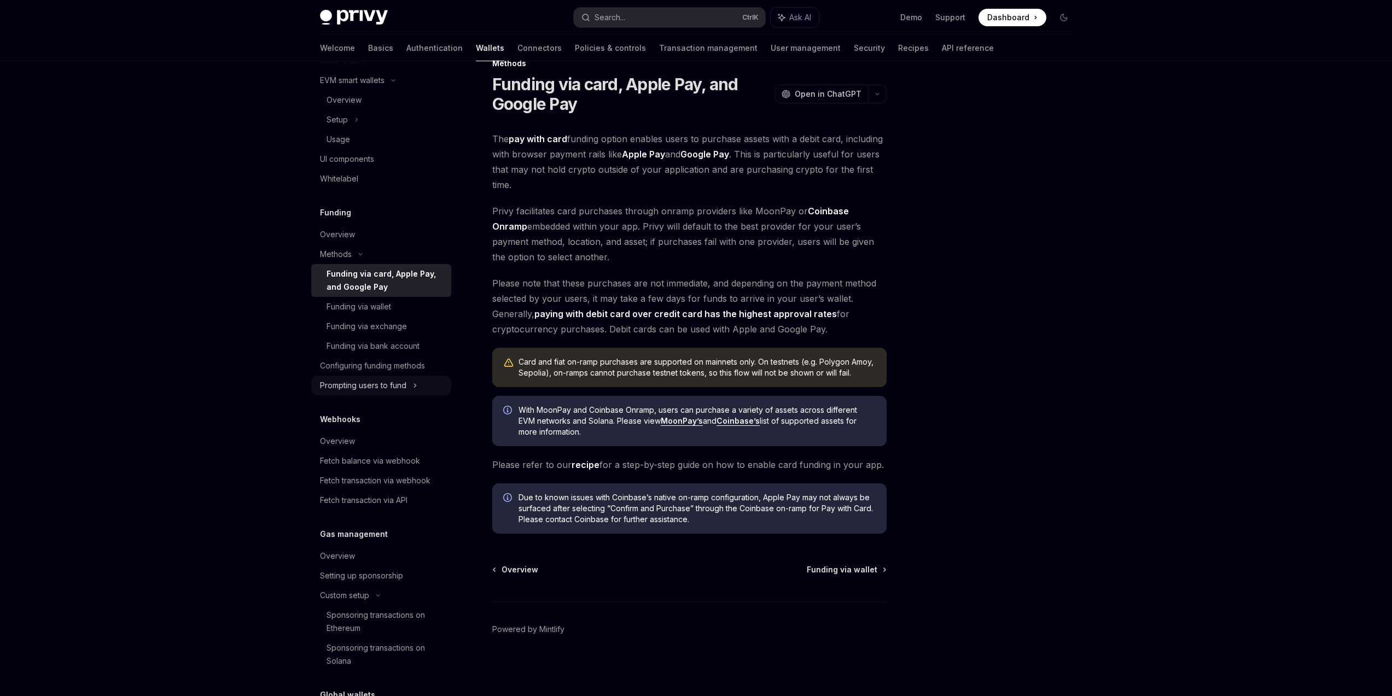
click at [398, 385] on div "Prompting users to fund" at bounding box center [363, 385] width 86 height 13
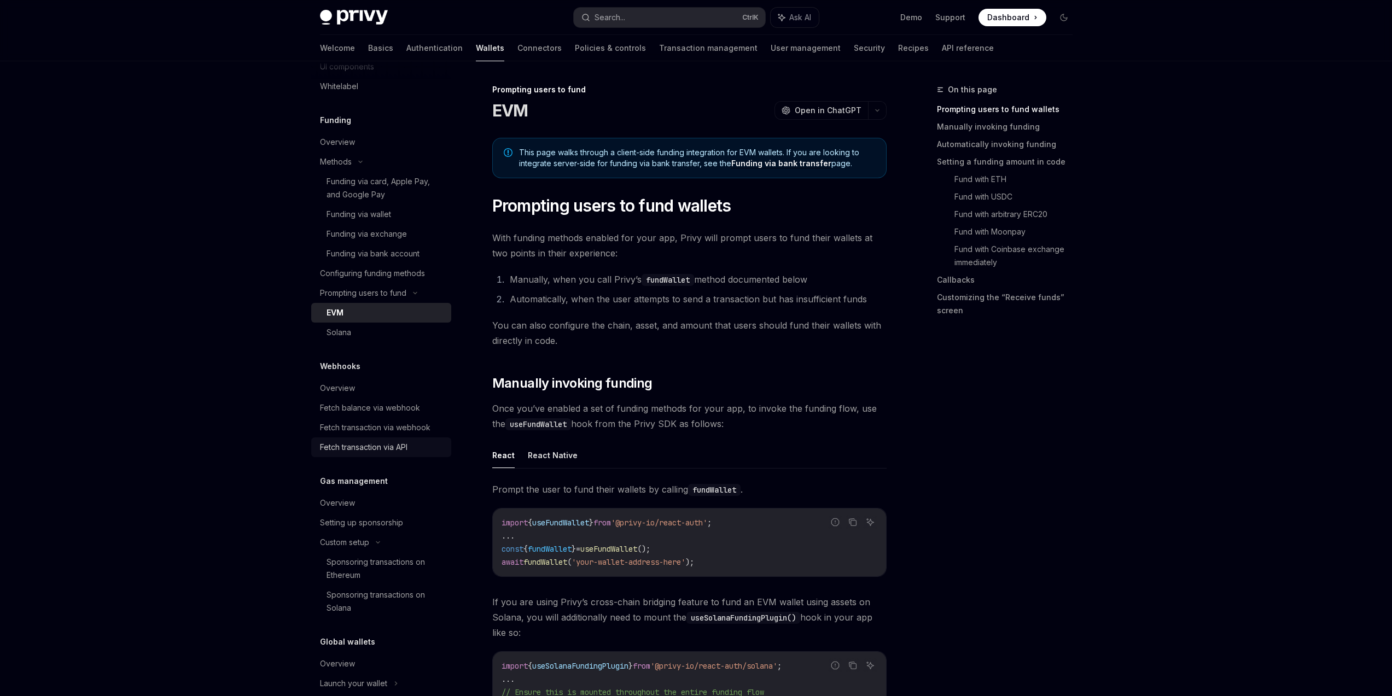
scroll to position [499, 0]
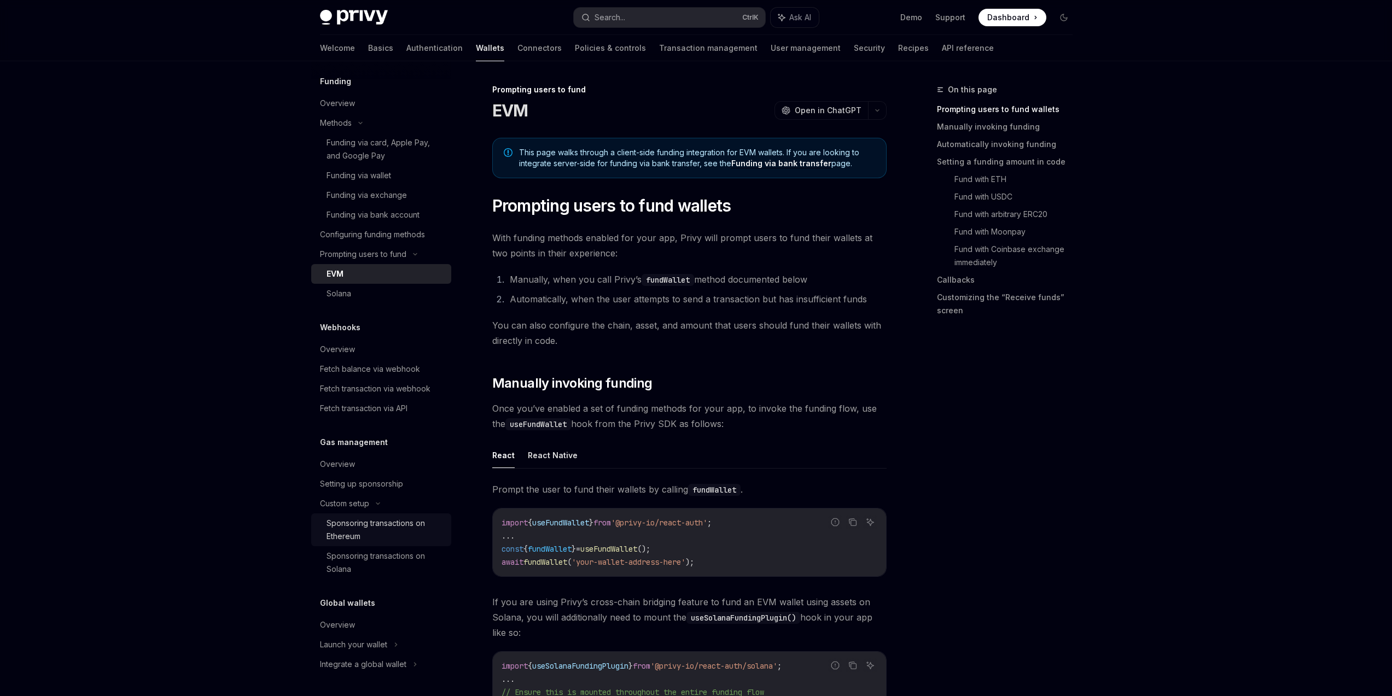
click at [393, 529] on div "Sponsoring transactions on Ethereum" at bounding box center [386, 530] width 118 height 26
type textarea "*"
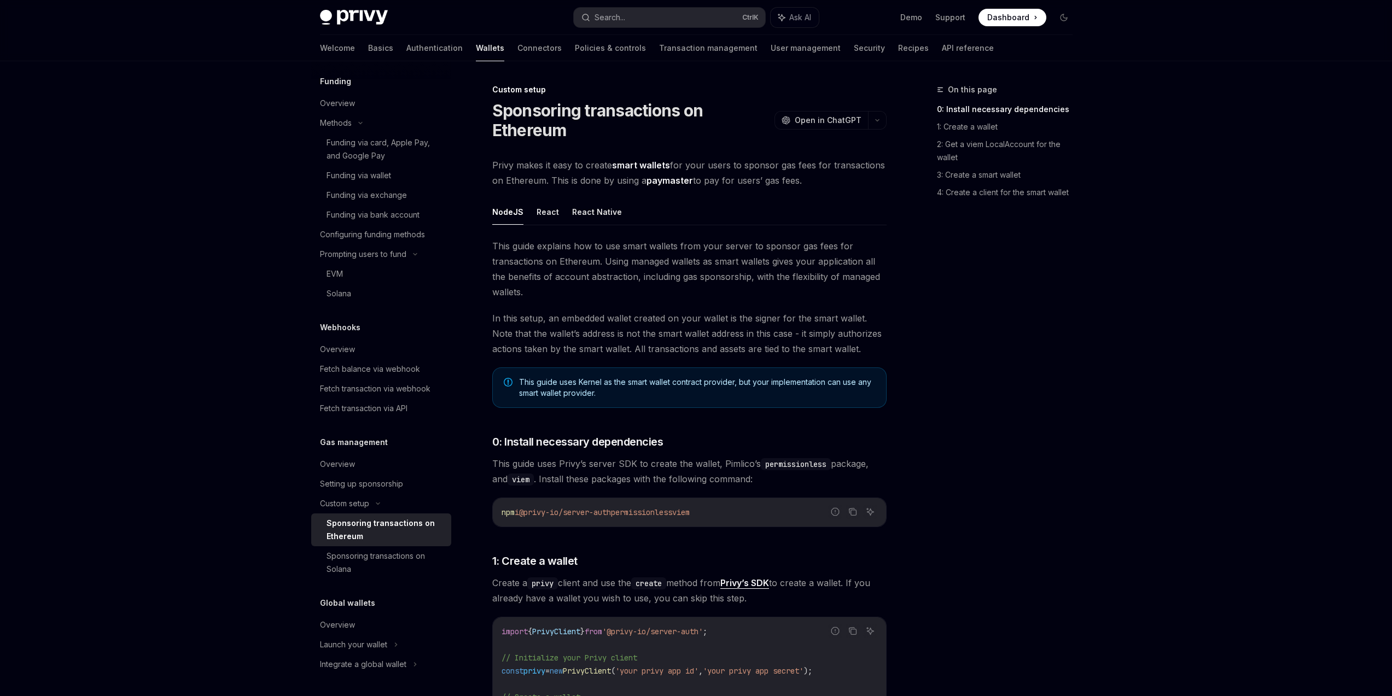
click at [1030, 496] on div "On this page 0: Install necessary dependencies 1: Create a wallet 2: Get a viem…" at bounding box center [998, 389] width 166 height 613
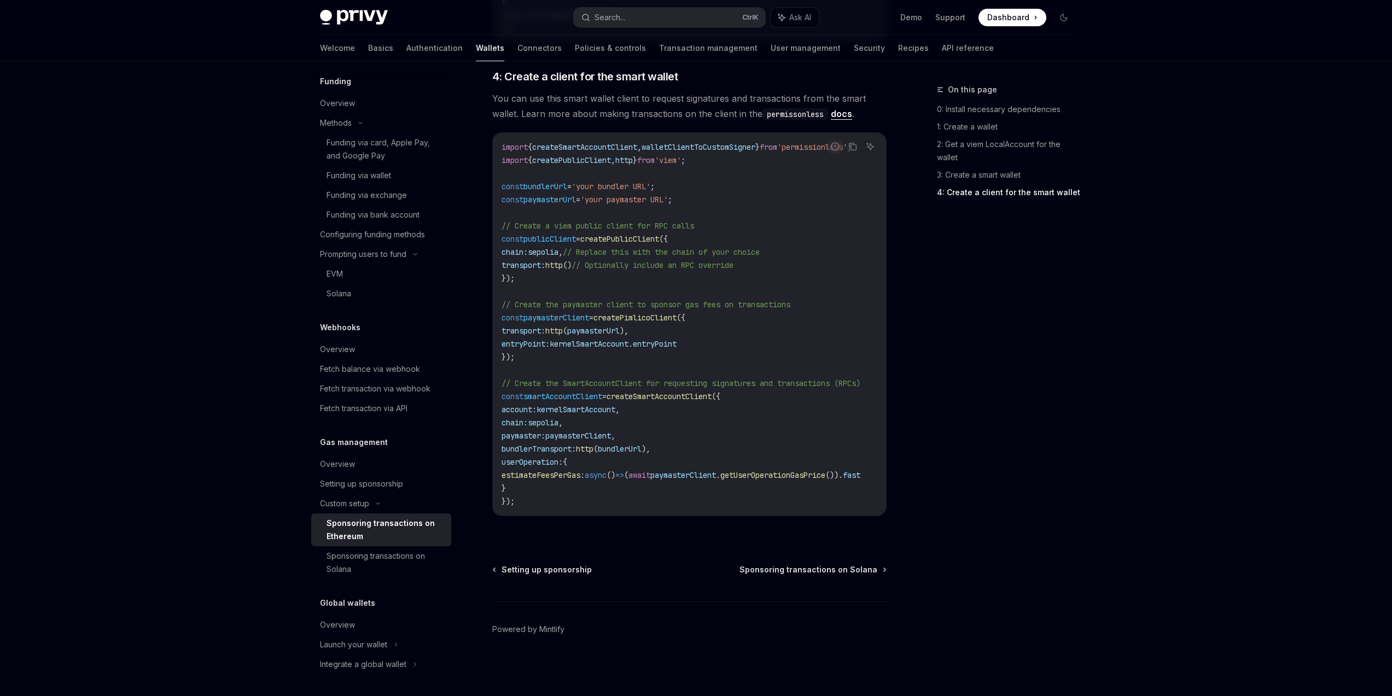
drag, startPoint x: 555, startPoint y: 484, endPoint x: 510, endPoint y: 403, distance: 92.5
click at [510, 403] on code "import { createSmartAccountClient , walletClientToCustomSigner } from 'permissi…" at bounding box center [694, 325] width 385 height 368
click at [510, 405] on span "account:" at bounding box center [519, 410] width 35 height 10
drag, startPoint x: 509, startPoint y: 395, endPoint x: 621, endPoint y: 473, distance: 135.9
click at [617, 458] on code "import { createSmartAccountClient , walletClientToCustomSigner } from 'permissi…" at bounding box center [694, 325] width 385 height 368
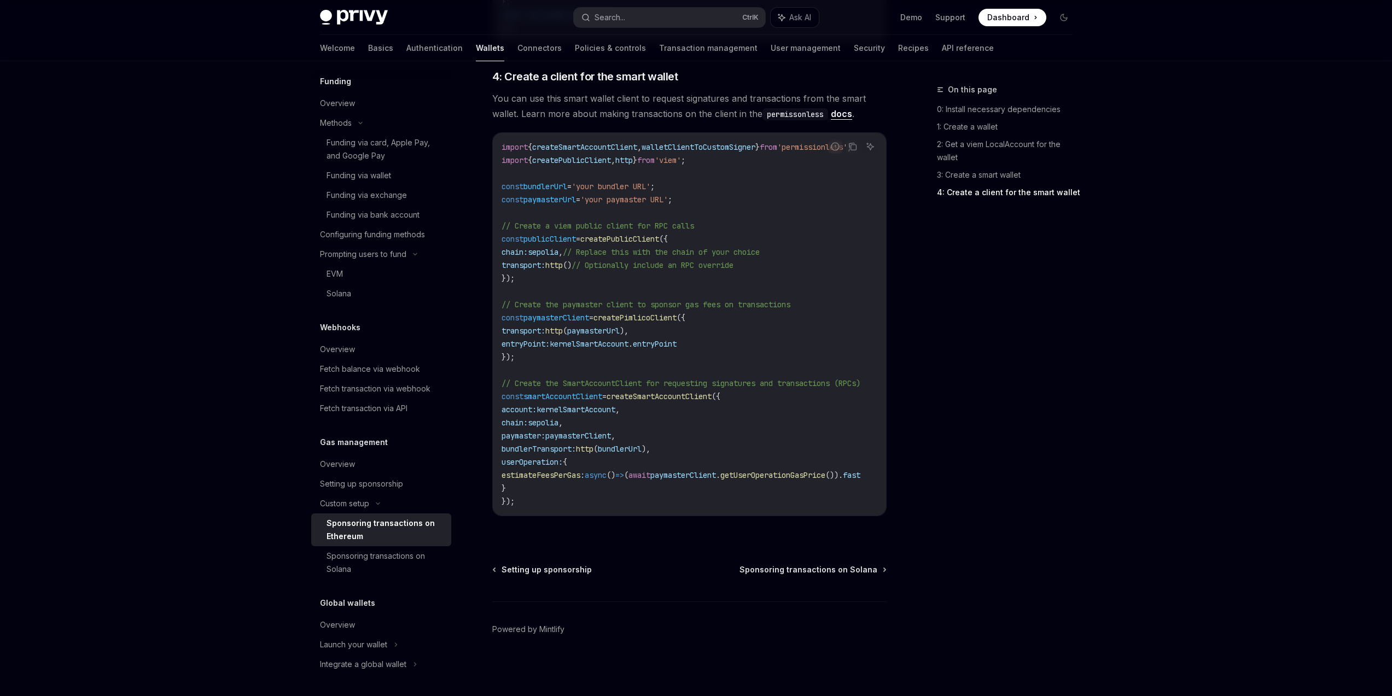
click at [607, 473] on span "async" at bounding box center [596, 475] width 22 height 10
click at [631, 484] on code "import { createSmartAccountClient , walletClientToCustomSigner } from 'permissi…" at bounding box center [694, 325] width 385 height 368
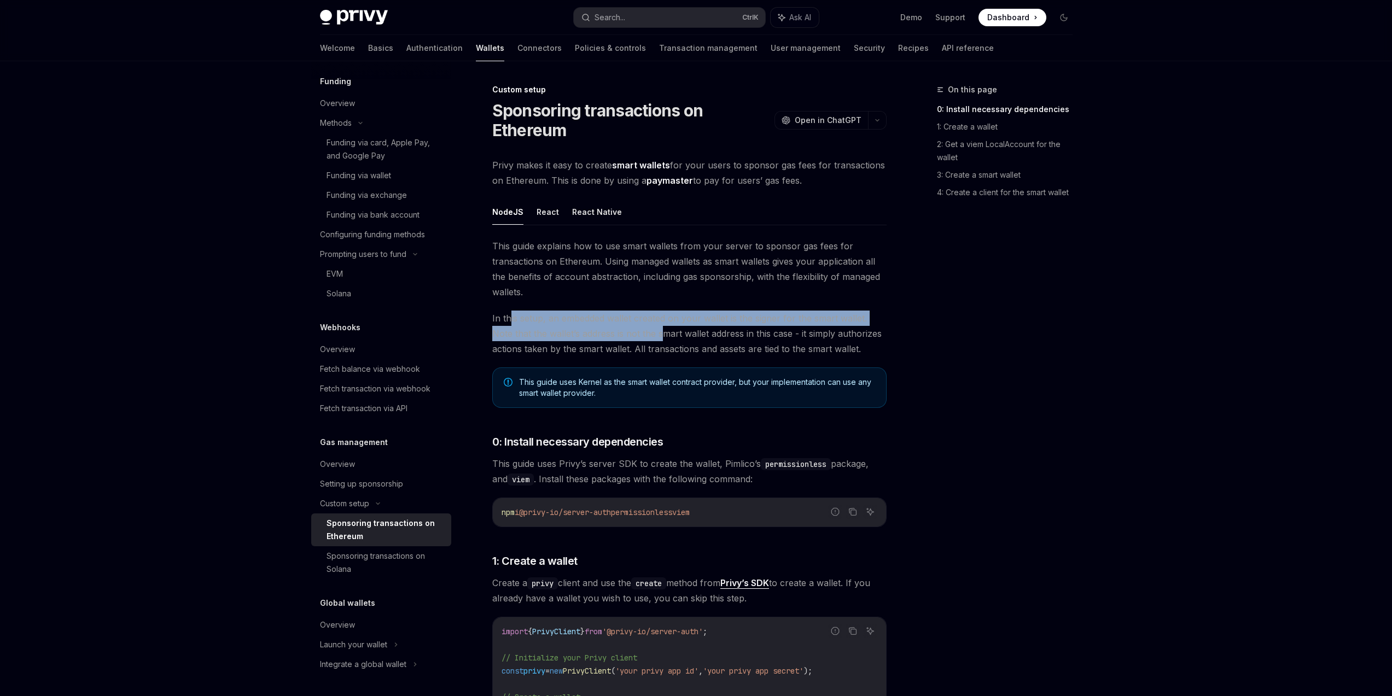
drag, startPoint x: 524, startPoint y: 321, endPoint x: 764, endPoint y: 328, distance: 240.2
click at [685, 329] on span "In this setup, an embedded wallet created on your wallet is the signer for the …" at bounding box center [689, 334] width 394 height 46
click at [770, 328] on span "In this setup, an embedded wallet created on your wallet is the signer for the …" at bounding box center [689, 334] width 394 height 46
click at [966, 348] on div "On this page 0: Install necessary dependencies 1: Create a wallet 2: Get a viem…" at bounding box center [998, 389] width 166 height 613
click at [667, 21] on button "Search... Ctrl K" at bounding box center [669, 18] width 191 height 20
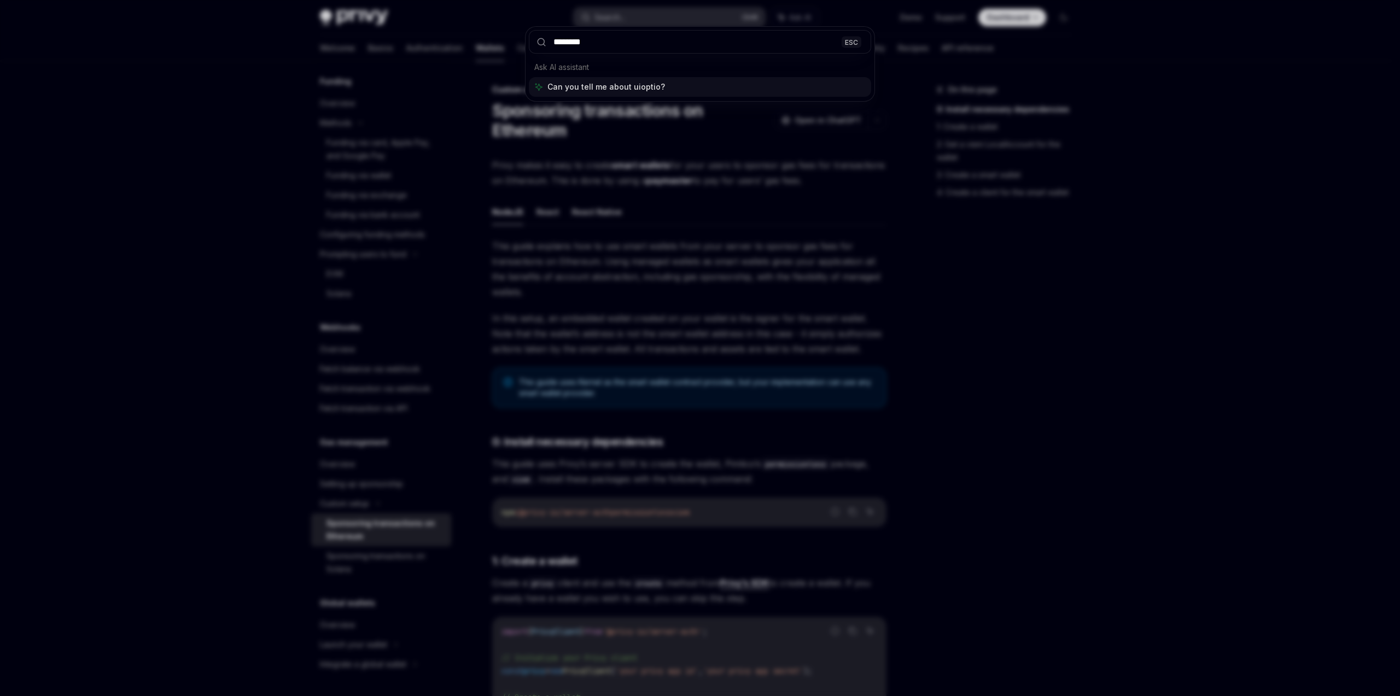
type input "*********"
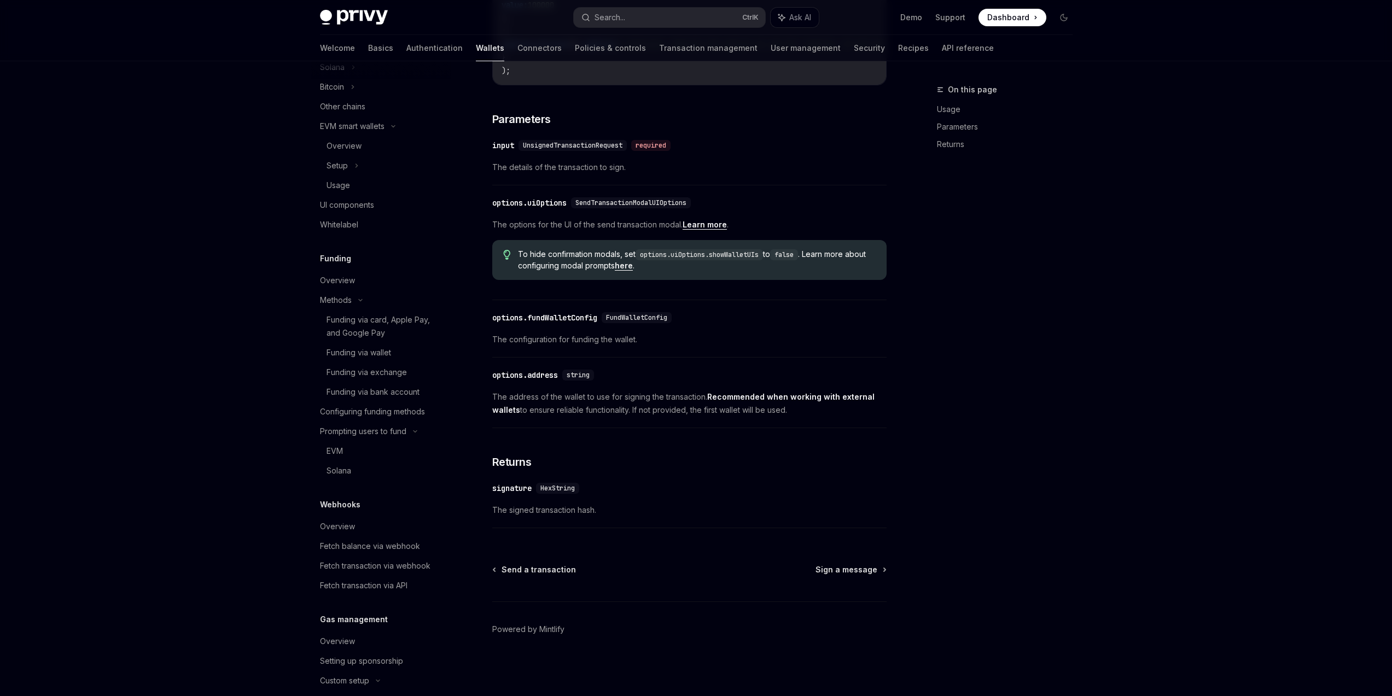
scroll to position [30, 0]
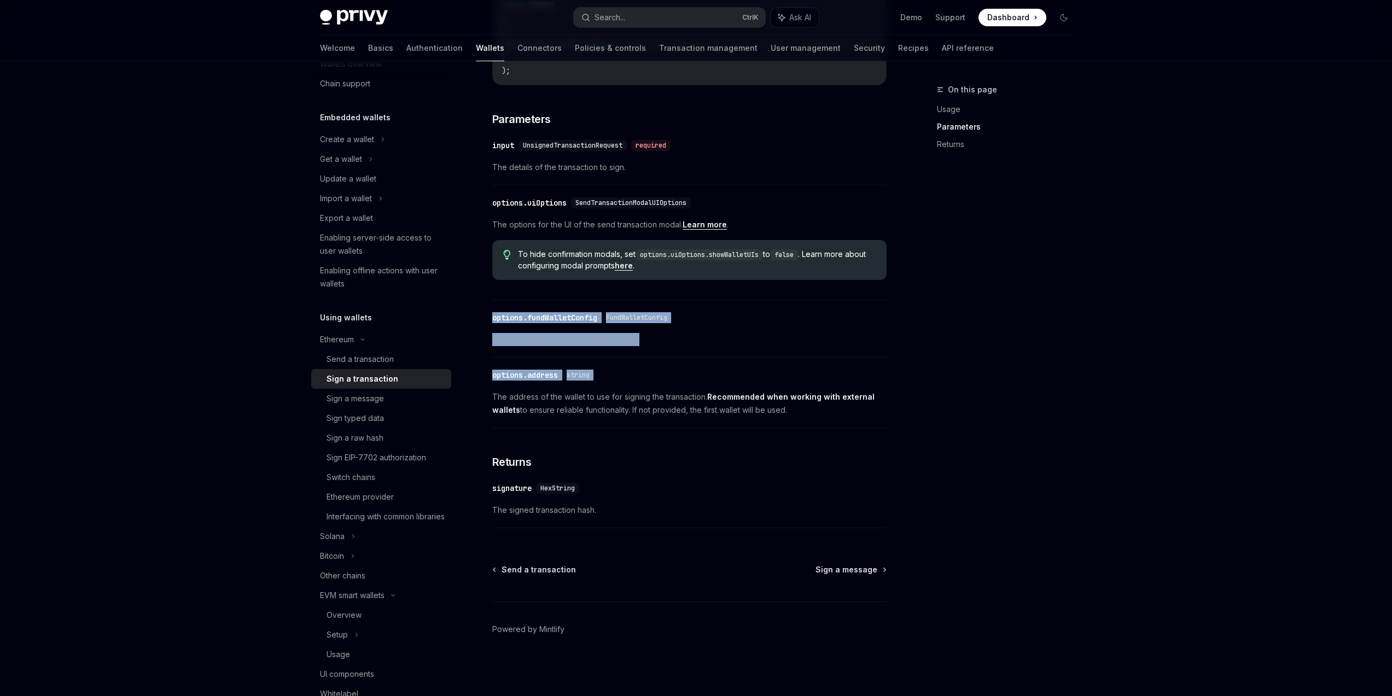
drag, startPoint x: 557, startPoint y: 319, endPoint x: 788, endPoint y: 389, distance: 241.9
click at [785, 389] on div "To send a transaction from a wallet using the React SDK, use the signTransactio…" at bounding box center [689, 148] width 394 height 772
click at [782, 362] on div "To send a transaction from a wallet using the React SDK, use the signTransactio…" at bounding box center [689, 148] width 394 height 772
click at [1082, 485] on div "Wallets overview Chain support Embedded wallets Create a wallet Get a wallet Up…" at bounding box center [696, 171] width 805 height 1051
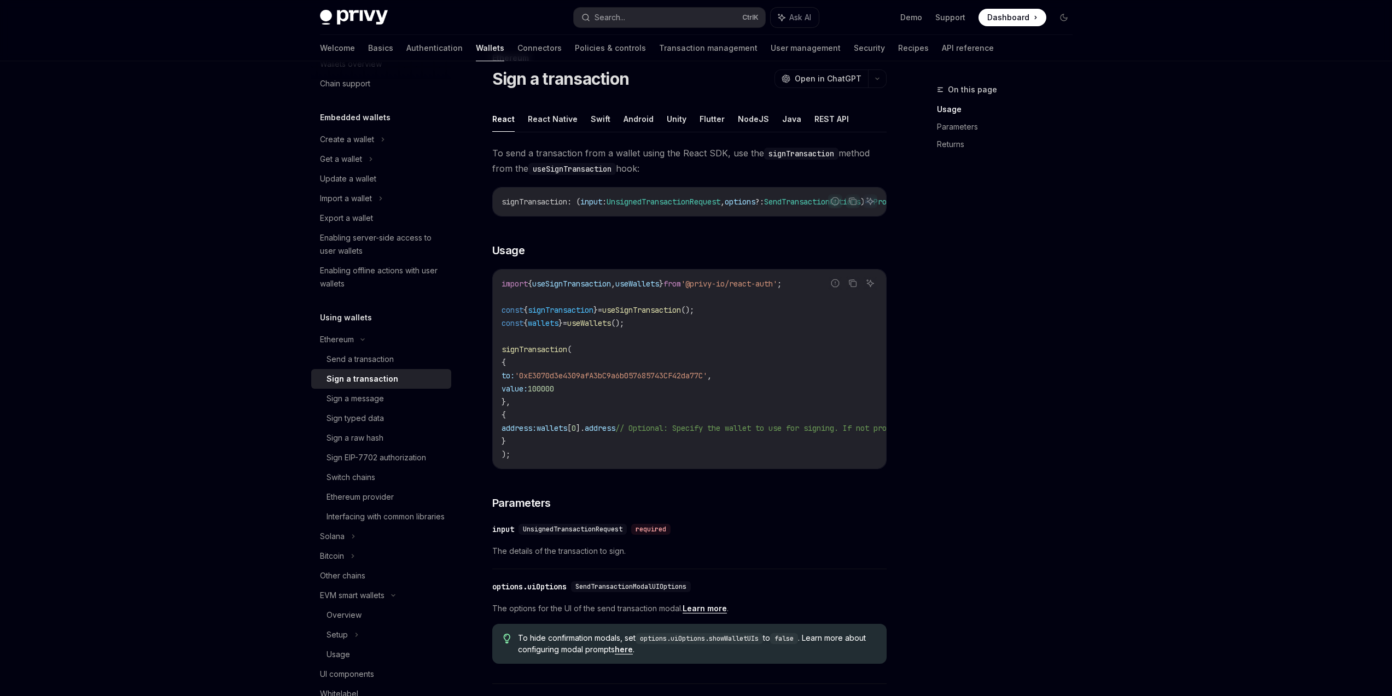
scroll to position [424, 0]
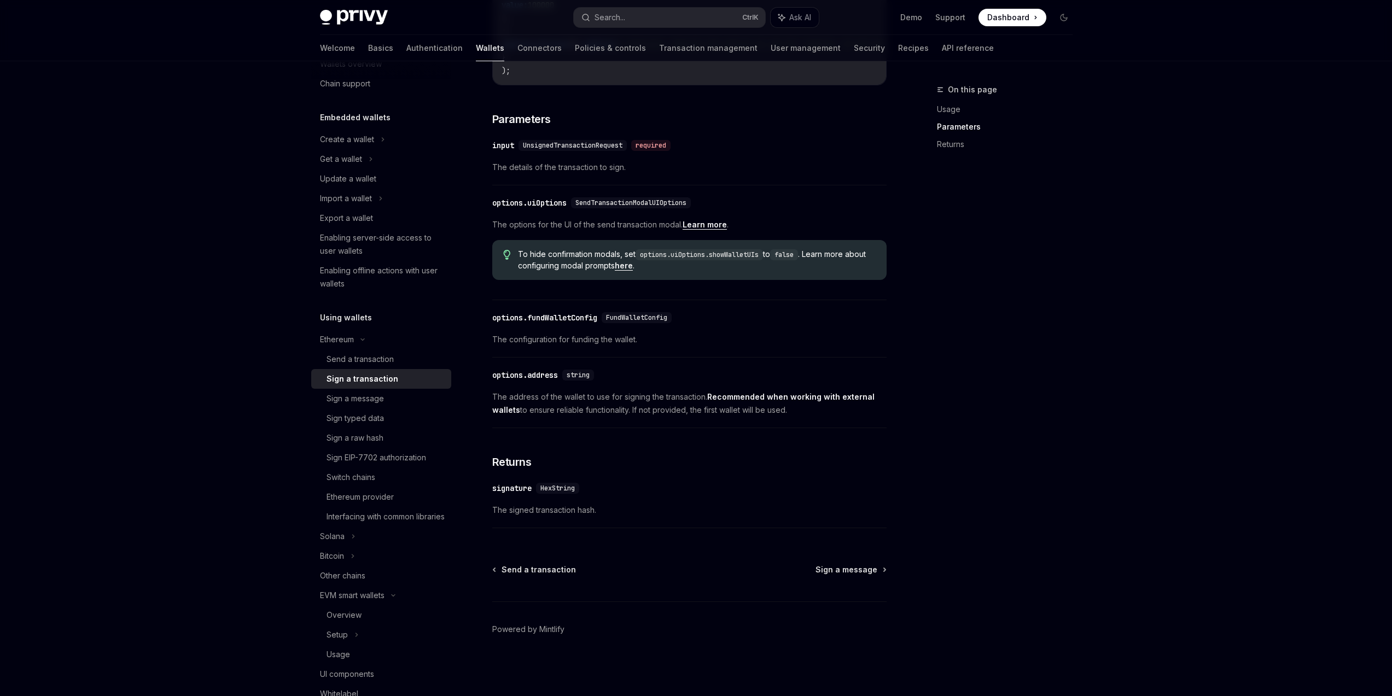
click at [710, 229] on link "Learn more" at bounding box center [705, 225] width 44 height 10
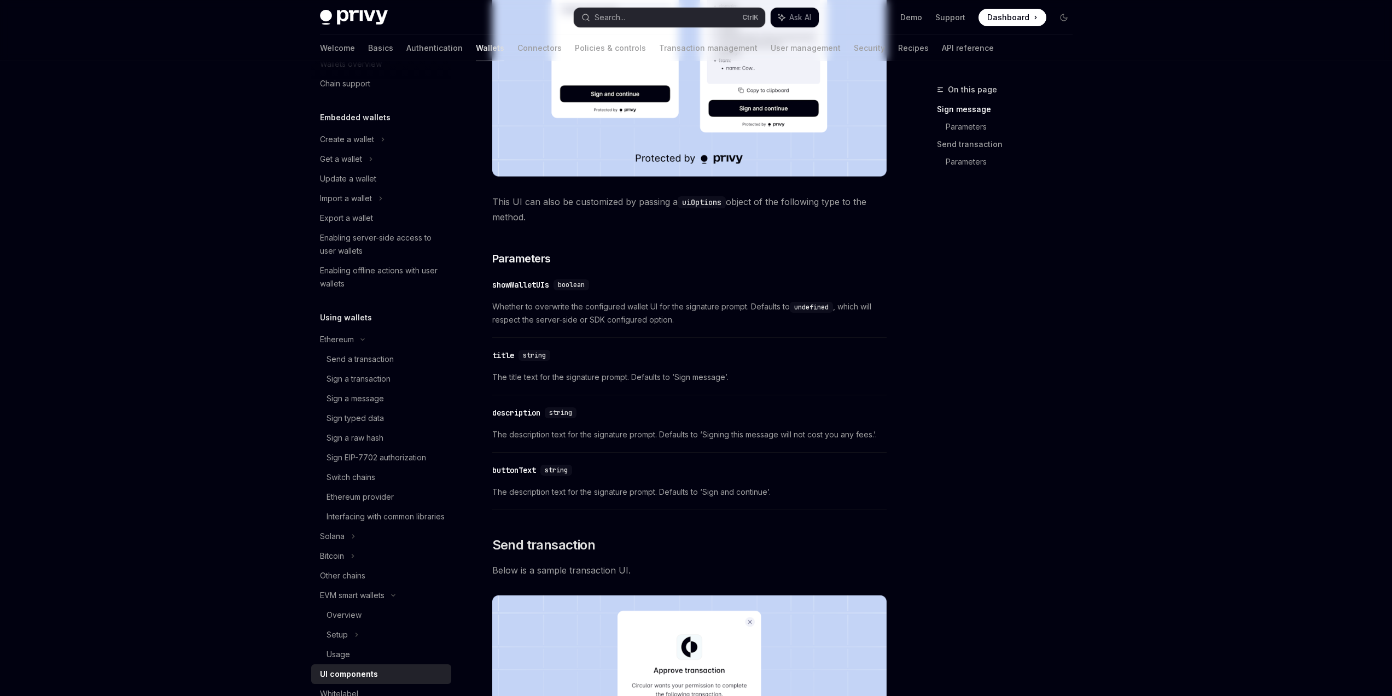
scroll to position [339, 0]
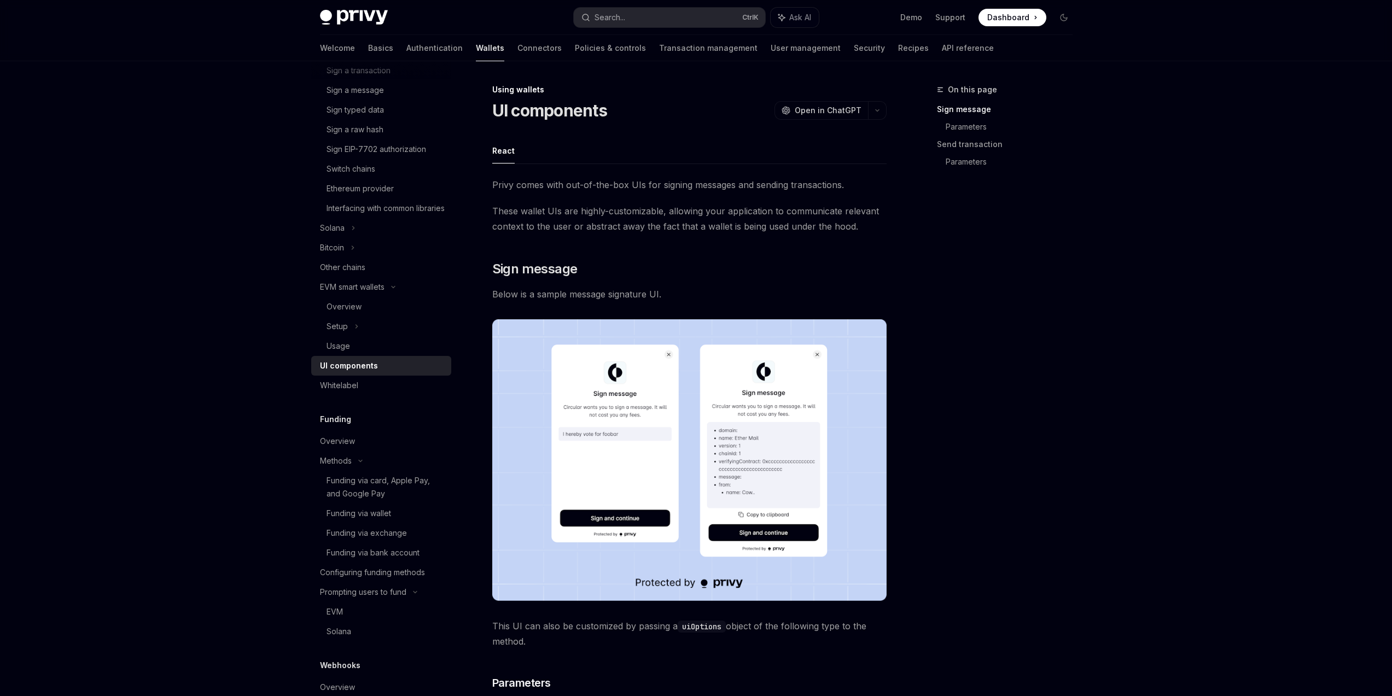
click at [939, 456] on div "On this page Sign message Parameters Send transaction Parameters" at bounding box center [998, 389] width 166 height 613
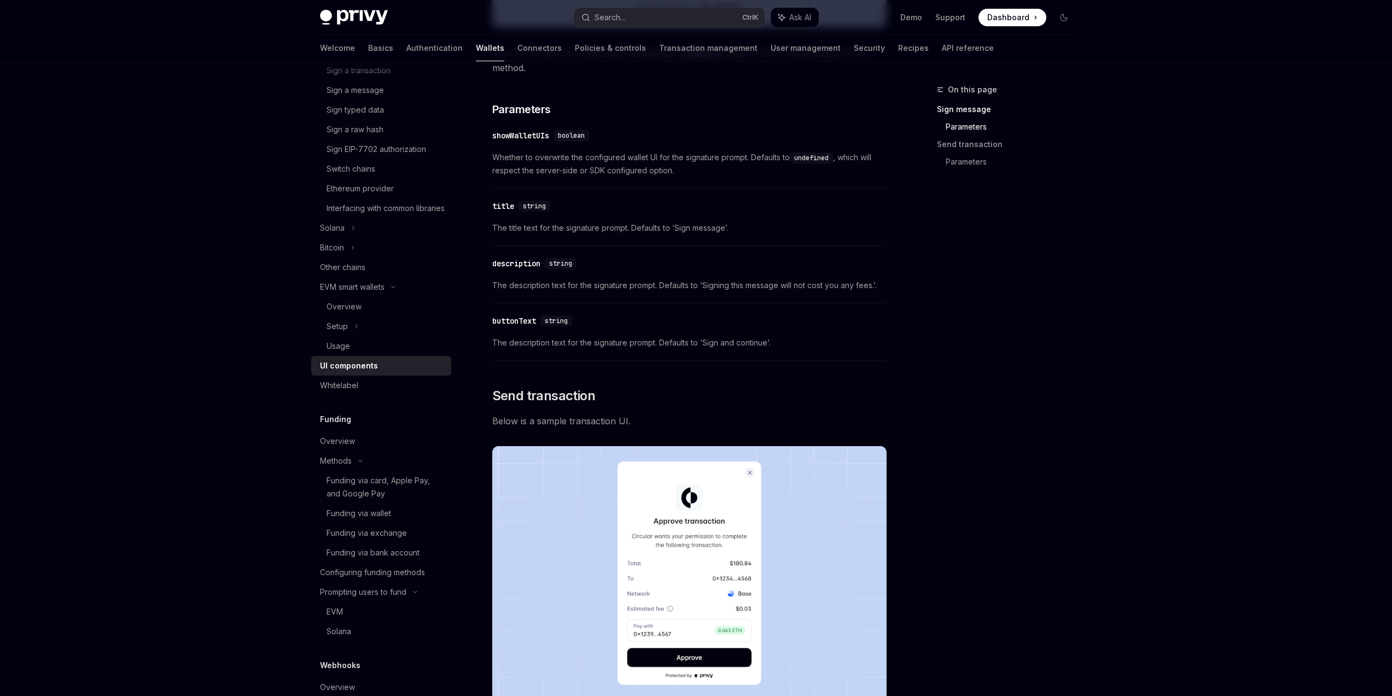
scroll to position [643, 0]
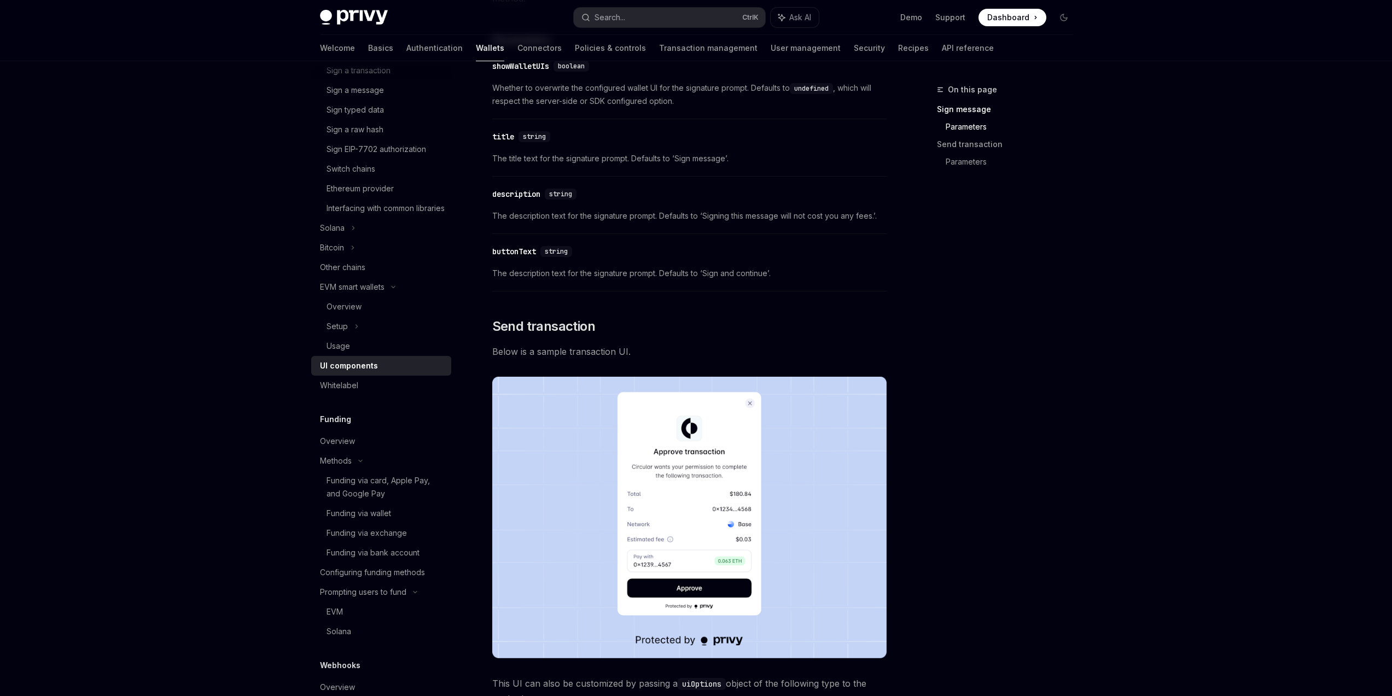
click at [1107, 278] on div "Privy Docs home page Search... Ctrl K Ask AI Demo Support Dashboard Dashboard S…" at bounding box center [696, 584] width 1392 height 2455
click at [619, 4] on div "Privy Docs home page Search... Ctrl K Ask AI Demo Support Dashboard Dashboard S…" at bounding box center [696, 17] width 753 height 35
click at [615, 21] on div "Search..." at bounding box center [610, 17] width 31 height 13
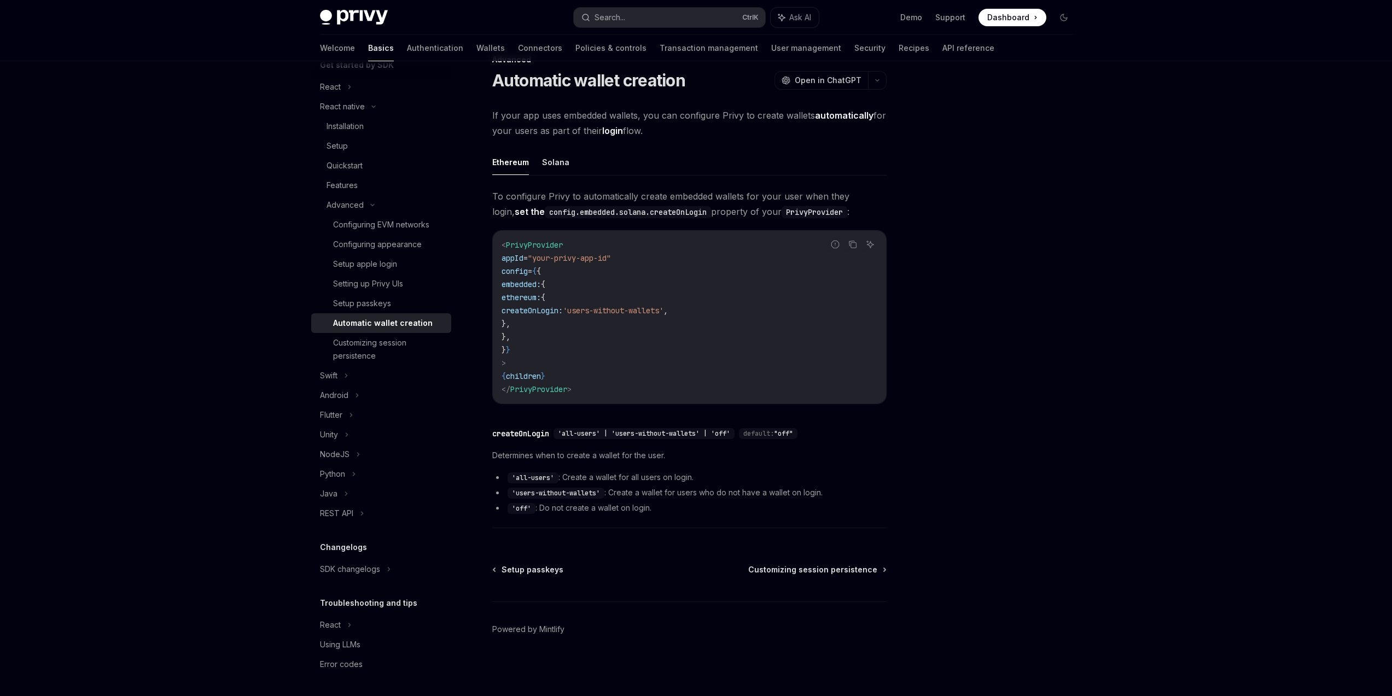
scroll to position [30, 0]
click at [1018, 493] on div at bounding box center [998, 389] width 166 height 613
drag, startPoint x: 540, startPoint y: 285, endPoint x: 562, endPoint y: 333, distance: 52.9
click at [562, 333] on code "< PrivyProvider appId = "your-privy-app-id" config = { { embedded: { ethereum: …" at bounding box center [690, 317] width 376 height 158
copy code "embedded: { ethereum: { createOnLogin: 'users-without-wallets' , }, },"
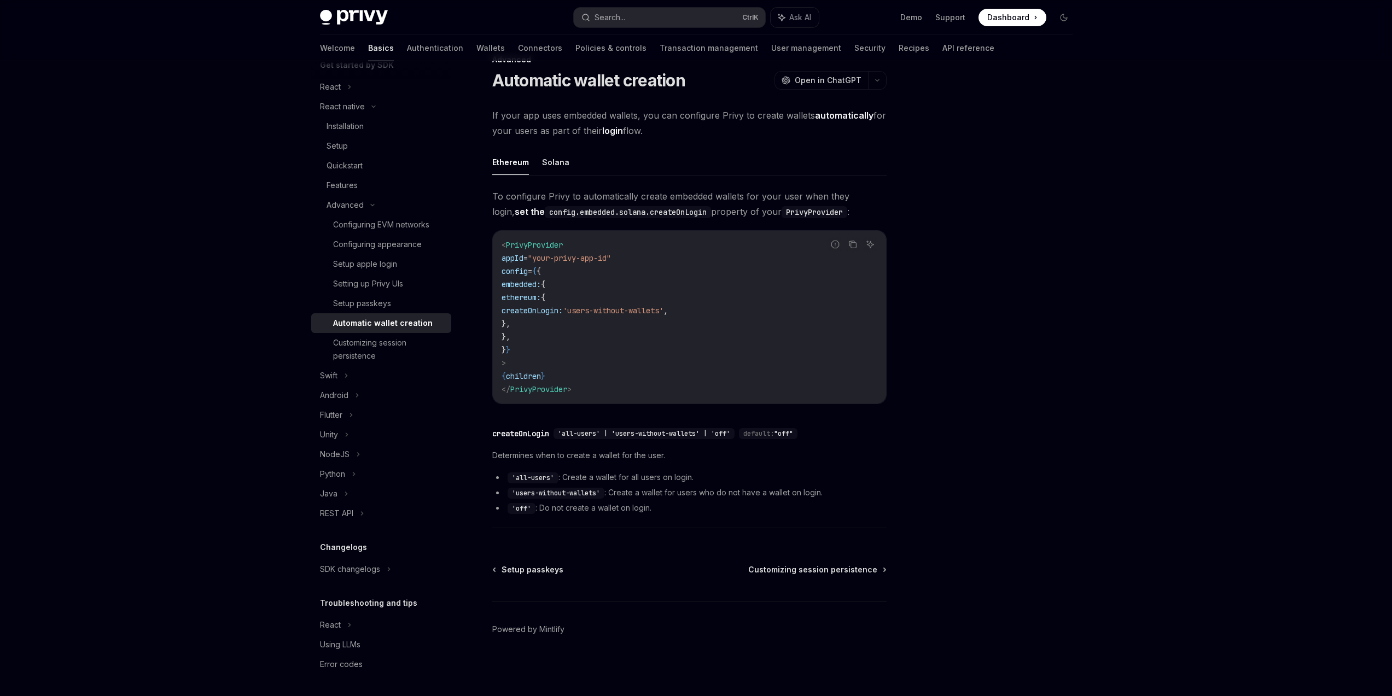
click at [1178, 311] on div "Privy Docs home page Search... Ctrl K Ask AI Demo Support Dashboard Dashboard S…" at bounding box center [696, 333] width 1392 height 726
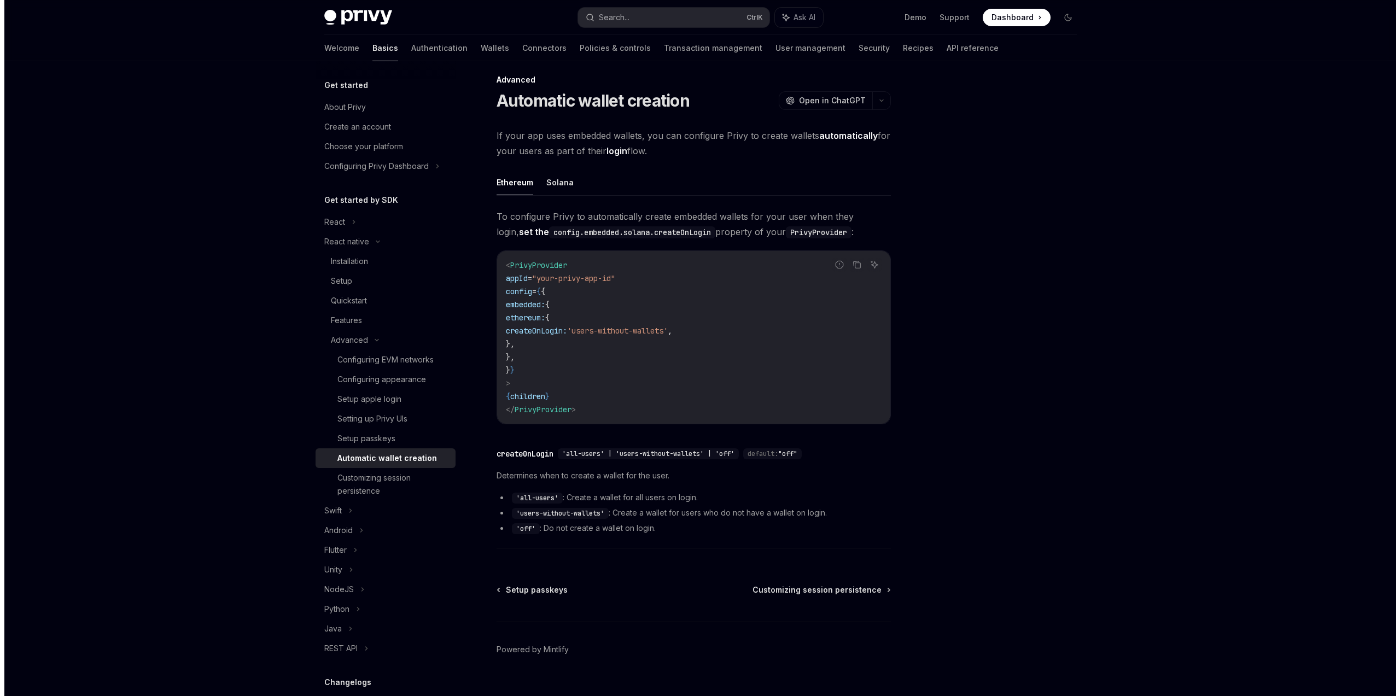
scroll to position [0, 0]
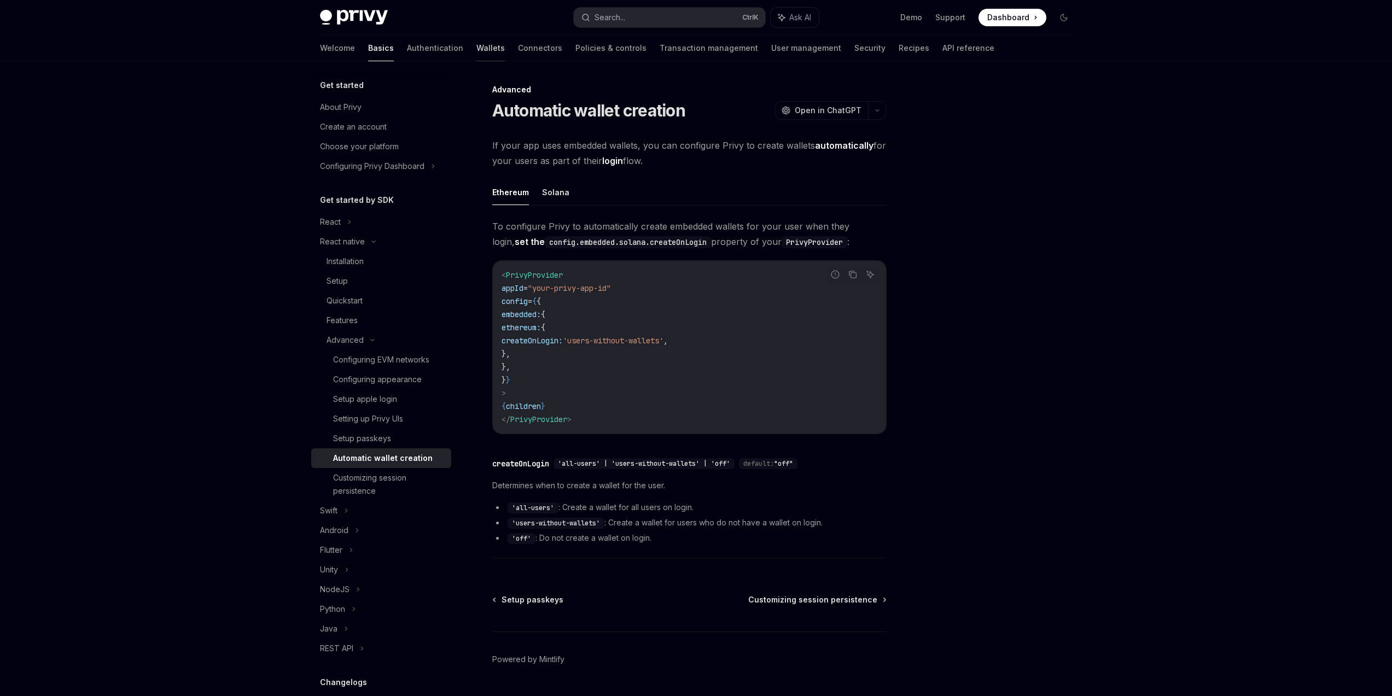
click at [476, 46] on link "Wallets" at bounding box center [490, 48] width 28 height 26
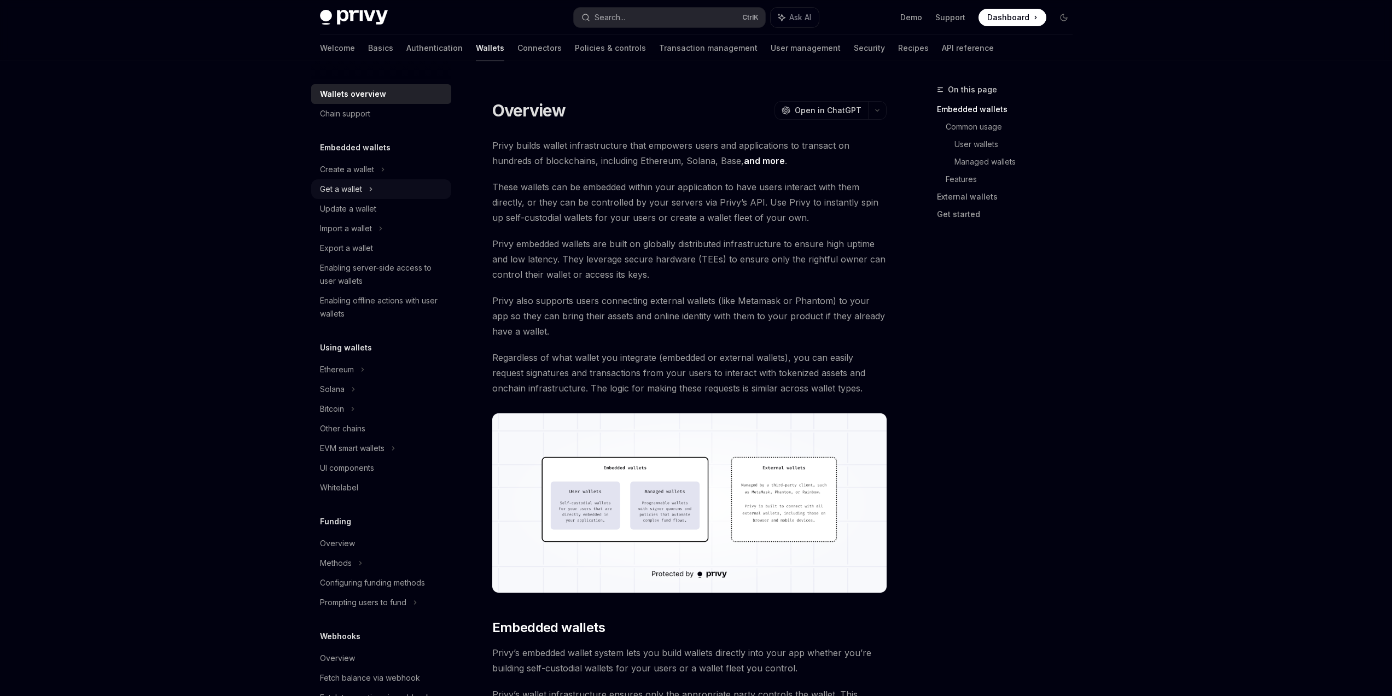
click at [400, 188] on div "Get a wallet" at bounding box center [381, 189] width 140 height 20
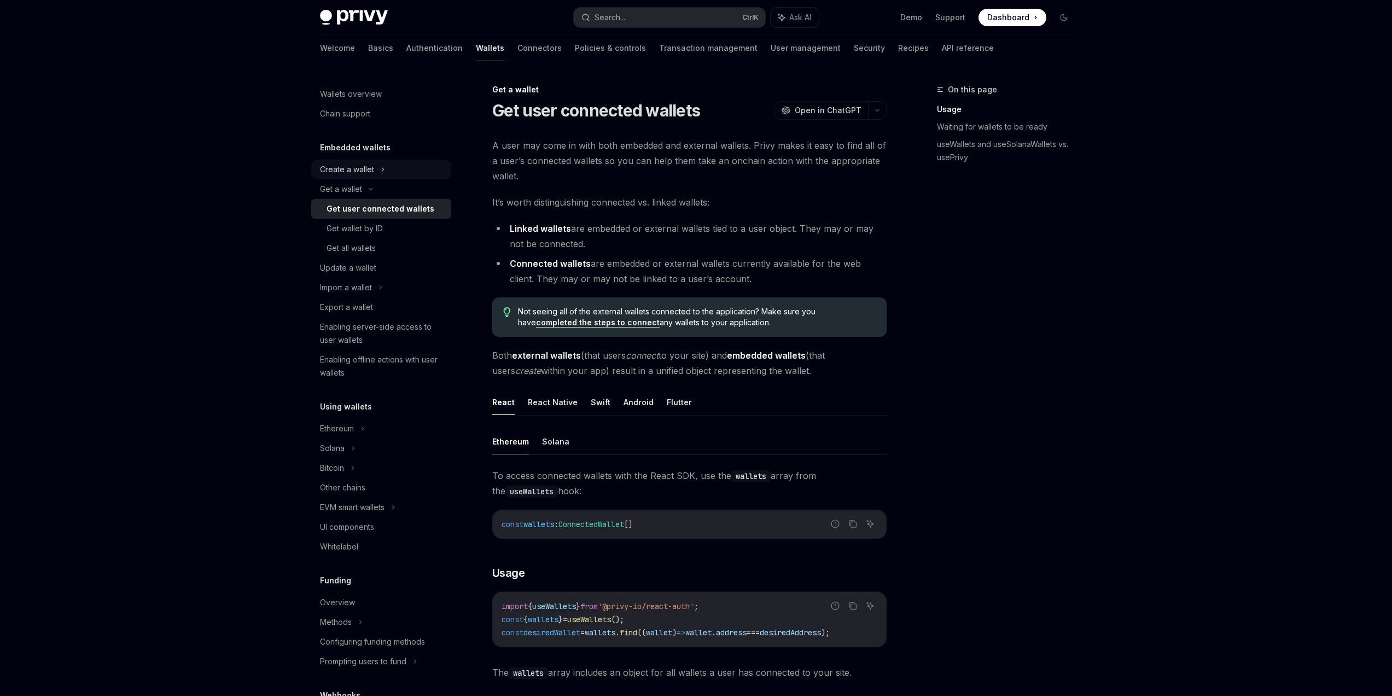
click at [401, 171] on div "Create a wallet" at bounding box center [381, 170] width 140 height 20
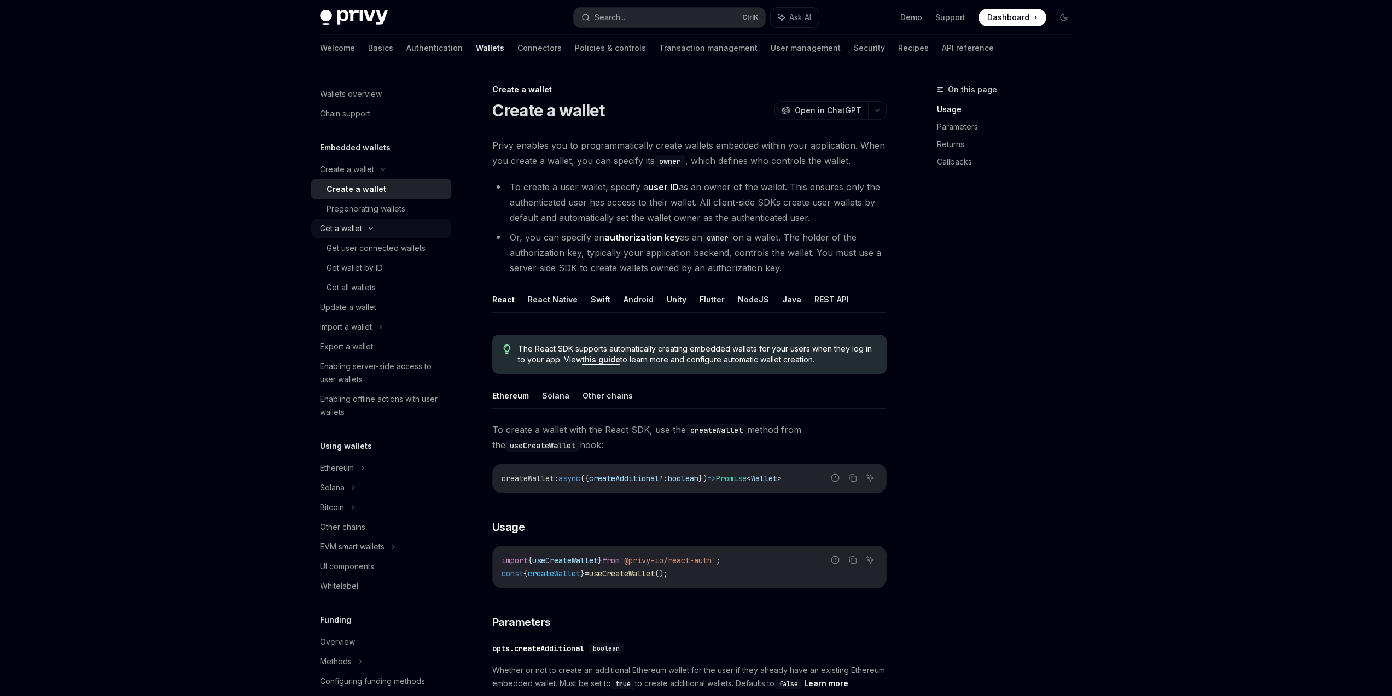
click at [393, 232] on div "Get a wallet" at bounding box center [381, 229] width 140 height 20
click at [396, 232] on div "Get a wallet" at bounding box center [381, 229] width 140 height 20
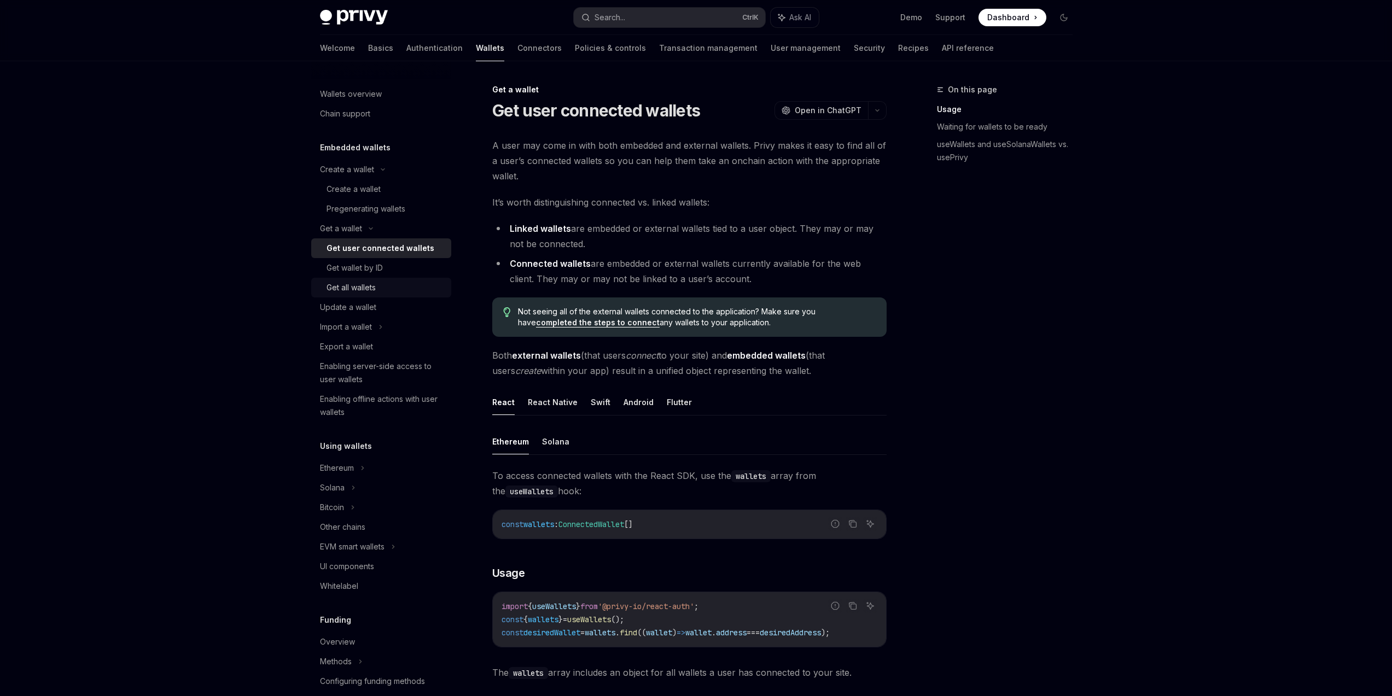
click at [391, 294] on div "Get all wallets" at bounding box center [386, 287] width 118 height 13
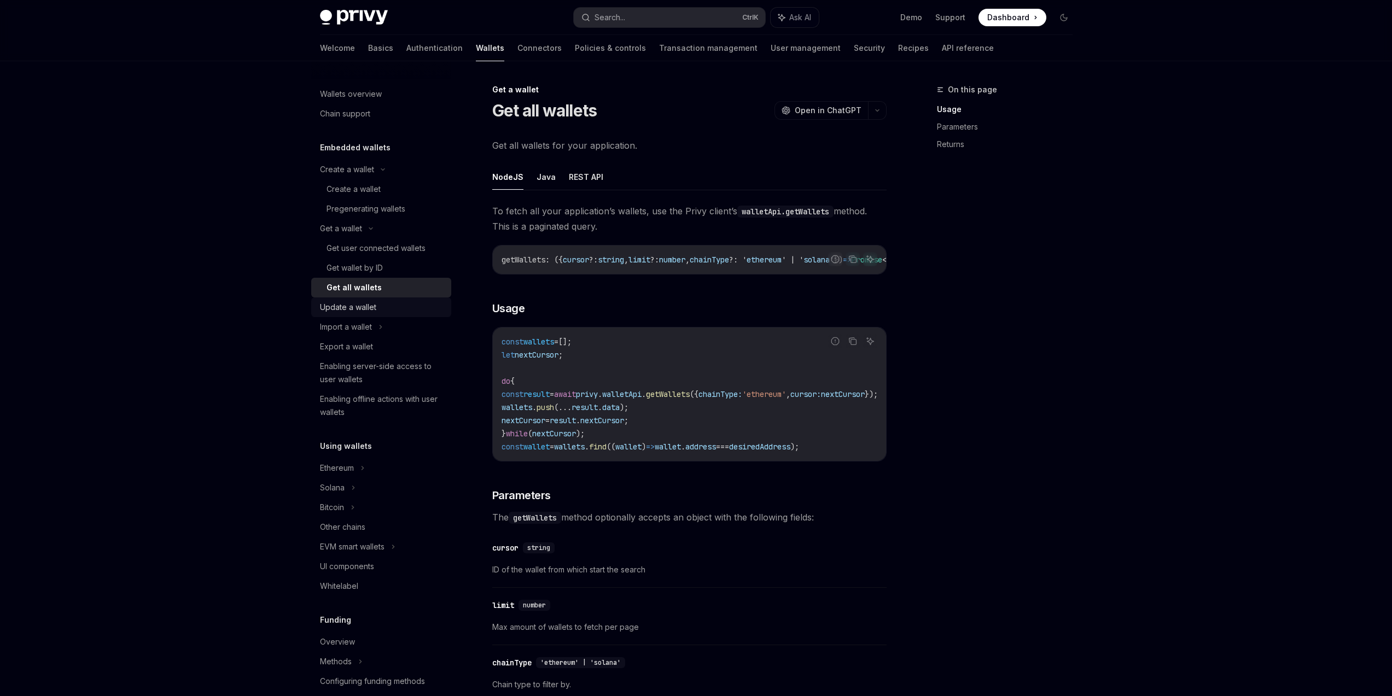
click at [389, 312] on div "Update a wallet" at bounding box center [382, 307] width 125 height 13
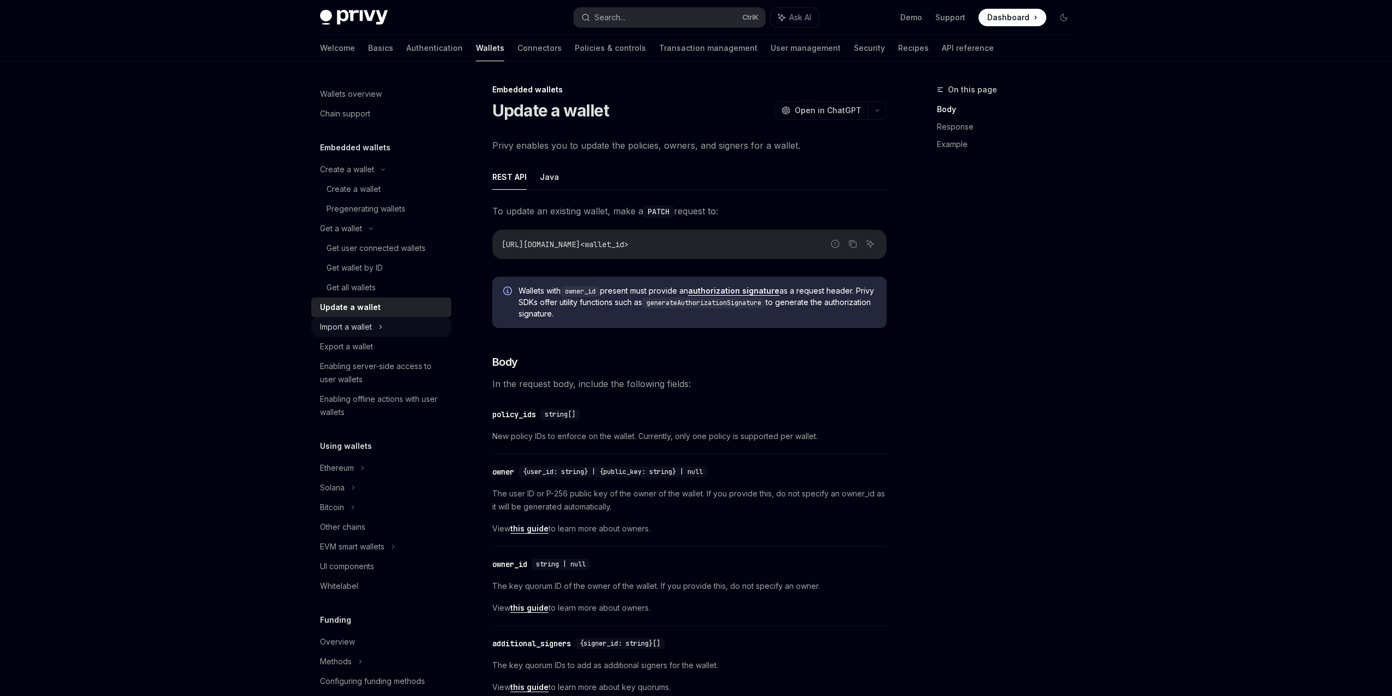
click at [386, 325] on div "Import a wallet" at bounding box center [381, 327] width 140 height 20
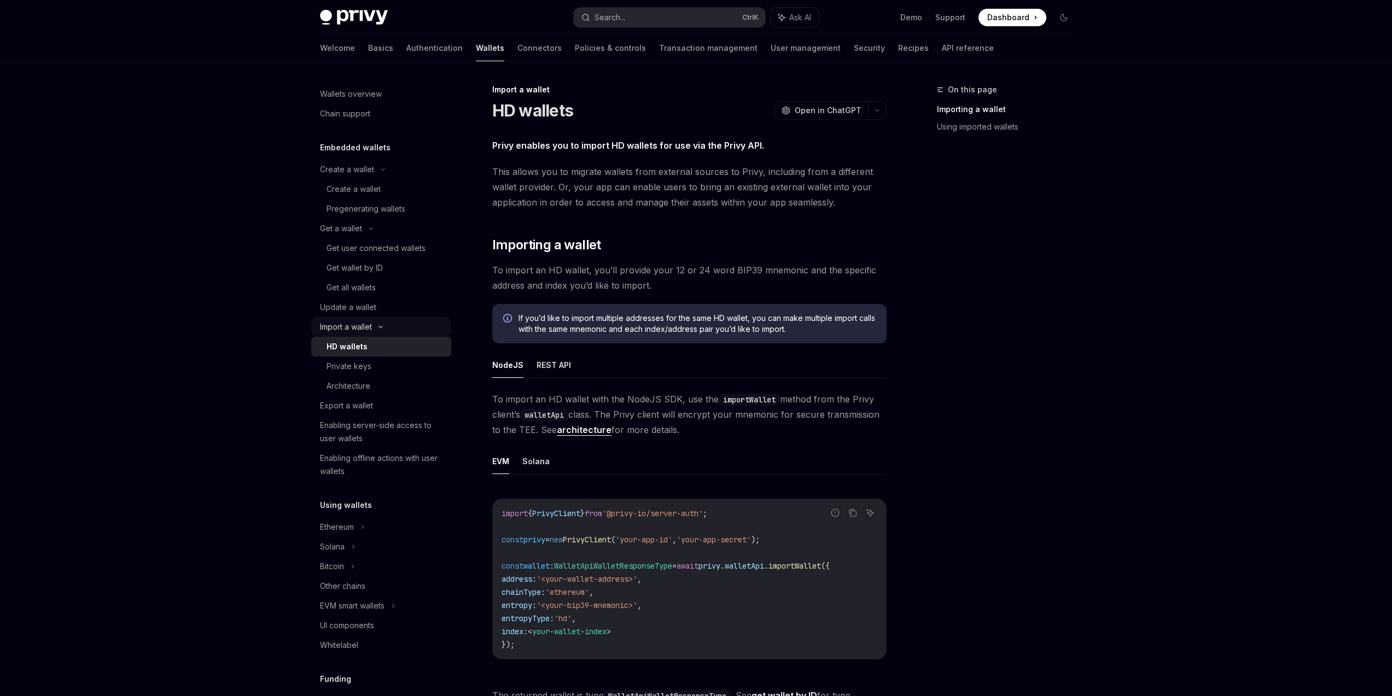
click at [385, 346] on div "HD wallets" at bounding box center [386, 346] width 118 height 13
click at [399, 374] on link "Private keys" at bounding box center [381, 367] width 140 height 20
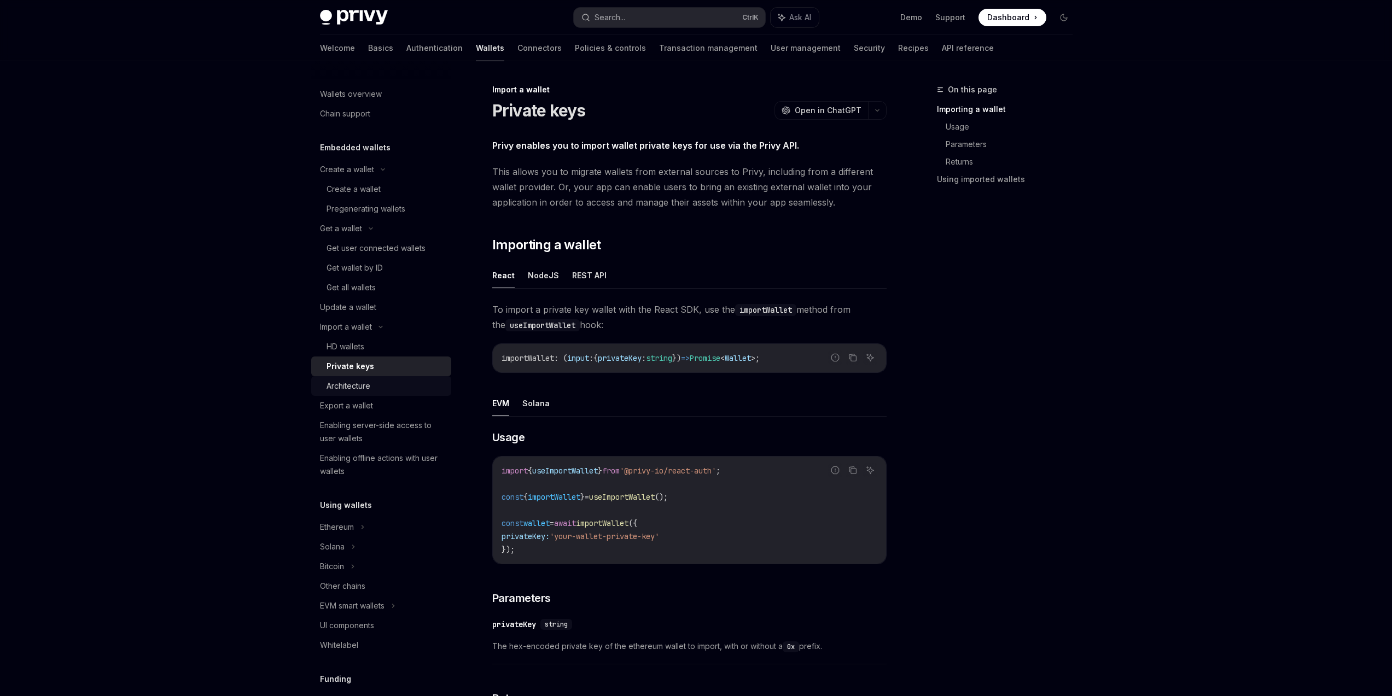
click at [398, 380] on div "Architecture" at bounding box center [386, 386] width 118 height 13
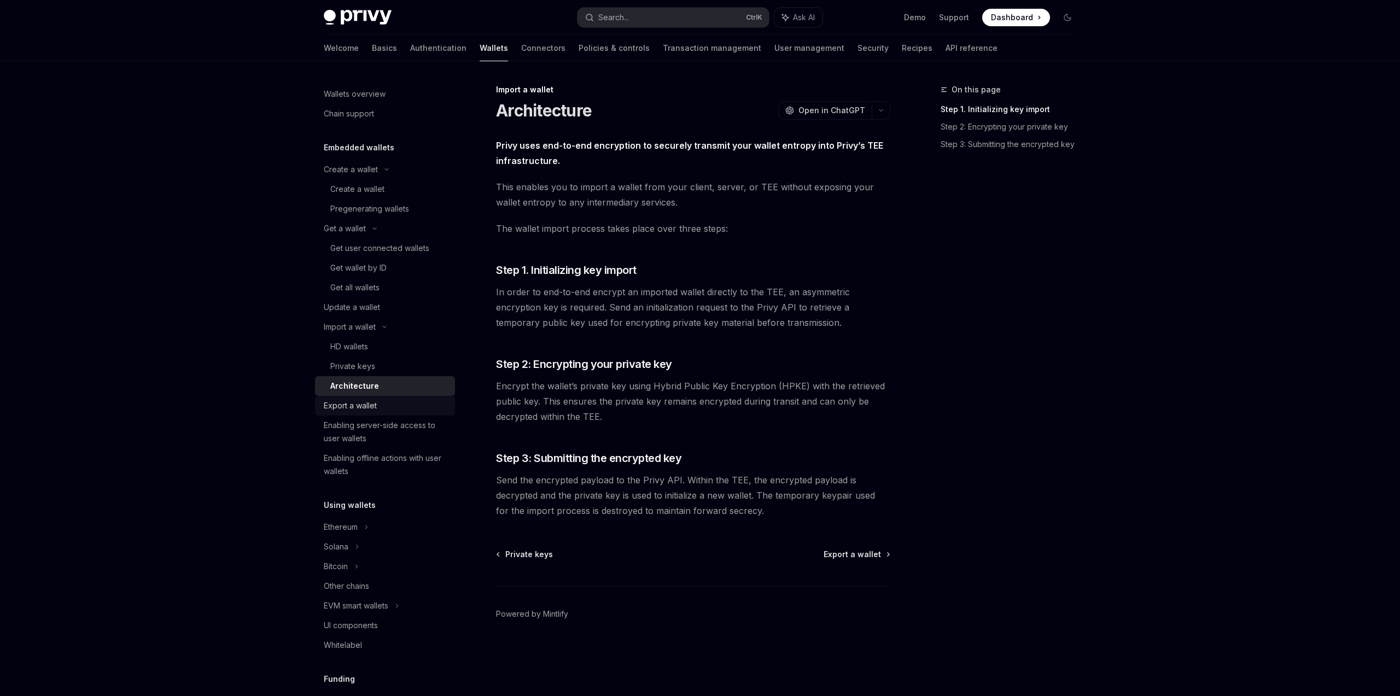
click at [399, 410] on div "Export a wallet" at bounding box center [386, 405] width 125 height 13
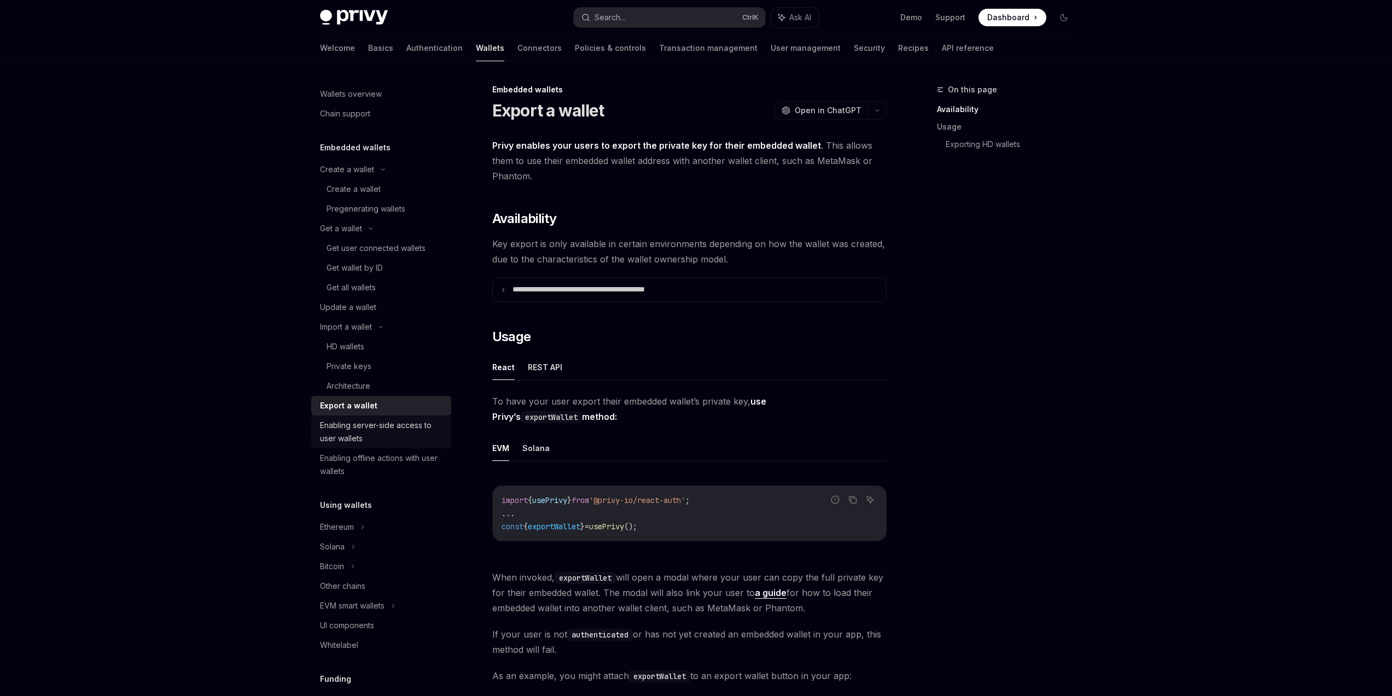
click at [402, 429] on div "Enabling server-side access to user wallets" at bounding box center [382, 432] width 125 height 26
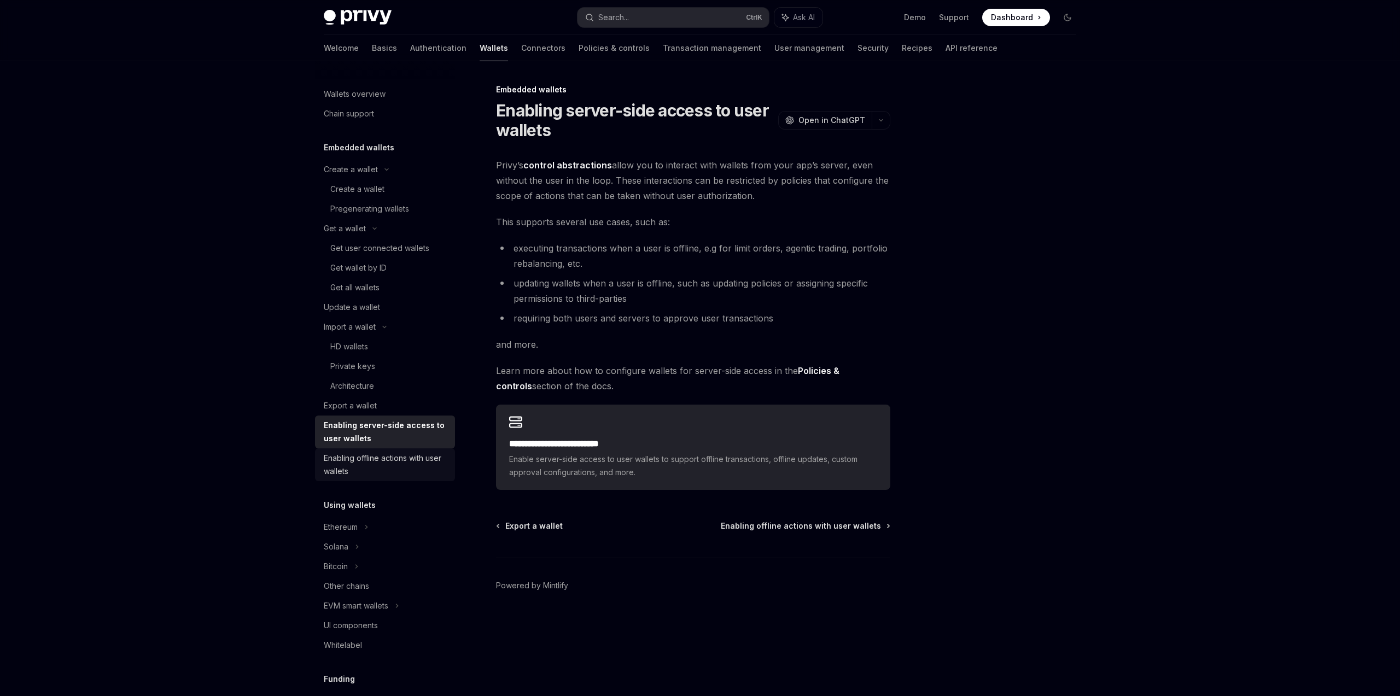
click at [400, 464] on div "Enabling offline actions with user wallets" at bounding box center [386, 465] width 125 height 26
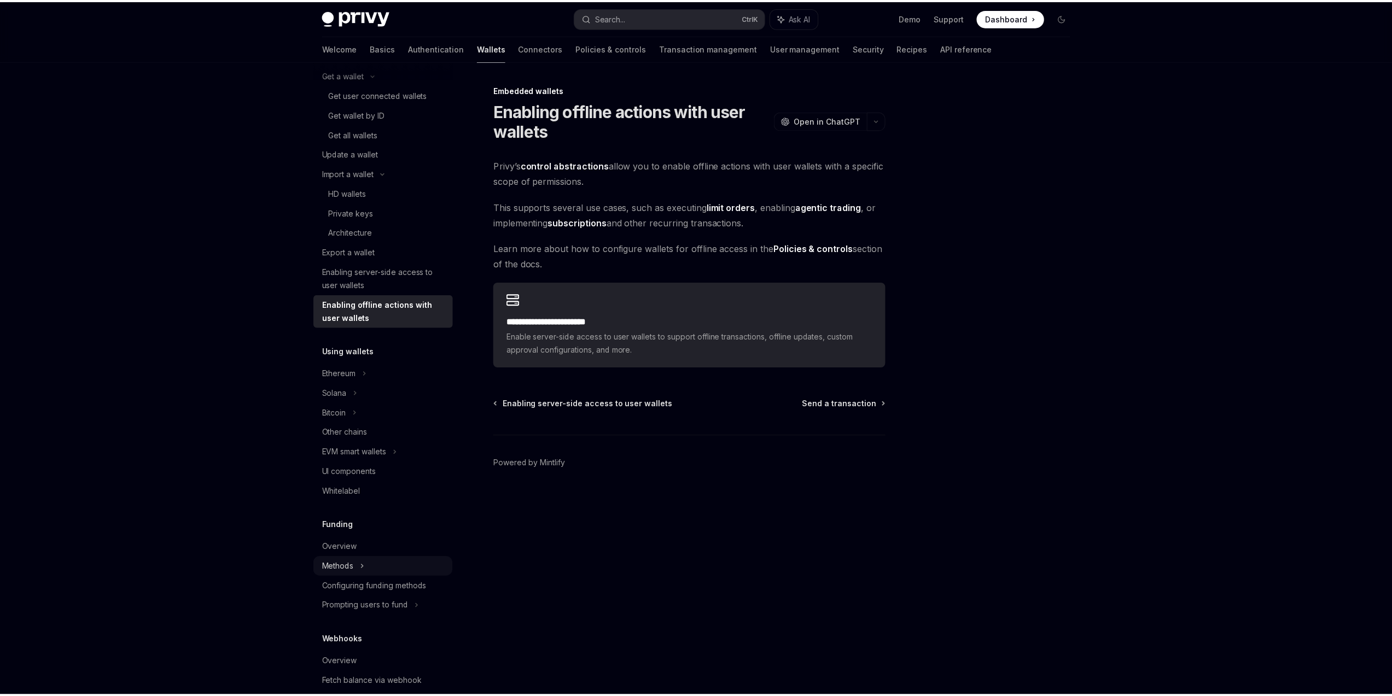
scroll to position [263, 0]
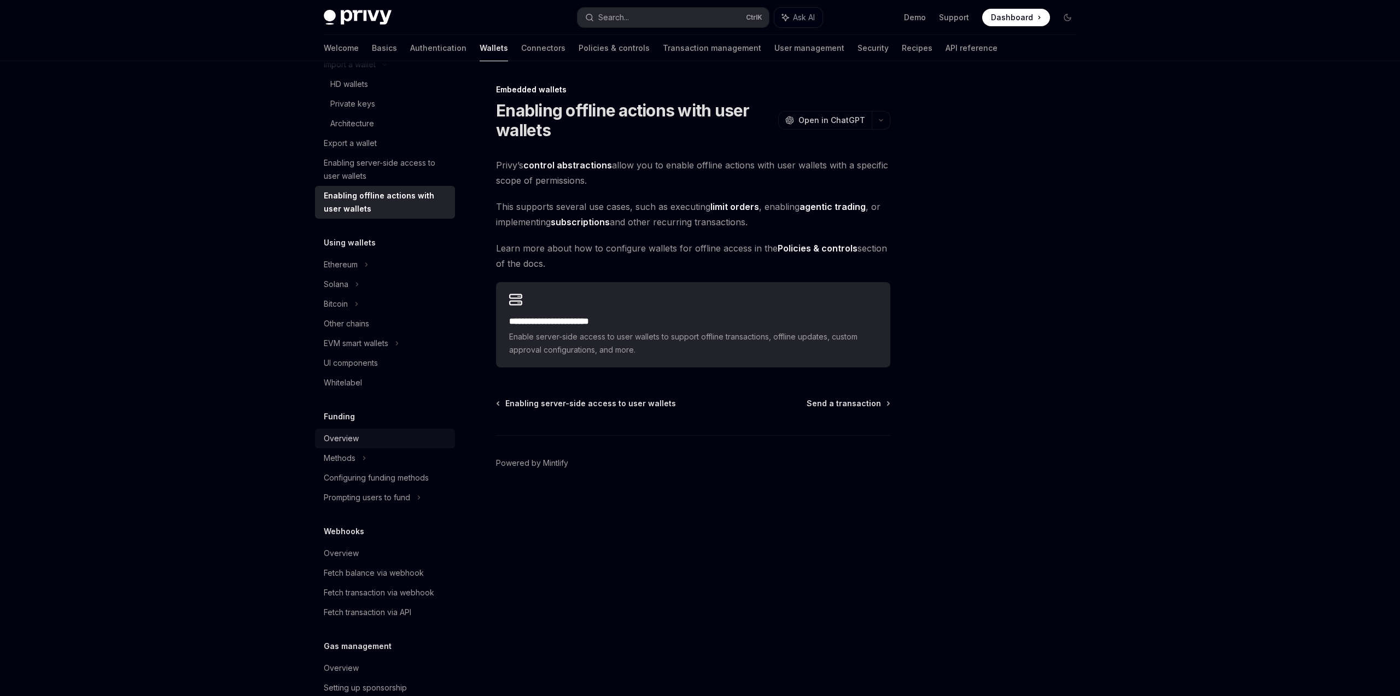
click at [388, 434] on div "Overview" at bounding box center [386, 438] width 125 height 13
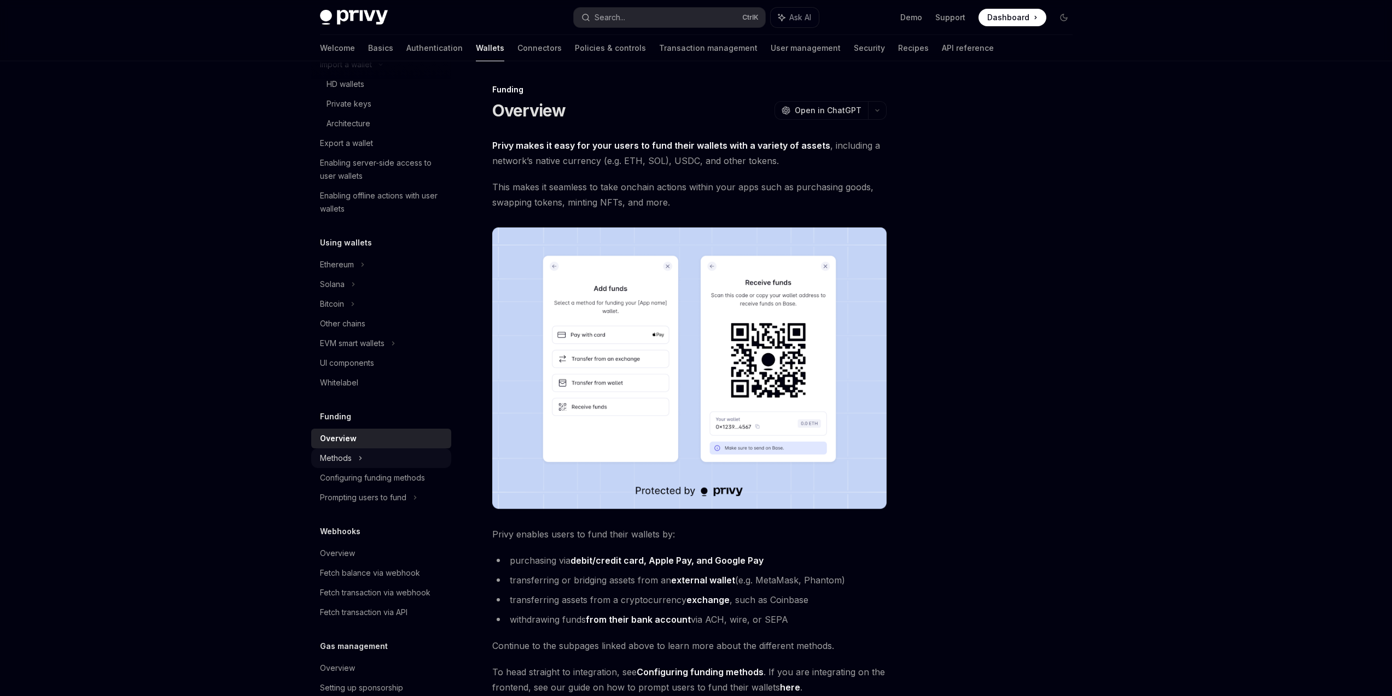
click at [391, 455] on div "Methods" at bounding box center [381, 458] width 140 height 20
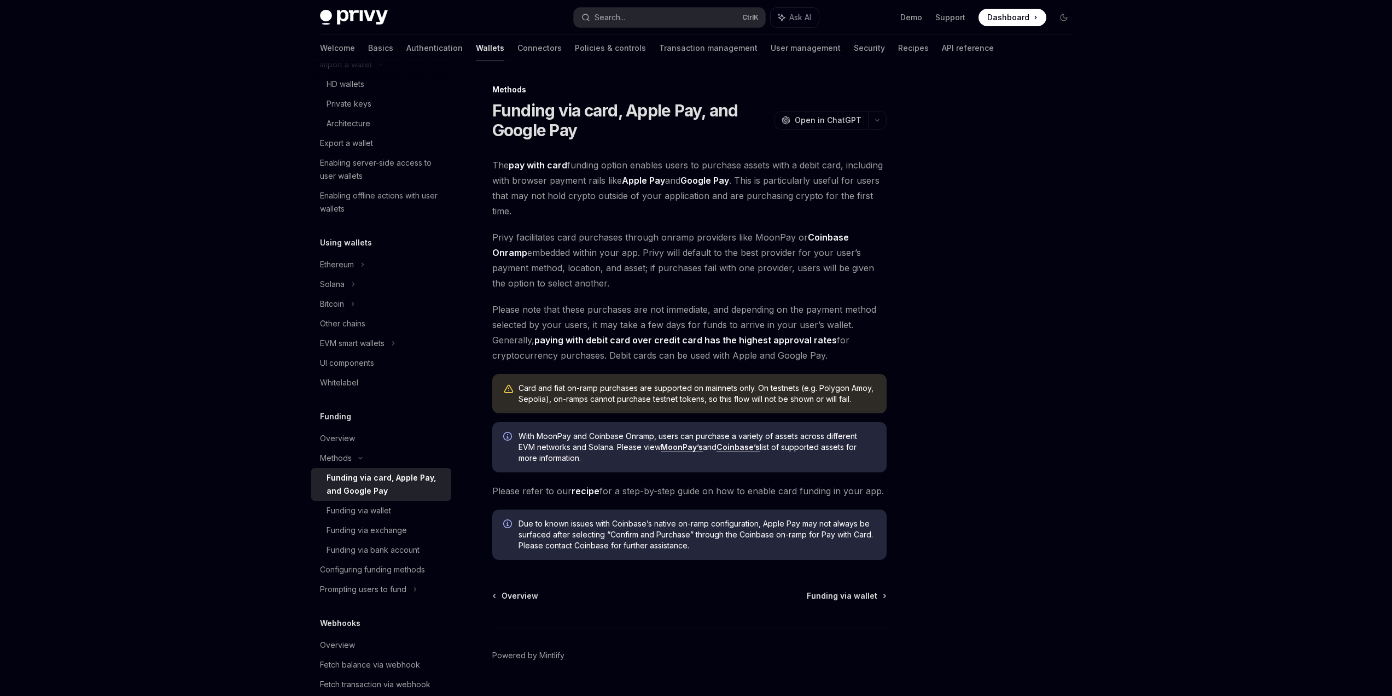
click at [391, 472] on div "Funding via card, Apple Pay, and Google Pay" at bounding box center [386, 484] width 118 height 26
click at [393, 515] on div "Funding via wallet" at bounding box center [386, 510] width 118 height 13
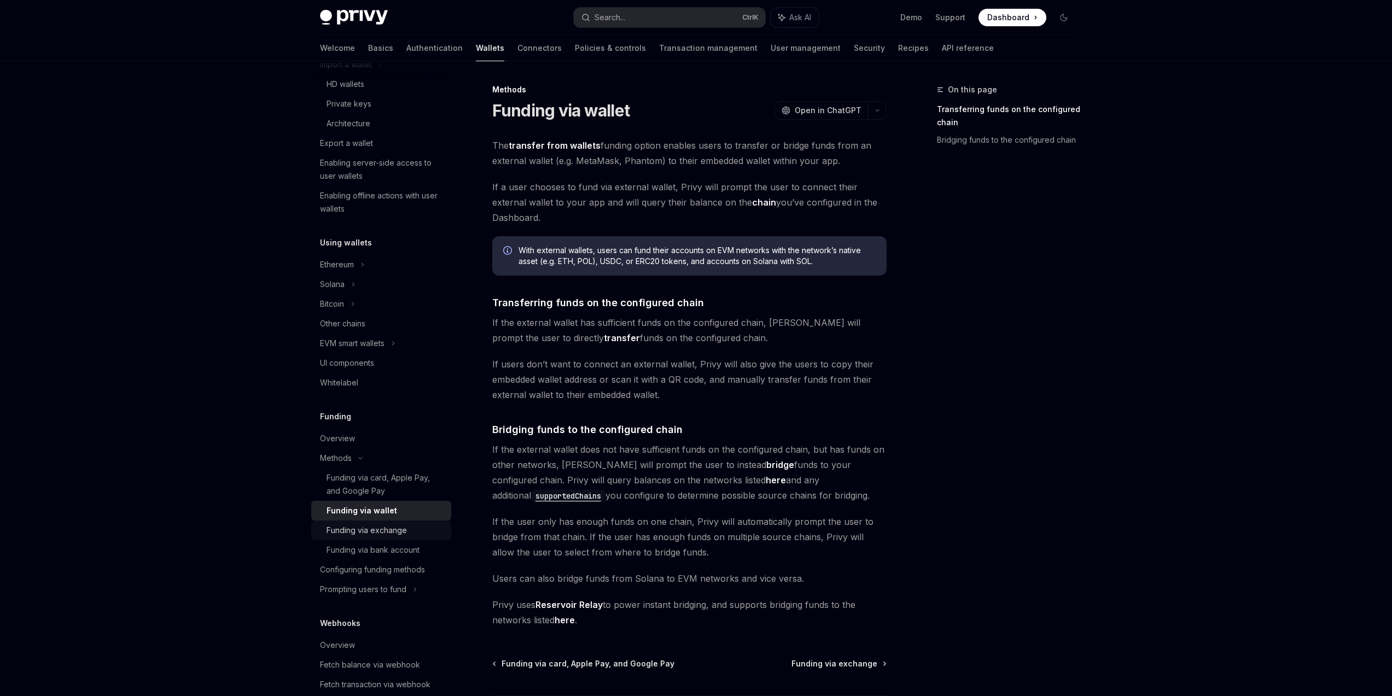
click at [394, 534] on div "Funding via exchange" at bounding box center [367, 530] width 80 height 13
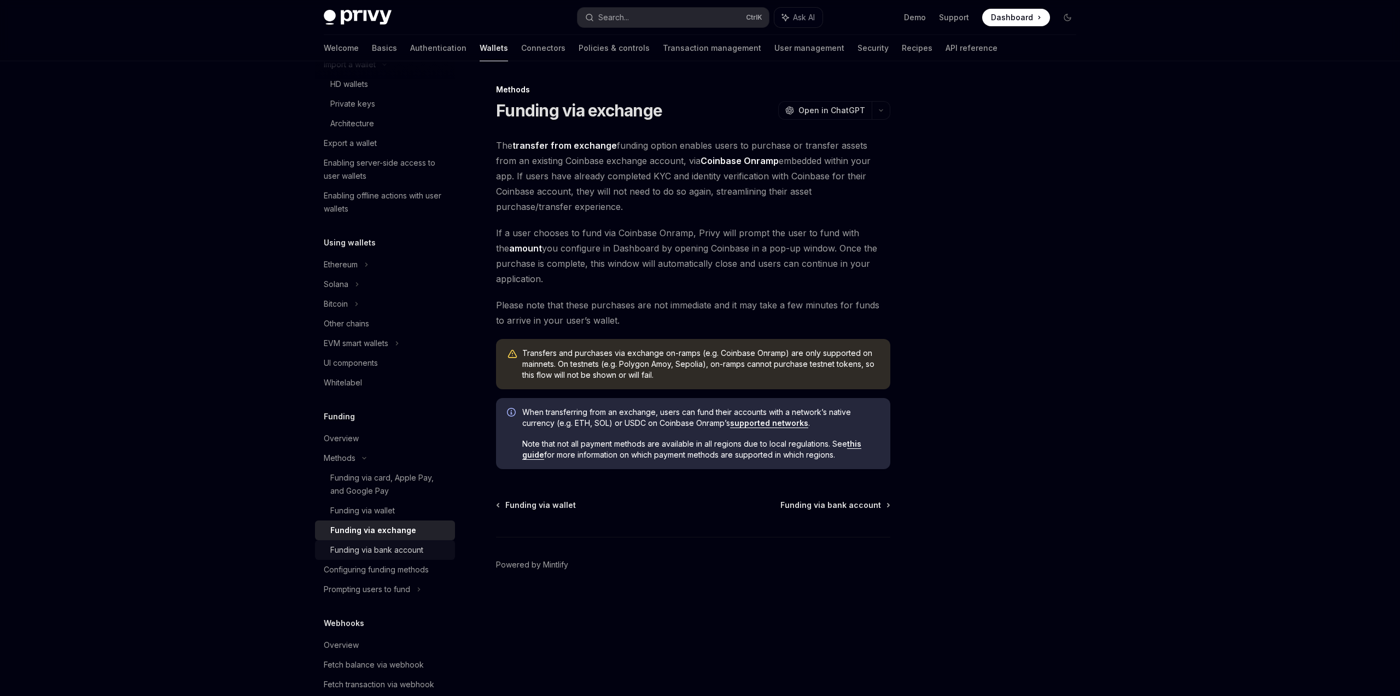
click at [392, 554] on div "Funding via bank account" at bounding box center [376, 550] width 93 height 13
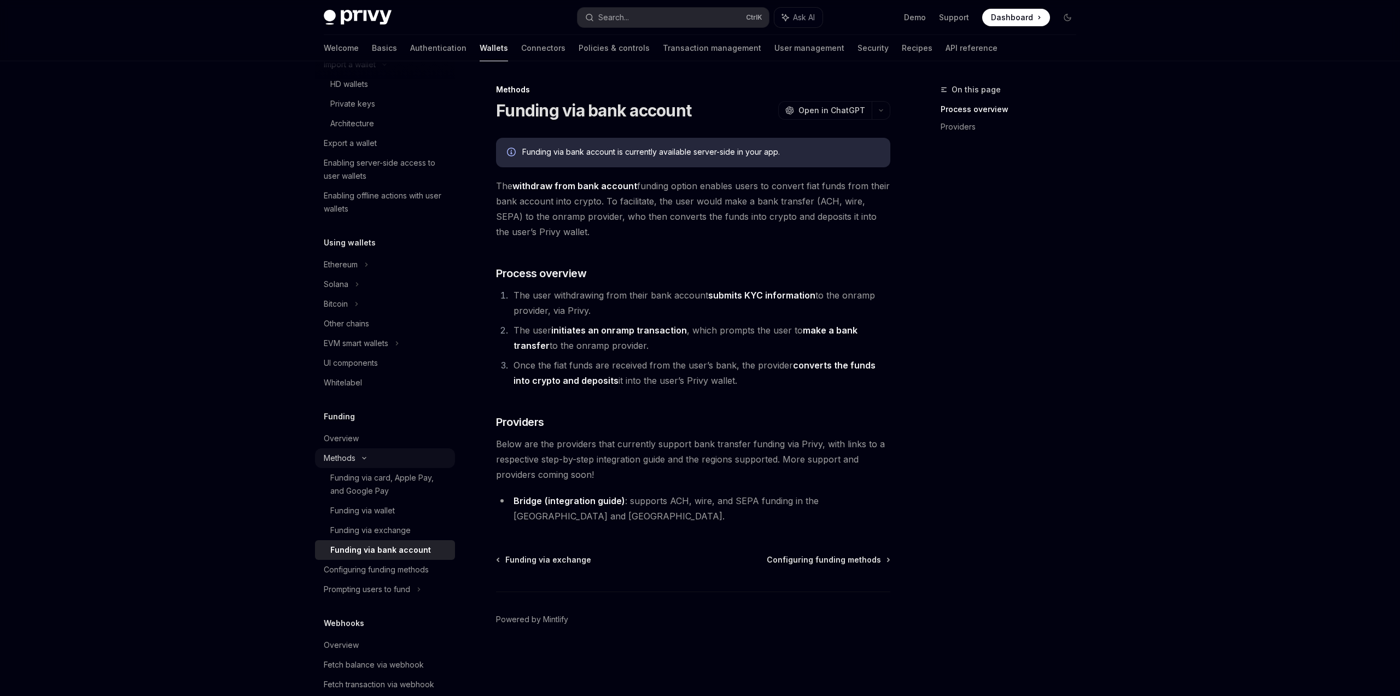
click at [387, 450] on div "Methods" at bounding box center [385, 458] width 140 height 20
click at [389, 439] on div "Overview" at bounding box center [386, 438] width 125 height 13
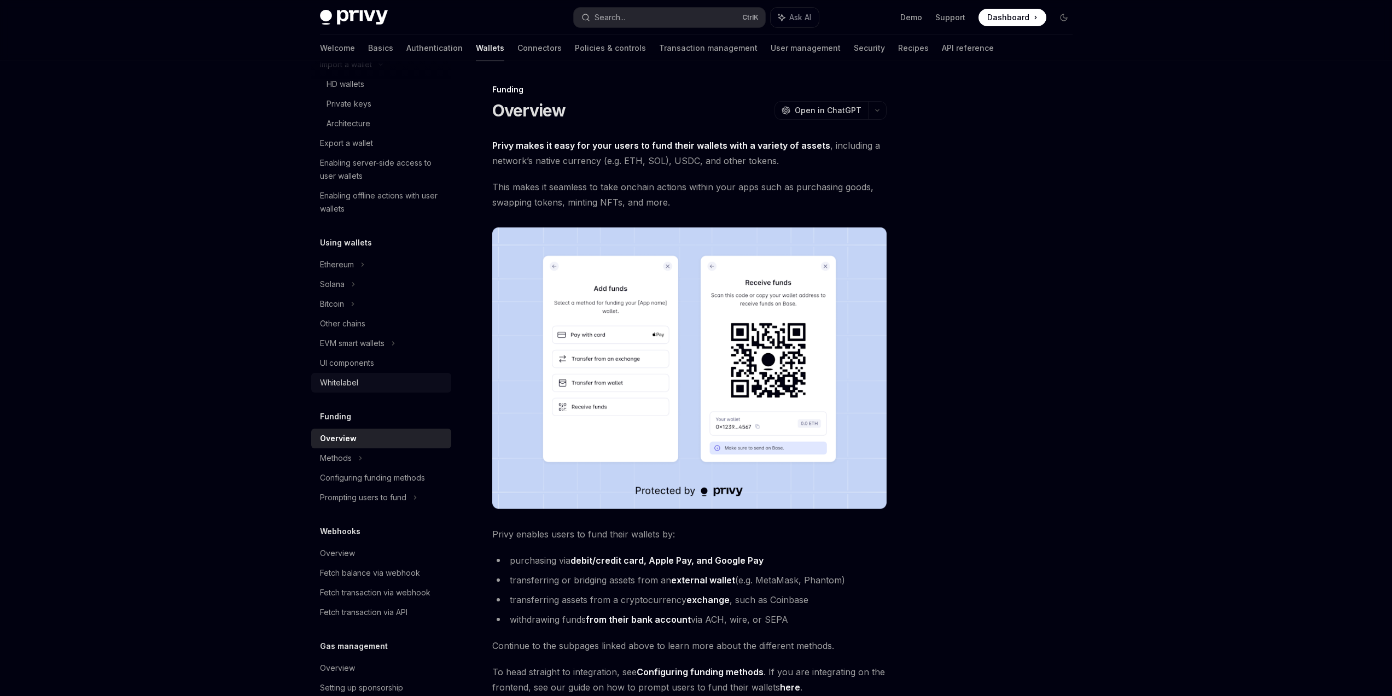
click at [381, 383] on div "Whitelabel" at bounding box center [382, 382] width 125 height 13
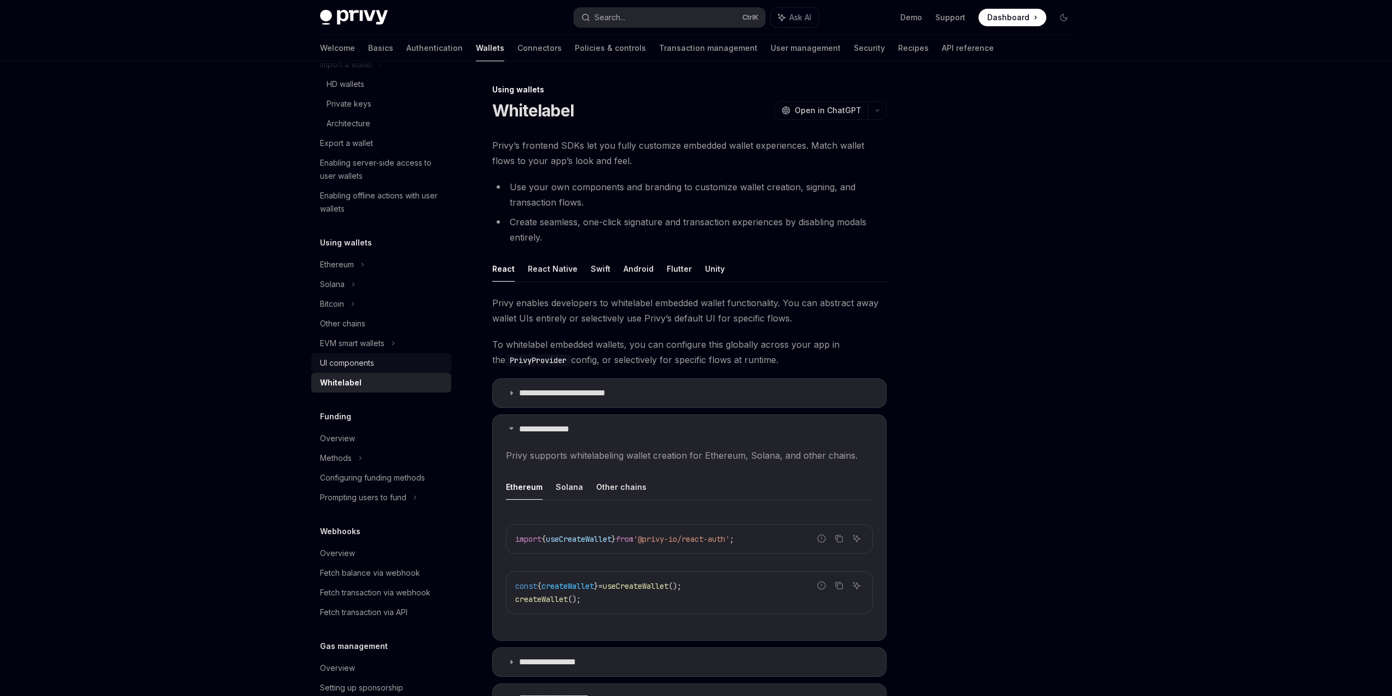
click at [380, 363] on div "UI components" at bounding box center [382, 363] width 125 height 13
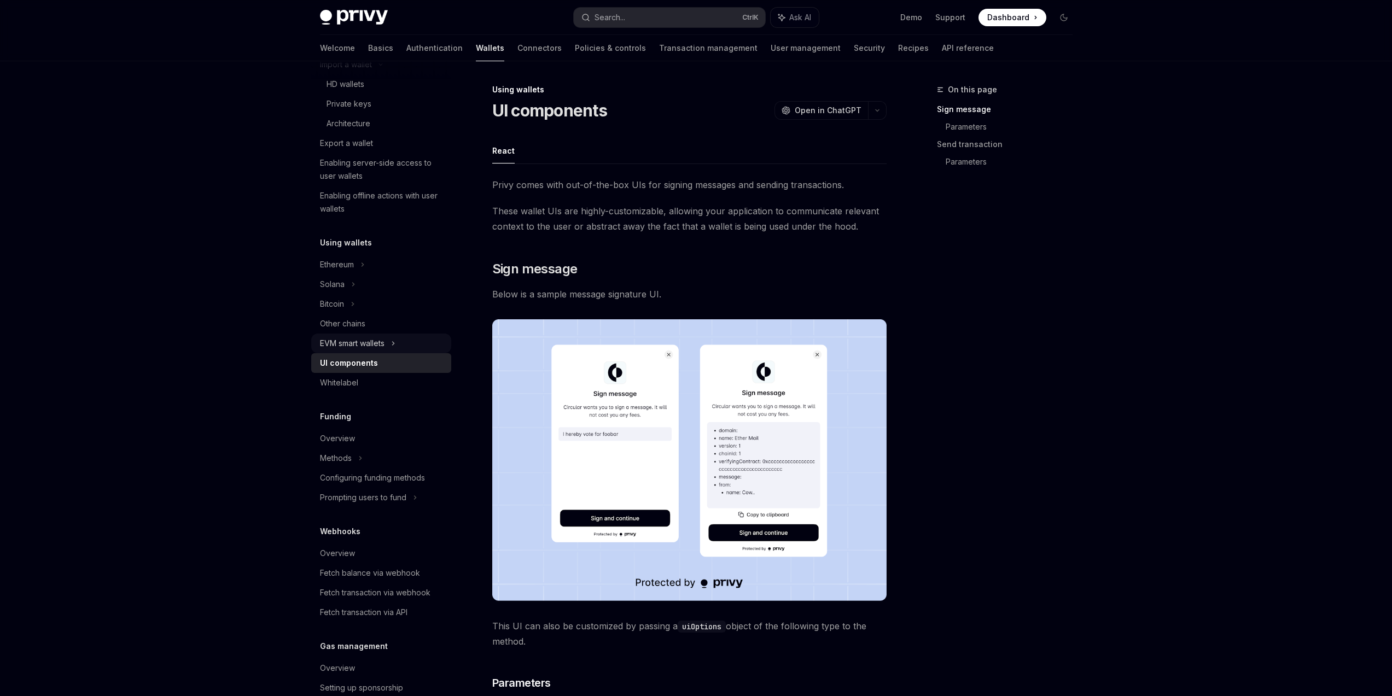
click at [384, 346] on div "EVM smart wallets" at bounding box center [352, 343] width 65 height 13
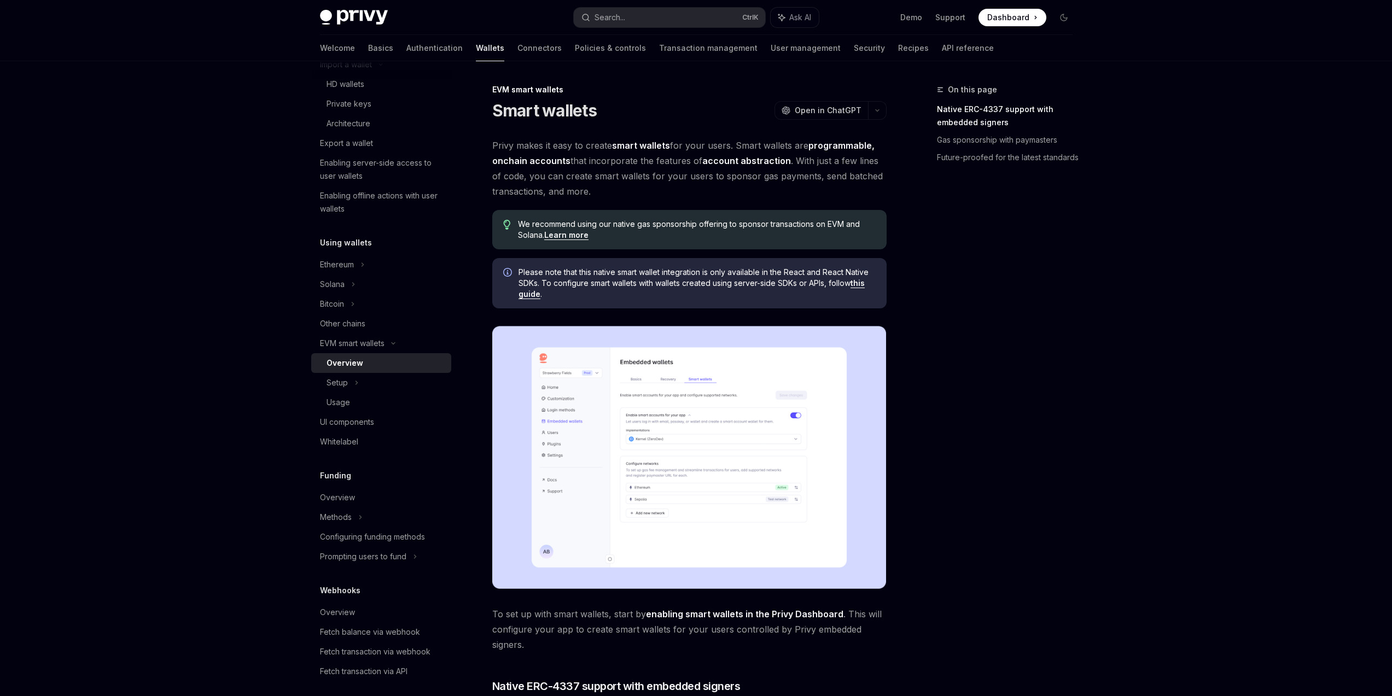
click at [385, 363] on div "Overview" at bounding box center [386, 363] width 118 height 13
click at [380, 384] on div "Setup" at bounding box center [381, 383] width 140 height 20
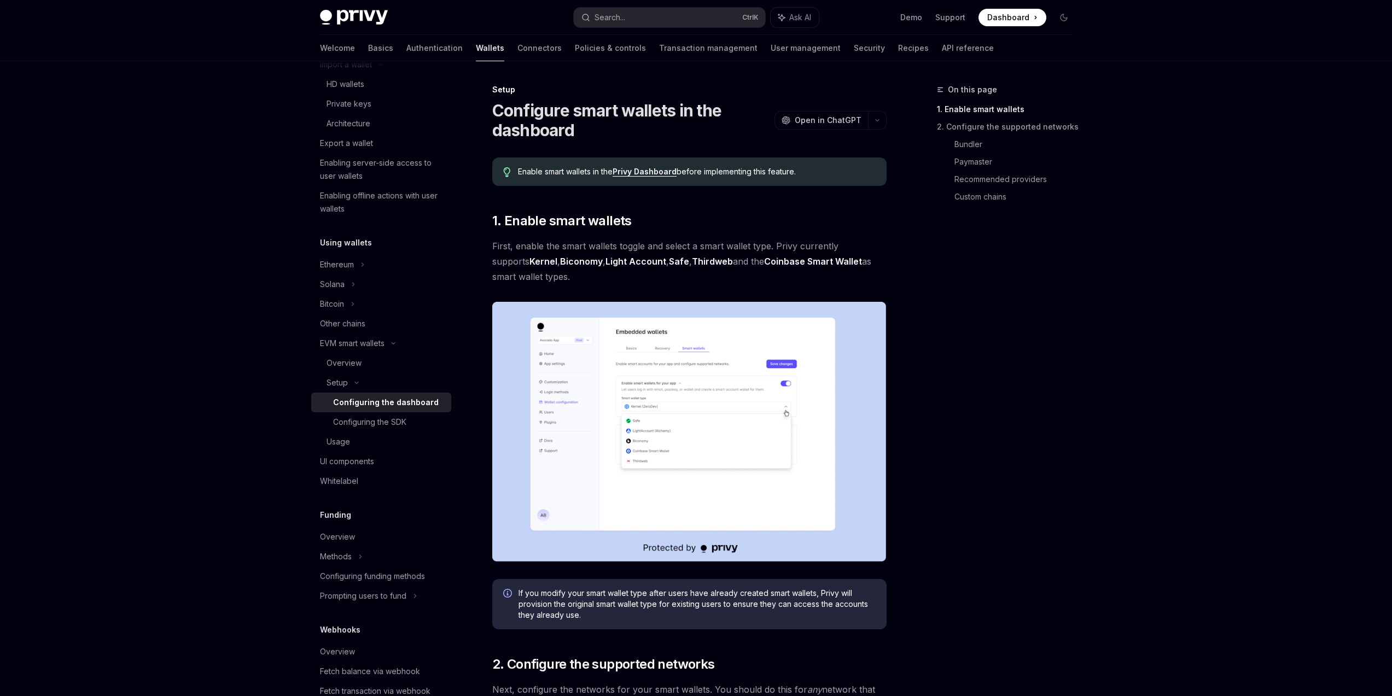
click at [375, 411] on link "Configuring the dashboard" at bounding box center [381, 403] width 140 height 20
click at [395, 351] on div "EVM smart wallets" at bounding box center [381, 344] width 140 height 20
click at [393, 442] on div "Overview" at bounding box center [382, 438] width 125 height 13
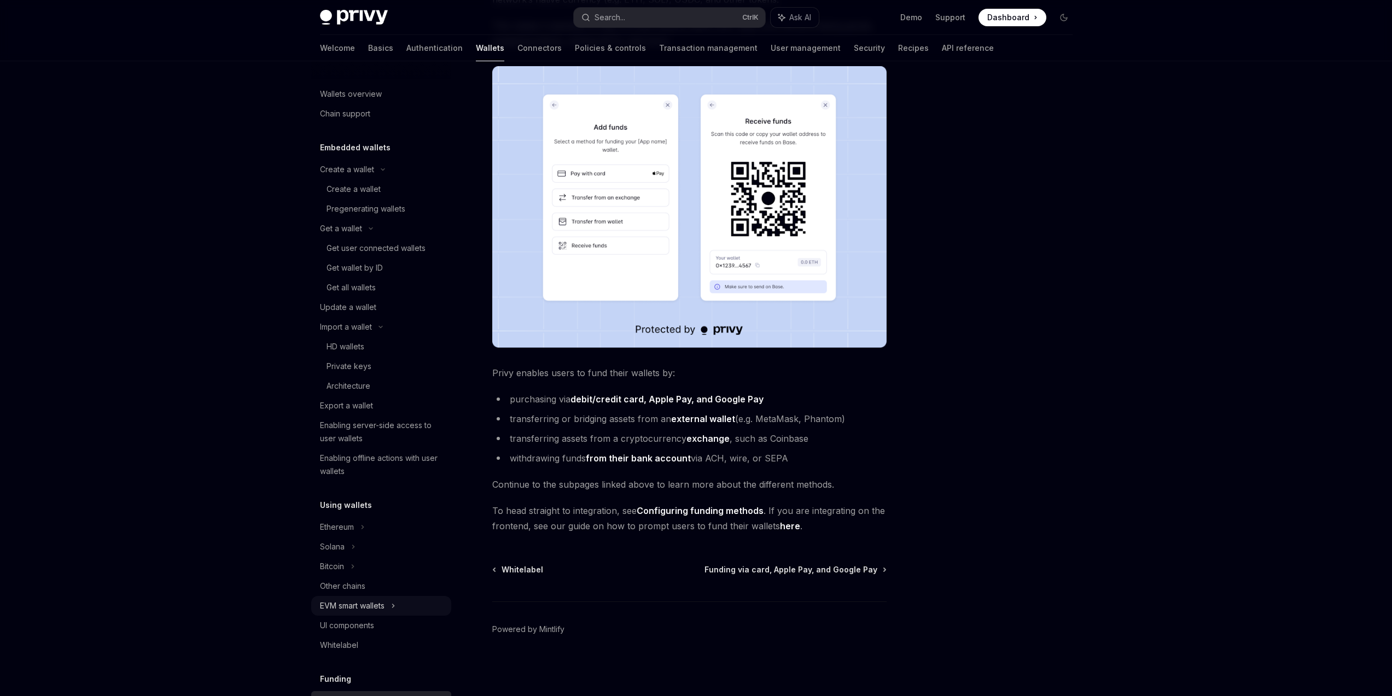
click at [408, 610] on div "EVM smart wallets" at bounding box center [381, 606] width 140 height 20
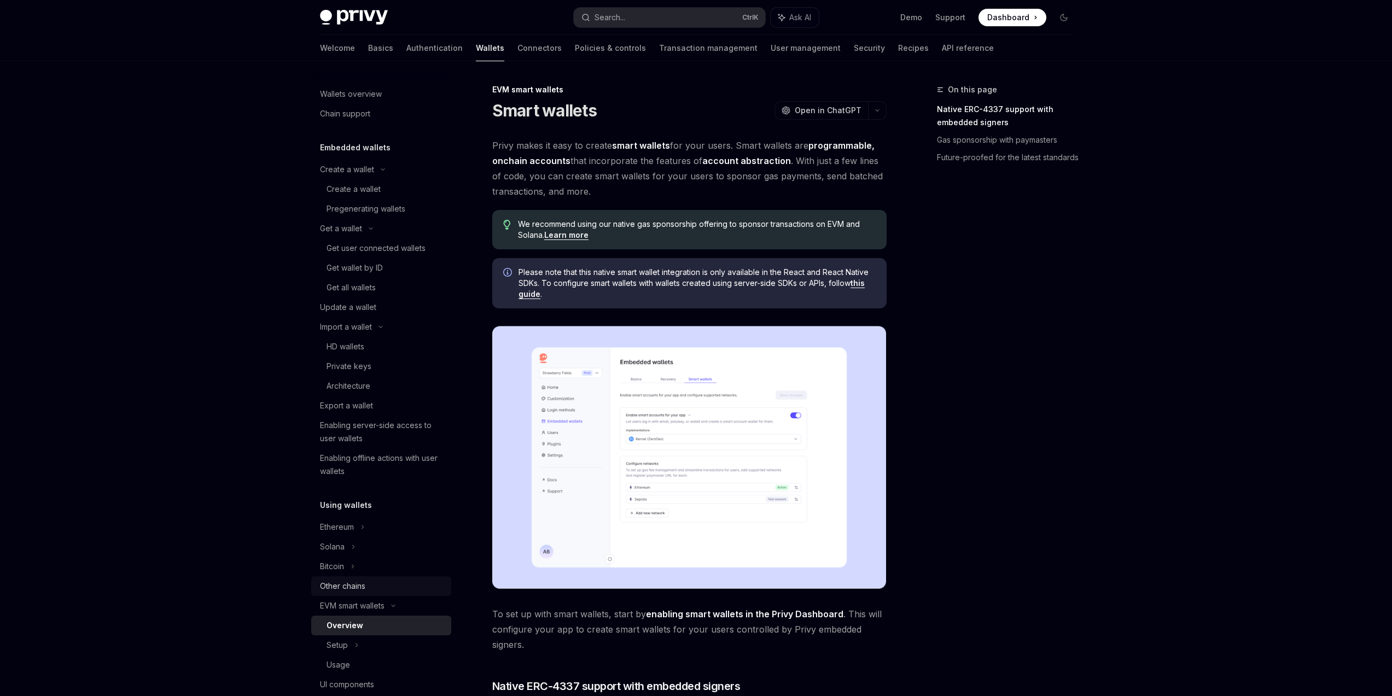
click at [405, 587] on div "Other chains" at bounding box center [382, 586] width 125 height 13
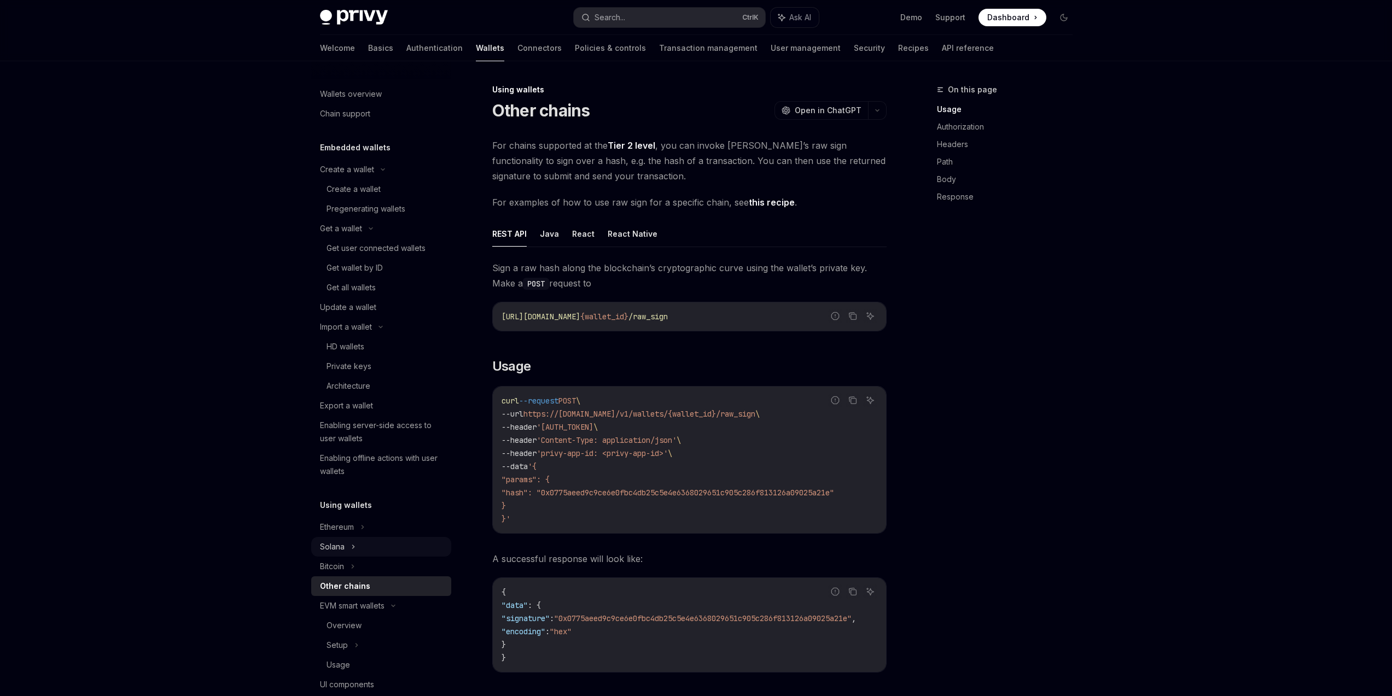
click at [401, 550] on div "Solana" at bounding box center [381, 547] width 140 height 20
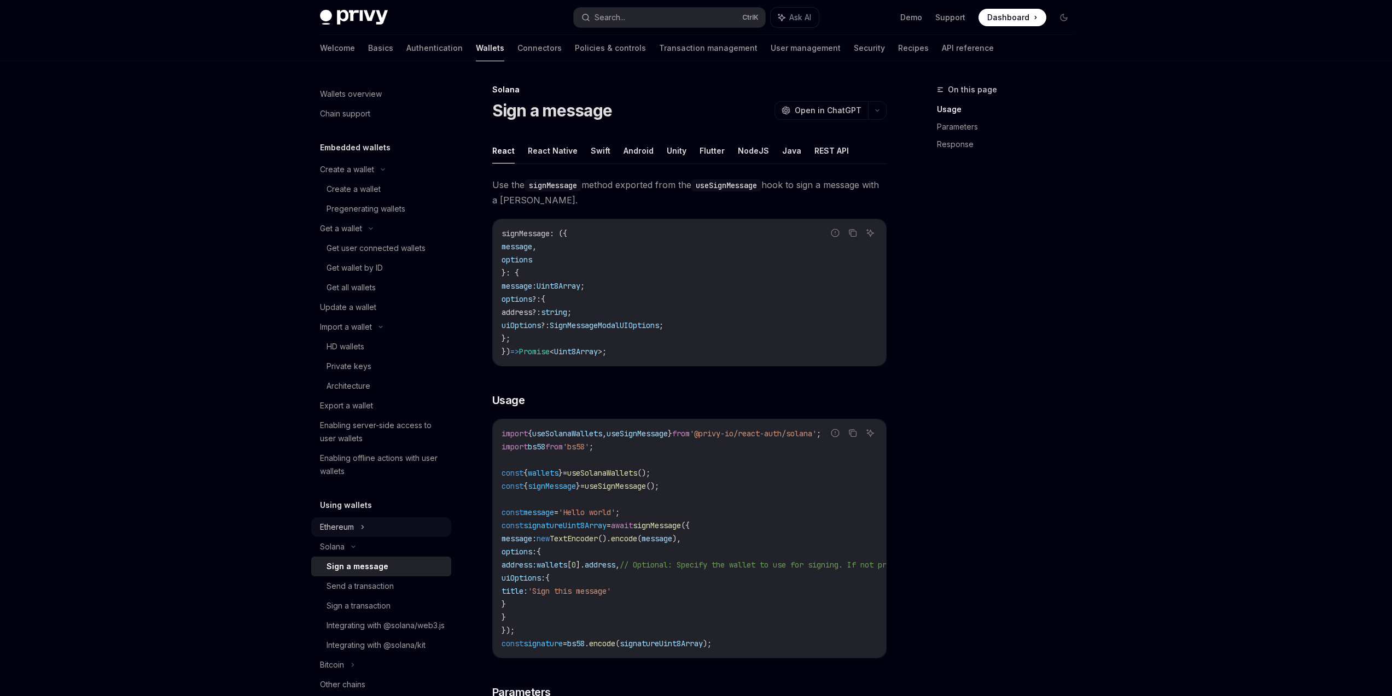
click at [394, 525] on div "Ethereum" at bounding box center [381, 527] width 140 height 20
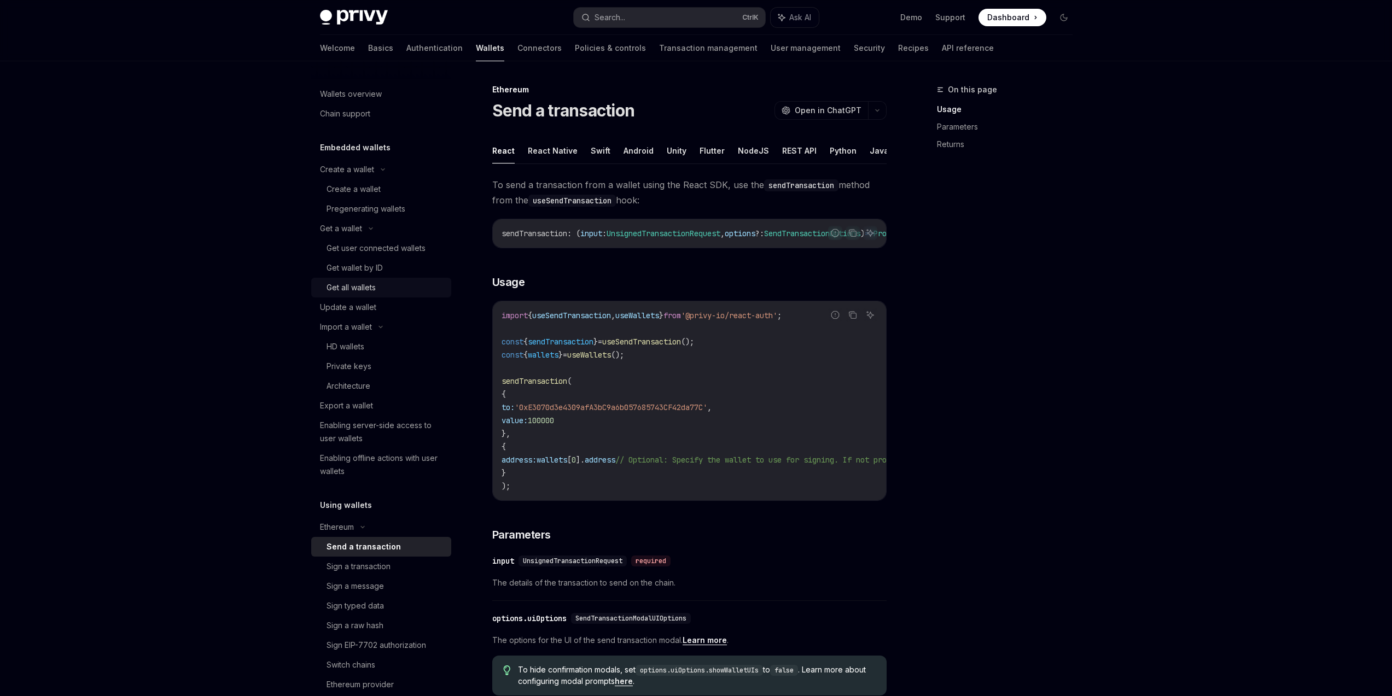
click at [413, 290] on div "Get all wallets" at bounding box center [386, 287] width 118 height 13
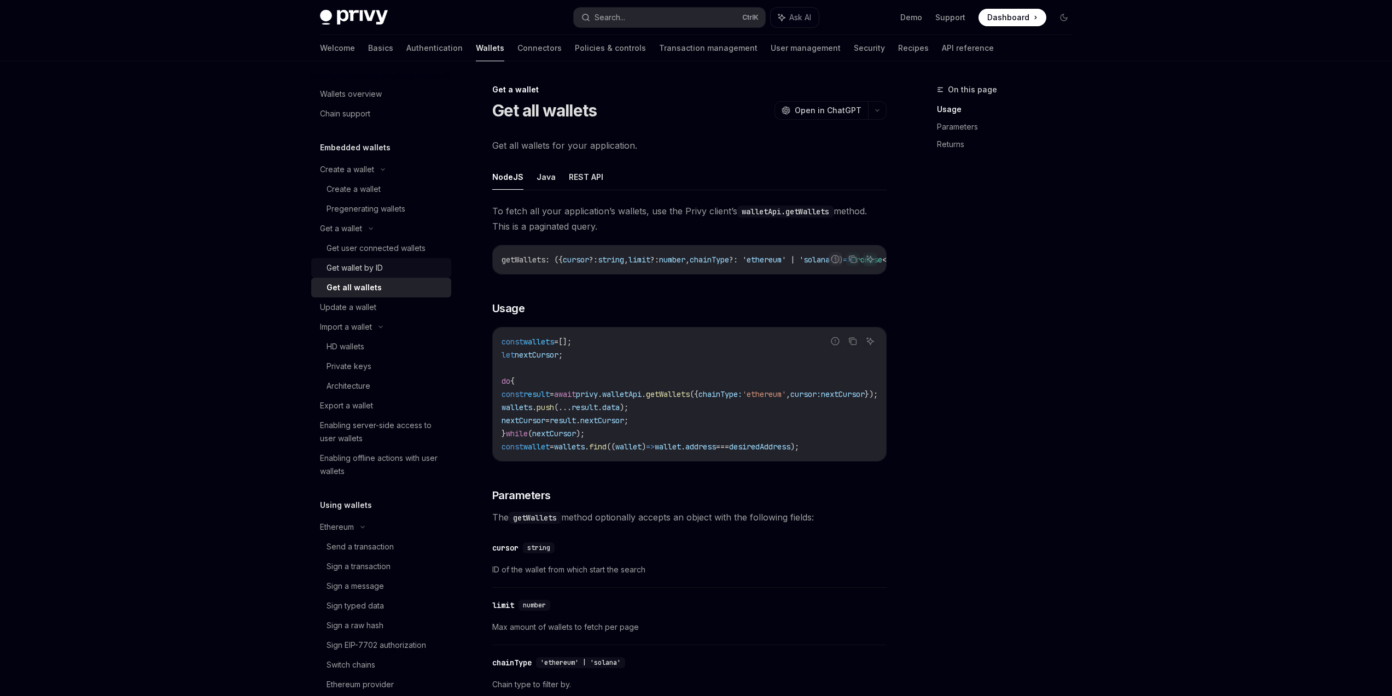
click at [411, 270] on div "Get wallet by ID" at bounding box center [386, 267] width 118 height 13
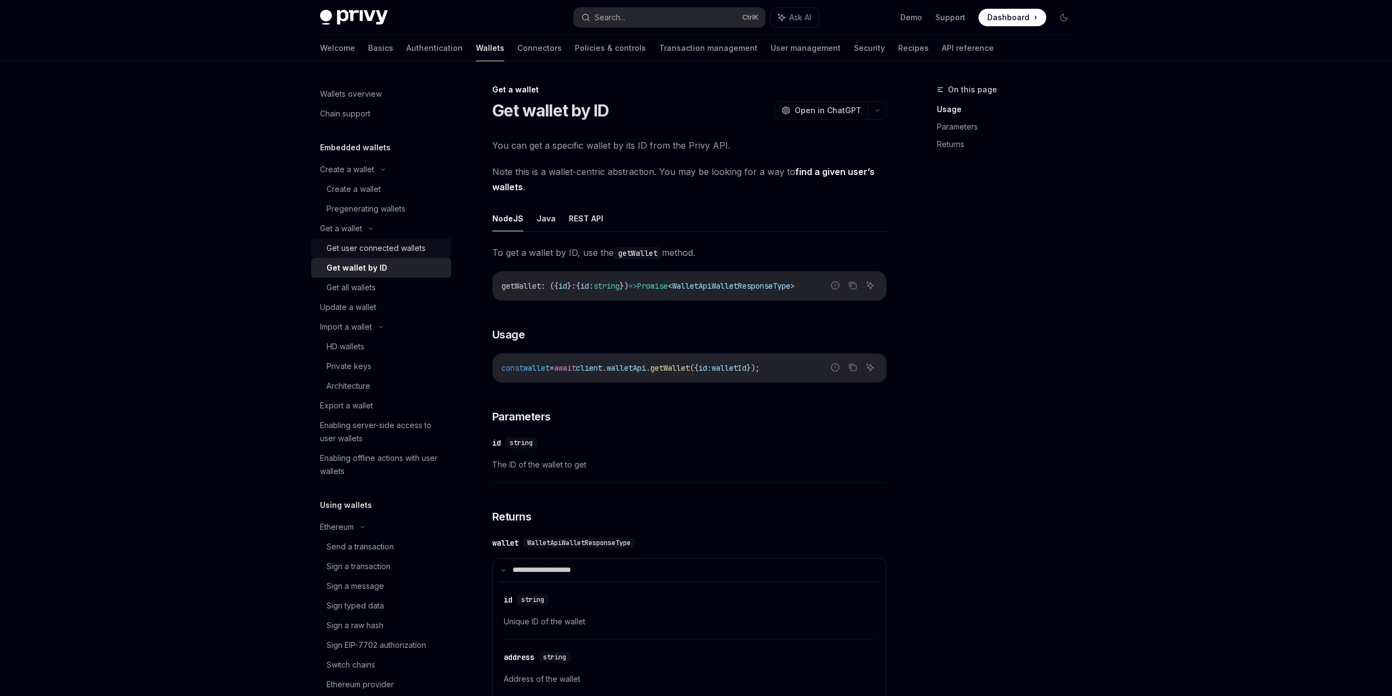
click at [412, 251] on div "Get user connected wallets" at bounding box center [376, 248] width 99 height 13
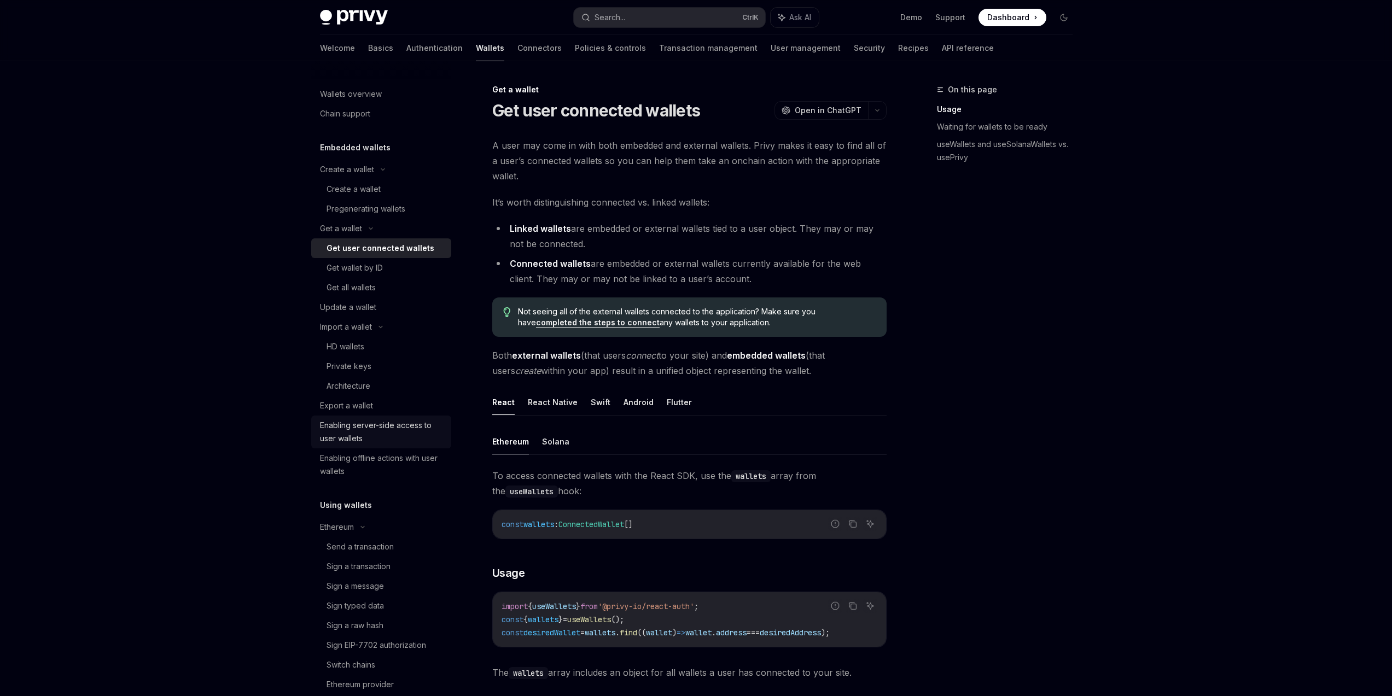
click at [405, 421] on div "Enabling server-side access to user wallets" at bounding box center [382, 432] width 125 height 26
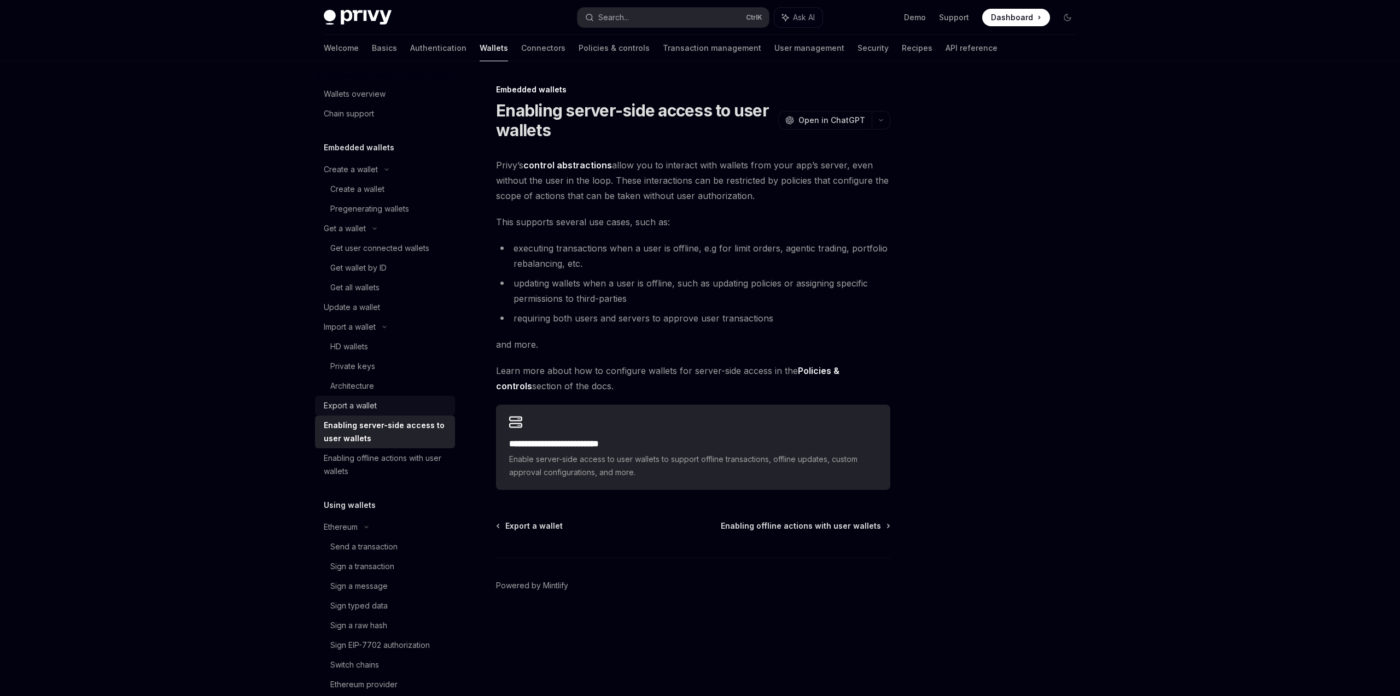
click at [408, 410] on div "Export a wallet" at bounding box center [386, 405] width 125 height 13
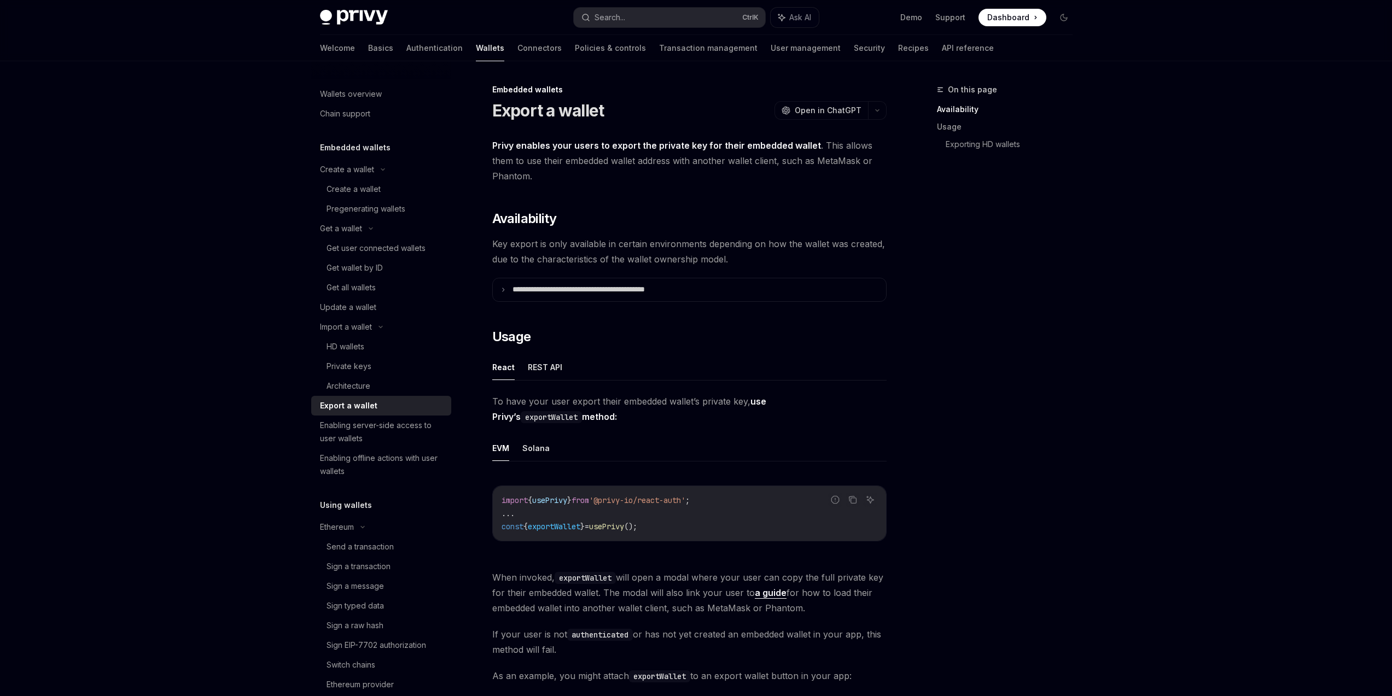
click at [1049, 396] on div "On this page Availability Usage Exporting HD wallets" at bounding box center [998, 389] width 166 height 613
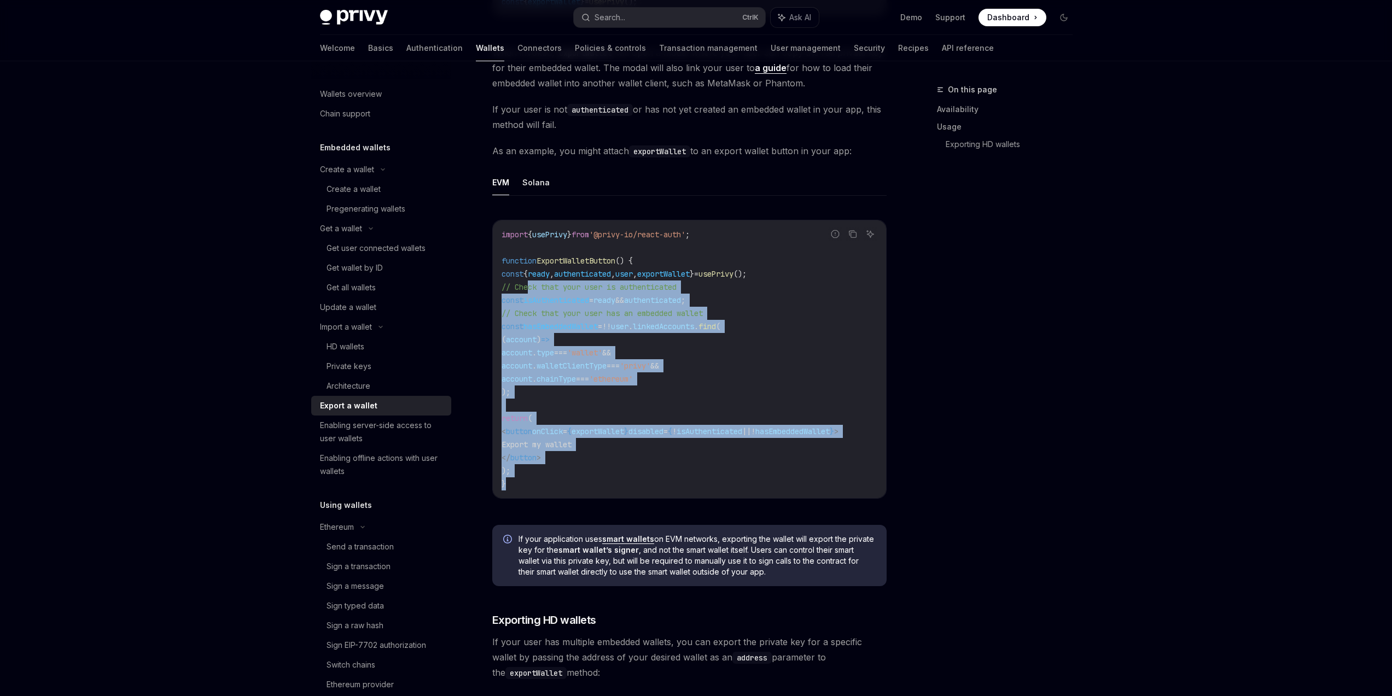
drag, startPoint x: 554, startPoint y: 485, endPoint x: 527, endPoint y: 276, distance: 210.6
click at [527, 277] on code "import { usePrivy } from '@privy-io/react-auth' ; function ExportWalletButton (…" at bounding box center [690, 359] width 376 height 263
click at [523, 276] on span "const" at bounding box center [513, 274] width 22 height 10
drag, startPoint x: 500, startPoint y: 259, endPoint x: 565, endPoint y: 459, distance: 210.5
click at [565, 459] on div "import { usePrivy } from '@privy-io/react-auth' ; function ExportWalletButton (…" at bounding box center [689, 359] width 393 height 278
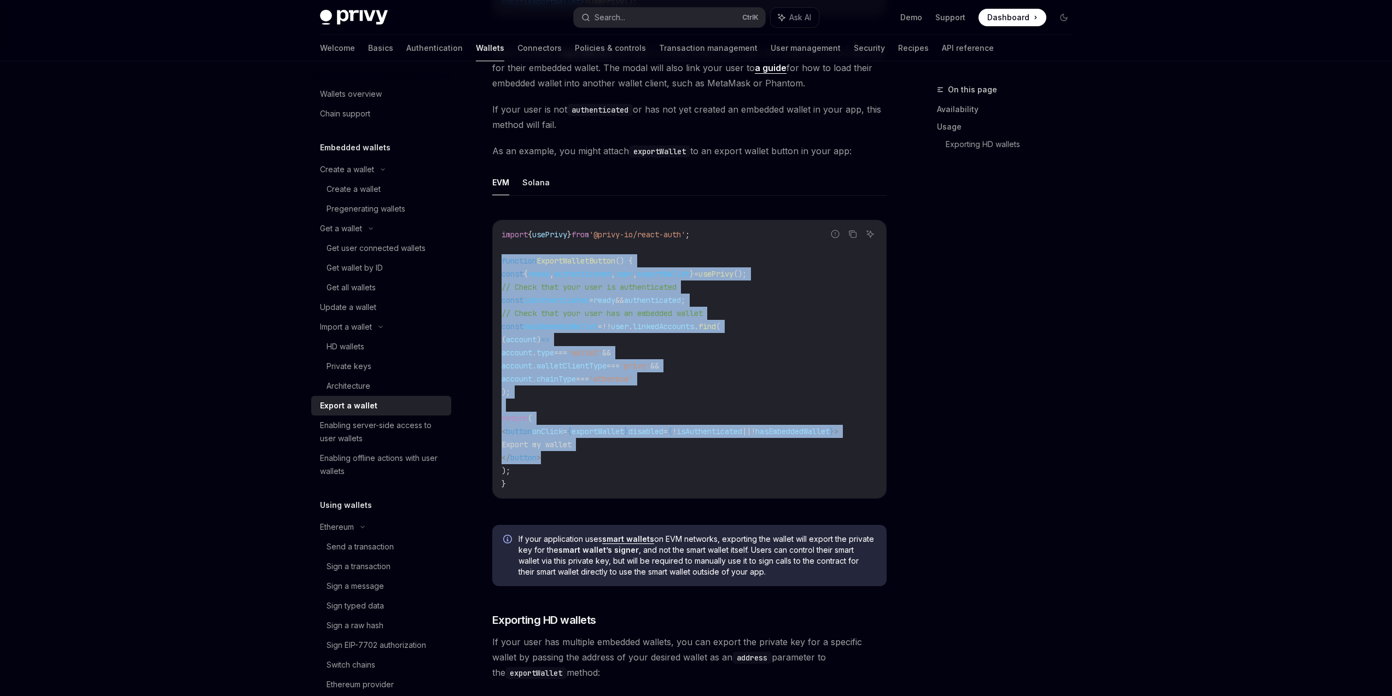
click at [565, 459] on code "import { usePrivy } from '@privy-io/react-auth' ; function ExportWalletButton (…" at bounding box center [690, 359] width 376 height 263
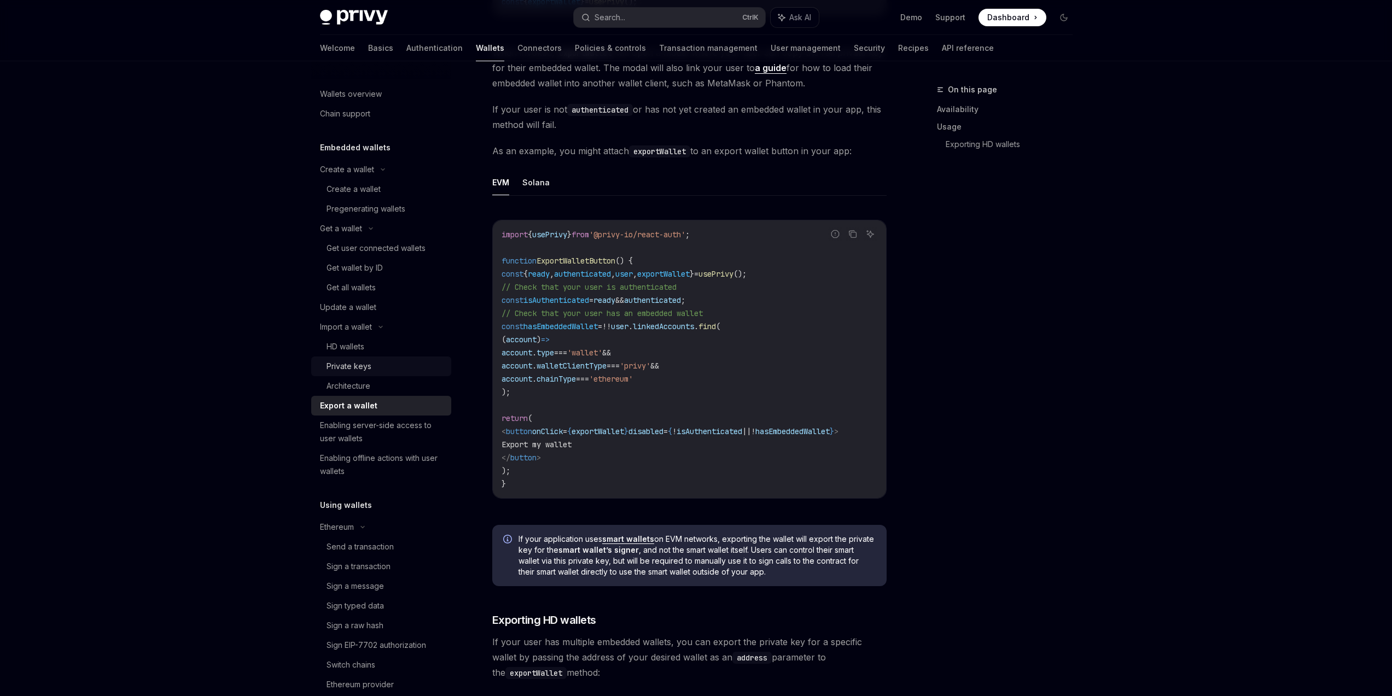
click at [383, 362] on div "Private keys" at bounding box center [386, 366] width 118 height 13
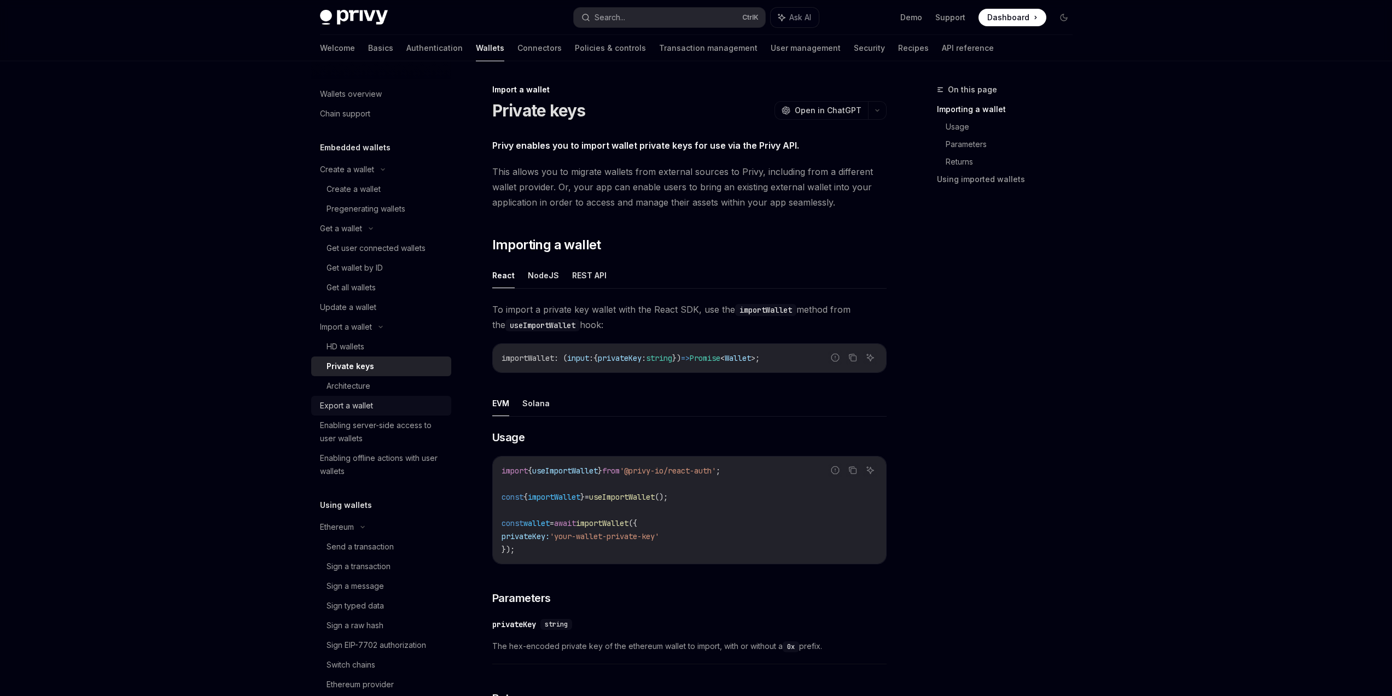
click at [403, 410] on div "Export a wallet" at bounding box center [382, 405] width 125 height 13
type textarea "*"
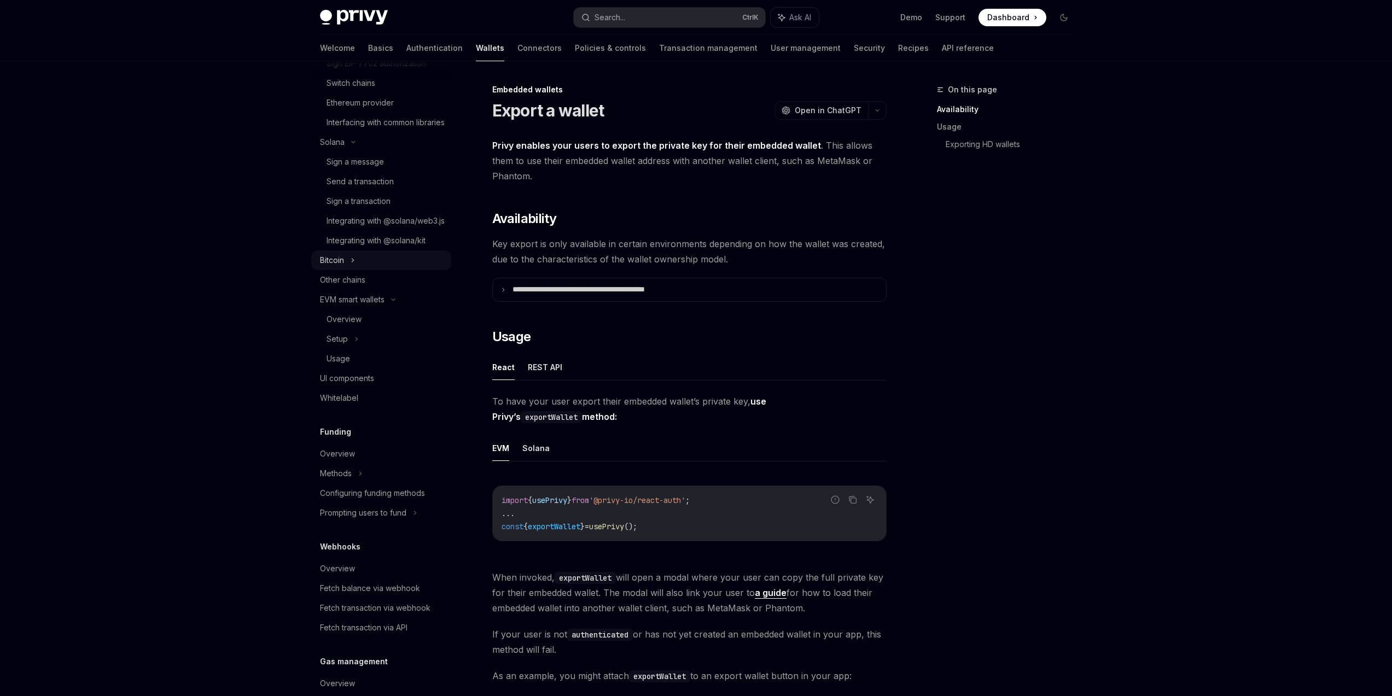
scroll to position [591, 0]
click at [1046, 391] on div "On this page Availability Usage Exporting HD wallets" at bounding box center [998, 389] width 166 height 613
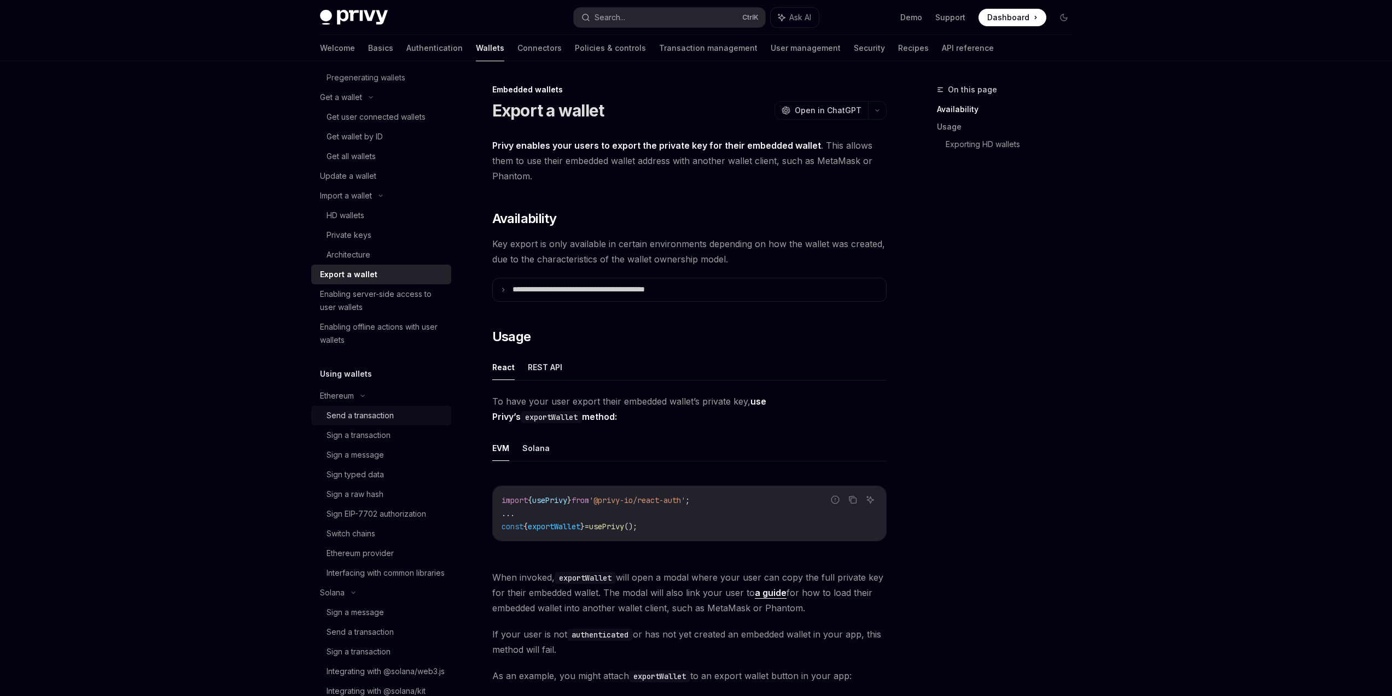
scroll to position [66, 0]
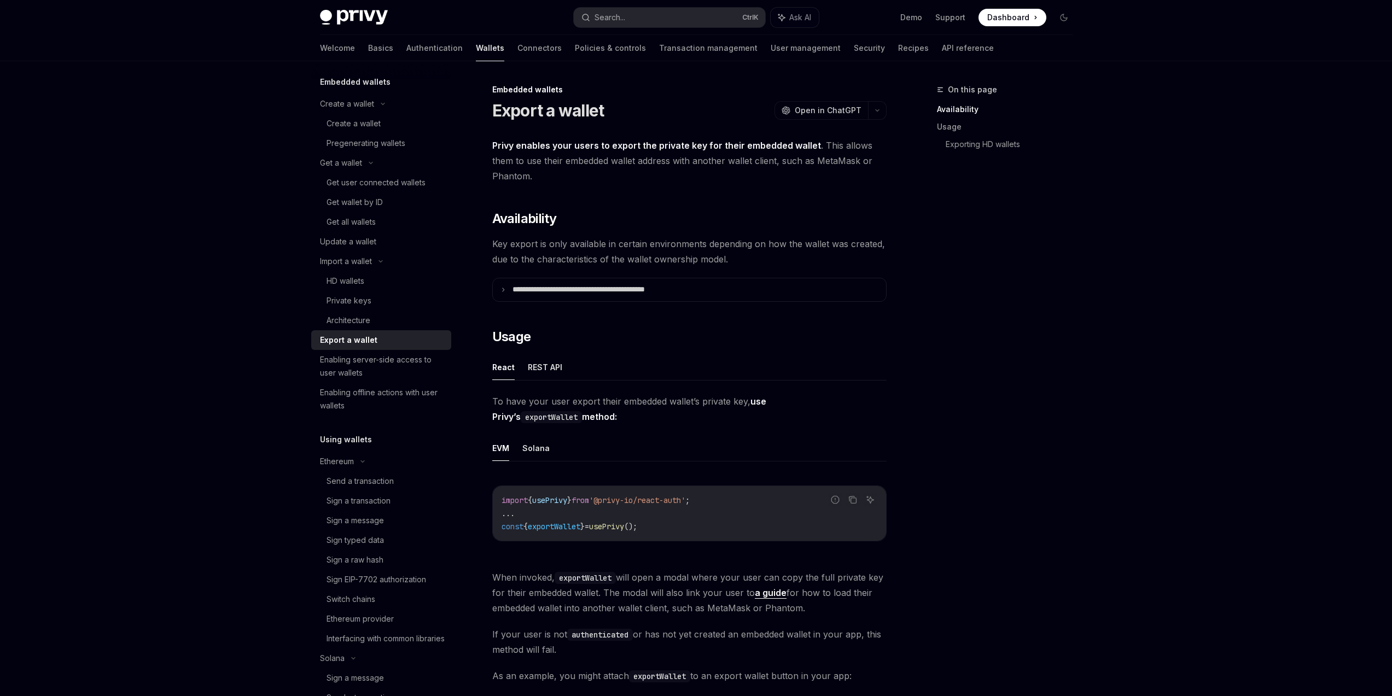
click at [997, 423] on div "On this page Availability Usage Exporting HD wallets" at bounding box center [998, 389] width 166 height 613
click at [689, 20] on button "Search... Ctrl K" at bounding box center [669, 18] width 191 height 20
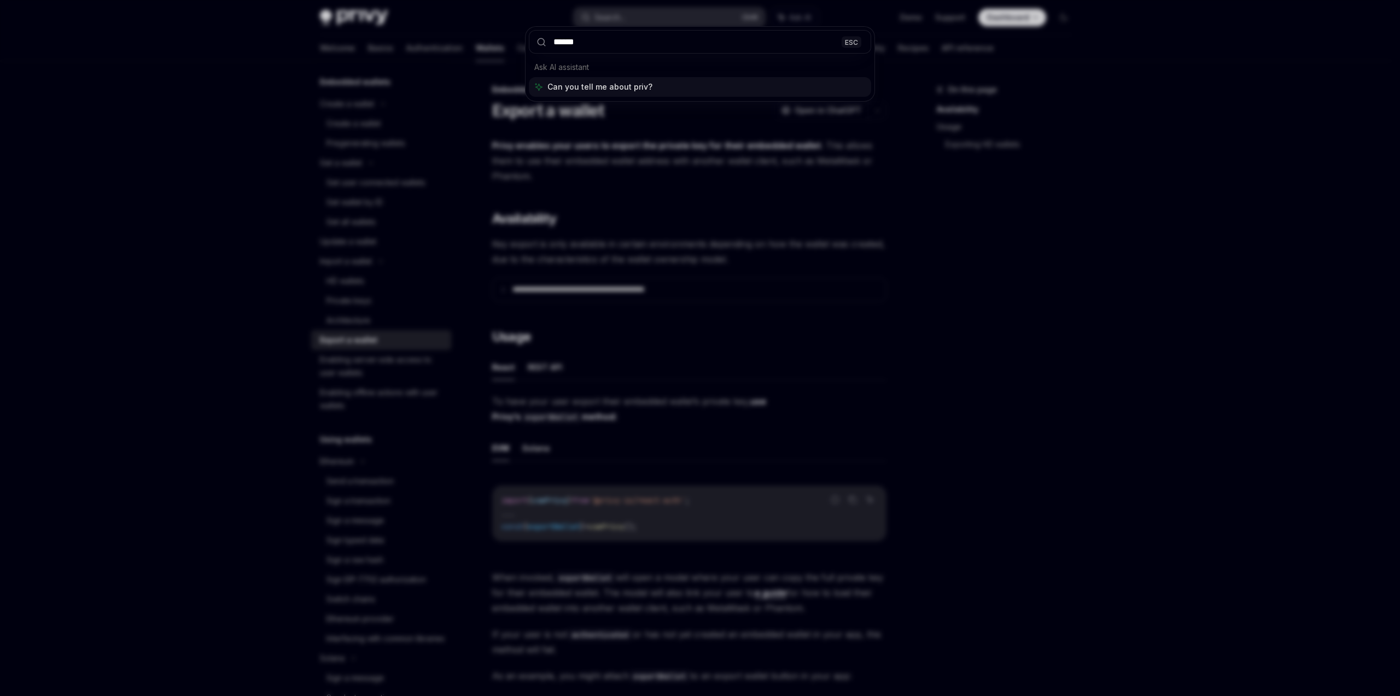
type input "*******"
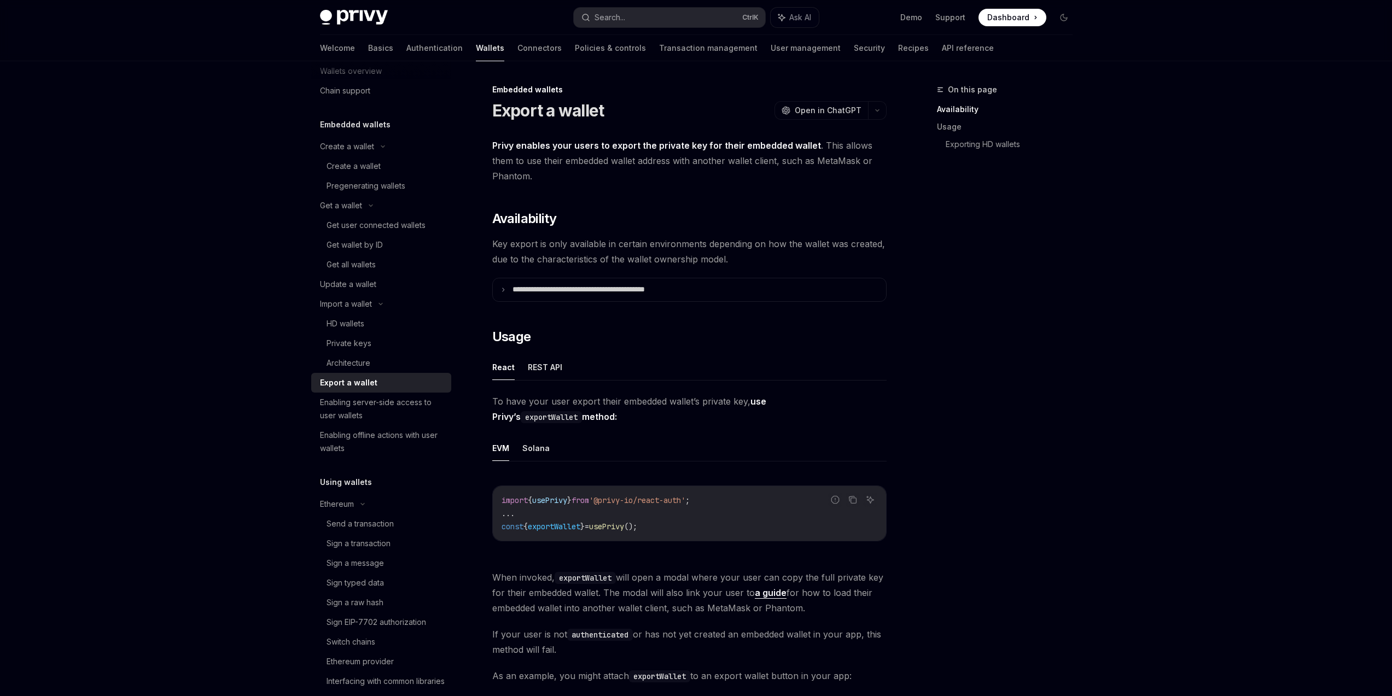
scroll to position [0, 0]
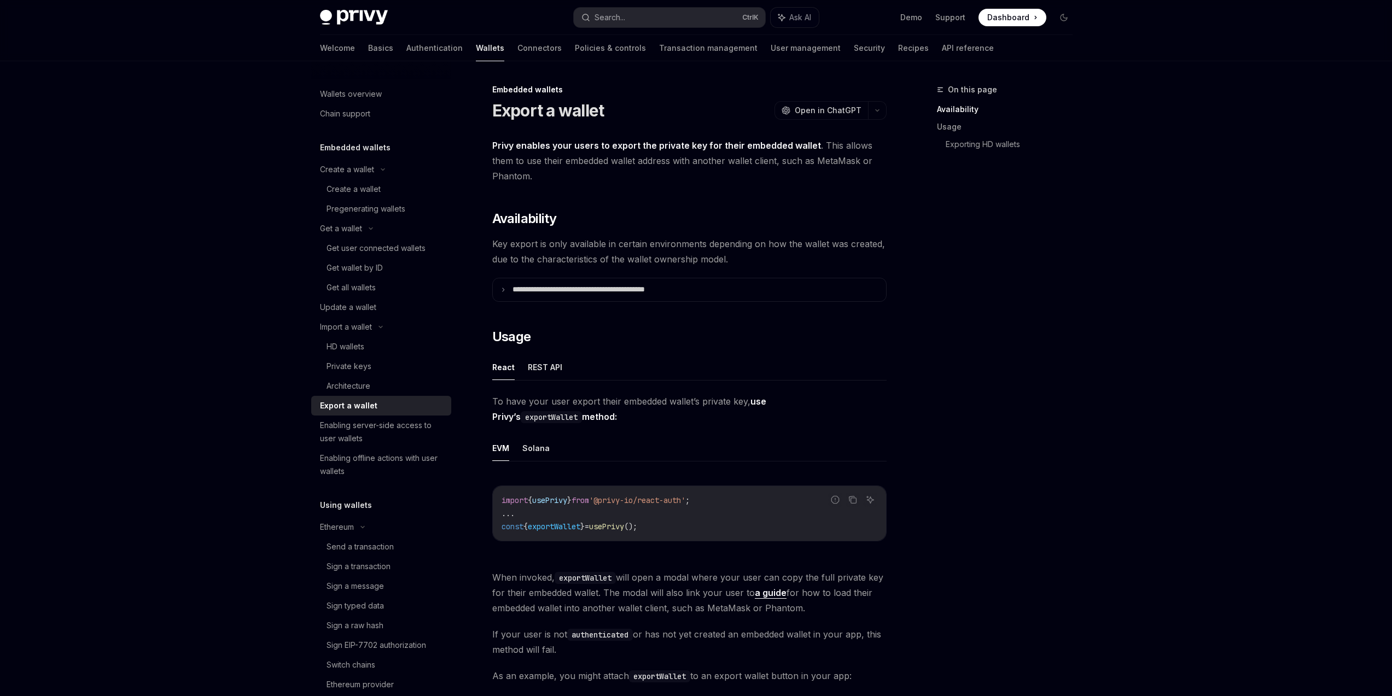
click at [390, 405] on div "Export a wallet" at bounding box center [382, 405] width 125 height 13
click at [403, 404] on div "Export a wallet" at bounding box center [382, 405] width 125 height 13
click at [404, 409] on div "Export a wallet" at bounding box center [382, 405] width 125 height 13
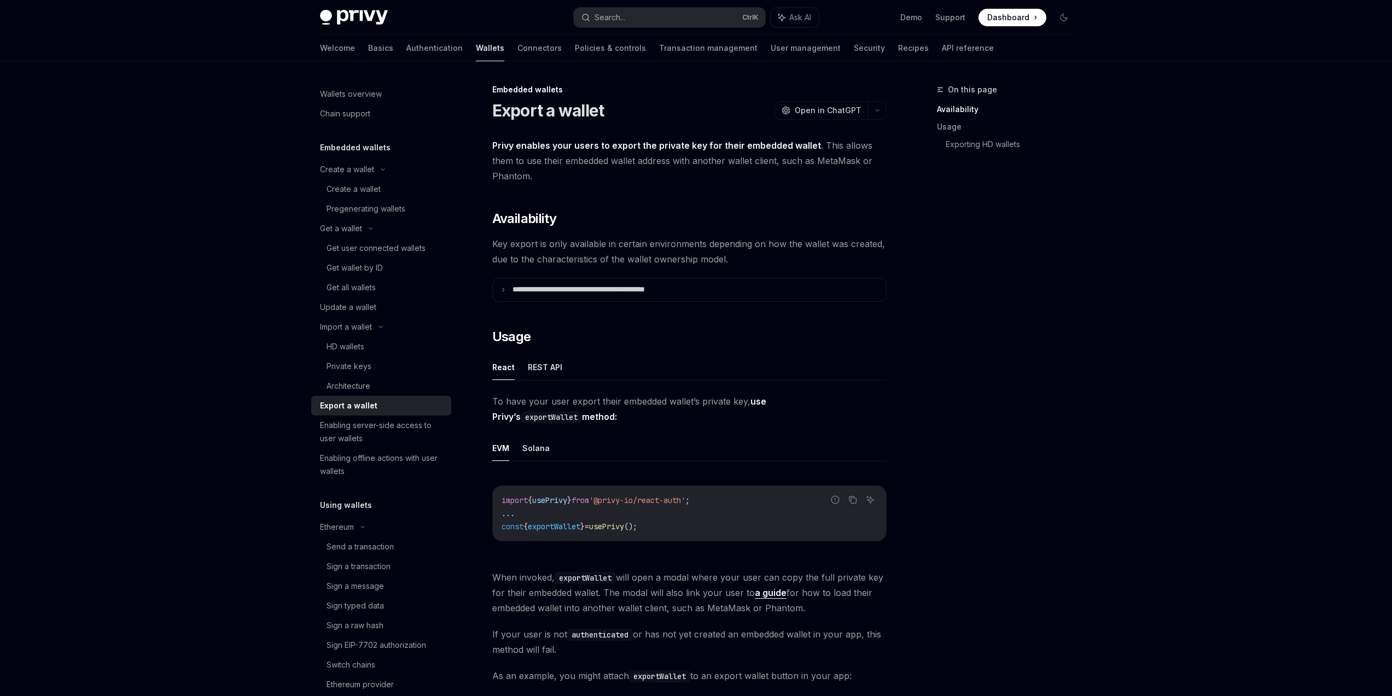
type textarea "*"
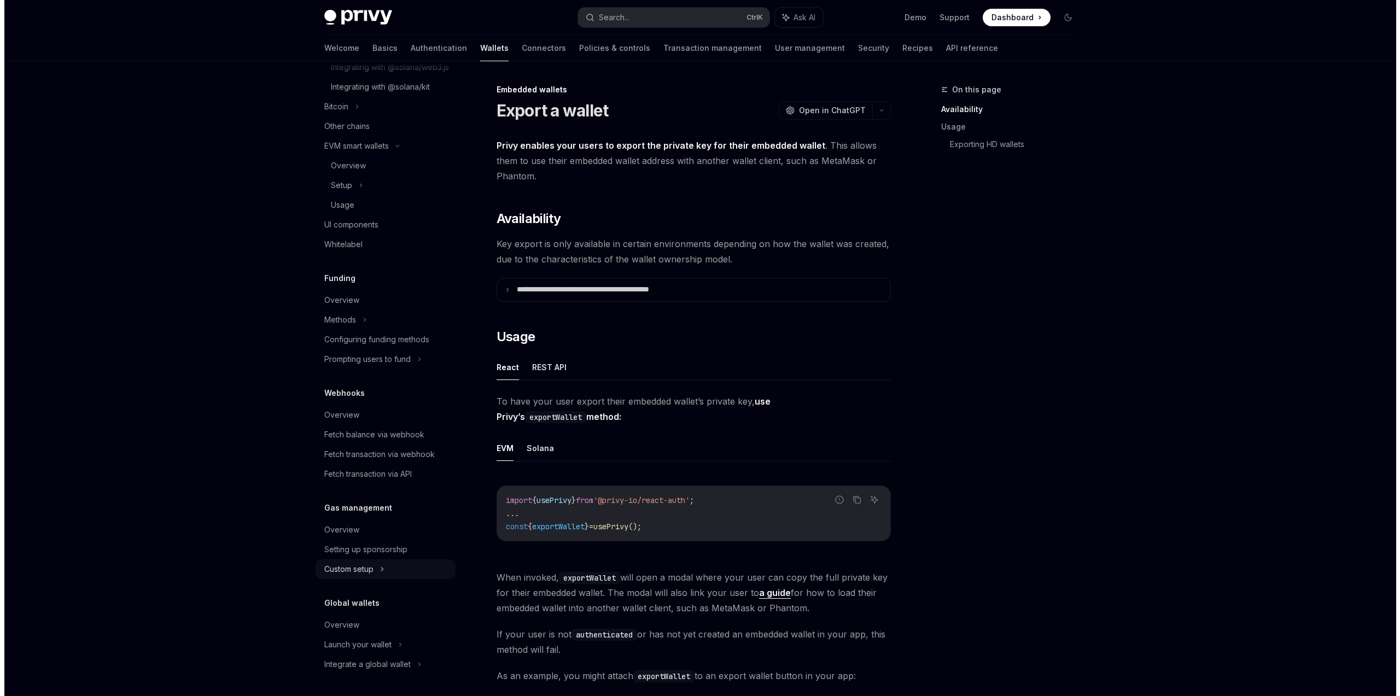
scroll to position [368, 0]
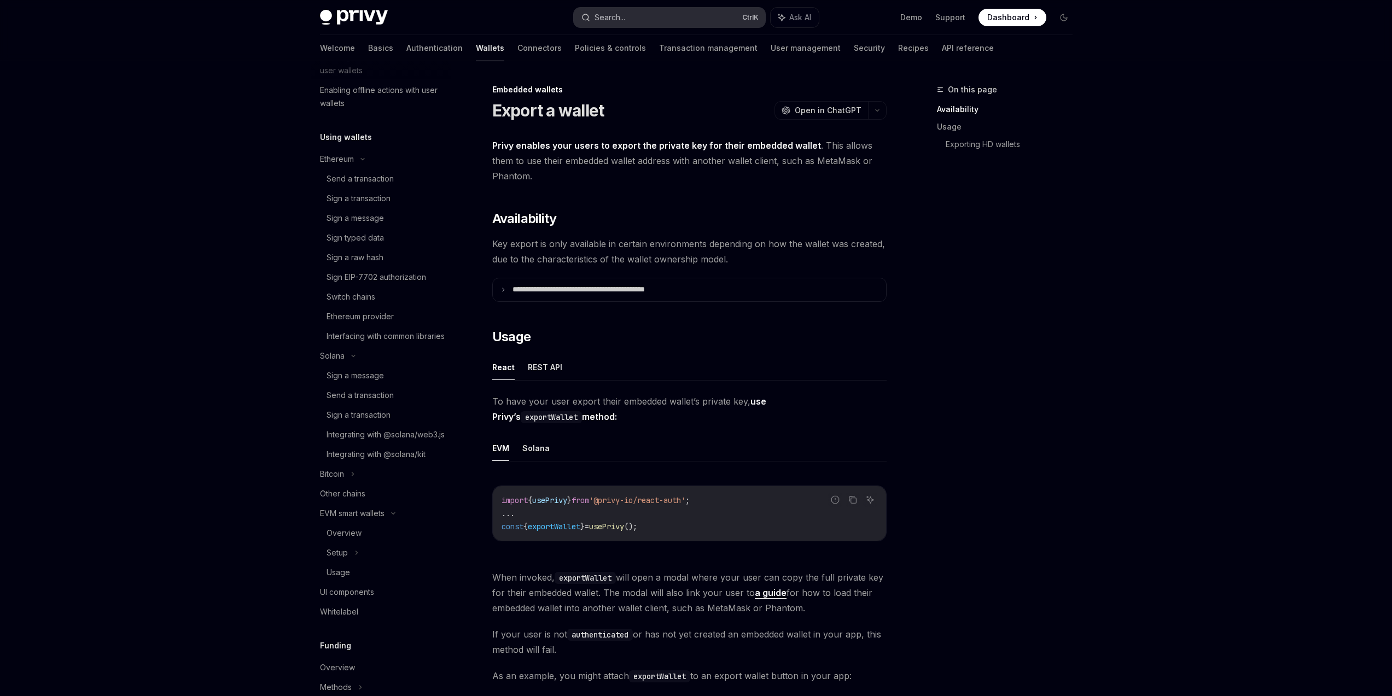
click at [615, 18] on div "Search..." at bounding box center [610, 17] width 31 height 13
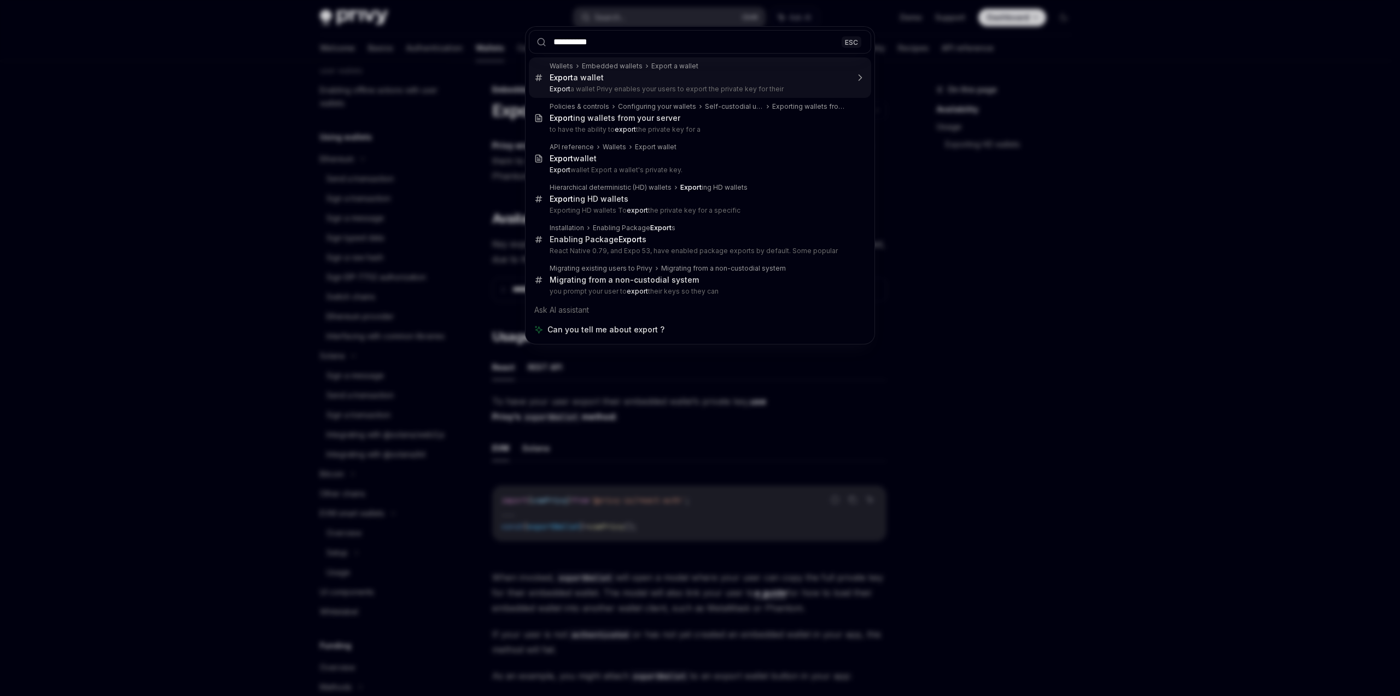
type input "**********"
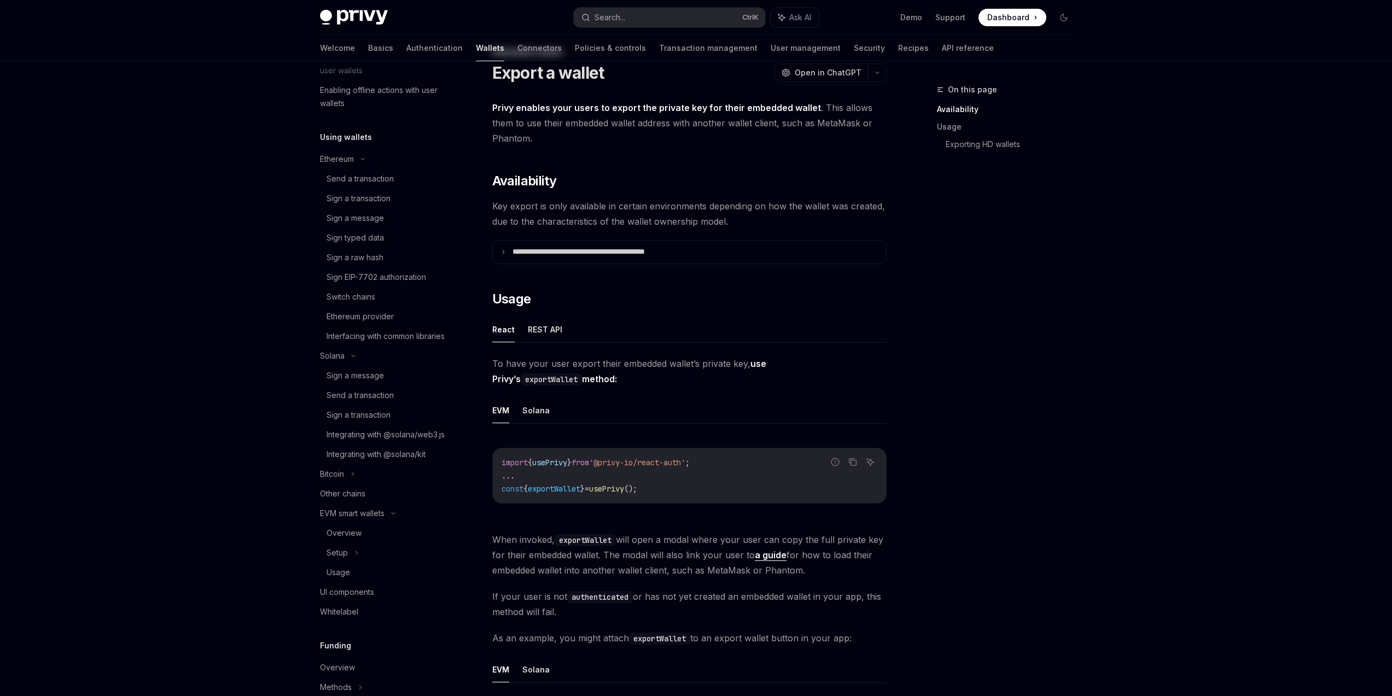
scroll to position [61, 0]
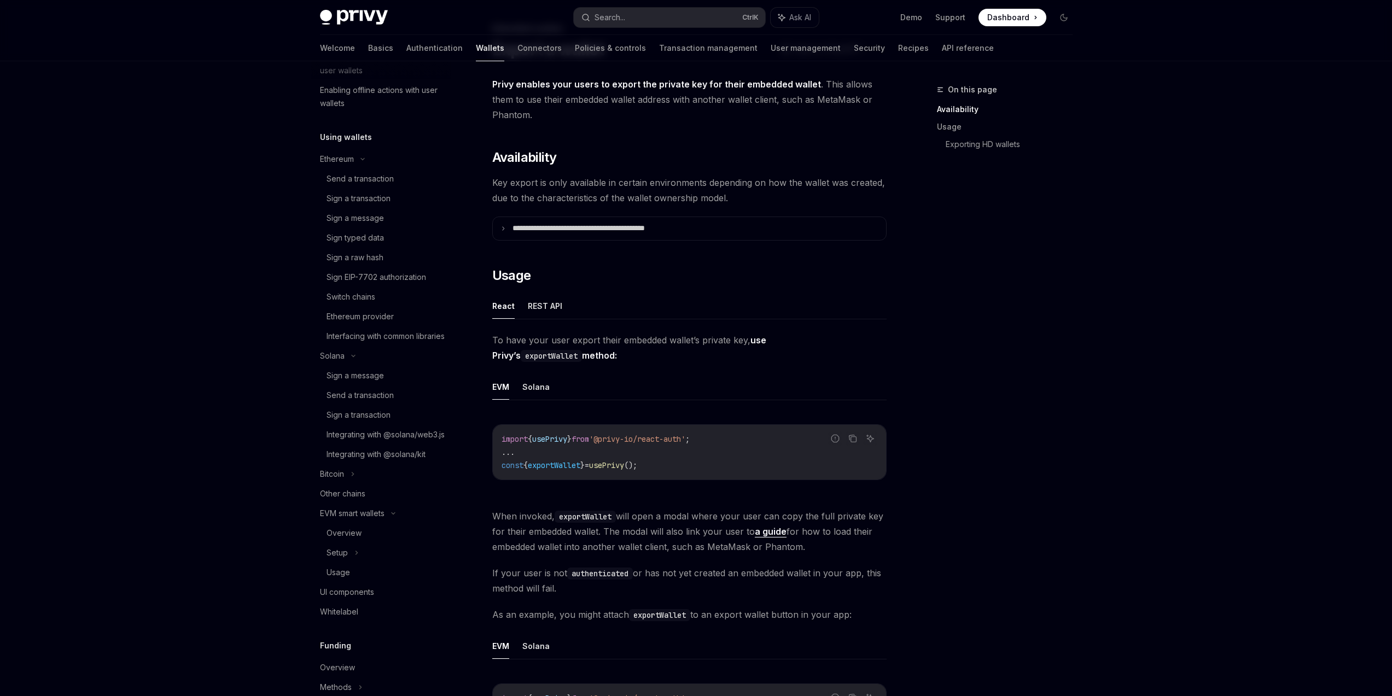
drag, startPoint x: 551, startPoint y: 353, endPoint x: 497, endPoint y: 337, distance: 56.3
click at [498, 337] on span "To have your user export their embedded wallet’s private key, use Privy’s expor…" at bounding box center [689, 348] width 394 height 31
click at [497, 337] on span "To have your user export their embedded wallet’s private key, use Privy’s expor…" at bounding box center [689, 348] width 394 height 31
drag, startPoint x: 492, startPoint y: 336, endPoint x: 554, endPoint y: 359, distance: 65.4
click at [554, 359] on span "To have your user export their embedded wallet’s private key, use Privy’s expor…" at bounding box center [689, 348] width 394 height 31
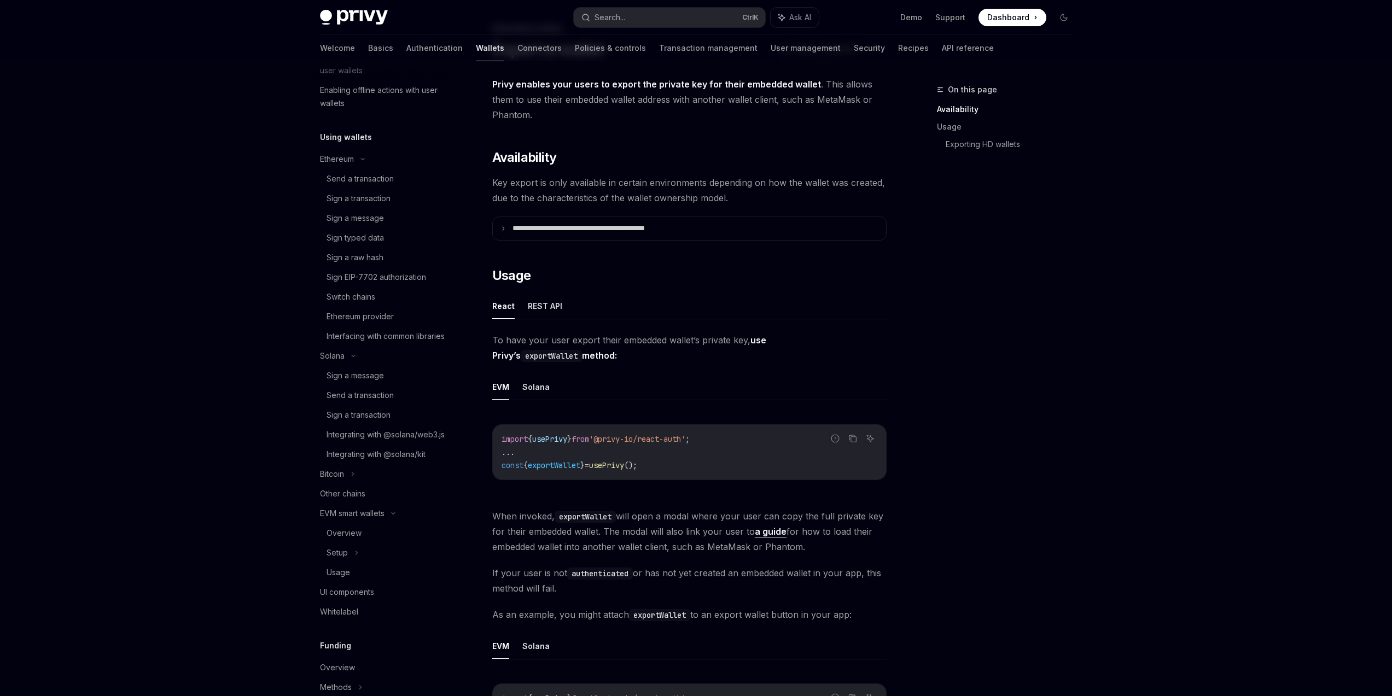
click at [555, 359] on span "To have your user export their embedded wallet’s private key, use Privy’s expor…" at bounding box center [689, 348] width 394 height 31
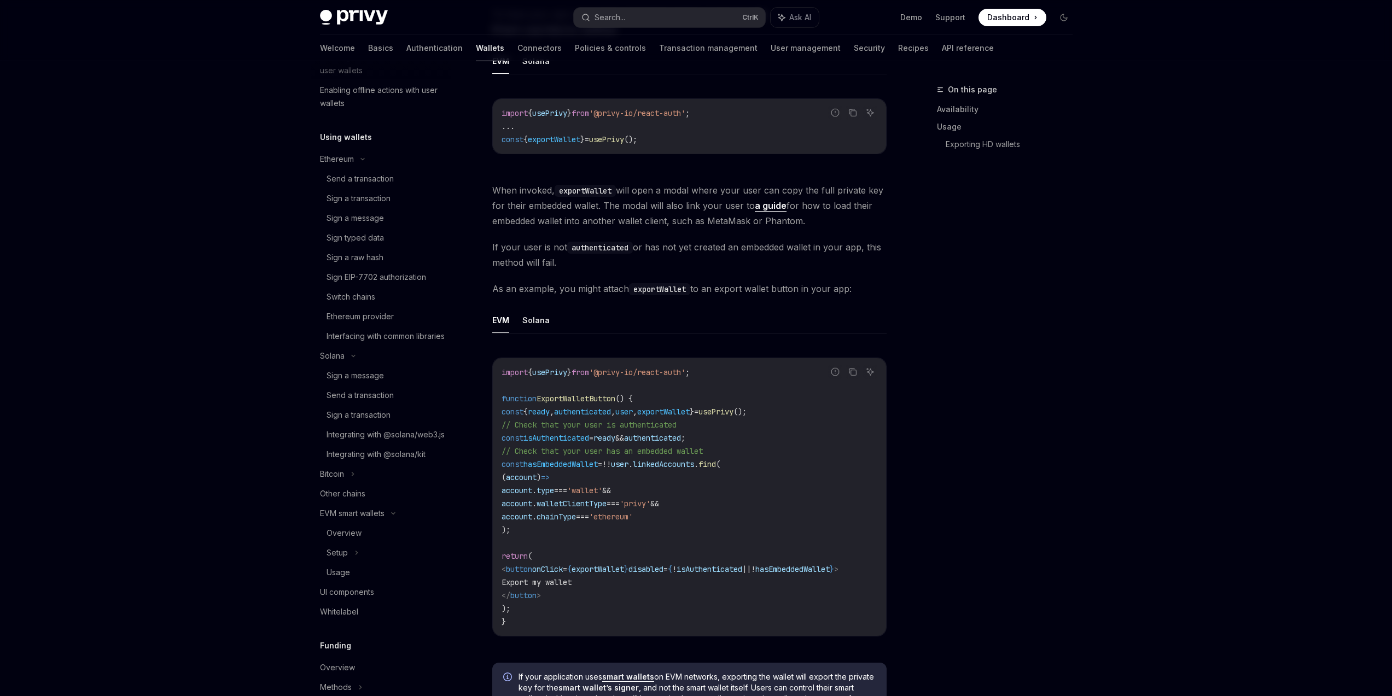
scroll to position [389, 0]
drag, startPoint x: 799, startPoint y: 407, endPoint x: 610, endPoint y: 417, distance: 189.5
click at [610, 417] on code "import { usePrivy } from '@privy-io/react-auth' ; function ExportWalletButton (…" at bounding box center [690, 495] width 376 height 263
click at [609, 414] on span "authenticated" at bounding box center [582, 410] width 57 height 10
click at [581, 399] on span "ExportWalletButton" at bounding box center [576, 397] width 79 height 10
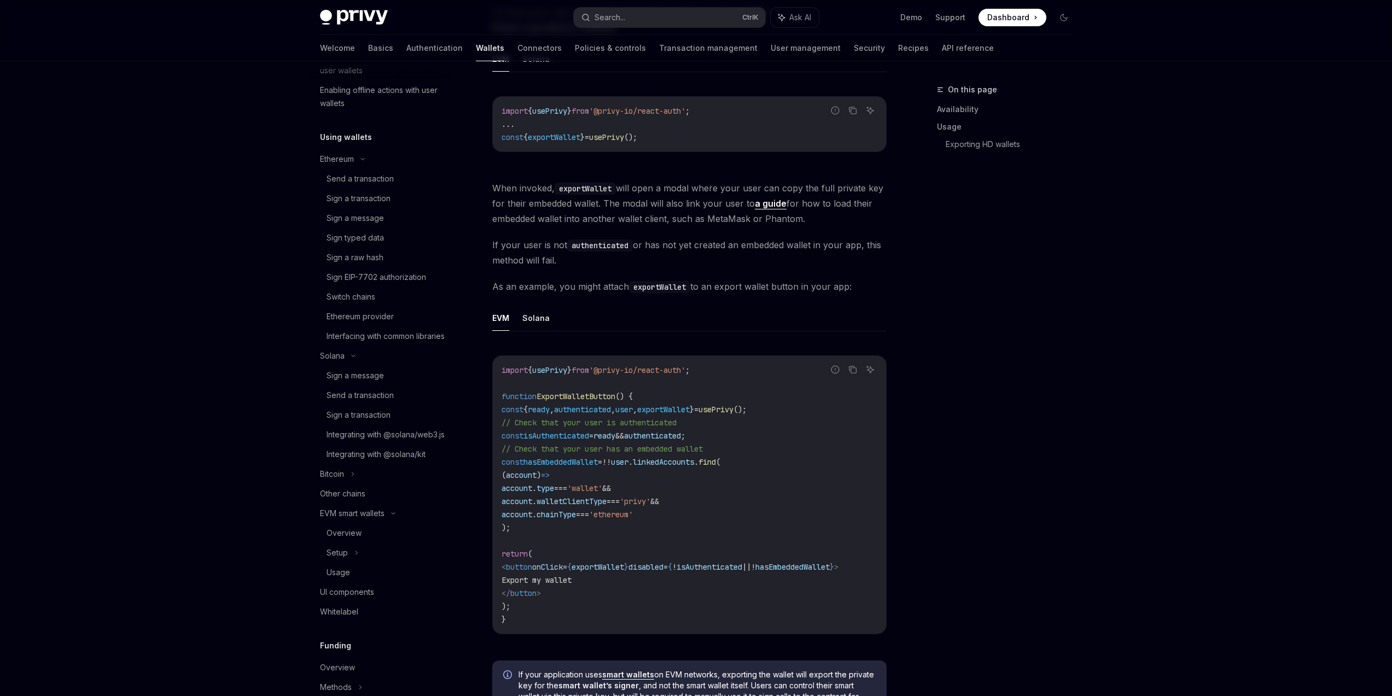
click at [581, 399] on span "ExportWalletButton" at bounding box center [576, 397] width 79 height 10
drag, startPoint x: 554, startPoint y: 432, endPoint x: 687, endPoint y: 433, distance: 133.5
click at [683, 434] on span "const isAuthenticated = ready && authenticated ;" at bounding box center [594, 436] width 184 height 10
drag, startPoint x: 532, startPoint y: 462, endPoint x: 728, endPoint y: 462, distance: 196.4
click at [720, 462] on span "const hasEmbeddedWallet = !! user . linkedAccounts . find (" at bounding box center [611, 462] width 219 height 10
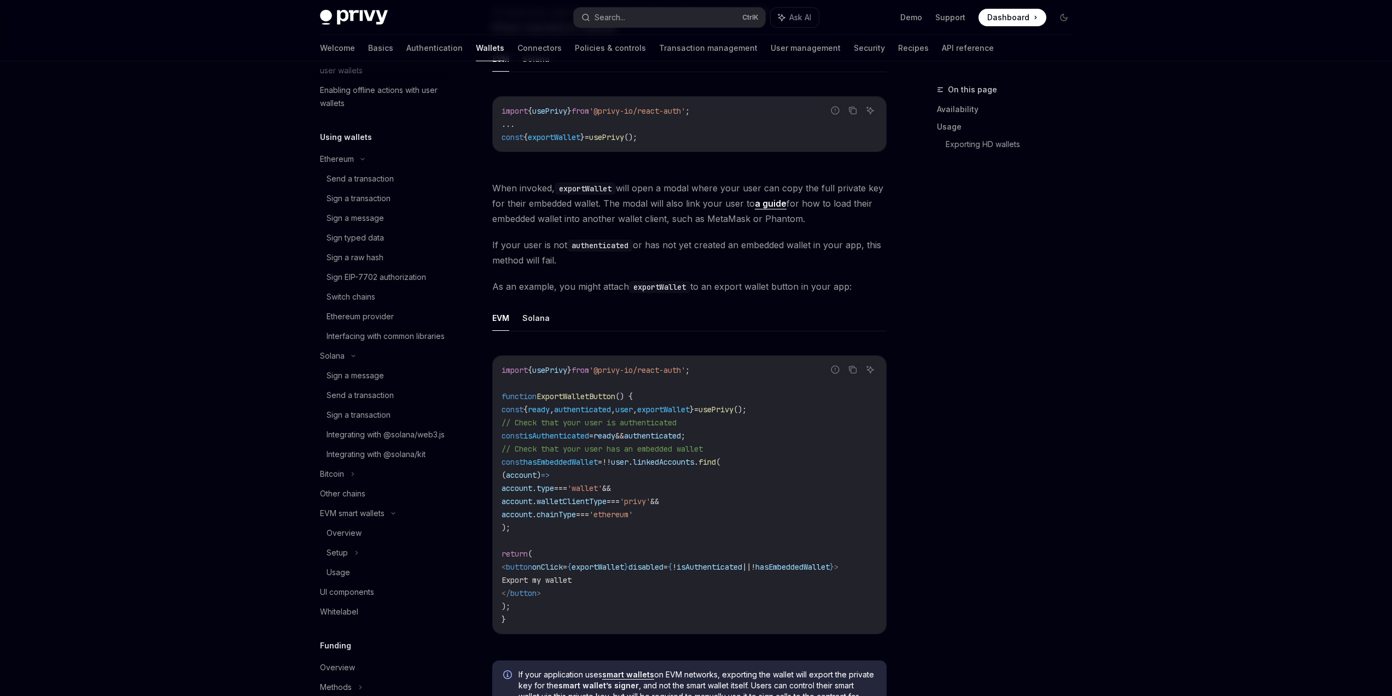
click at [698, 462] on span "." at bounding box center [696, 462] width 4 height 10
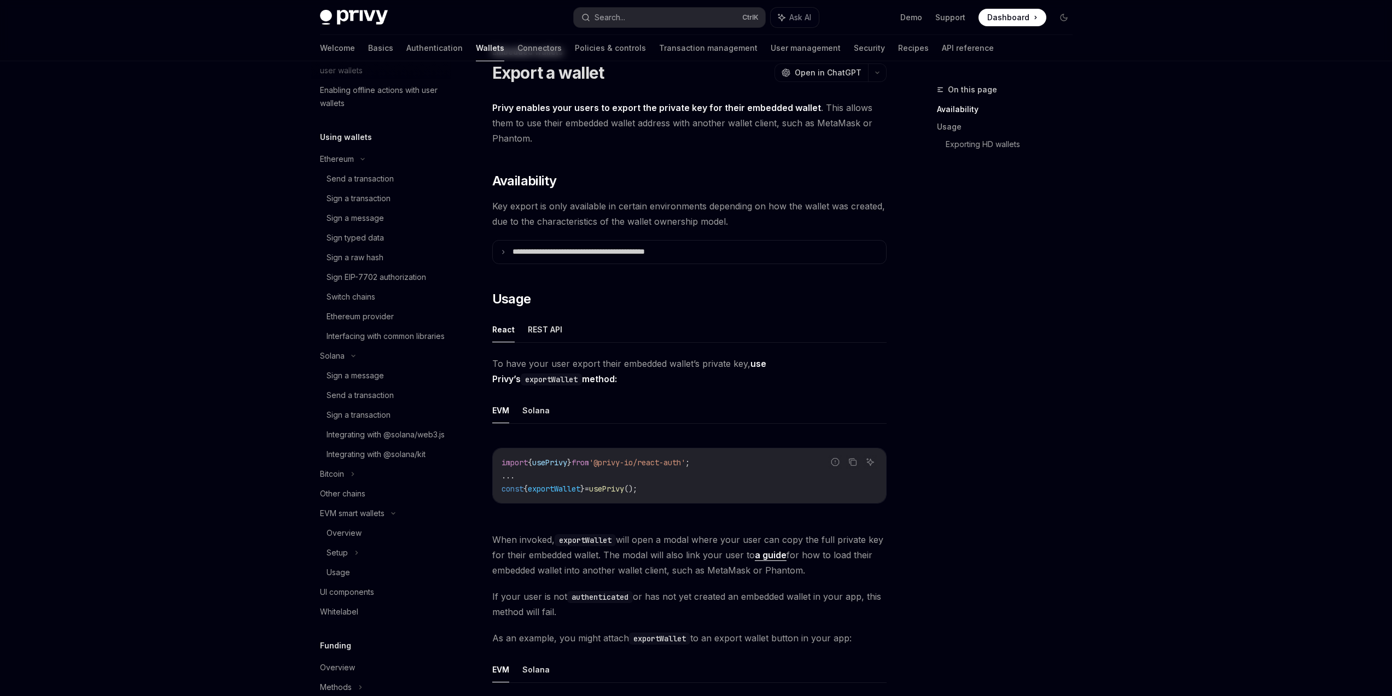
scroll to position [0, 0]
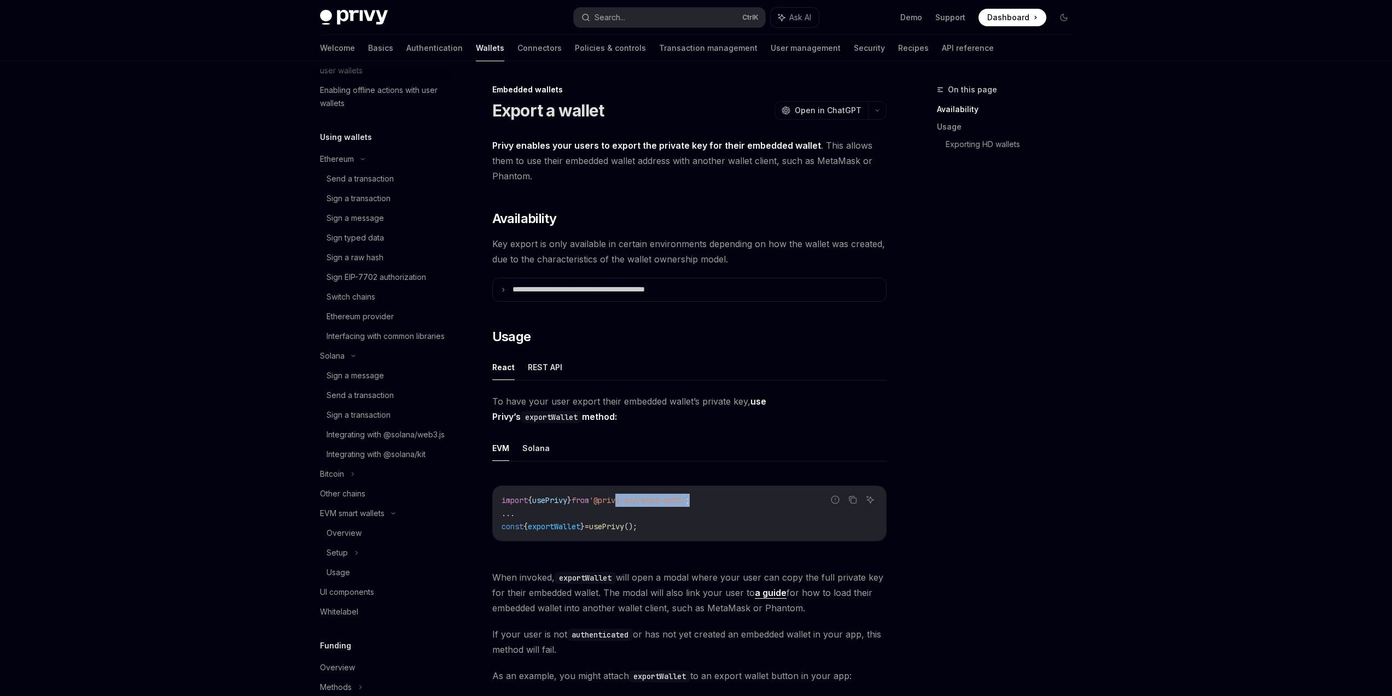
drag, startPoint x: 686, startPoint y: 501, endPoint x: 593, endPoint y: 499, distance: 93.5
click at [609, 499] on code "import { usePrivy } from '@privy-io/react-auth' ; ... const { exportWallet } = …" at bounding box center [690, 513] width 376 height 39
click at [589, 499] on span "from" at bounding box center [581, 501] width 18 height 10
click at [625, 283] on summary "**********" at bounding box center [689, 289] width 393 height 23
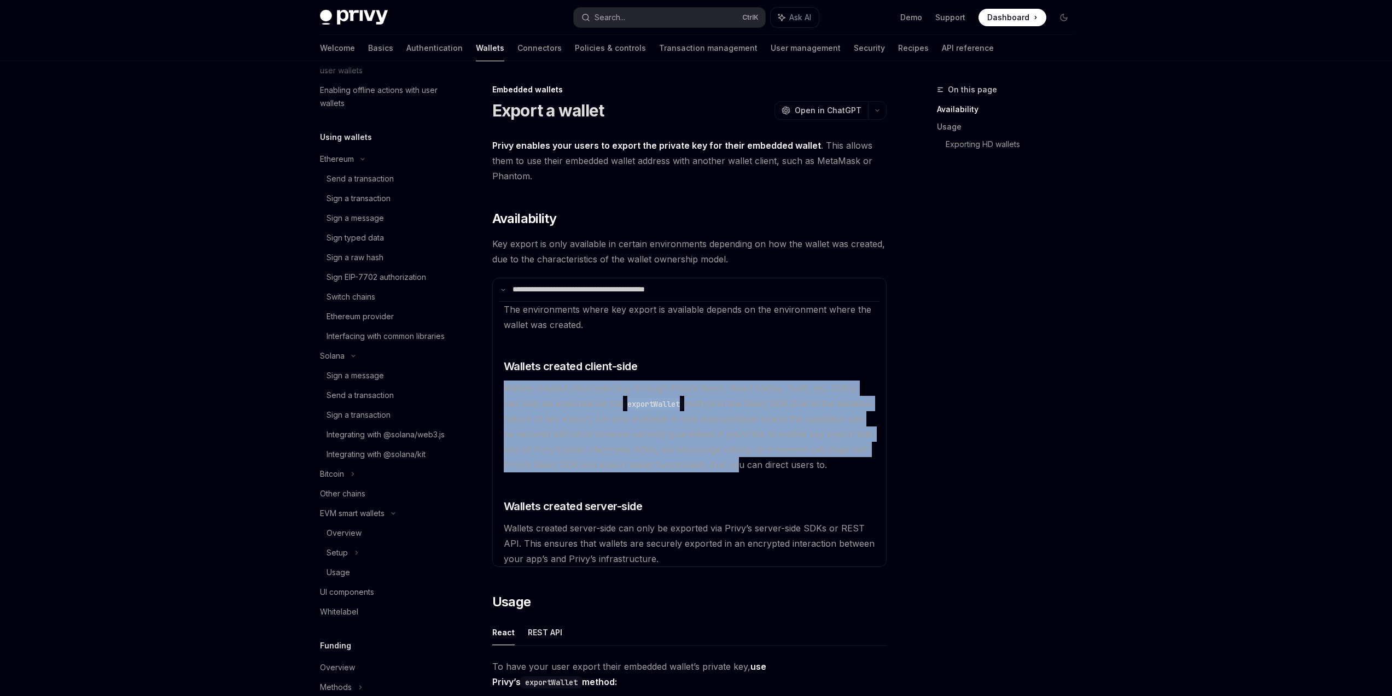
drag, startPoint x: 537, startPoint y: 373, endPoint x: 732, endPoint y: 464, distance: 215.8
click at [732, 464] on available\ "The environments where key export is available depends on the environment where…" at bounding box center [689, 433] width 380 height 265
click at [732, 464] on span "If you’d like to enable key export with one of Privy’s other client-side SDKs, …" at bounding box center [689, 450] width 370 height 42
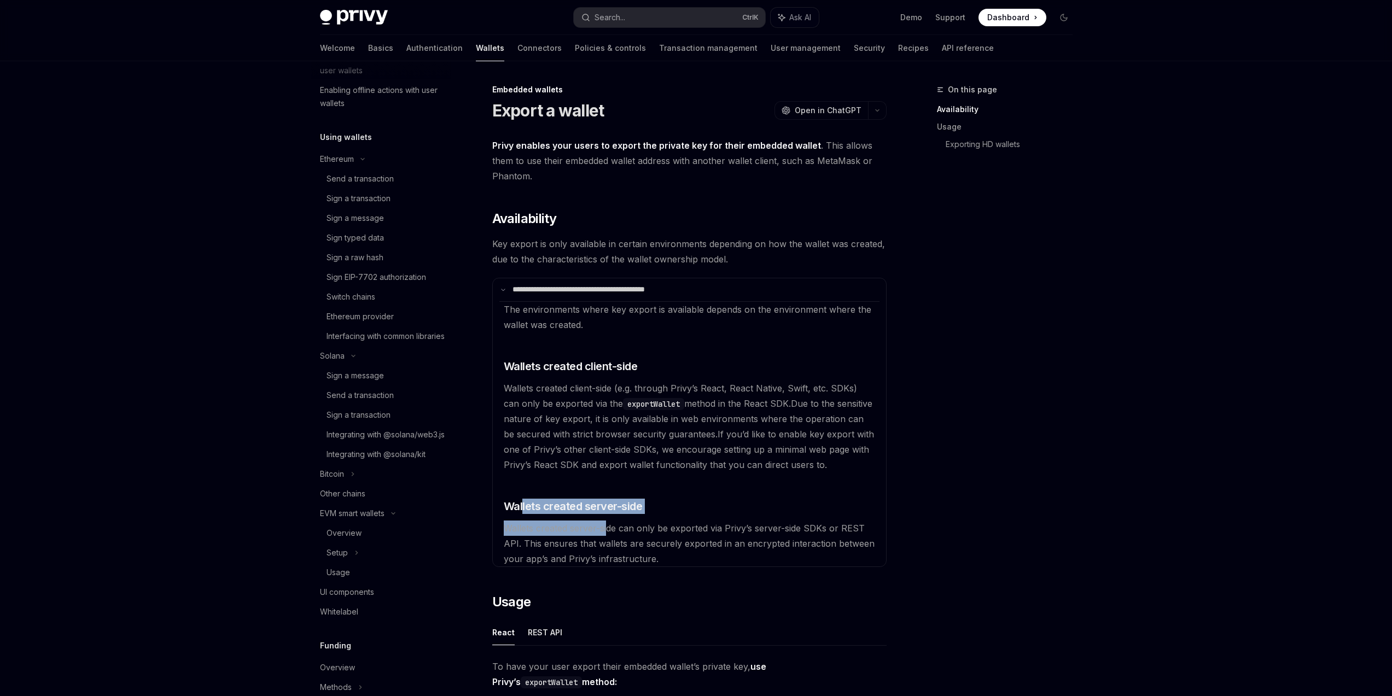
drag, startPoint x: 522, startPoint y: 508, endPoint x: 606, endPoint y: 535, distance: 88.6
click at [606, 535] on available\ "The environments where key export is available depends on the environment where…" at bounding box center [689, 433] width 380 height 265
drag, startPoint x: 724, startPoint y: 538, endPoint x: 589, endPoint y: 544, distance: 135.8
click at [589, 544] on span "Wallets created server-side can only be exported via Privy’s server-side SDKs o…" at bounding box center [689, 544] width 371 height 42
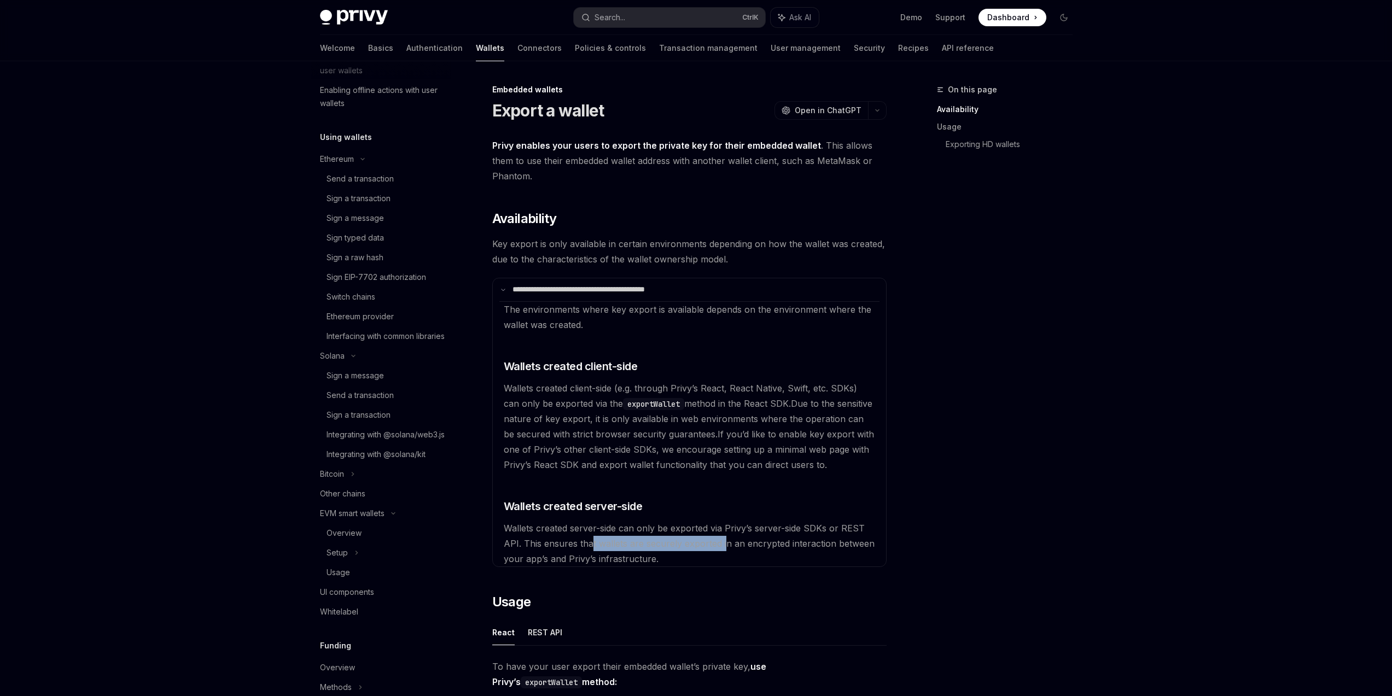
click at [589, 544] on span "Wallets created server-side can only be exported via Privy’s server-side SDKs o…" at bounding box center [689, 544] width 371 height 42
drag, startPoint x: 572, startPoint y: 533, endPoint x: 738, endPoint y: 529, distance: 166.3
click at [730, 529] on span "Wallets created server-side can only be exported via Privy’s server-side SDKs o…" at bounding box center [689, 544] width 371 height 42
click at [741, 529] on span "Wallets created server-side can only be exported via Privy’s server-side SDKs o…" at bounding box center [689, 544] width 371 height 42
click at [703, 541] on span "Wallets created server-side can only be exported via Privy’s server-side SDKs o…" at bounding box center [689, 544] width 371 height 42
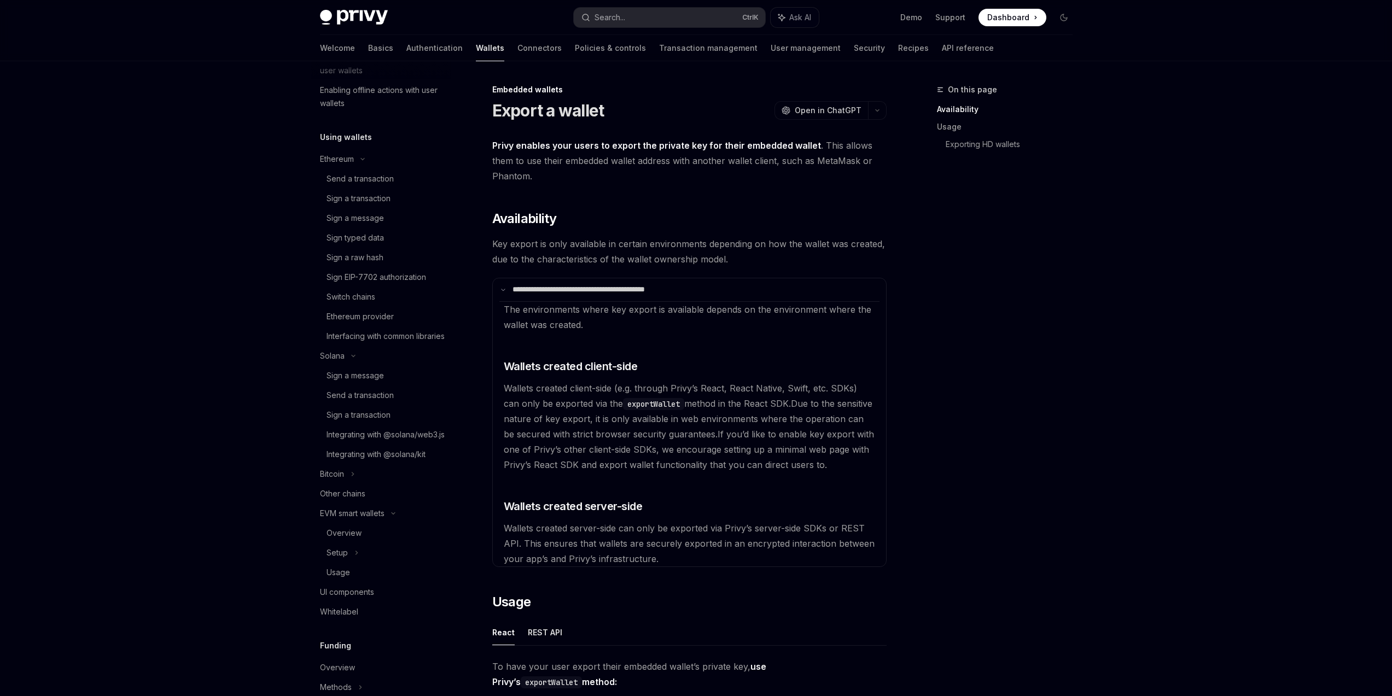
click at [739, 541] on span "Wallets created server-side can only be exported via Privy’s server-side SDKs o…" at bounding box center [689, 544] width 371 height 42
click at [1037, 486] on div "On this page Availability Usage Exporting HD wallets" at bounding box center [998, 389] width 166 height 613
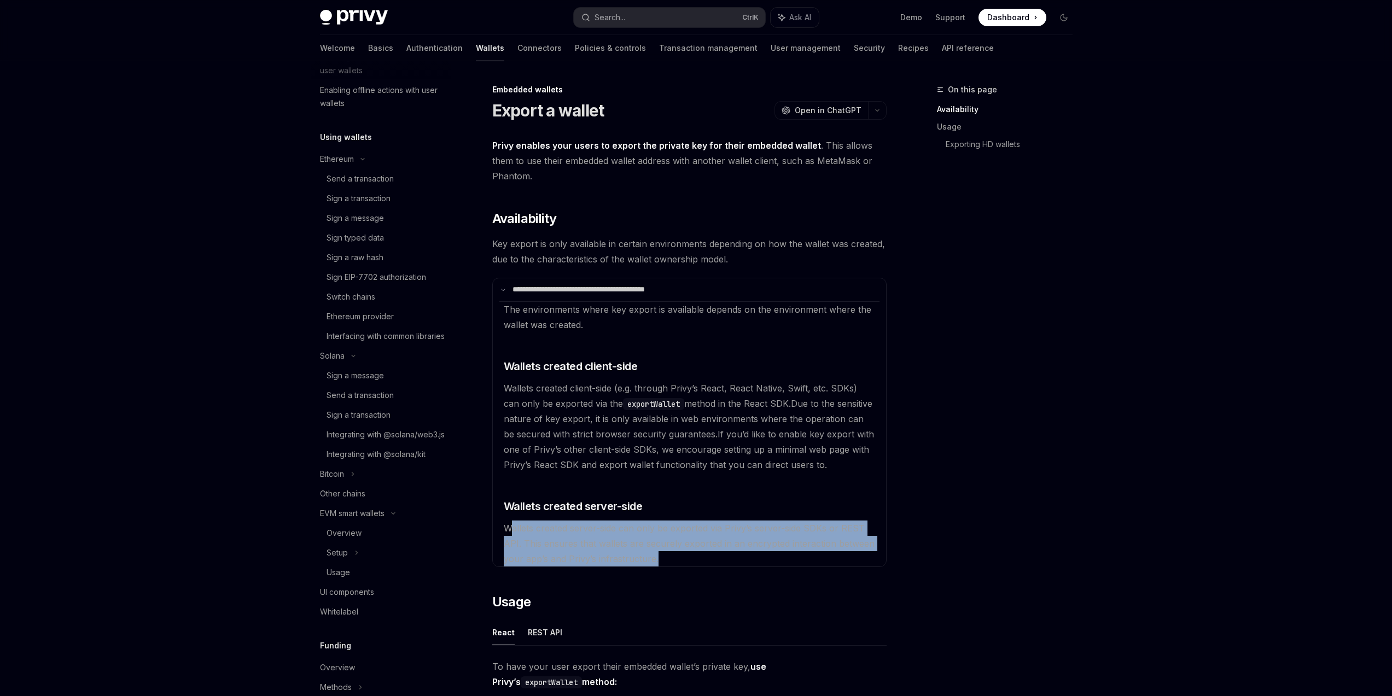
drag, startPoint x: 509, startPoint y: 526, endPoint x: 721, endPoint y: 558, distance: 214.7
click at [720, 558] on available\ "The environments where key export is available depends on the environment where…" at bounding box center [689, 433] width 380 height 265
click at [721, 558] on available\ "The environments where key export is available depends on the environment where…" at bounding box center [689, 433] width 380 height 265
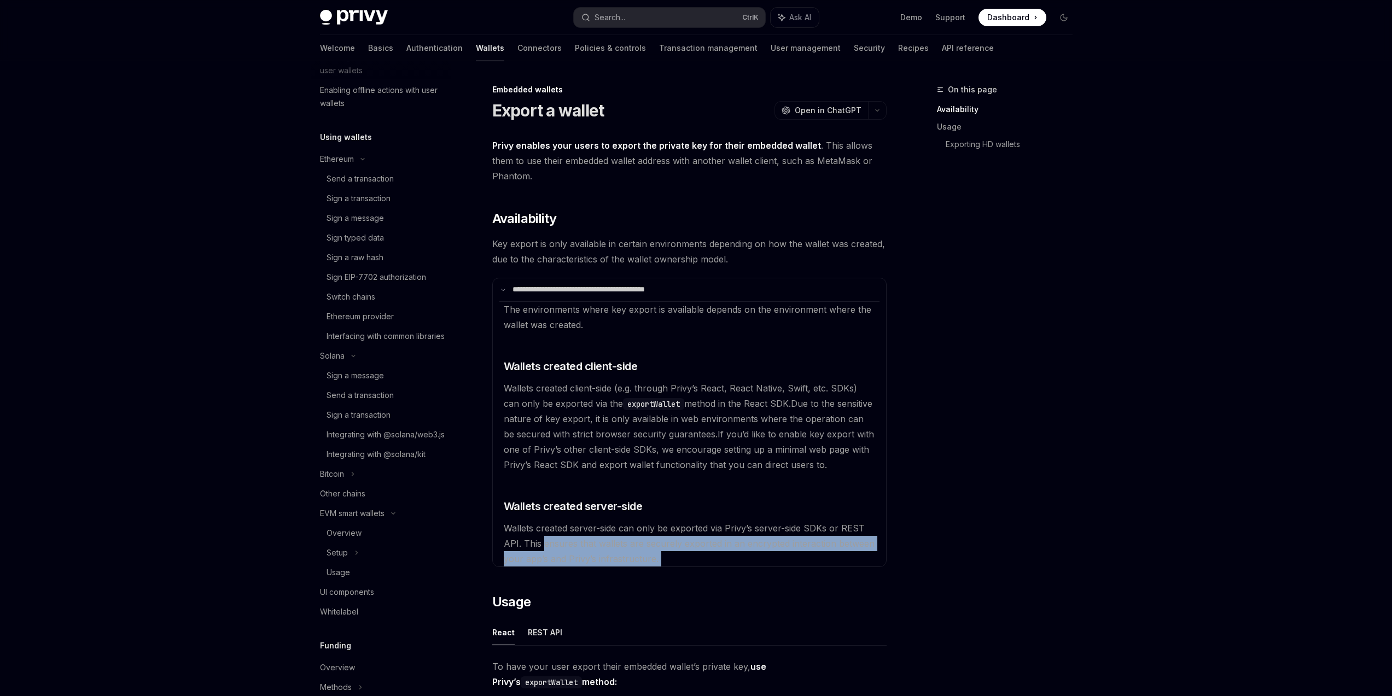
drag, startPoint x: 721, startPoint y: 558, endPoint x: 546, endPoint y: 535, distance: 176.5
click at [554, 538] on available\ "The environments where key export is available depends on the environment where…" at bounding box center [689, 433] width 380 height 265
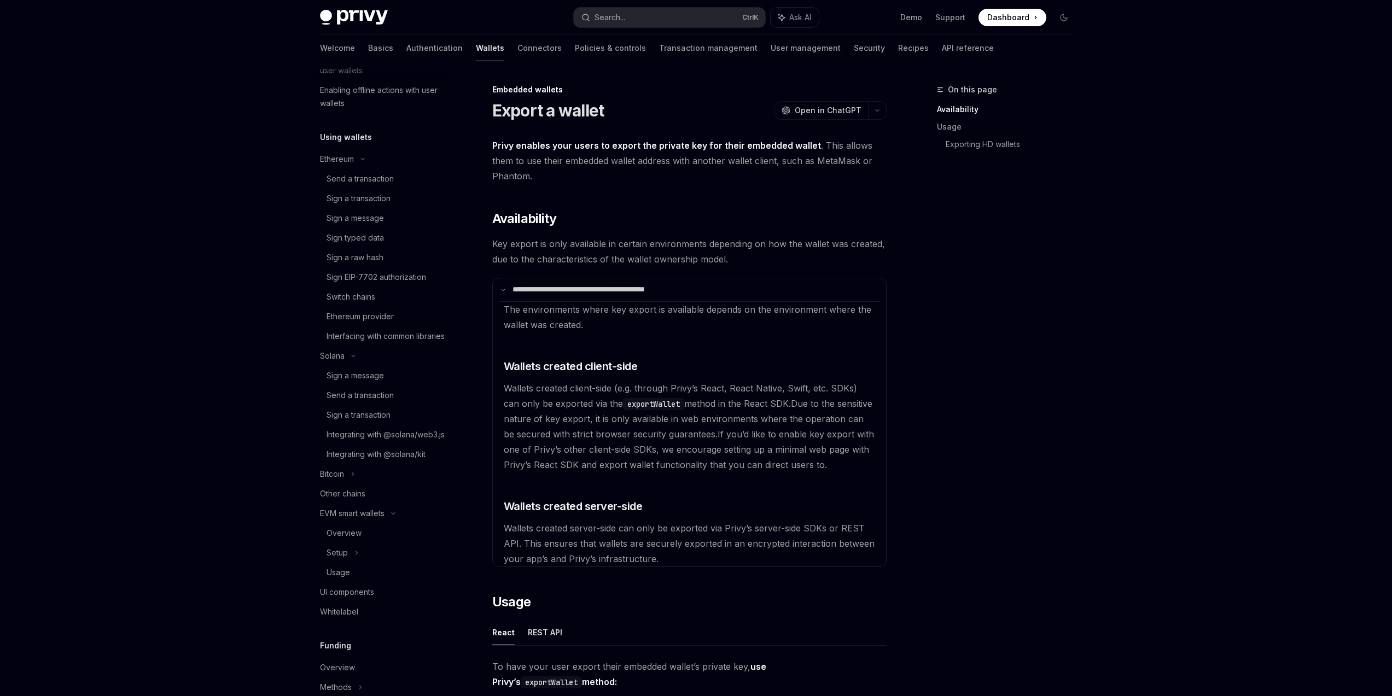
click at [546, 535] on available\ "The environments where key export is available depends on the environment where…" at bounding box center [689, 433] width 380 height 265
drag, startPoint x: 555, startPoint y: 533, endPoint x: 688, endPoint y: 533, distance: 133.5
click at [683, 533] on span "Wallets created server-side can only be exported via Privy’s server-side SDKs o…" at bounding box center [689, 544] width 371 height 42
click at [697, 533] on span "Wallets created server-side can only be exported via Privy’s server-side SDKs o…" at bounding box center [689, 544] width 371 height 42
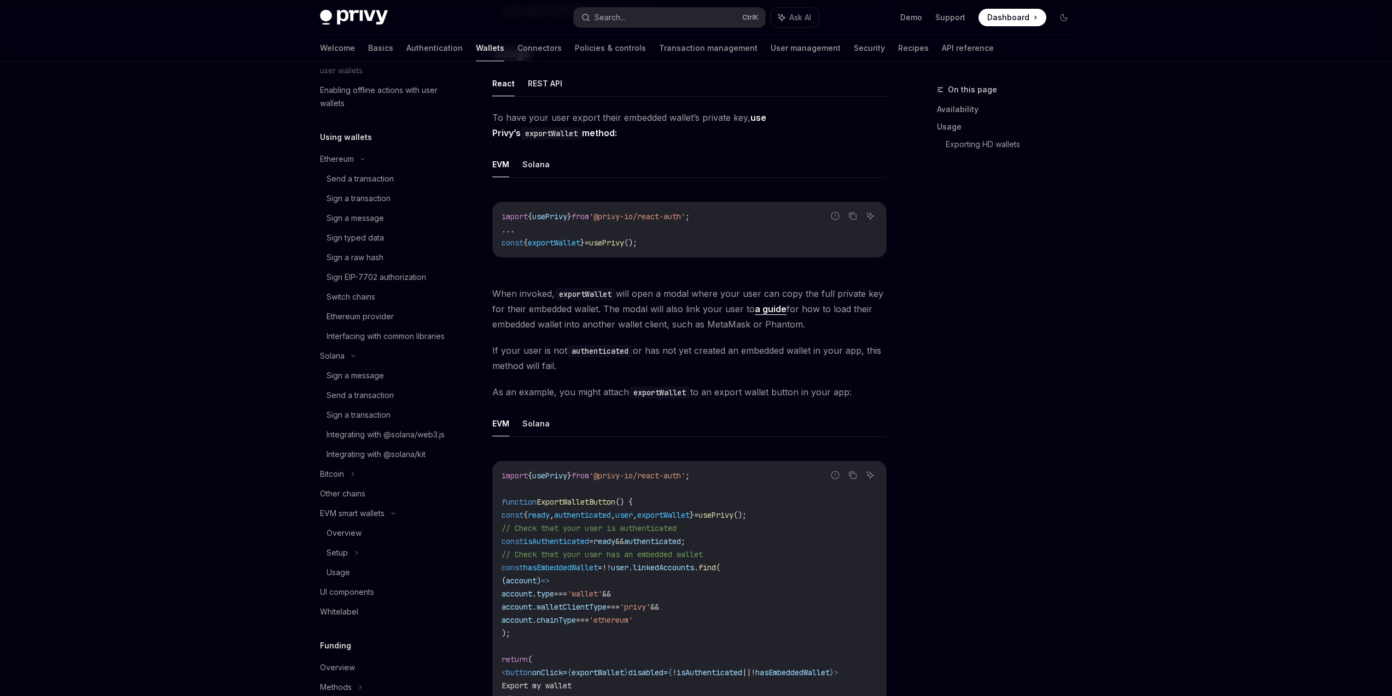
scroll to position [788, 0]
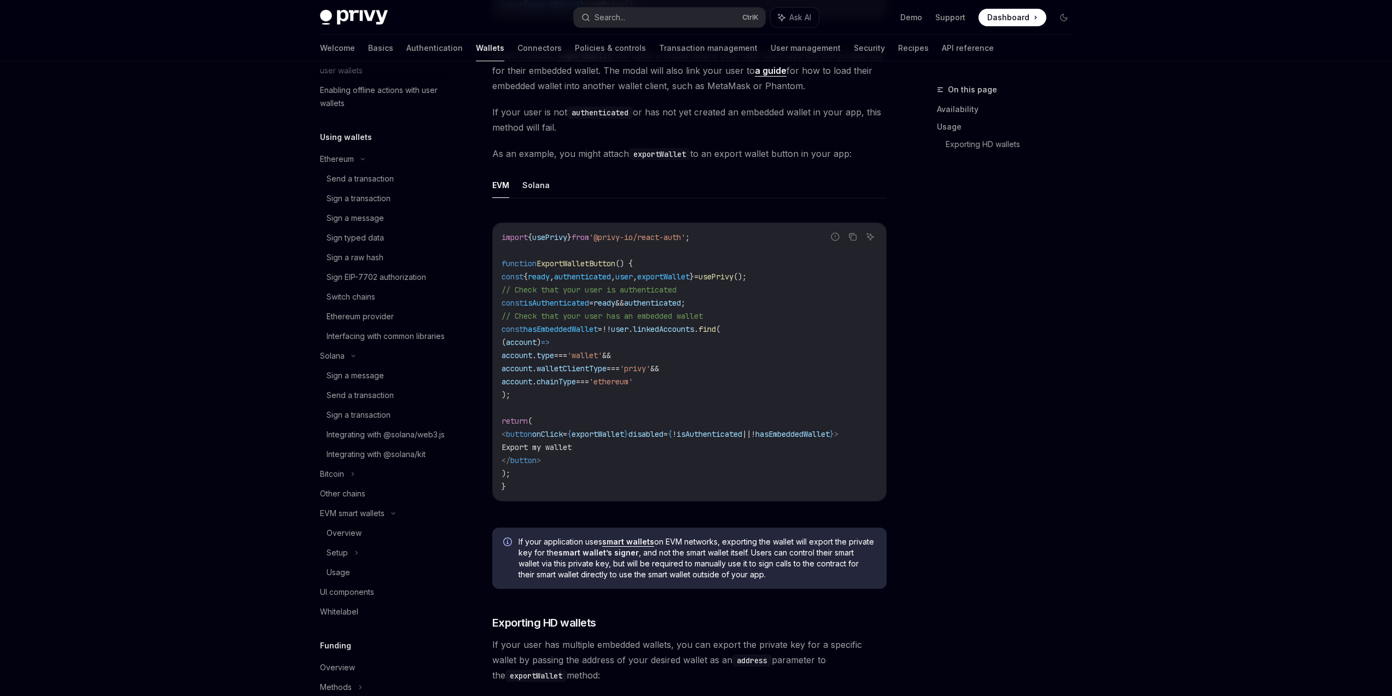
drag, startPoint x: 547, startPoint y: 313, endPoint x: 630, endPoint y: 458, distance: 166.8
click at [630, 458] on code "import { usePrivy } from '@privy-io/react-auth' ; function ExportWalletButton (…" at bounding box center [690, 362] width 376 height 263
click at [636, 470] on code "import { usePrivy } from '@privy-io/react-auth' ; function ExportWalletButton (…" at bounding box center [690, 362] width 376 height 263
drag, startPoint x: 646, startPoint y: 506, endPoint x: 718, endPoint y: 509, distance: 71.2
click at [718, 509] on div "Report incorrect code Copy Ask AI import { usePrivy } from '@privy-io/react-aut…" at bounding box center [689, 365] width 394 height 307
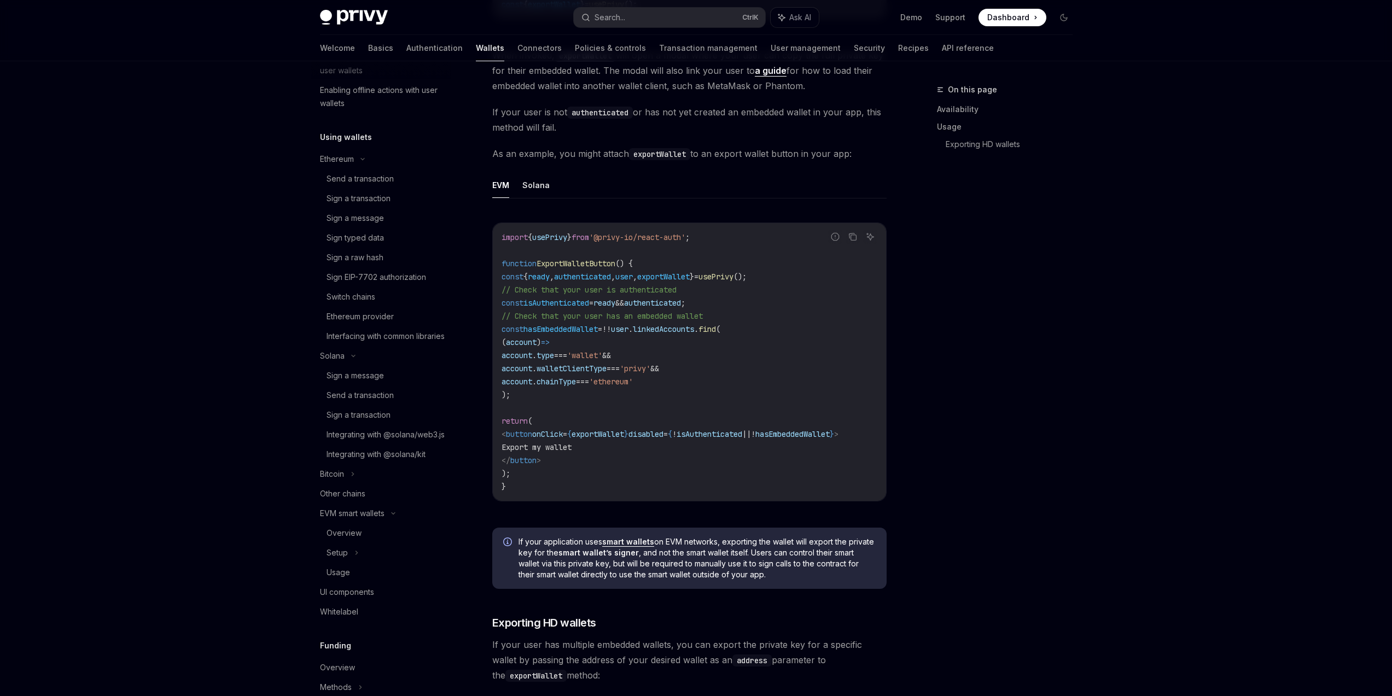
drag, startPoint x: 739, startPoint y: 506, endPoint x: 775, endPoint y: 507, distance: 35.6
click at [775, 507] on div "Report incorrect code Copy Ask AI import { usePrivy } from '@privy-io/react-aut…" at bounding box center [689, 365] width 394 height 307
click at [944, 444] on div "On this page Availability Usage Exporting HD wallets" at bounding box center [998, 389] width 166 height 613
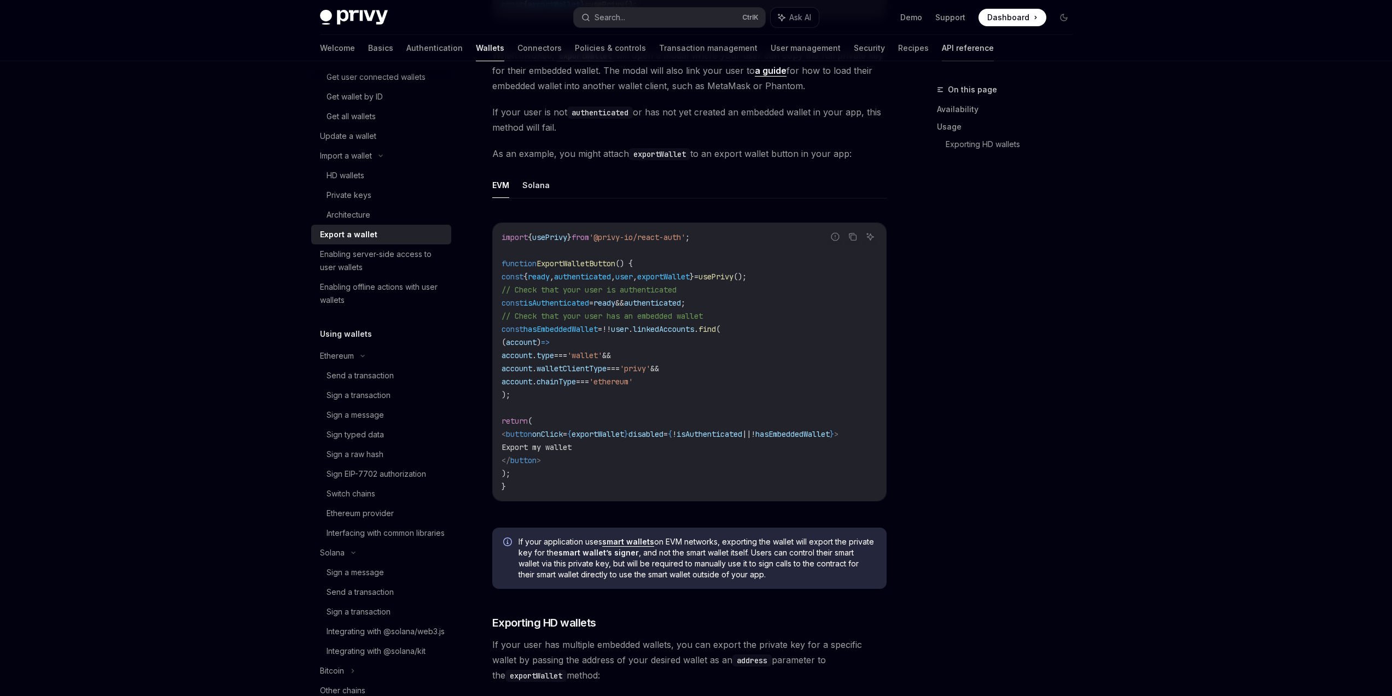
click at [942, 52] on link "API reference" at bounding box center [968, 48] width 52 height 26
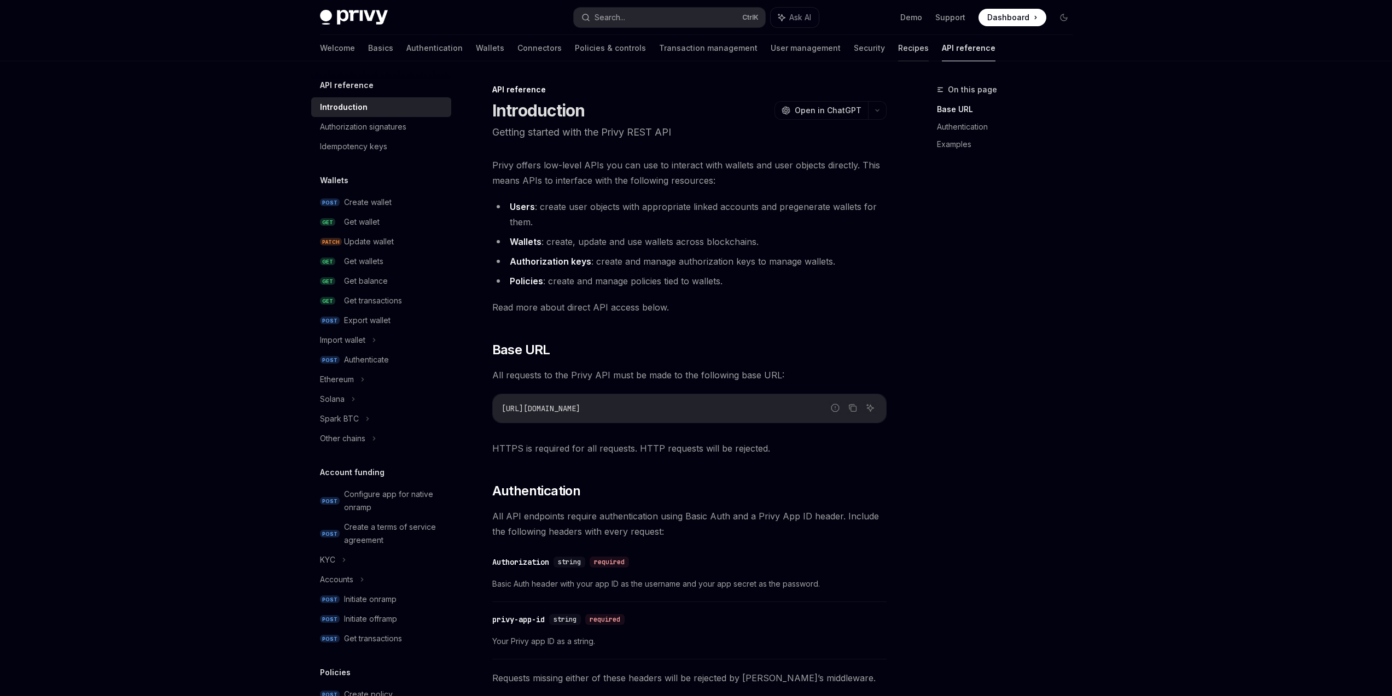
click at [898, 50] on link "Recipes" at bounding box center [913, 48] width 31 height 26
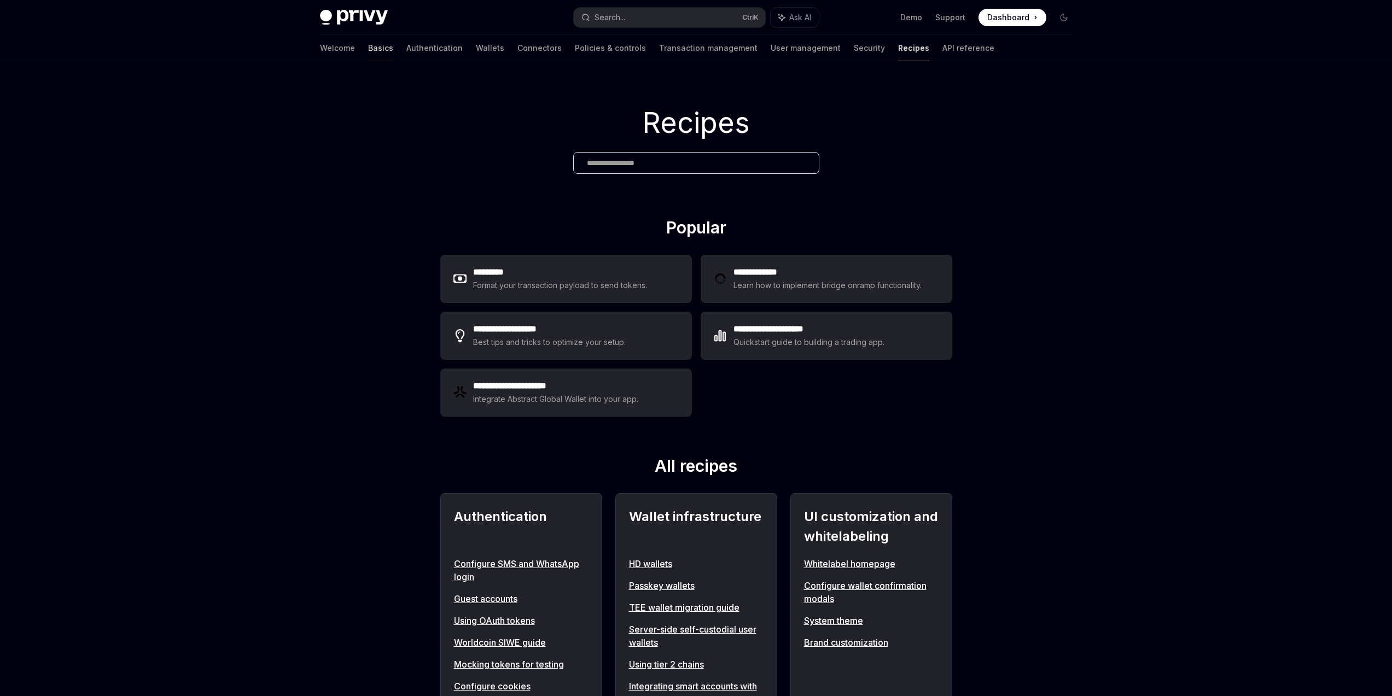
click at [368, 52] on link "Basics" at bounding box center [380, 48] width 25 height 26
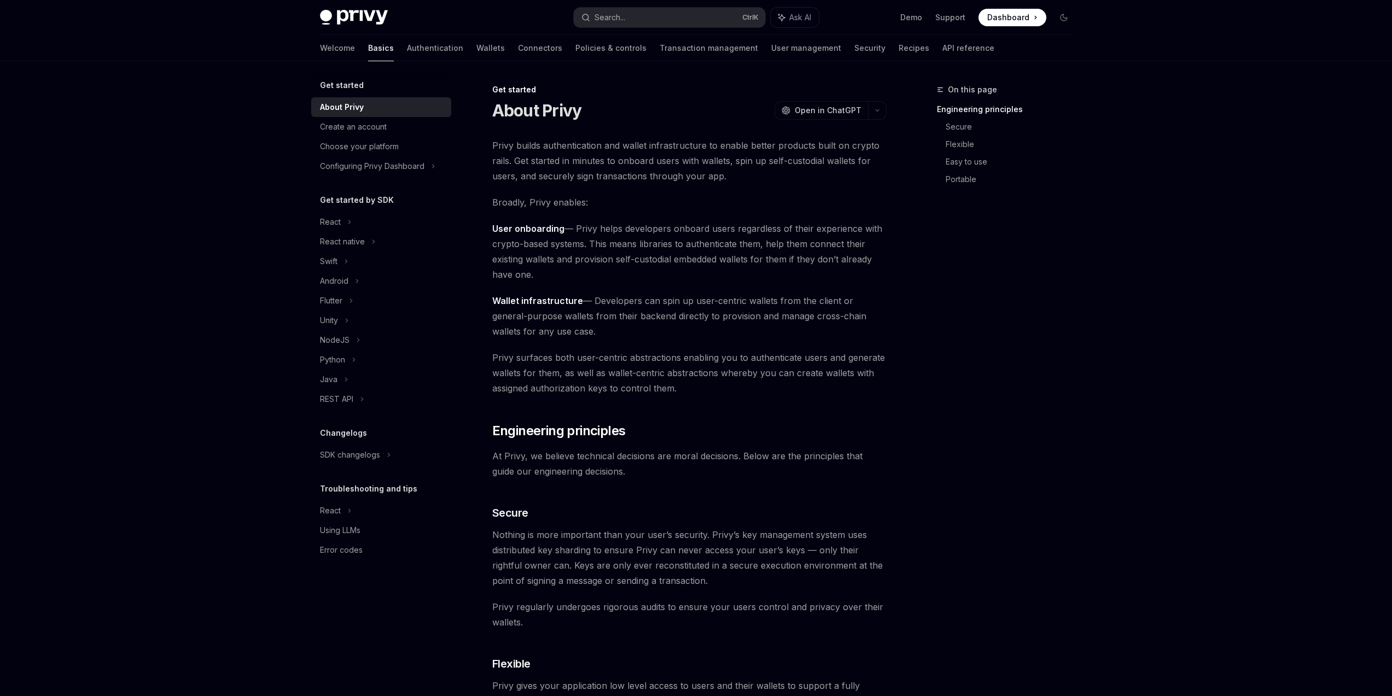
click at [372, 467] on div "Get started About Privy Create an account Choose your platform Configuring Priv…" at bounding box center [381, 319] width 140 height 481
click at [370, 463] on div "SDK changelogs" at bounding box center [381, 455] width 140 height 20
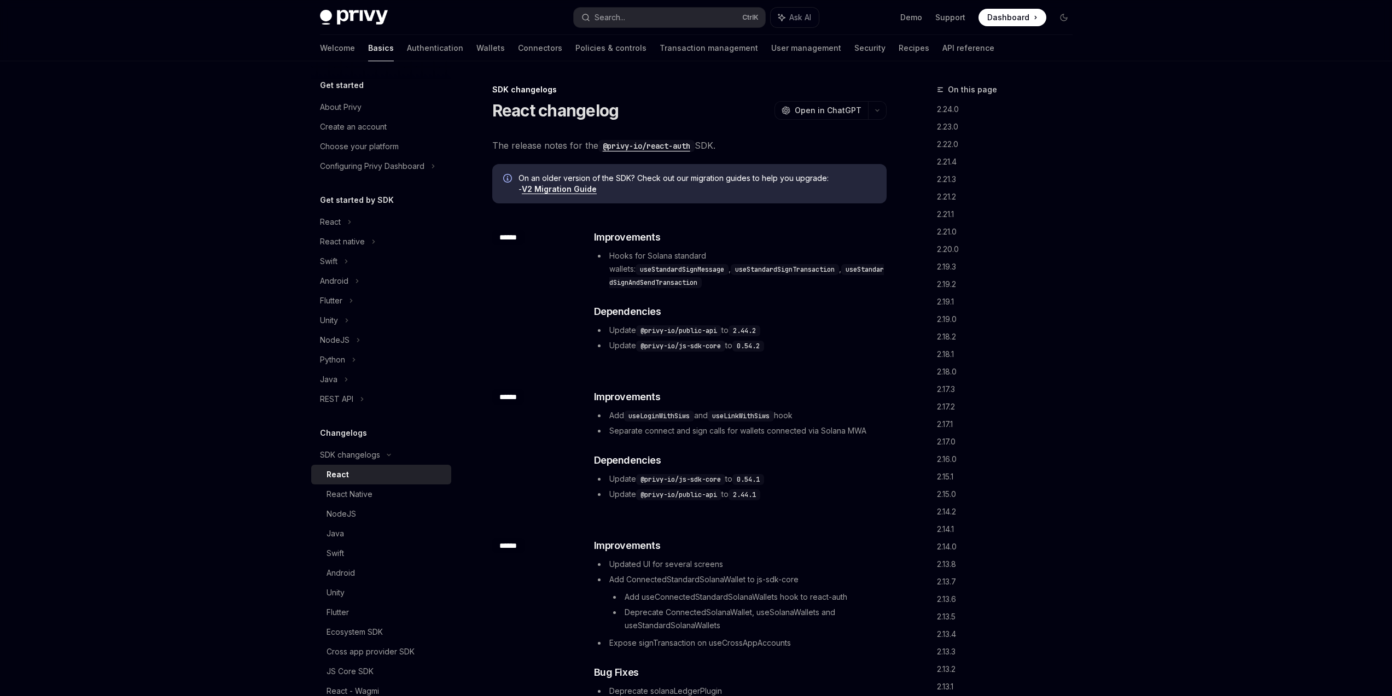
click at [363, 473] on div "React" at bounding box center [386, 474] width 118 height 13
type textarea "*"
drag, startPoint x: 604, startPoint y: 177, endPoint x: 750, endPoint y: 182, distance: 146.1
click at [741, 180] on span "On an older version of the SDK? Check out our migration guides to help you upgr…" at bounding box center [697, 184] width 357 height 22
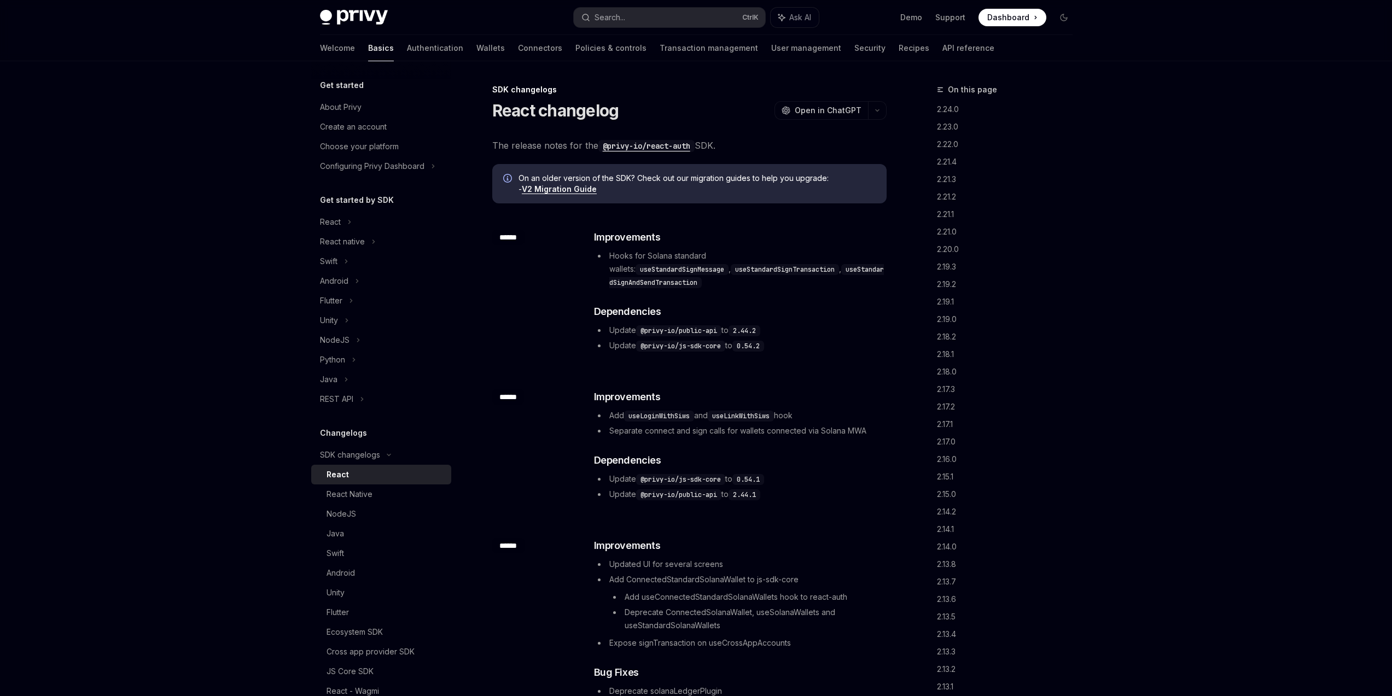
click at [750, 182] on span "On an older version of the SDK? Check out our migration guides to help you upgr…" at bounding box center [697, 184] width 357 height 22
